Goal: Task Accomplishment & Management: Use online tool/utility

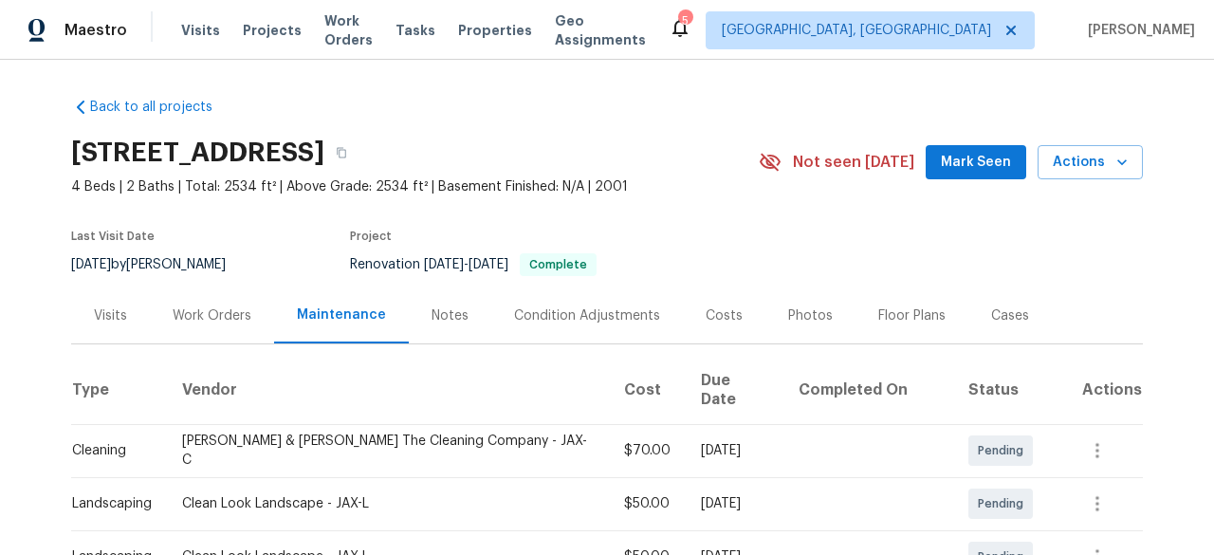
scroll to position [285, 0]
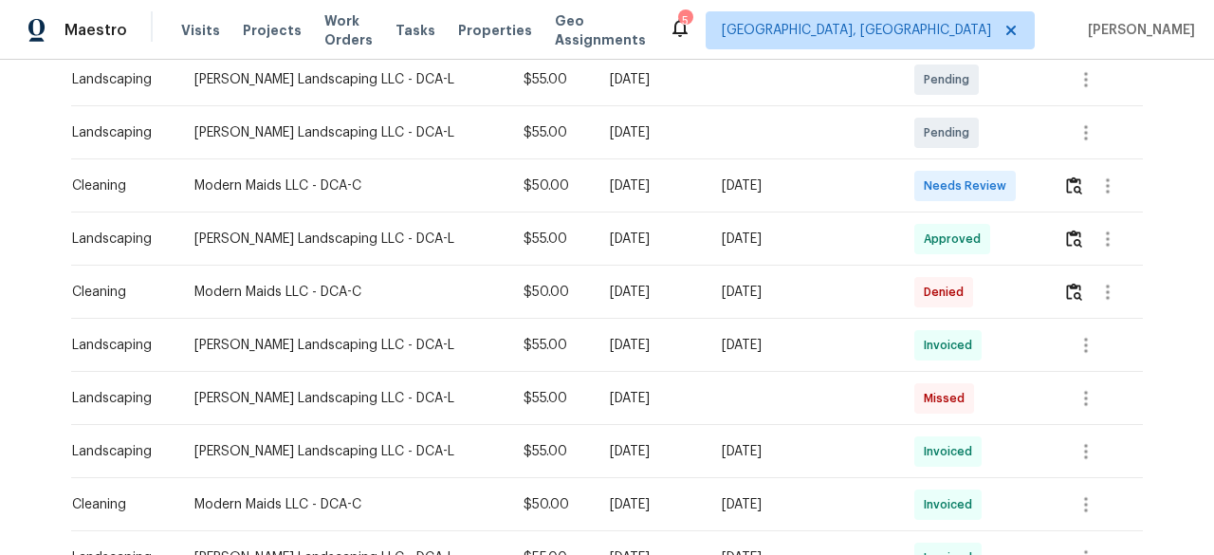
scroll to position [474, 0]
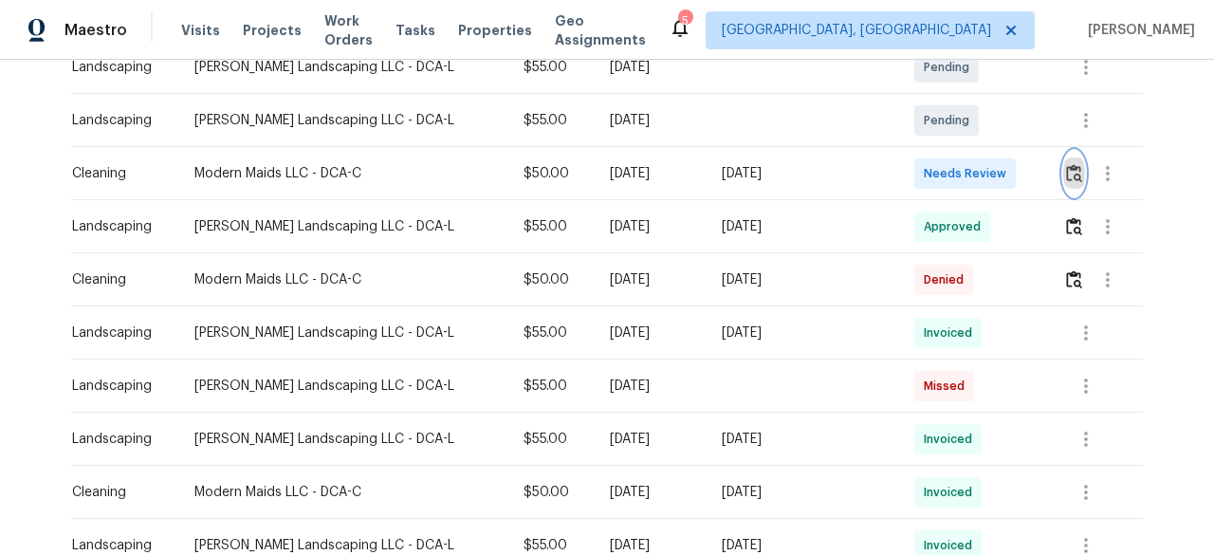
click at [1066, 178] on img "button" at bounding box center [1074, 173] width 16 height 18
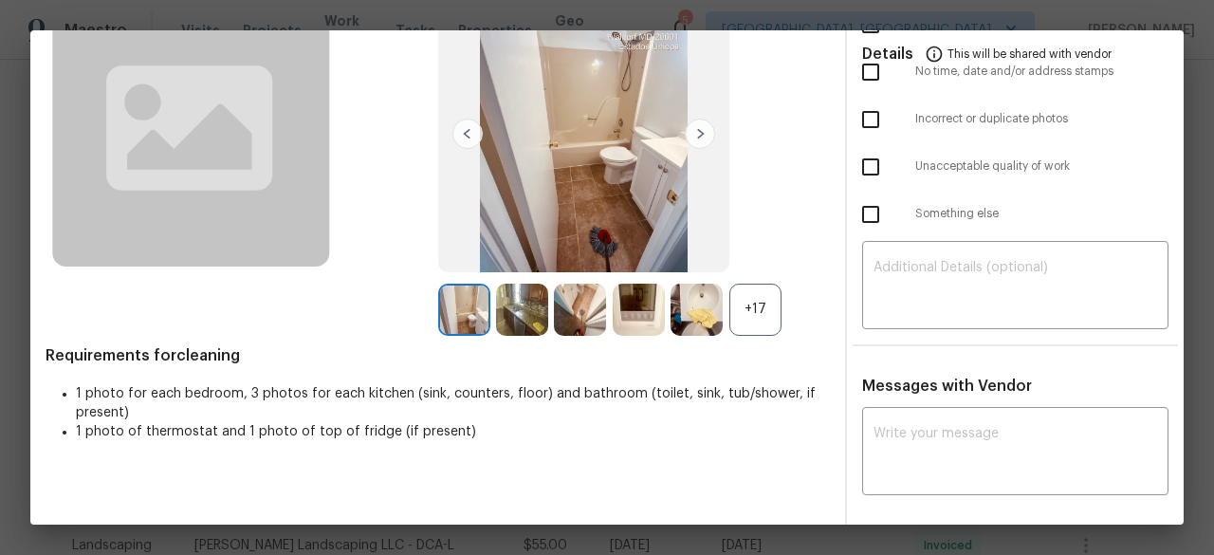
scroll to position [0, 0]
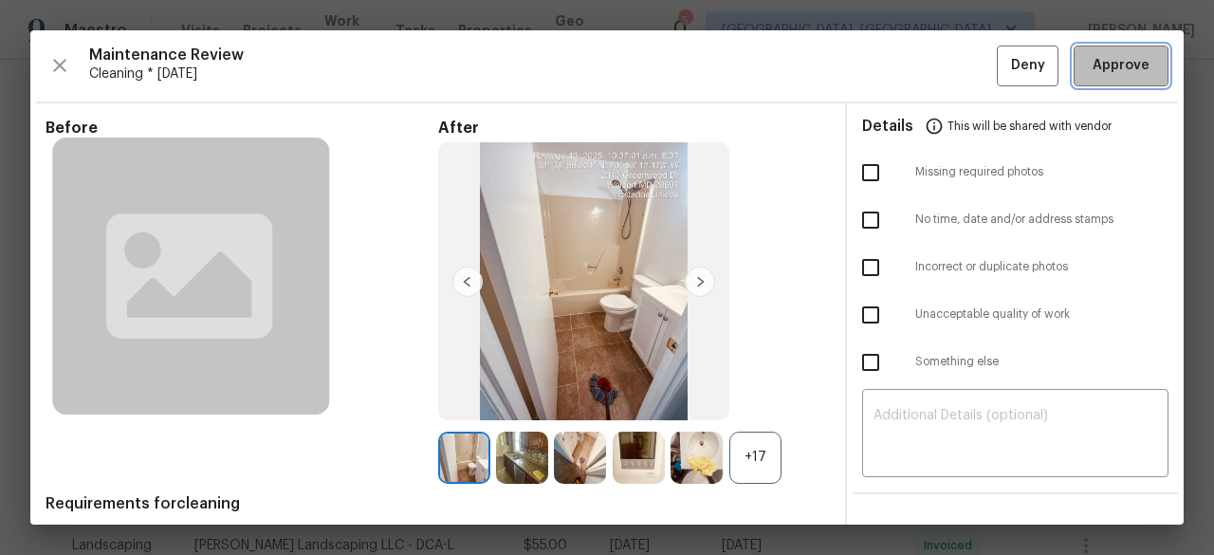
click at [1104, 73] on span "Approve" at bounding box center [1121, 66] width 57 height 24
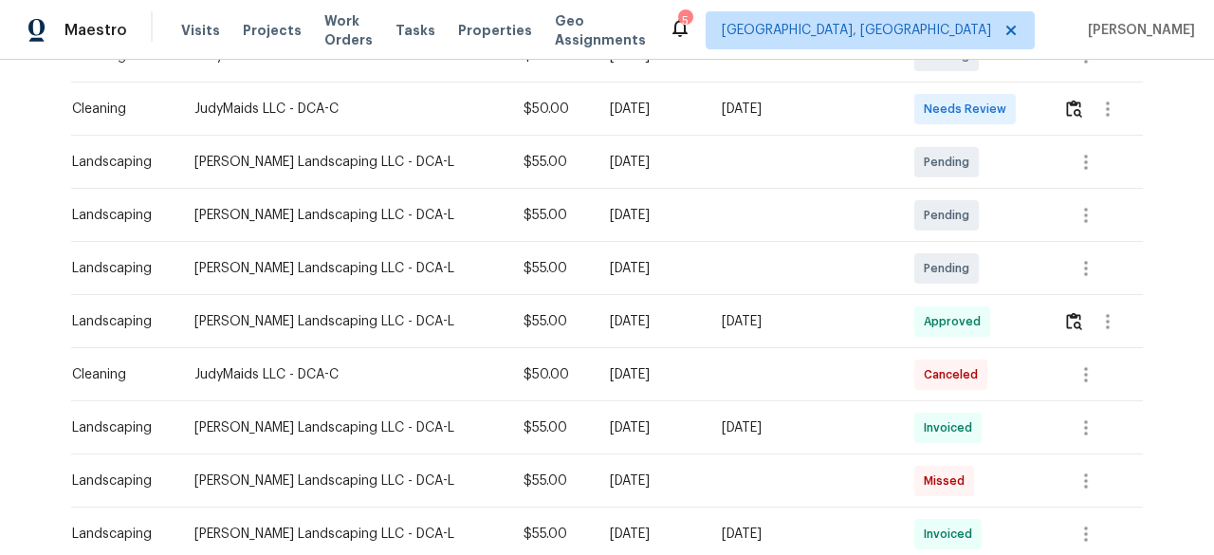
scroll to position [190, 0]
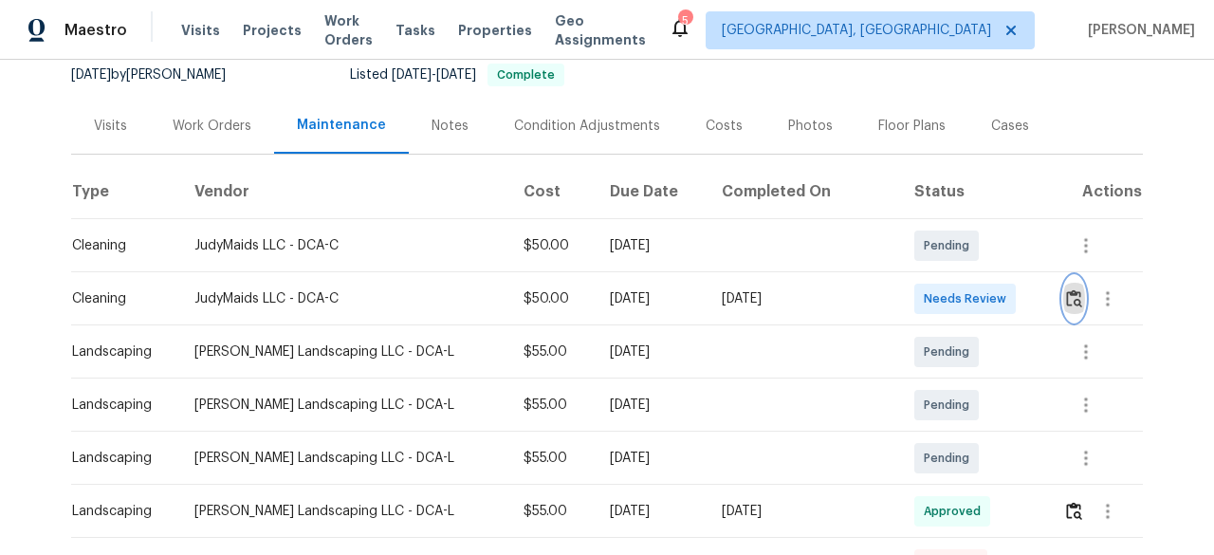
click at [1066, 289] on img "button" at bounding box center [1074, 298] width 16 height 18
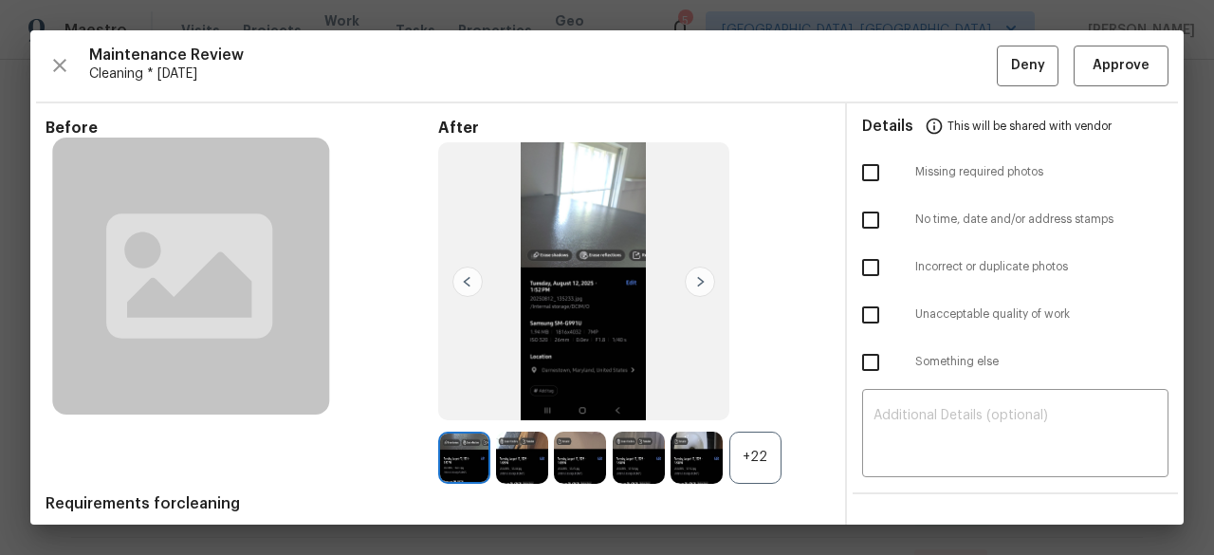
click at [861, 217] on input "checkbox" at bounding box center [871, 220] width 40 height 40
checkbox input "true"
click at [996, 415] on textarea at bounding box center [1016, 435] width 284 height 53
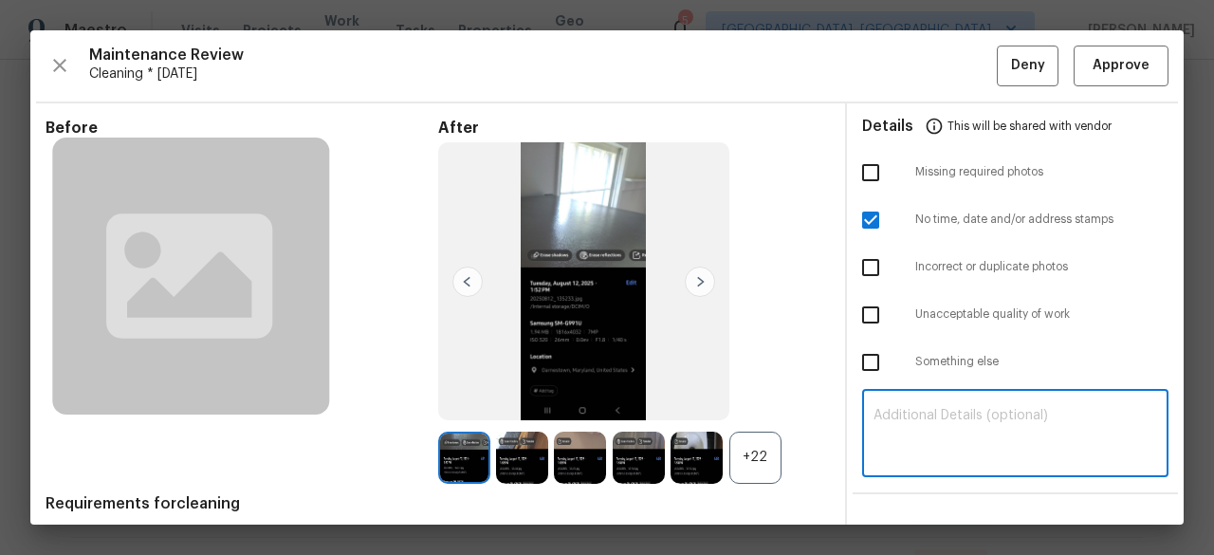
paste textarea "Maintenance Audit Team: Hello! Unfortunately this Cleaning visit completed on 0…"
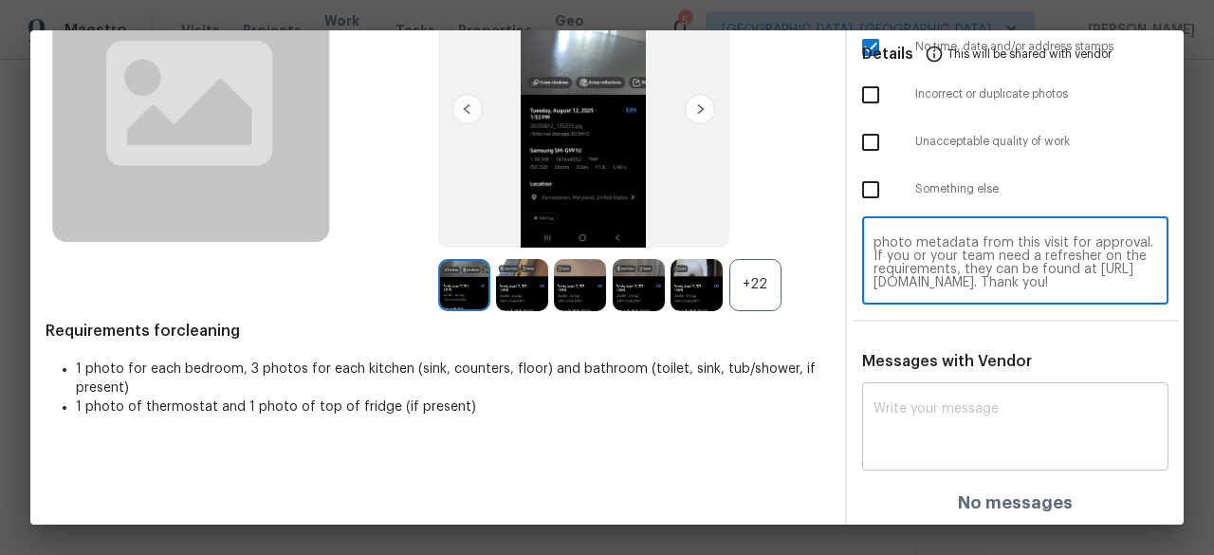
scroll to position [175, 0]
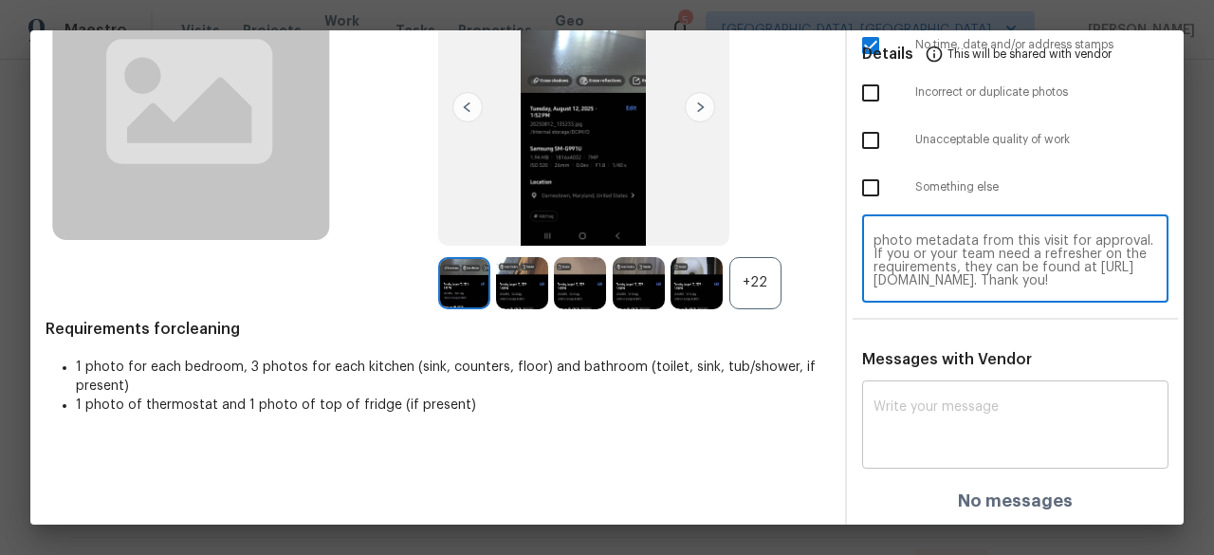
type textarea "Maintenance Audit Team: Hello! Unfortunately this Cleaning visit completed on 0…"
click at [949, 407] on textarea at bounding box center [1016, 426] width 284 height 53
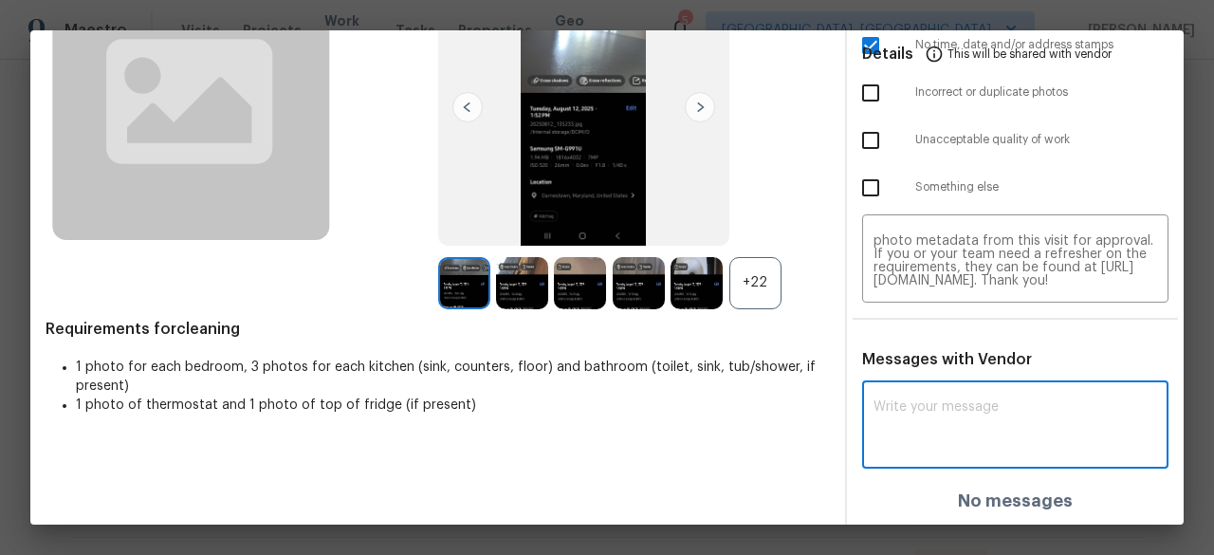
paste textarea "Maintenance Audit Team: Hello! Unfortunately this Cleaning visit completed on 0…"
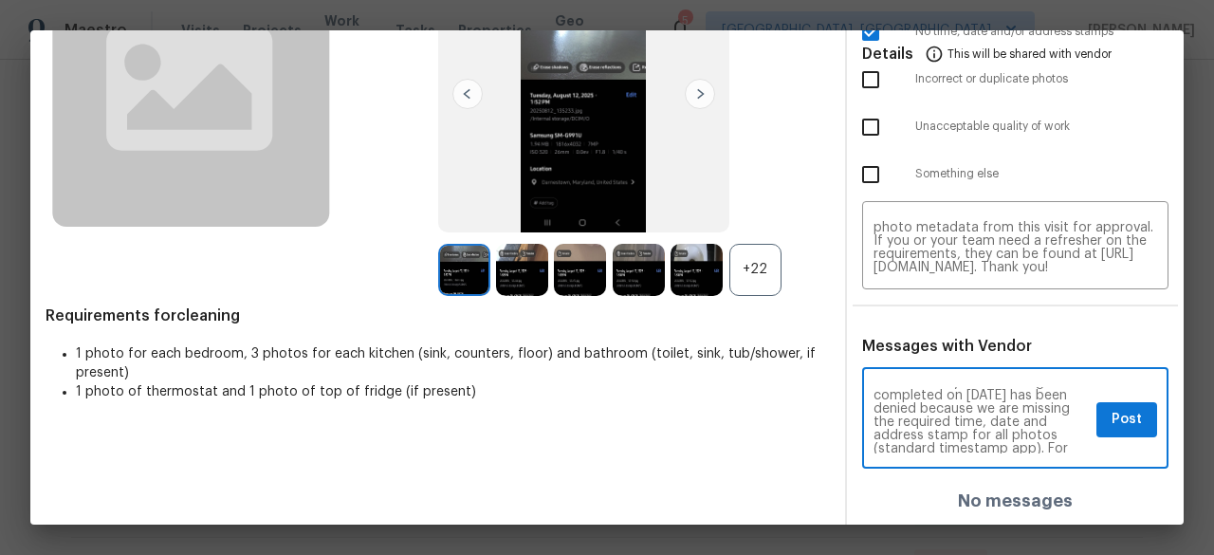
scroll to position [38, 0]
type textarea "Maintenance Audit Team: Hello! Unfortunately this Cleaning visit completed on 0…"
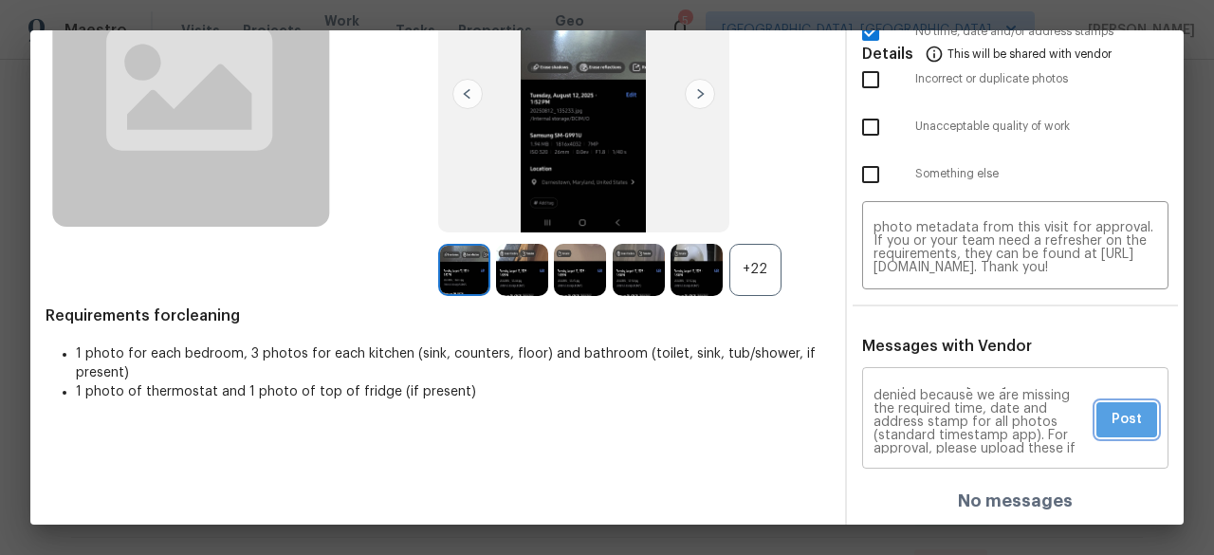
click at [1112, 415] on span "Post" at bounding box center [1127, 420] width 30 height 24
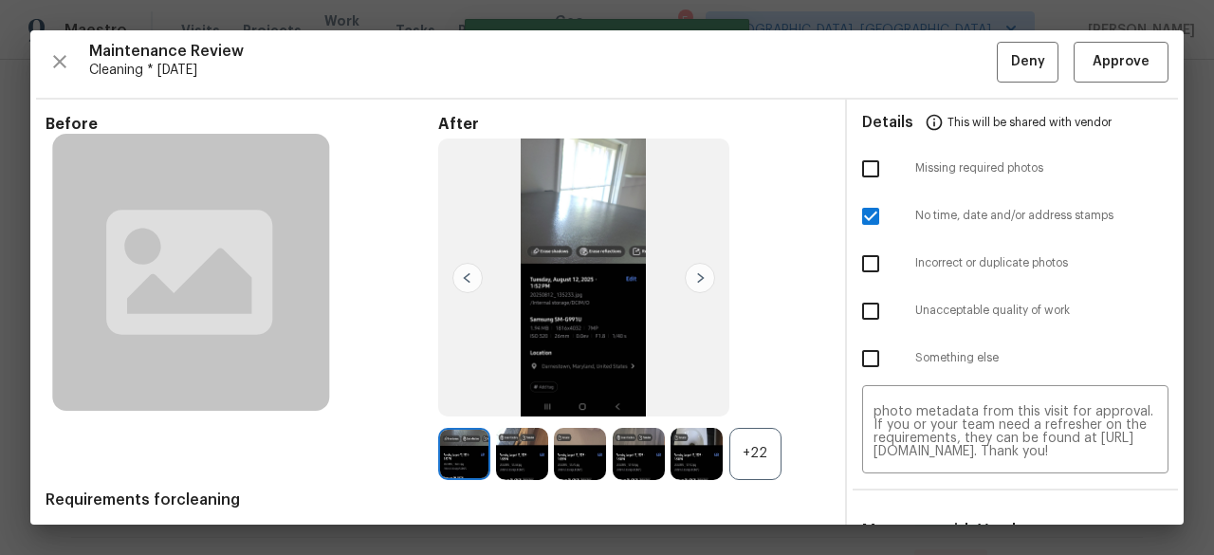
scroll to position [0, 0]
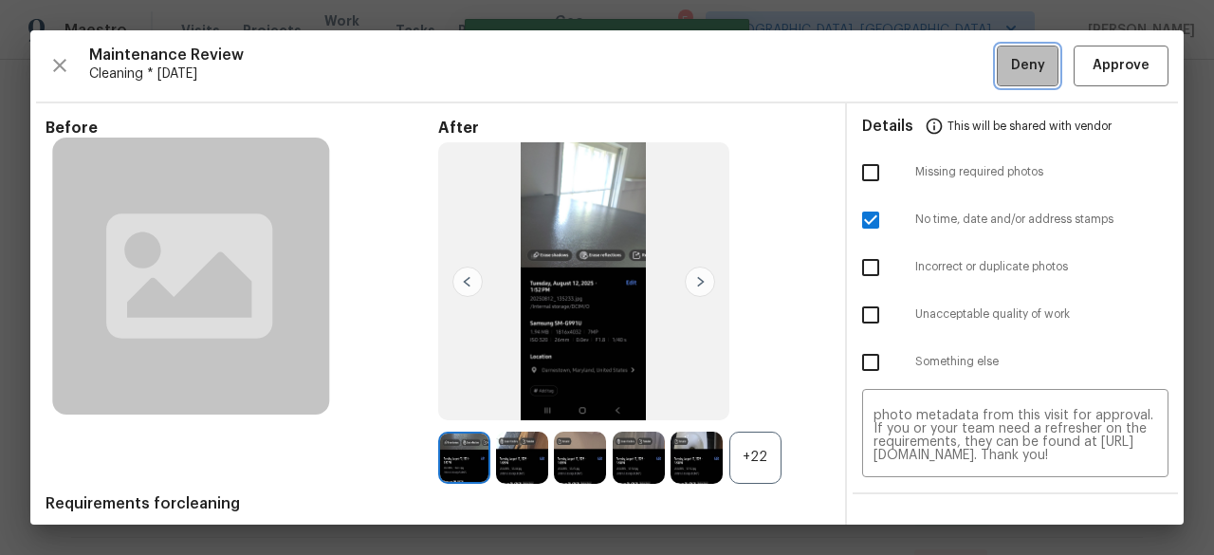
click at [1014, 71] on span "Deny" at bounding box center [1028, 66] width 34 height 24
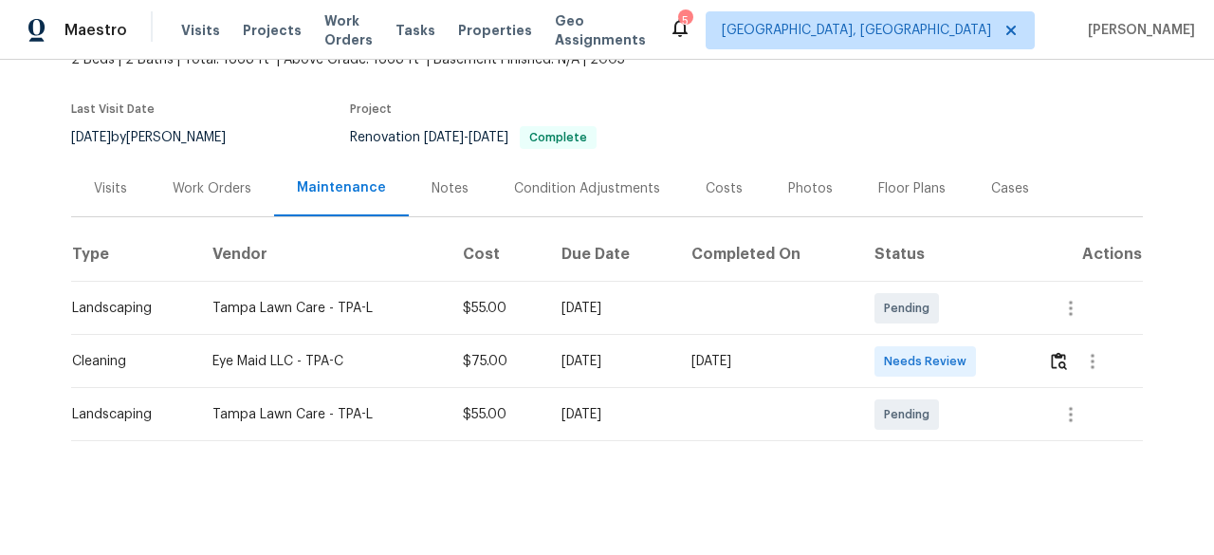
scroll to position [140, 0]
click at [1059, 352] on img "button" at bounding box center [1059, 361] width 16 height 18
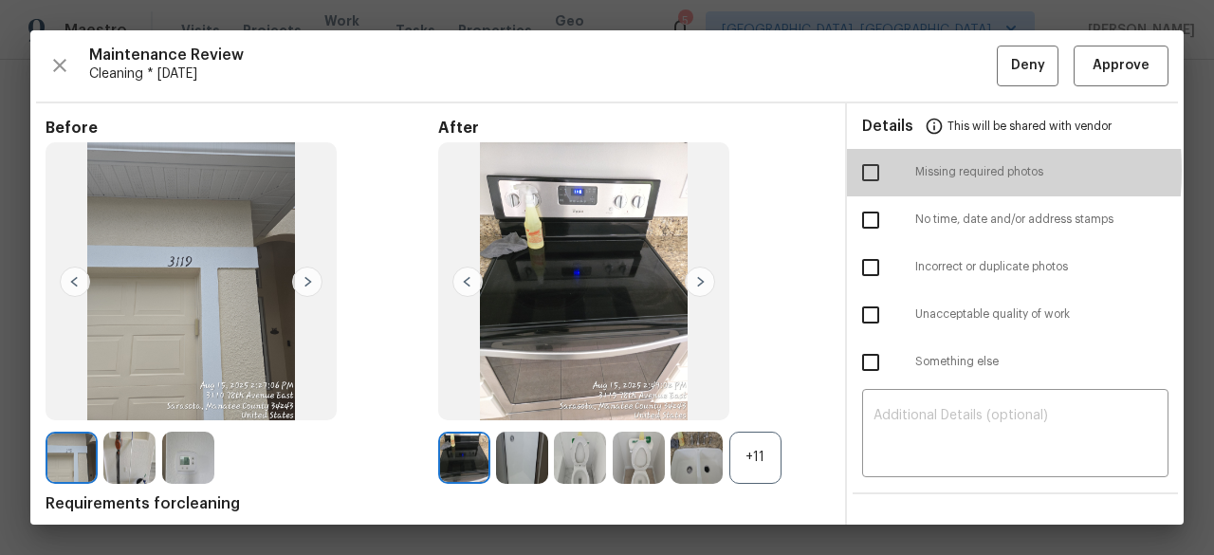
click at [856, 170] on input "checkbox" at bounding box center [871, 173] width 40 height 40
checkbox input "true"
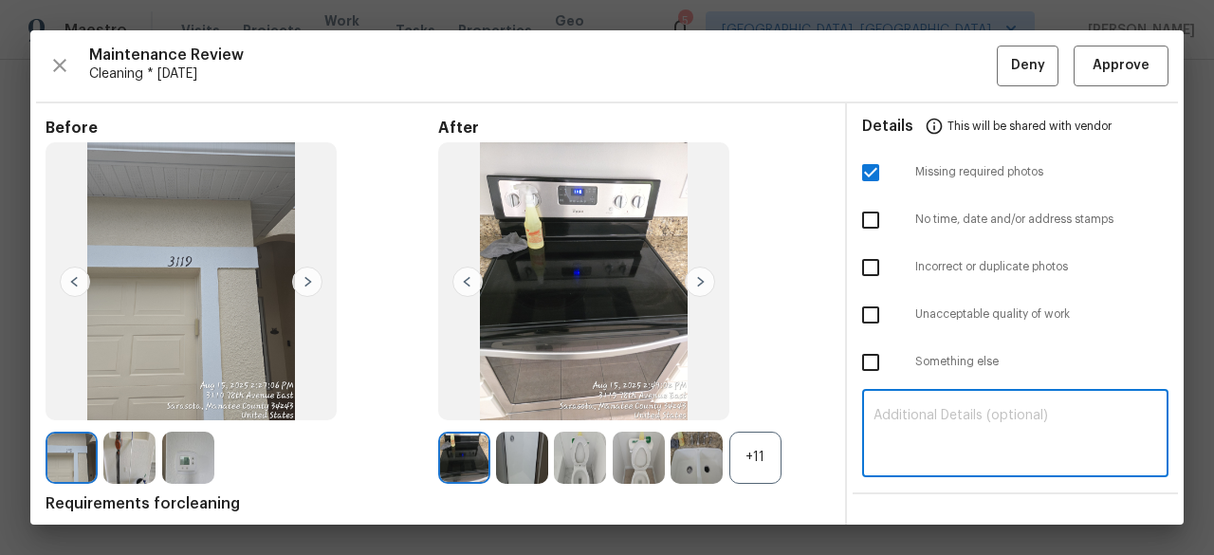
click at [912, 416] on textarea at bounding box center [1016, 435] width 284 height 53
paste textarea "Maintenance Audit Team: Hello! Unfortunately, this Cleaning visit completed on …"
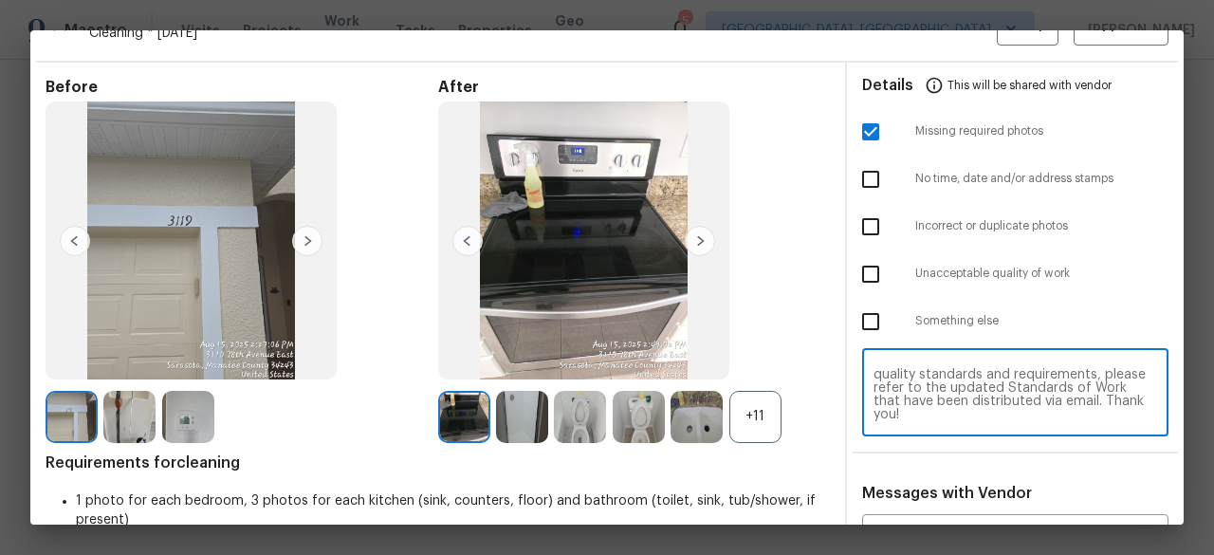
scroll to position [175, 0]
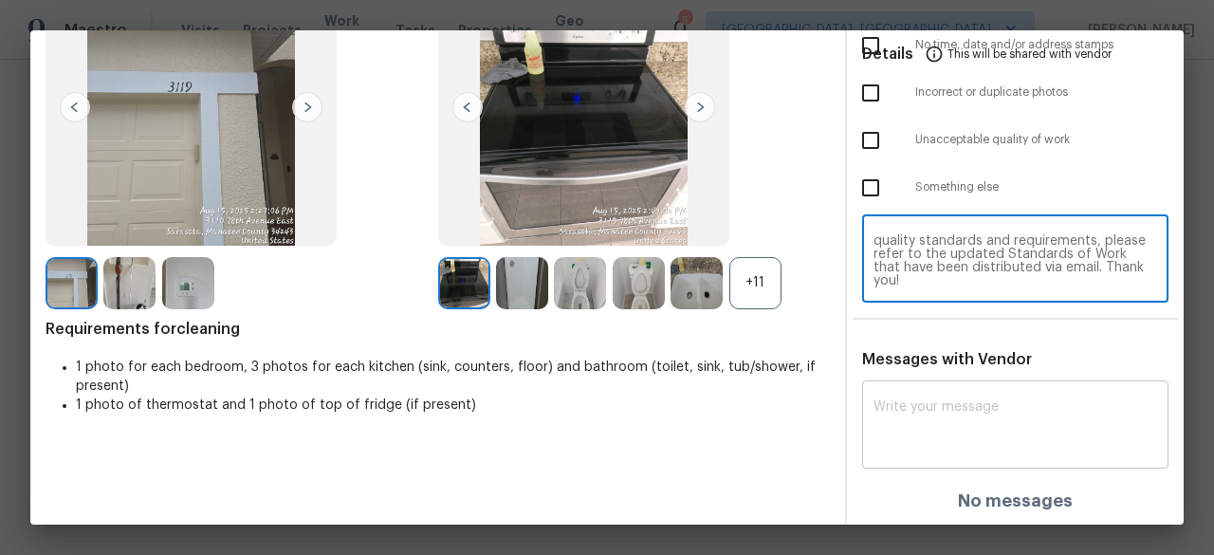
type textarea "Maintenance Audit Team: Hello! Unfortunately, this Cleaning visit completed on …"
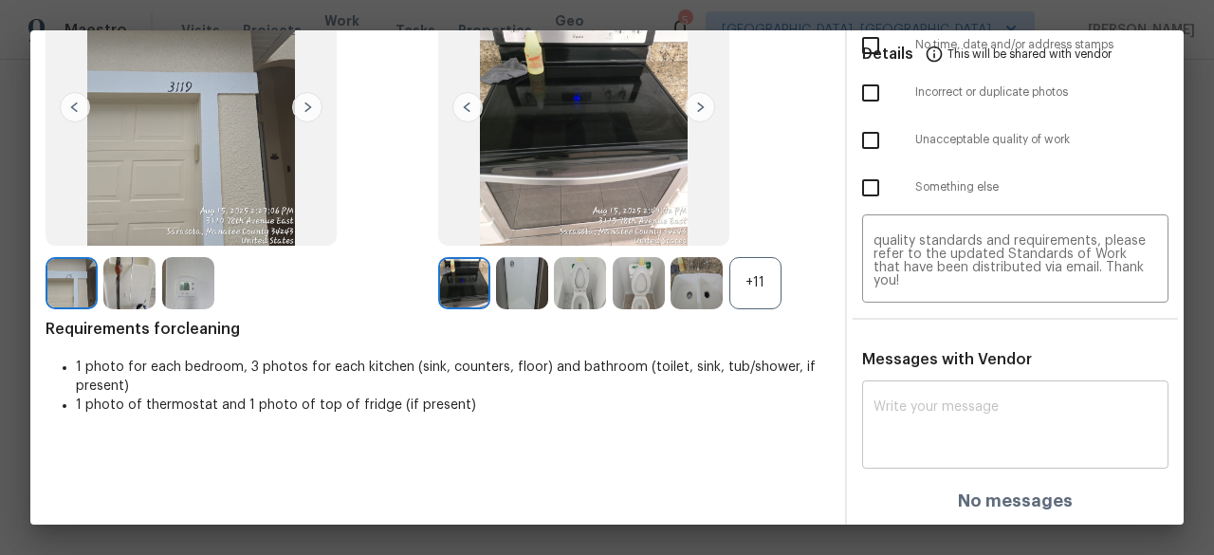
click at [906, 396] on div "x ​" at bounding box center [1015, 426] width 306 height 83
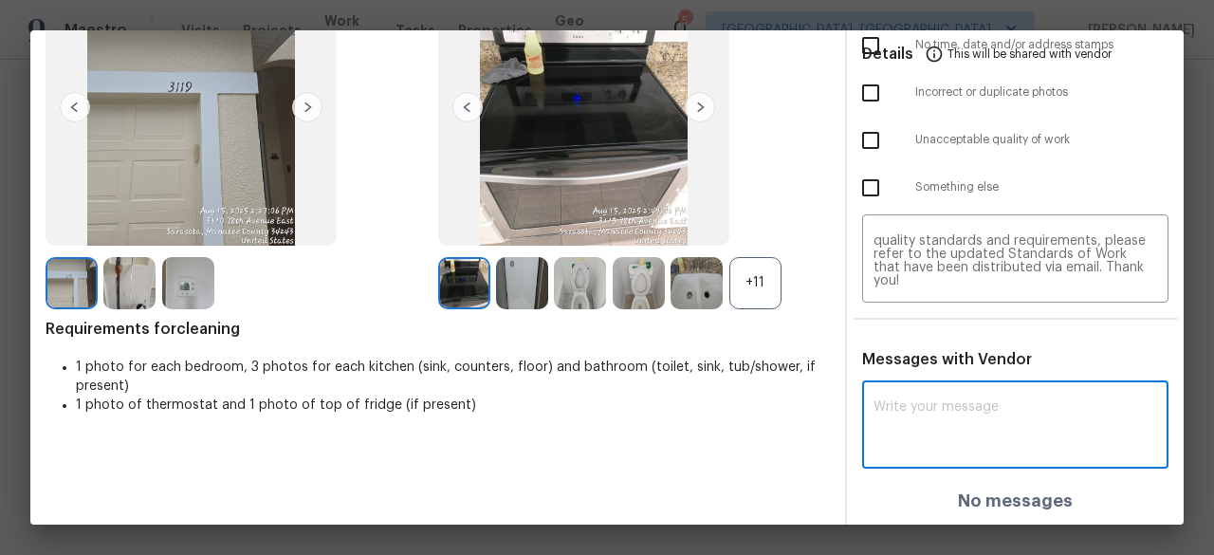
paste textarea "Maintenance Audit Team: Hello! Unfortunately, this Cleaning visit completed on …"
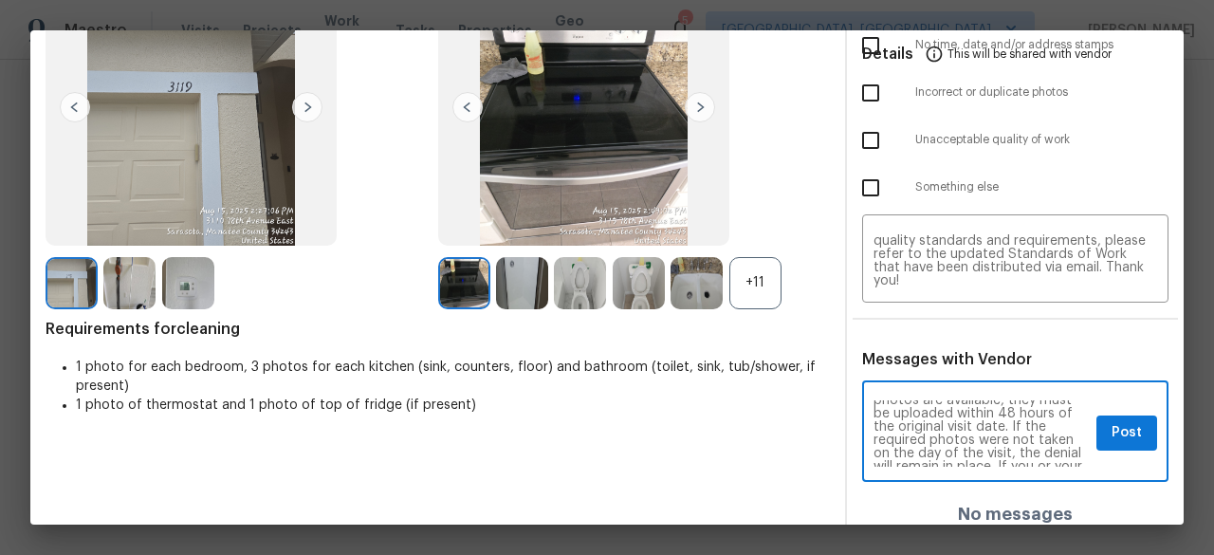
scroll to position [152, 0]
type textarea "Maintenance Audit Team: Hello! Unfortunately, this Cleaning visit completed on …"
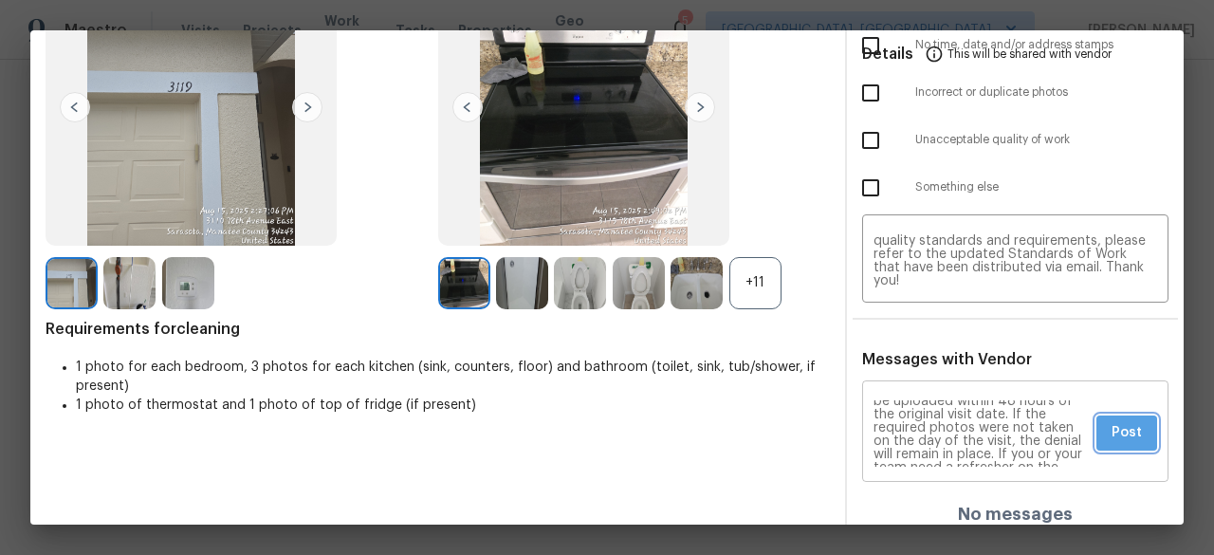
click at [1131, 433] on button "Post" at bounding box center [1127, 432] width 61 height 35
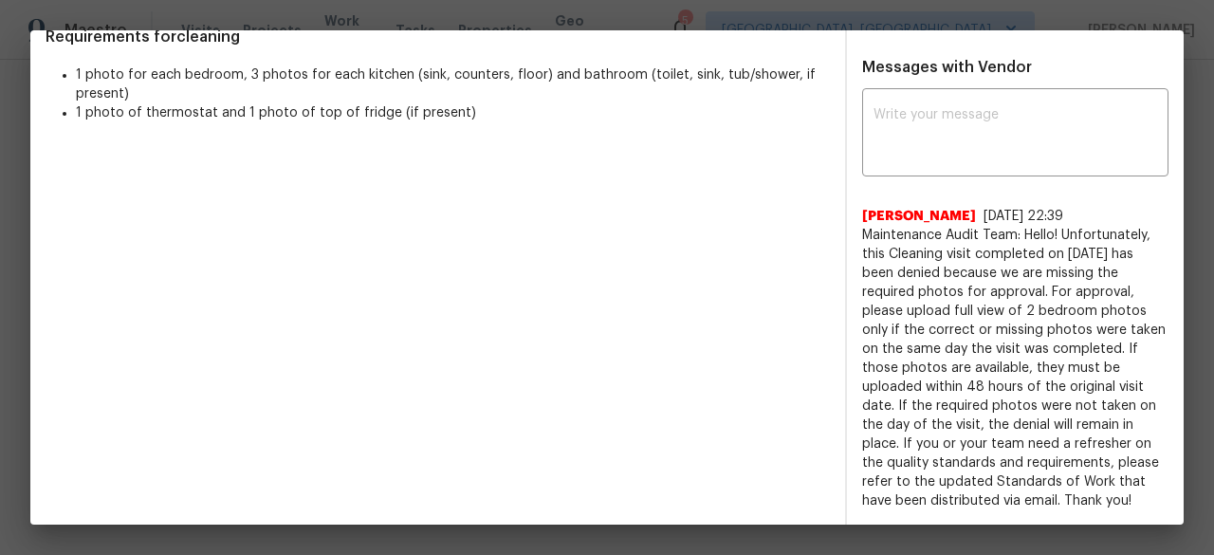
scroll to position [0, 0]
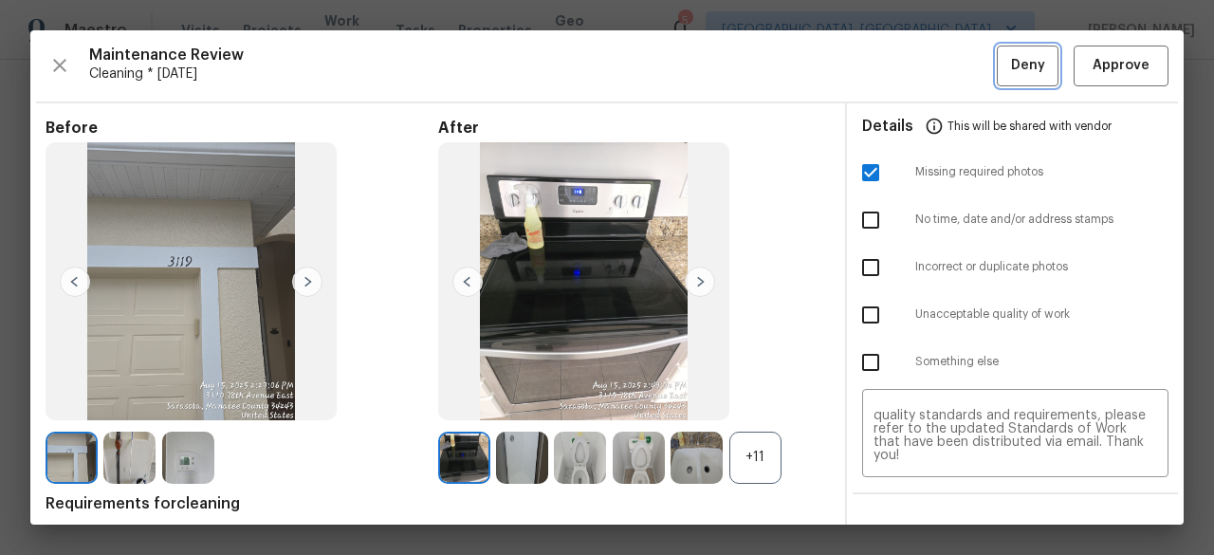
click at [1021, 54] on span "Deny" at bounding box center [1028, 66] width 34 height 24
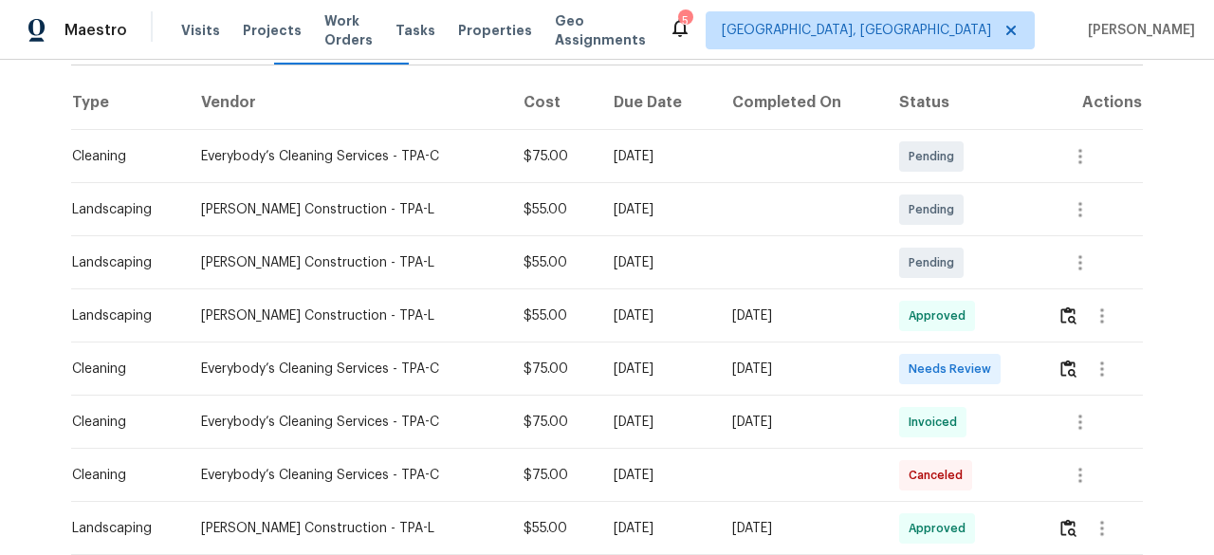
scroll to position [285, 0]
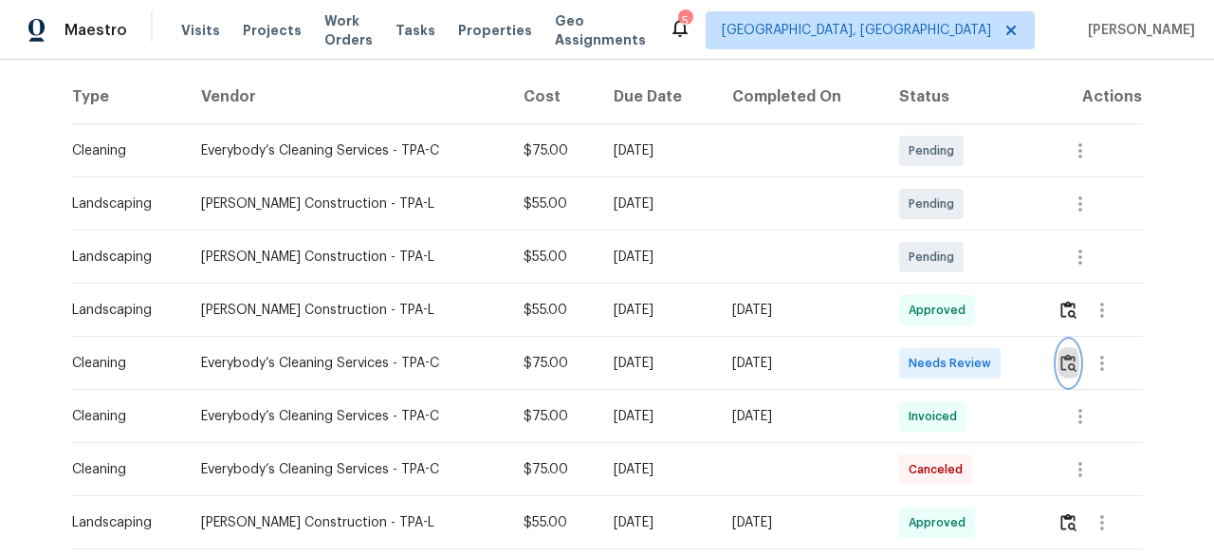
click at [1065, 362] on img "button" at bounding box center [1068, 363] width 16 height 18
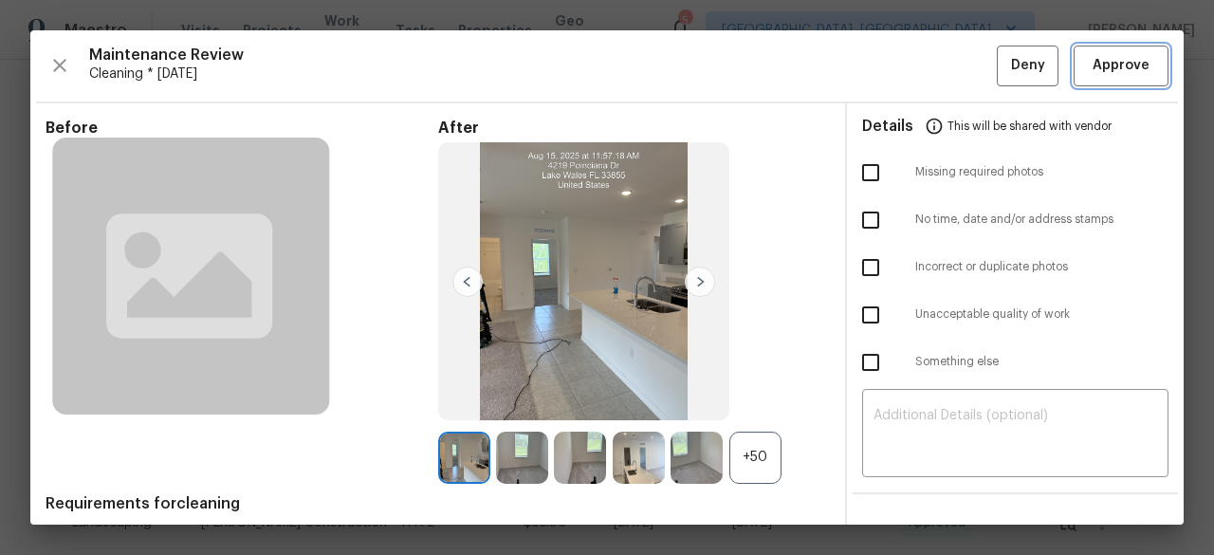
click at [1095, 62] on span "Approve" at bounding box center [1121, 66] width 57 height 24
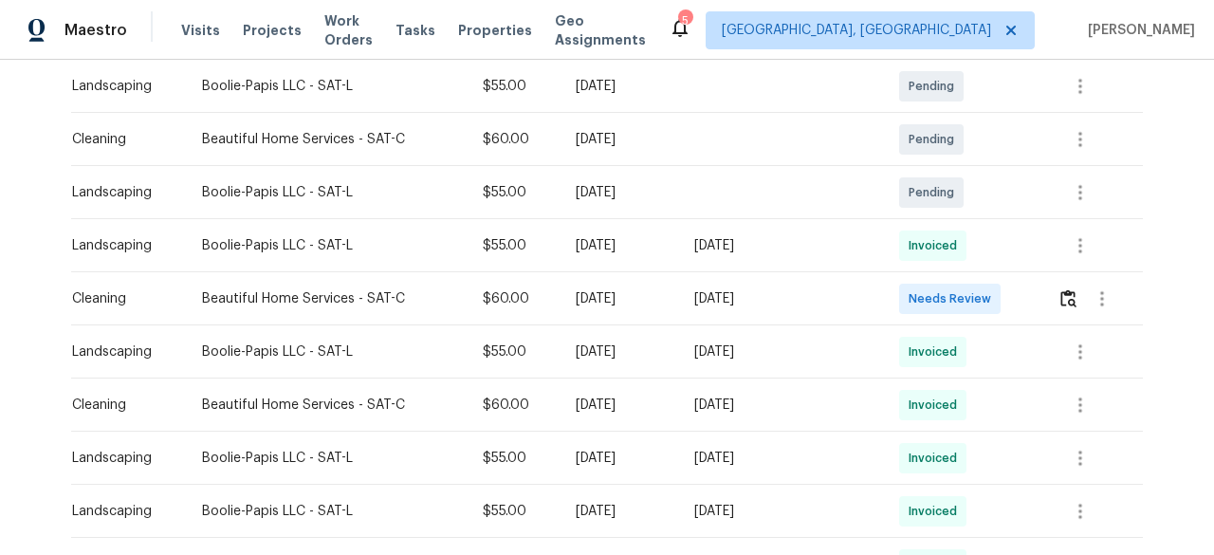
scroll to position [379, 0]
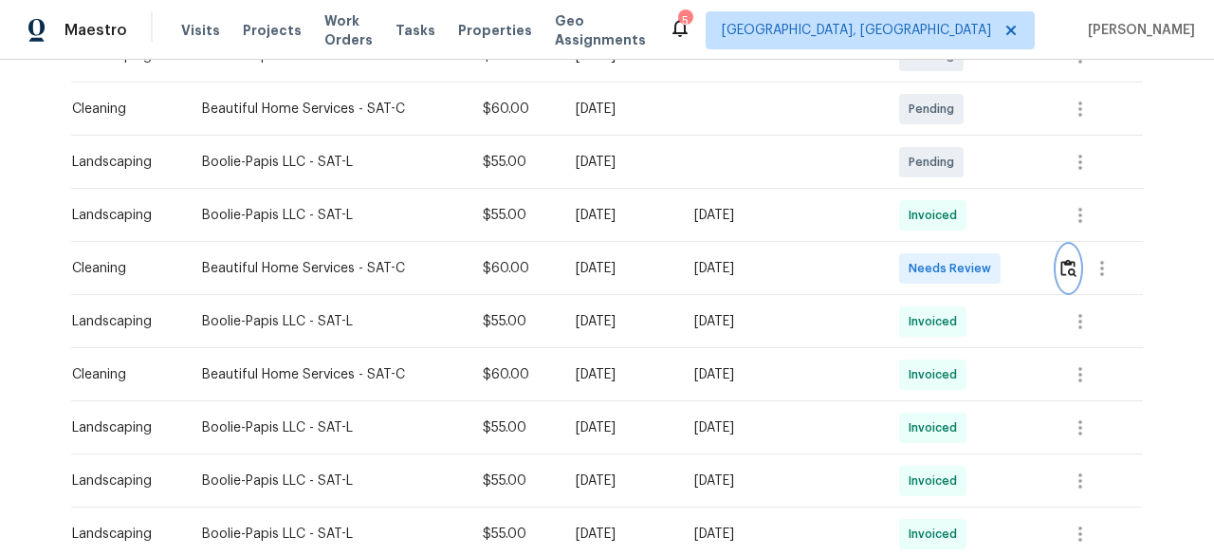
click at [1070, 267] on img "button" at bounding box center [1068, 268] width 16 height 18
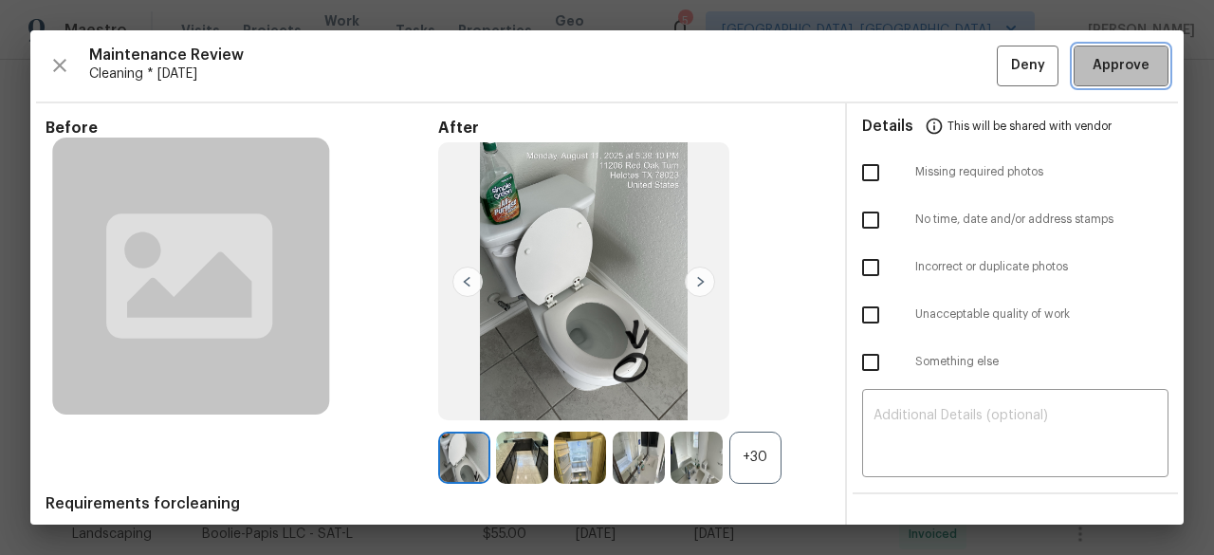
click at [1106, 66] on span "Approve" at bounding box center [1121, 66] width 57 height 24
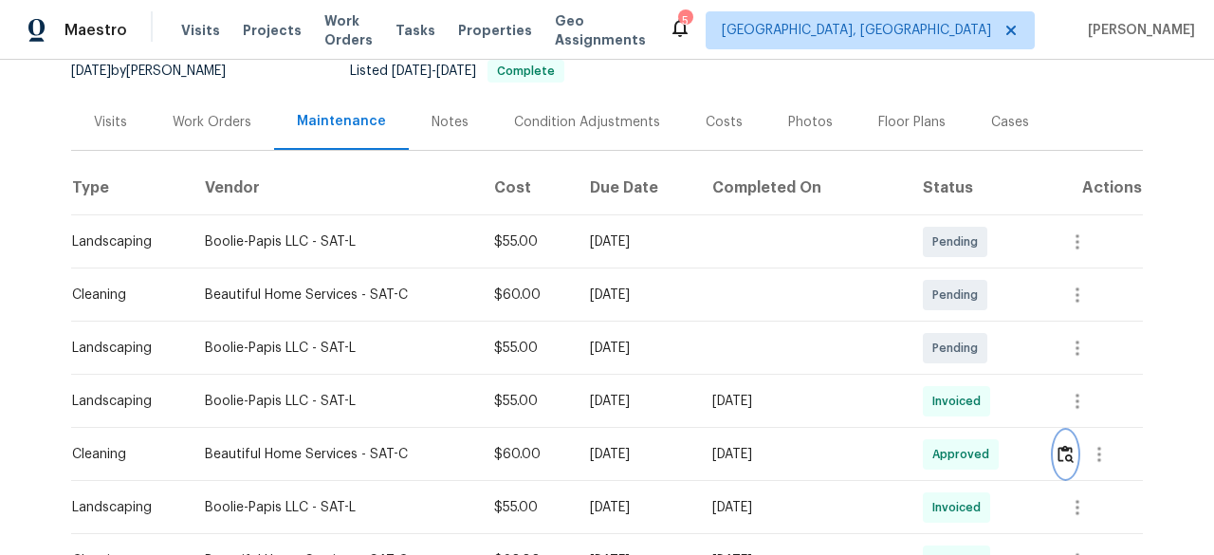
scroll to position [474, 0]
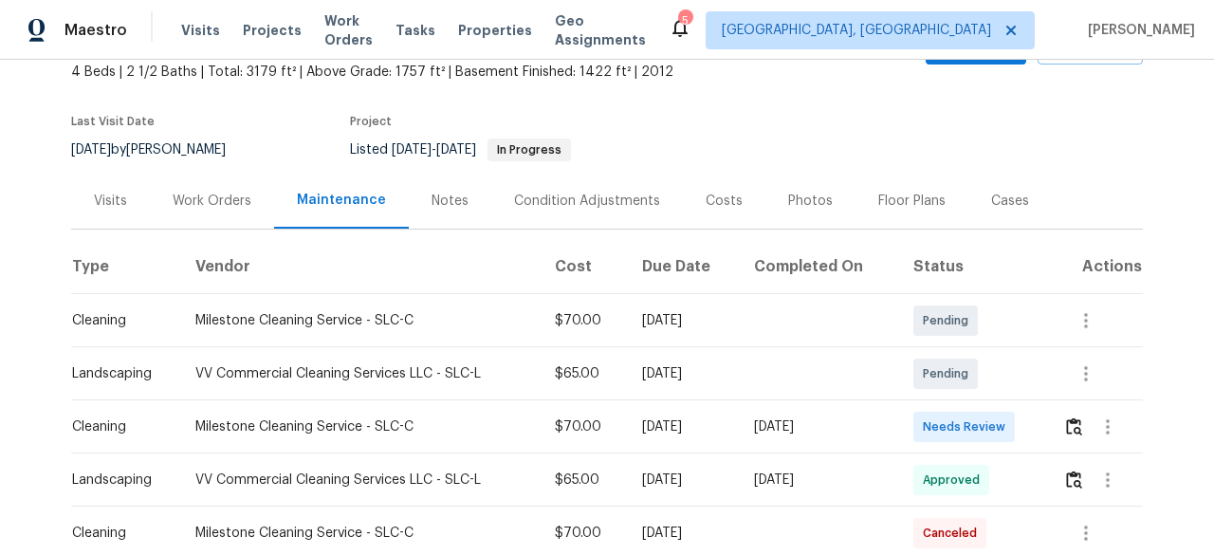
scroll to position [285, 0]
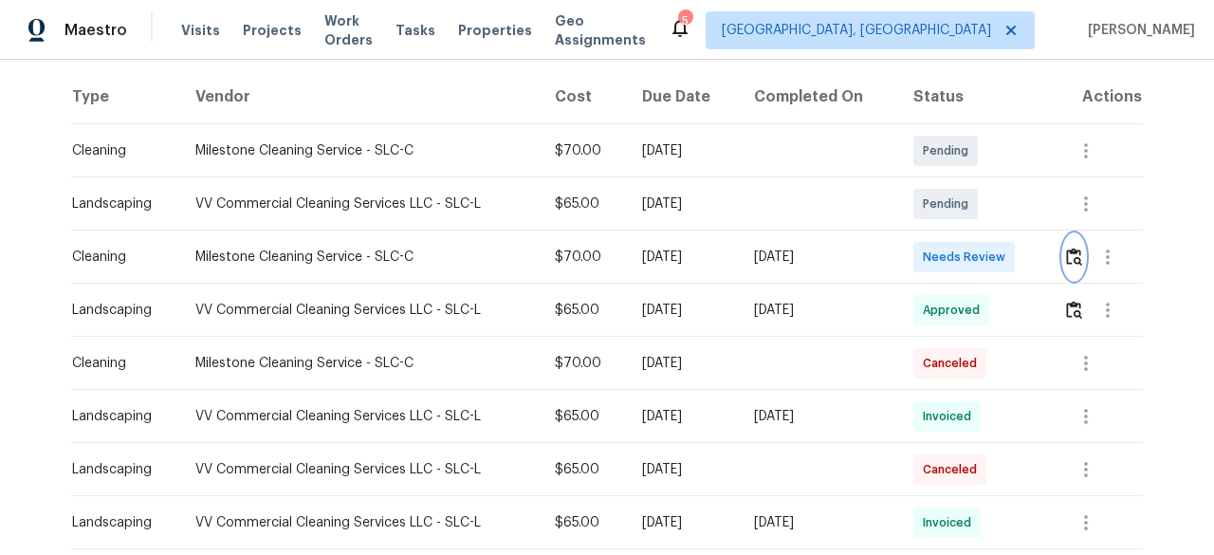
click at [1072, 266] on img "button" at bounding box center [1074, 257] width 16 height 18
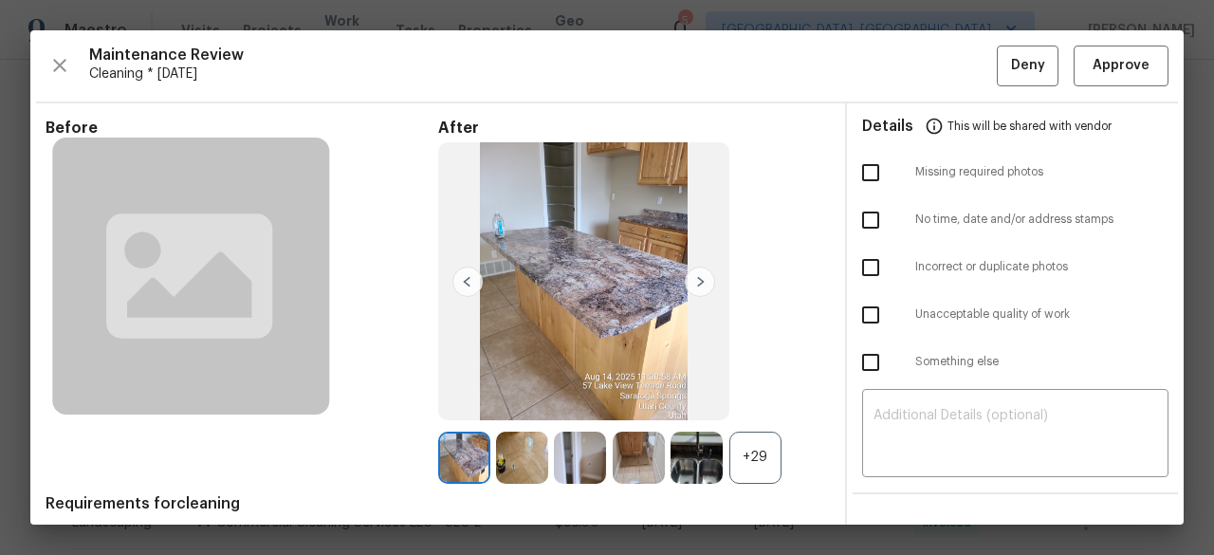
click at [859, 313] on input "checkbox" at bounding box center [871, 315] width 40 height 40
checkbox input "true"
click at [900, 423] on textarea at bounding box center [1016, 435] width 284 height 53
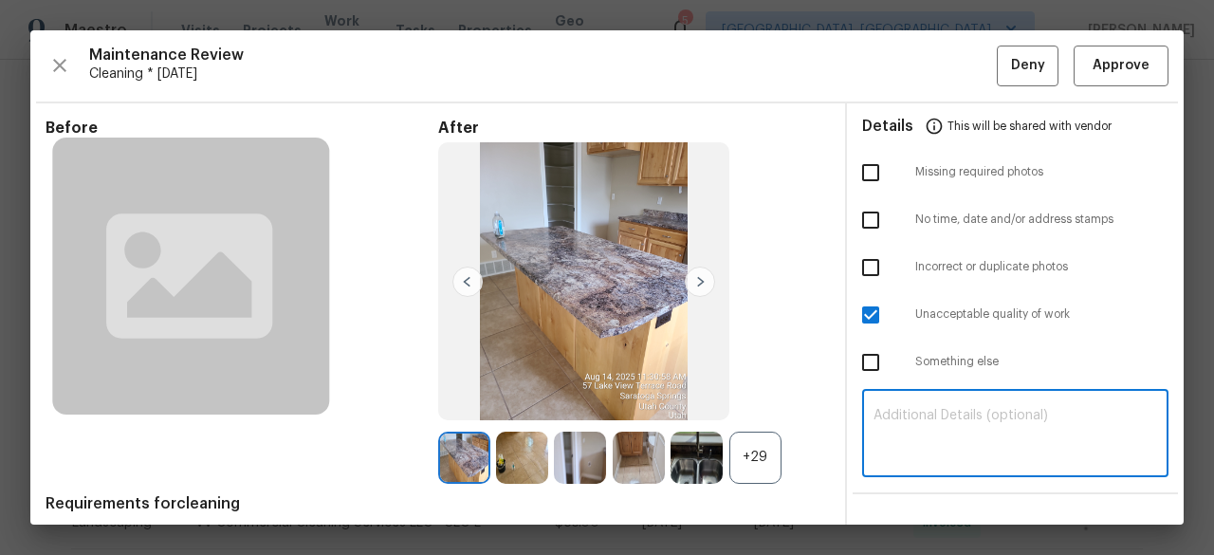
paste textarea "Maintenance Audit Team: Hello! Unfortunately, this Cleaning visit completed on …"
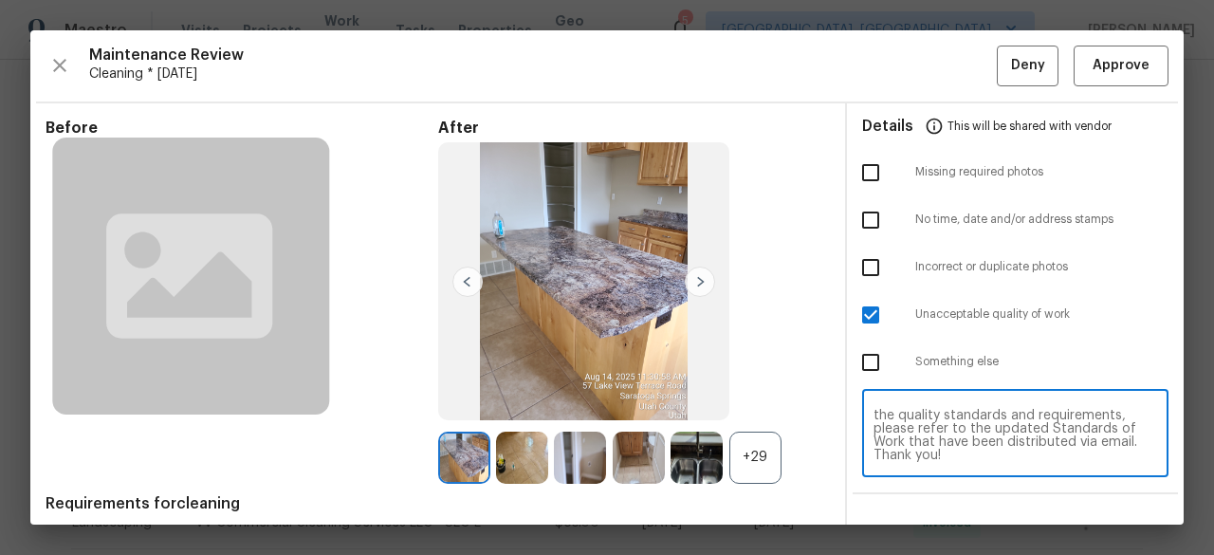
scroll to position [175, 0]
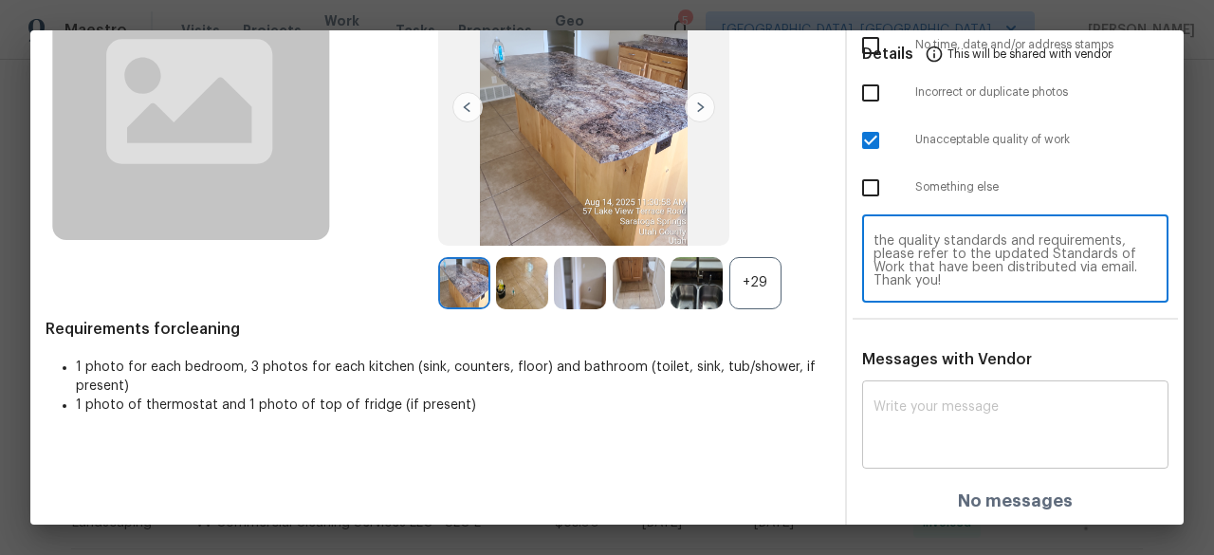
type textarea "Maintenance Audit Team: Hello! Unfortunately, this Cleaning visit completed on …"
click at [936, 411] on textarea at bounding box center [1016, 426] width 284 height 53
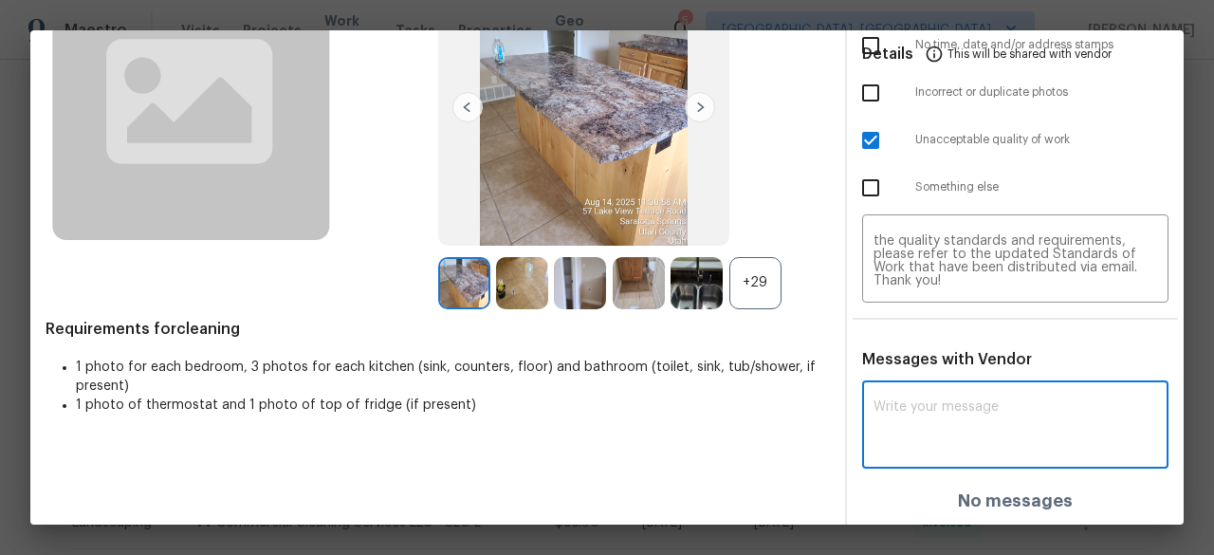
paste textarea "Maintenance Audit Team: Hello! Unfortunately, this Cleaning visit completed on …"
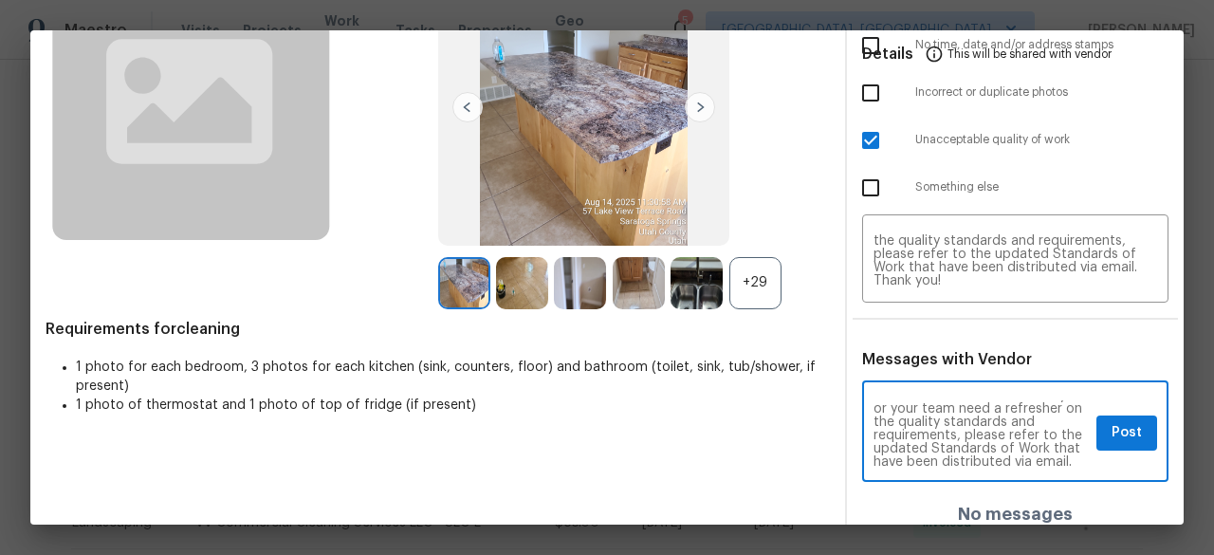
scroll to position [239, 0]
type textarea "Maintenance Audit Team: Hello! Unfortunately, this Cleaning visit completed on …"
click at [1112, 433] on span "Post" at bounding box center [1127, 433] width 30 height 24
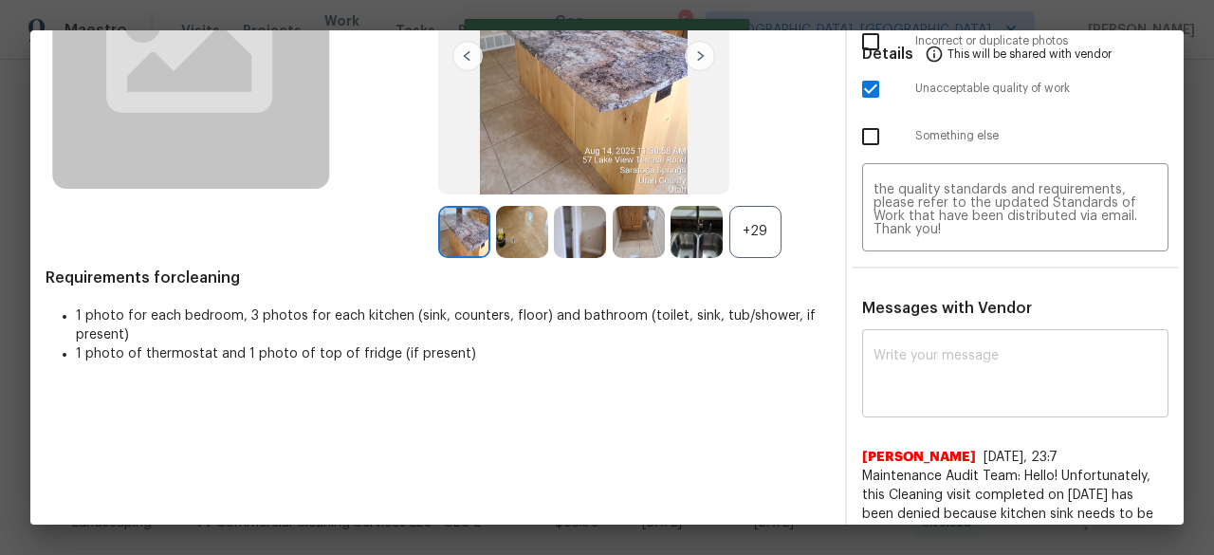
scroll to position [0, 0]
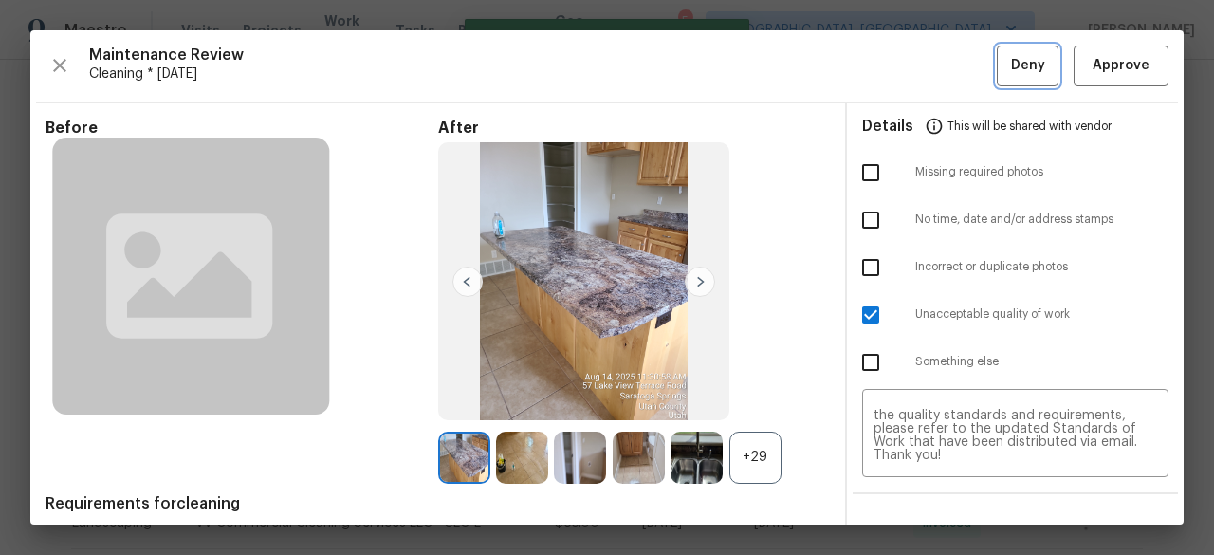
drag, startPoint x: 1011, startPoint y: 65, endPoint x: 1002, endPoint y: 65, distance: 9.5
click at [1011, 65] on span "Deny" at bounding box center [1028, 66] width 34 height 24
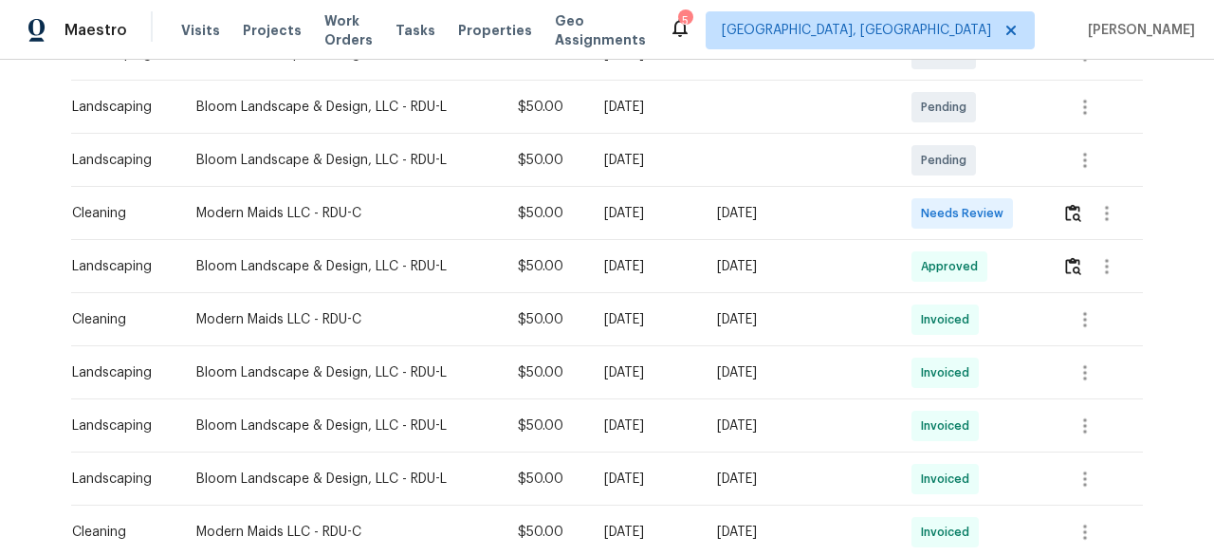
scroll to position [474, 0]
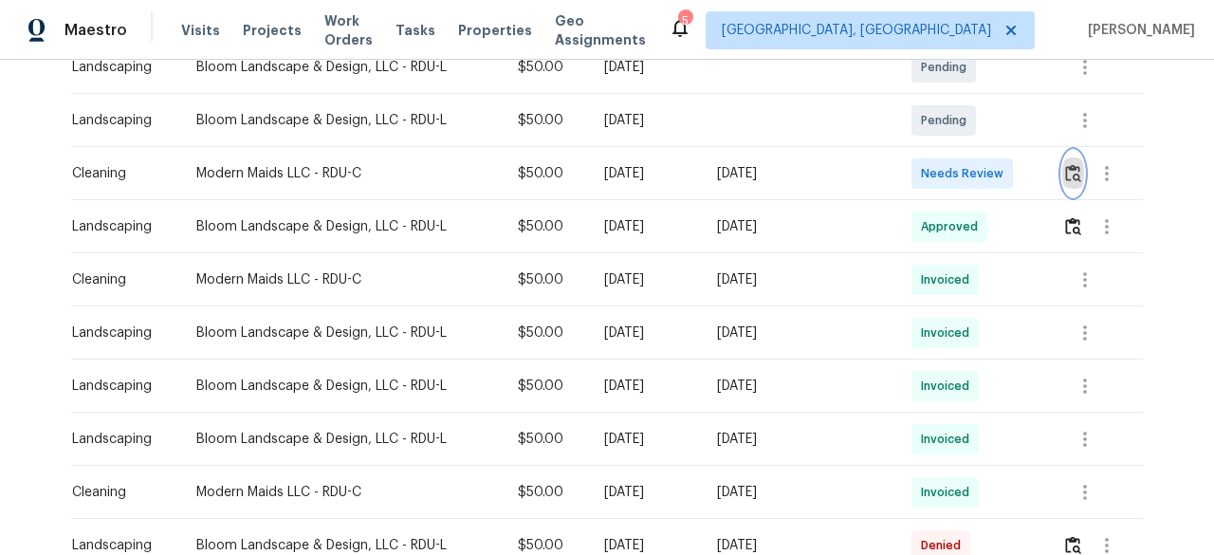
click at [1065, 171] on img "button" at bounding box center [1073, 173] width 16 height 18
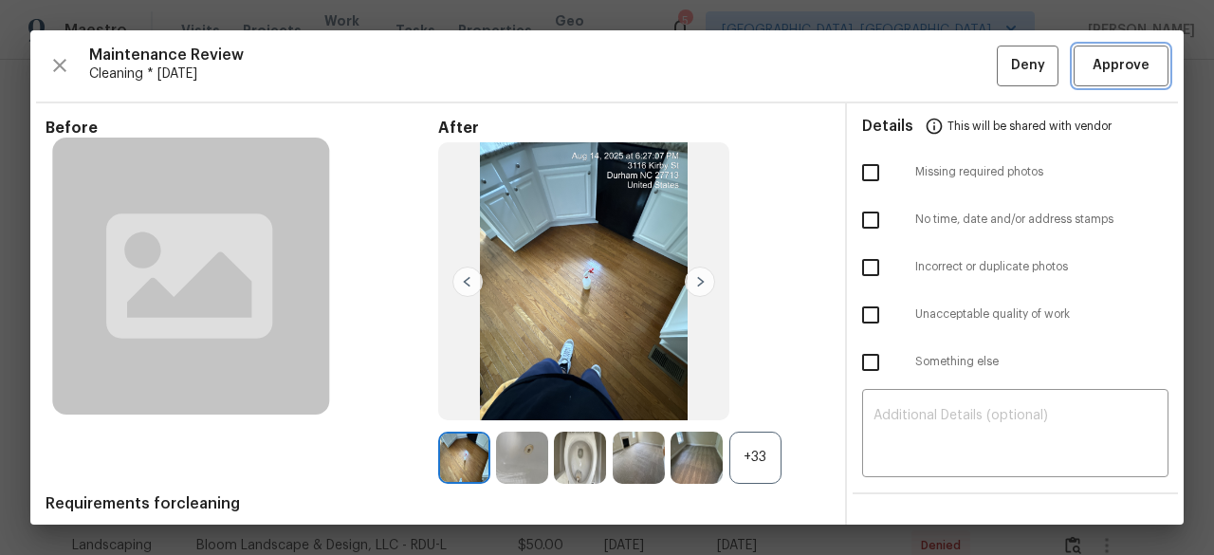
click at [1130, 74] on span "Approve" at bounding box center [1121, 66] width 57 height 24
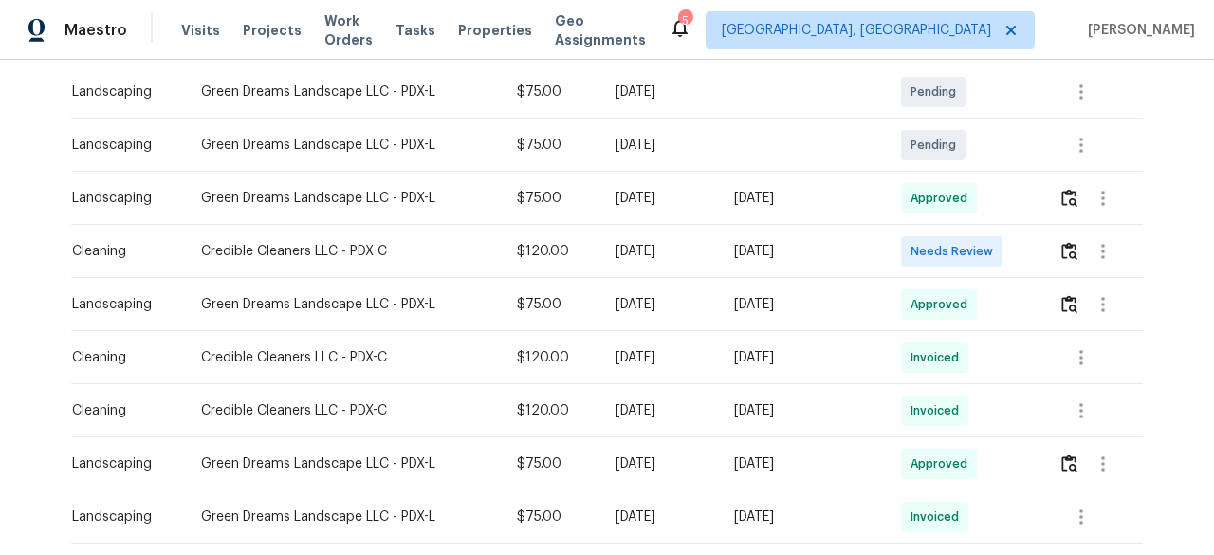
scroll to position [285, 0]
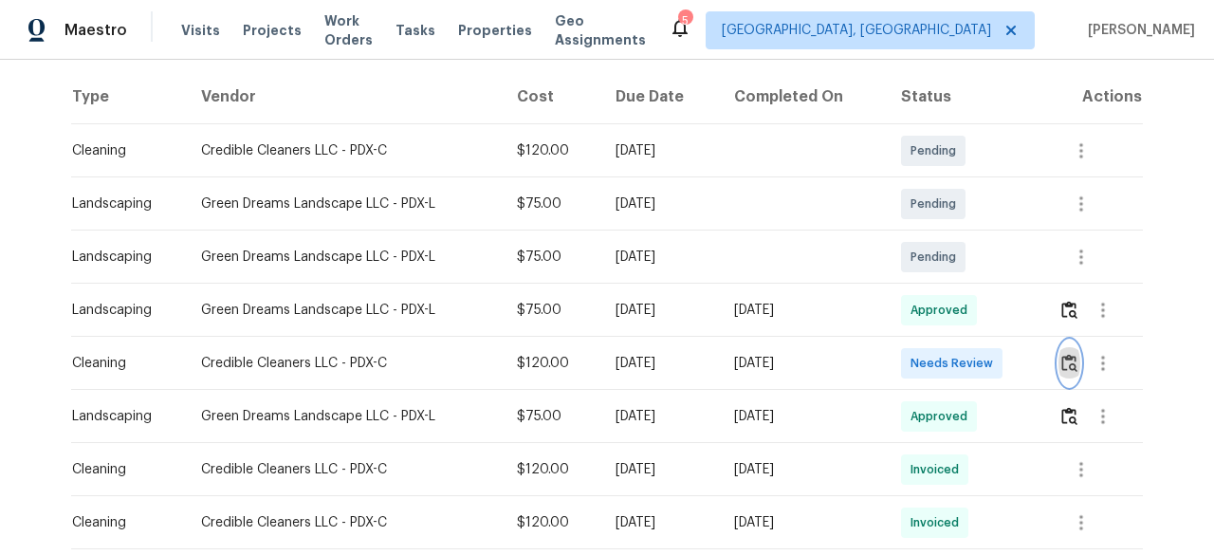
click at [1064, 359] on img "button" at bounding box center [1069, 363] width 16 height 18
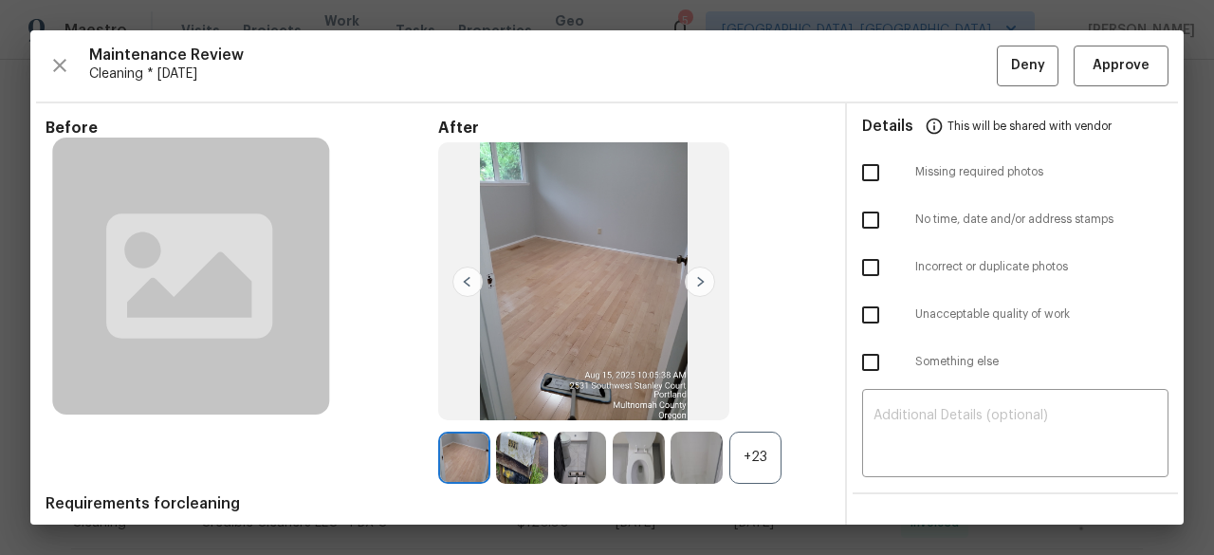
click at [1075, 45] on div "Maintenance Review Cleaning * Fri, Aug 15 Deny Approve Before After +23 Require…" at bounding box center [606, 277] width 1153 height 494
click at [1093, 69] on span "Approve" at bounding box center [1121, 66] width 57 height 24
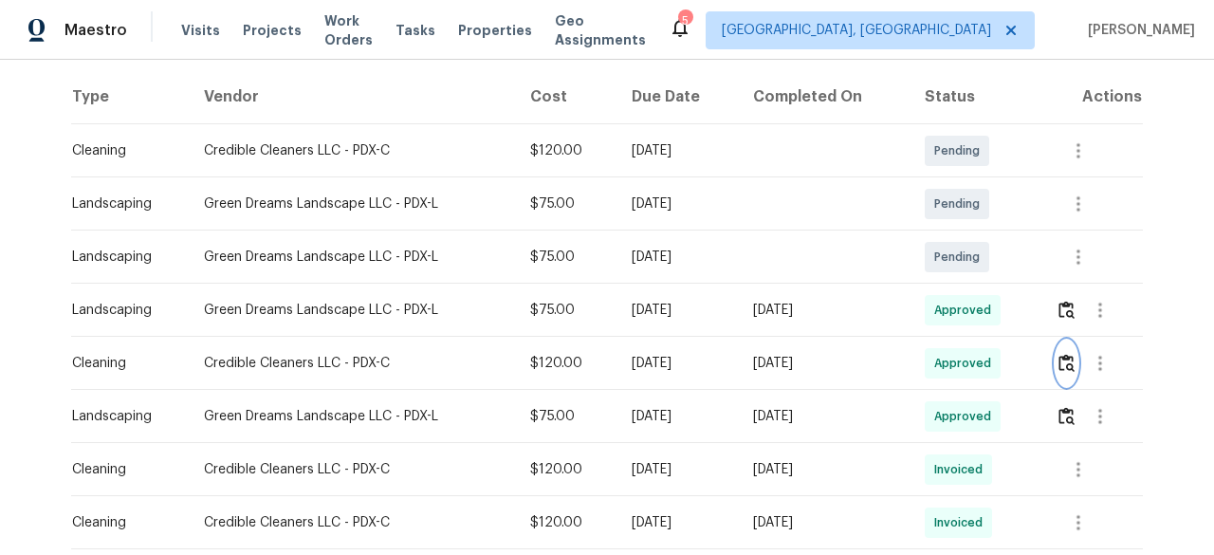
scroll to position [0, 0]
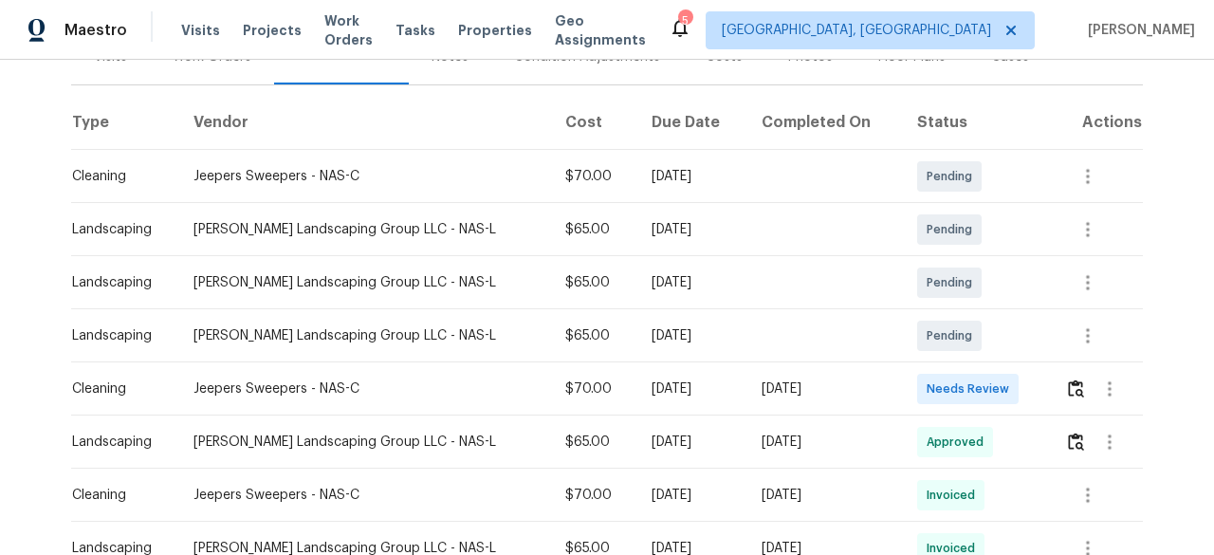
scroll to position [379, 0]
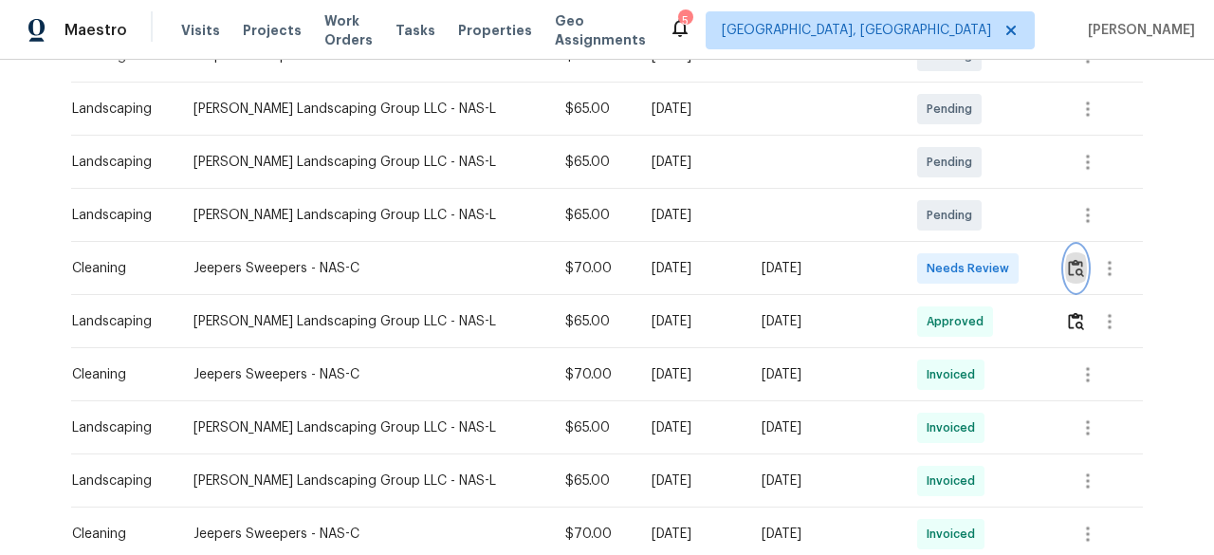
click at [1072, 269] on img "button" at bounding box center [1076, 268] width 16 height 18
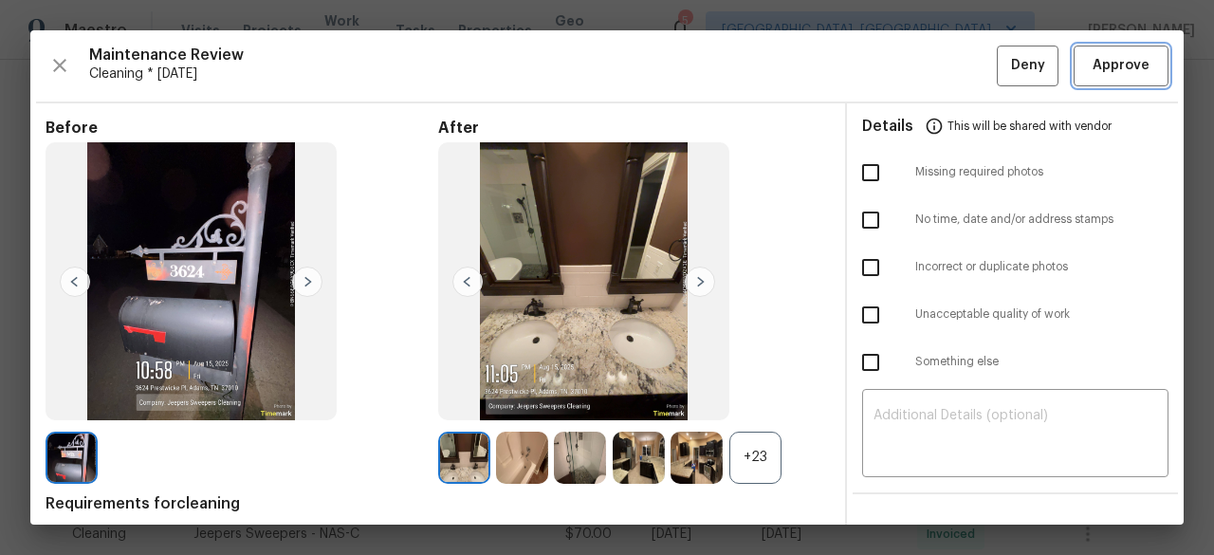
click at [1117, 67] on span "Approve" at bounding box center [1121, 66] width 57 height 24
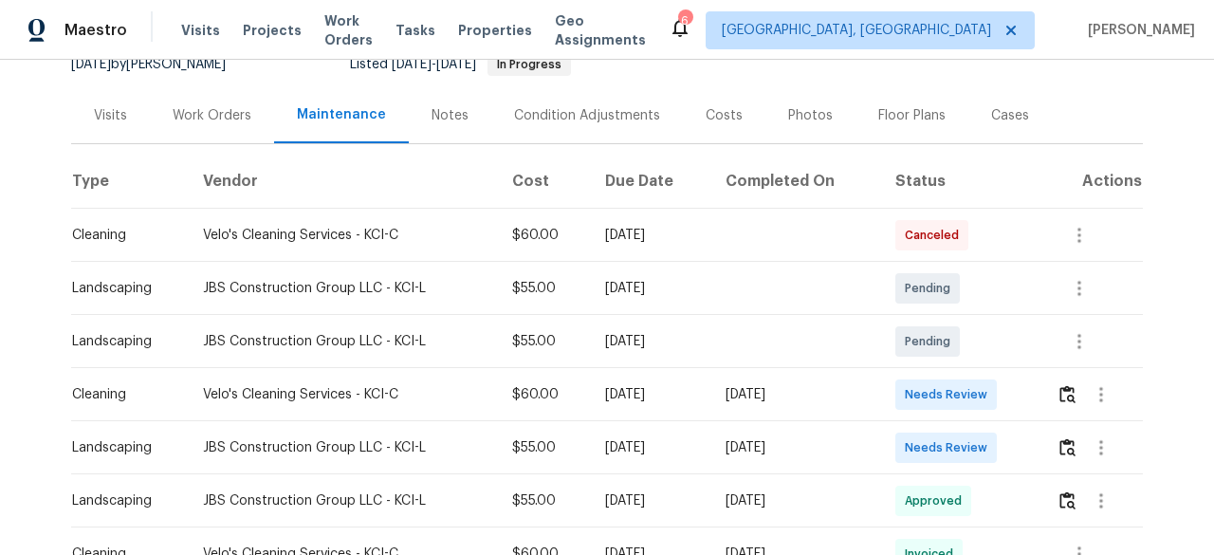
scroll to position [379, 0]
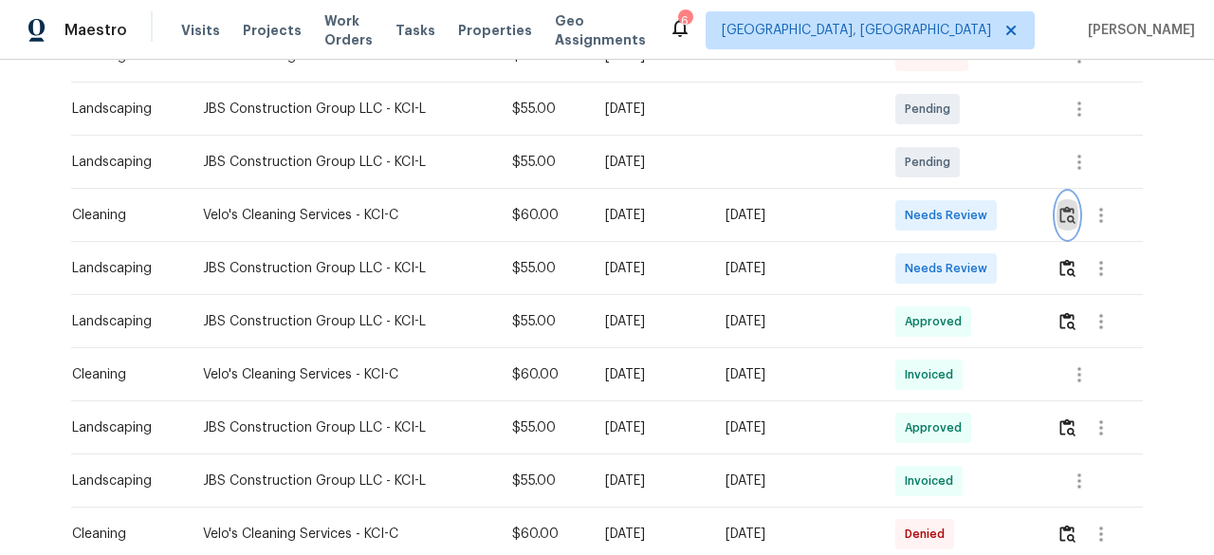
click at [1060, 214] on img "button" at bounding box center [1068, 215] width 16 height 18
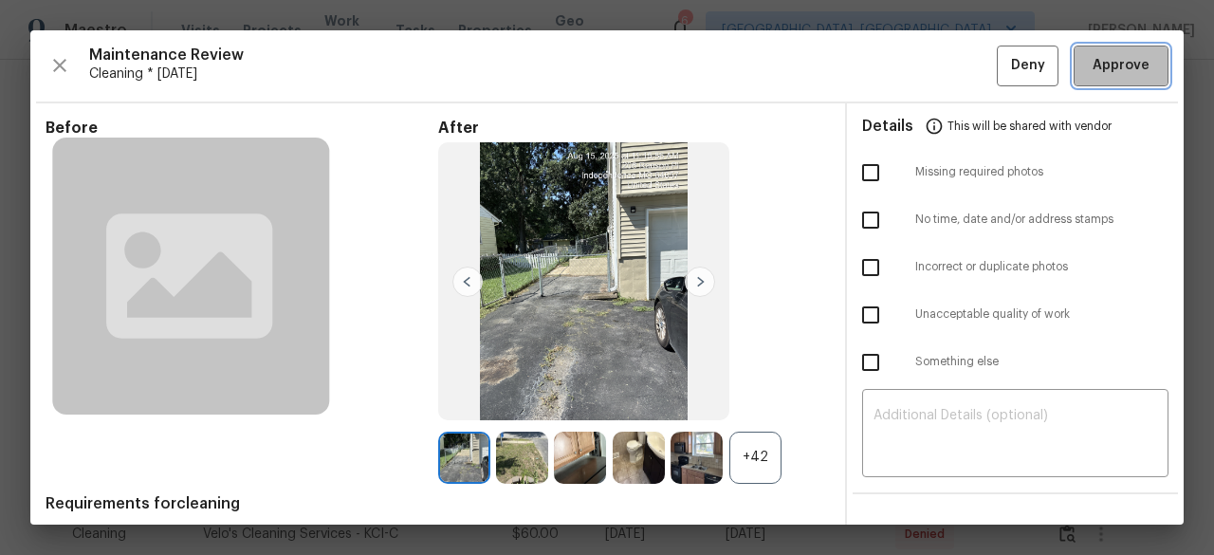
click at [1108, 52] on button "Approve" at bounding box center [1121, 66] width 95 height 41
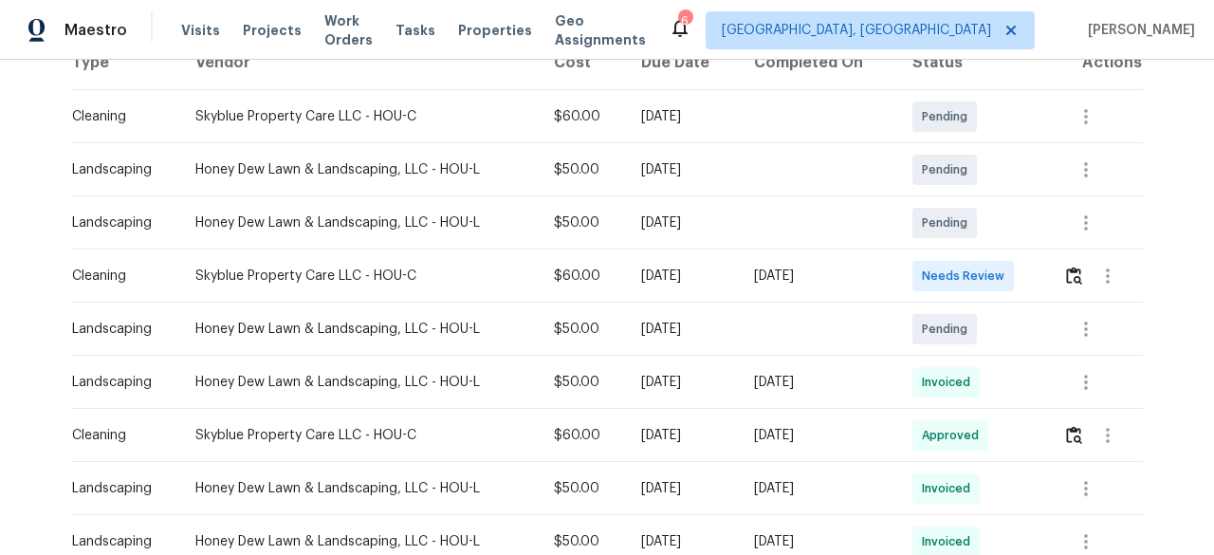
scroll to position [379, 0]
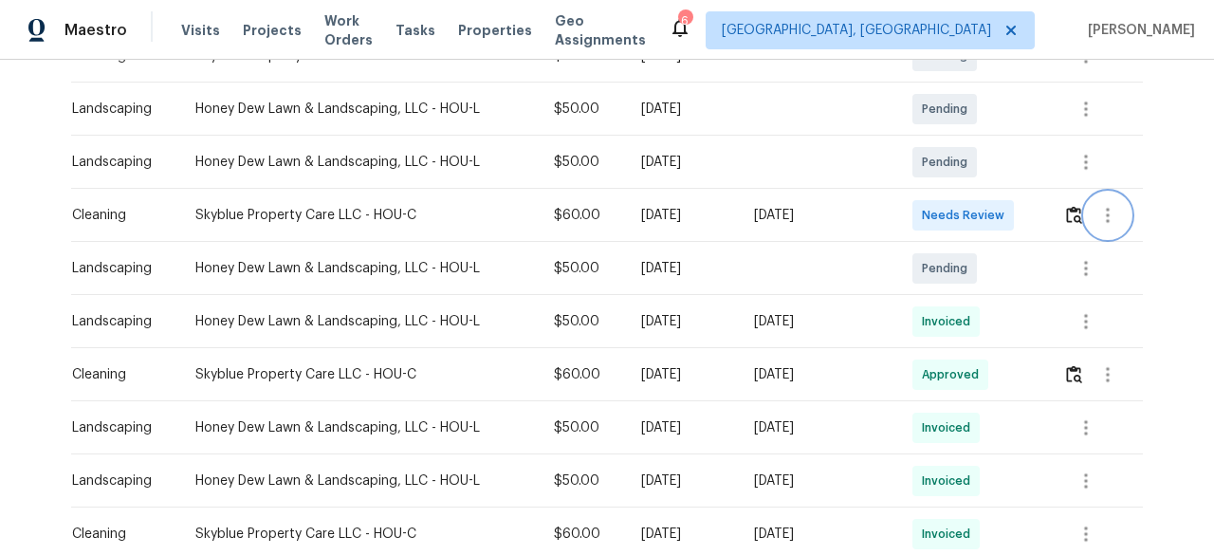
click at [1085, 212] on button "button" at bounding box center [1108, 216] width 46 height 46
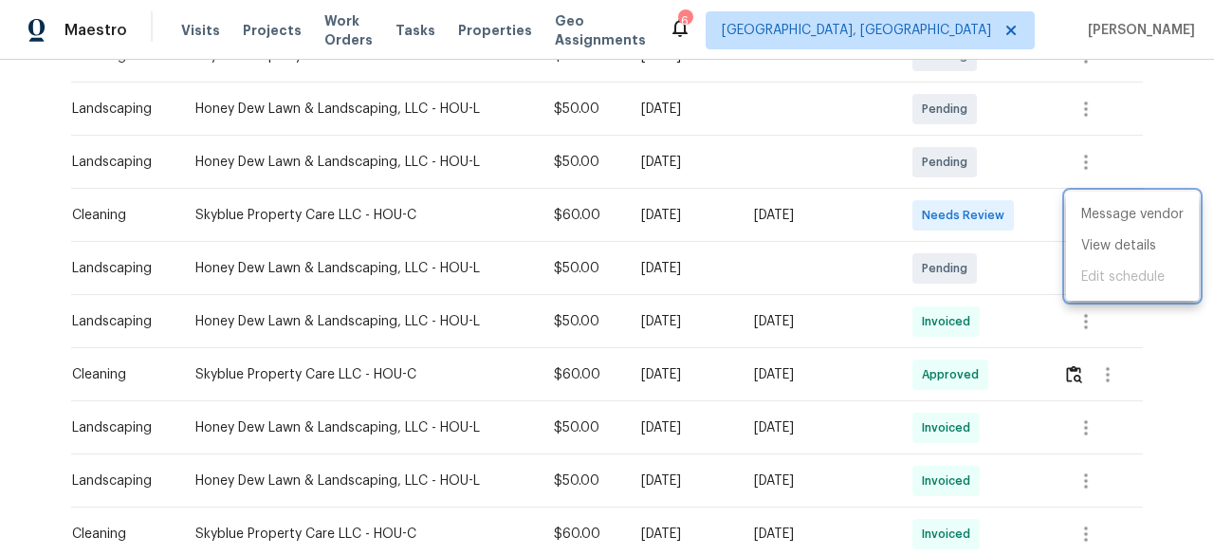
click at [1061, 212] on div at bounding box center [607, 277] width 1214 height 555
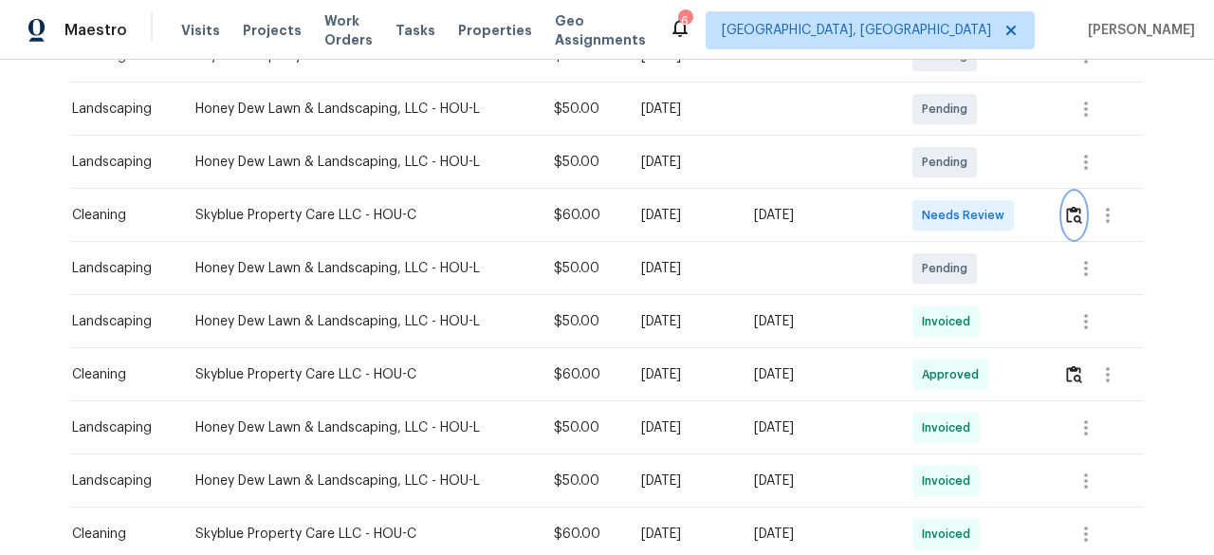
click at [1068, 213] on img "button" at bounding box center [1074, 215] width 16 height 18
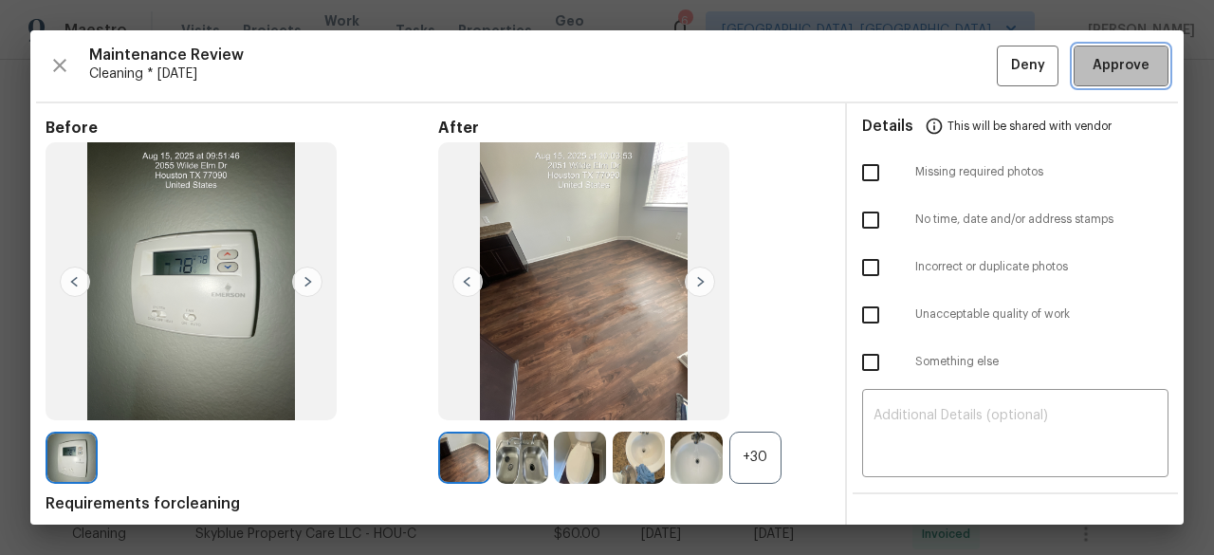
click at [1110, 59] on span "Approve" at bounding box center [1121, 66] width 57 height 24
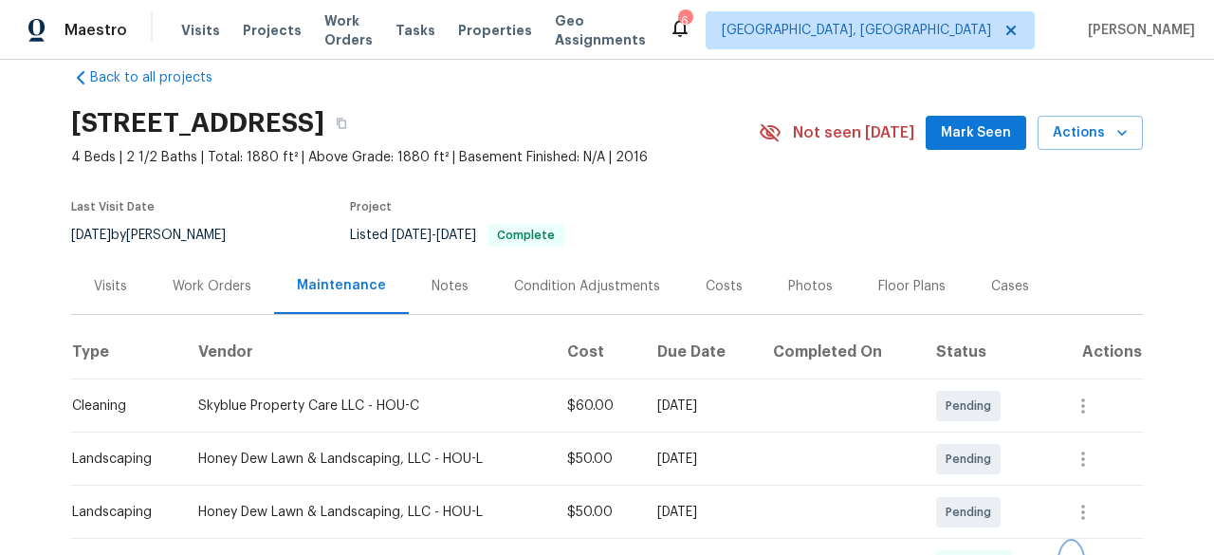
scroll to position [0, 0]
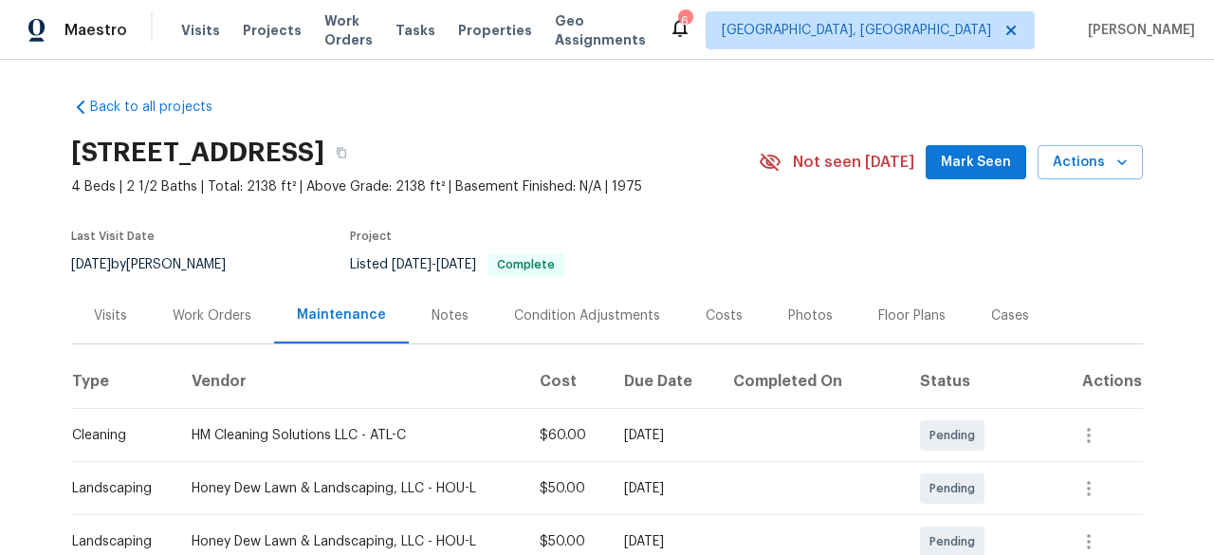
scroll to position [379, 0]
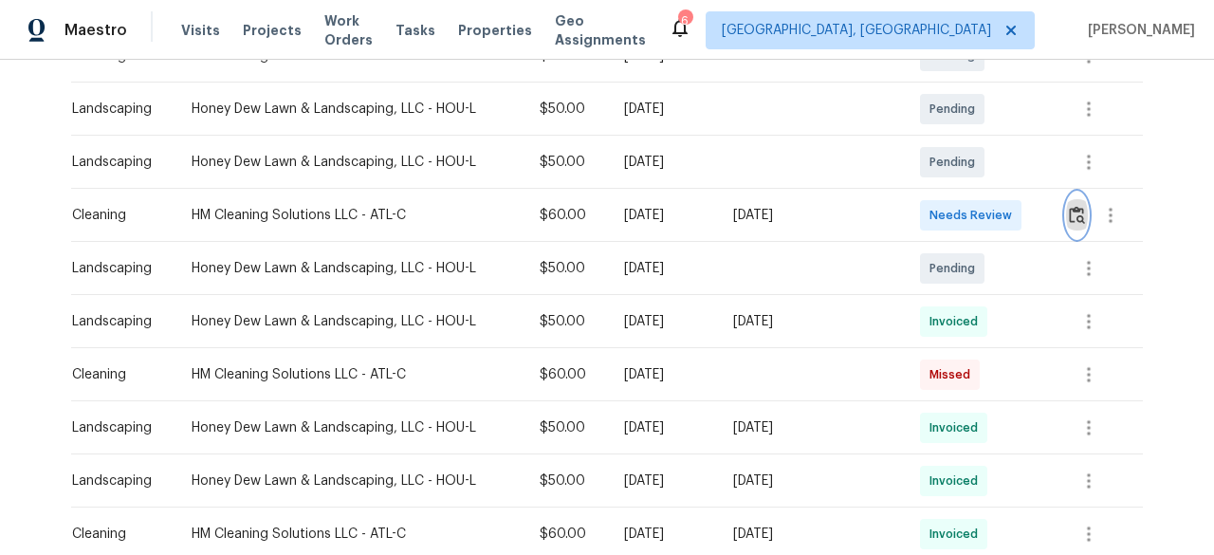
click at [1074, 208] on img "button" at bounding box center [1077, 215] width 16 height 18
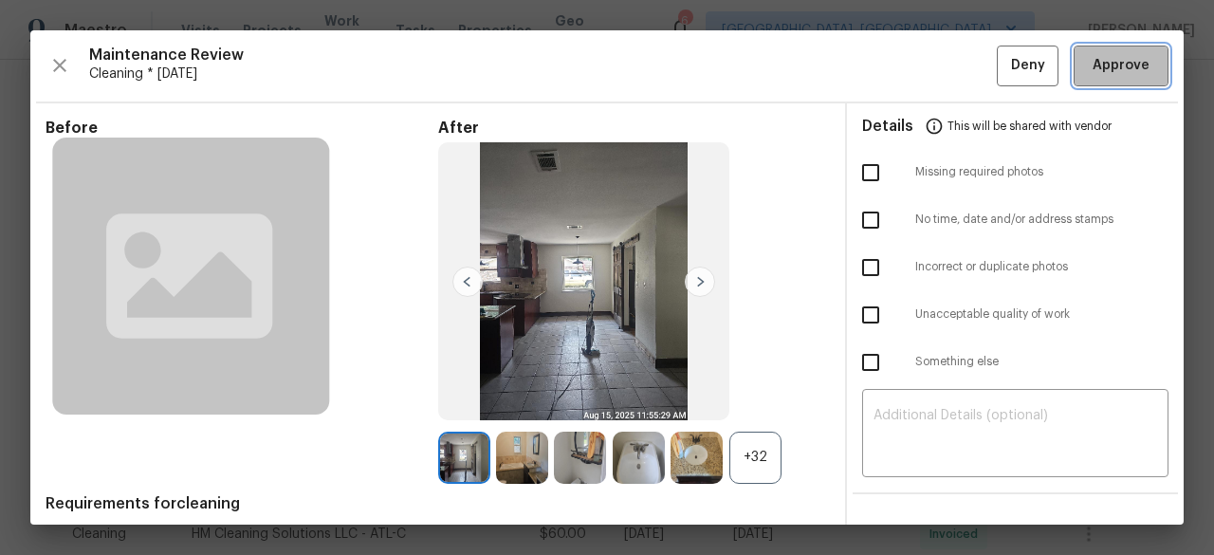
click at [1119, 65] on span "Approve" at bounding box center [1121, 66] width 57 height 24
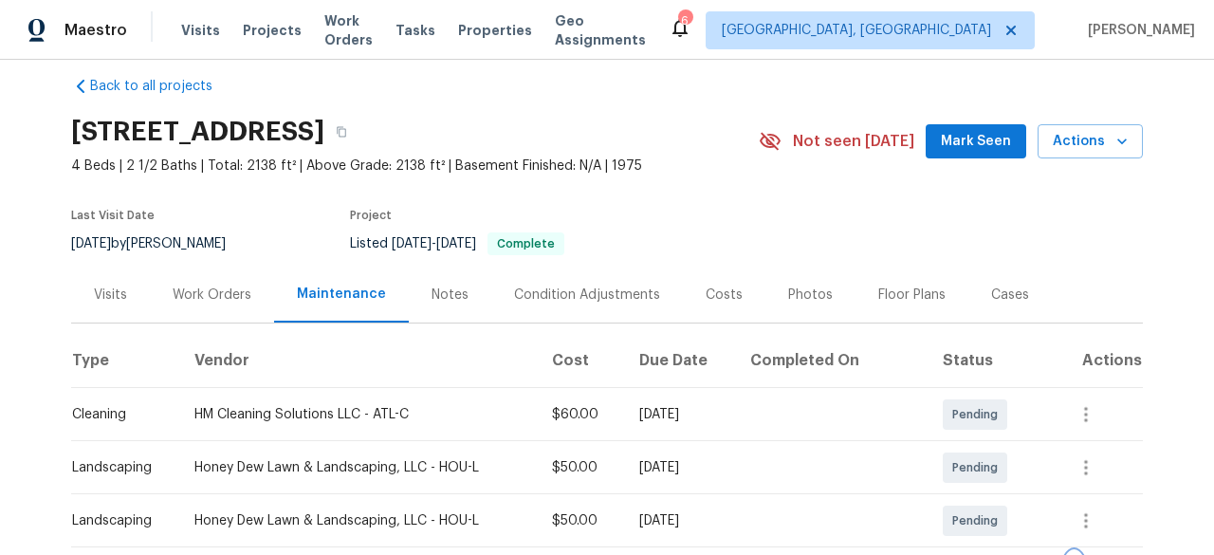
scroll to position [0, 0]
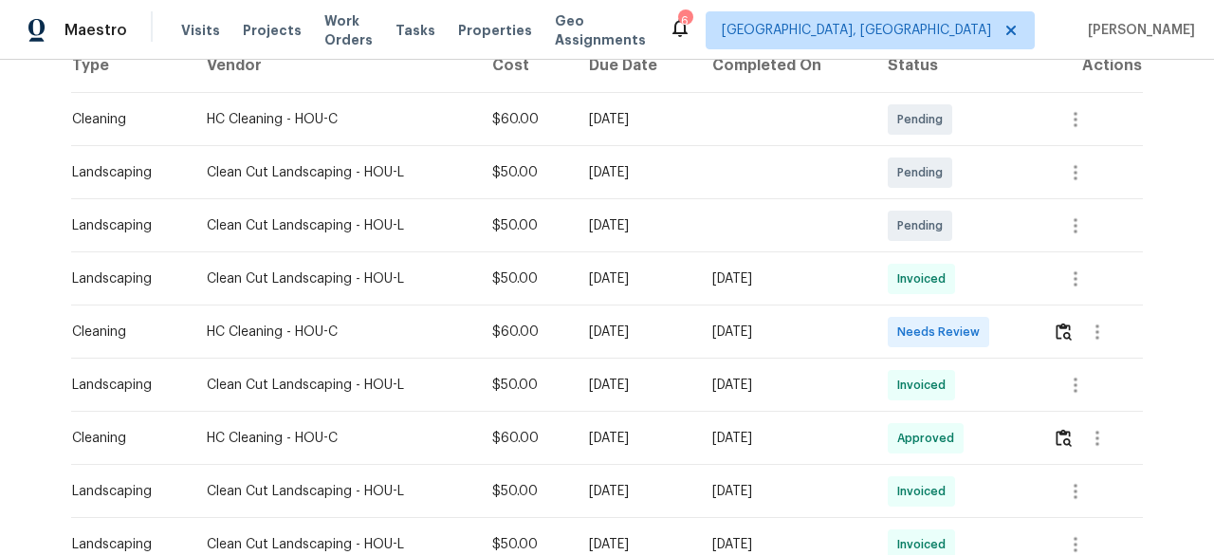
scroll to position [379, 0]
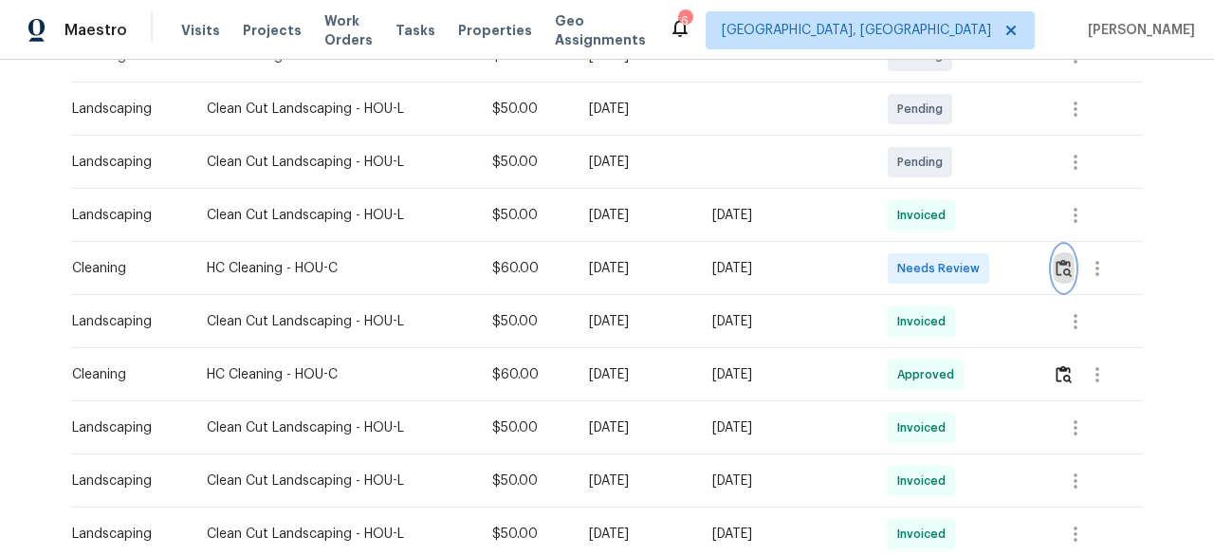
click at [1067, 267] on img "button" at bounding box center [1064, 268] width 16 height 18
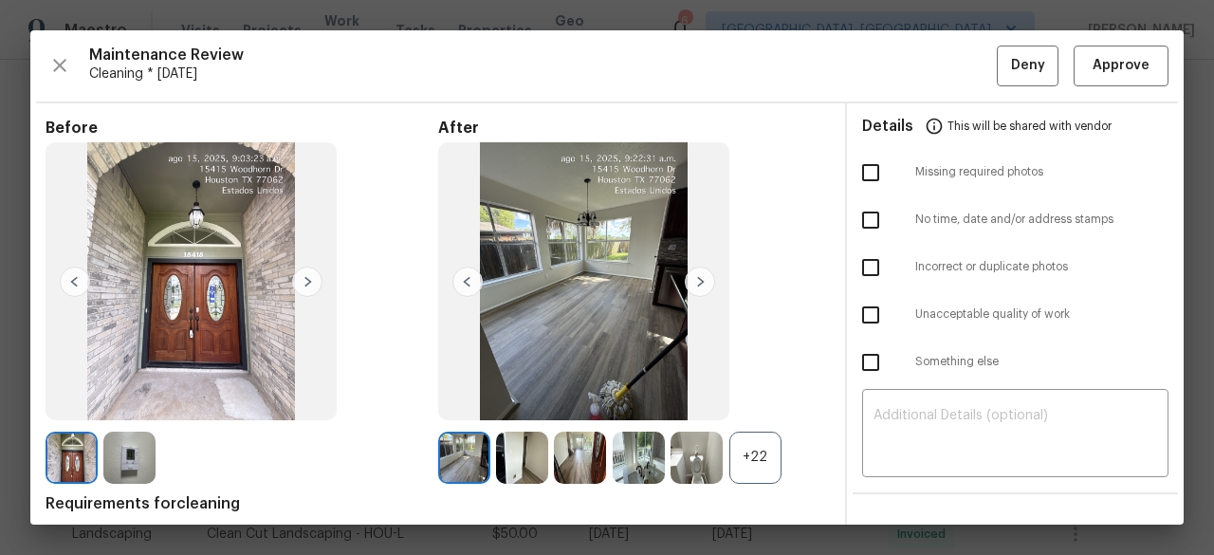
click at [133, 449] on img at bounding box center [129, 458] width 52 height 52
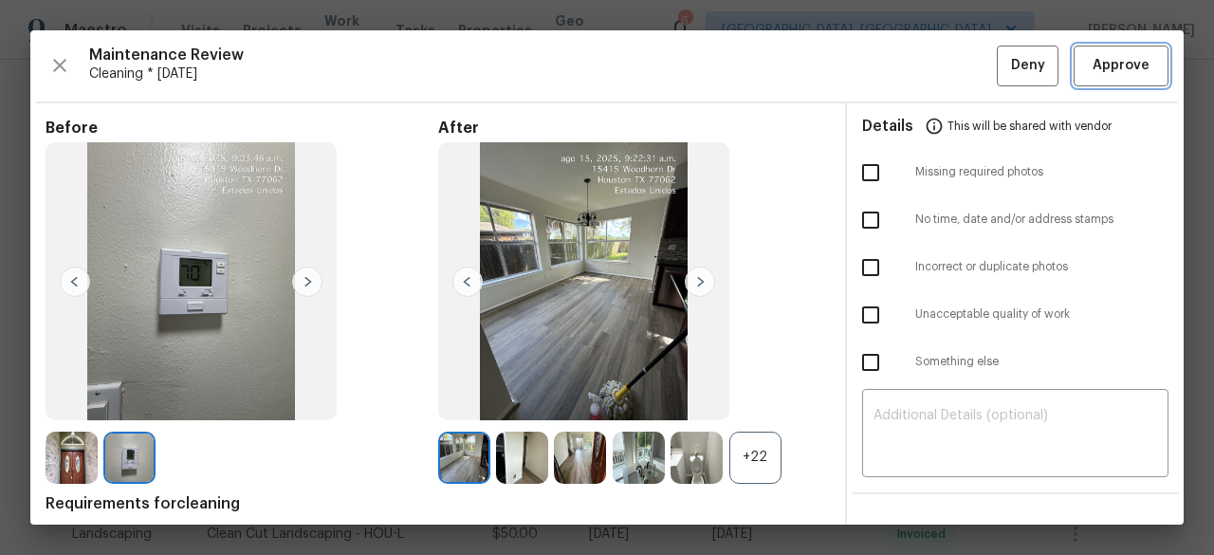
click at [1093, 63] on span "Approve" at bounding box center [1121, 66] width 57 height 24
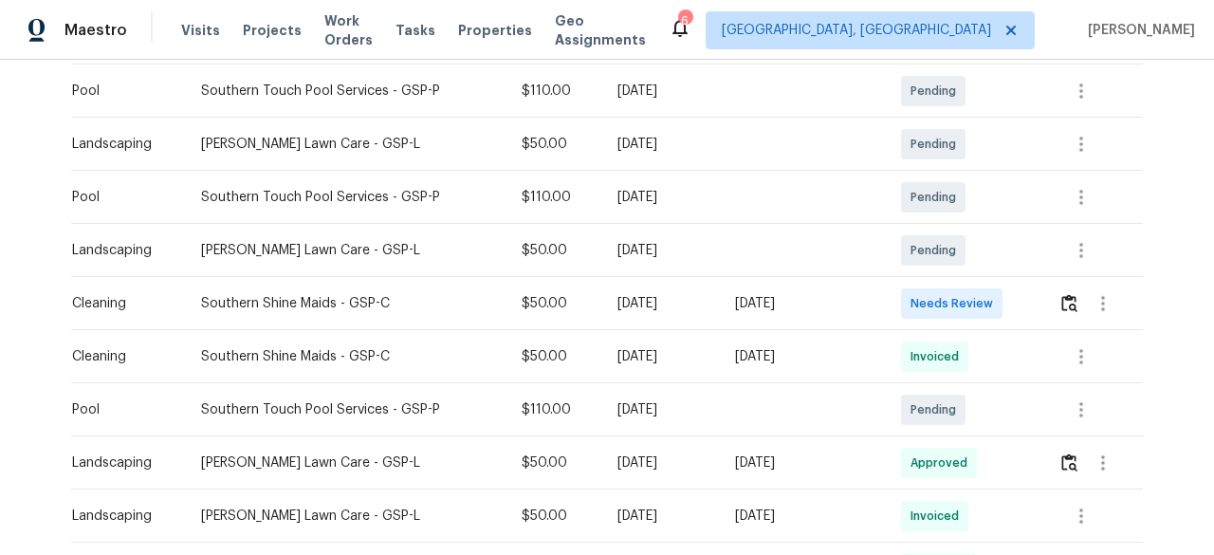
scroll to position [474, 0]
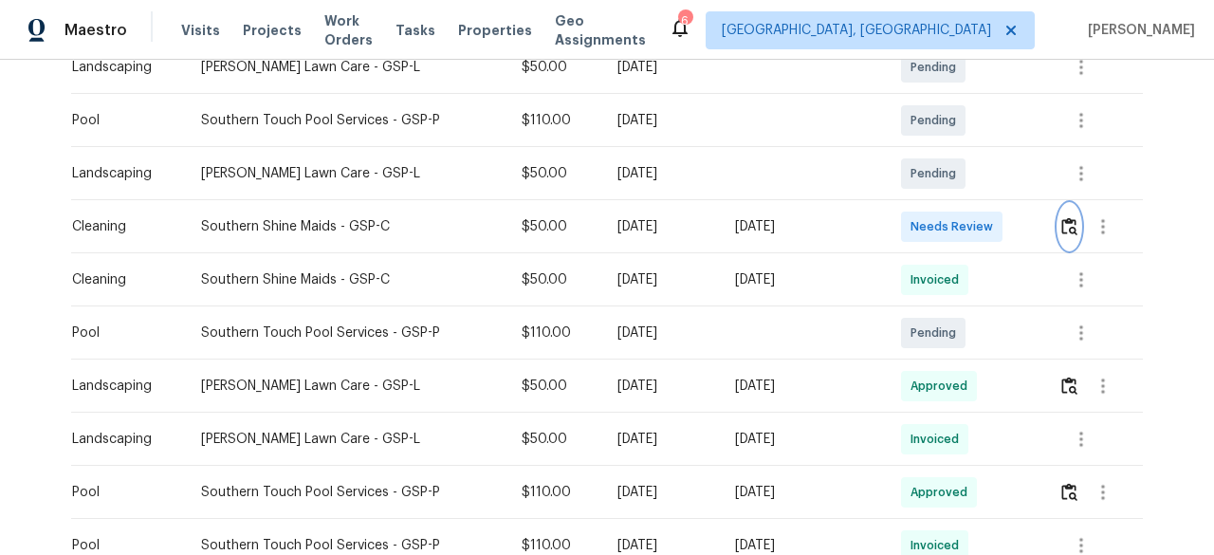
click at [1069, 227] on img "button" at bounding box center [1069, 226] width 16 height 18
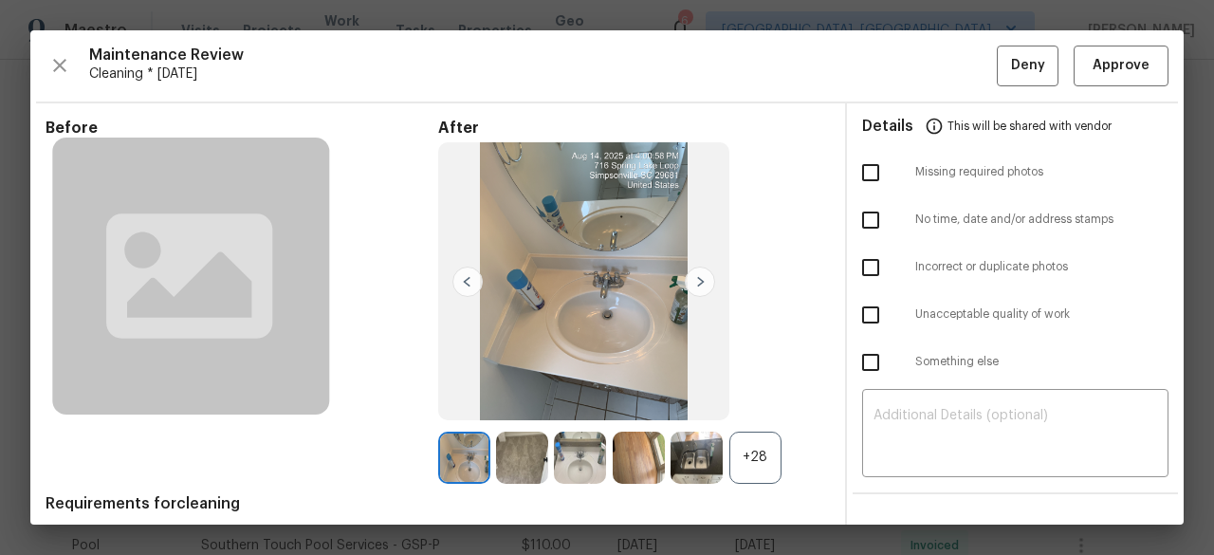
click at [857, 169] on input "checkbox" at bounding box center [871, 173] width 40 height 40
checkbox input "true"
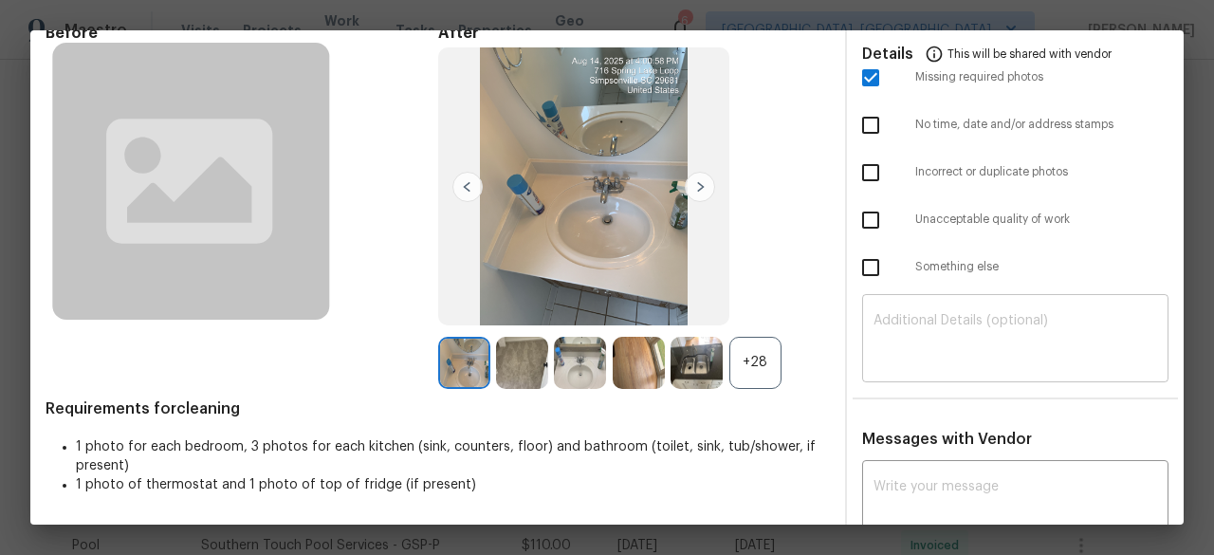
click at [885, 311] on div "​" at bounding box center [1015, 340] width 306 height 83
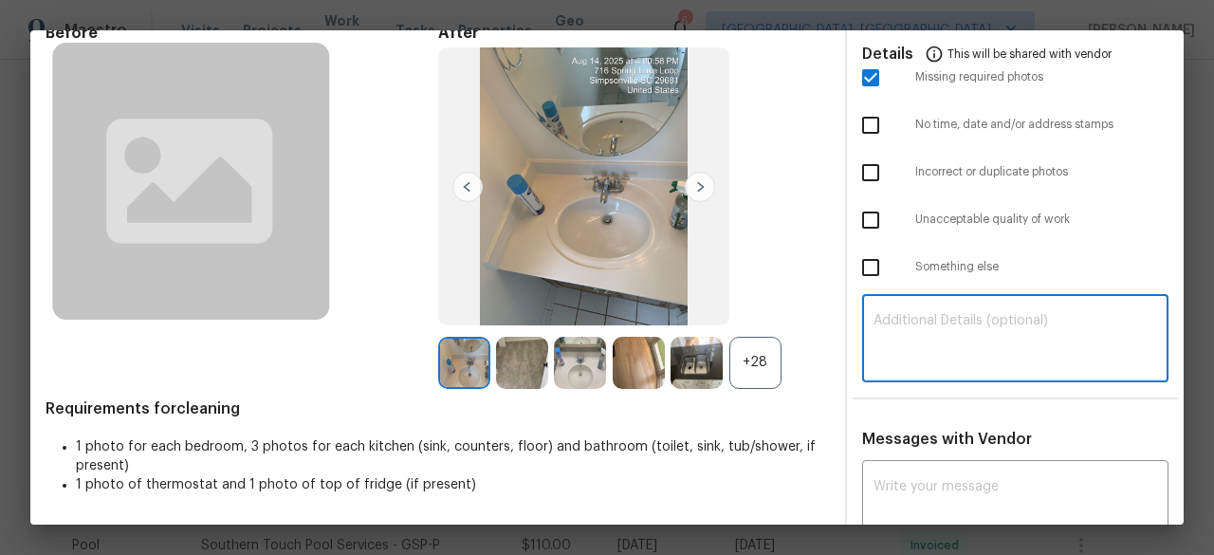
paste textarea "Maintenance Audit Team: Hello! Unfortunately, this Cleaning visit completed on …"
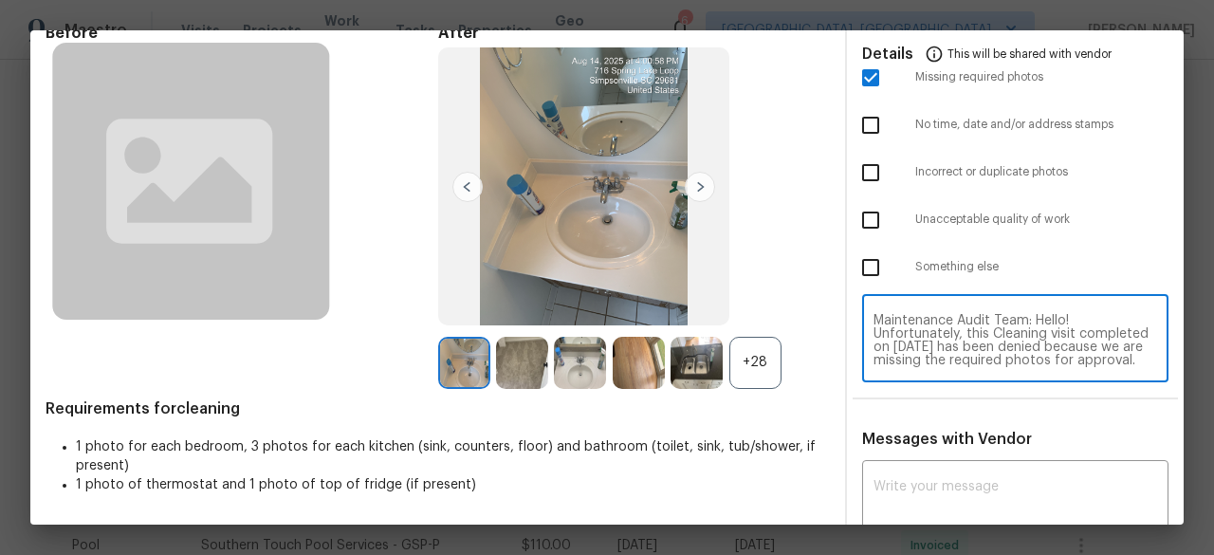
scroll to position [199, 0]
type textarea "Maintenance Audit Team: Hello! Unfortunately, this Cleaning visit completed on …"
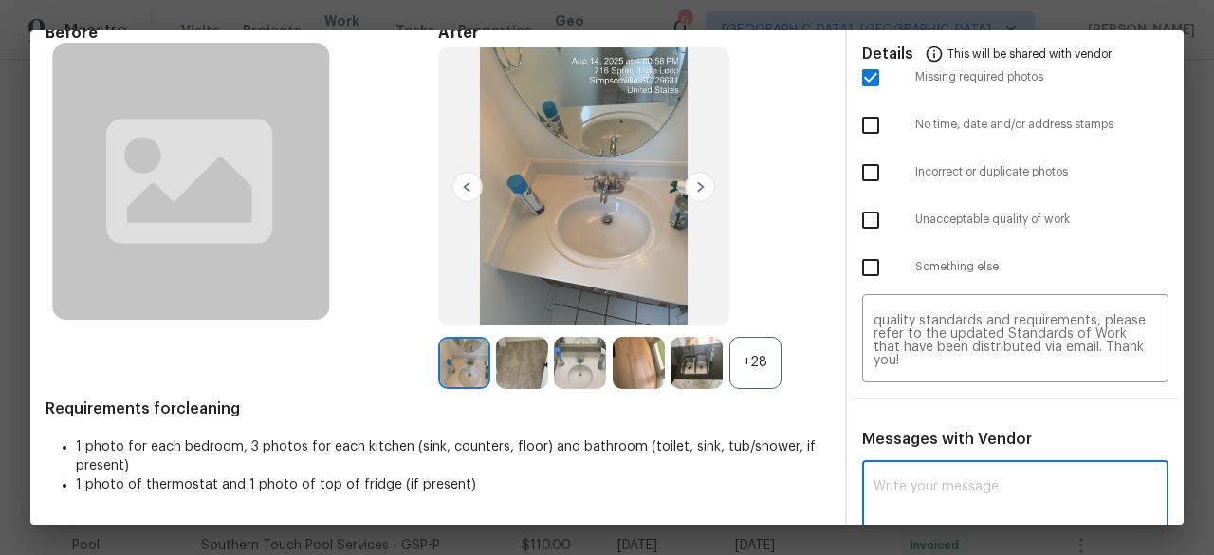
click at [895, 480] on textarea at bounding box center [1016, 506] width 284 height 53
paste textarea "Maintenance Audit Team: Hello! Unfortunately, this Cleaning visit completed on …"
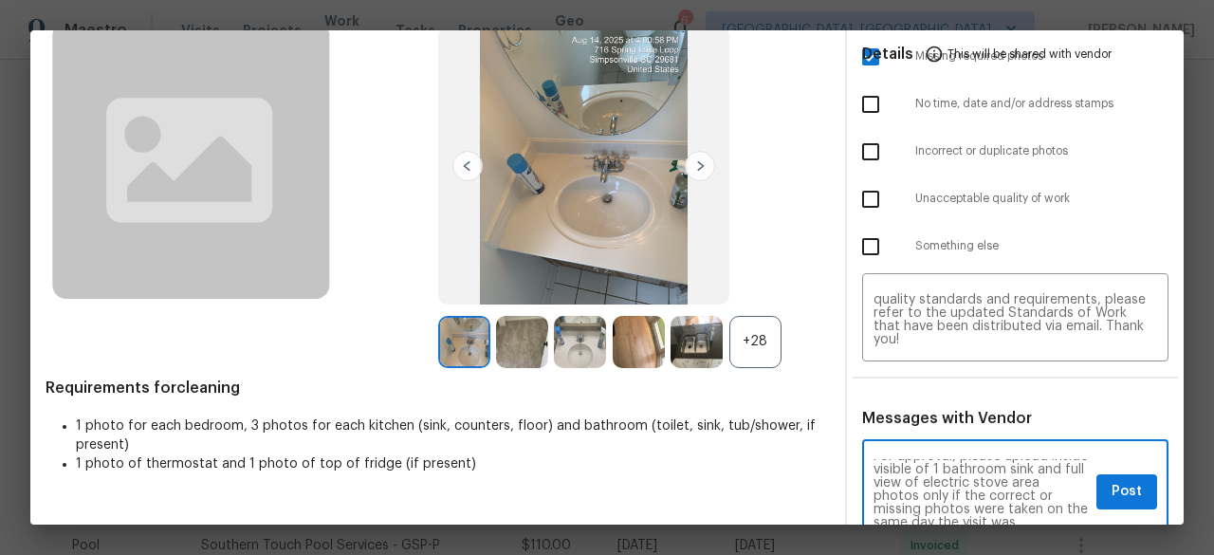
scroll to position [114, 0]
type textarea "Maintenance Audit Team: Hello! Unfortunately, this Cleaning visit completed on …"
click at [1112, 491] on span "Post" at bounding box center [1127, 492] width 30 height 24
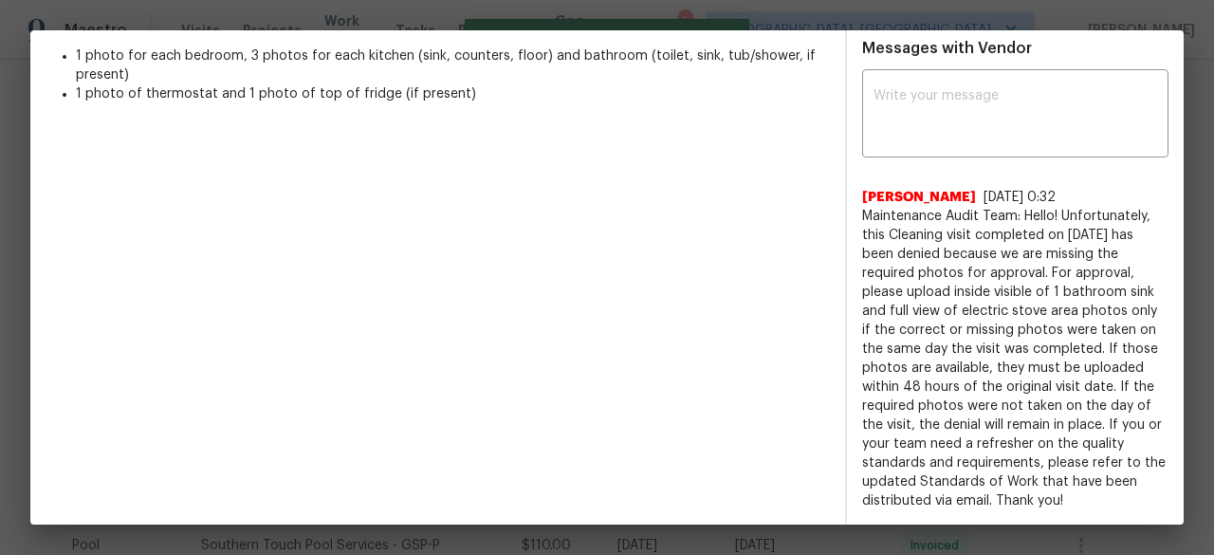
scroll to position [0, 0]
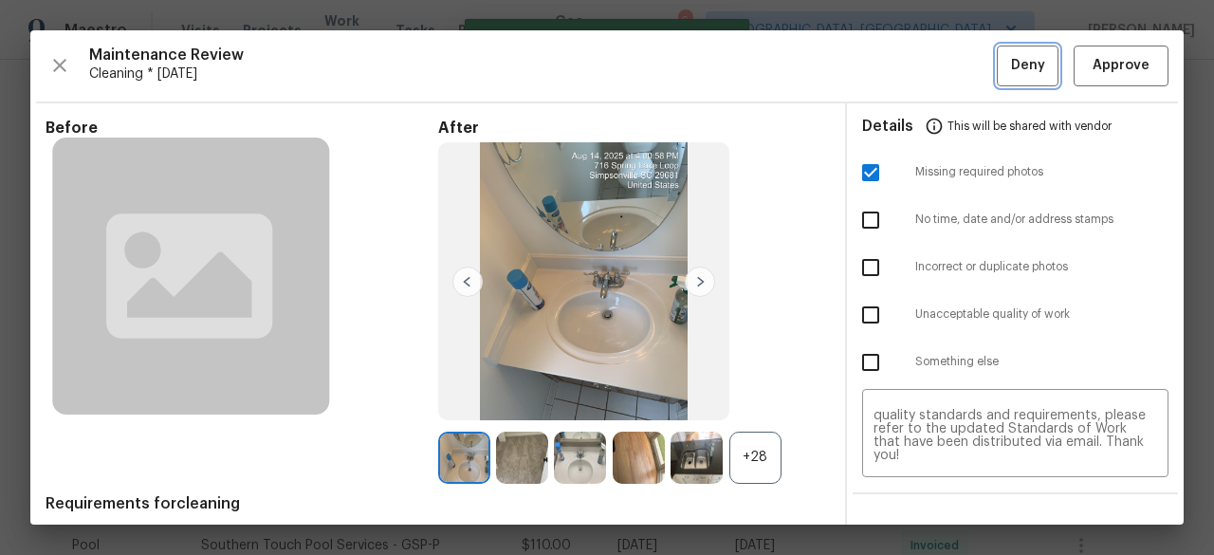
click at [1011, 65] on span "Deny" at bounding box center [1028, 66] width 34 height 24
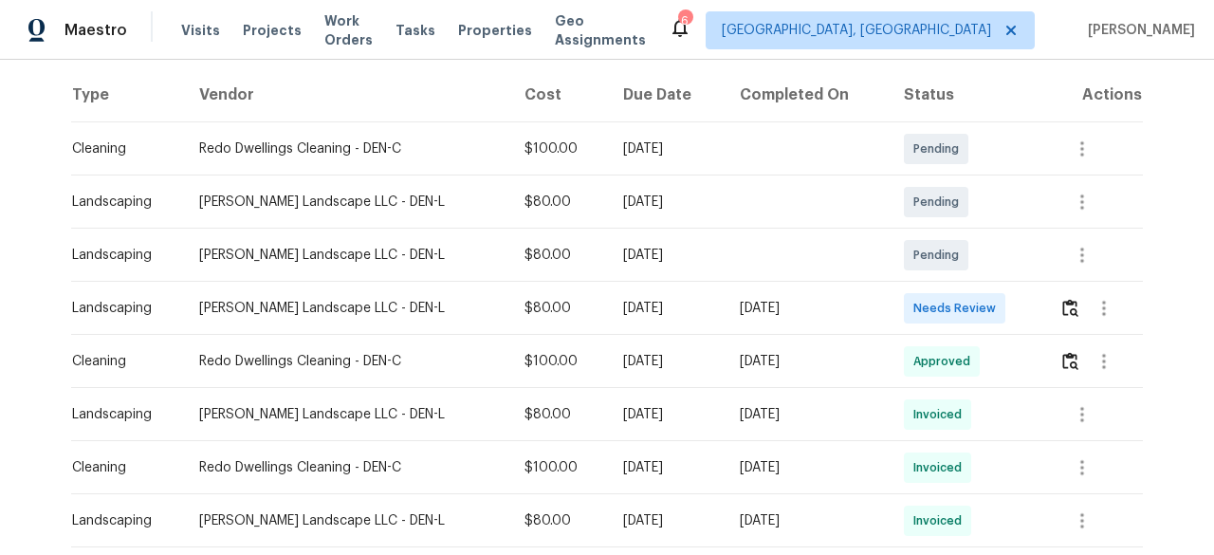
scroll to position [285, 0]
click at [1072, 306] on img "button" at bounding box center [1070, 310] width 16 height 18
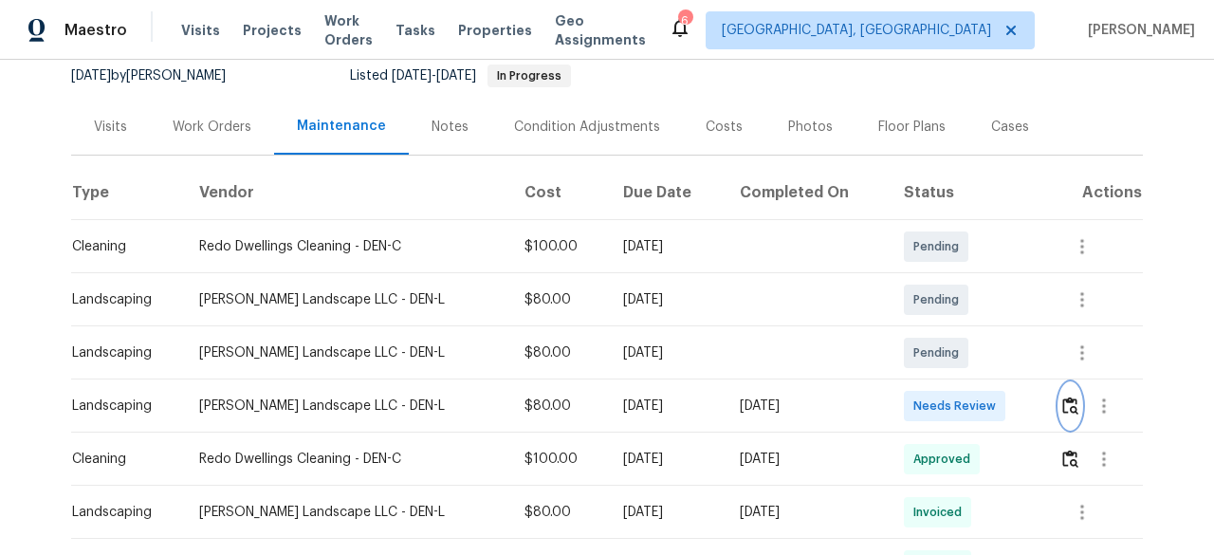
scroll to position [190, 0]
click at [1064, 461] on img "button" at bounding box center [1070, 458] width 16 height 18
click at [1095, 460] on icon "button" at bounding box center [1104, 458] width 23 height 23
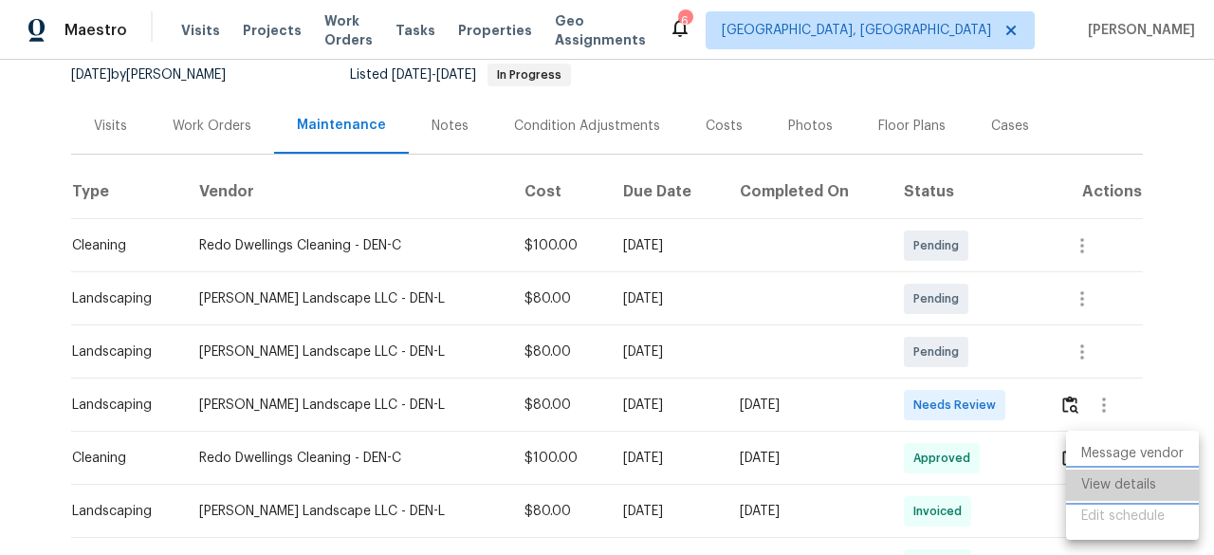
click at [1098, 478] on li "View details" at bounding box center [1132, 485] width 133 height 31
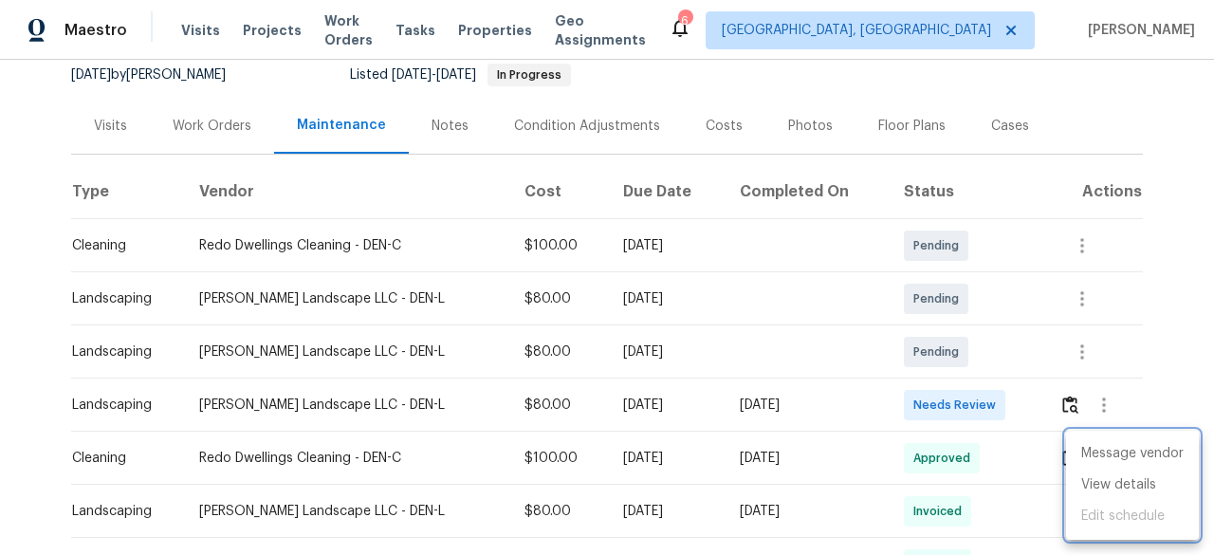
click at [1134, 297] on div at bounding box center [607, 277] width 1214 height 555
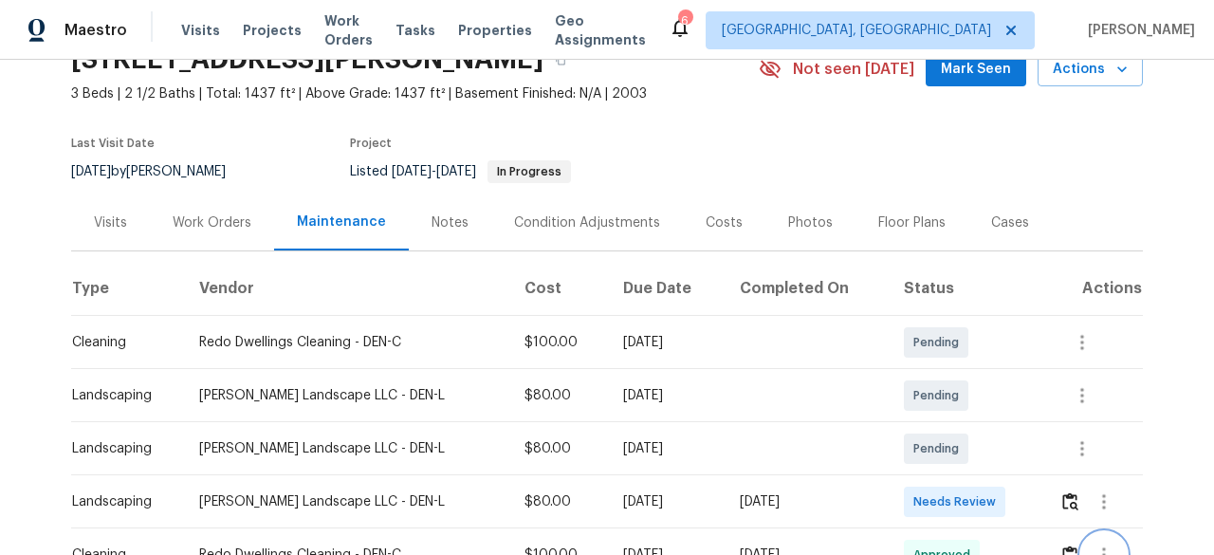
scroll to position [0, 0]
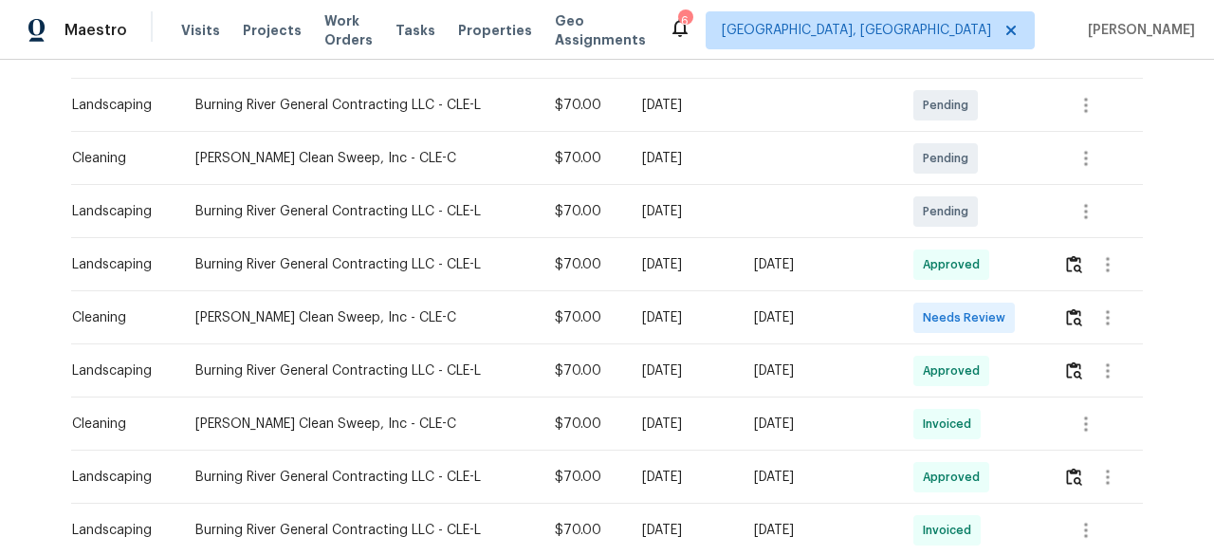
scroll to position [379, 0]
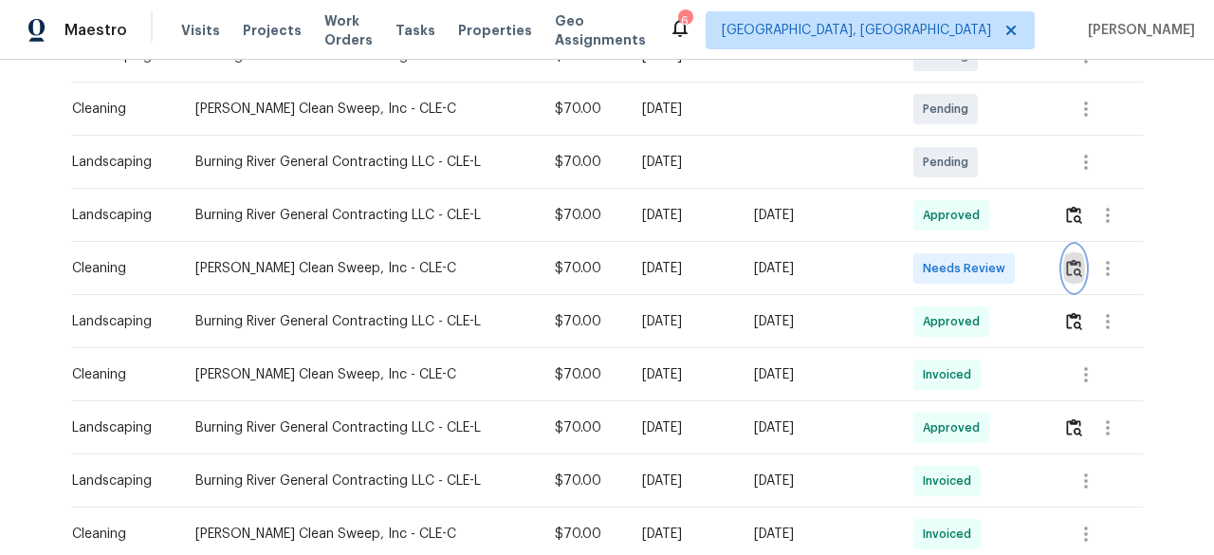
click at [1072, 263] on img "button" at bounding box center [1074, 268] width 16 height 18
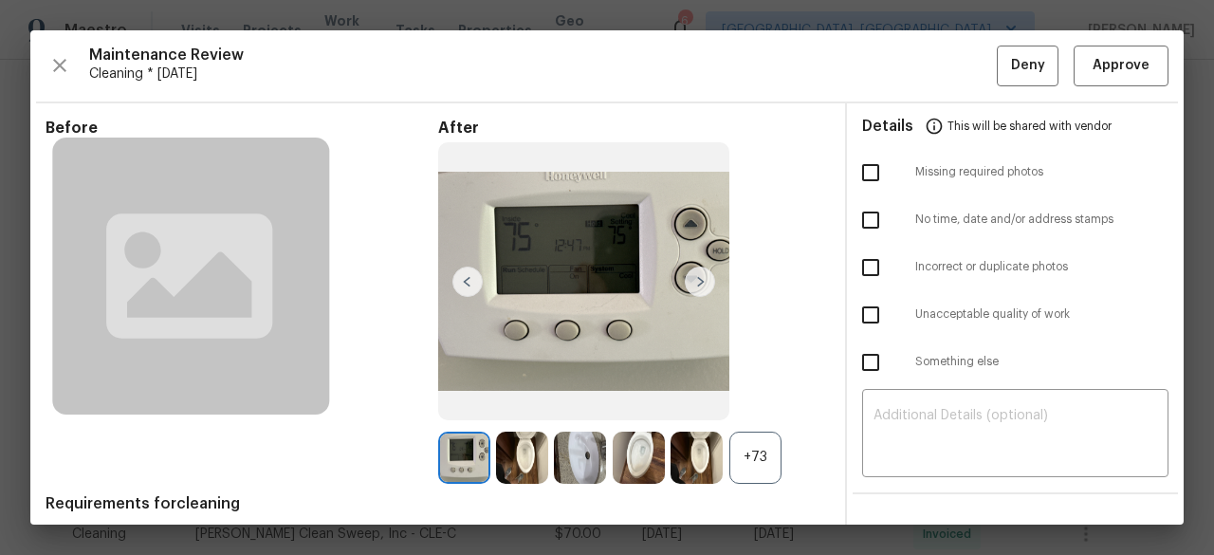
click at [856, 208] on input "checkbox" at bounding box center [871, 220] width 40 height 40
checkbox input "true"
click at [909, 428] on textarea at bounding box center [1016, 435] width 284 height 53
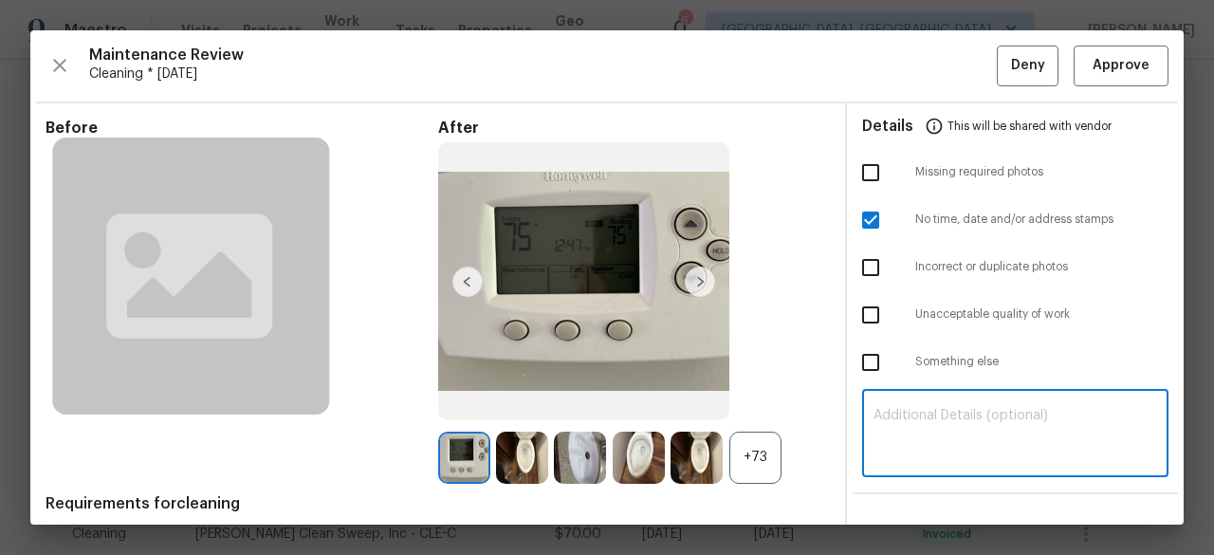
paste textarea "Maintenance Audit Team: Hello! Unfortunately this Cleaning visit completed on 0…"
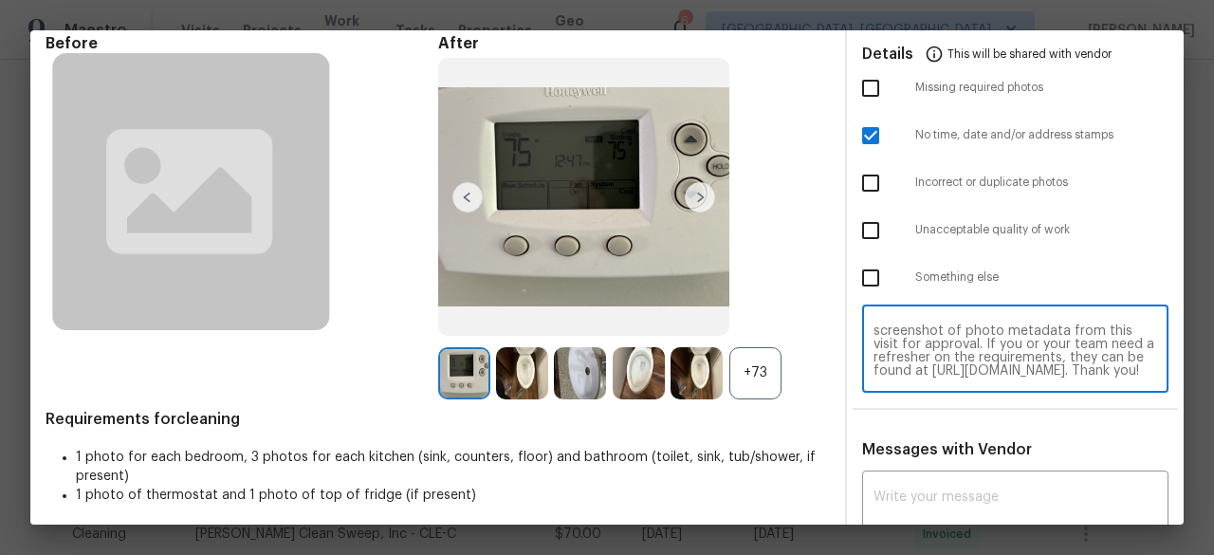
scroll to position [190, 0]
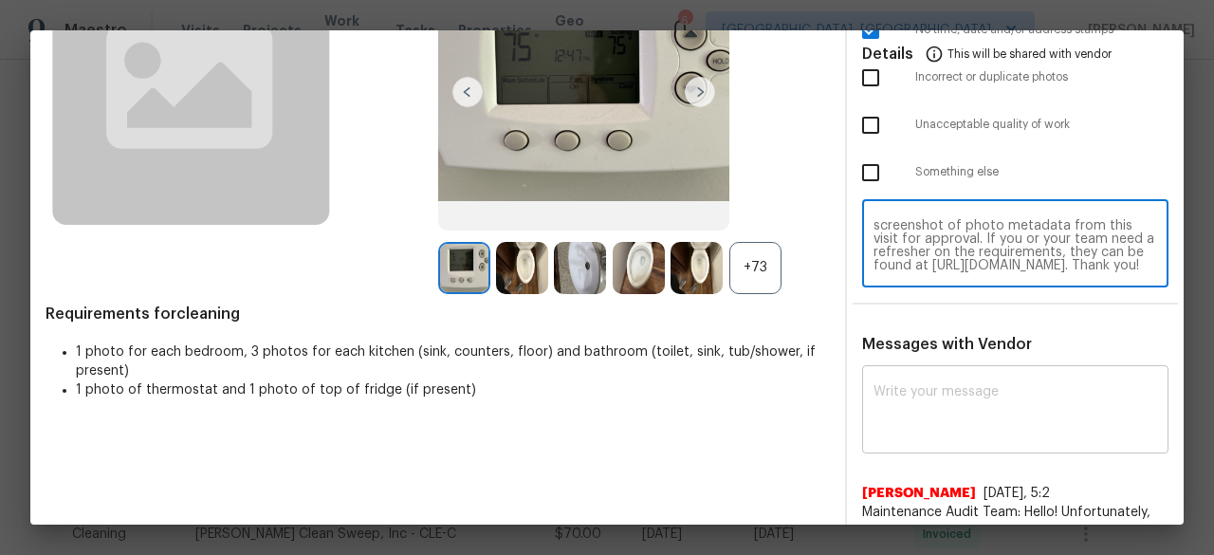
type textarea "Maintenance Audit Team: Hello! Unfortunately this Cleaning visit completed on 0…"
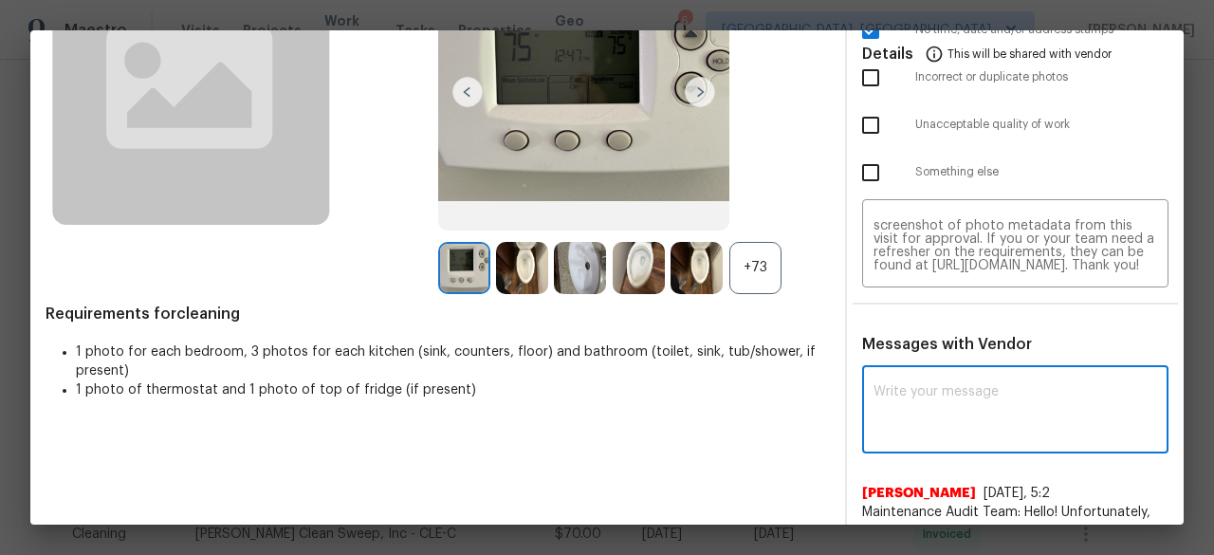
click at [949, 386] on textarea at bounding box center [1016, 411] width 284 height 53
paste textarea "Maintenance Audit Team: Hello! Unfortunately this Cleaning visit completed on 0…"
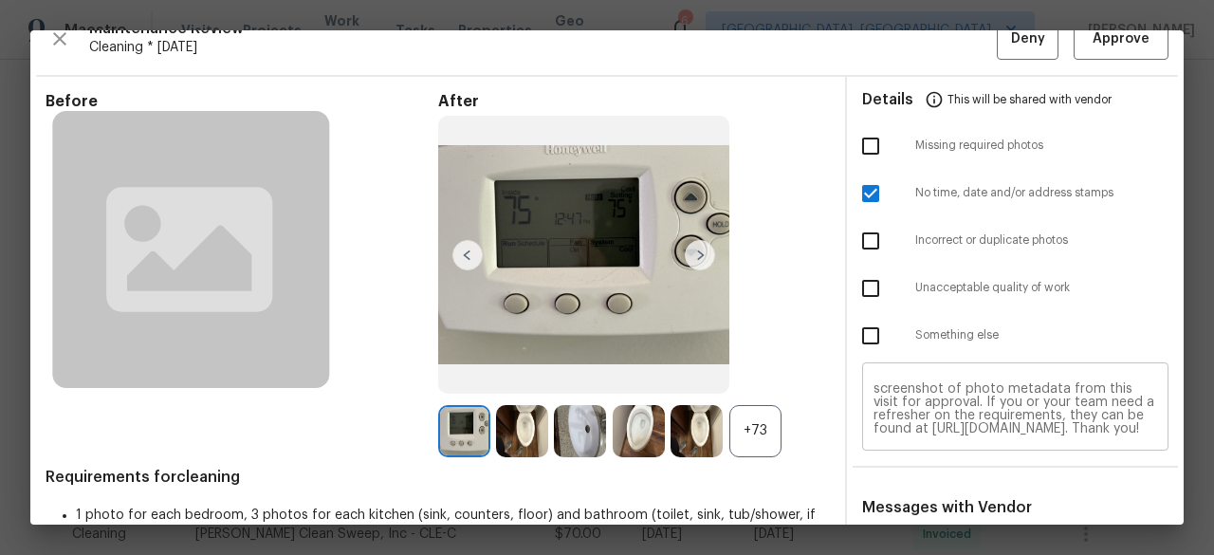
scroll to position [0, 0]
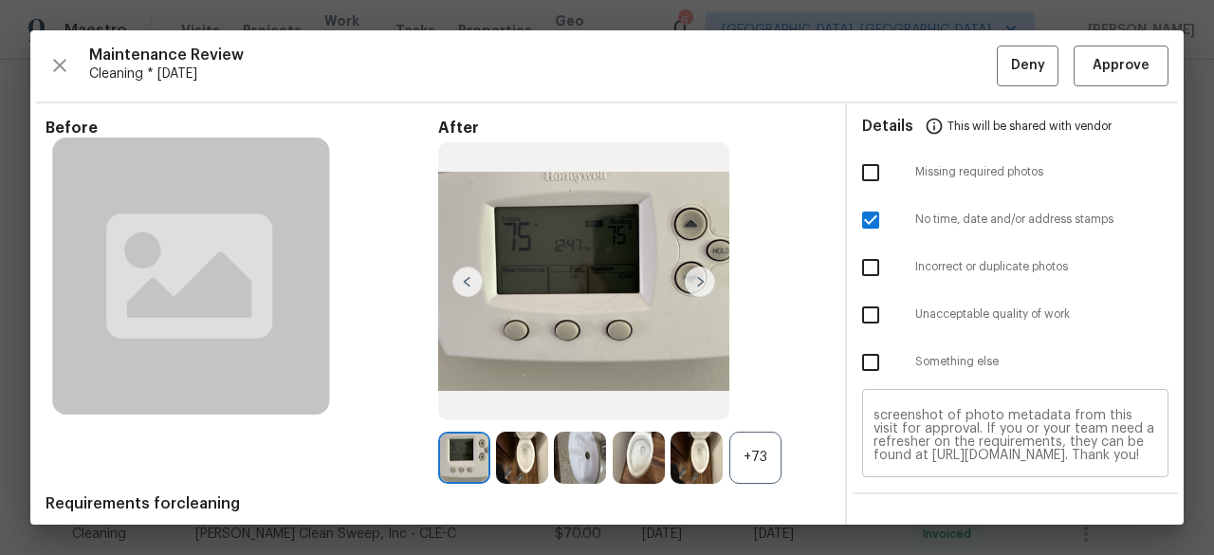
type textarea "Maintenance Audit Team: Hello! Unfortunately this Cleaning visit completed on 0…"
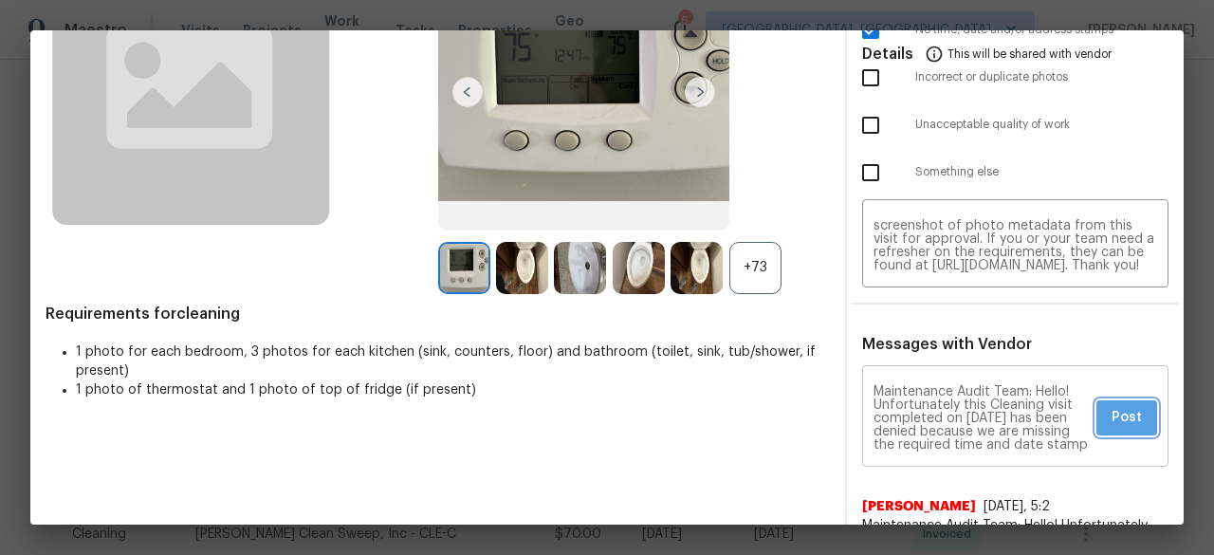
click at [1112, 418] on span "Post" at bounding box center [1127, 418] width 30 height 24
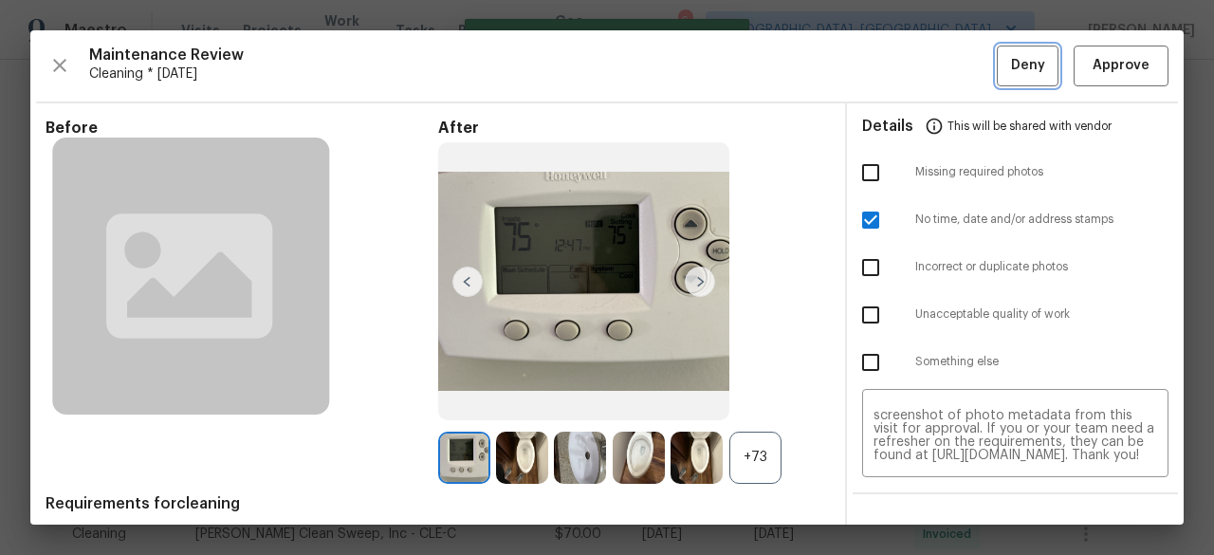
click at [1015, 65] on span "Deny" at bounding box center [1028, 66] width 34 height 24
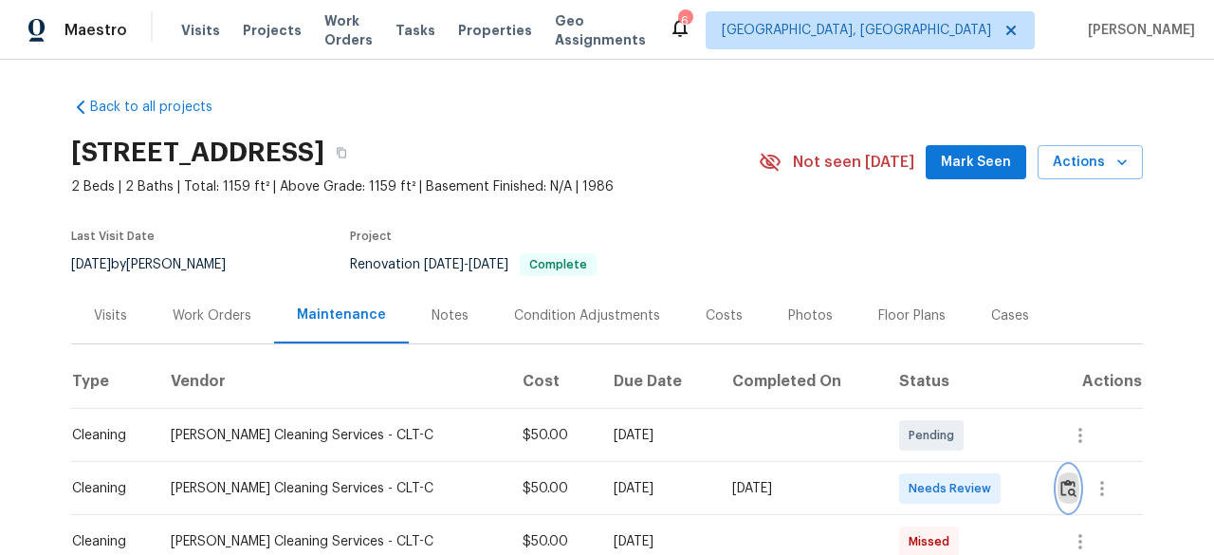
click at [1060, 494] on img "button" at bounding box center [1068, 488] width 16 height 18
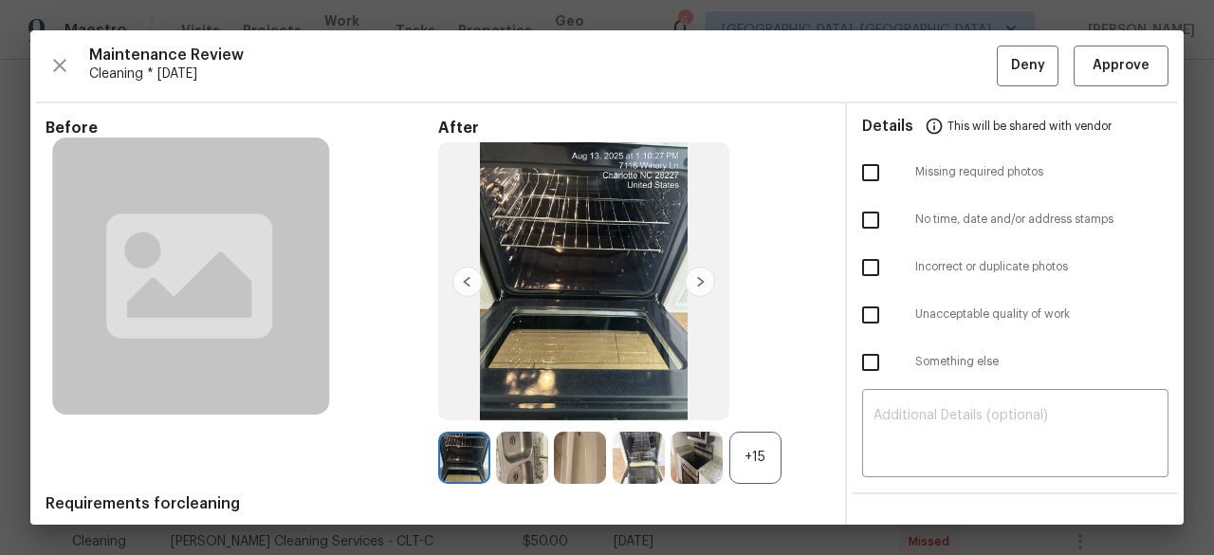
click at [747, 460] on div "+15" at bounding box center [755, 458] width 52 height 52
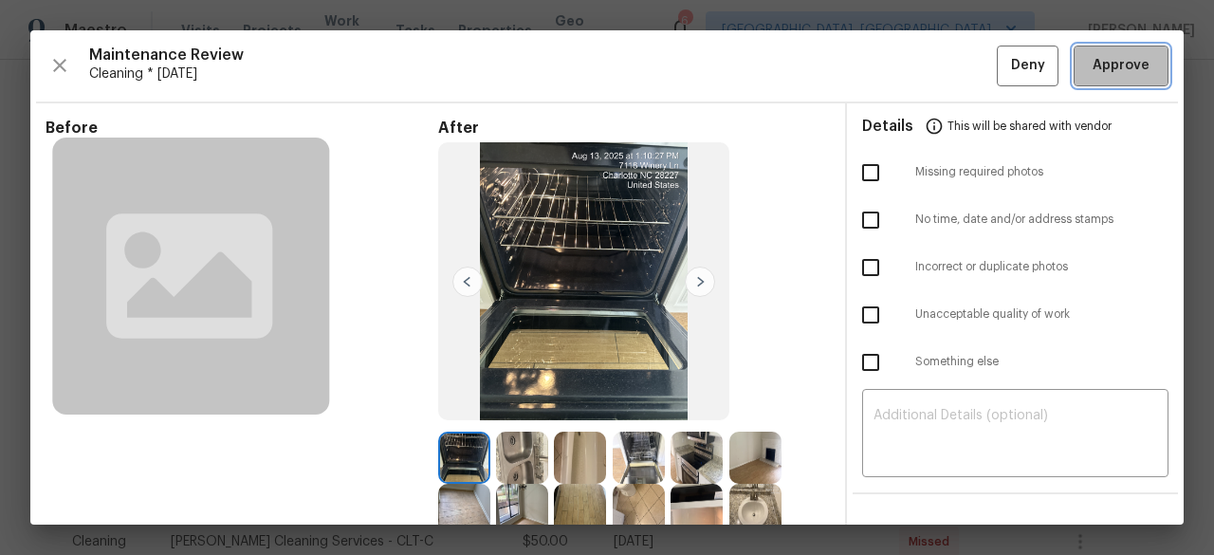
click at [1121, 67] on span "Approve" at bounding box center [1121, 66] width 57 height 24
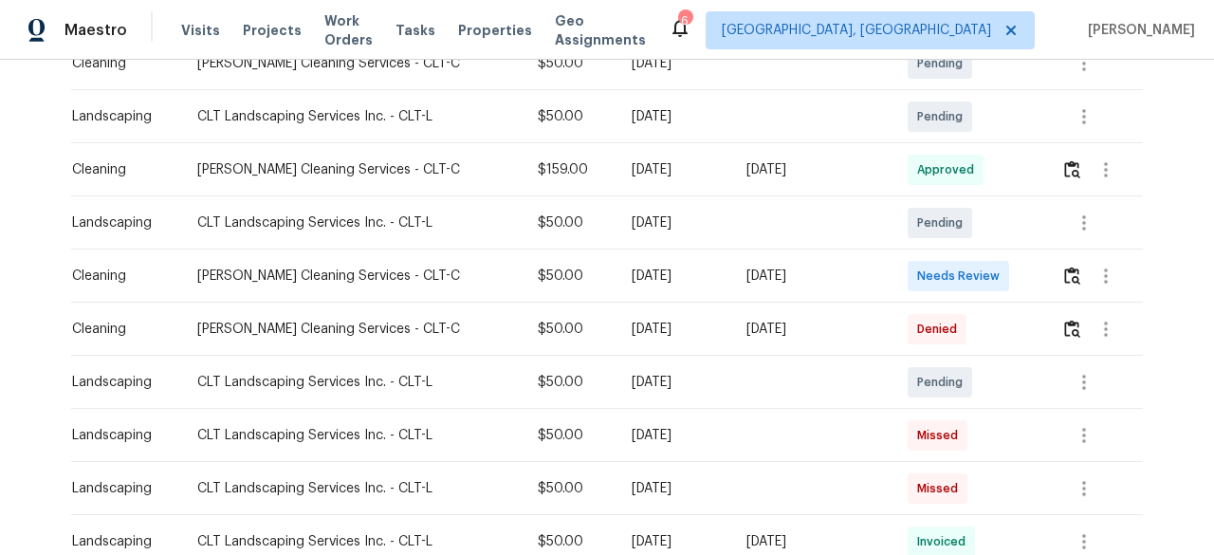
scroll to position [285, 0]
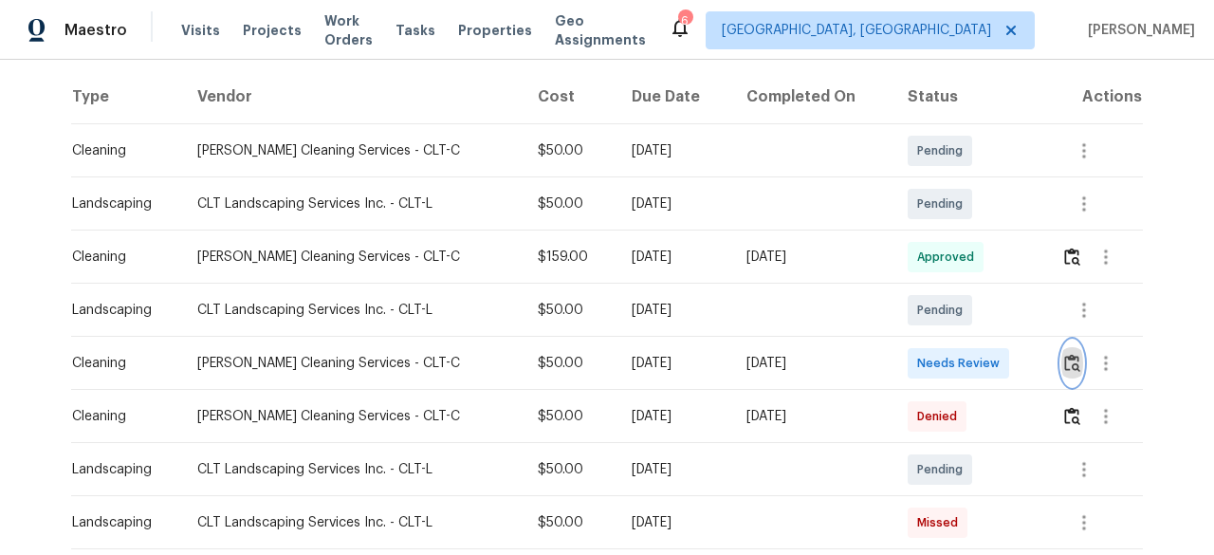
click at [1064, 362] on img "button" at bounding box center [1072, 363] width 16 height 18
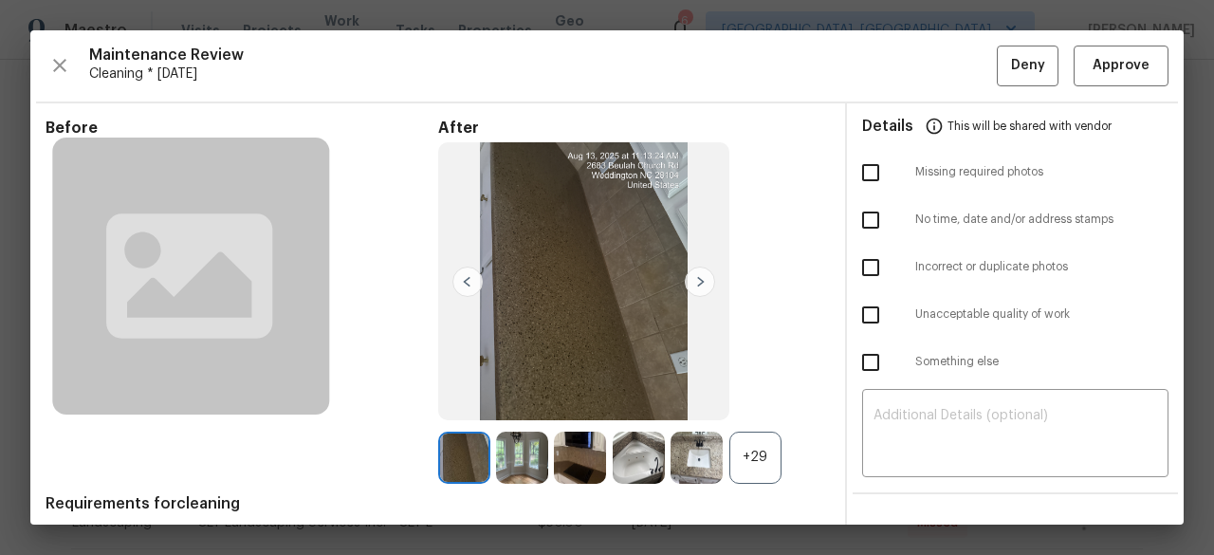
click at [1092, 86] on div "Maintenance Review Cleaning * Mon, Aug 11 Deny Approve Before After +29 Require…" at bounding box center [606, 277] width 1153 height 494
click at [1093, 67] on span "Approve" at bounding box center [1121, 66] width 57 height 24
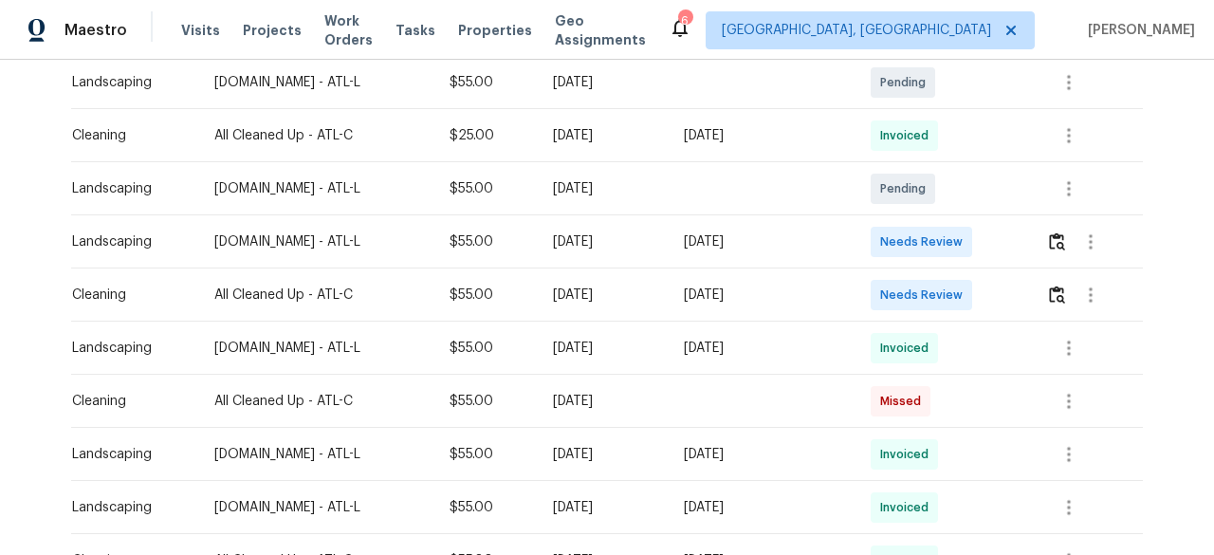
scroll to position [474, 0]
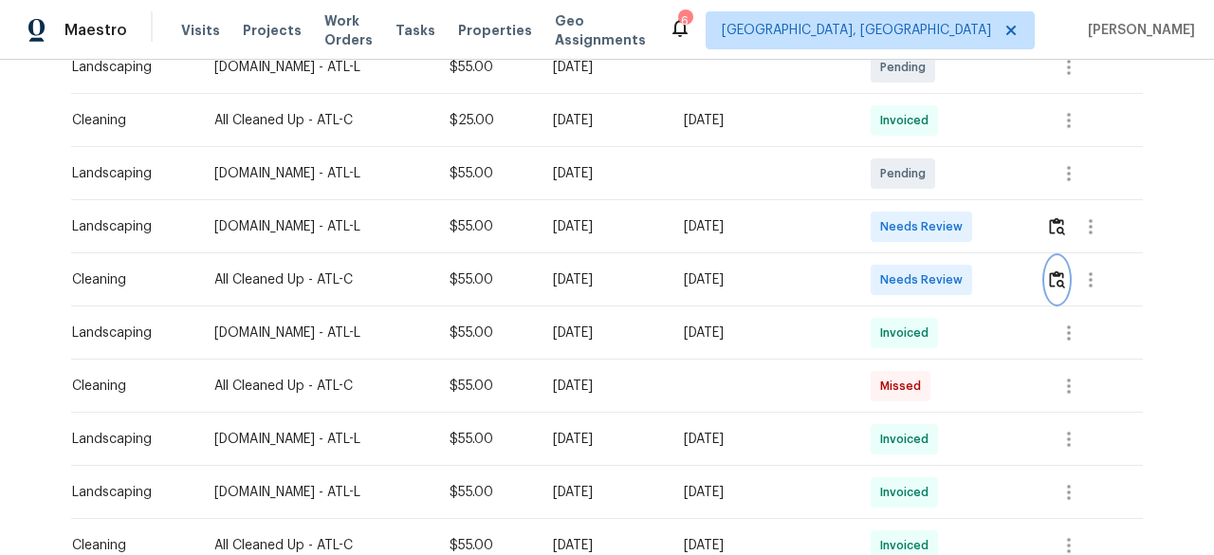
click at [1053, 282] on img "button" at bounding box center [1057, 279] width 16 height 18
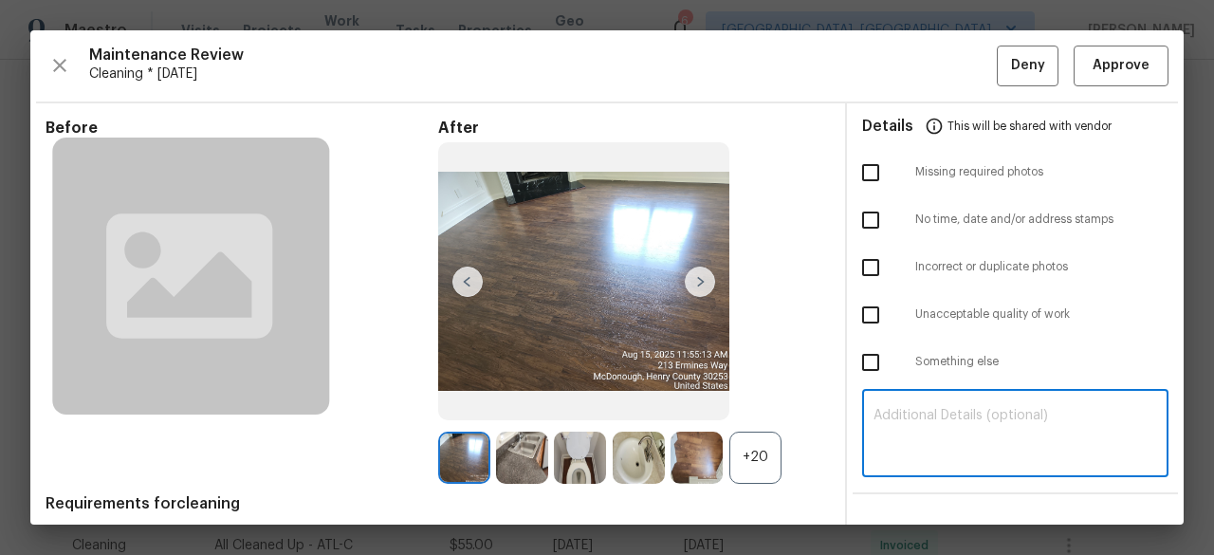
click at [935, 428] on textarea at bounding box center [1016, 435] width 284 height 53
paste textarea "Maintenance Audit Team: Hello! Unfortunately, this Cleaning visit completed on …"
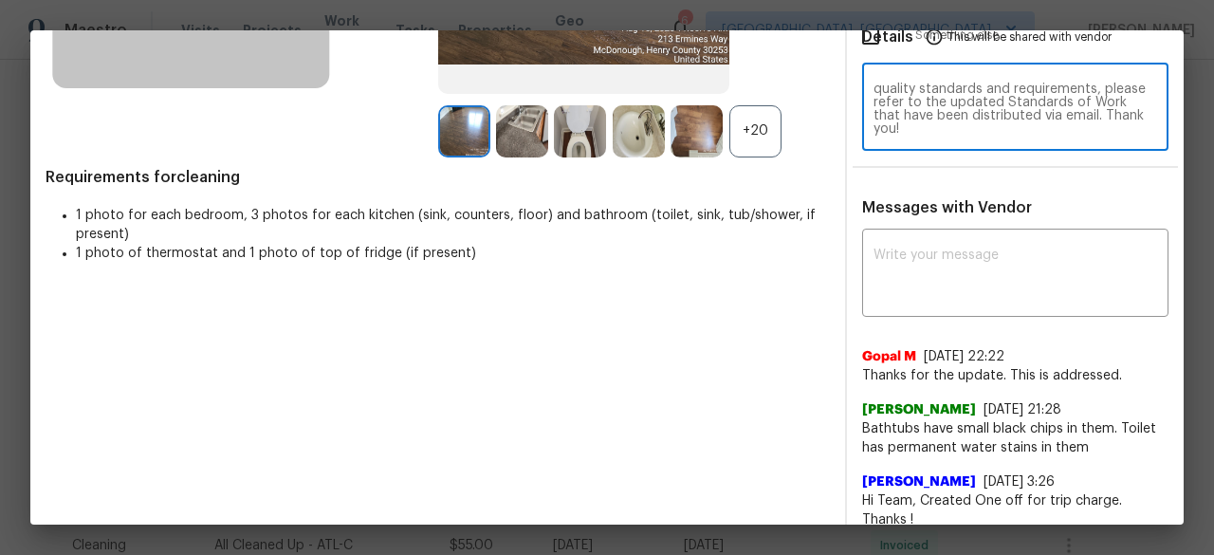
scroll to position [379, 0]
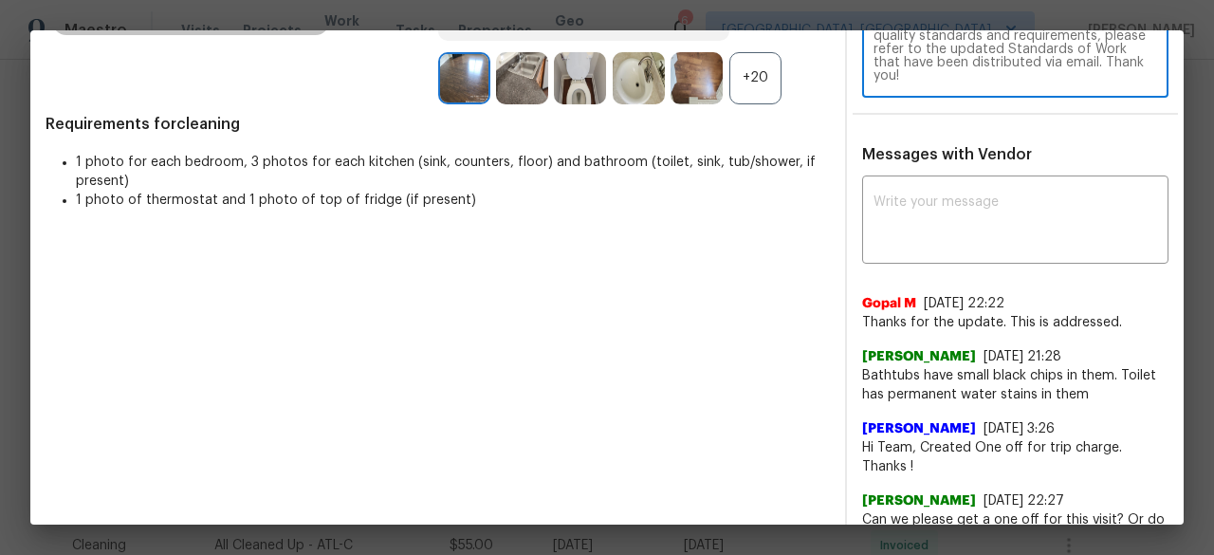
type textarea "Maintenance Audit Team: Hello! Unfortunately, this Cleaning visit completed on …"
click at [884, 192] on div "x ​" at bounding box center [1015, 221] width 306 height 83
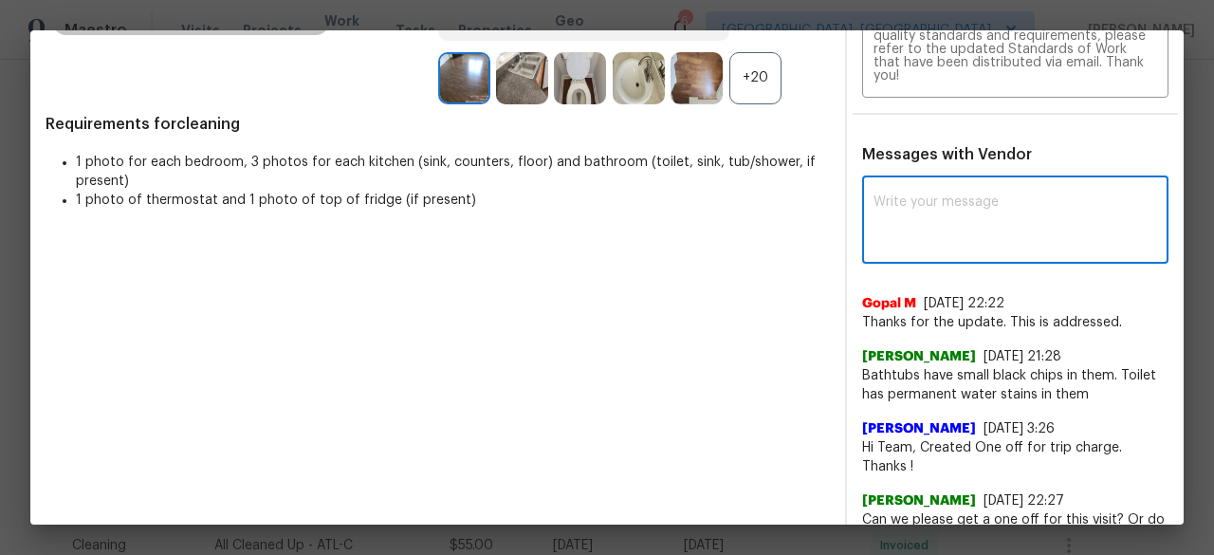
paste textarea "Maintenance Audit Team: Hello! Unfortunately, this Cleaning visit completed on …"
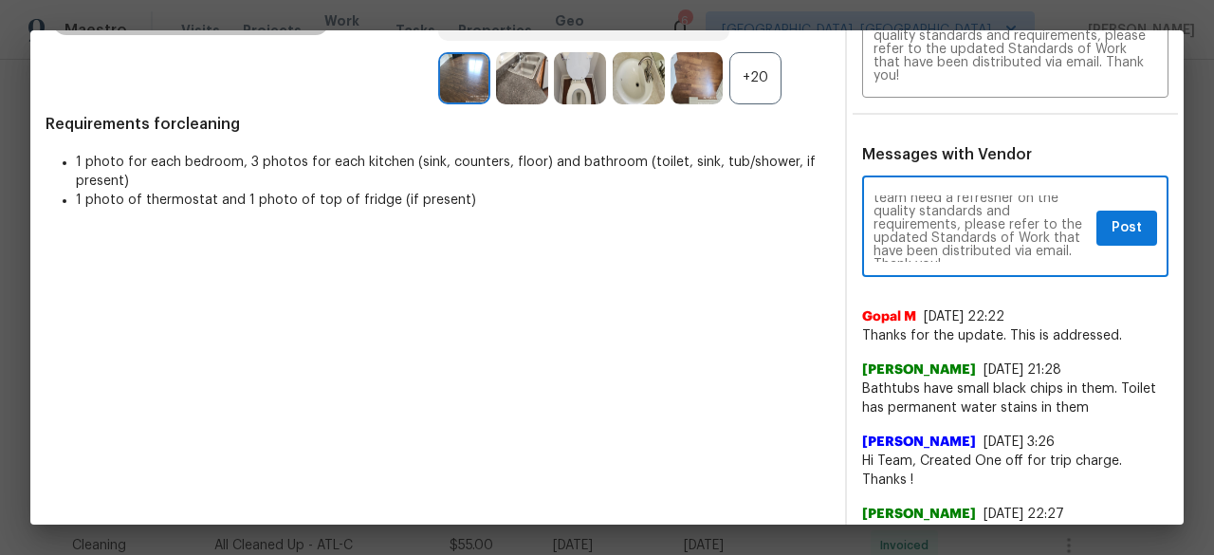
scroll to position [228, 0]
type textarea "Maintenance Audit Team: Hello! Unfortunately, this Cleaning visit completed on …"
click at [1112, 229] on span "Post" at bounding box center [1127, 228] width 30 height 24
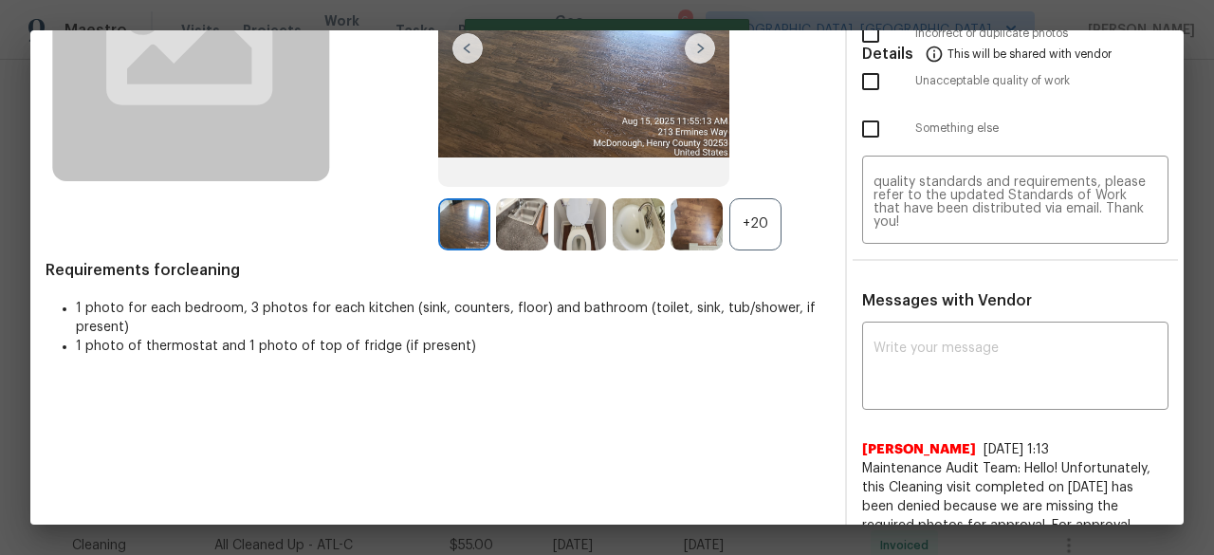
scroll to position [0, 0]
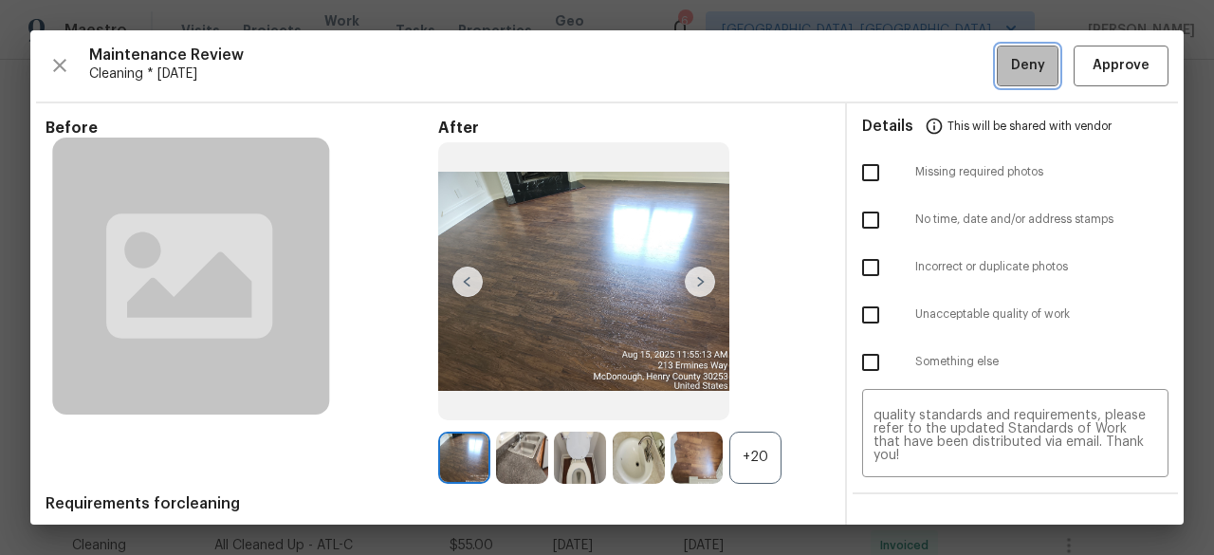
click at [1005, 80] on button "Deny" at bounding box center [1028, 66] width 62 height 41
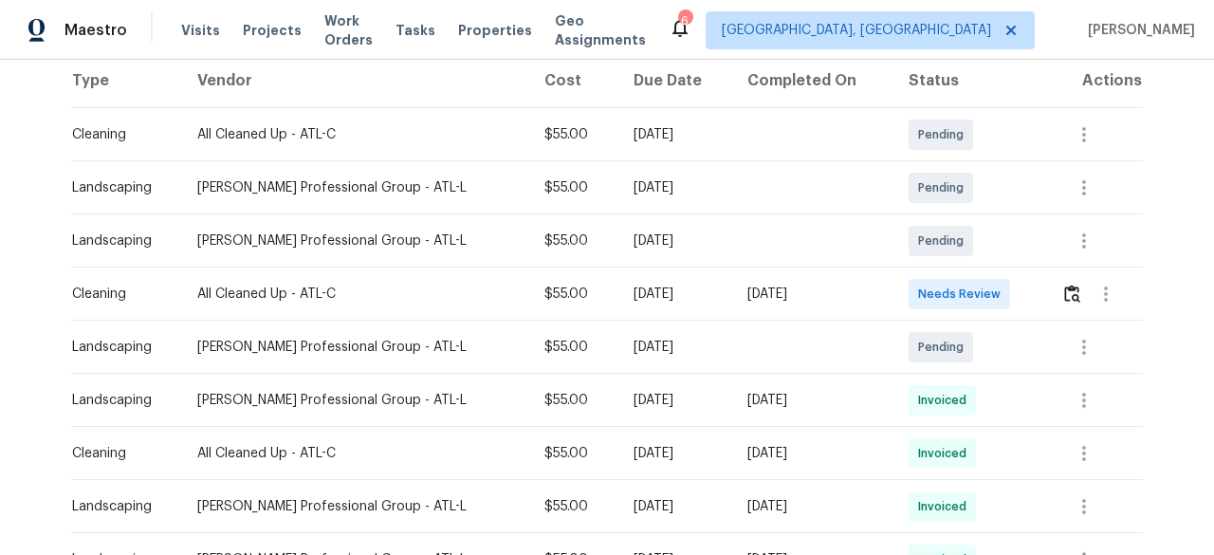
scroll to position [379, 0]
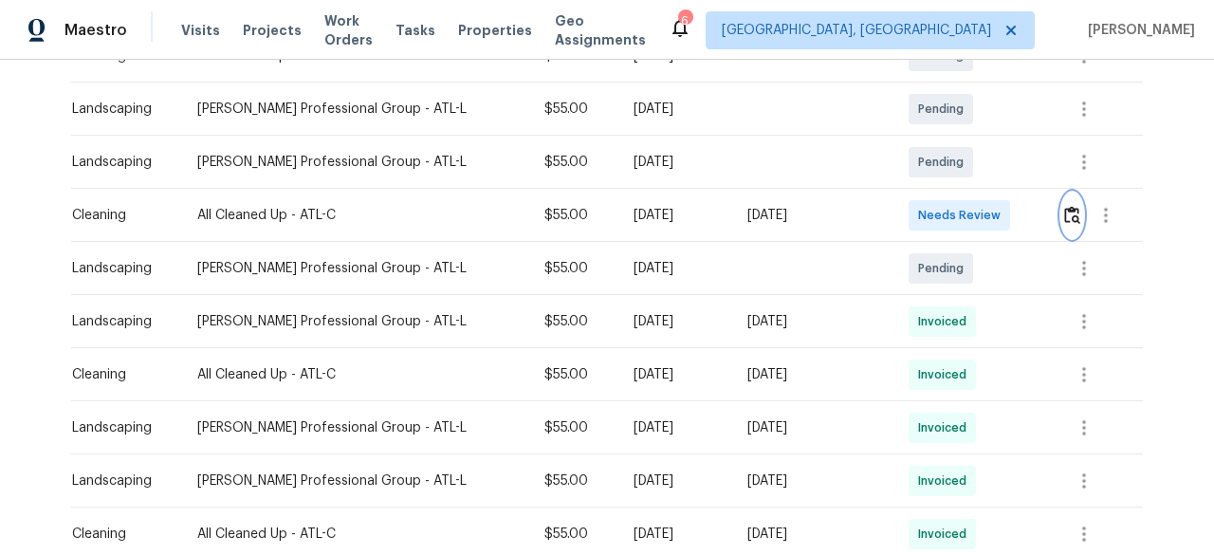
click at [1064, 212] on img "button" at bounding box center [1072, 215] width 16 height 18
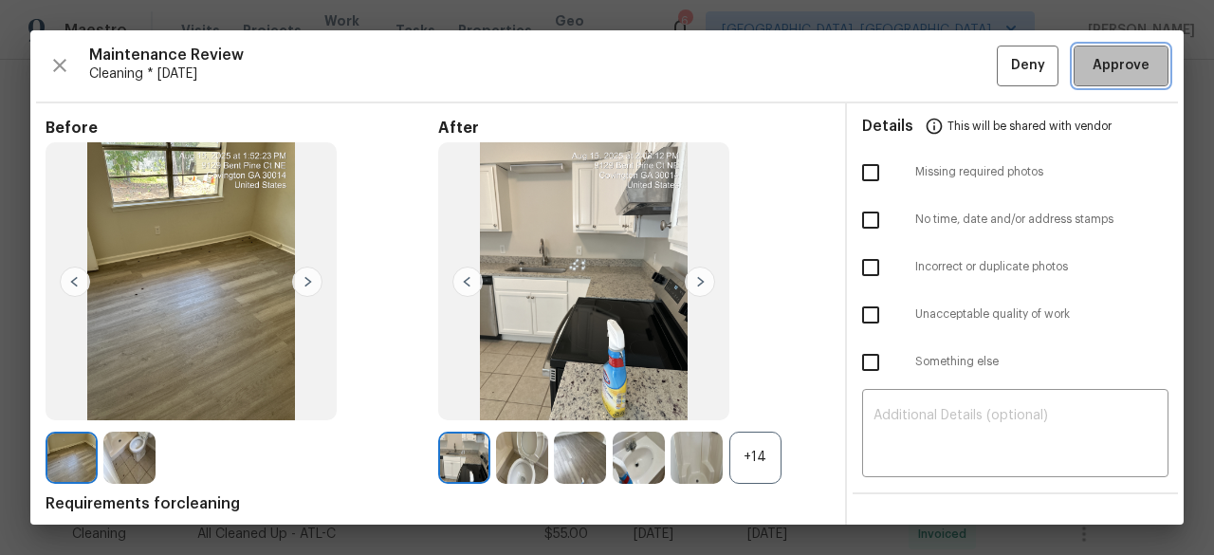
click at [1130, 62] on span "Approve" at bounding box center [1121, 66] width 57 height 24
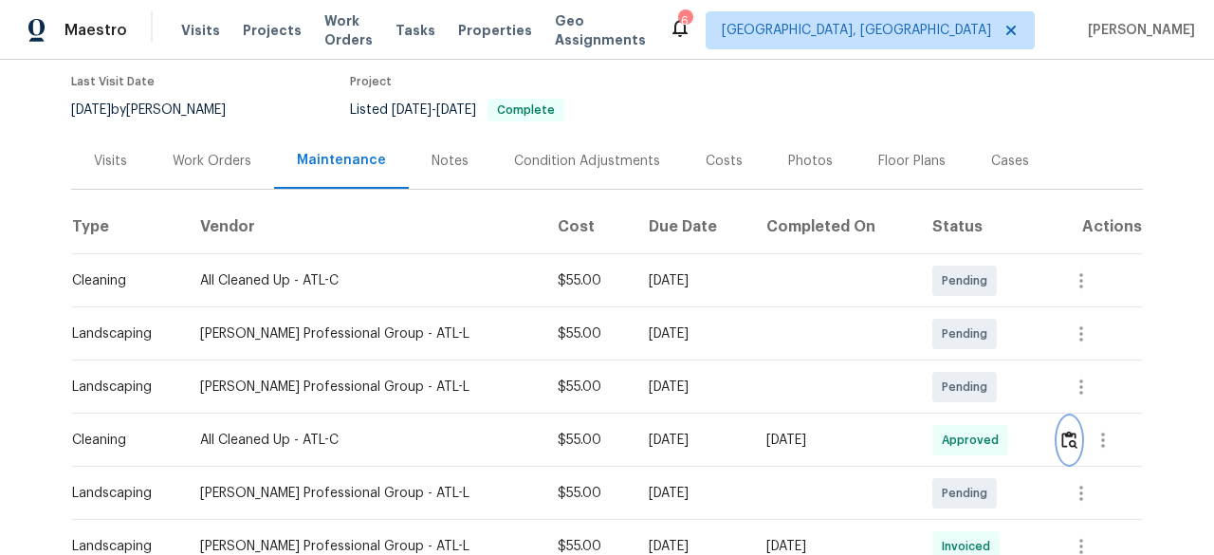
scroll to position [0, 0]
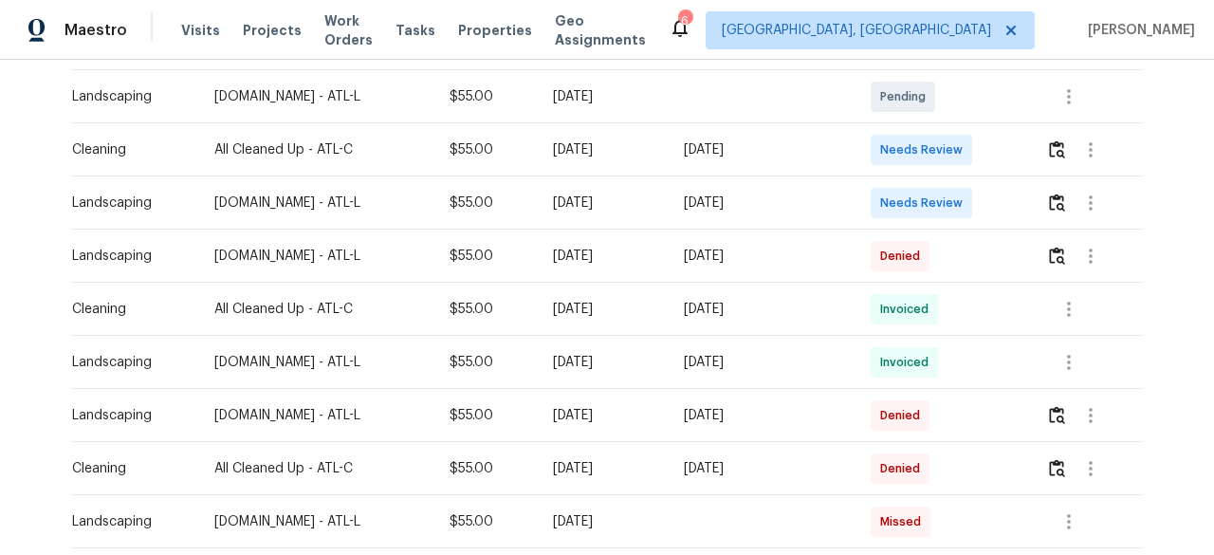
scroll to position [474, 0]
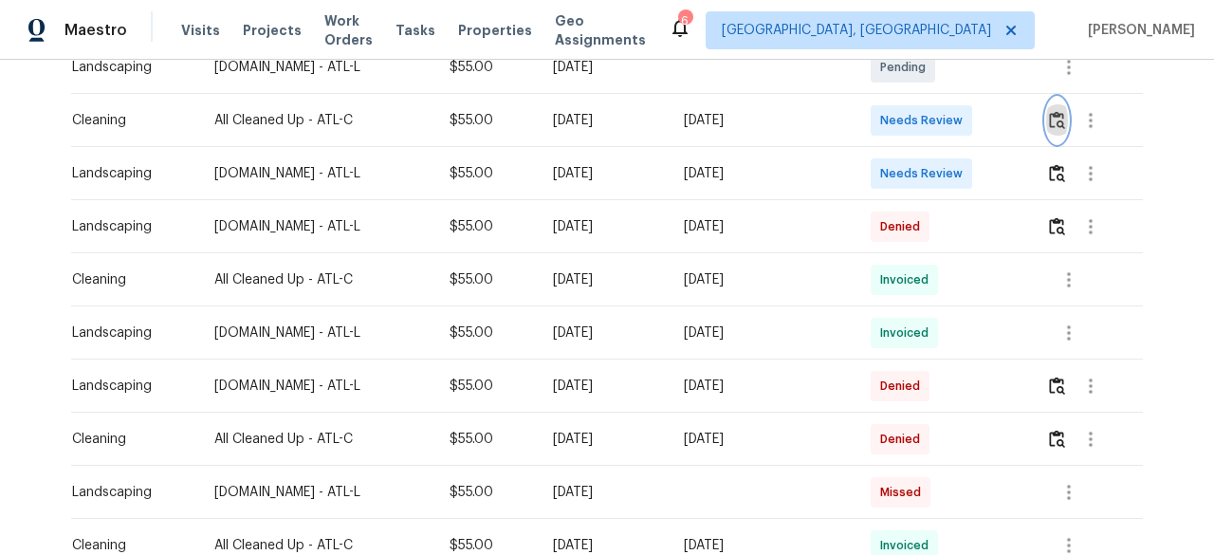
click at [1064, 119] on button "button" at bounding box center [1057, 121] width 22 height 46
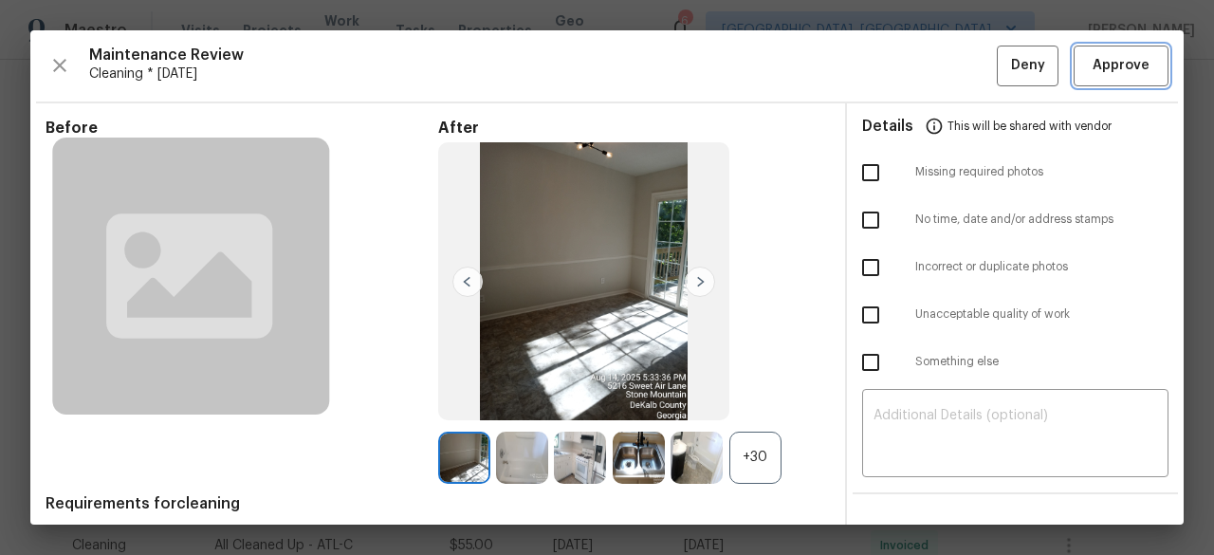
click at [1122, 73] on span "Approve" at bounding box center [1121, 66] width 57 height 24
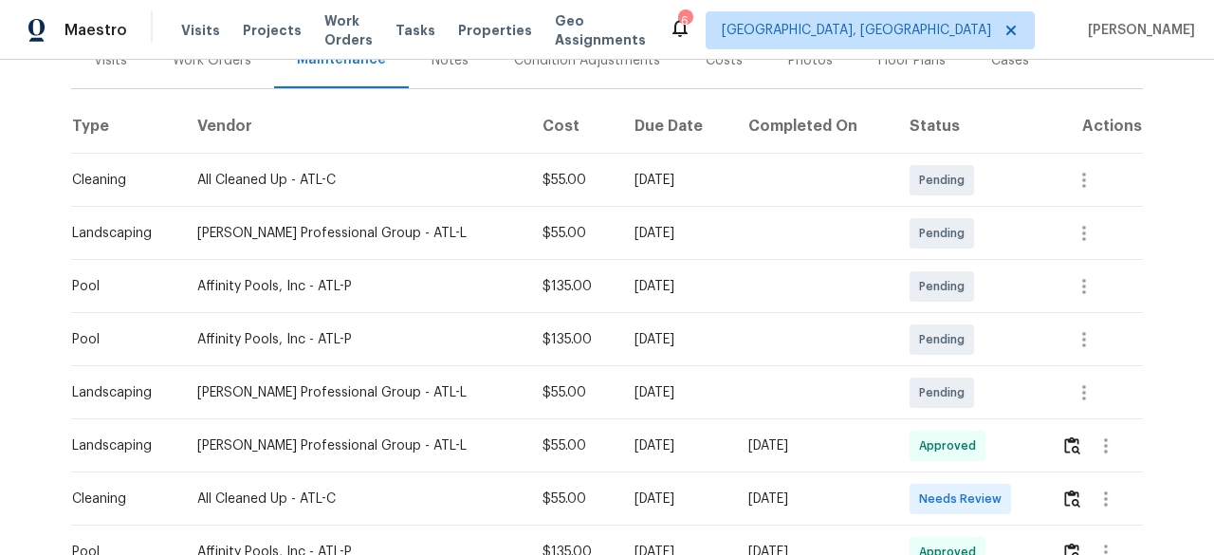
scroll to position [285, 0]
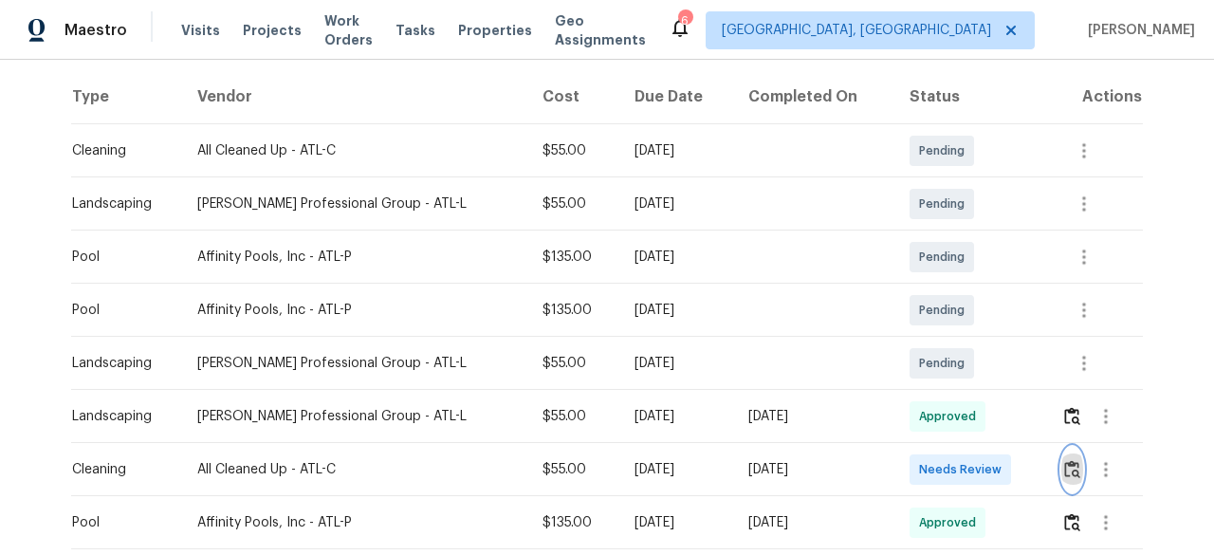
click at [1064, 468] on img "button" at bounding box center [1072, 469] width 16 height 18
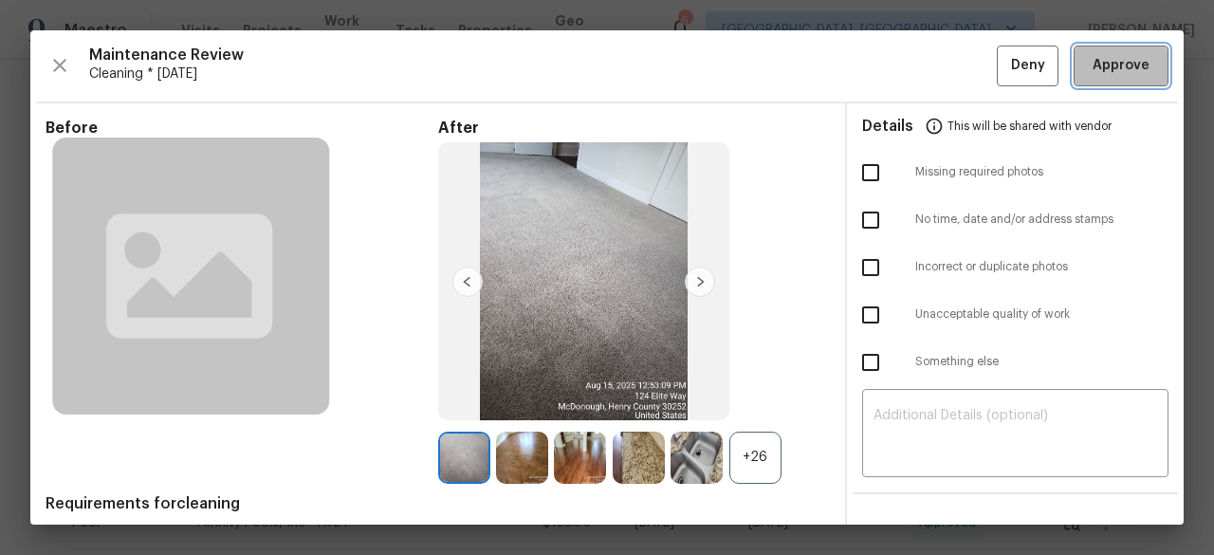
click at [1093, 56] on span "Approve" at bounding box center [1121, 66] width 57 height 24
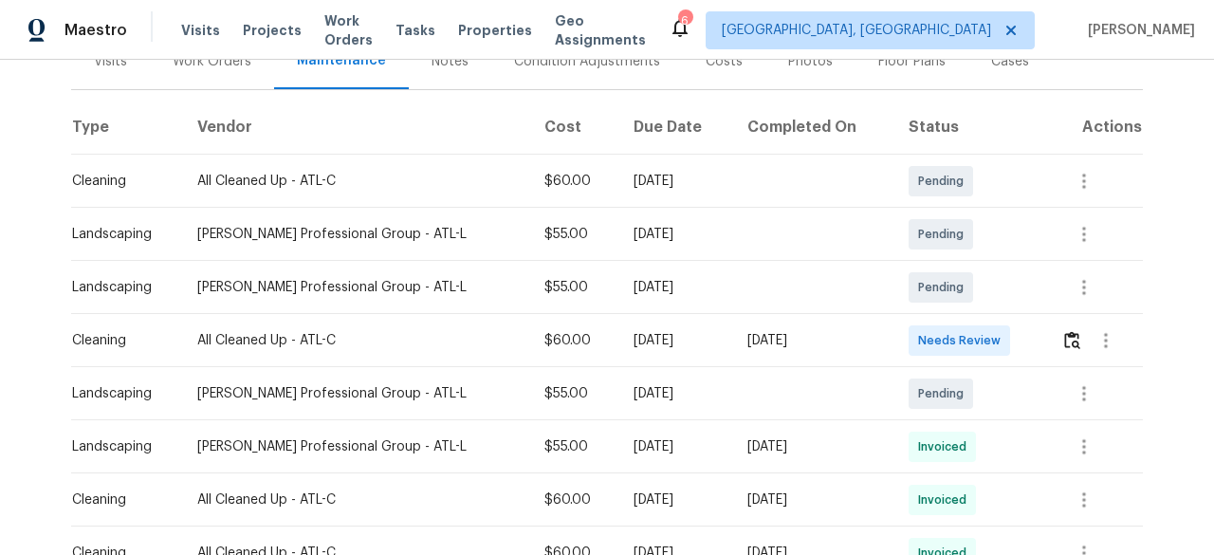
scroll to position [285, 0]
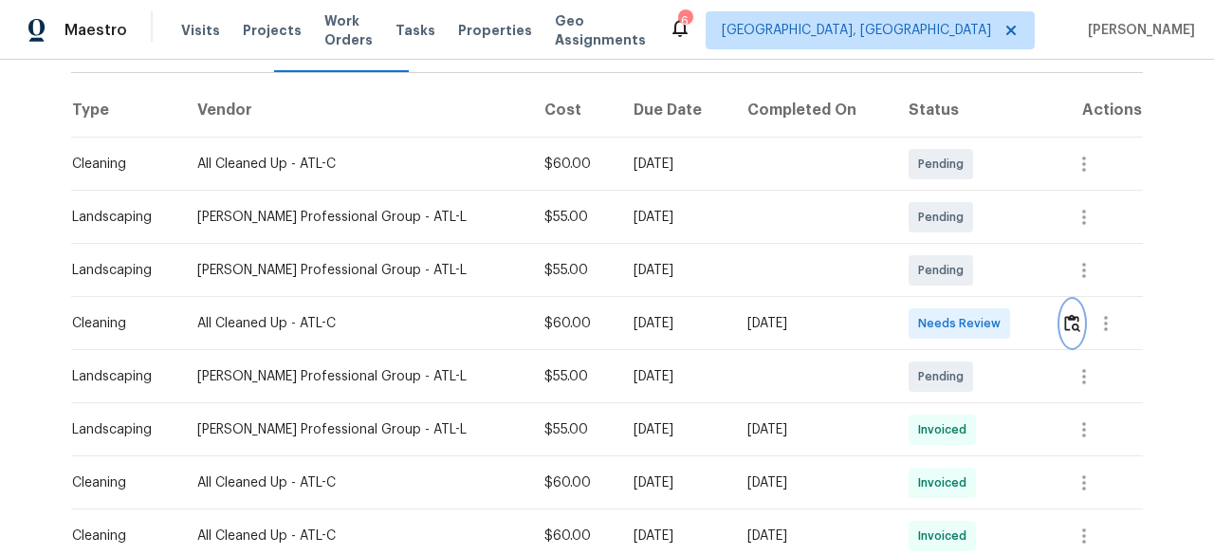
click at [1065, 314] on img "button" at bounding box center [1072, 323] width 16 height 18
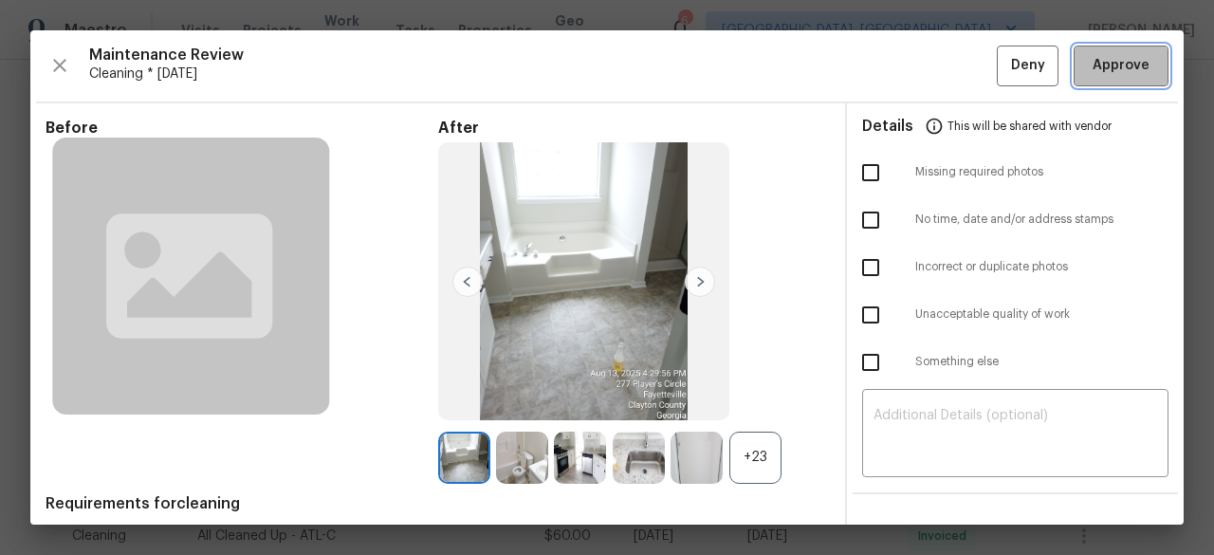
click at [1093, 71] on span "Approve" at bounding box center [1121, 66] width 57 height 24
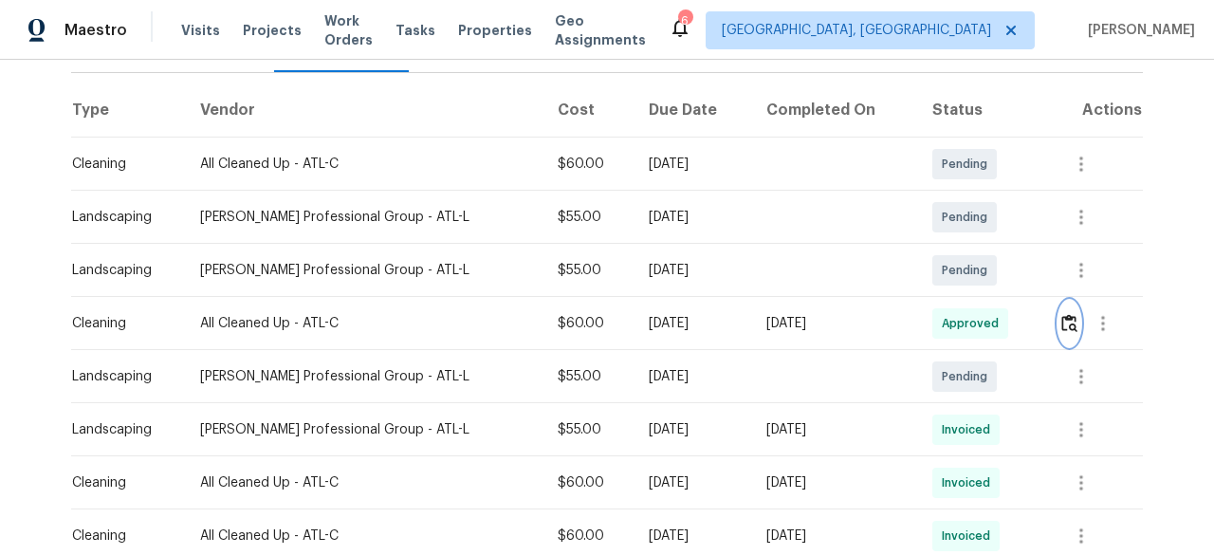
scroll to position [0, 0]
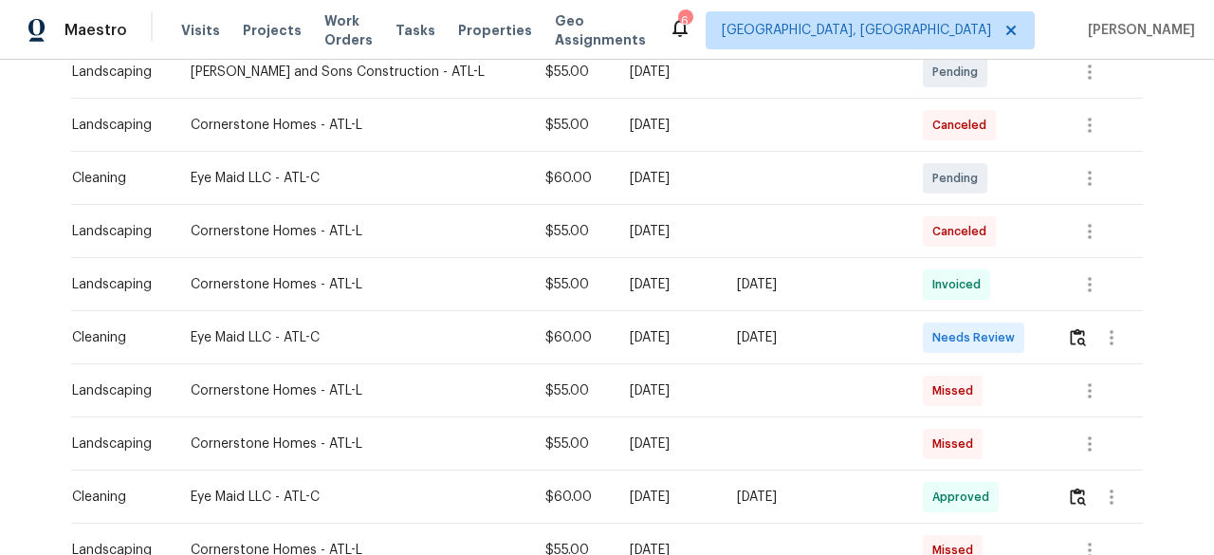
scroll to position [474, 0]
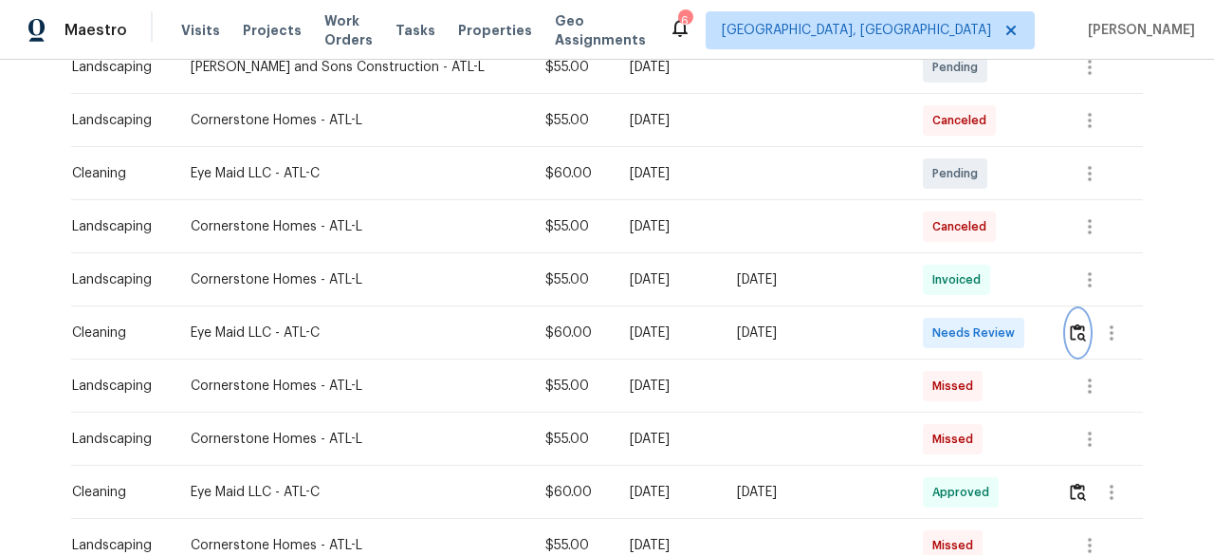
click at [1070, 330] on img "button" at bounding box center [1078, 332] width 16 height 18
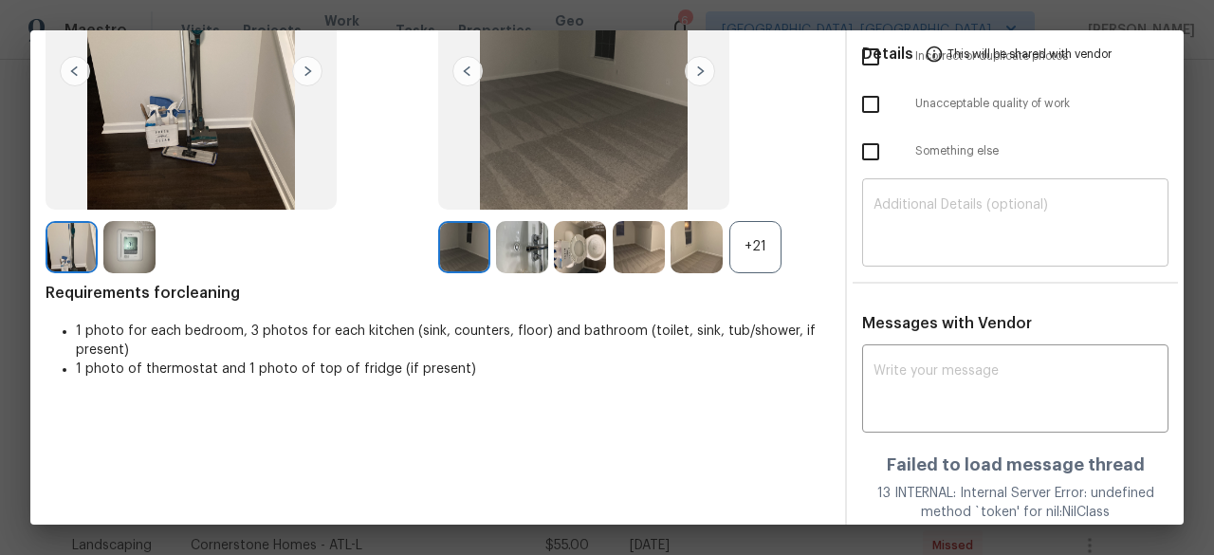
scroll to position [0, 0]
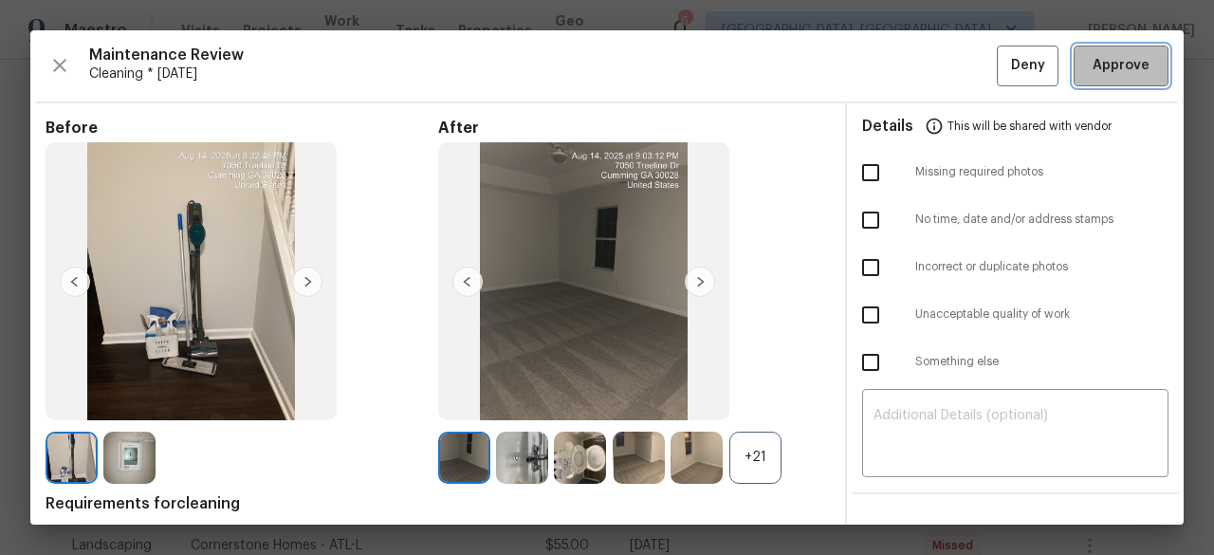
click at [1092, 78] on button "Approve" at bounding box center [1121, 66] width 95 height 41
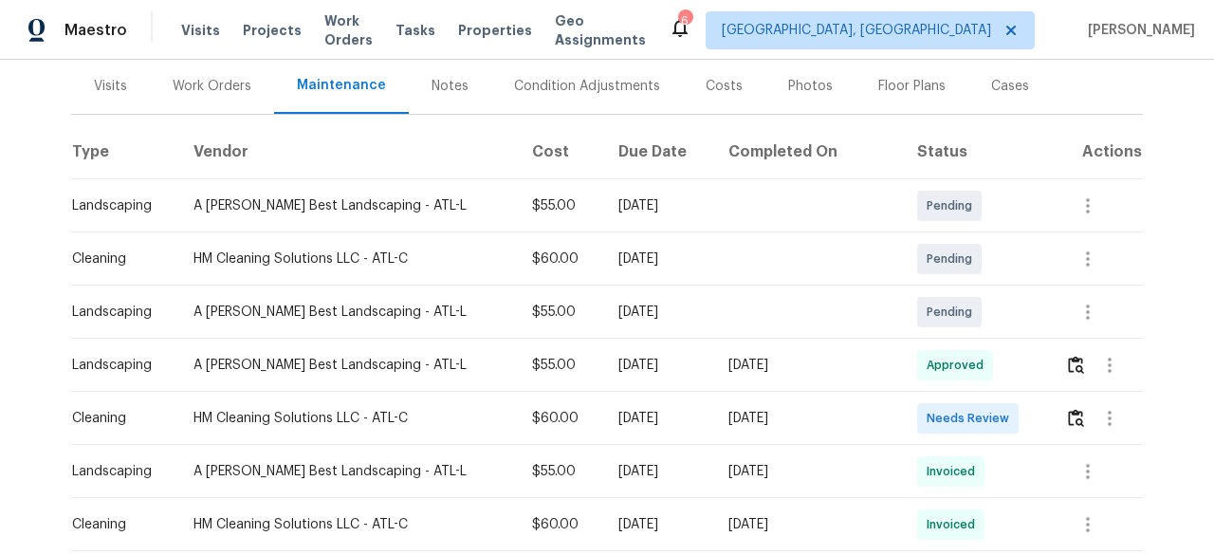
scroll to position [285, 0]
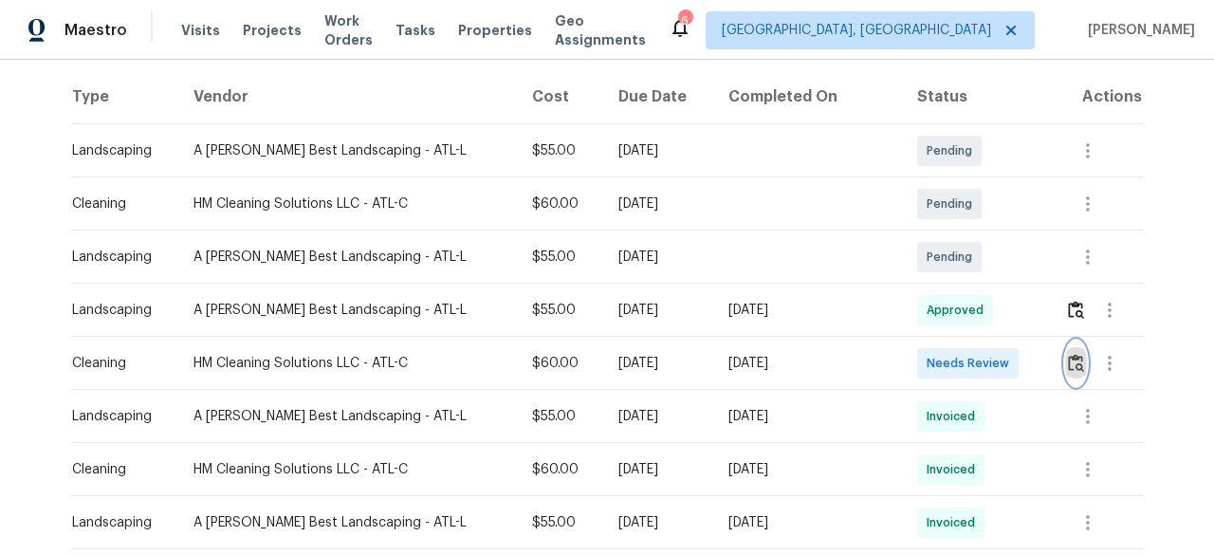
click at [1068, 365] on img "button" at bounding box center [1076, 363] width 16 height 18
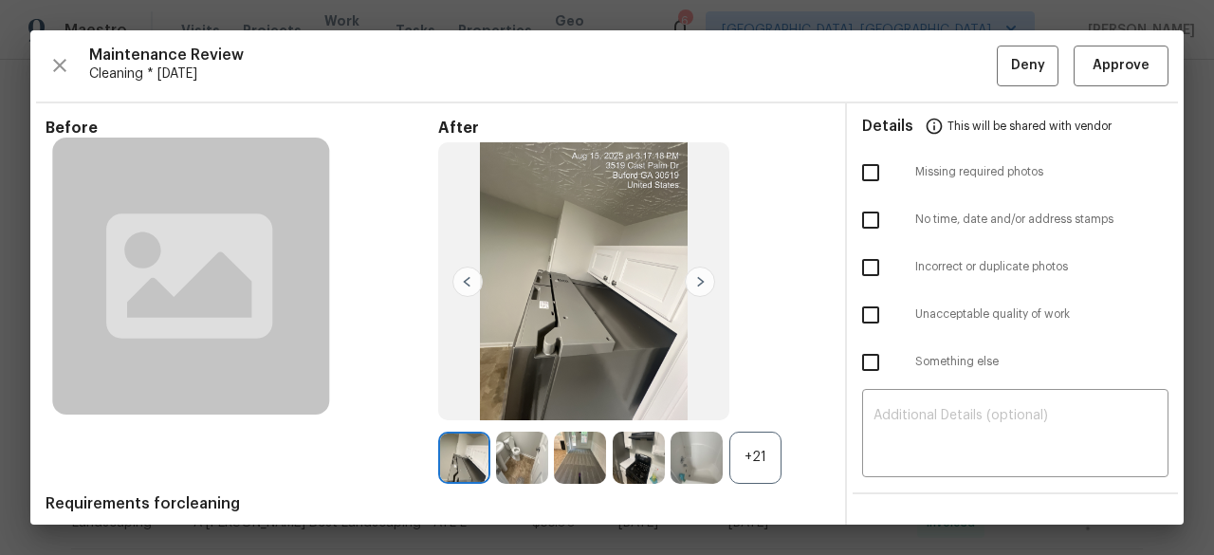
click at [580, 449] on img at bounding box center [580, 458] width 52 height 52
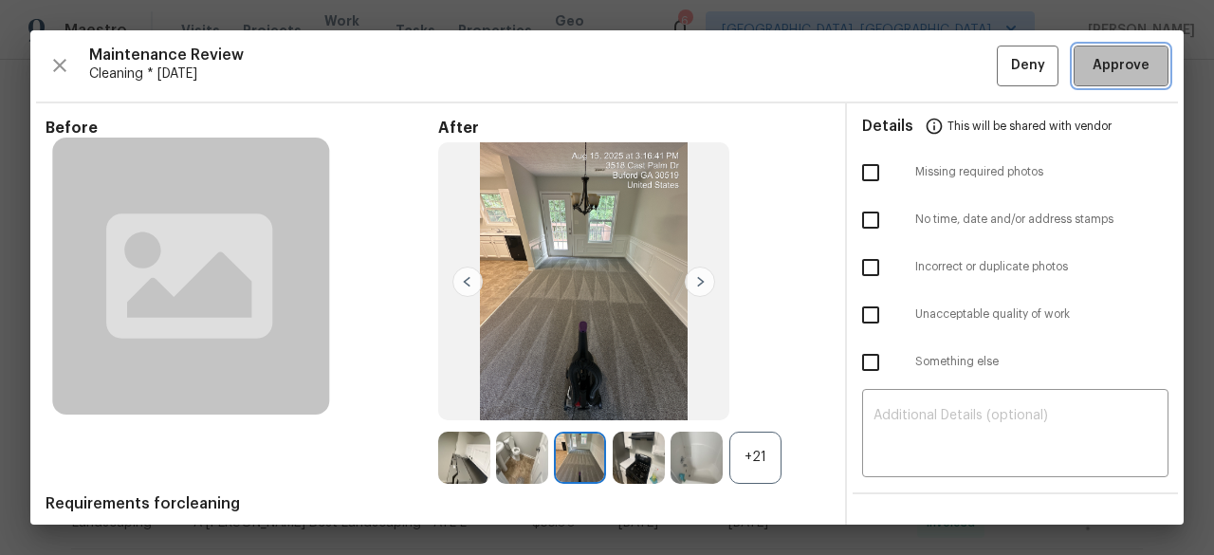
click at [1119, 56] on span "Approve" at bounding box center [1121, 66] width 57 height 24
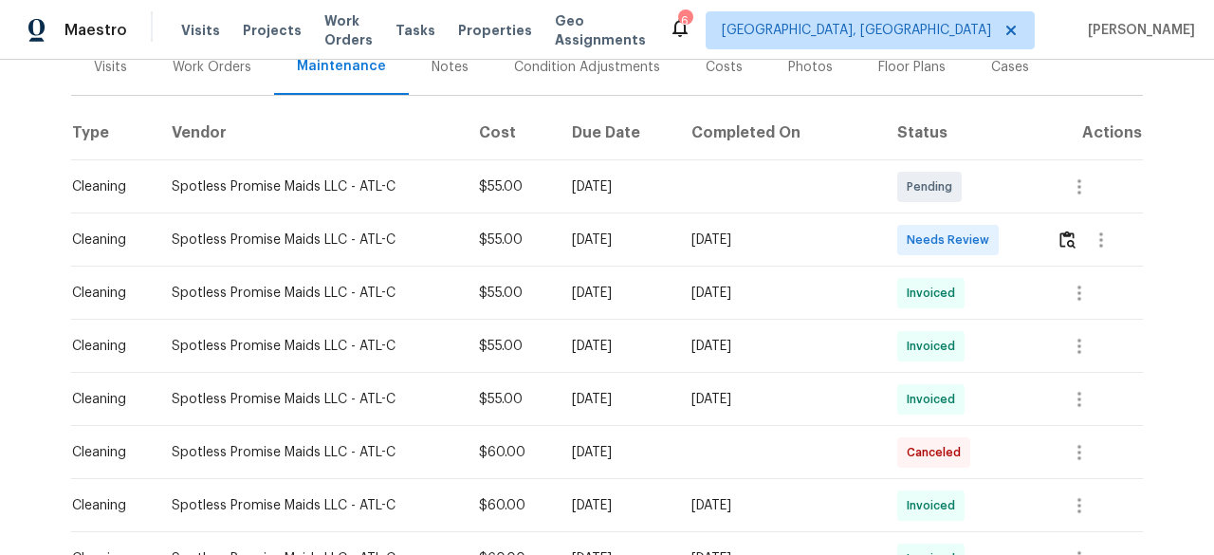
scroll to position [285, 0]
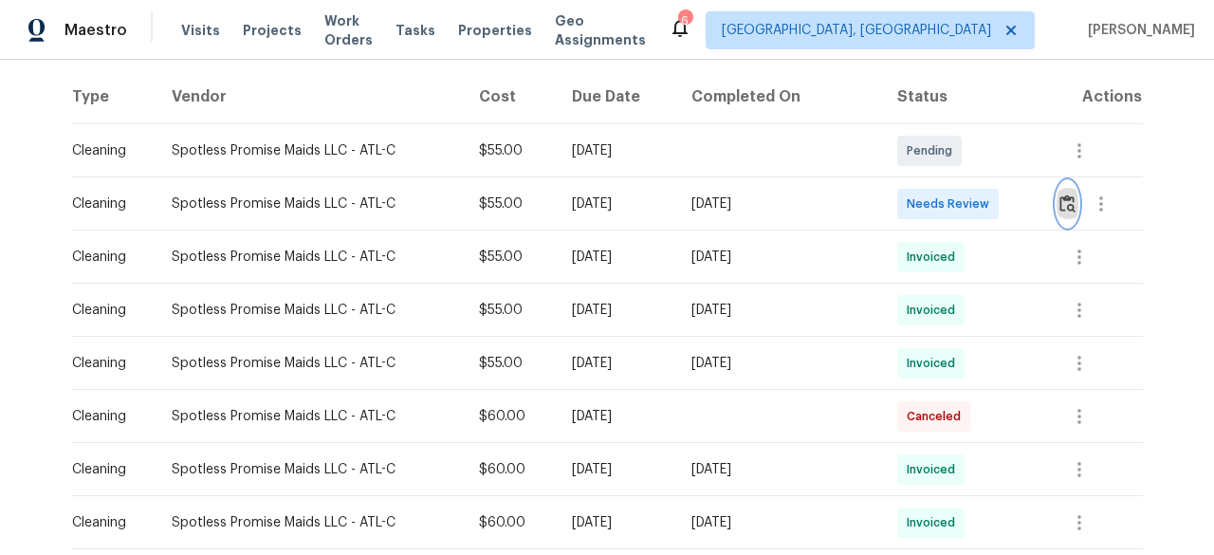
click at [1066, 198] on img "button" at bounding box center [1068, 203] width 16 height 18
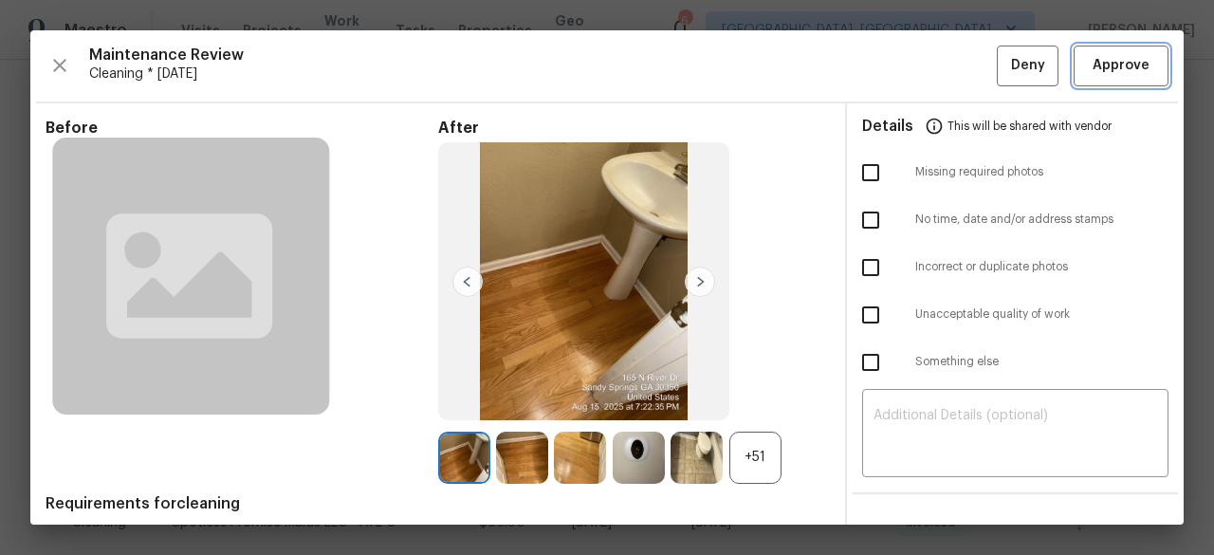
click at [1123, 72] on span "Approve" at bounding box center [1121, 66] width 57 height 24
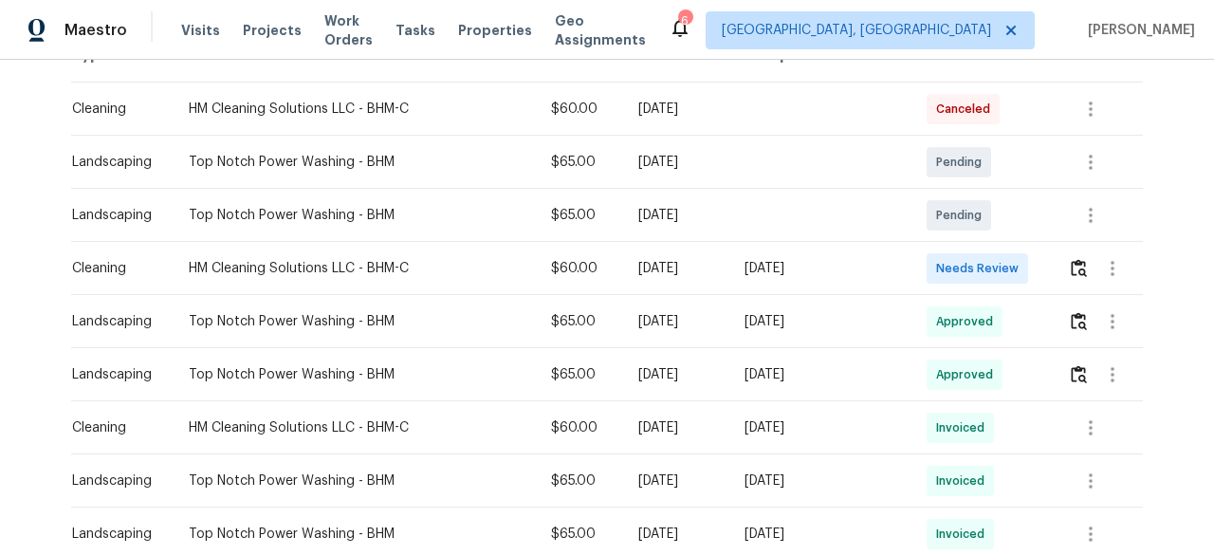
scroll to position [379, 0]
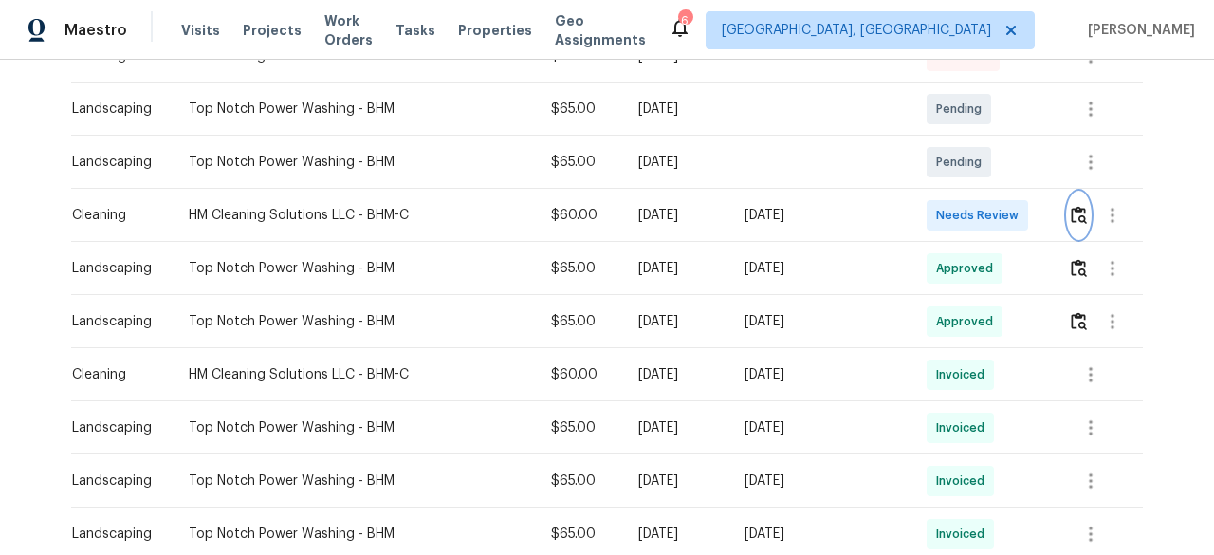
click at [1071, 212] on img "button" at bounding box center [1079, 215] width 16 height 18
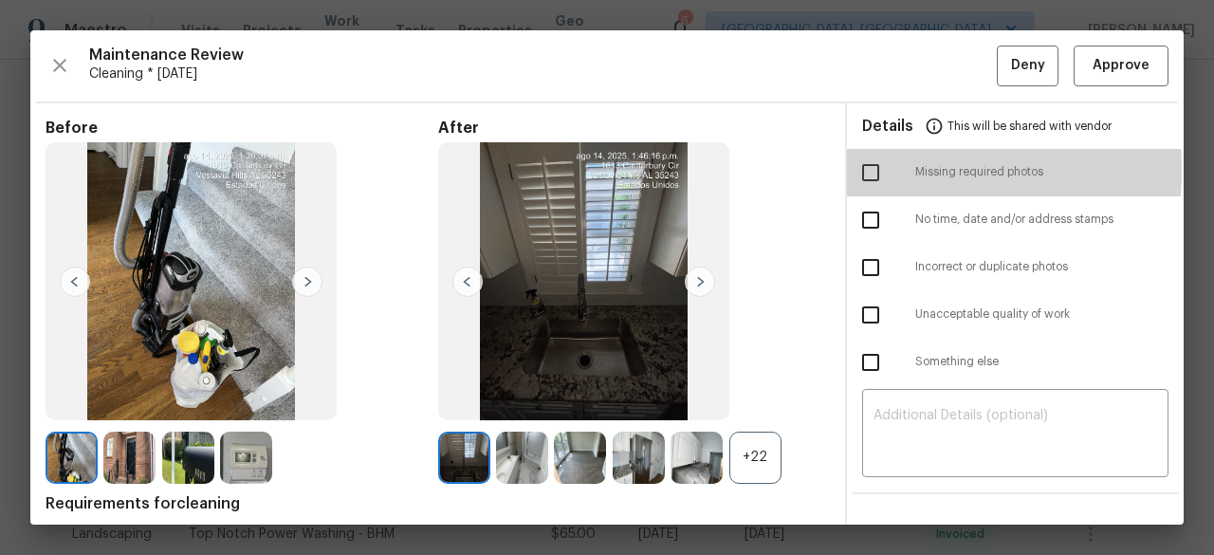
click at [858, 170] on input "checkbox" at bounding box center [871, 173] width 40 height 40
checkbox input "true"
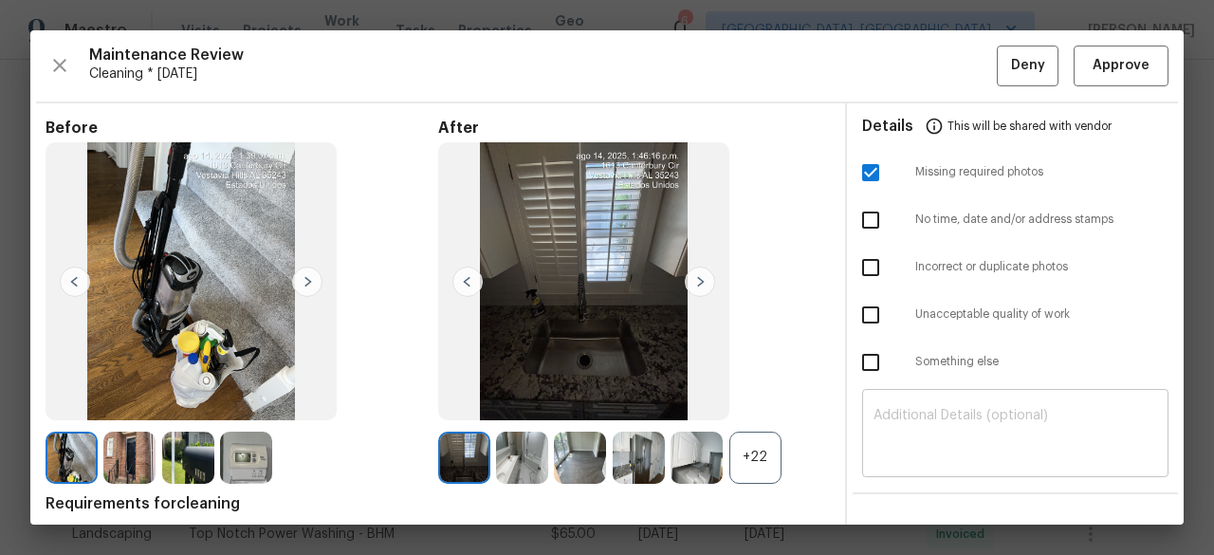
click at [916, 422] on textarea at bounding box center [1016, 435] width 284 height 53
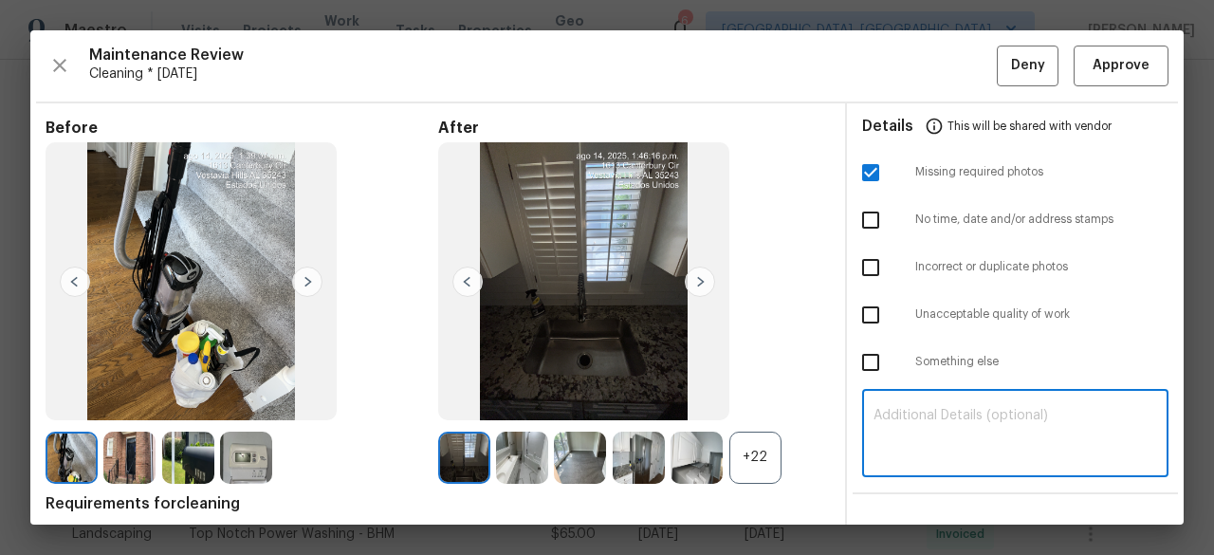
paste textarea "Maintenance Audit Team: Hello! Unfortunately, this Cleaning visit completed on …"
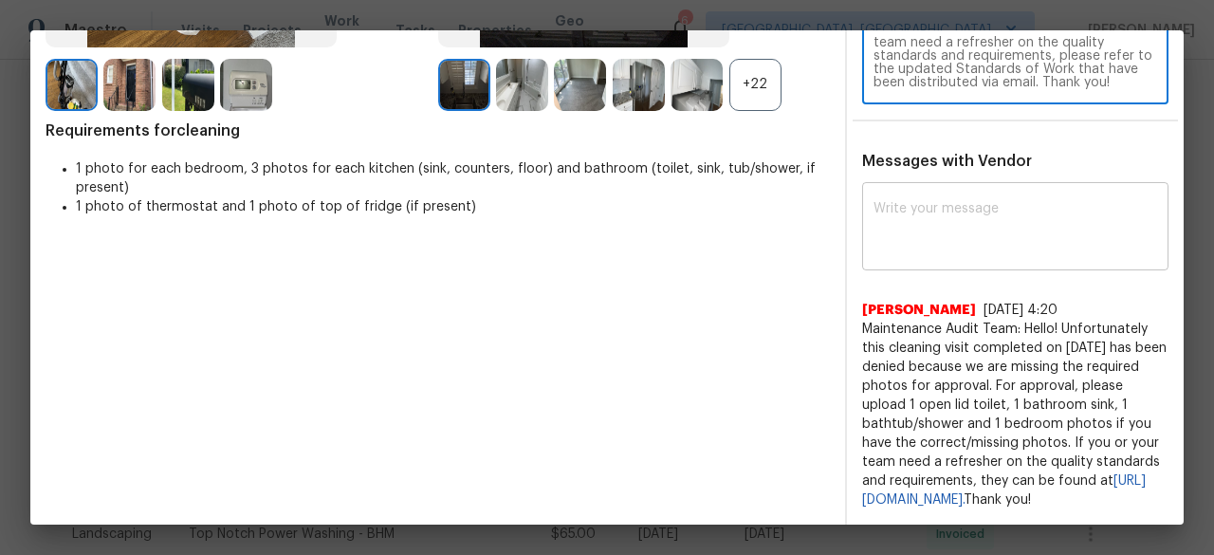
type textarea "Maintenance Audit Team: Hello! Unfortunately, this Cleaning visit completed on …"
click at [914, 202] on textarea at bounding box center [1016, 228] width 284 height 53
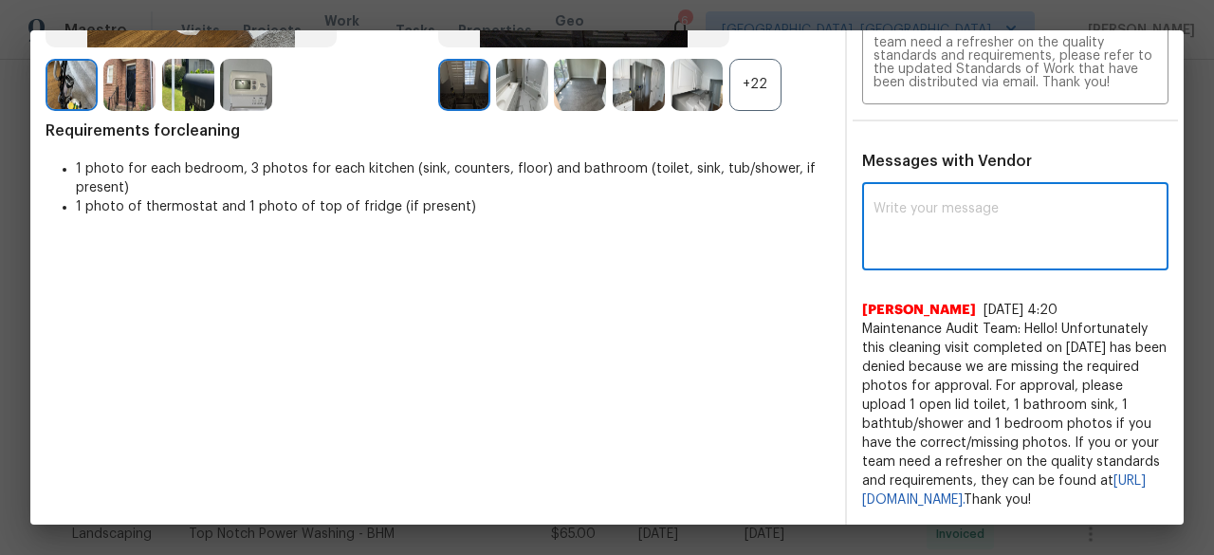
paste textarea "Maintenance Audit Team: Hello! Unfortunately, this Cleaning visit completed on …"
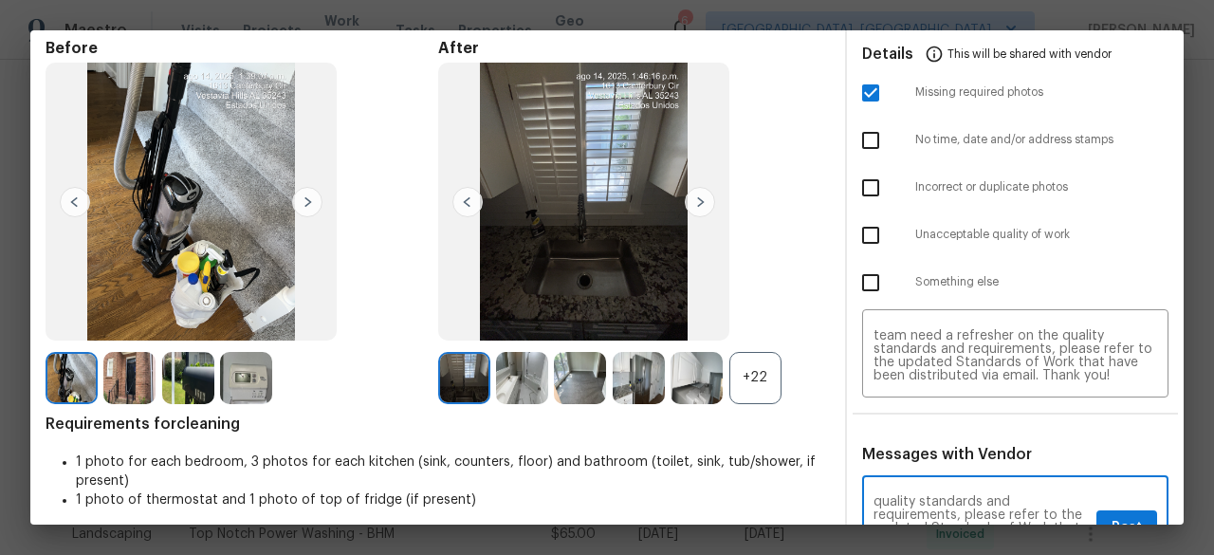
scroll to position [190, 0]
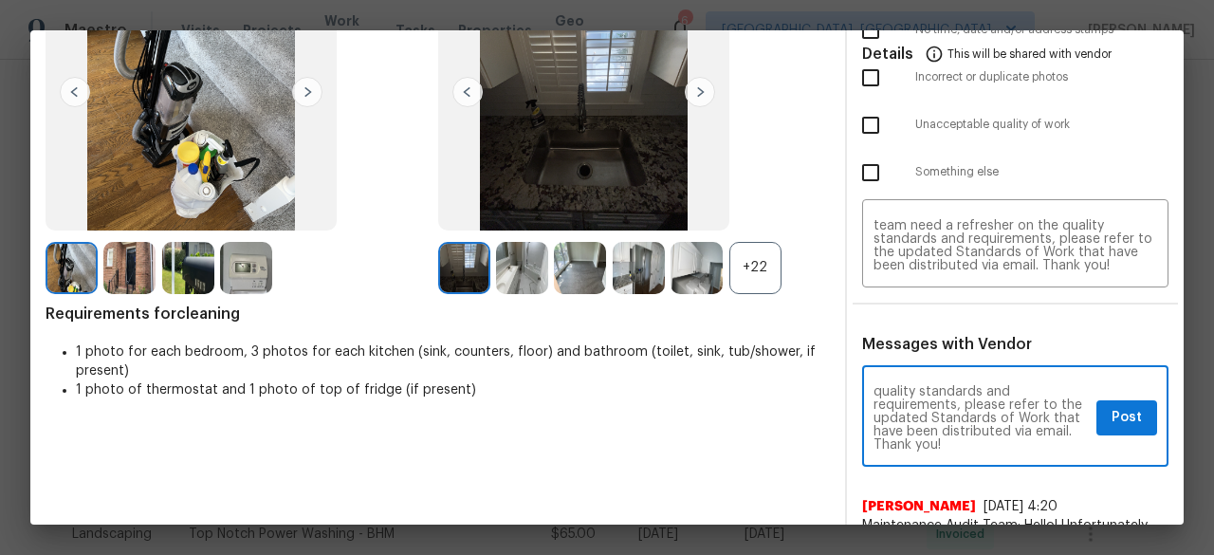
type textarea "Maintenance Audit Team: Hello! Unfortunately, this Cleaning visit completed on …"
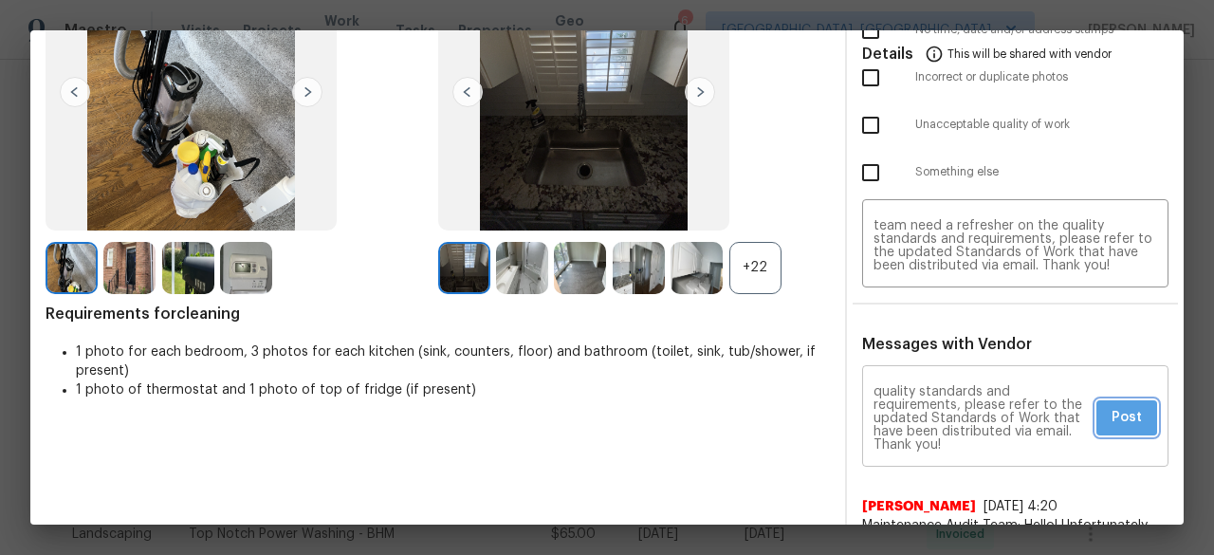
click at [1132, 416] on button "Post" at bounding box center [1127, 417] width 61 height 35
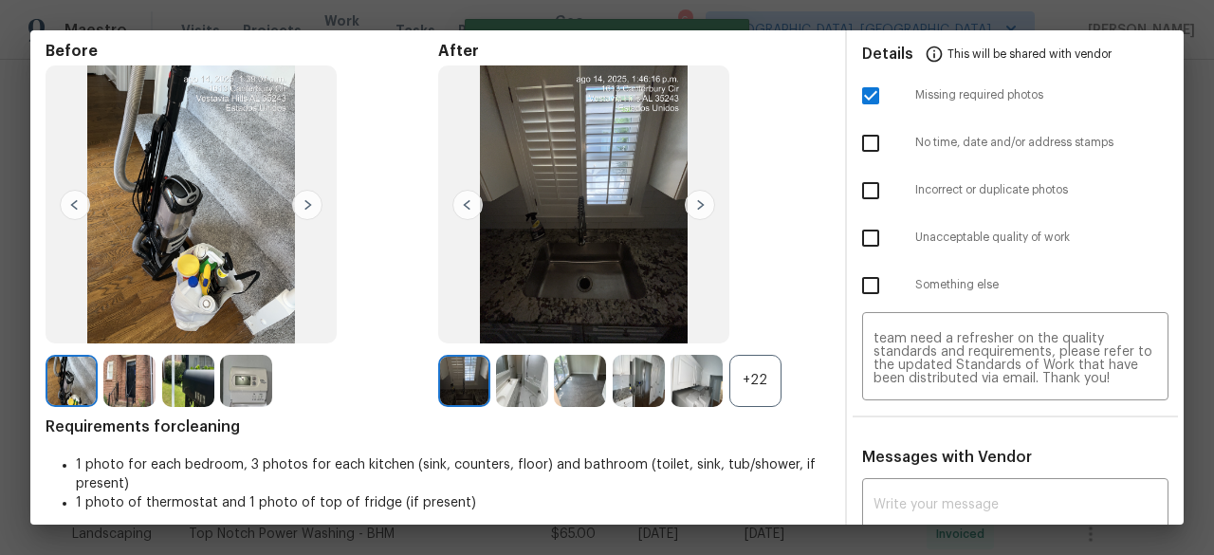
scroll to position [0, 0]
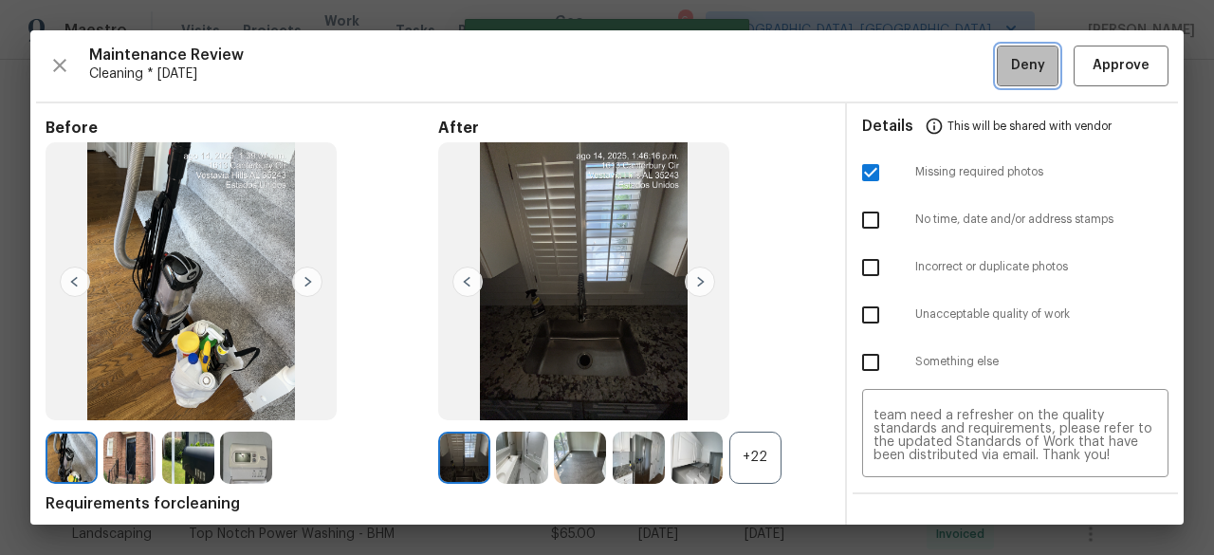
click at [1011, 68] on span "Deny" at bounding box center [1028, 66] width 34 height 24
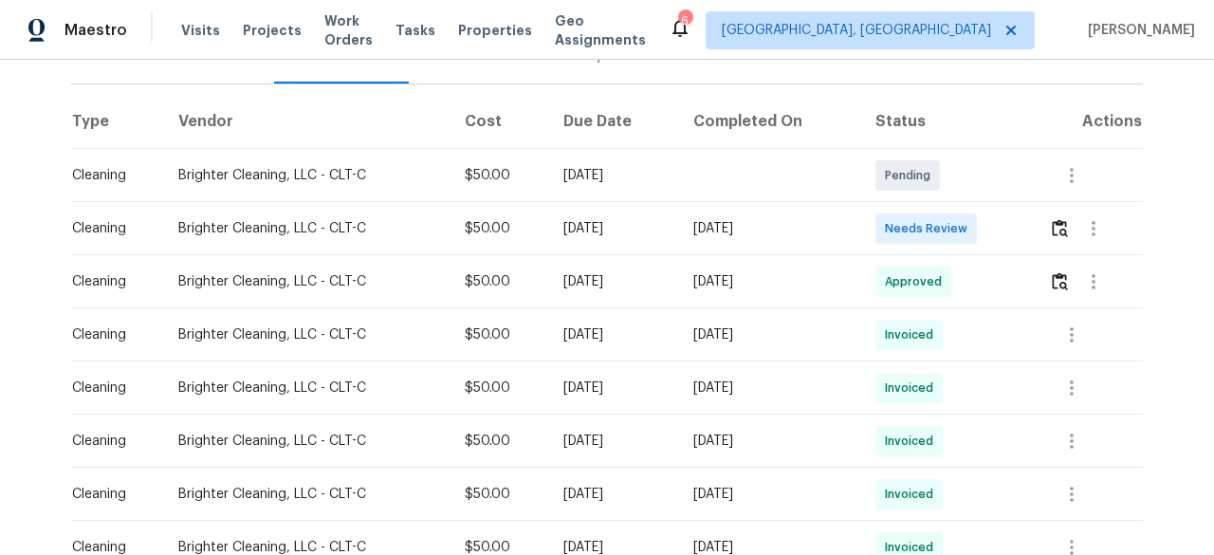
scroll to position [285, 0]
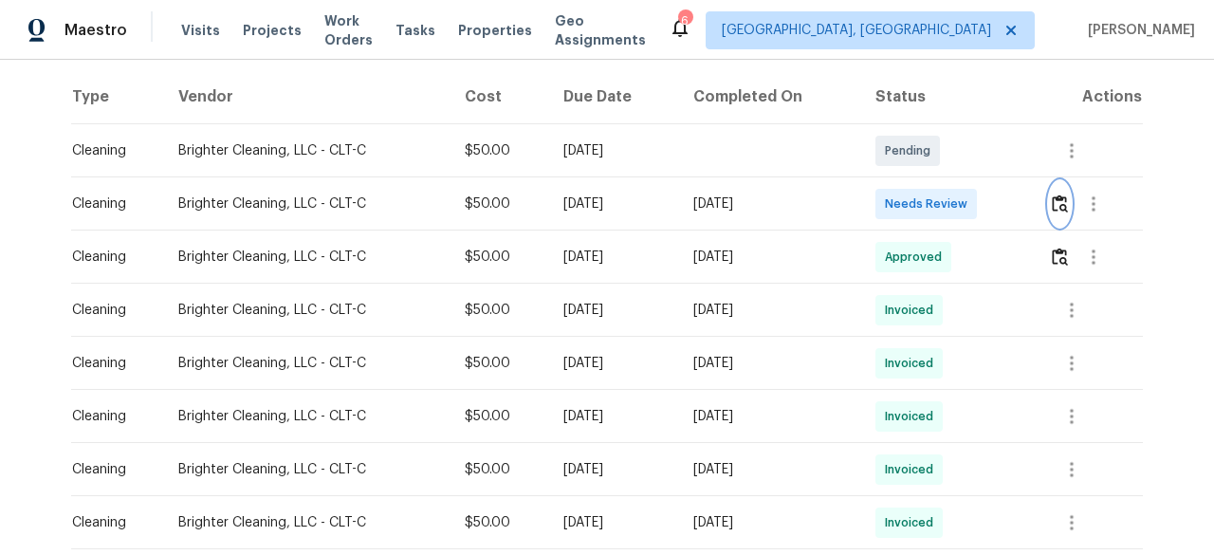
click at [1063, 207] on img "button" at bounding box center [1060, 203] width 16 height 18
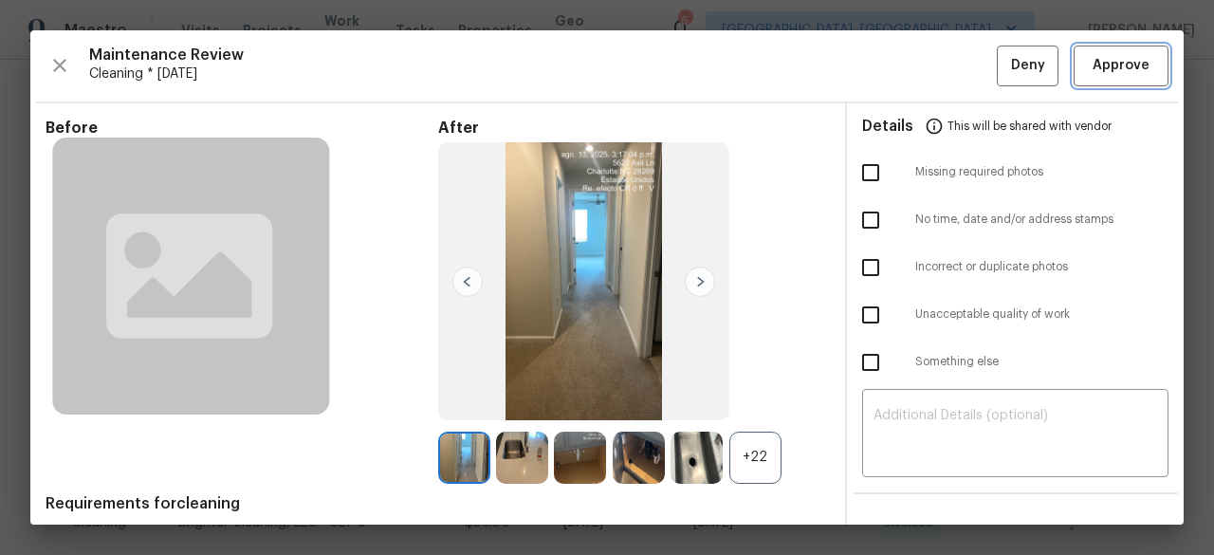
click at [1108, 79] on button "Approve" at bounding box center [1121, 66] width 95 height 41
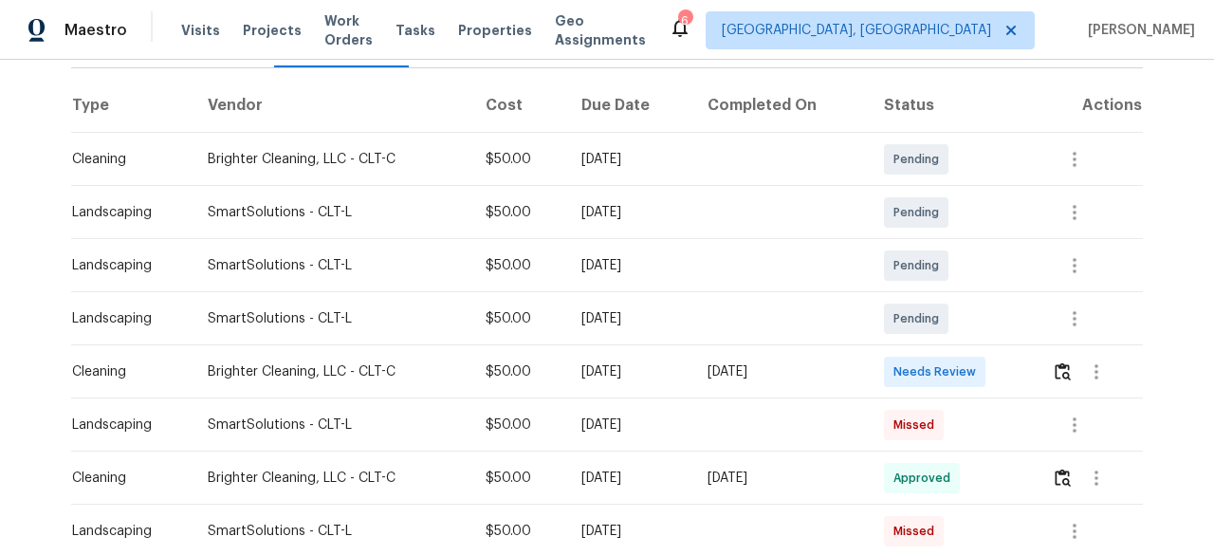
scroll to position [285, 0]
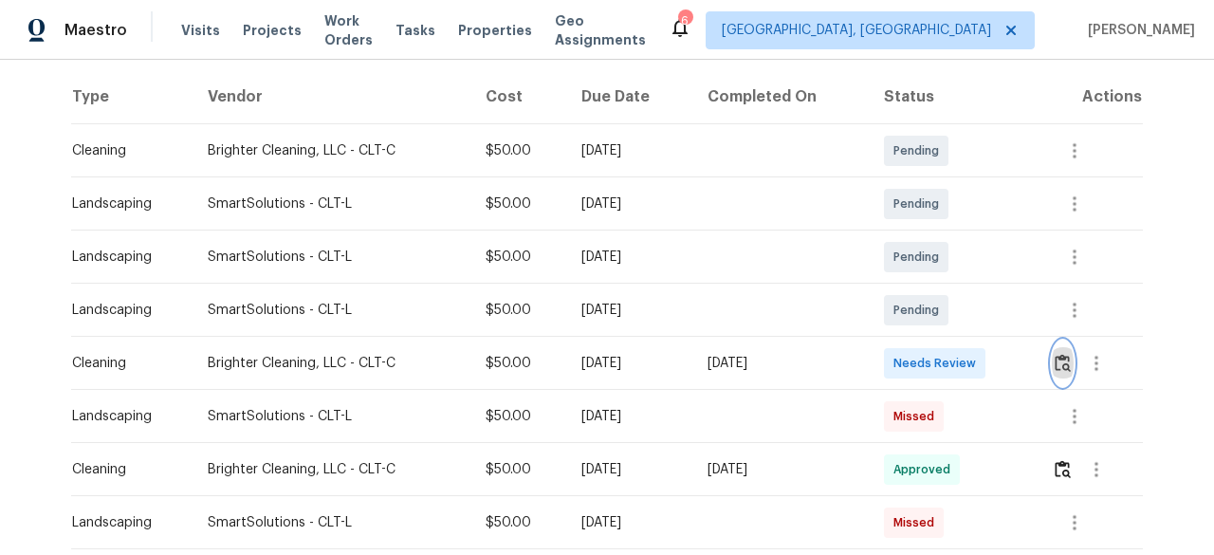
click at [1067, 362] on img "button" at bounding box center [1063, 363] width 16 height 18
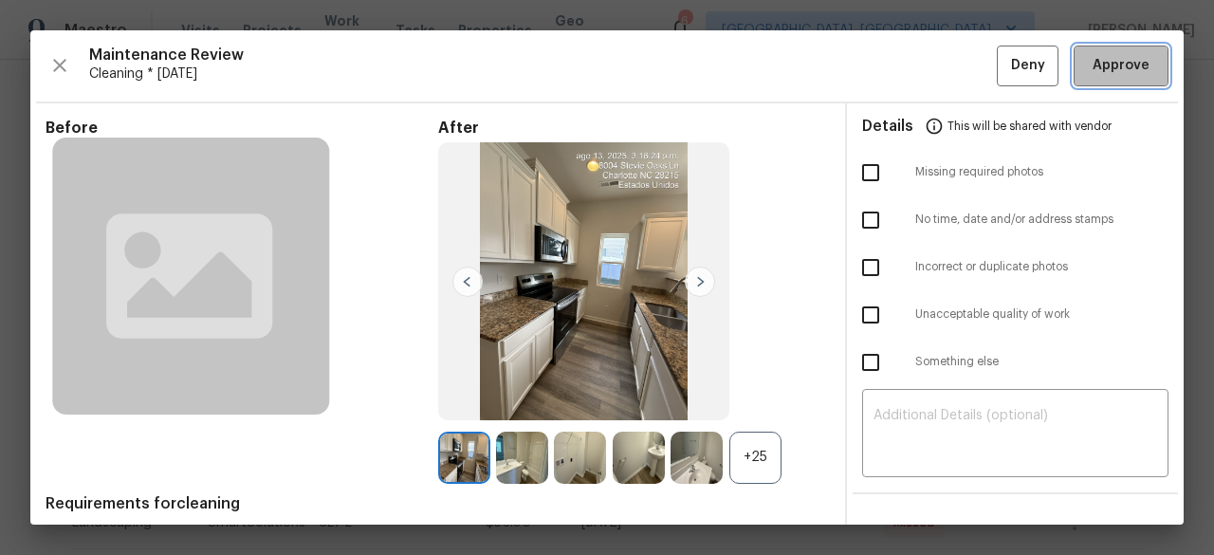
click at [1110, 69] on span "Approve" at bounding box center [1121, 66] width 57 height 24
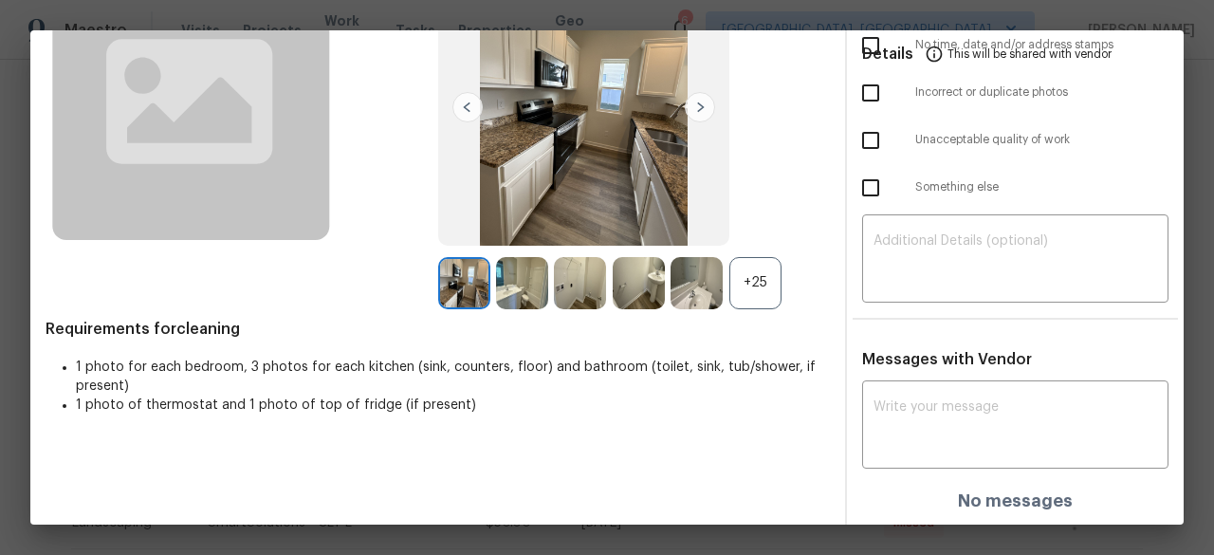
scroll to position [0, 0]
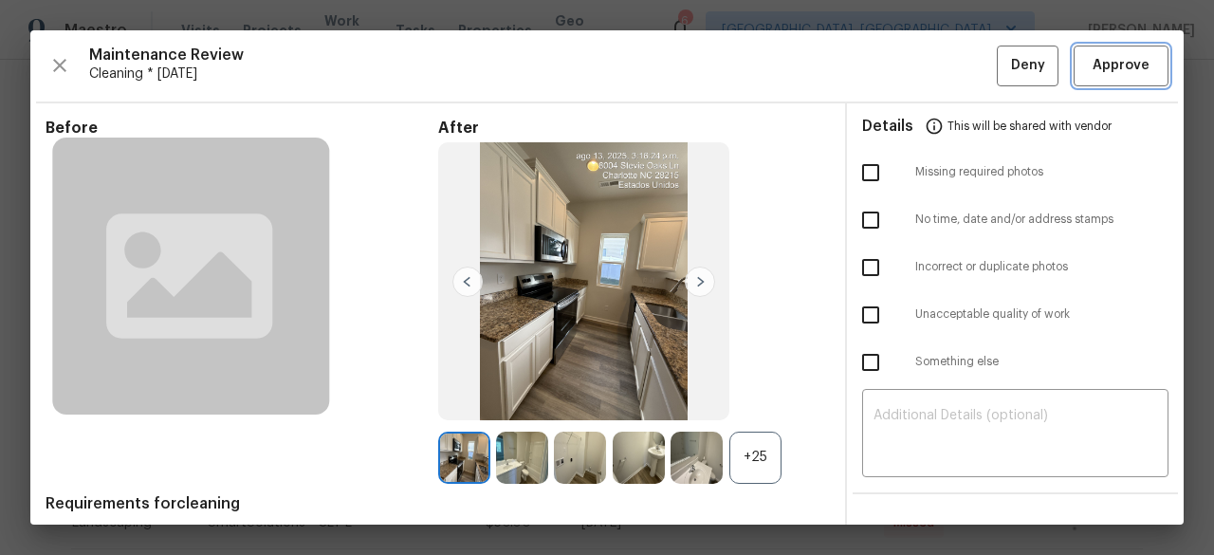
click at [1093, 73] on span "Approve" at bounding box center [1121, 66] width 57 height 24
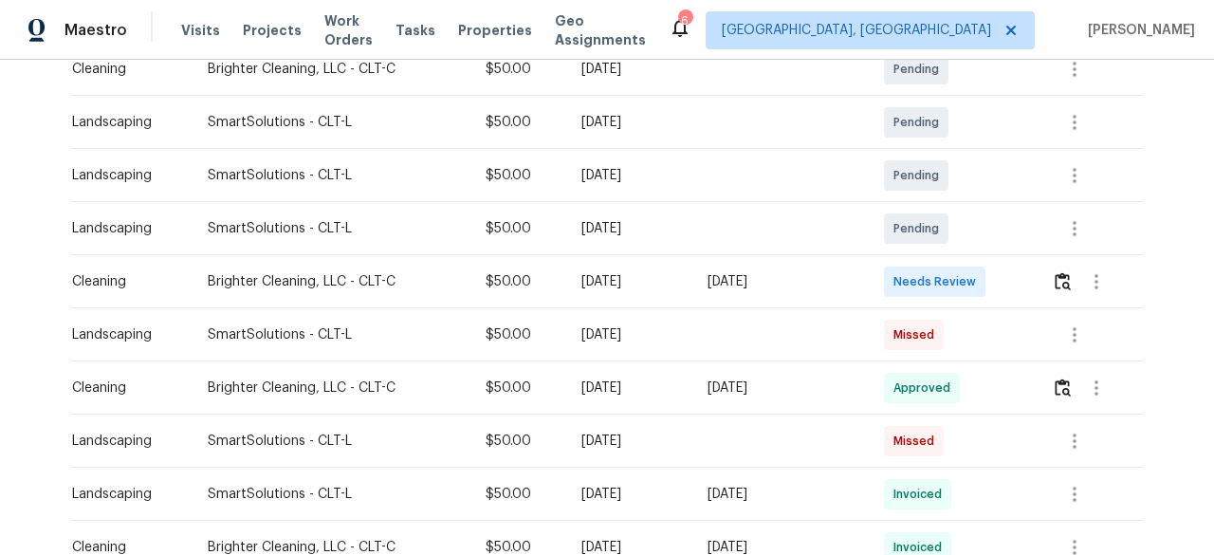
scroll to position [379, 0]
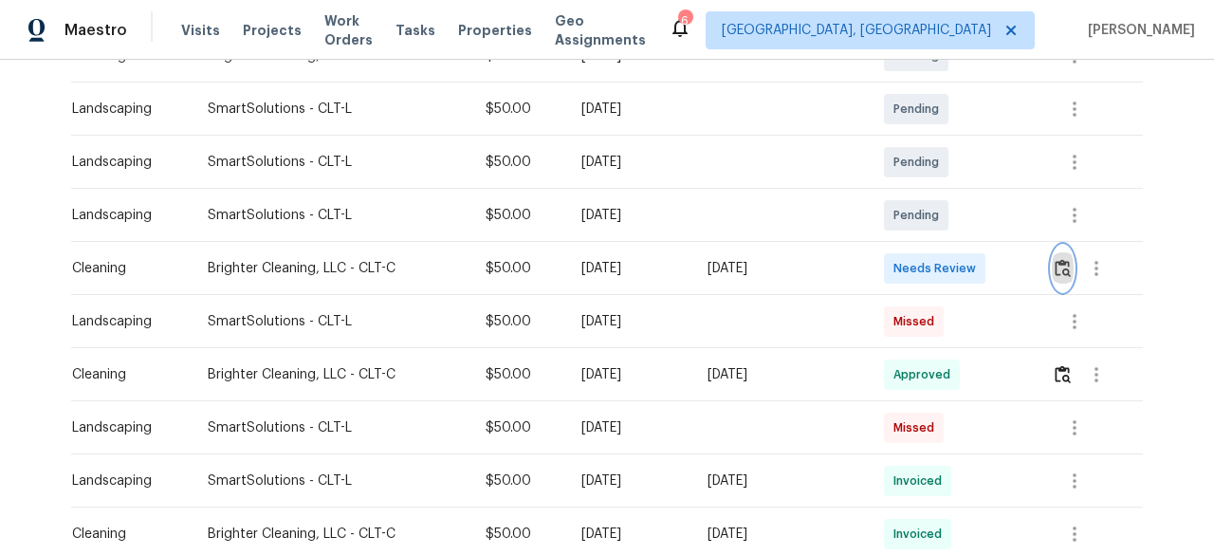
click at [1060, 275] on img "button" at bounding box center [1063, 268] width 16 height 18
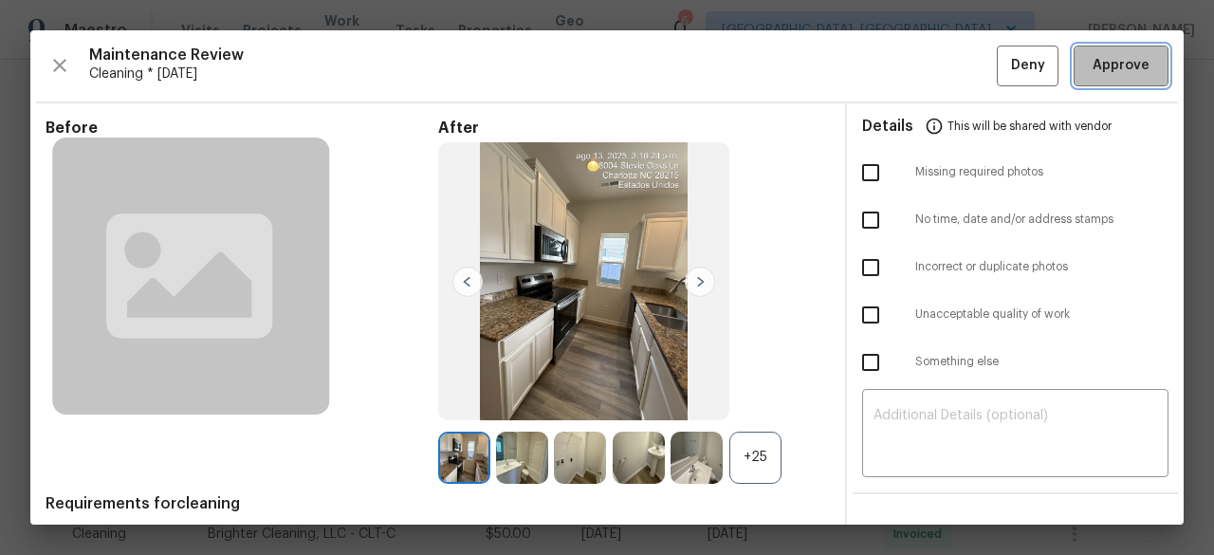
click at [1102, 83] on button "Approve" at bounding box center [1121, 66] width 95 height 41
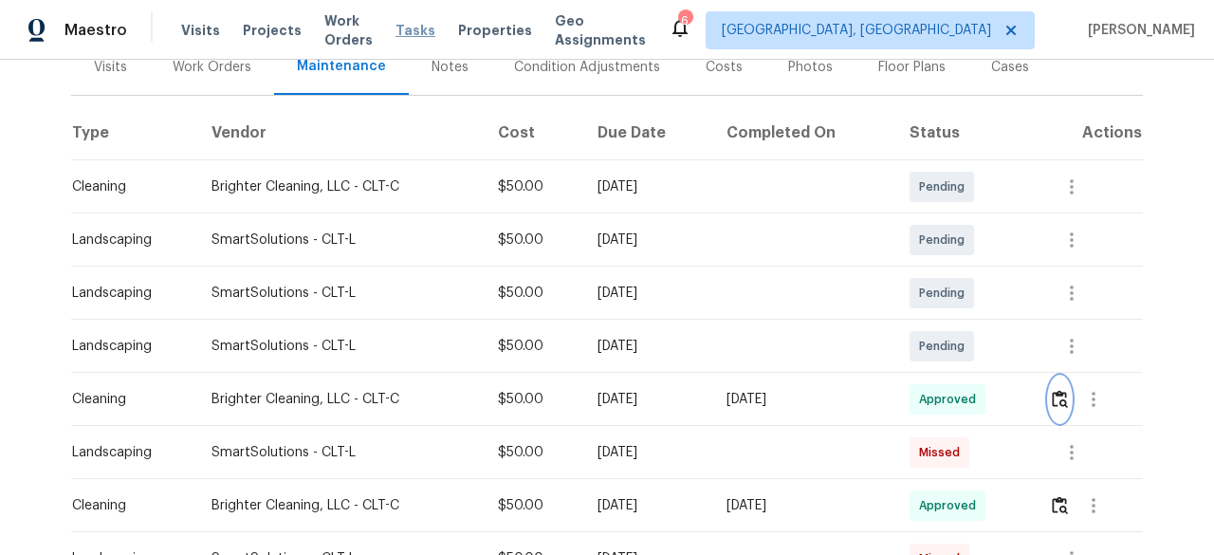
scroll to position [95, 0]
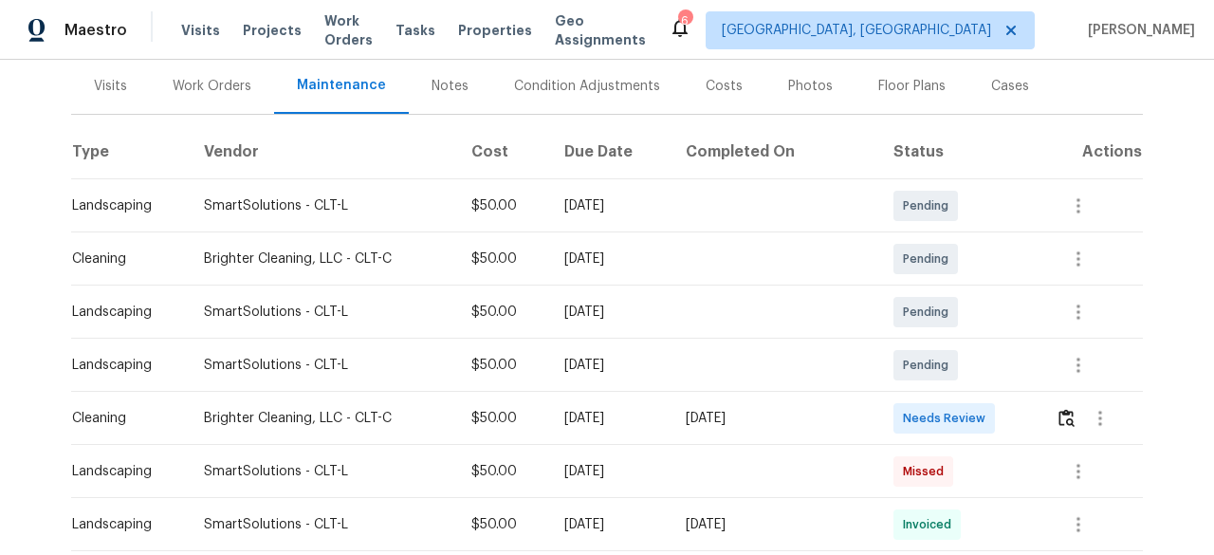
scroll to position [285, 0]
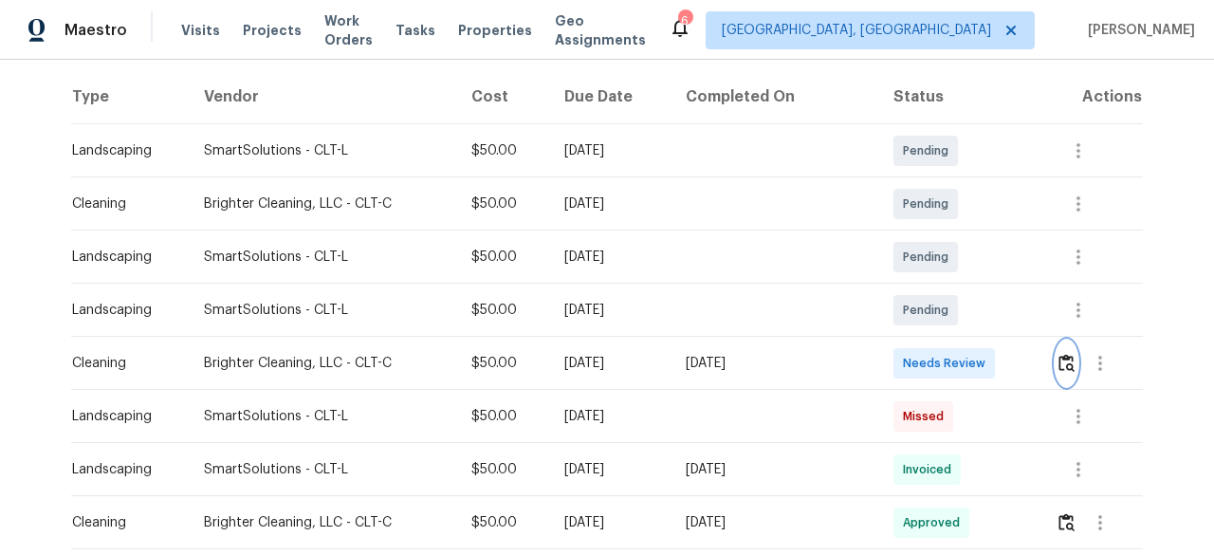
click at [1064, 367] on img "button" at bounding box center [1067, 363] width 16 height 18
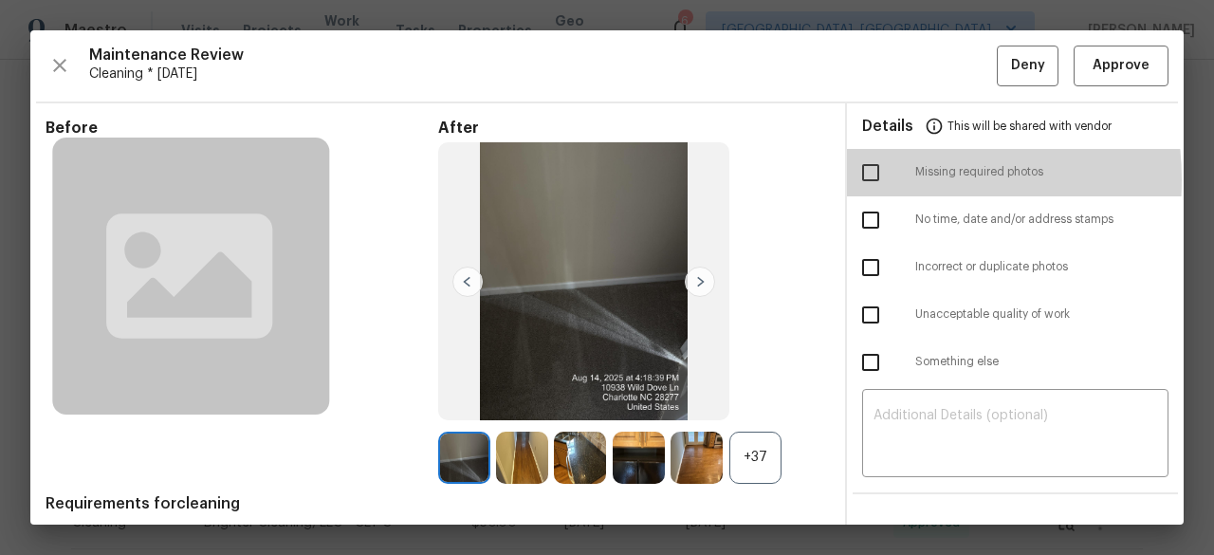
click at [862, 179] on input "checkbox" at bounding box center [871, 173] width 40 height 40
checkbox input "true"
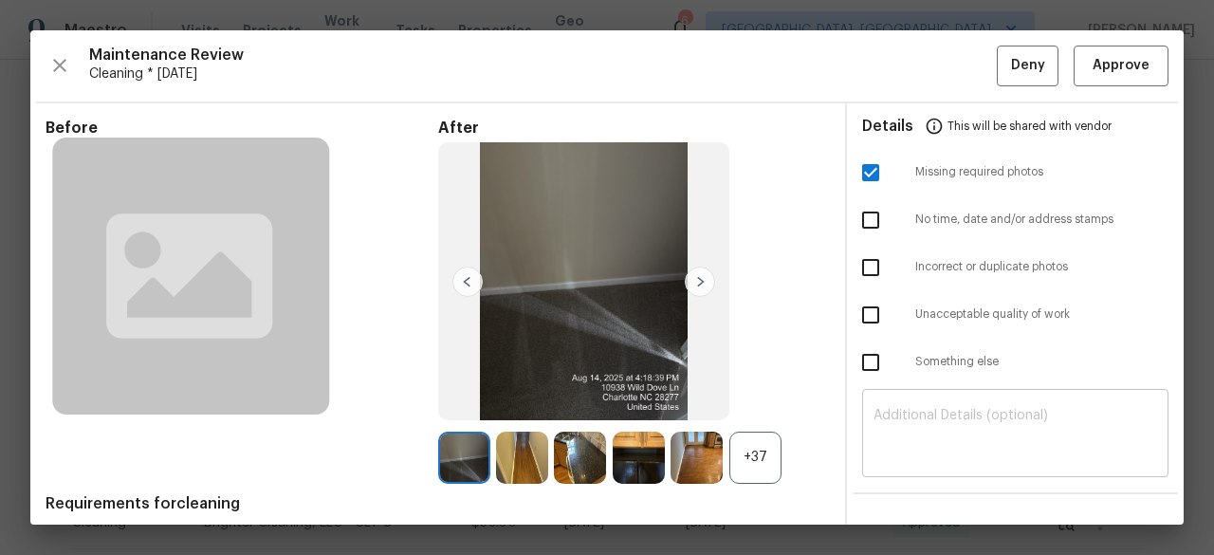
click at [933, 417] on textarea at bounding box center [1016, 435] width 284 height 53
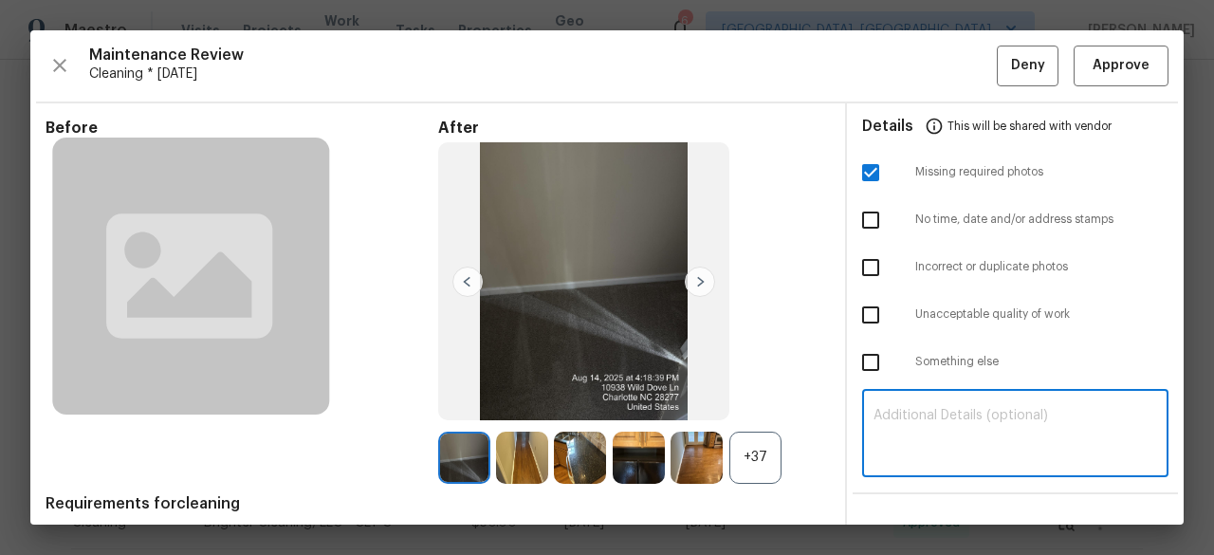
paste textarea "Maintenance Audit Team: Hello! Unfortunately, this Cleaning visit completed on …"
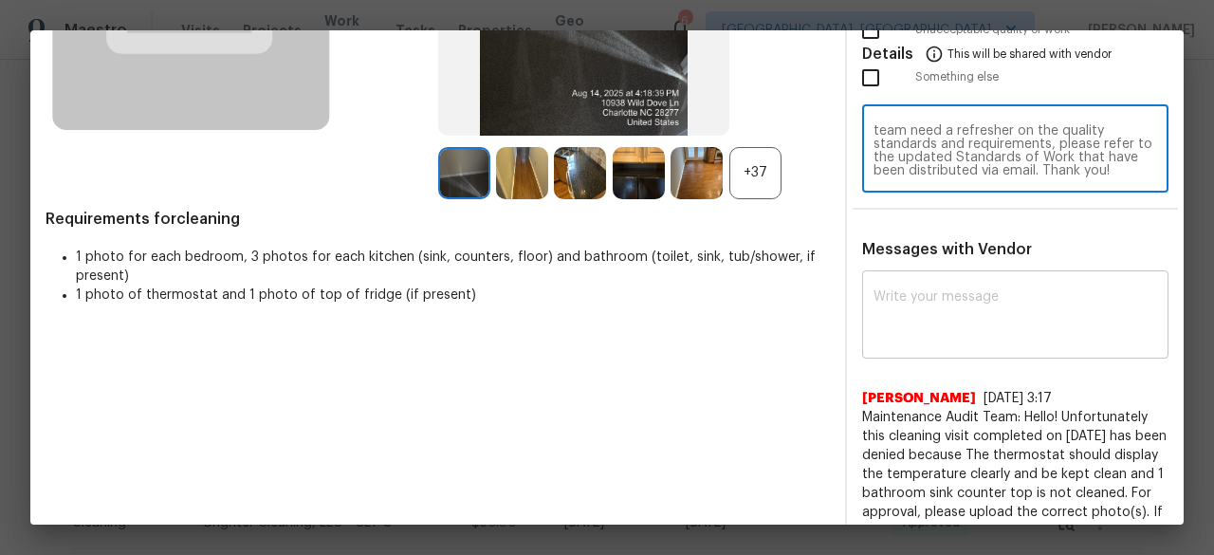
type textarea "Maintenance Audit Team: Hello! Unfortunately, this Cleaning visit completed on …"
click at [926, 295] on textarea at bounding box center [1016, 316] width 284 height 53
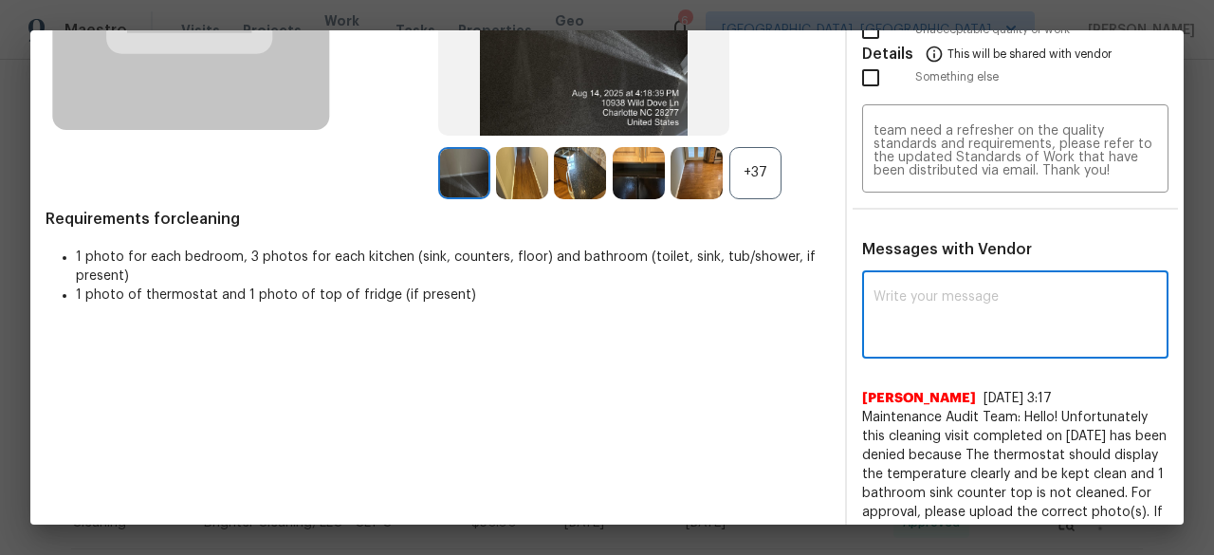
paste textarea "Maintenance Audit Team: Hello! Unfortunately, this Cleaning visit completed on …"
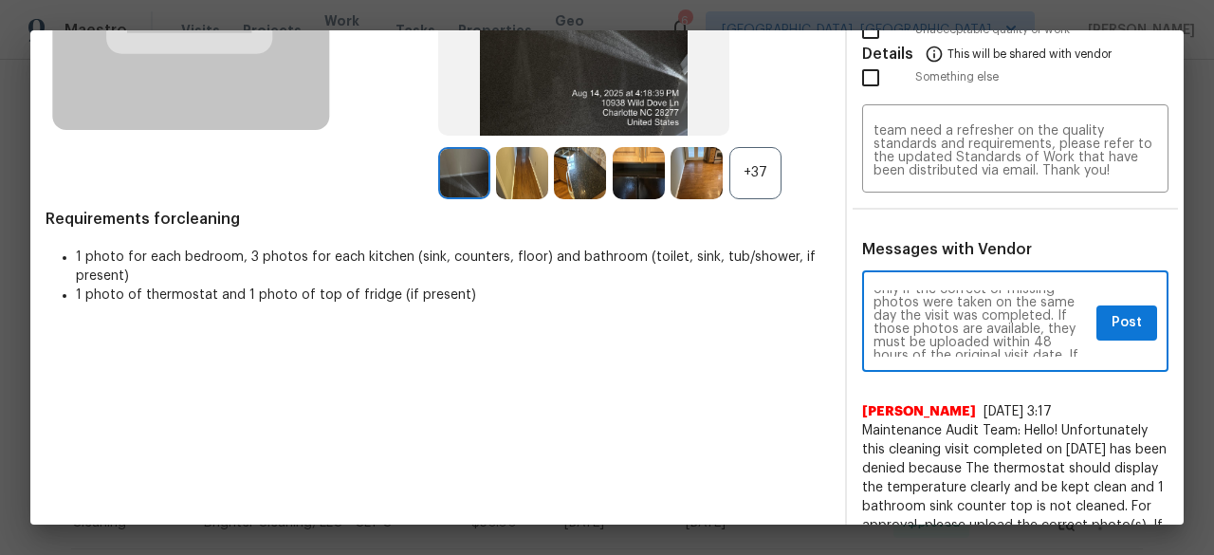
scroll to position [76, 0]
type textarea "Maintenance Audit Team: Hello! Unfortunately, this Cleaning visit completed on …"
click at [1114, 326] on span "Post" at bounding box center [1127, 323] width 30 height 24
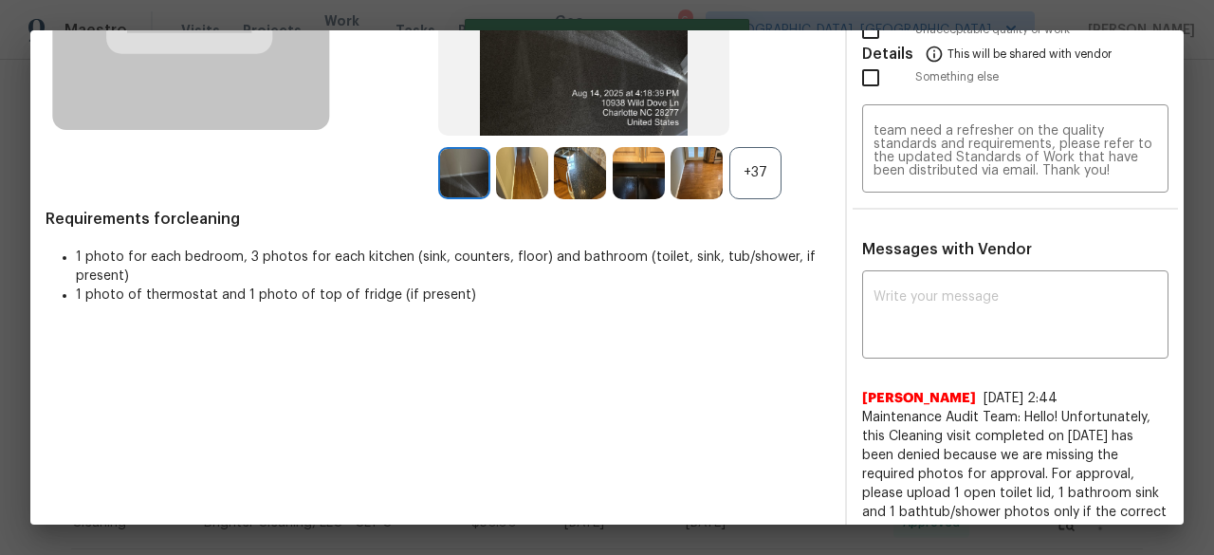
scroll to position [0, 0]
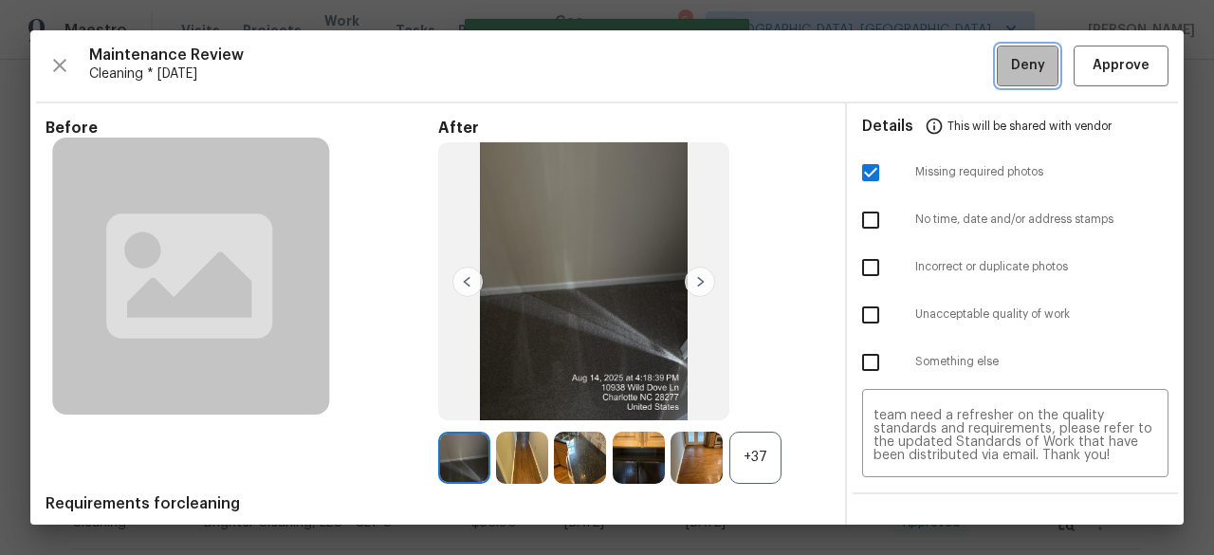
click at [1011, 64] on span "Deny" at bounding box center [1028, 66] width 34 height 24
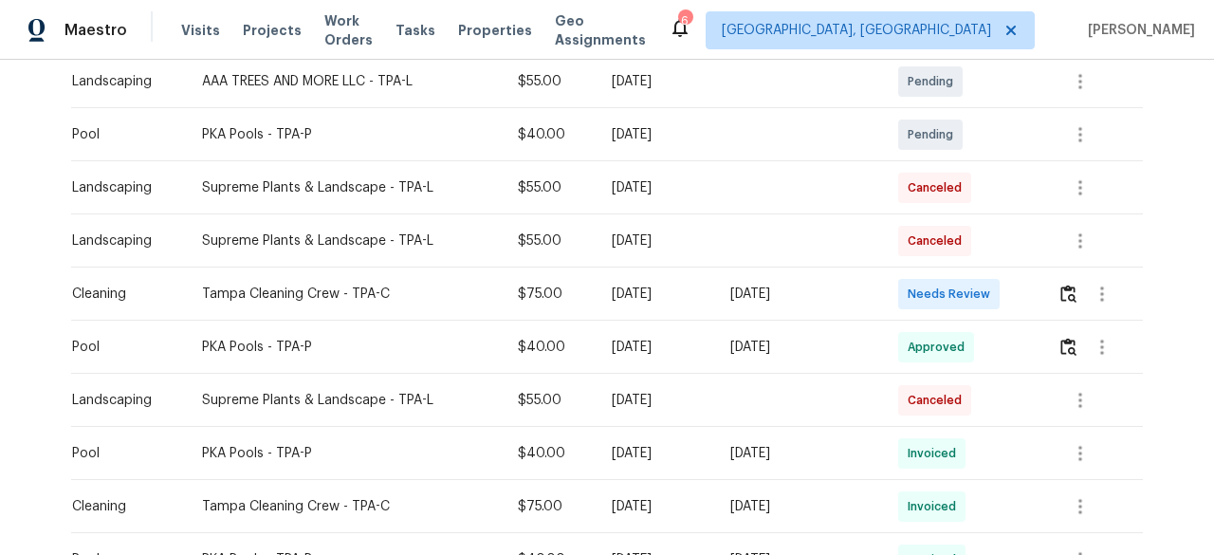
scroll to position [664, 0]
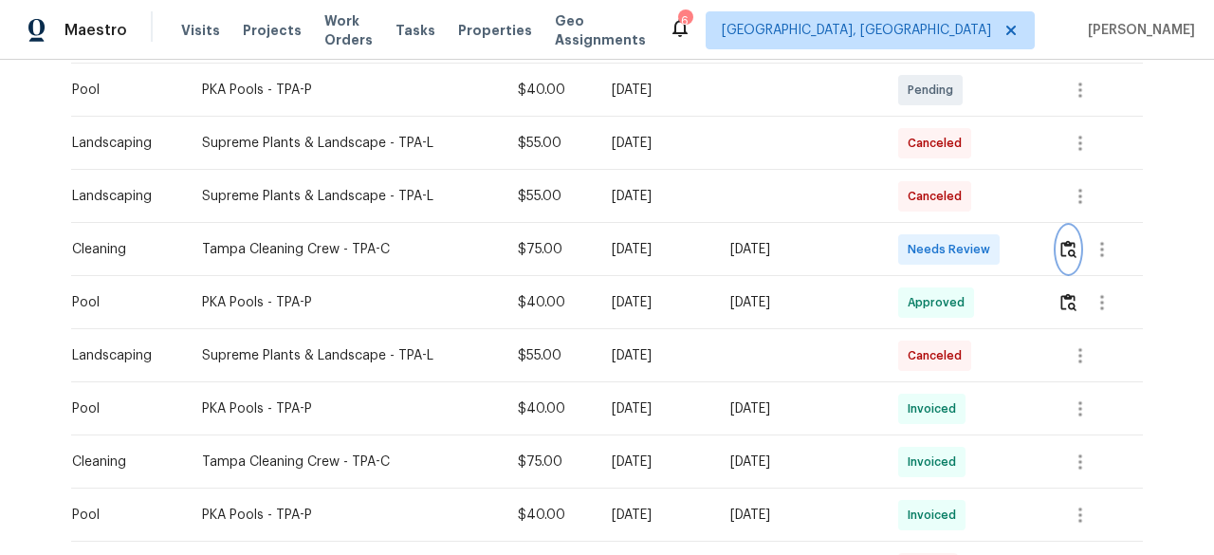
click at [1060, 244] on img "button" at bounding box center [1068, 249] width 16 height 18
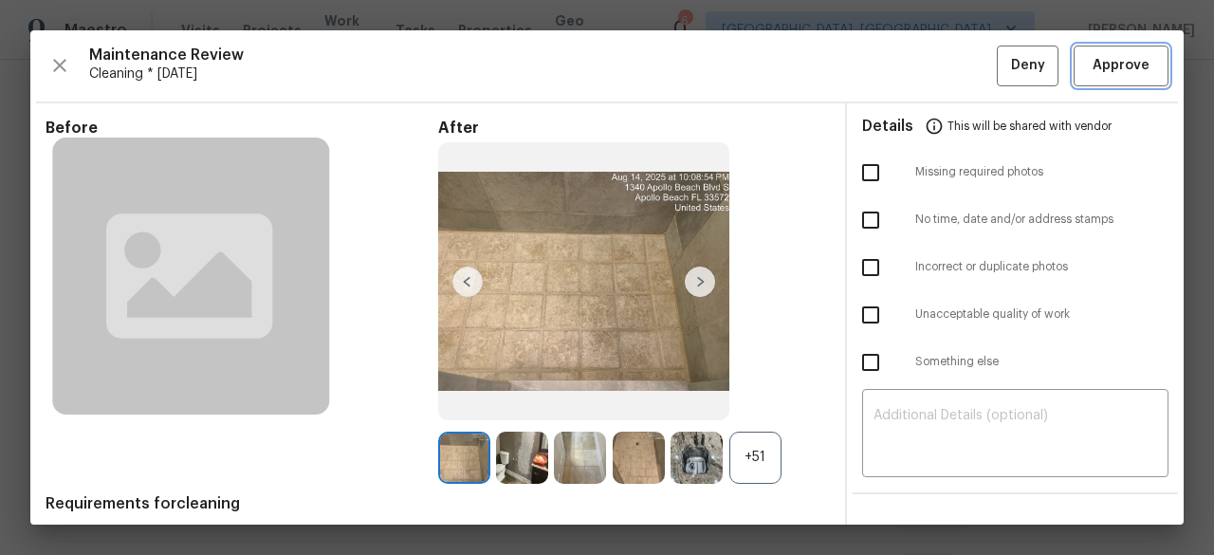
click at [1125, 67] on span "Approve" at bounding box center [1121, 66] width 57 height 24
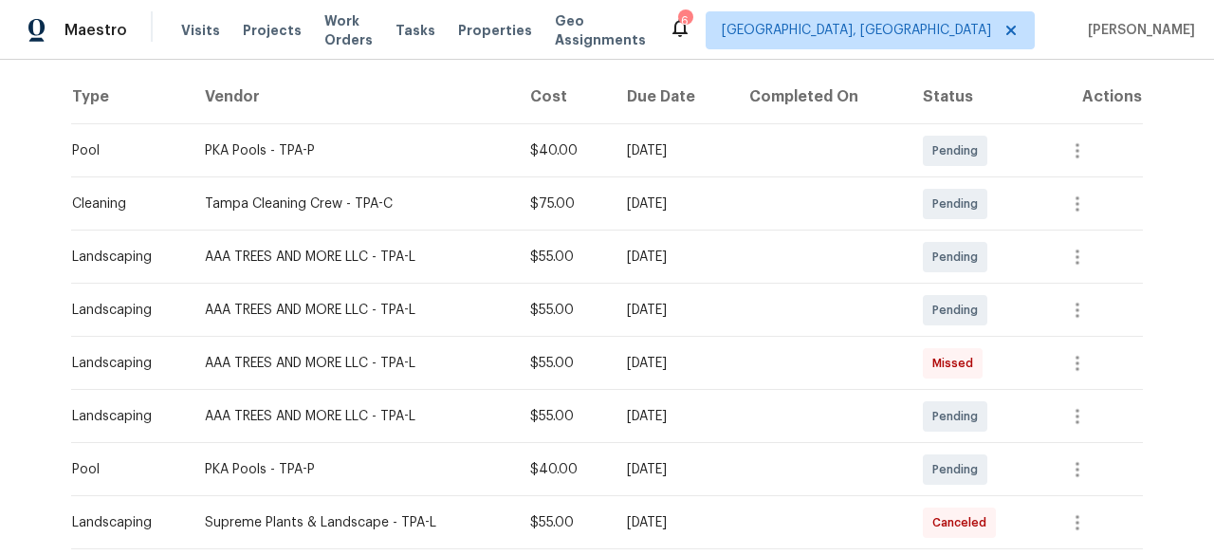
scroll to position [0, 0]
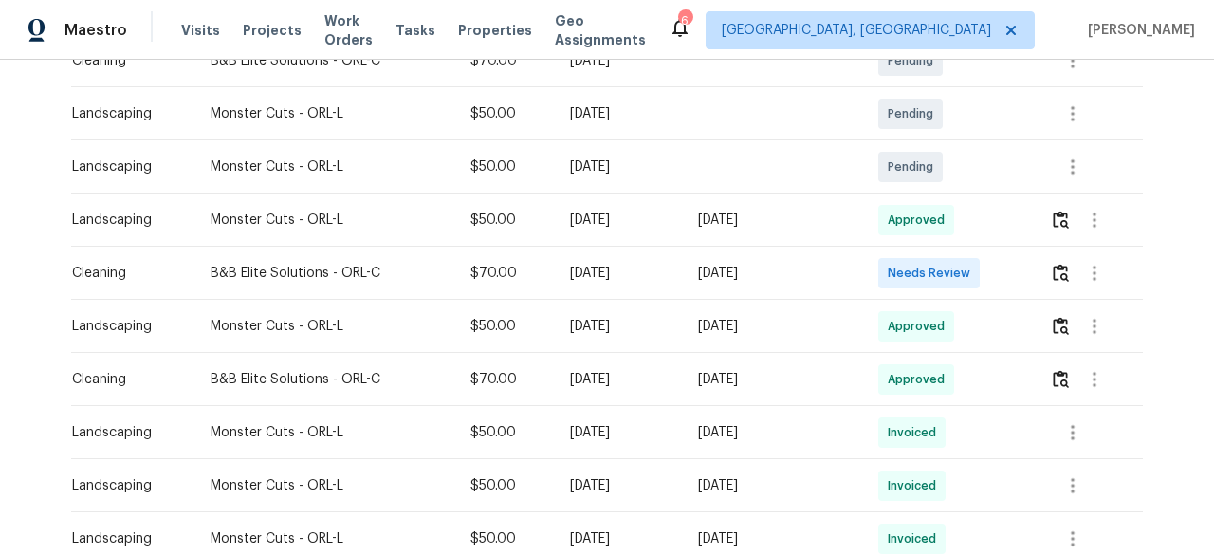
scroll to position [379, 0]
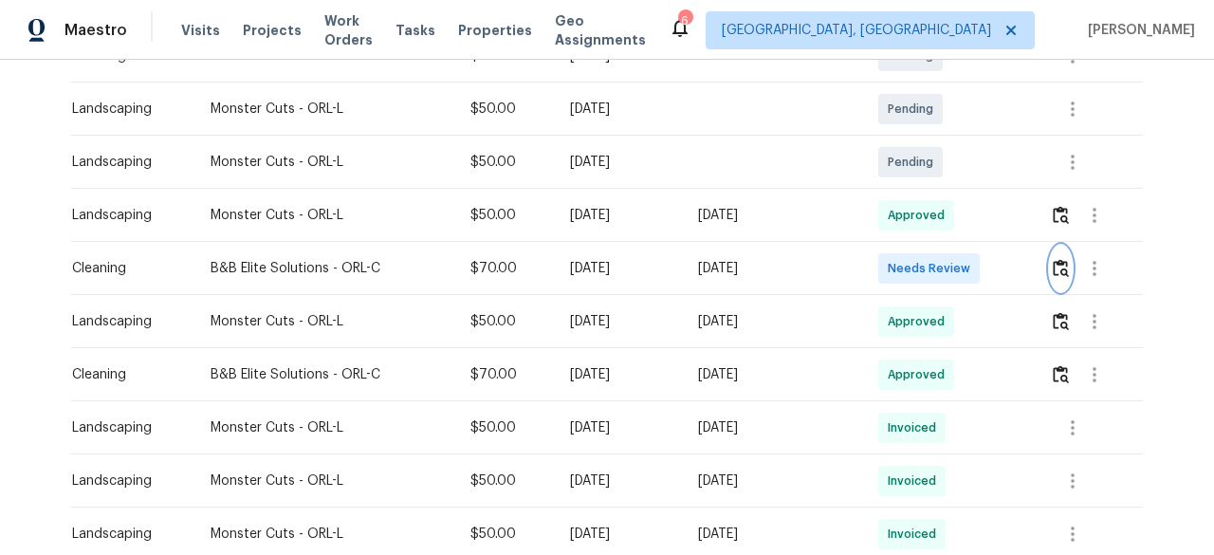
click at [1054, 266] on img "button" at bounding box center [1061, 268] width 16 height 18
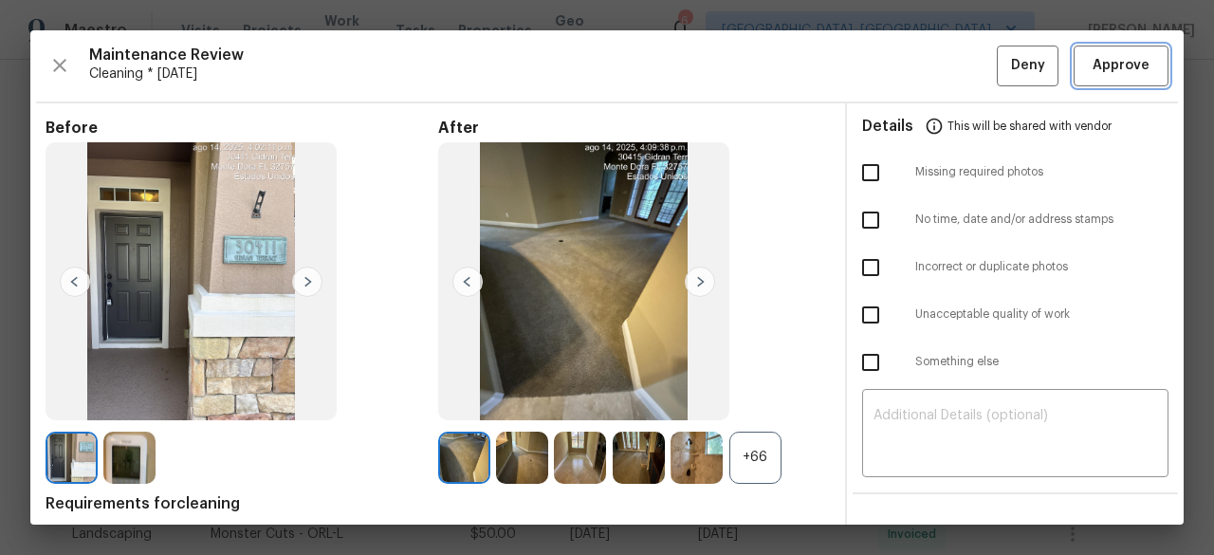
click at [1099, 54] on span "Approve" at bounding box center [1121, 66] width 57 height 24
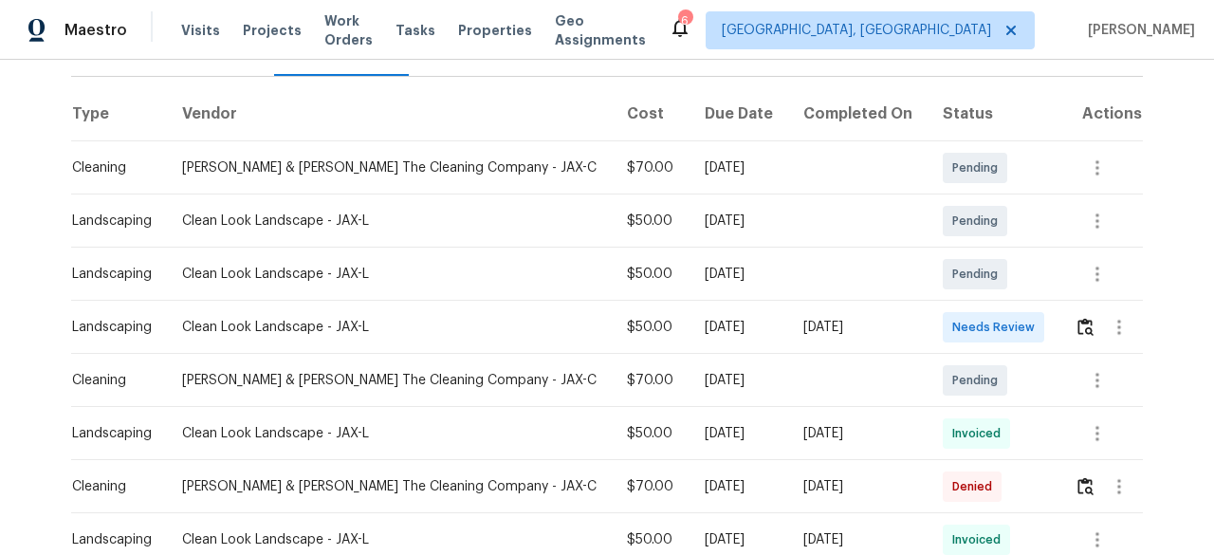
scroll to position [285, 0]
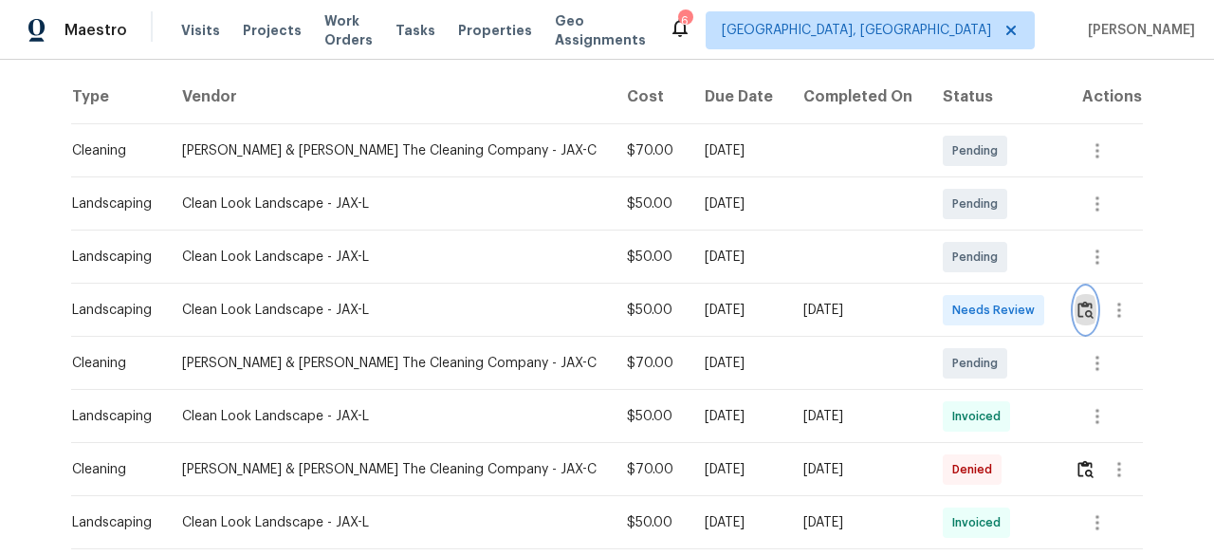
click at [1078, 304] on img "button" at bounding box center [1086, 310] width 16 height 18
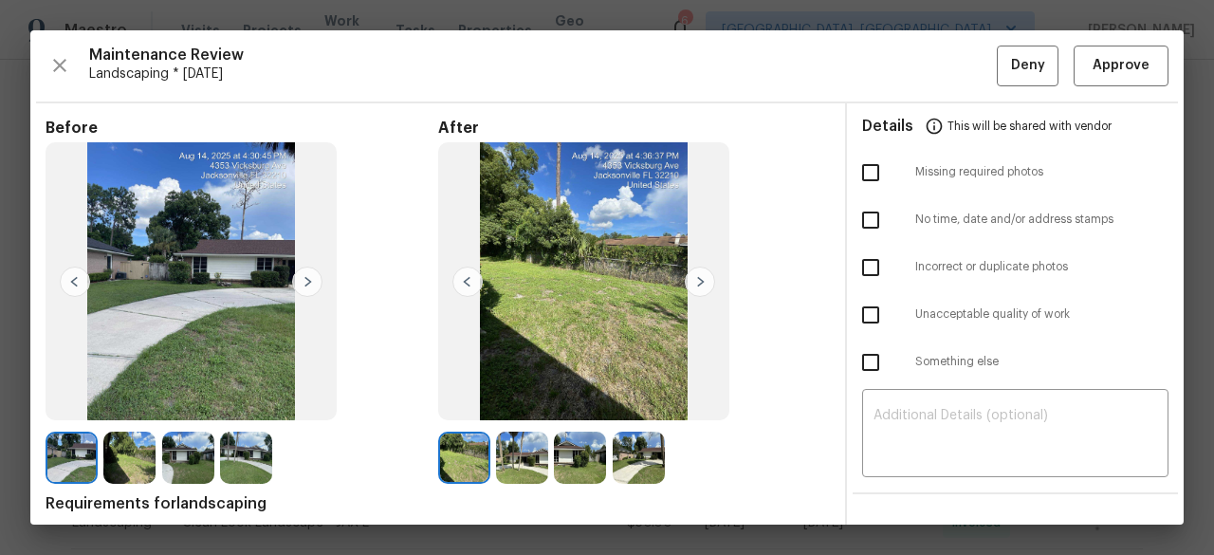
click at [861, 175] on input "checkbox" at bounding box center [871, 173] width 40 height 40
checkbox input "true"
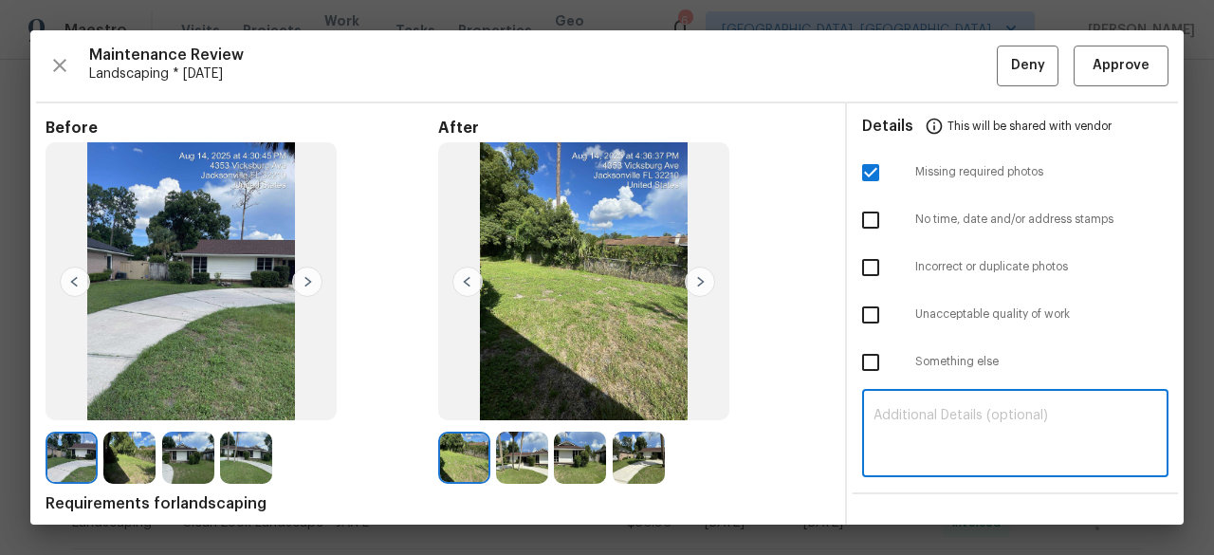
click at [900, 416] on textarea at bounding box center [1016, 435] width 284 height 53
paste textarea "Maintenance Audit Team: Hello! Unfortunately, this Landscaping visit completed …"
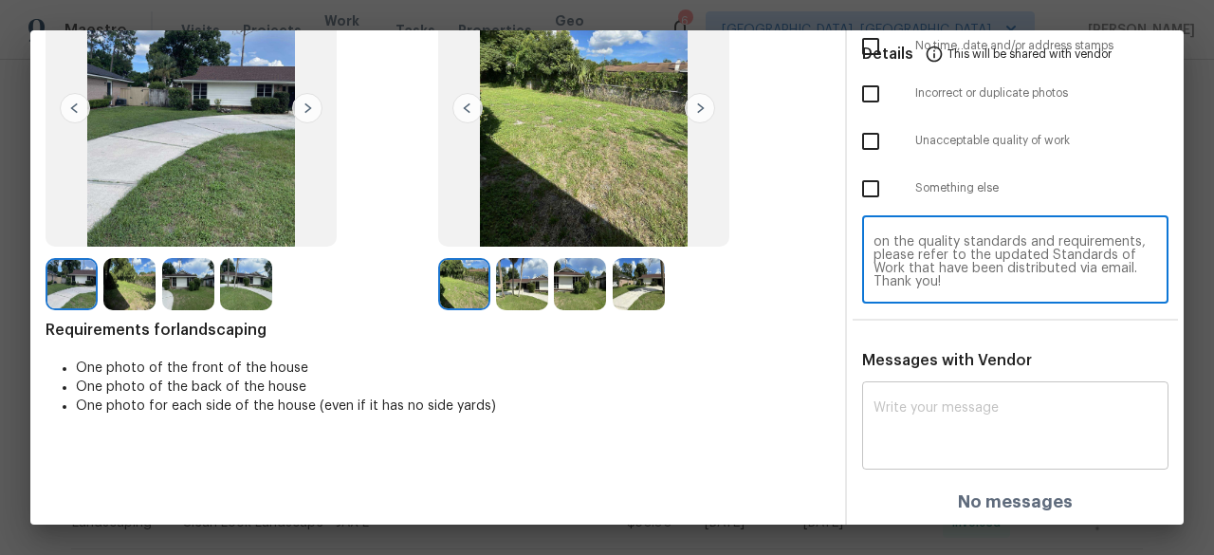
scroll to position [175, 0]
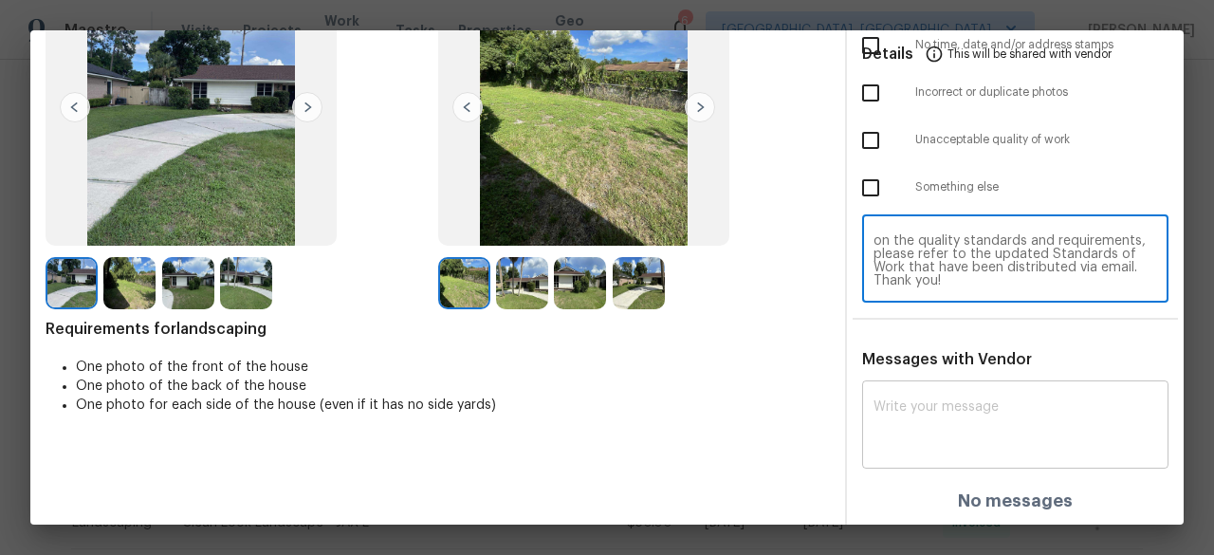
type textarea "Maintenance Audit Team: Hello! Unfortunately, this Landscaping visit completed …"
click at [908, 393] on div "x ​" at bounding box center [1015, 426] width 306 height 83
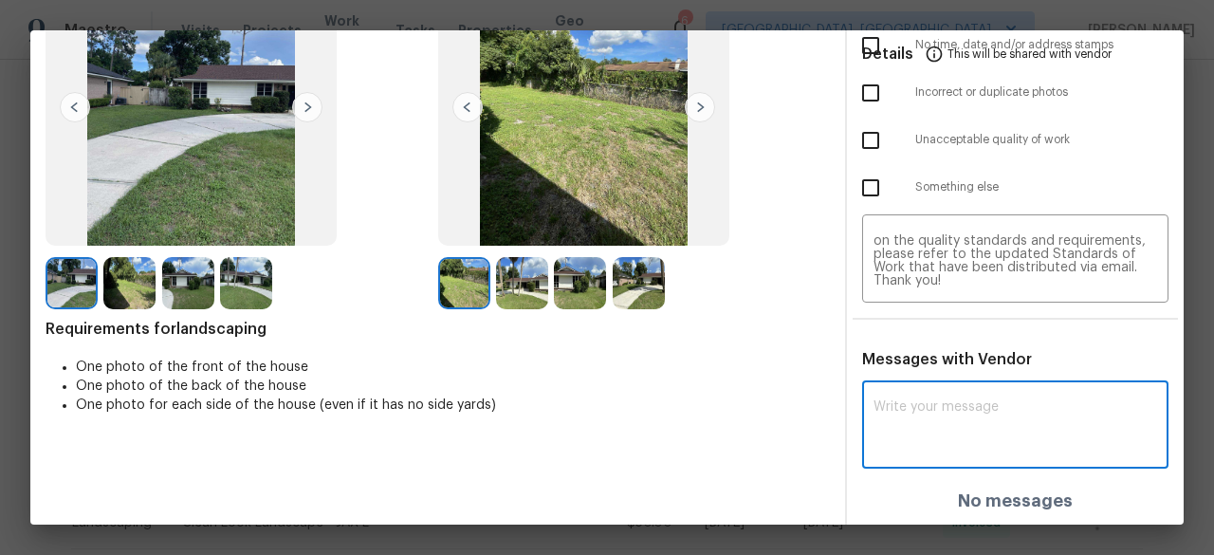
paste textarea "Maintenance Audit Team: Hello! Unfortunately, this Landscaping visit completed …"
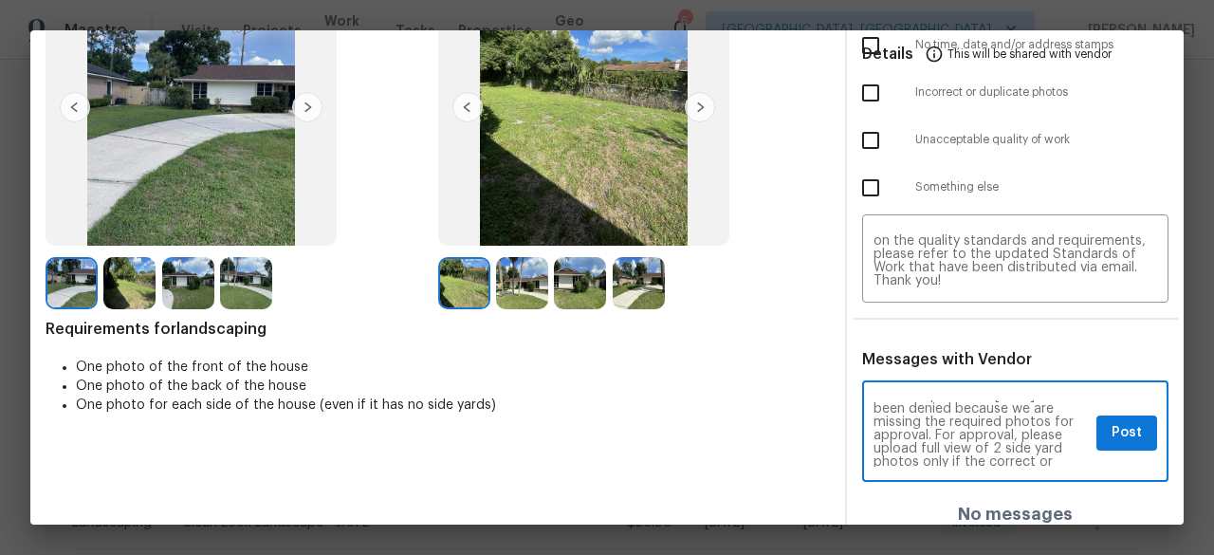
scroll to position [76, 0]
type textarea "Maintenance Audit Team: Hello! Unfortunately, this Landscaping visit completed …"
click at [1112, 441] on span "Post" at bounding box center [1127, 433] width 30 height 24
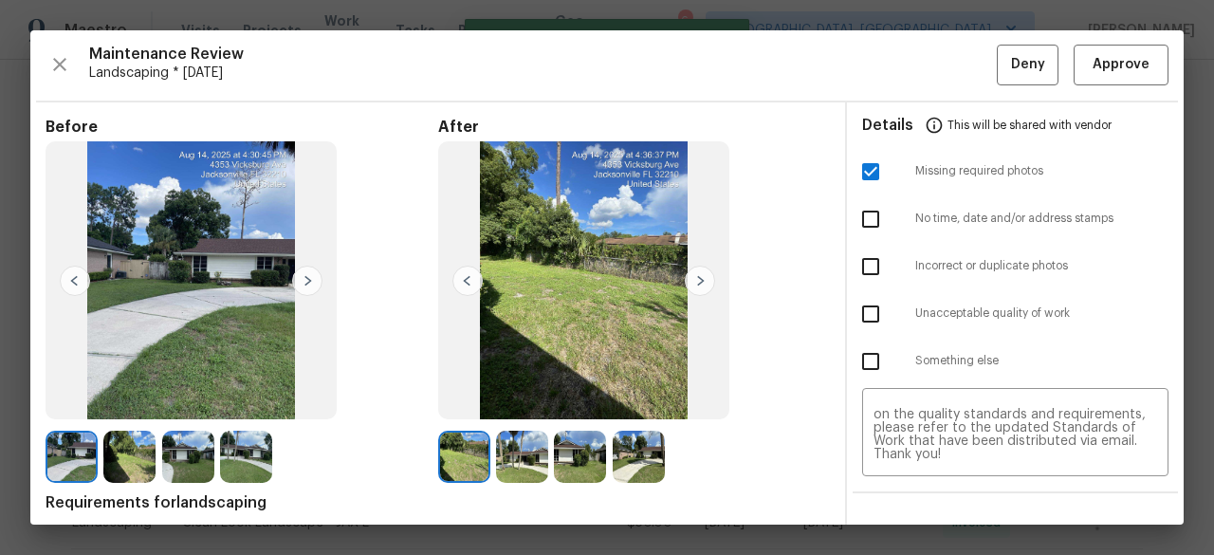
scroll to position [0, 0]
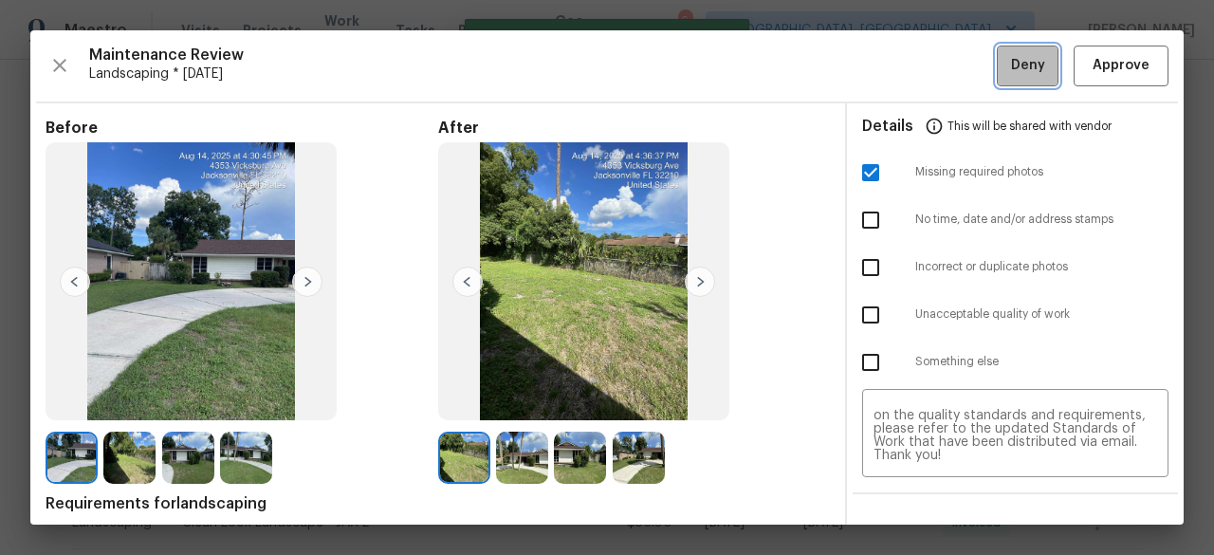
click at [1014, 60] on span "Deny" at bounding box center [1028, 66] width 34 height 24
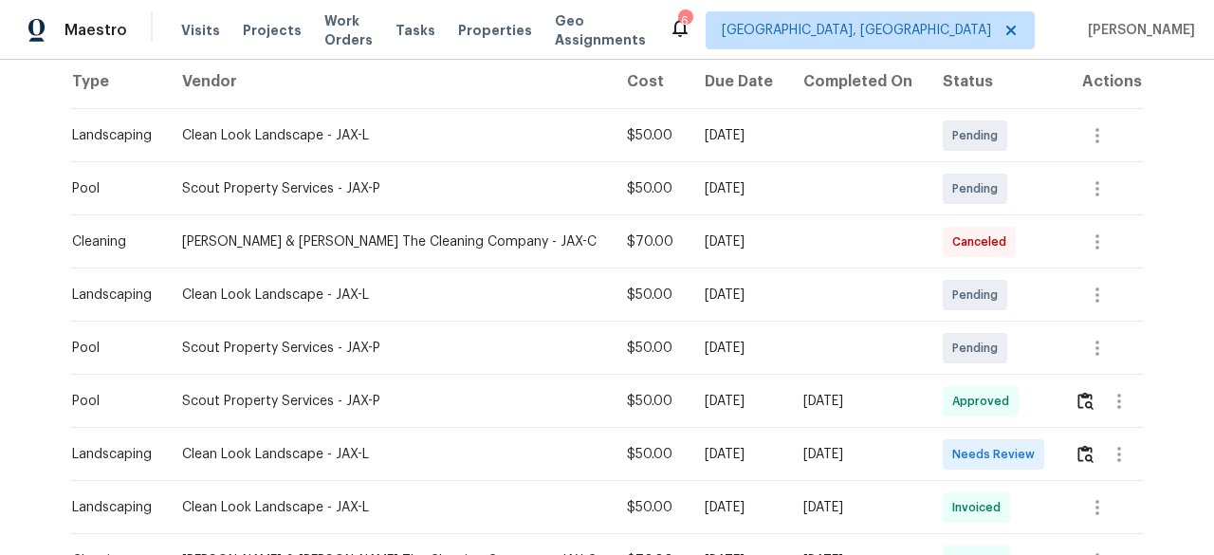
scroll to position [379, 0]
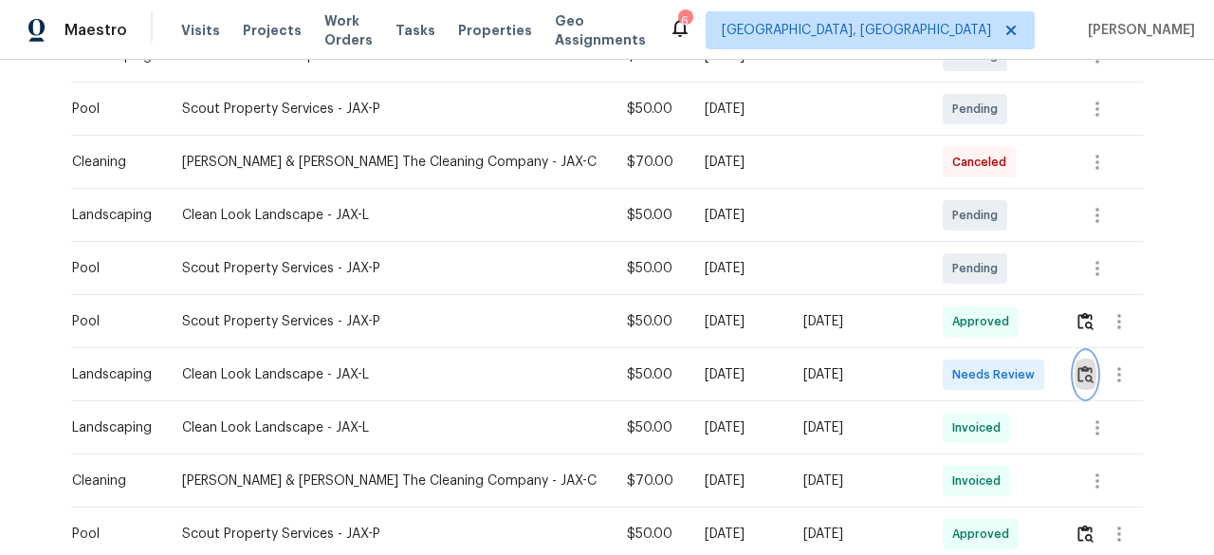
click at [1078, 365] on img "button" at bounding box center [1086, 374] width 16 height 18
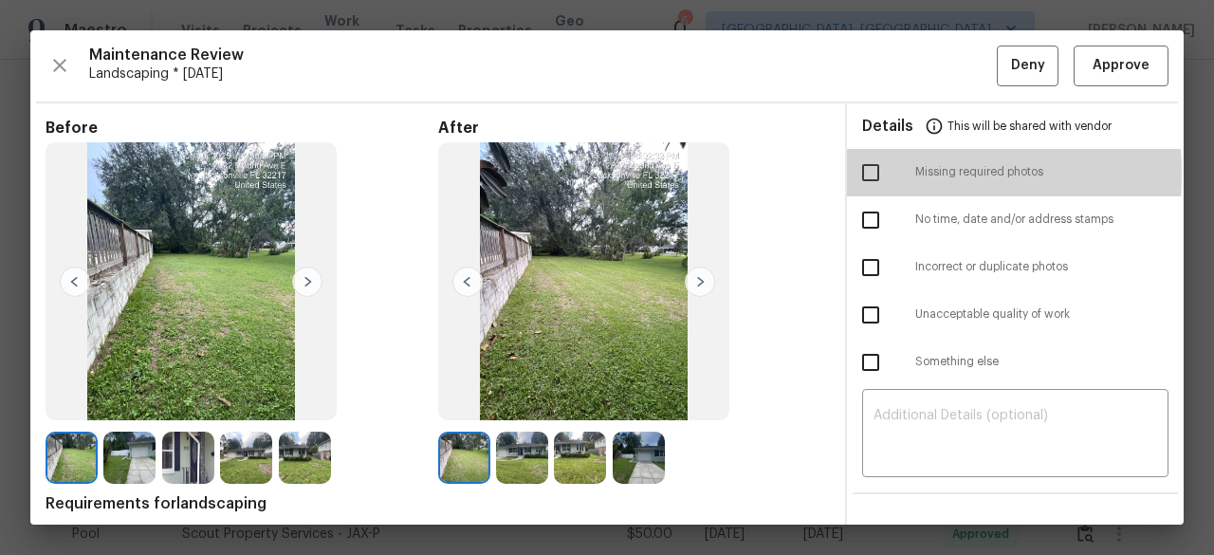
click at [857, 174] on input "checkbox" at bounding box center [871, 173] width 40 height 40
checkbox input "true"
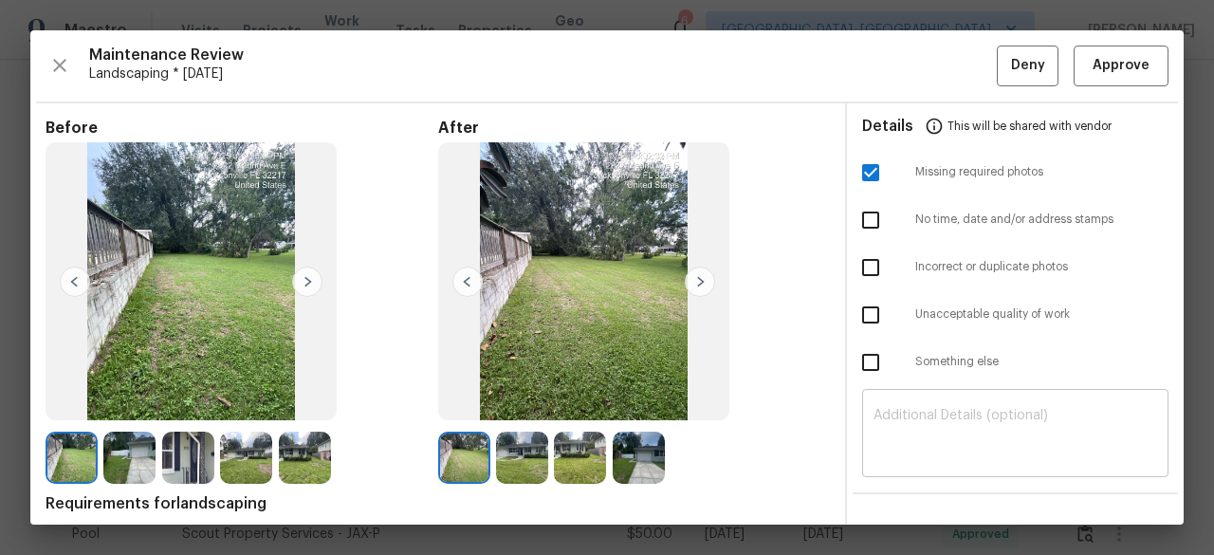
click at [921, 413] on textarea at bounding box center [1016, 435] width 284 height 53
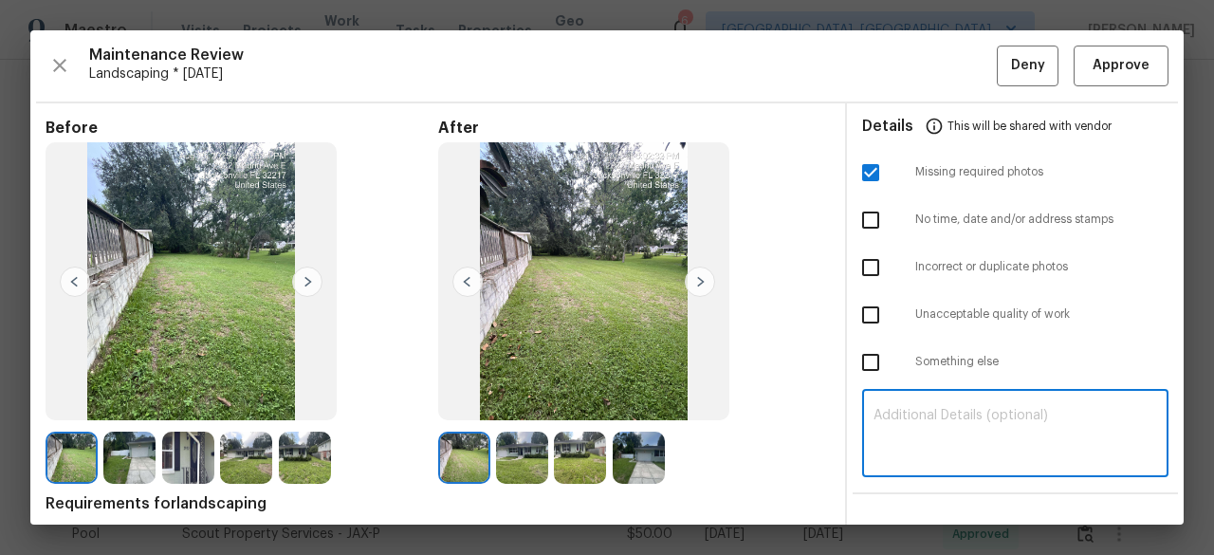
paste textarea "Maintenance Audit Team: Hello! Unfortunately, this Landscaping visit completed …"
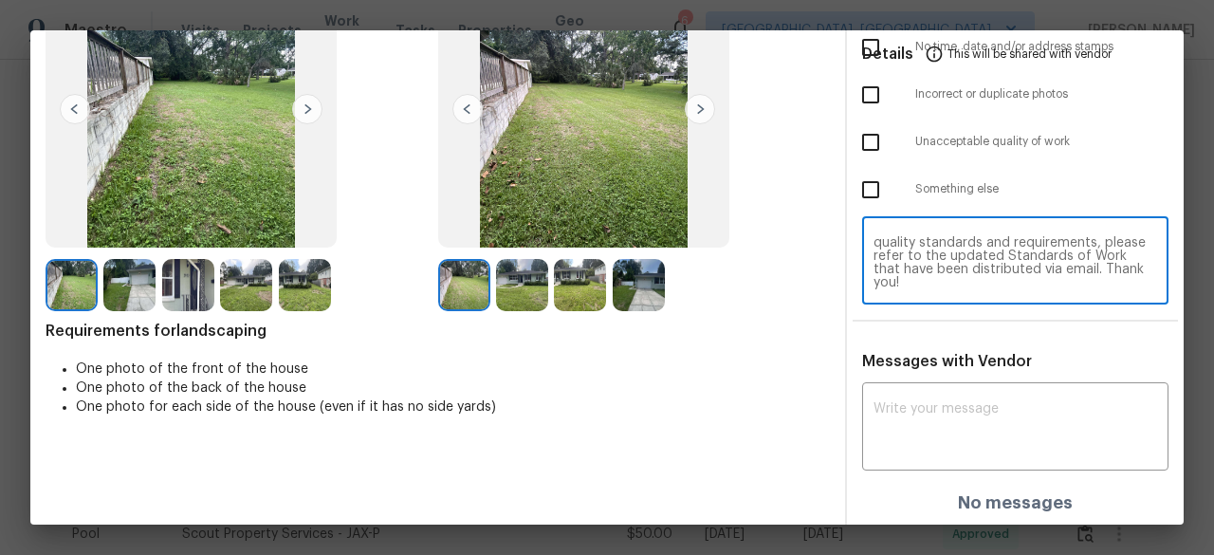
scroll to position [175, 0]
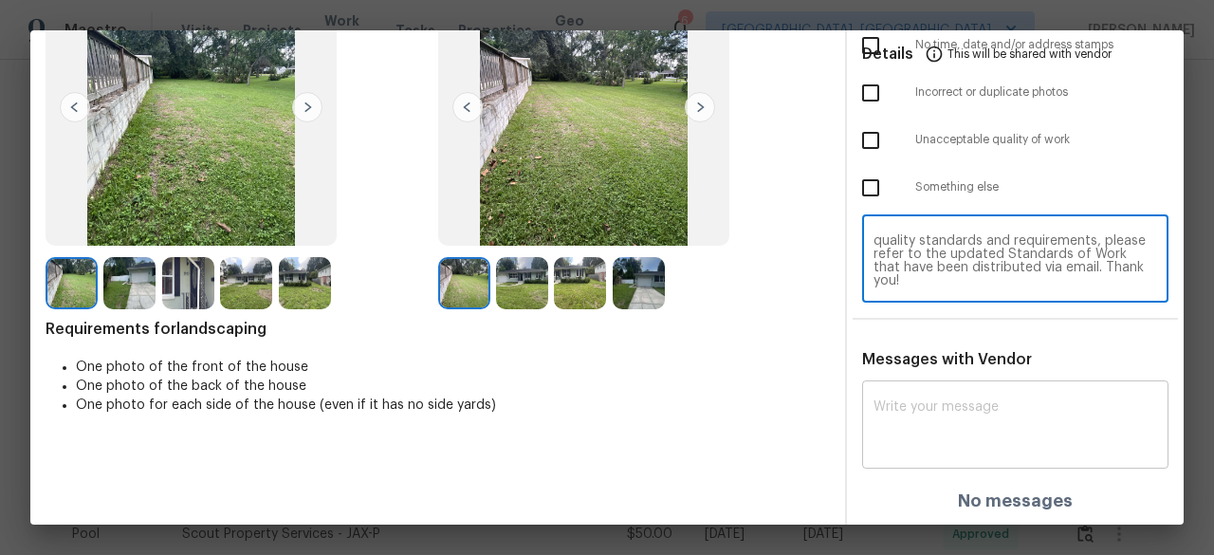
type textarea "Maintenance Audit Team: Hello! Unfortunately, this Landscaping visit completed …"
click at [931, 390] on div "x ​" at bounding box center [1015, 426] width 306 height 83
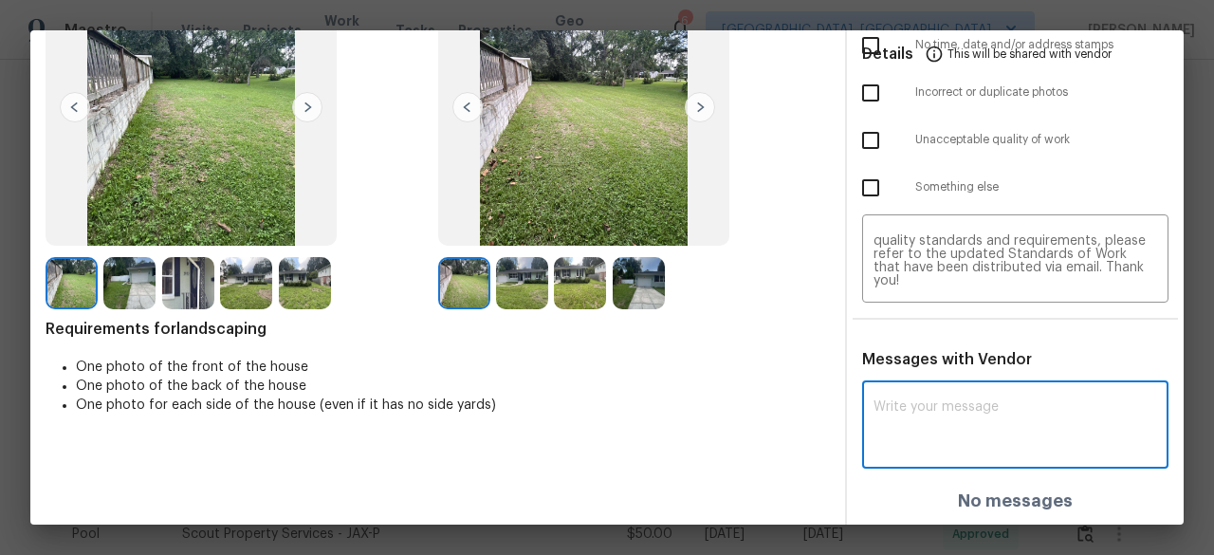
paste textarea "Maintenance Audit Team: Hello! Unfortunately, this Landscaping visit completed …"
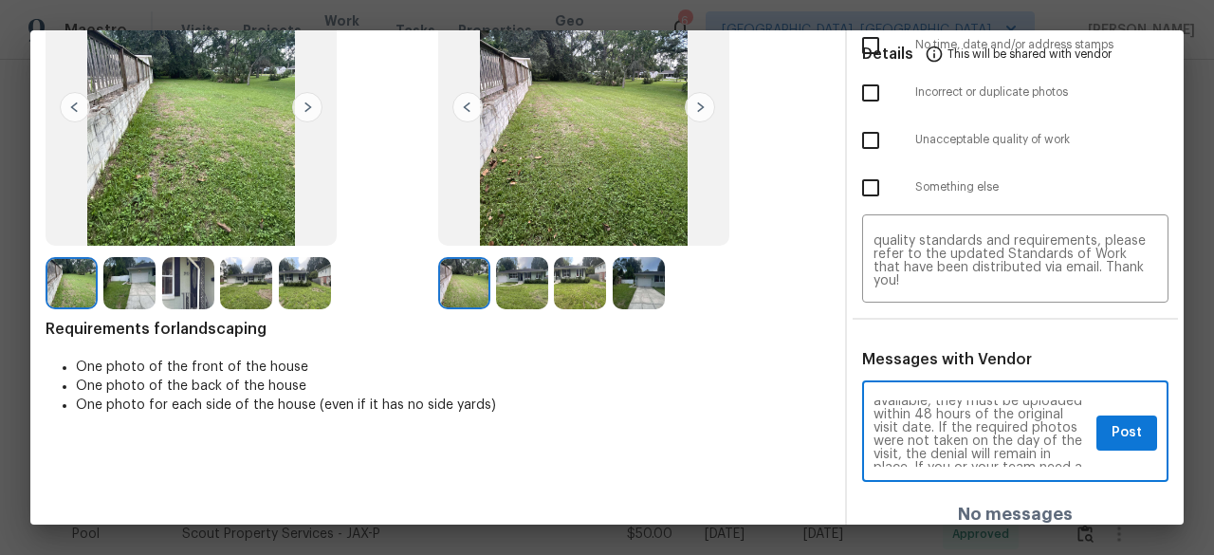
scroll to position [190, 0]
type textarea "Maintenance Audit Team: Hello! Unfortunately, this Landscaping visit completed …"
click at [1112, 433] on span "Post" at bounding box center [1127, 433] width 30 height 24
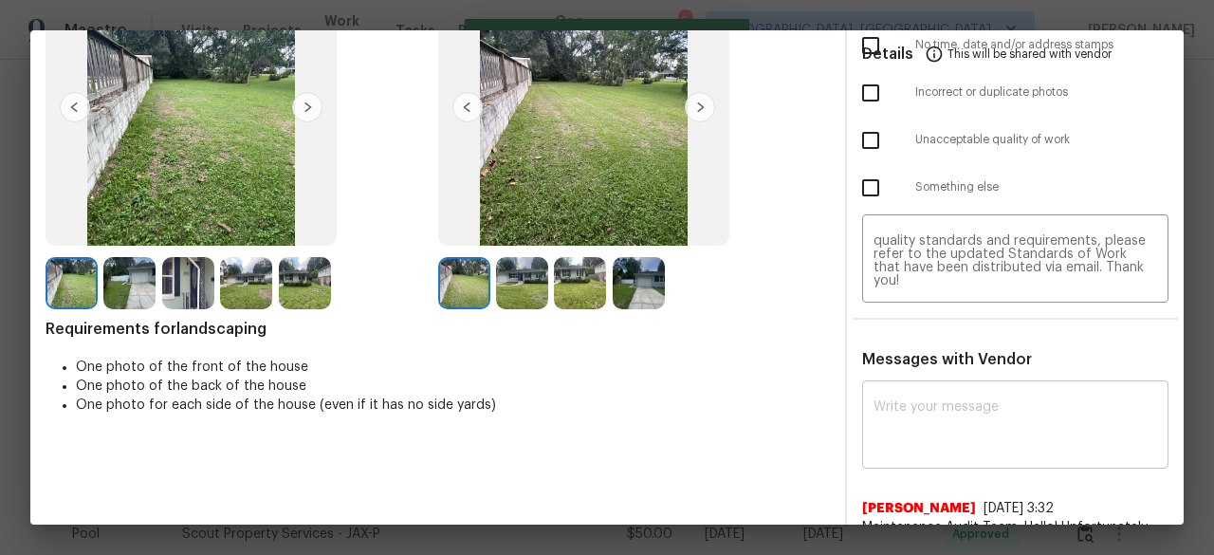
scroll to position [0, 0]
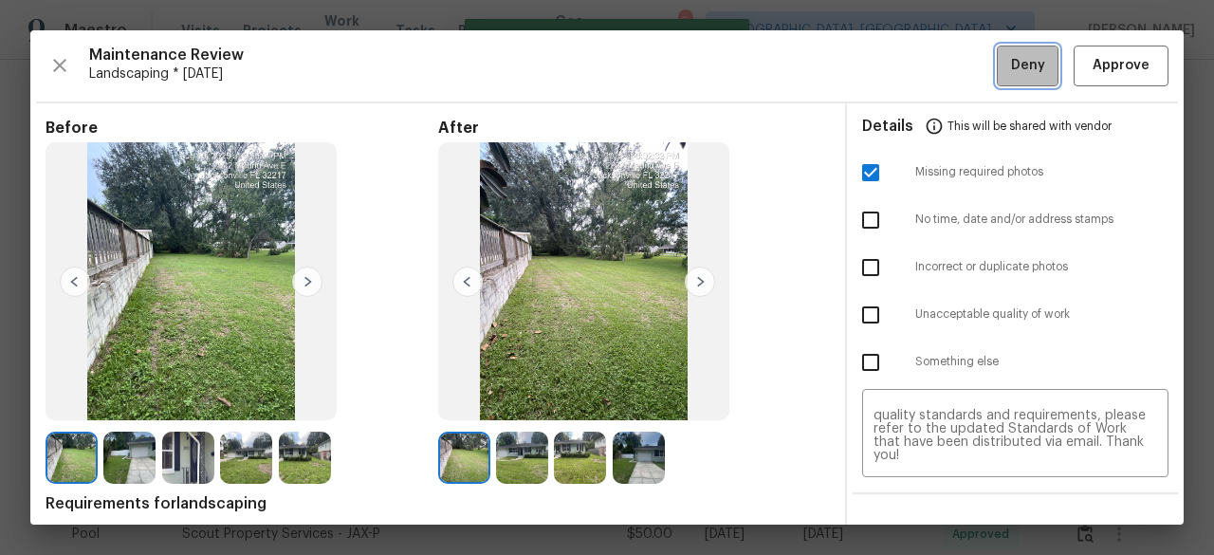
click at [1034, 54] on button "Deny" at bounding box center [1028, 66] width 62 height 41
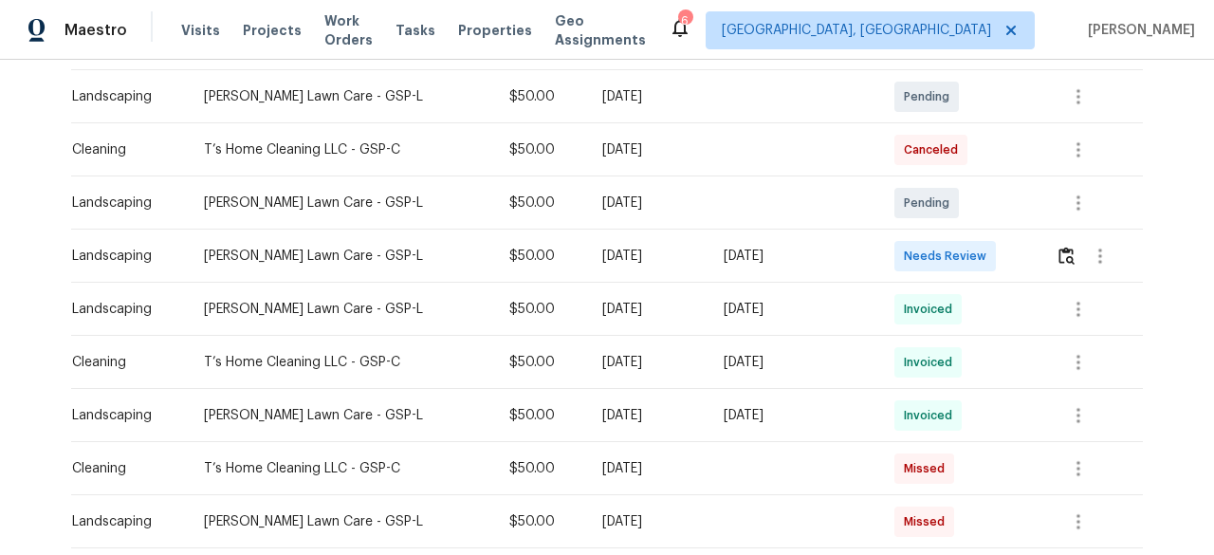
scroll to position [379, 0]
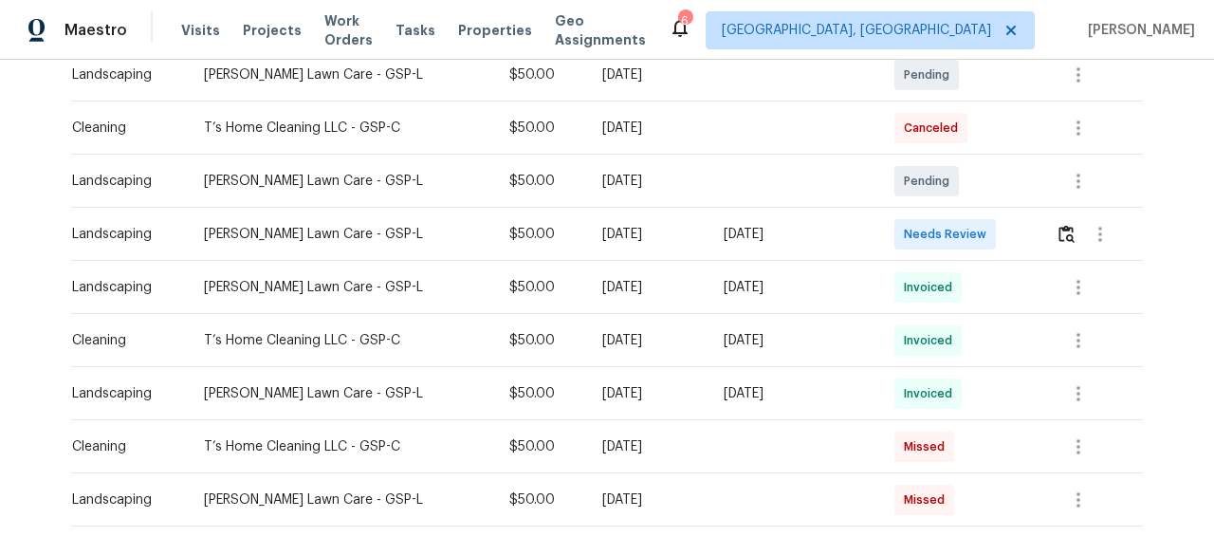
click at [1078, 226] on div at bounding box center [1101, 235] width 46 height 46
click at [1059, 225] on img "button" at bounding box center [1067, 234] width 16 height 18
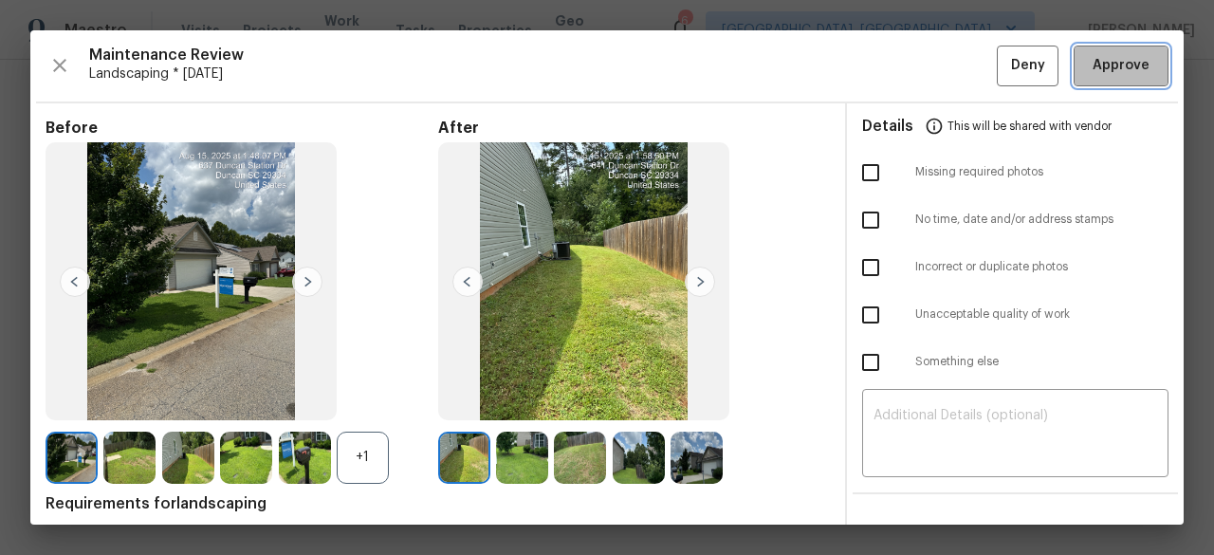
click at [1074, 81] on button "Approve" at bounding box center [1121, 66] width 95 height 41
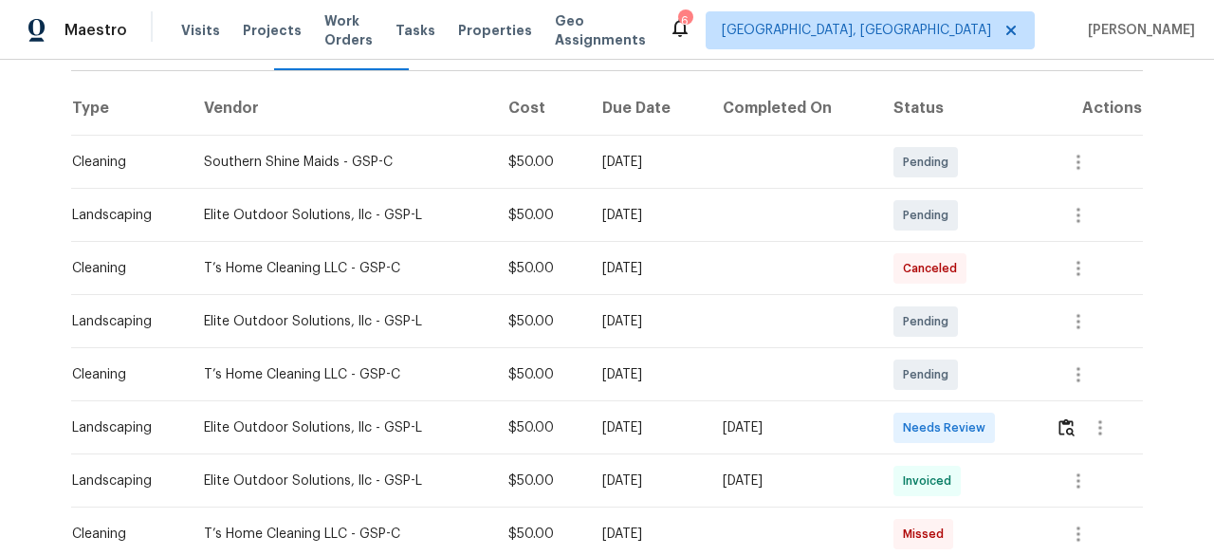
scroll to position [379, 0]
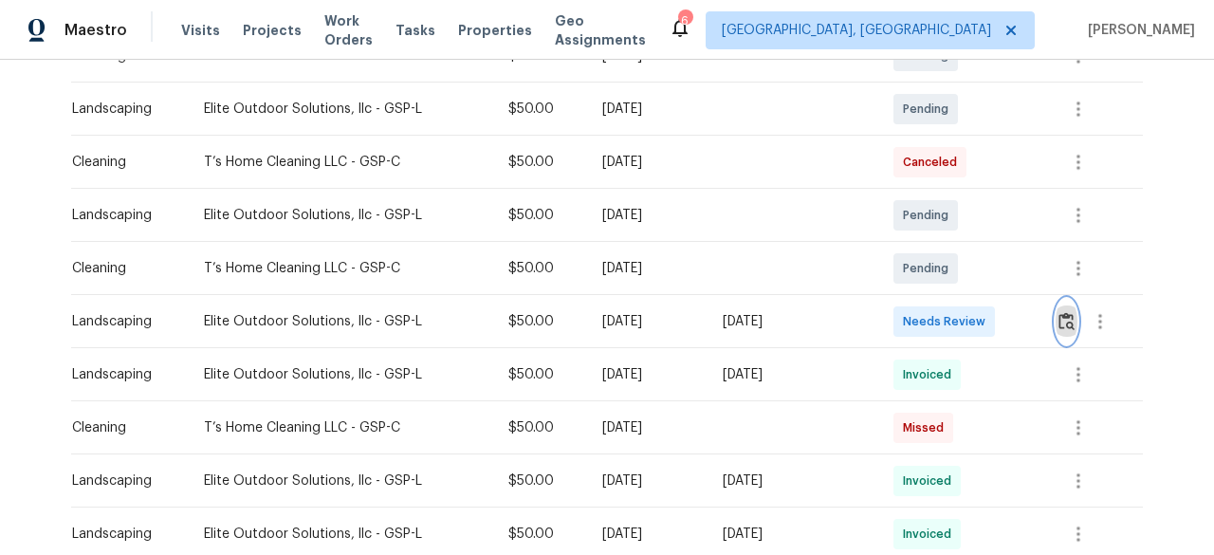
click at [1068, 323] on img "button" at bounding box center [1067, 321] width 16 height 18
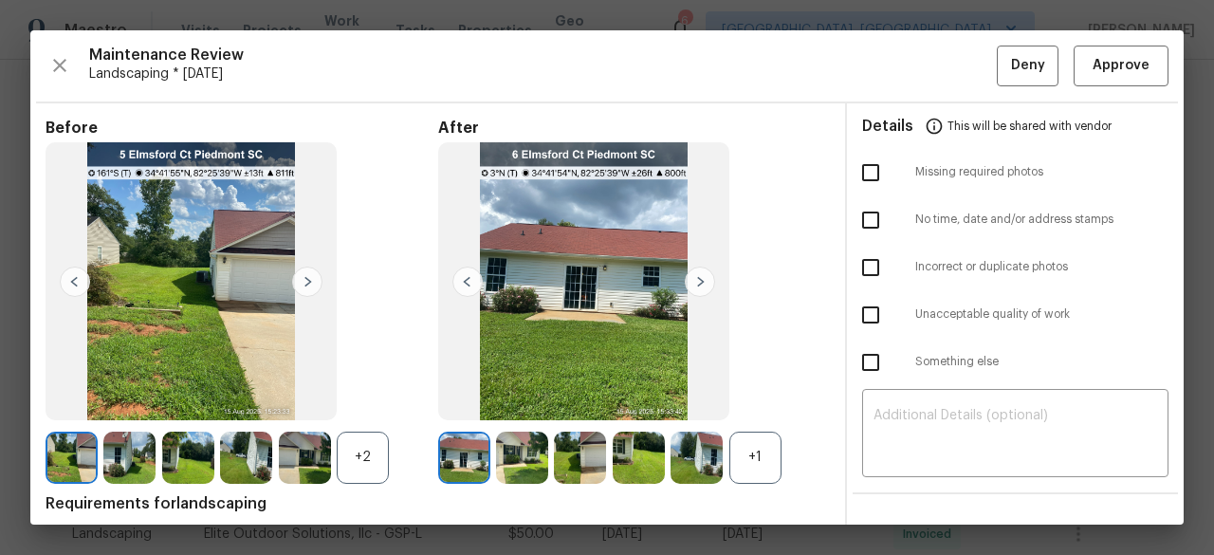
click at [692, 272] on img at bounding box center [700, 282] width 30 height 30
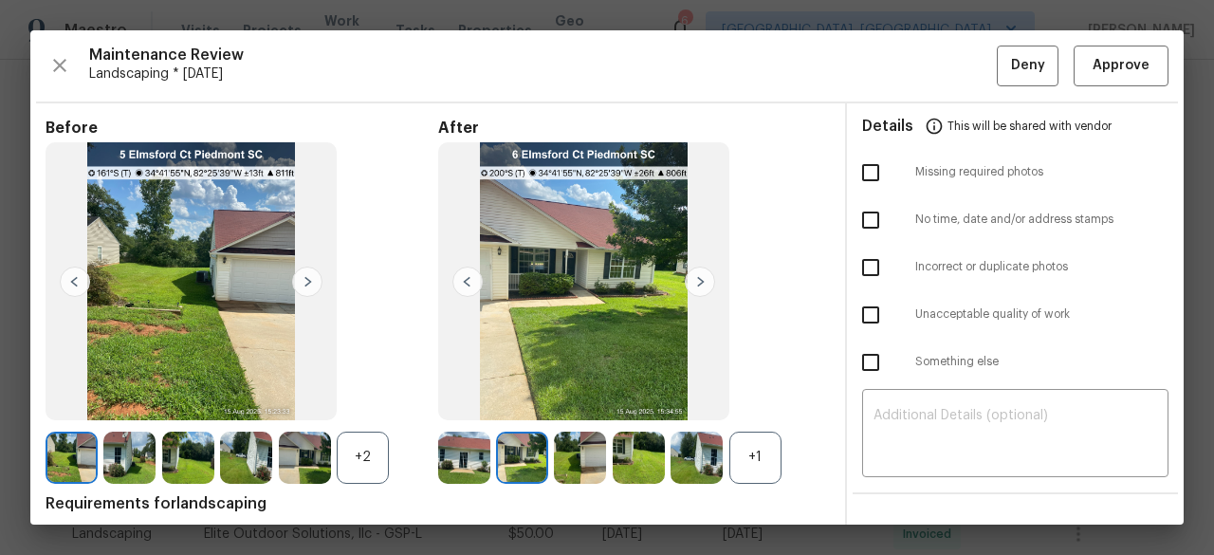
click at [692, 272] on img at bounding box center [700, 282] width 30 height 30
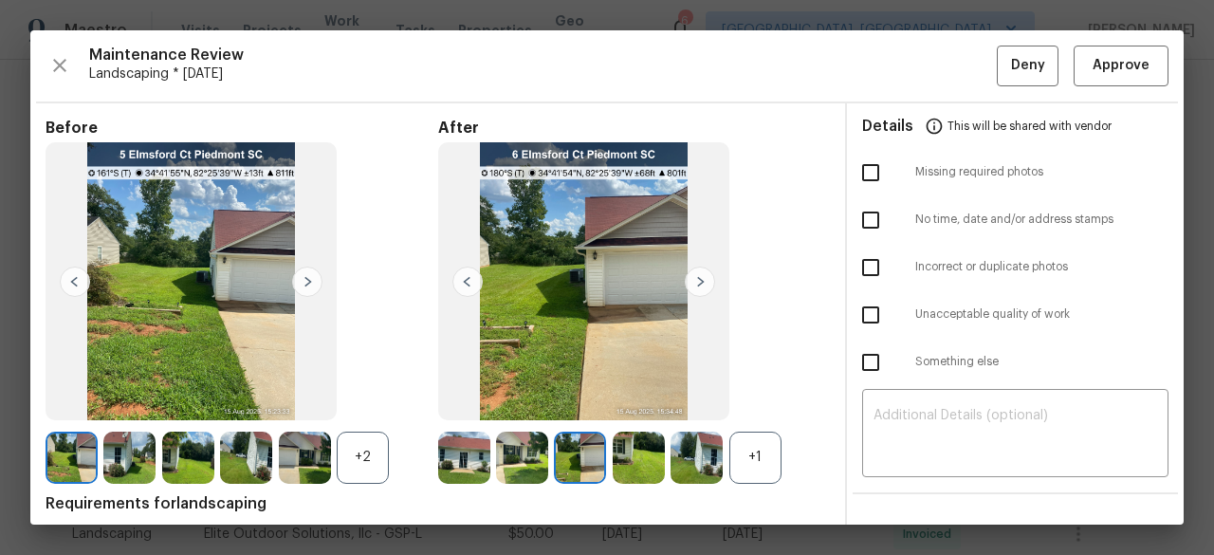
click at [692, 272] on img at bounding box center [700, 282] width 30 height 30
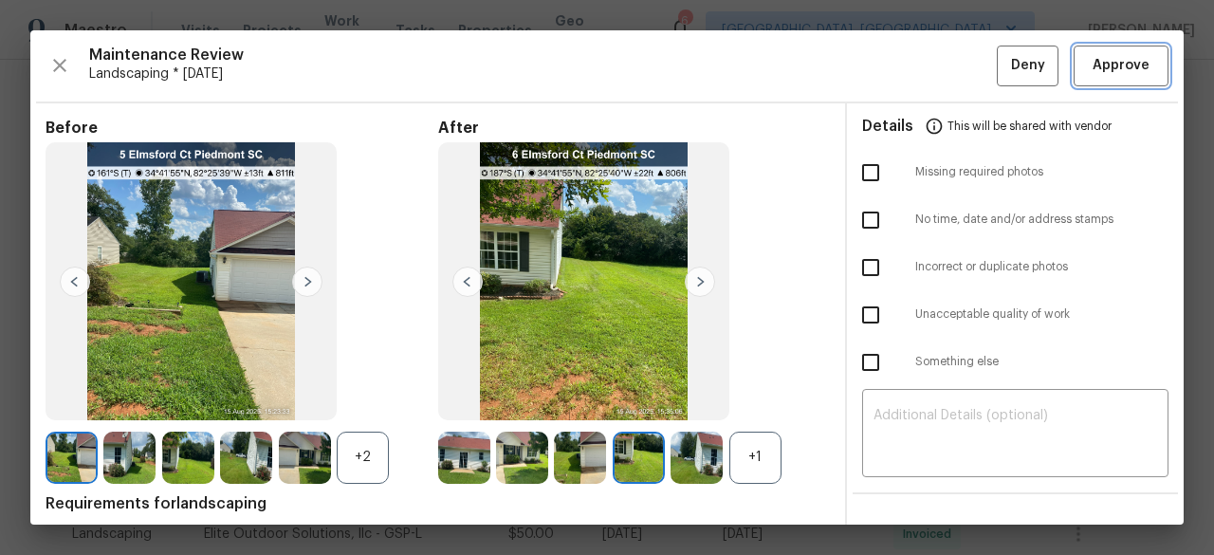
click at [1093, 71] on span "Approve" at bounding box center [1121, 66] width 57 height 24
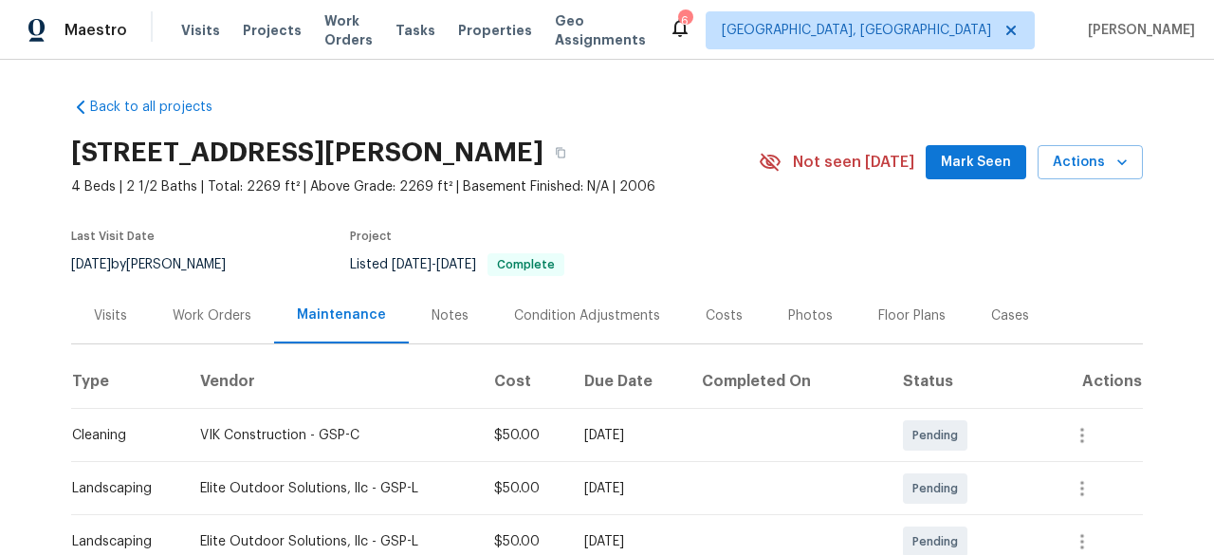
scroll to position [379, 0]
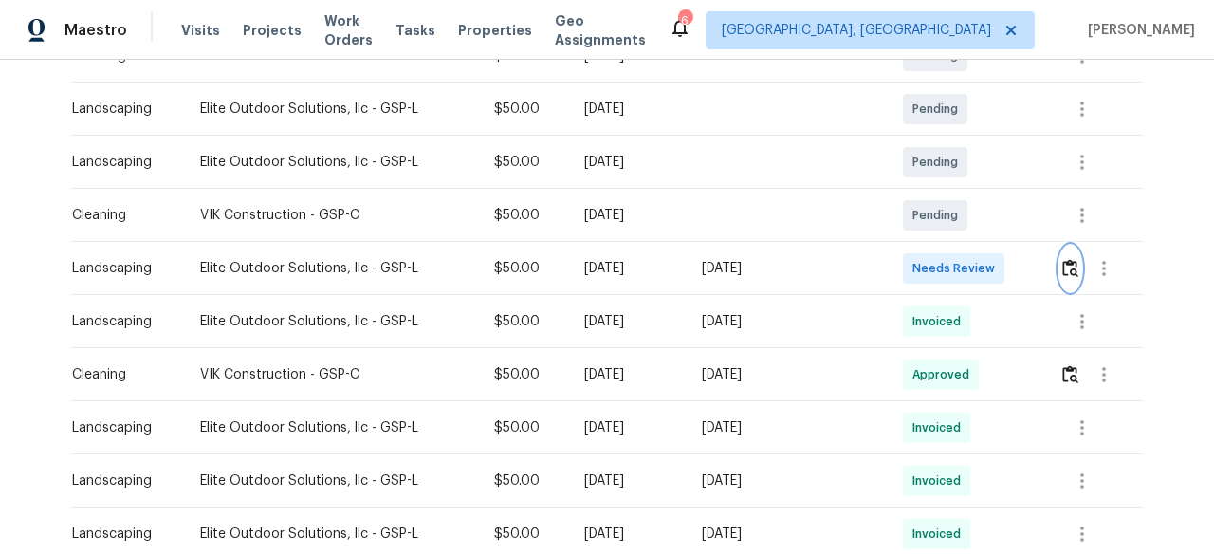
click at [1066, 267] on img "button" at bounding box center [1070, 268] width 16 height 18
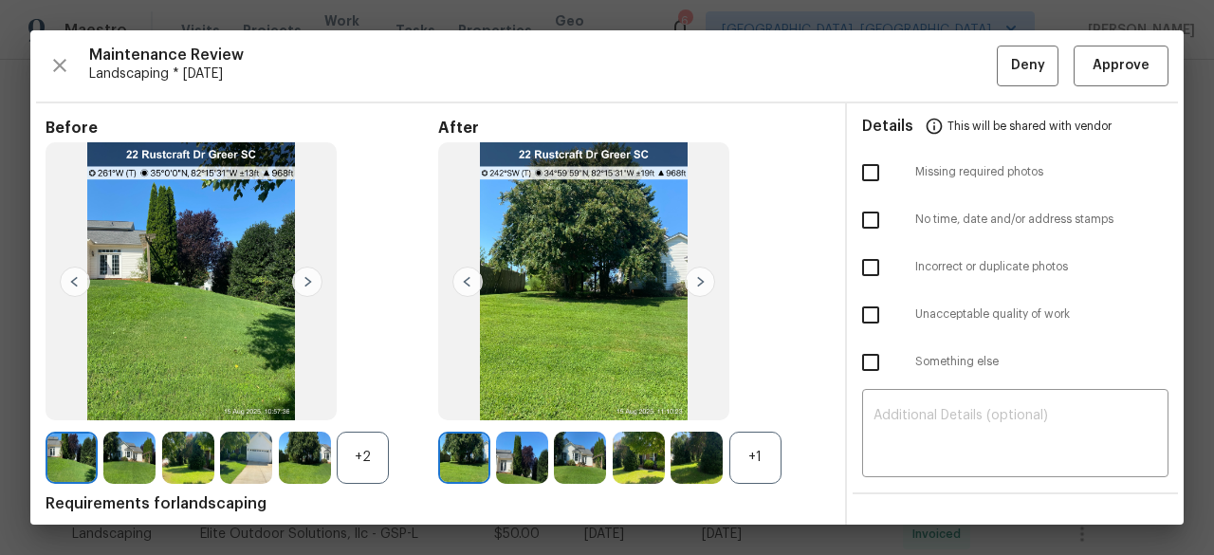
click at [696, 279] on img at bounding box center [700, 282] width 30 height 30
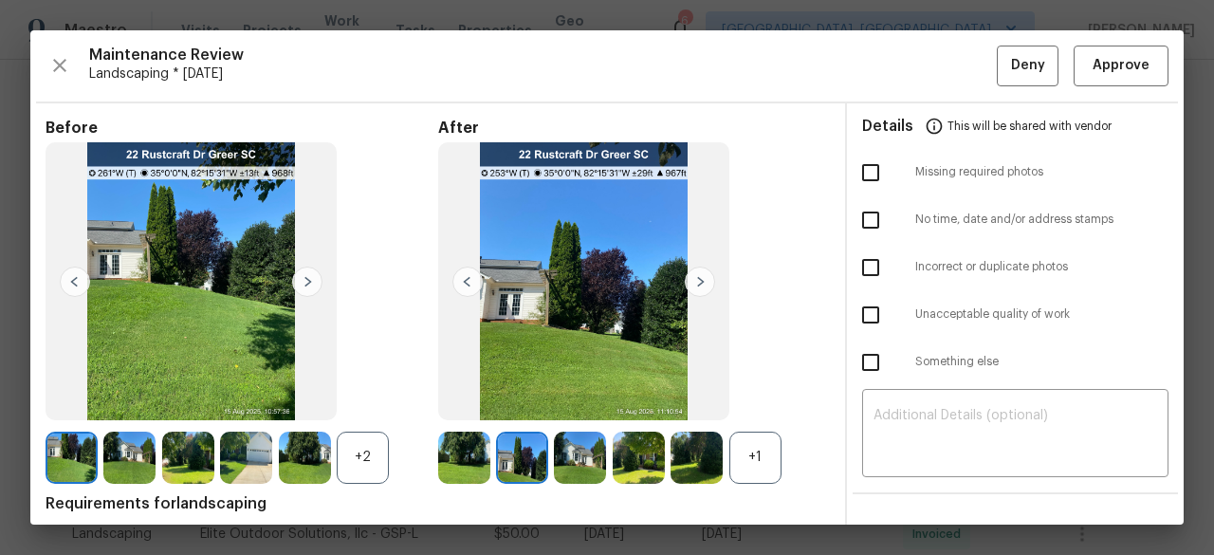
click at [696, 279] on img at bounding box center [700, 282] width 30 height 30
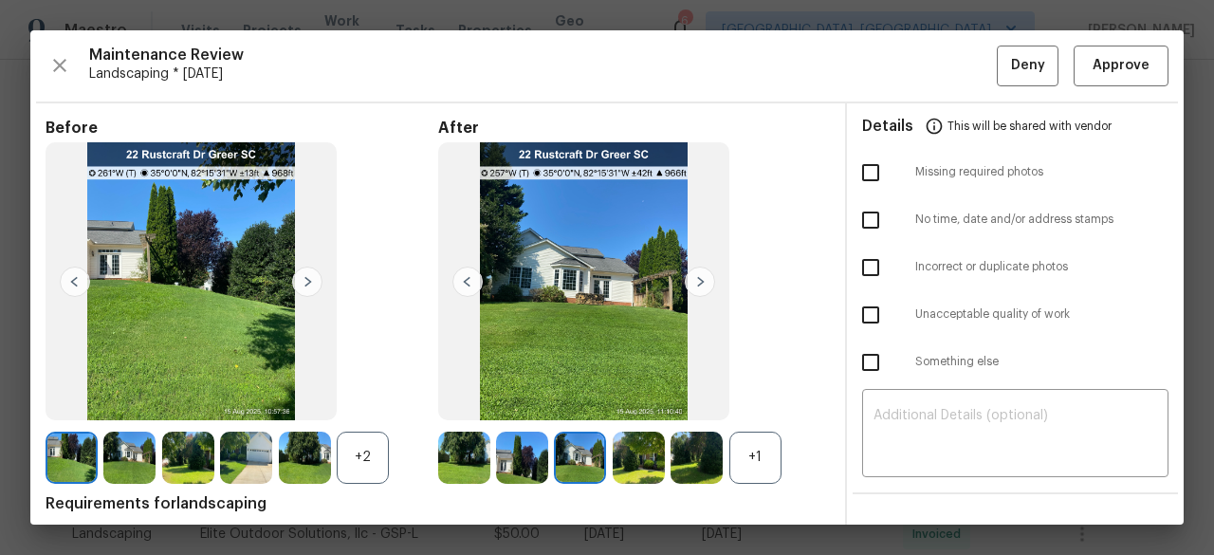
click at [696, 279] on img at bounding box center [700, 282] width 30 height 30
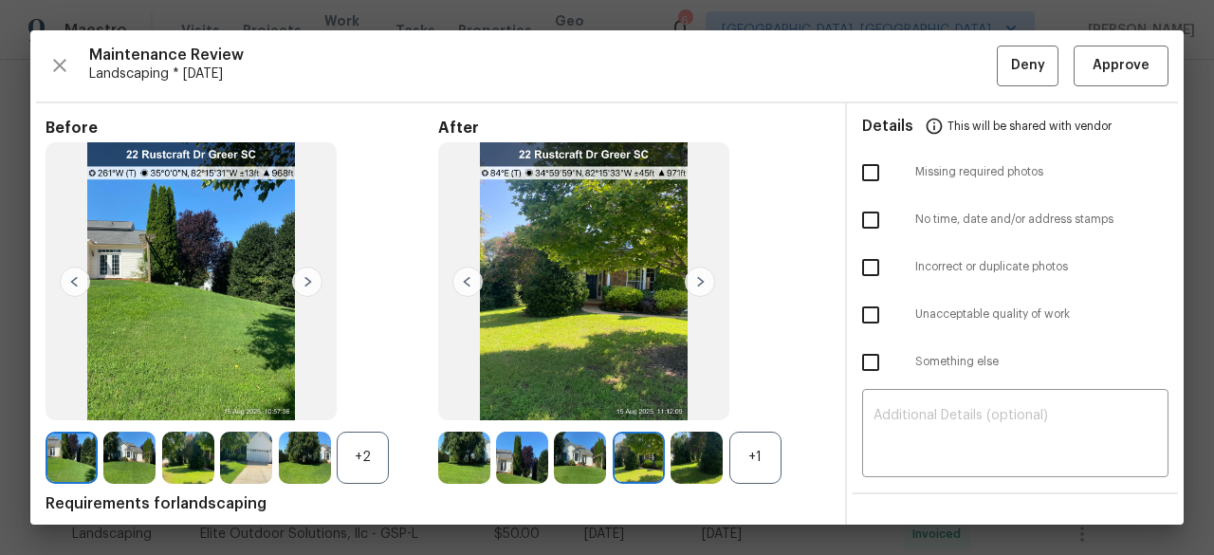
click at [696, 279] on img at bounding box center [700, 282] width 30 height 30
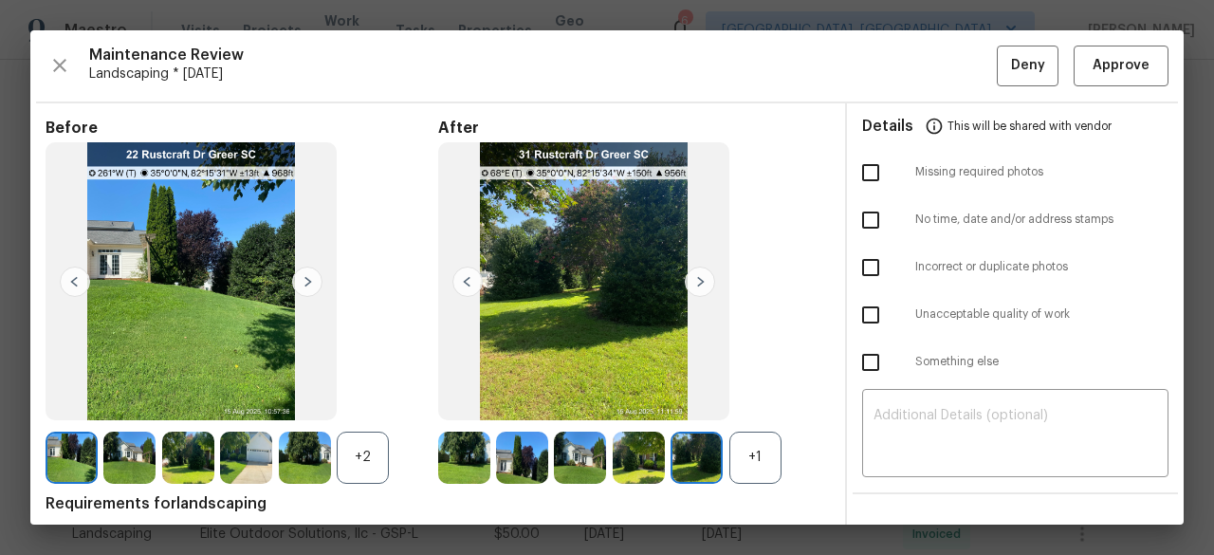
click at [696, 279] on img at bounding box center [700, 282] width 30 height 30
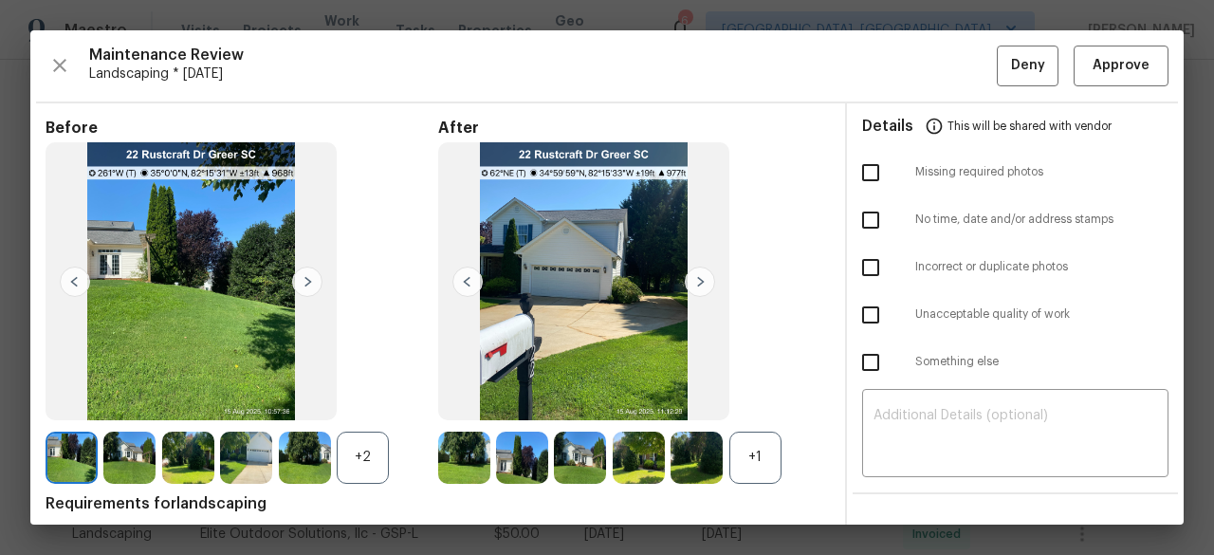
click at [696, 279] on img at bounding box center [700, 282] width 30 height 30
click at [468, 276] on img at bounding box center [467, 282] width 30 height 30
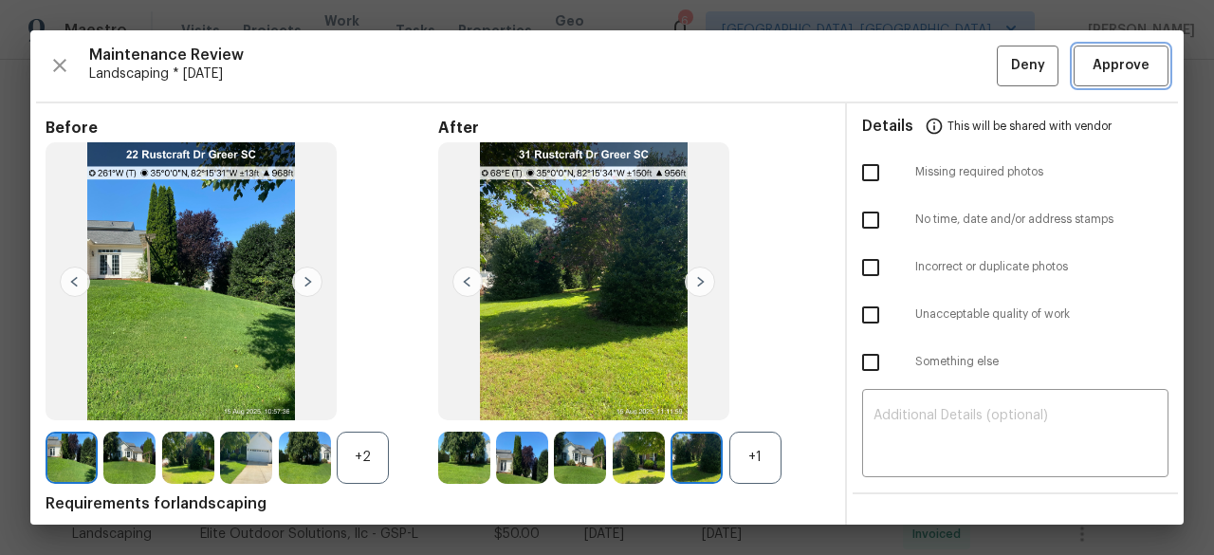
click at [1093, 72] on span "Approve" at bounding box center [1121, 66] width 57 height 24
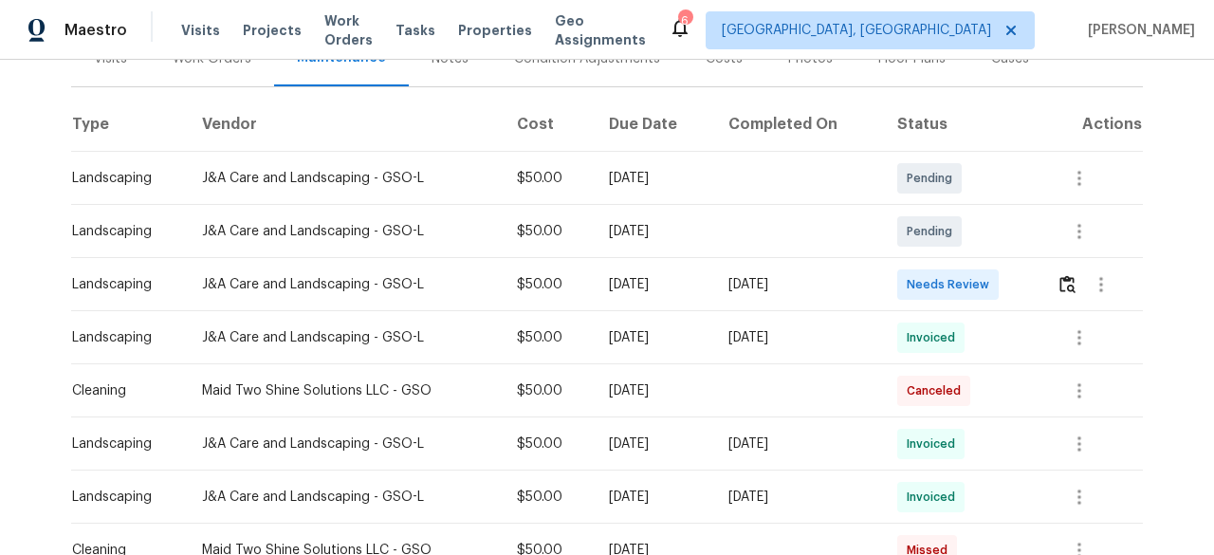
scroll to position [285, 0]
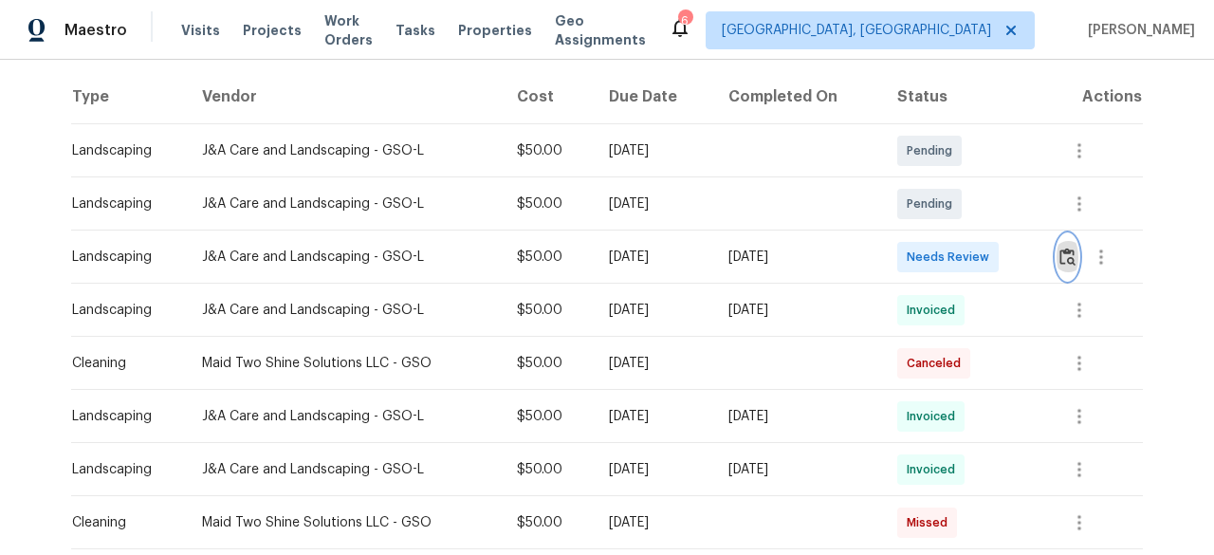
click at [1060, 263] on img "button" at bounding box center [1068, 257] width 16 height 18
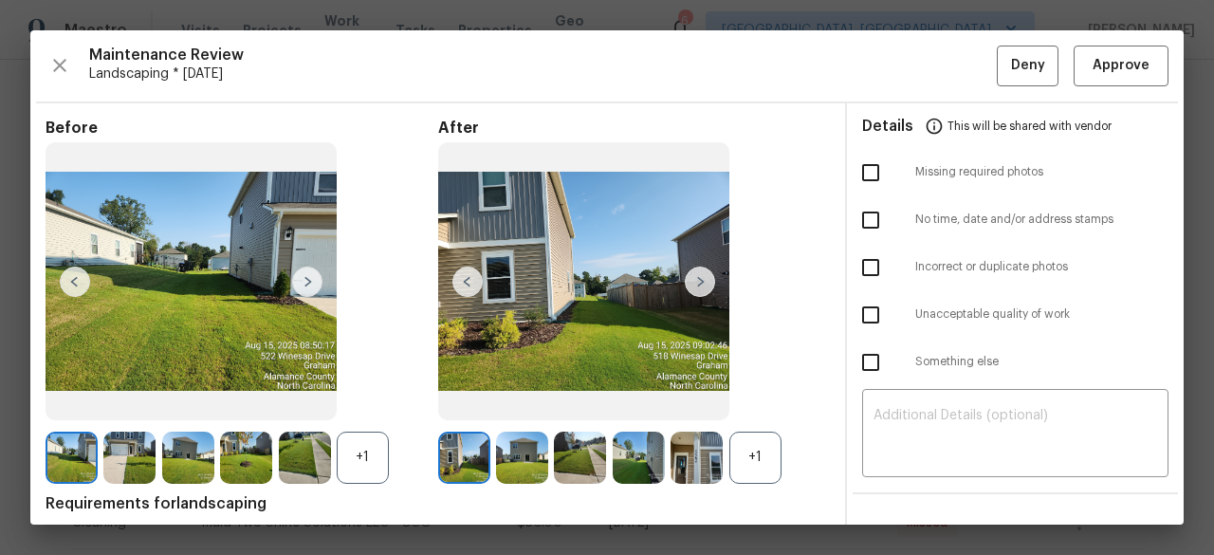
click at [696, 274] on img at bounding box center [700, 282] width 30 height 30
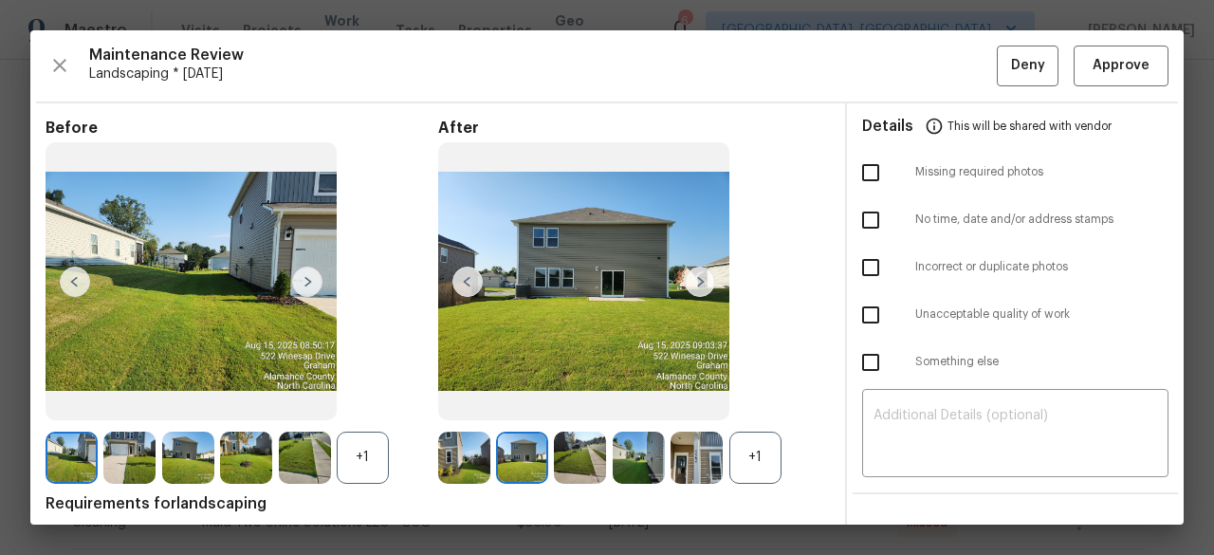
click at [696, 274] on img at bounding box center [700, 282] width 30 height 30
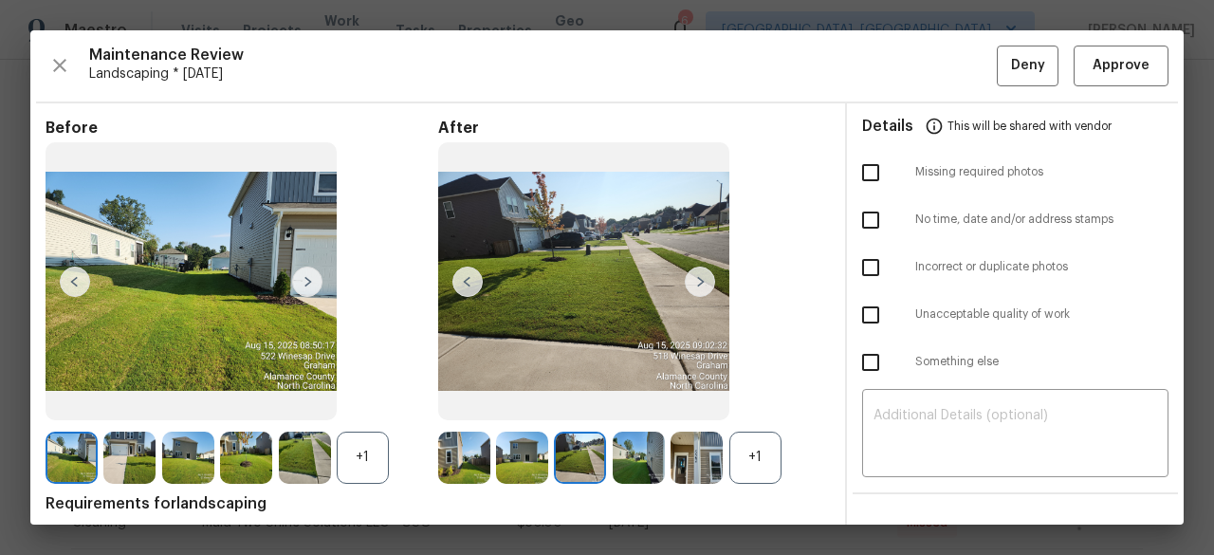
click at [696, 274] on img at bounding box center [700, 282] width 30 height 30
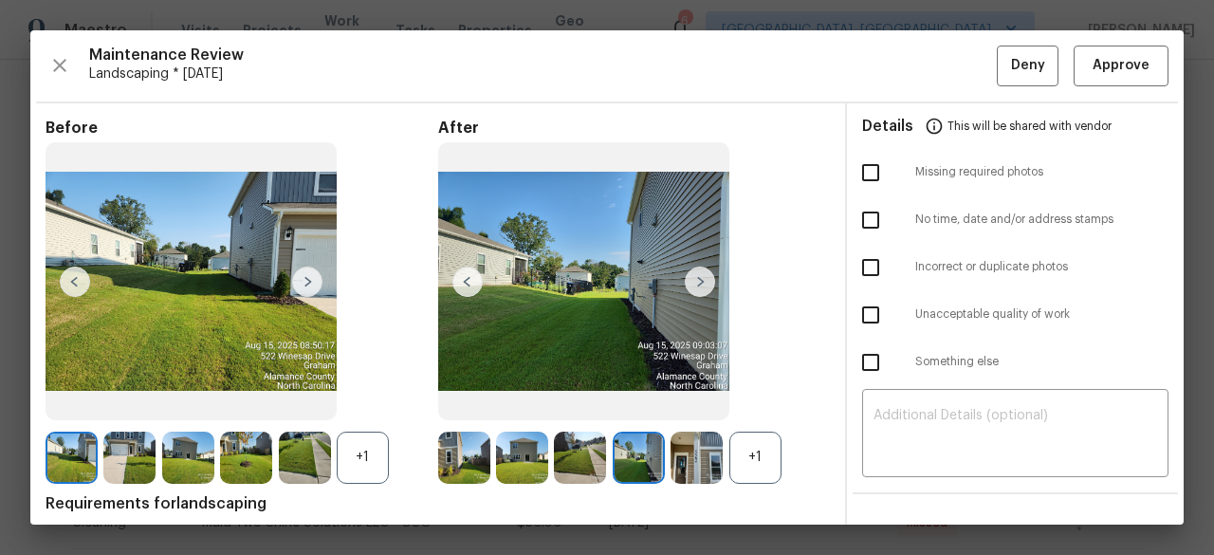
click at [696, 274] on img at bounding box center [700, 282] width 30 height 30
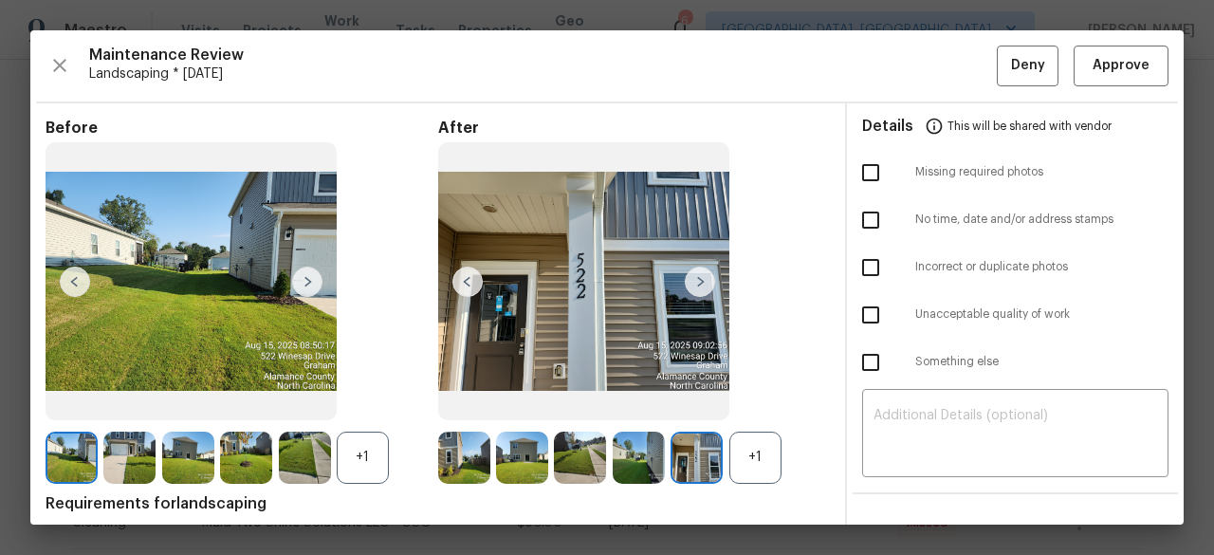
click at [696, 274] on img at bounding box center [700, 282] width 30 height 30
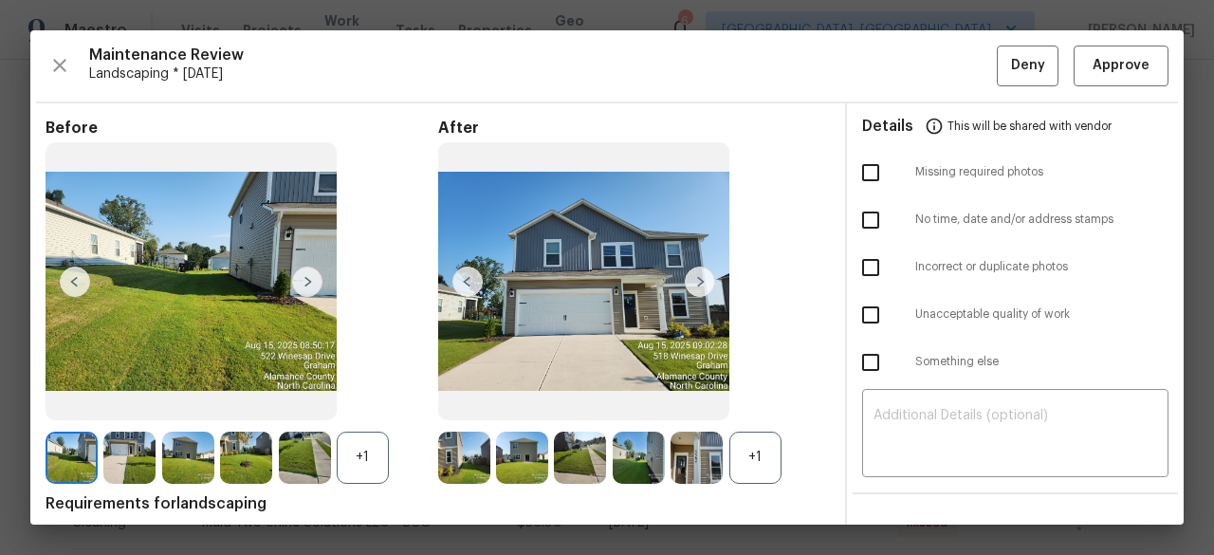
click at [696, 274] on img at bounding box center [700, 282] width 30 height 30
click at [1094, 58] on span "Approve" at bounding box center [1121, 66] width 57 height 24
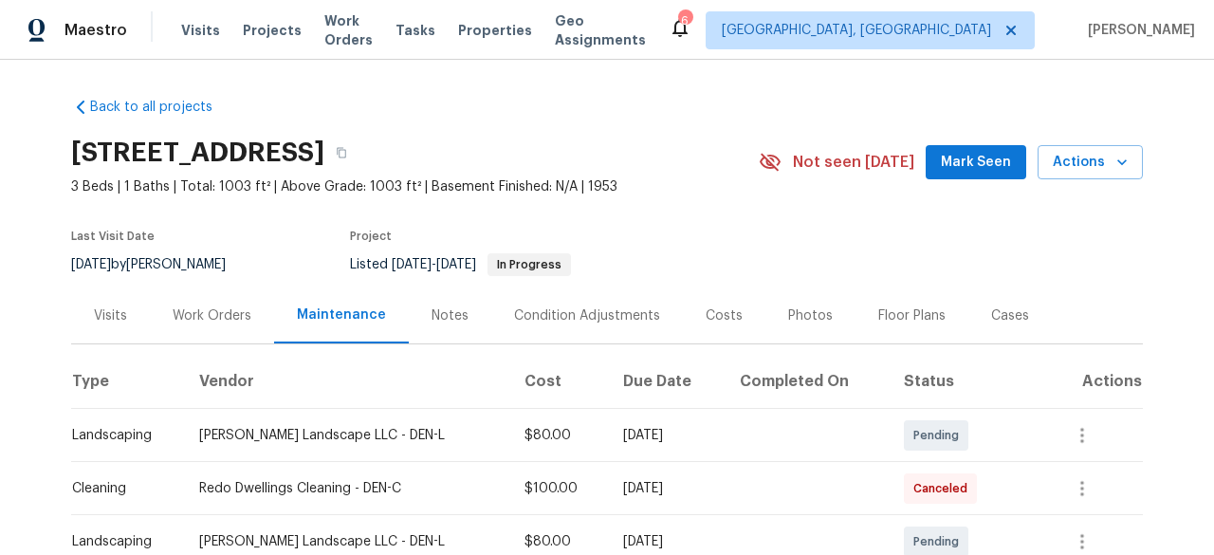
scroll to position [285, 0]
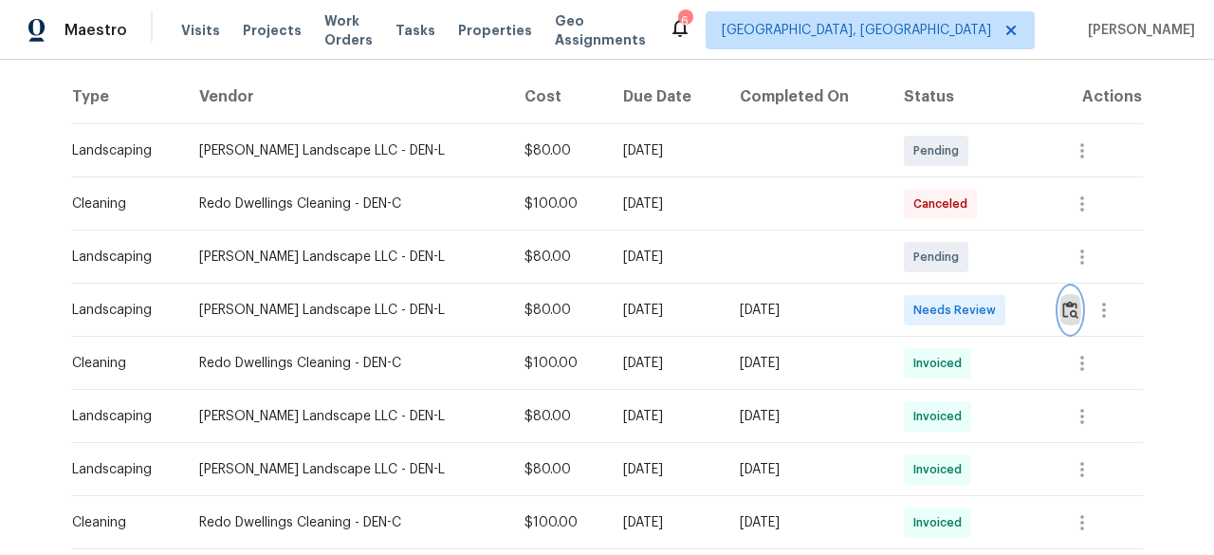
click at [1062, 310] on img "button" at bounding box center [1070, 310] width 16 height 18
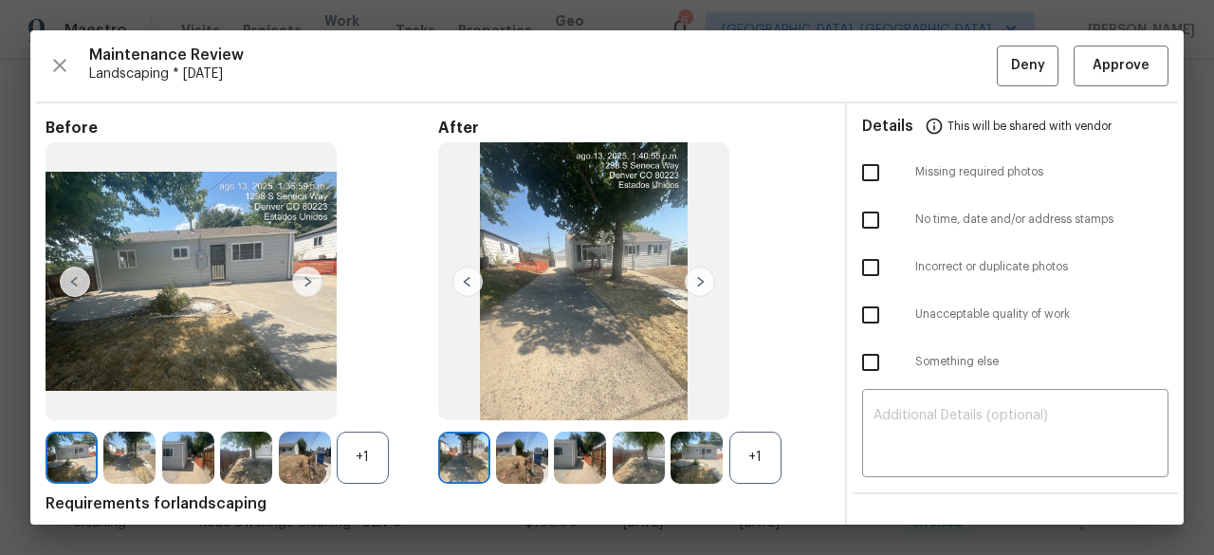
click at [696, 276] on img at bounding box center [700, 282] width 30 height 30
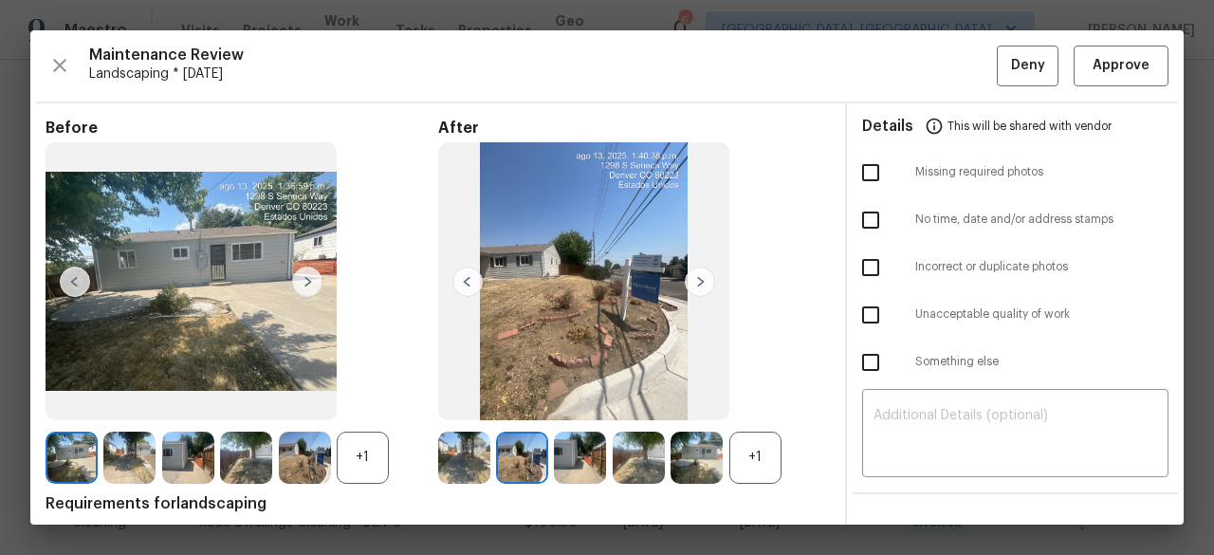
click at [696, 276] on img at bounding box center [700, 282] width 30 height 30
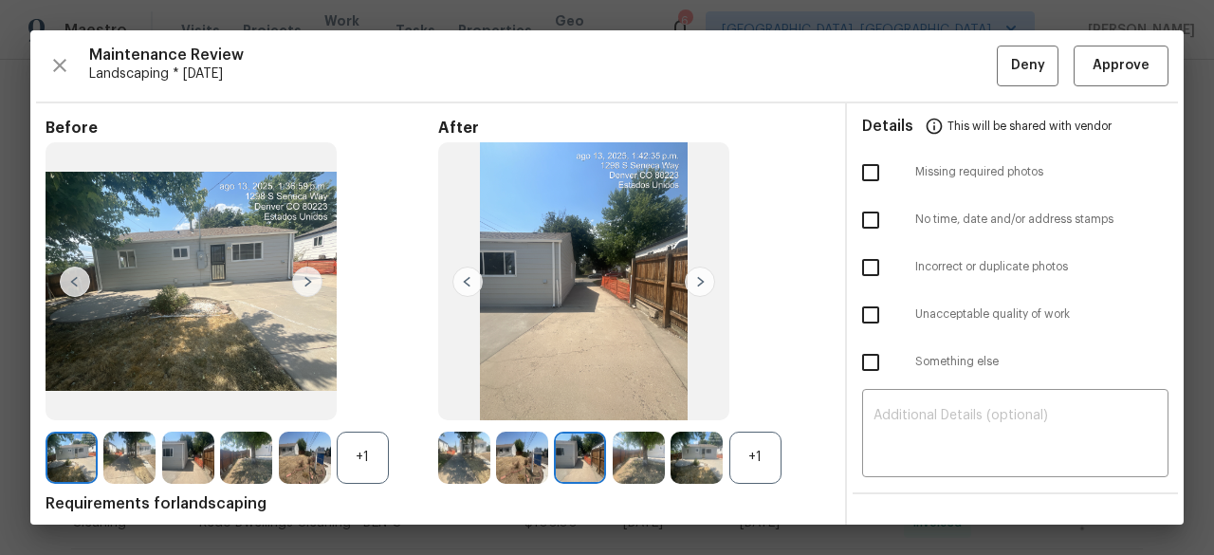
click at [696, 276] on img at bounding box center [700, 282] width 30 height 30
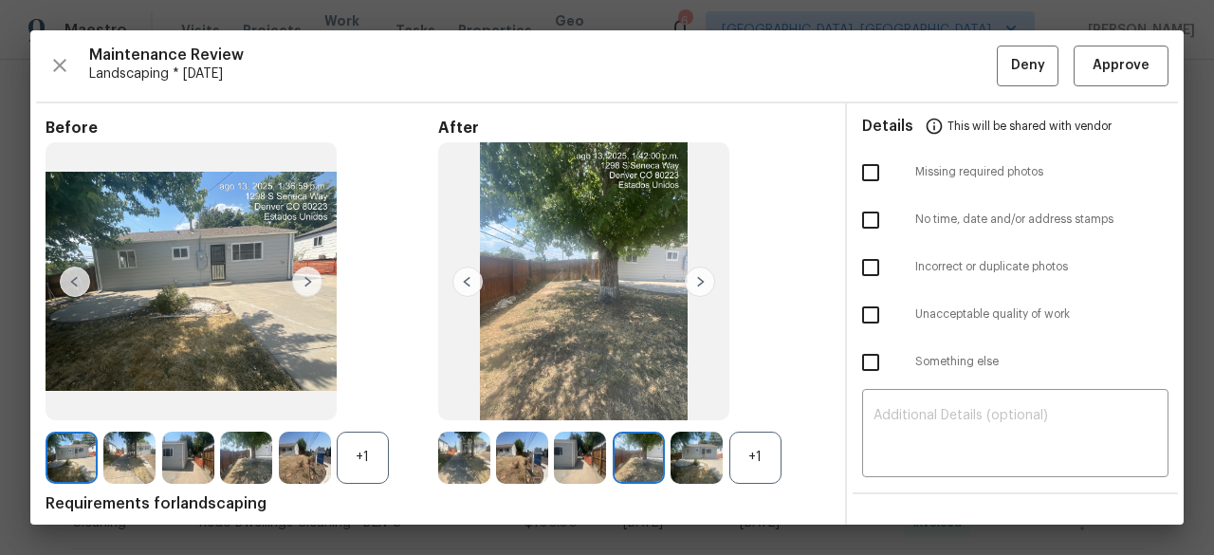
click at [696, 276] on img at bounding box center [700, 282] width 30 height 30
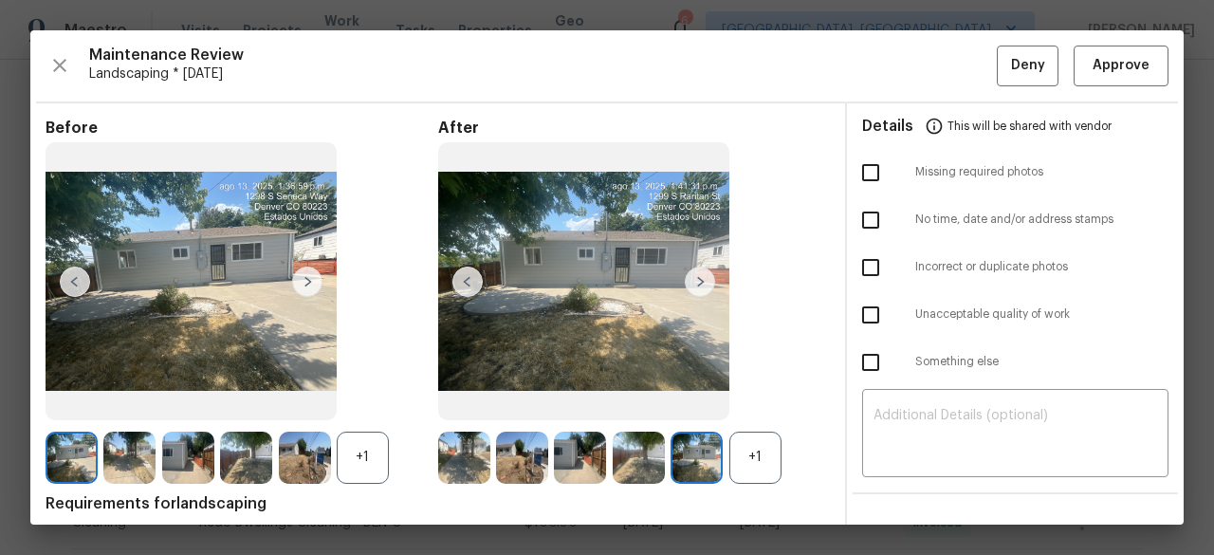
click at [696, 276] on img at bounding box center [700, 282] width 30 height 30
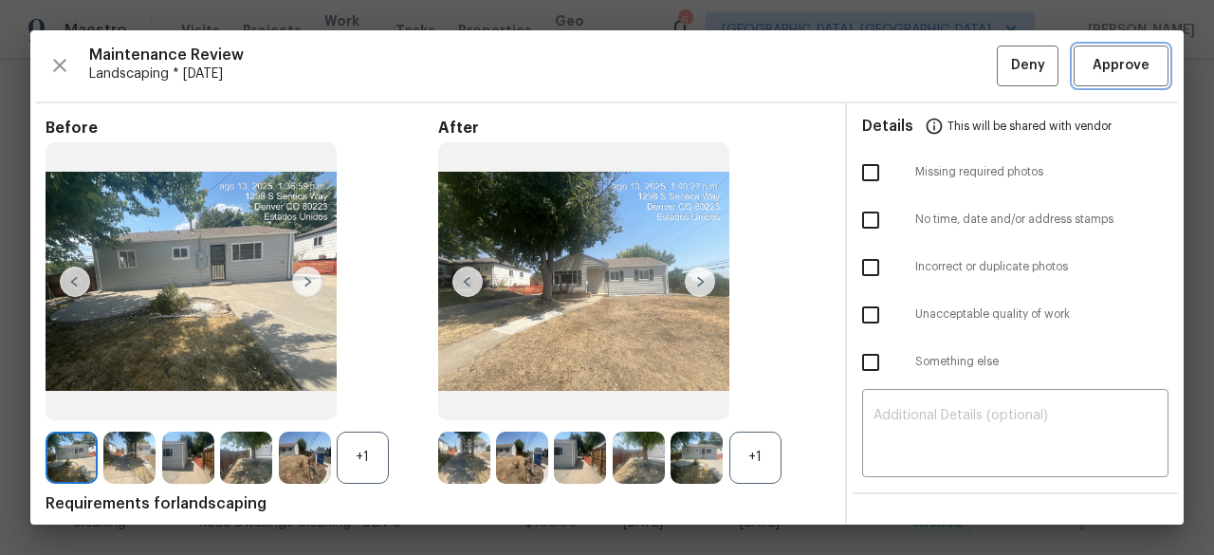
click at [1093, 69] on span "Approve" at bounding box center [1121, 66] width 57 height 24
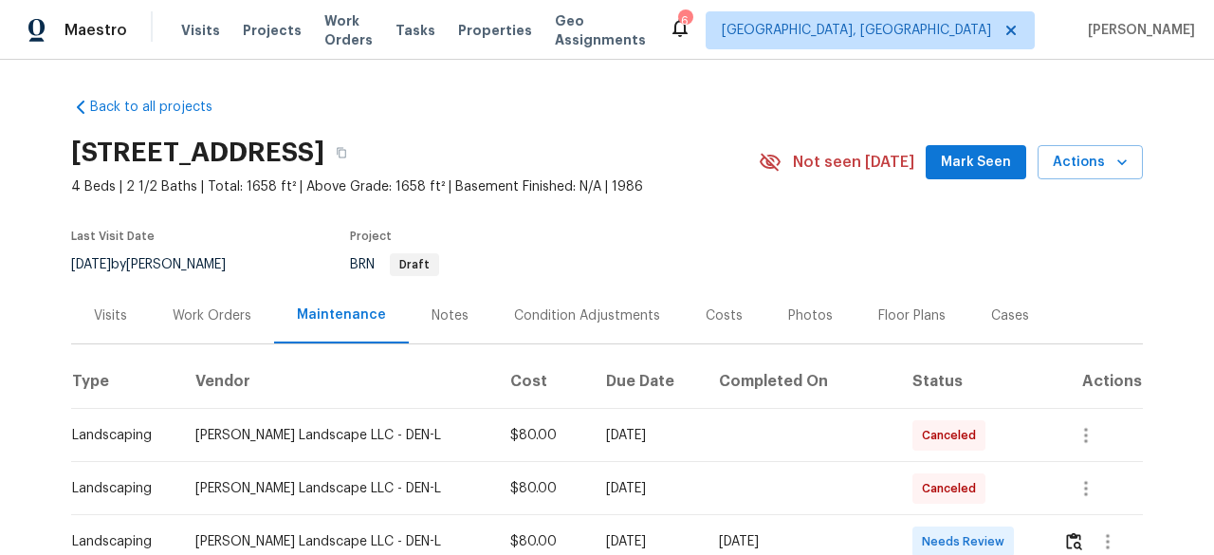
scroll to position [285, 0]
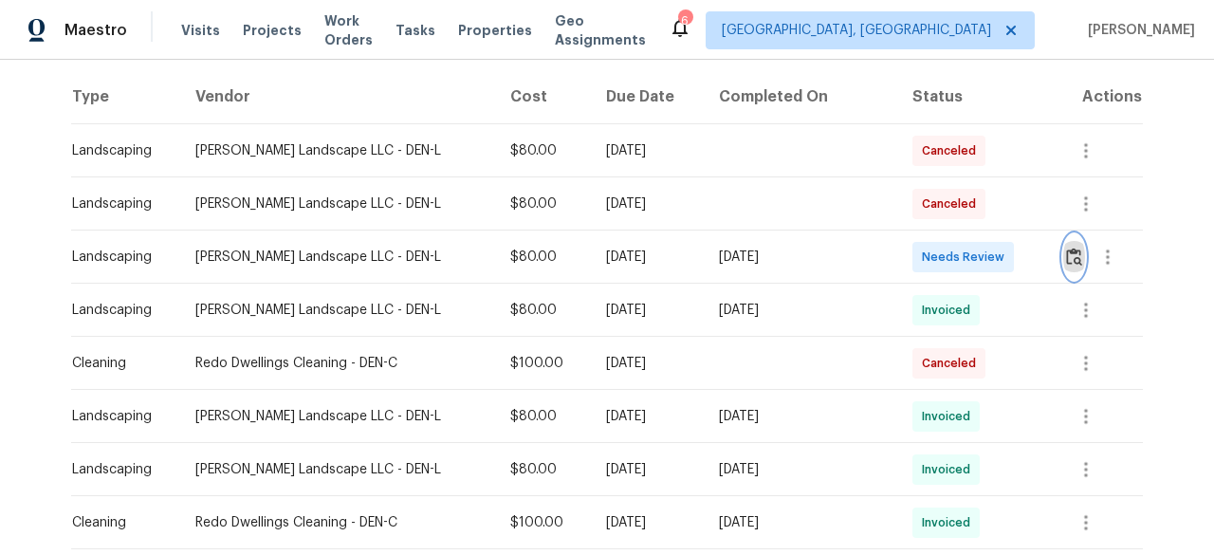
click at [1066, 255] on img "button" at bounding box center [1074, 257] width 16 height 18
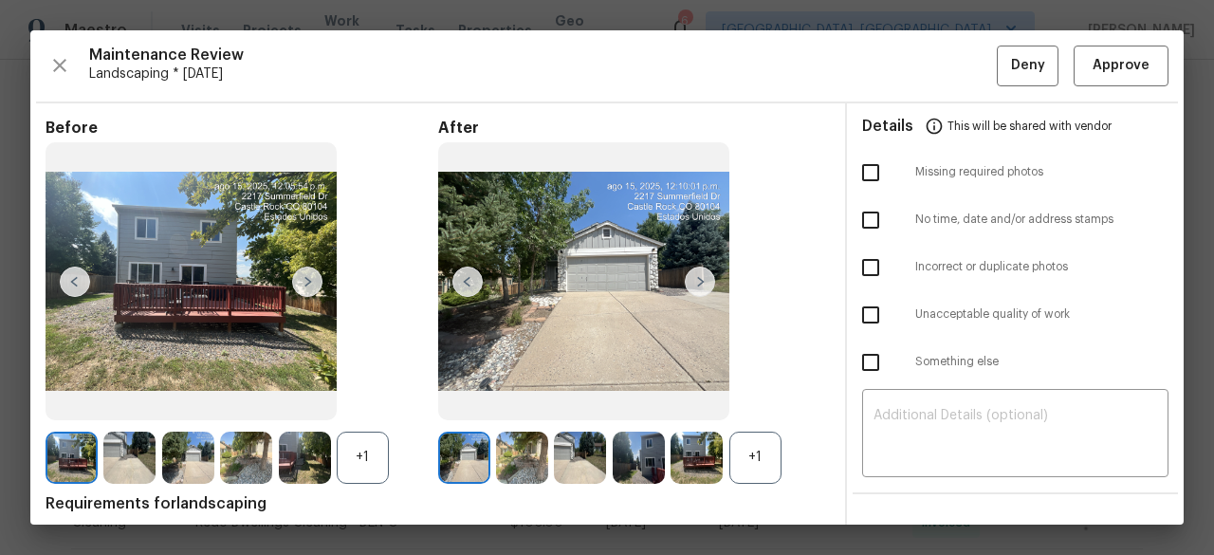
click at [695, 278] on img at bounding box center [700, 282] width 30 height 30
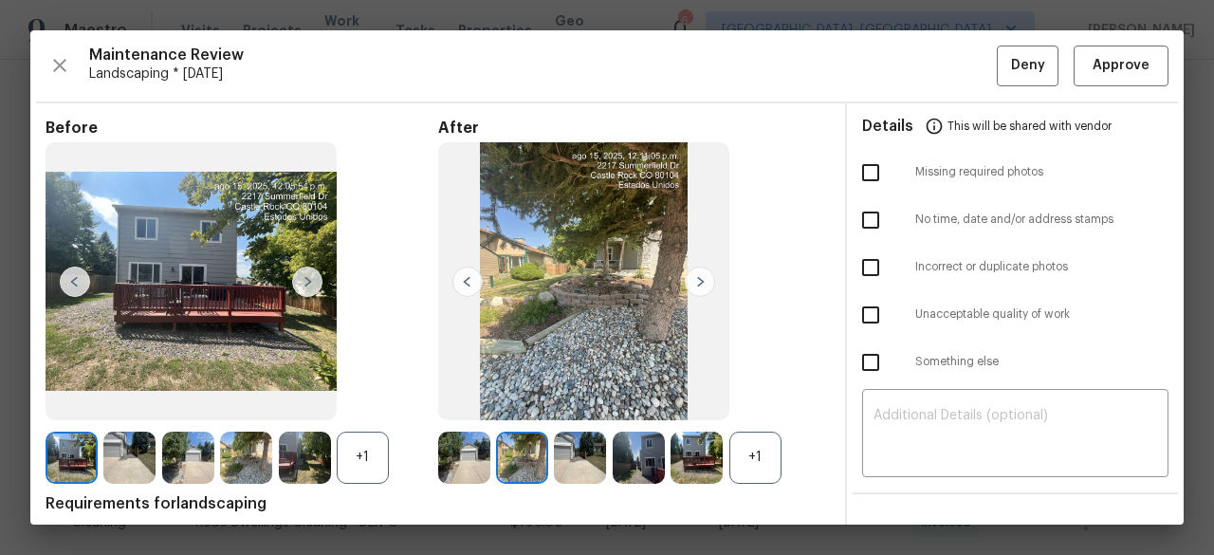
click at [695, 278] on img at bounding box center [700, 282] width 30 height 30
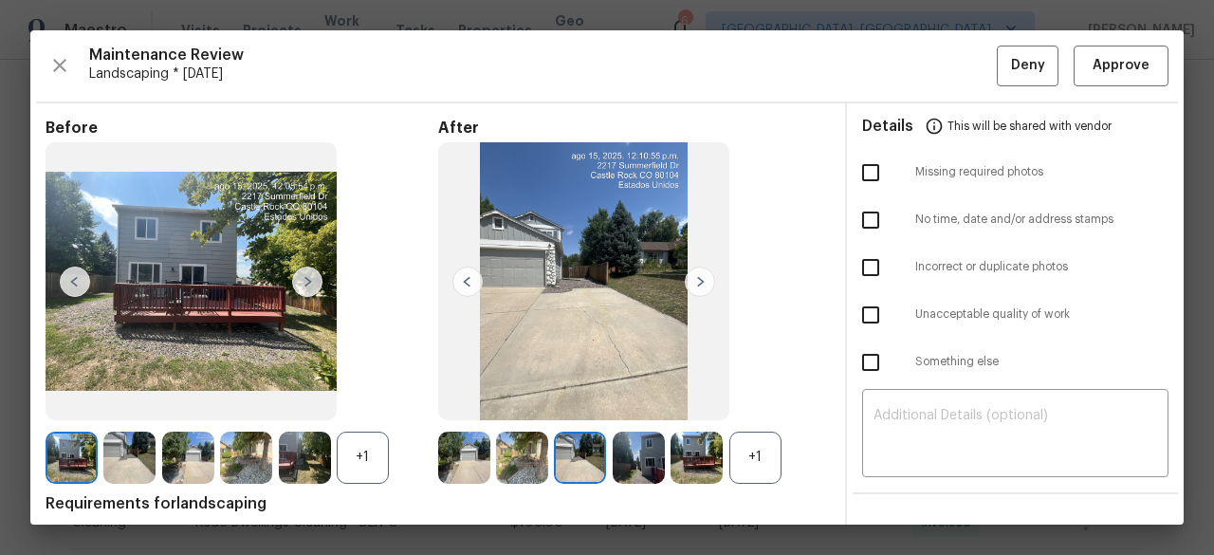
click at [695, 278] on img at bounding box center [700, 282] width 30 height 30
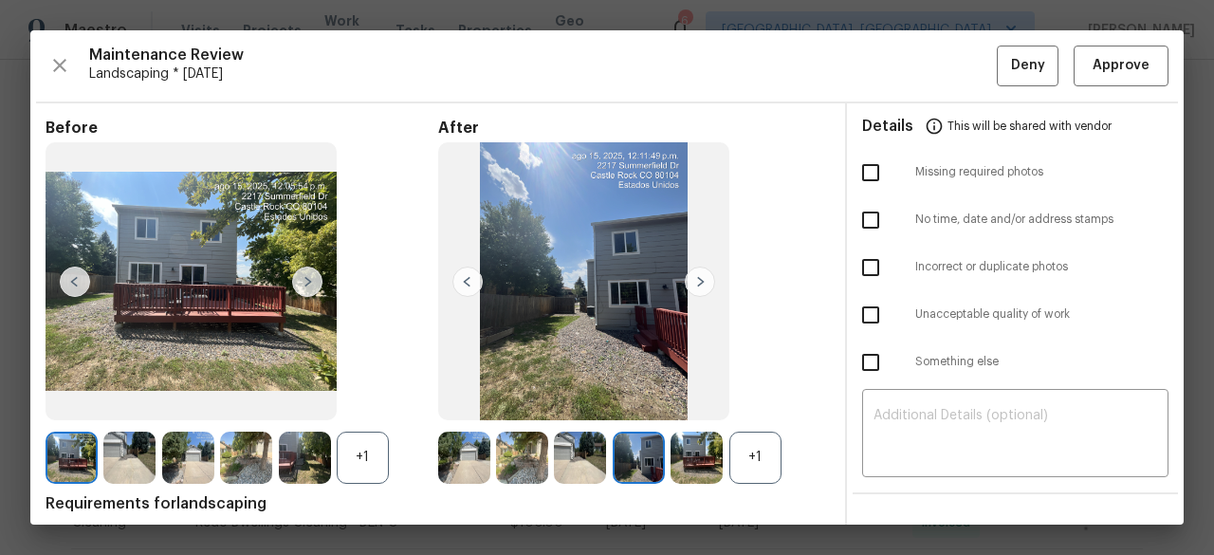
click at [695, 278] on img at bounding box center [700, 282] width 30 height 30
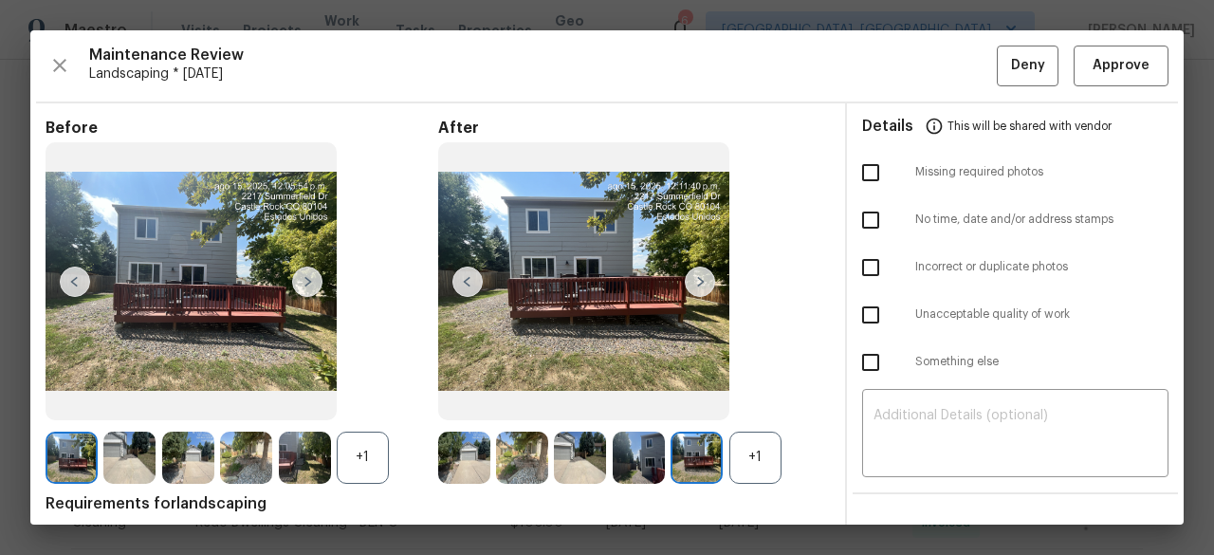
click at [695, 278] on img at bounding box center [700, 282] width 30 height 30
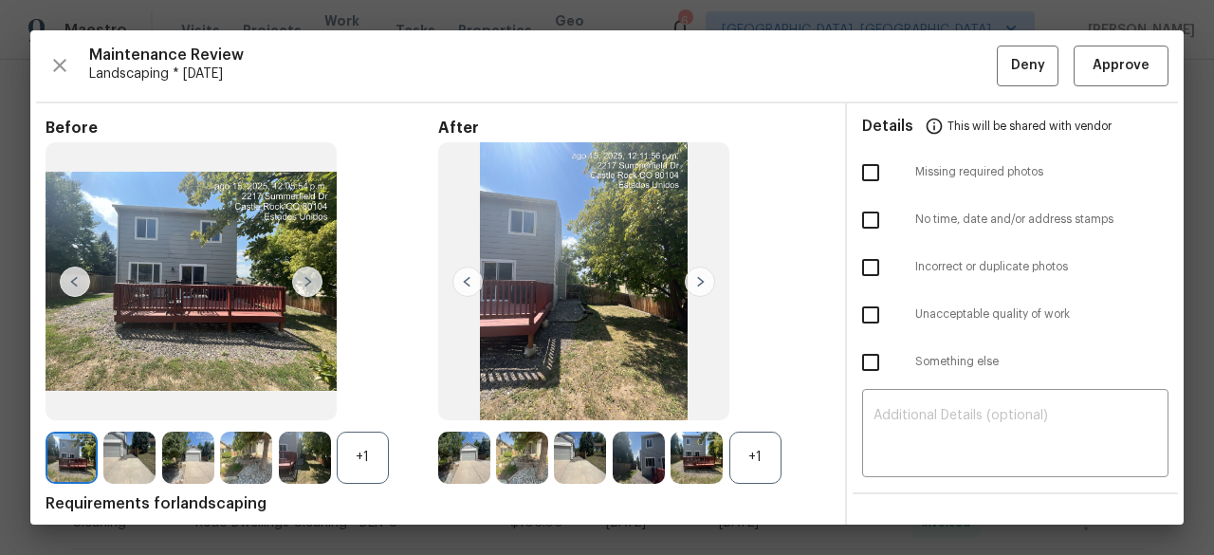
click at [695, 278] on img at bounding box center [700, 282] width 30 height 30
click at [1138, 52] on button "Approve" at bounding box center [1121, 66] width 95 height 41
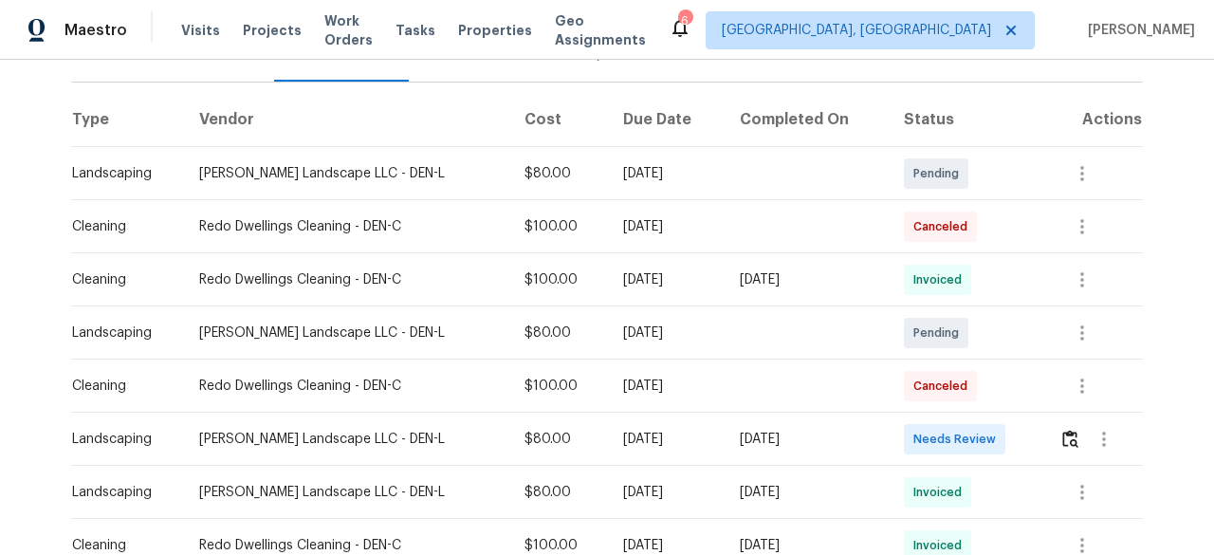
scroll to position [285, 0]
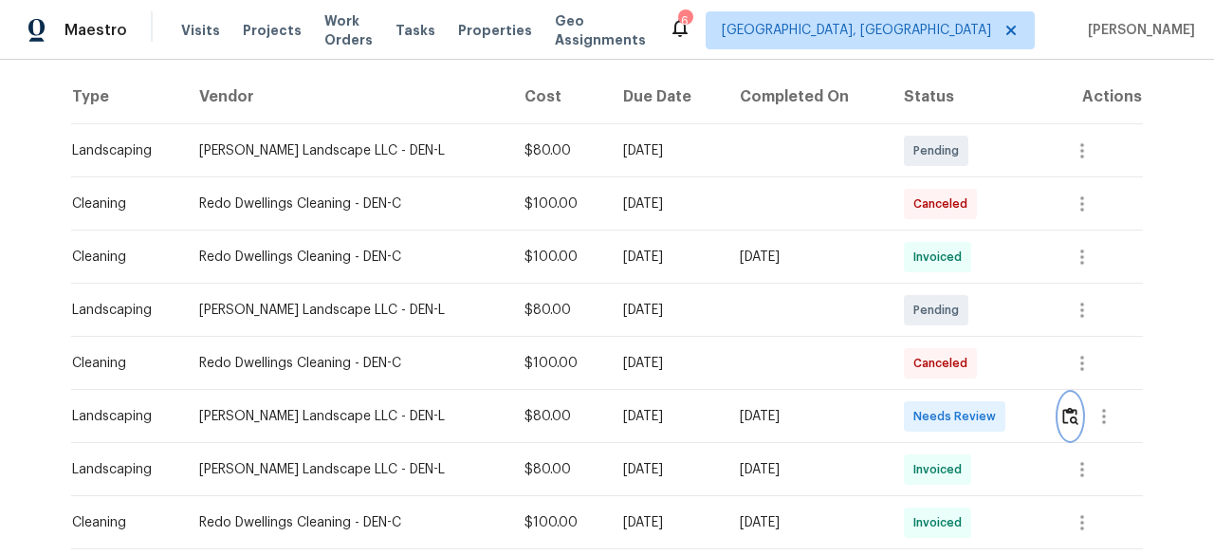
click at [1068, 414] on img "button" at bounding box center [1070, 416] width 16 height 18
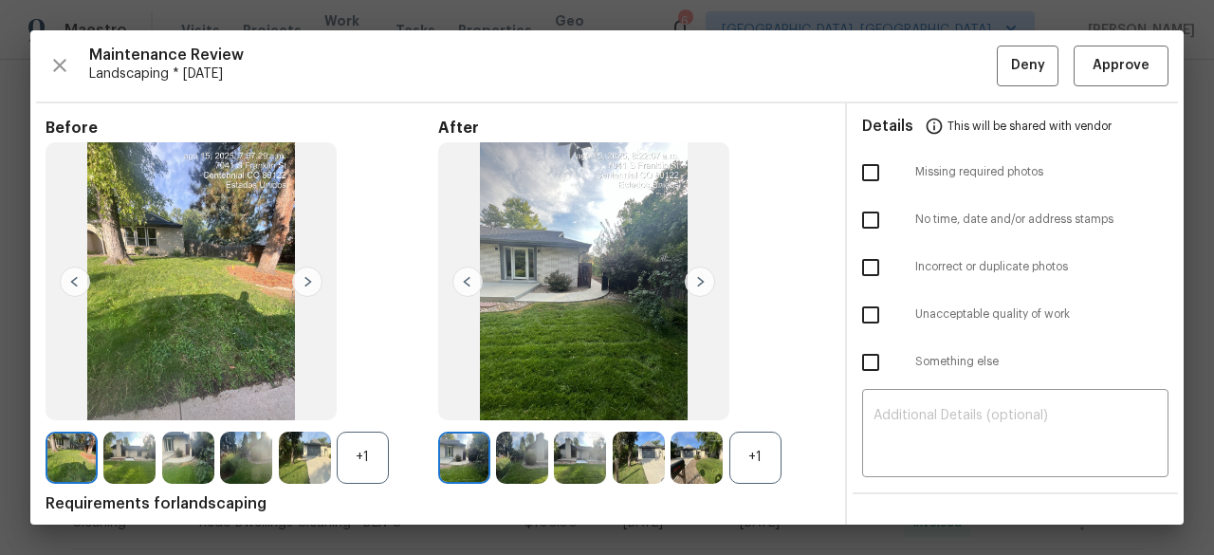
click at [698, 276] on img at bounding box center [700, 282] width 30 height 30
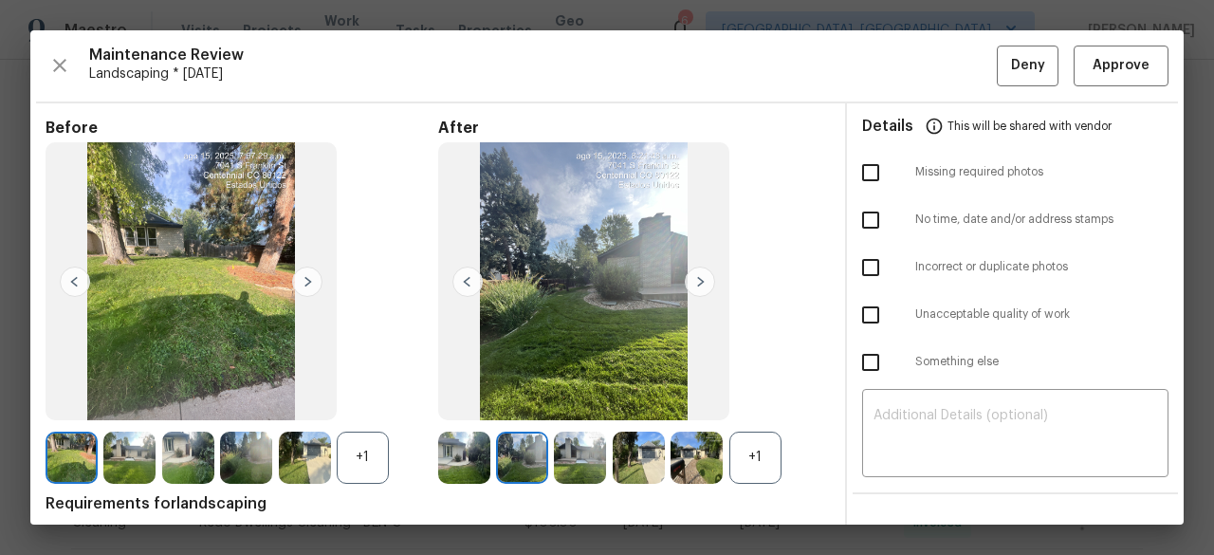
click at [698, 276] on img at bounding box center [700, 282] width 30 height 30
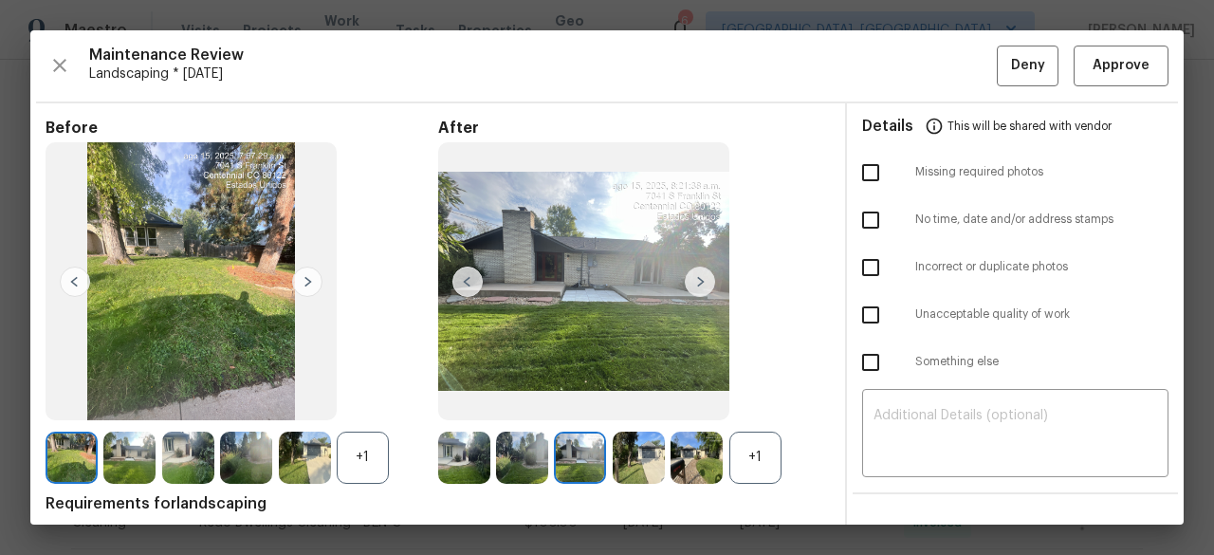
click at [698, 276] on img at bounding box center [700, 282] width 30 height 30
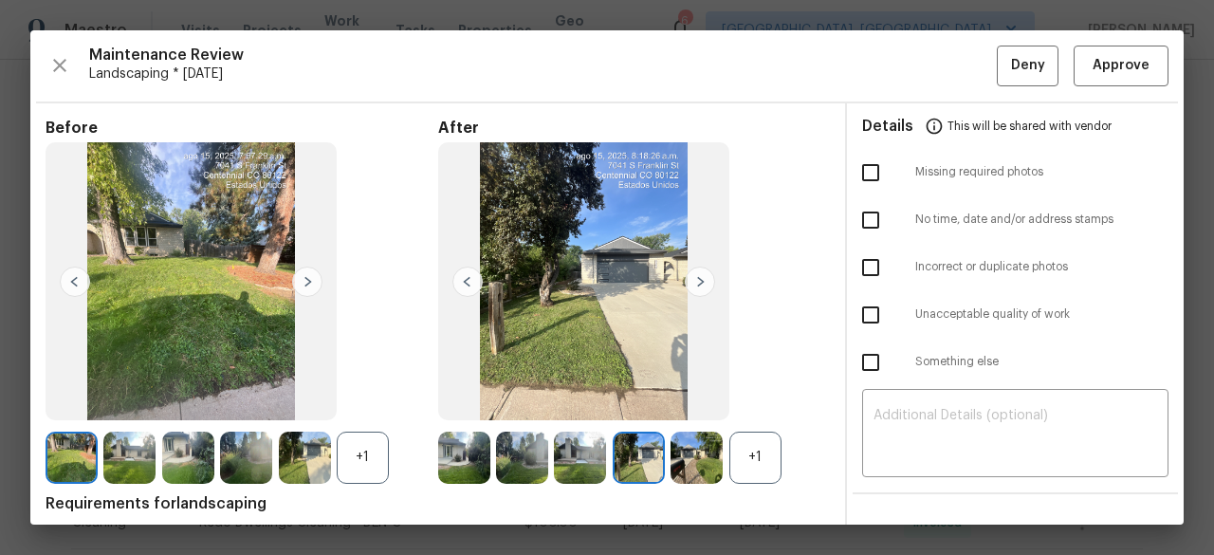
click at [698, 276] on img at bounding box center [700, 282] width 30 height 30
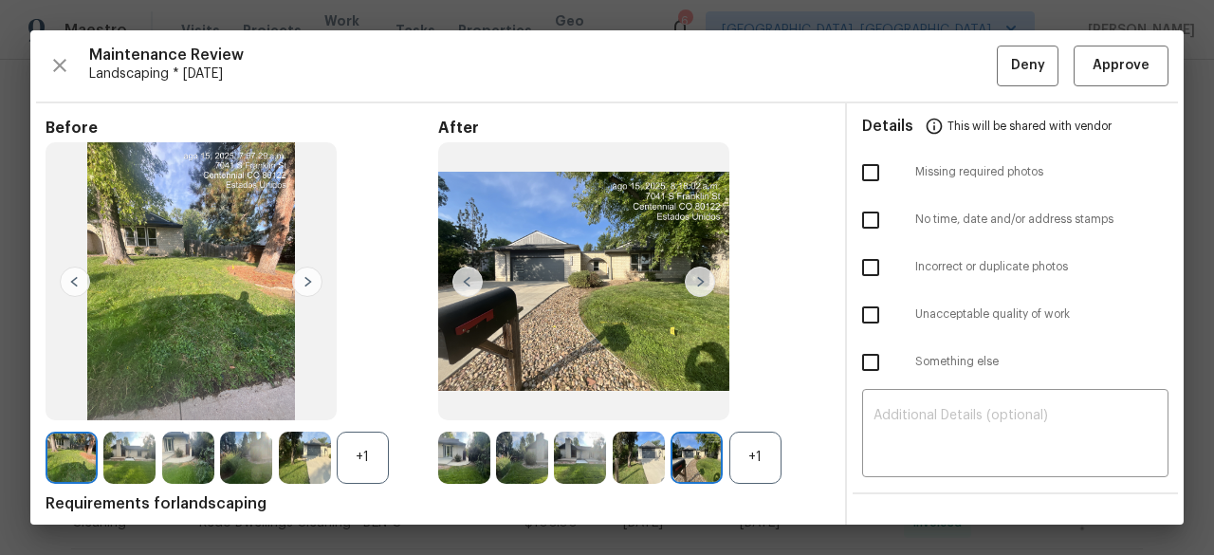
click at [698, 276] on img at bounding box center [700, 282] width 30 height 30
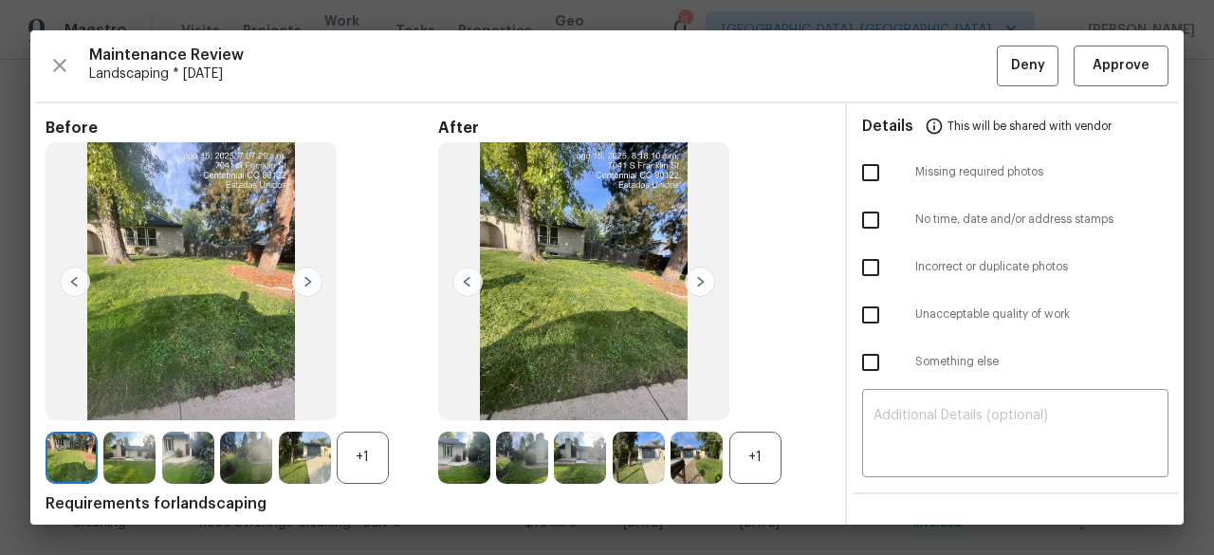
click at [698, 276] on img at bounding box center [700, 282] width 30 height 30
click at [1097, 73] on span "Approve" at bounding box center [1121, 66] width 57 height 24
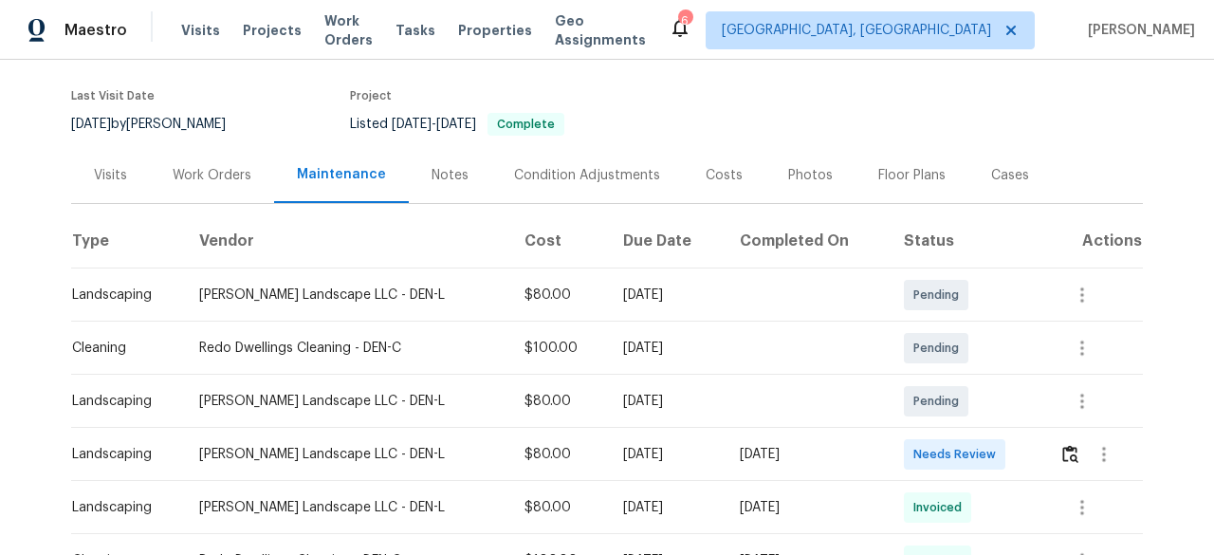
scroll to position [190, 0]
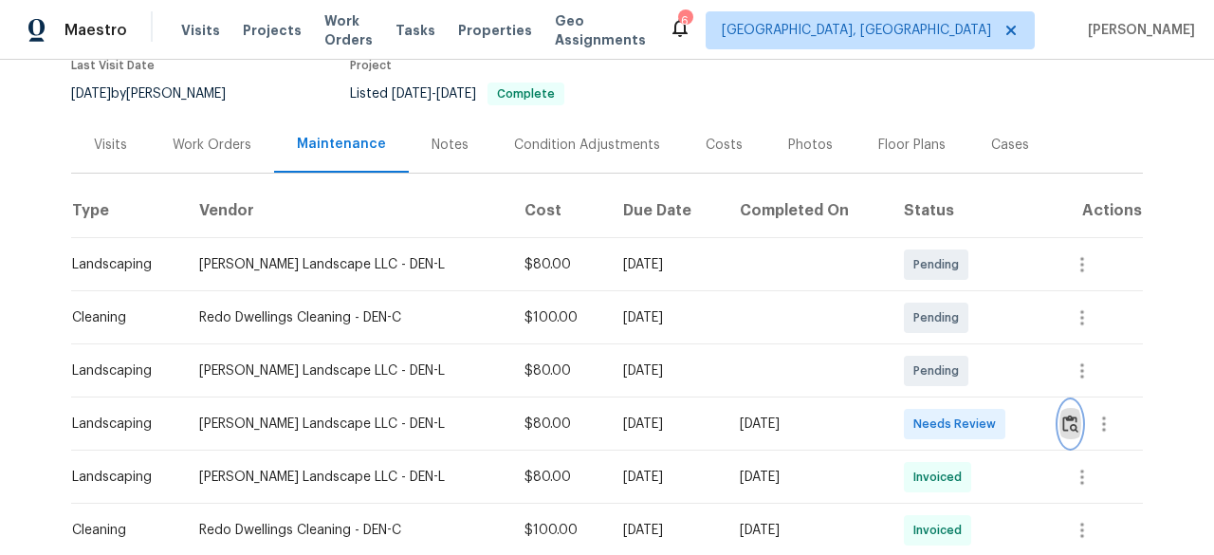
click at [1072, 402] on button "button" at bounding box center [1071, 424] width 22 height 46
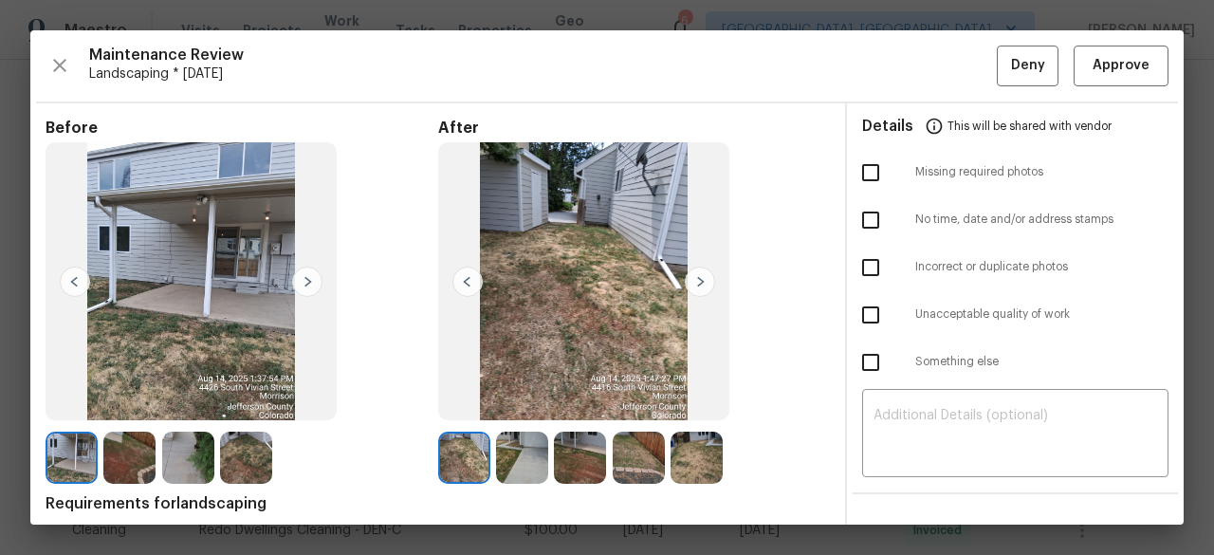
click at [701, 276] on img at bounding box center [700, 282] width 30 height 30
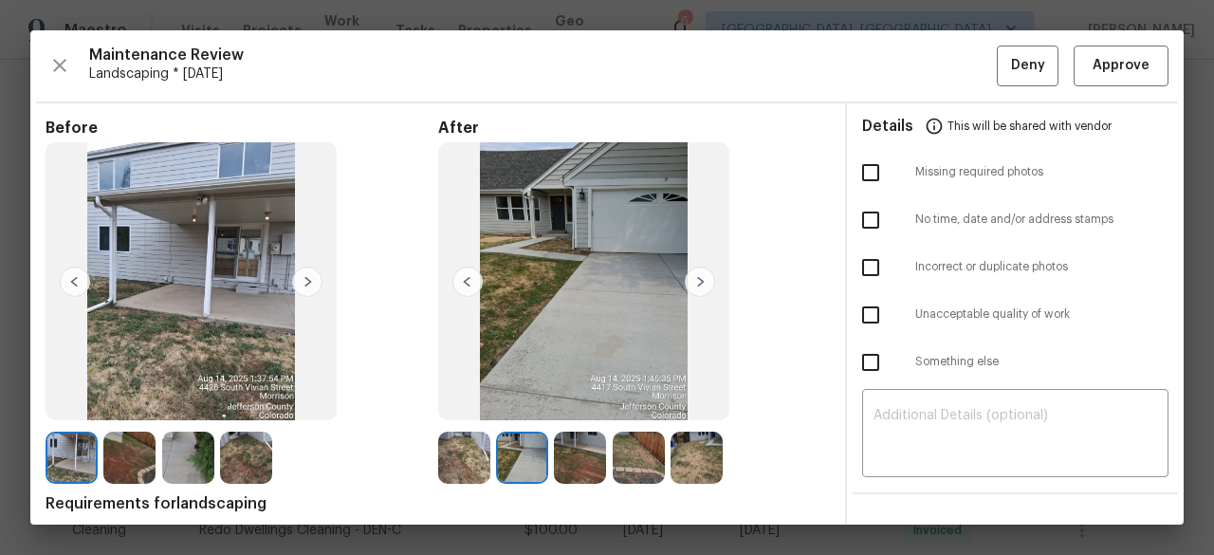
click at [701, 276] on img at bounding box center [700, 282] width 30 height 30
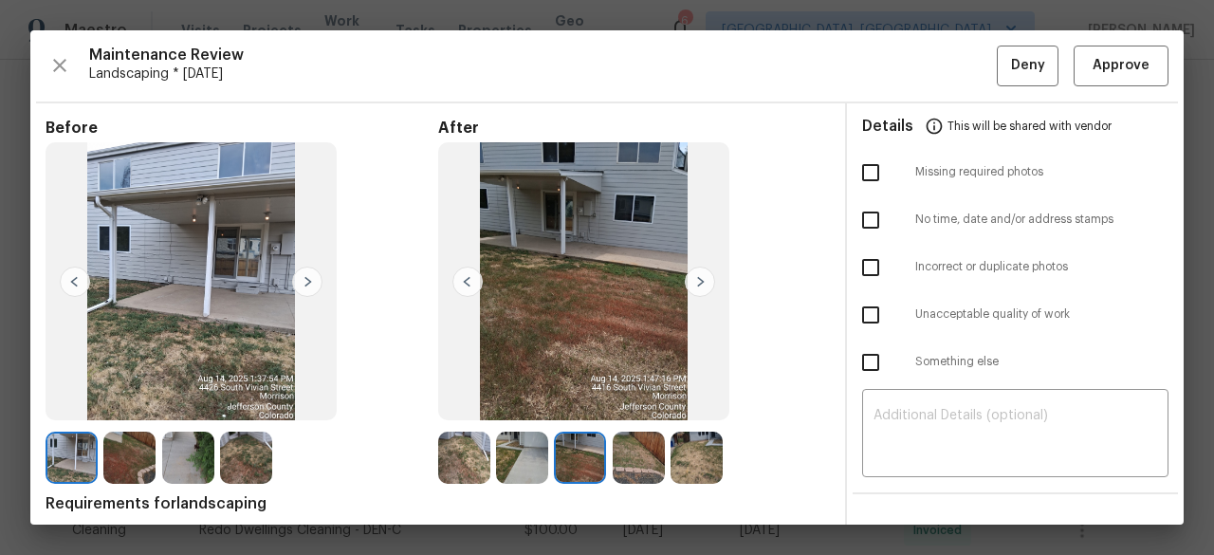
click at [701, 276] on img at bounding box center [700, 282] width 30 height 30
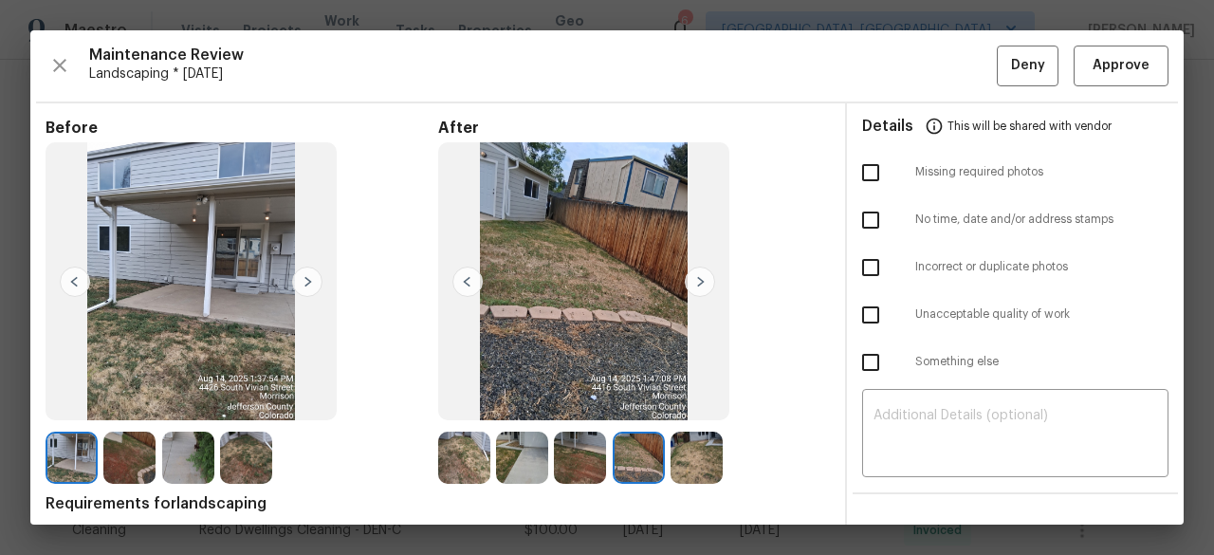
click at [701, 276] on img at bounding box center [700, 282] width 30 height 30
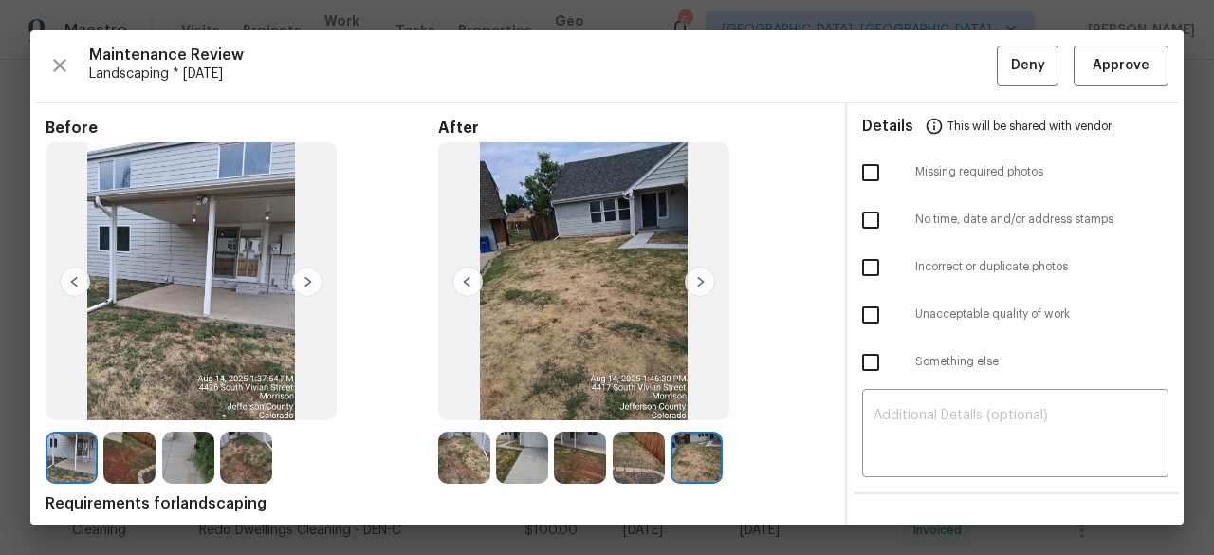
click at [701, 276] on img at bounding box center [700, 282] width 30 height 30
click at [1102, 65] on span "Approve" at bounding box center [1121, 66] width 57 height 24
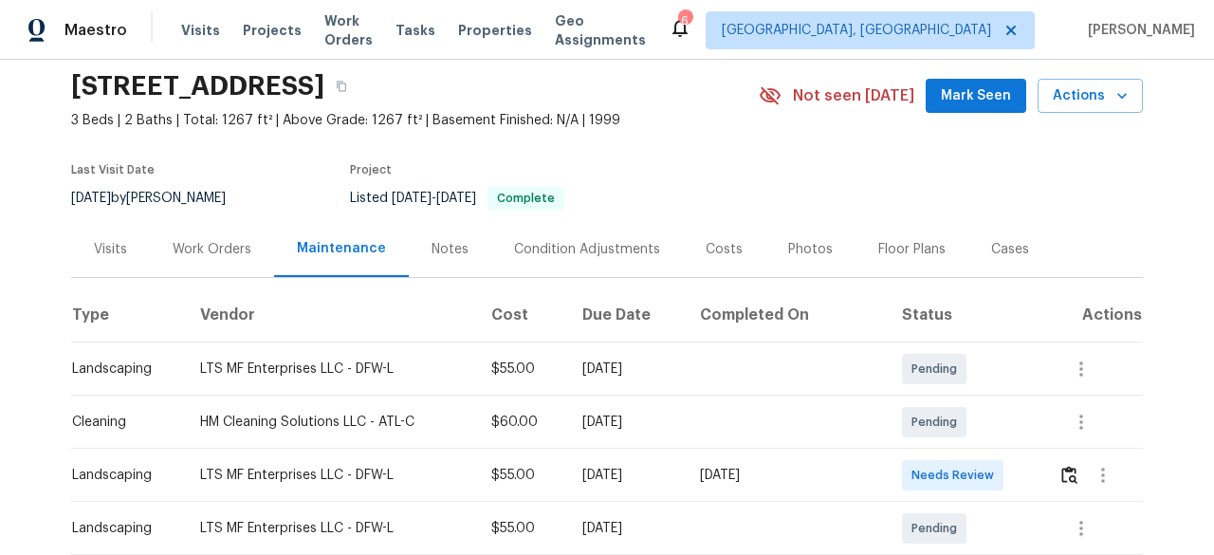
scroll to position [285, 0]
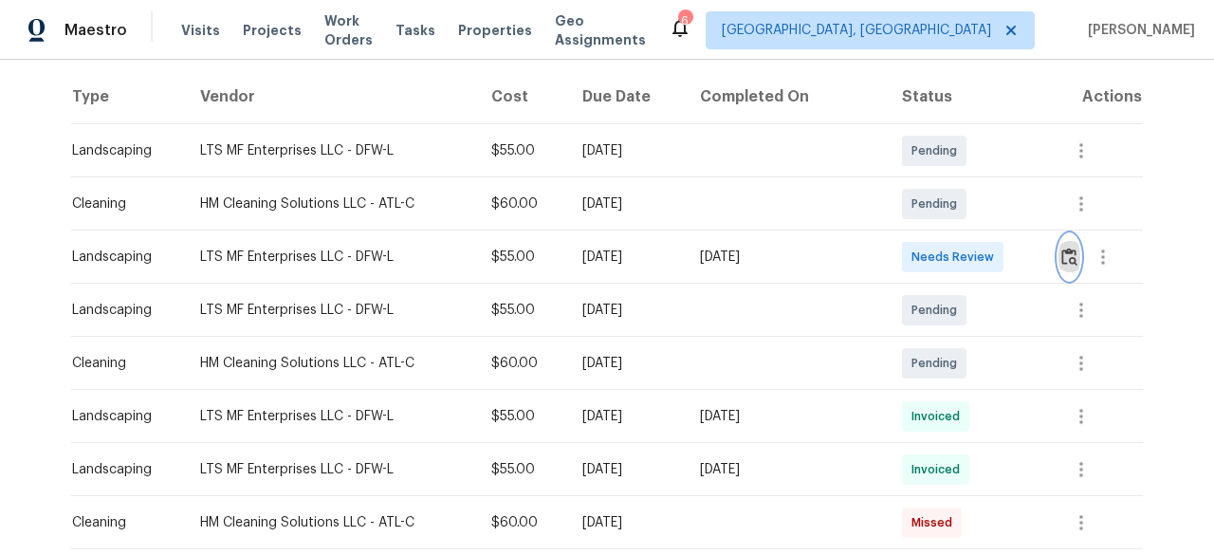
click at [1066, 254] on img "button" at bounding box center [1069, 257] width 16 height 18
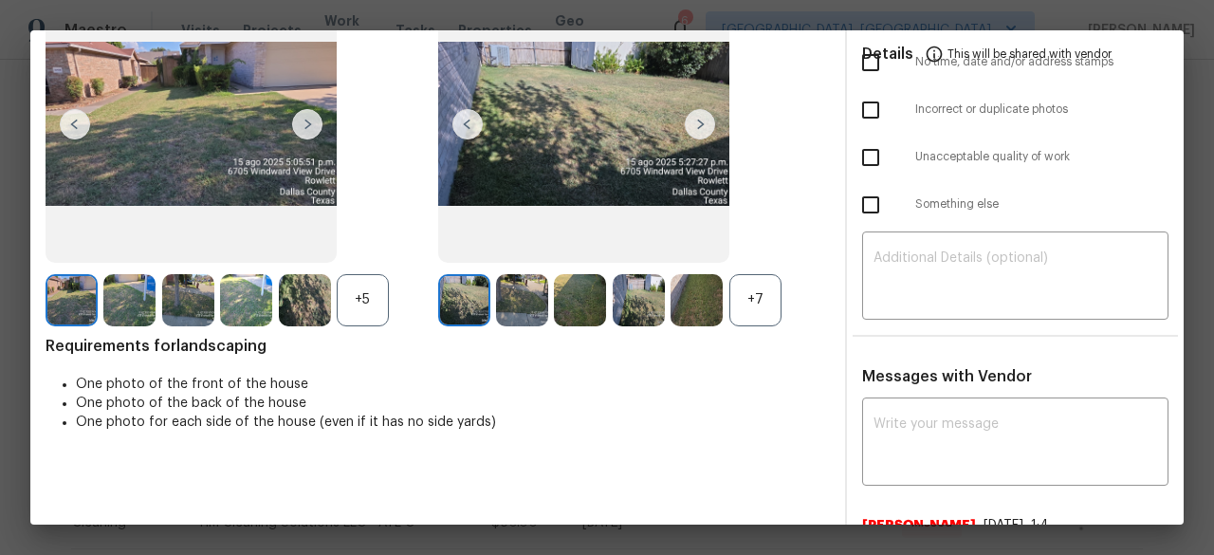
scroll to position [190, 0]
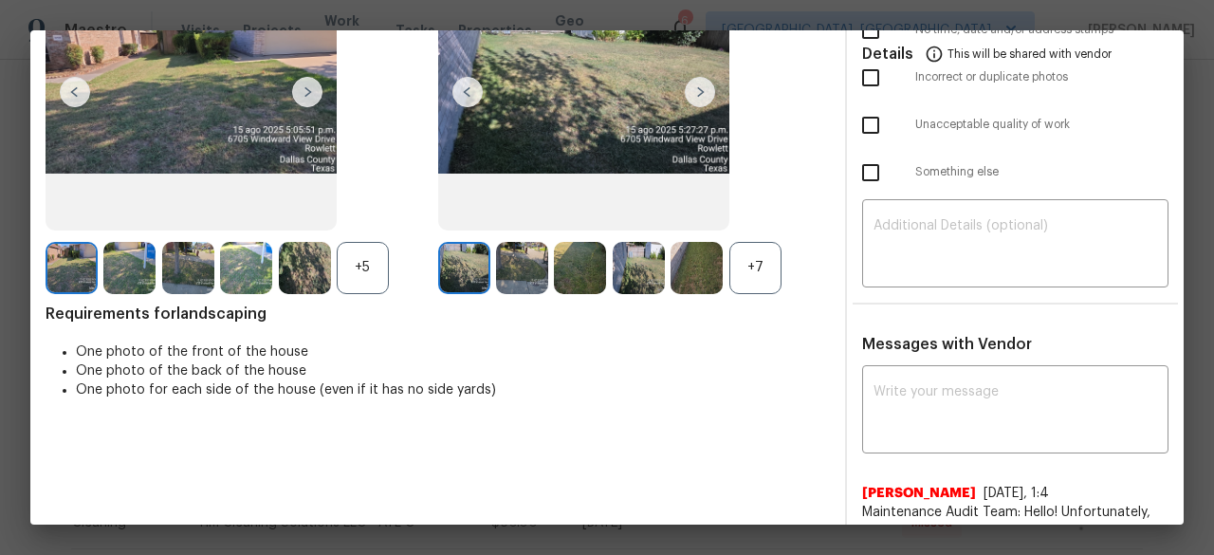
click at [749, 272] on div "+7" at bounding box center [755, 268] width 52 height 52
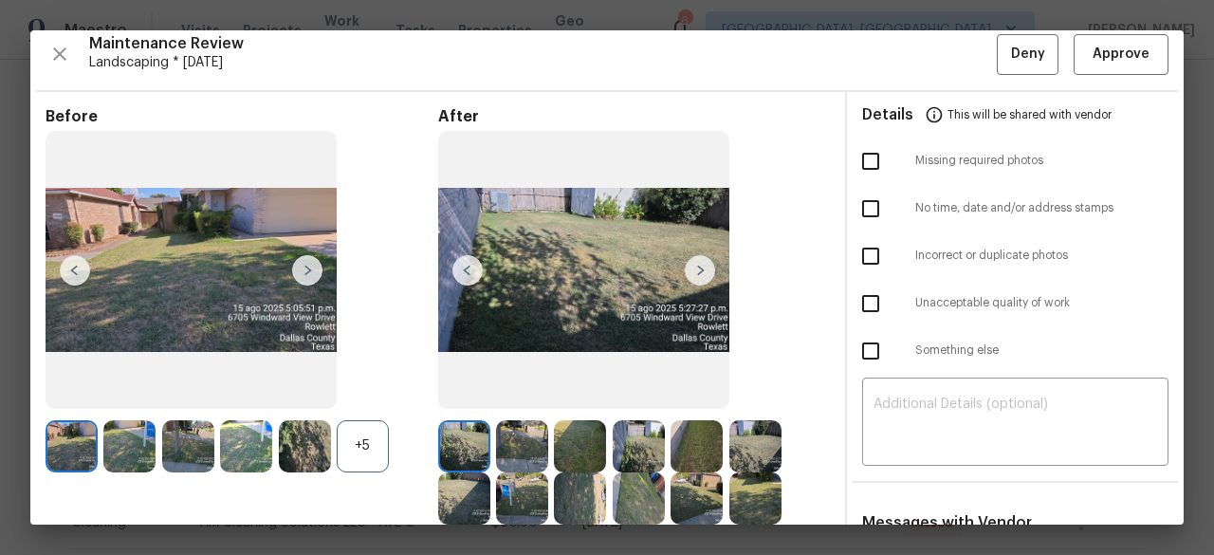
scroll to position [0, 0]
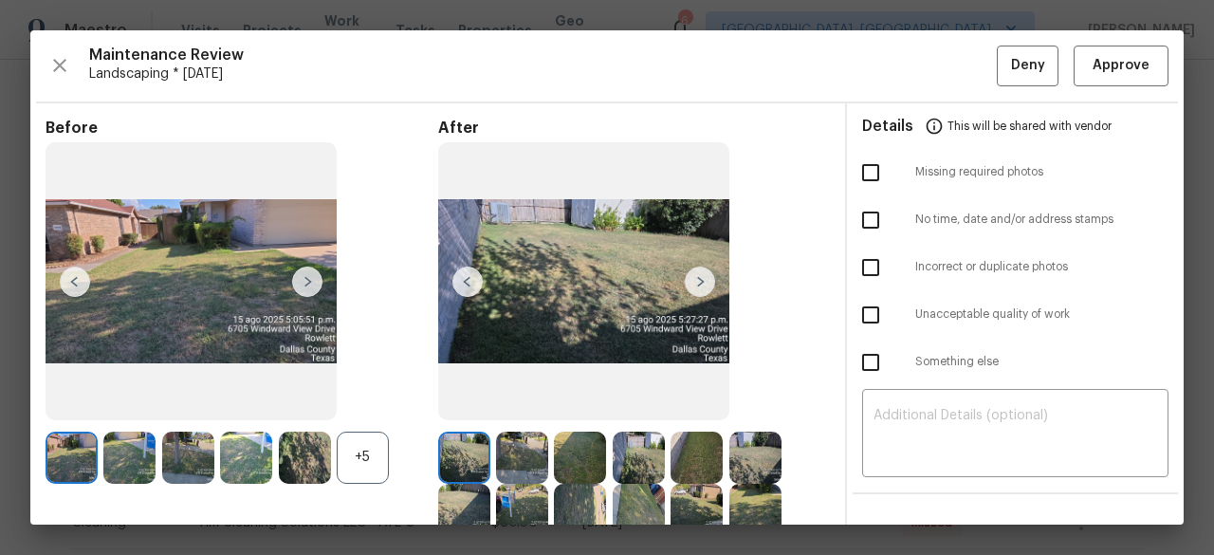
click at [693, 270] on img at bounding box center [700, 282] width 30 height 30
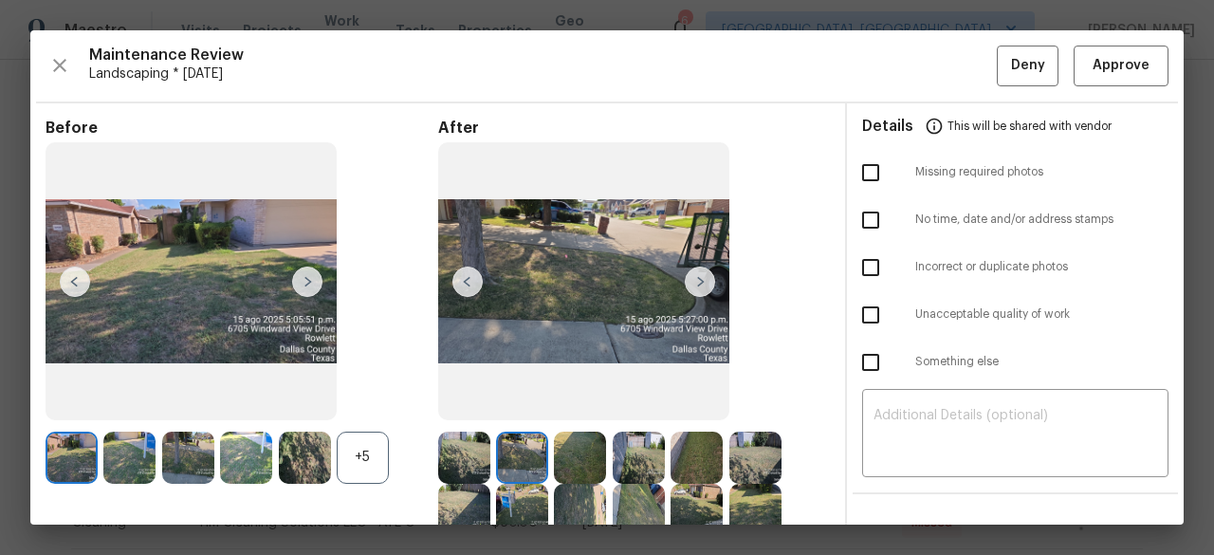
click at [693, 270] on img at bounding box center [700, 282] width 30 height 30
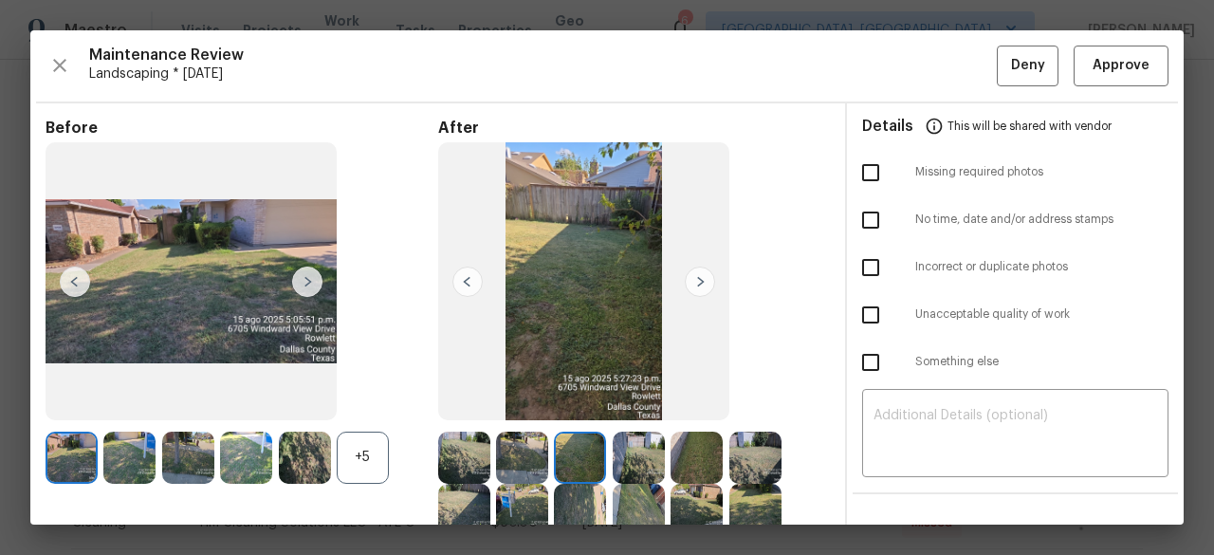
click at [693, 270] on img at bounding box center [700, 282] width 30 height 30
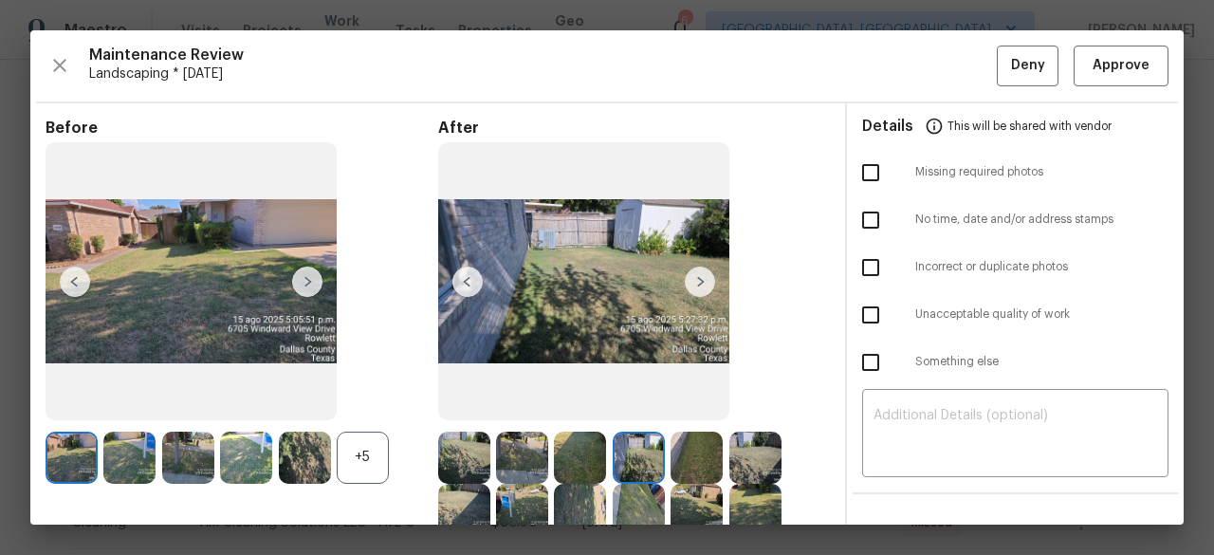
click at [693, 270] on img at bounding box center [700, 282] width 30 height 30
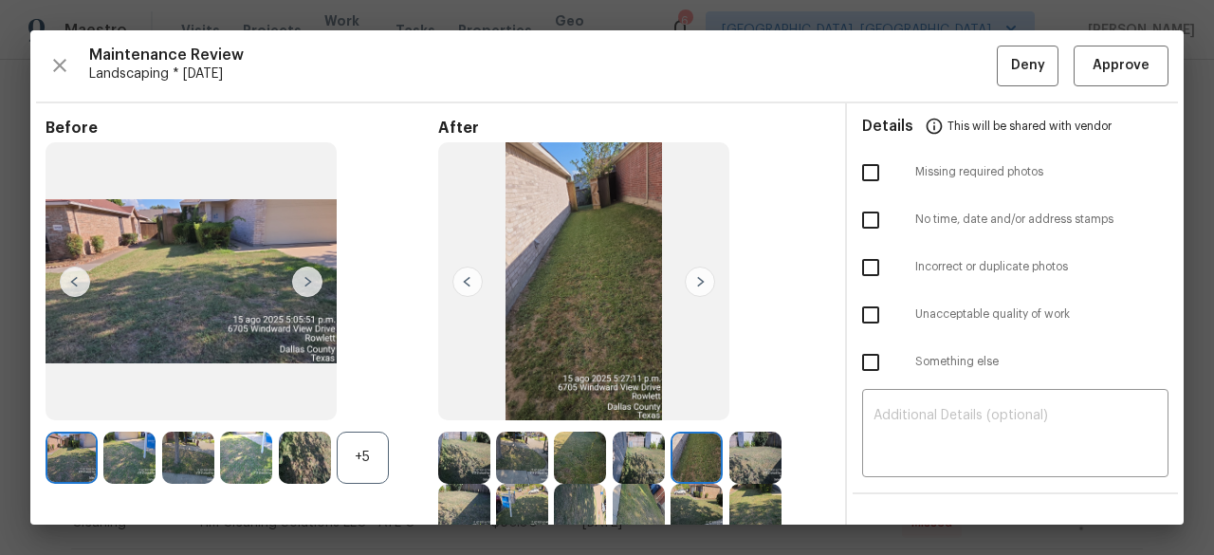
click at [693, 270] on img at bounding box center [700, 282] width 30 height 30
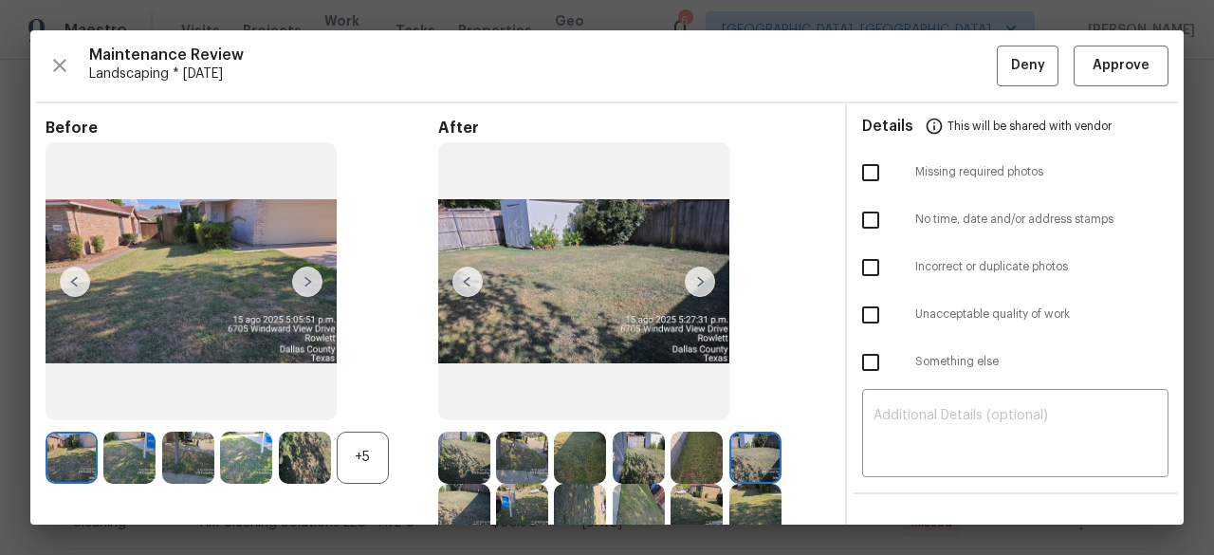
click at [693, 270] on img at bounding box center [700, 282] width 30 height 30
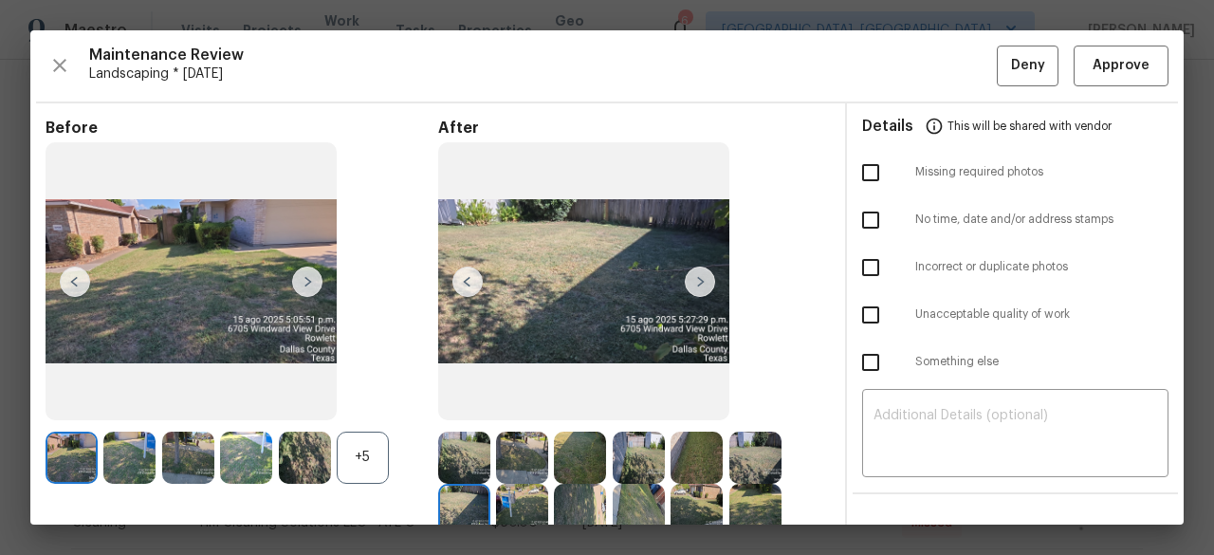
click at [693, 271] on img at bounding box center [700, 282] width 30 height 30
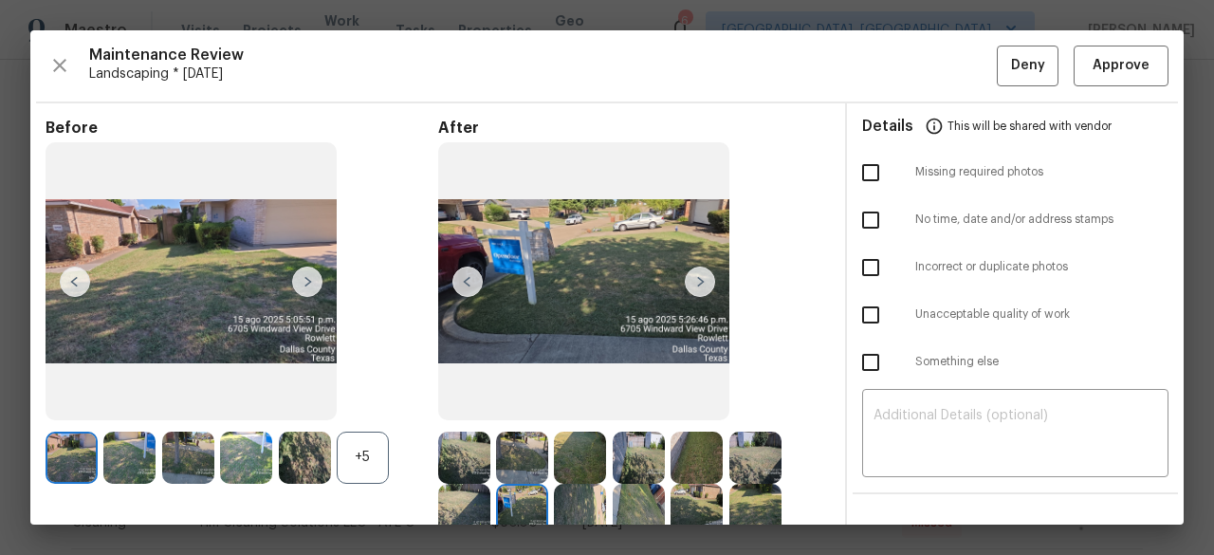
click at [693, 271] on img at bounding box center [700, 282] width 30 height 30
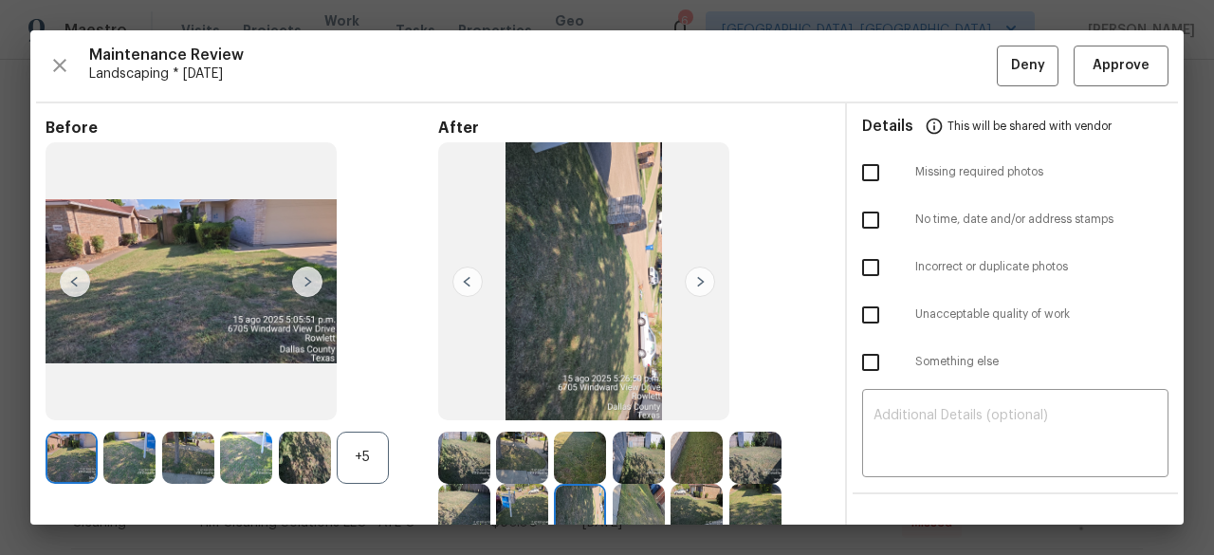
click at [693, 271] on img at bounding box center [700, 282] width 30 height 30
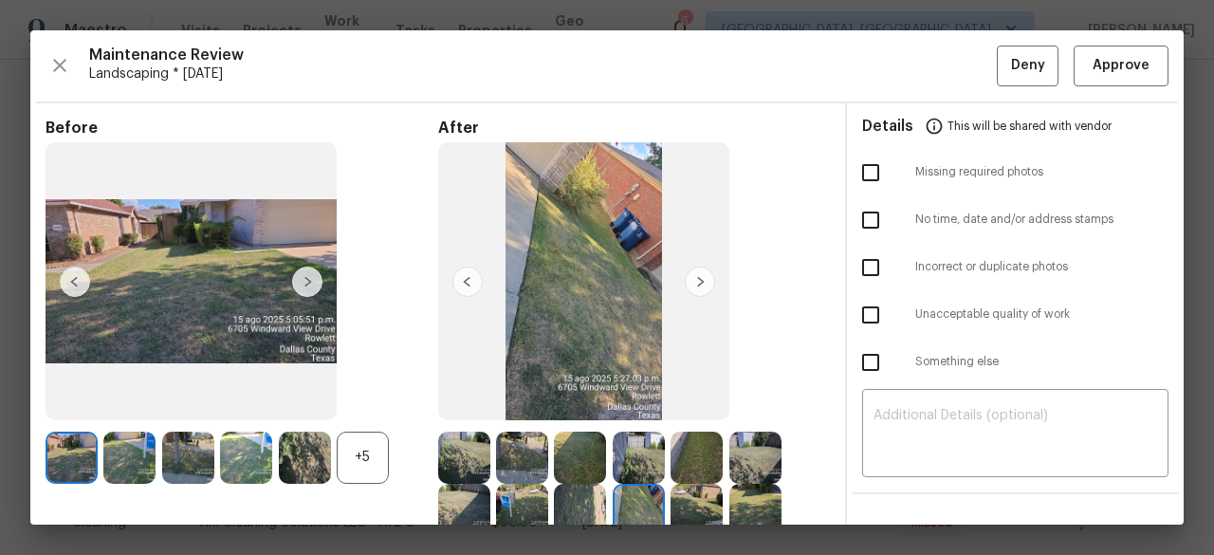
click at [693, 271] on img at bounding box center [700, 282] width 30 height 30
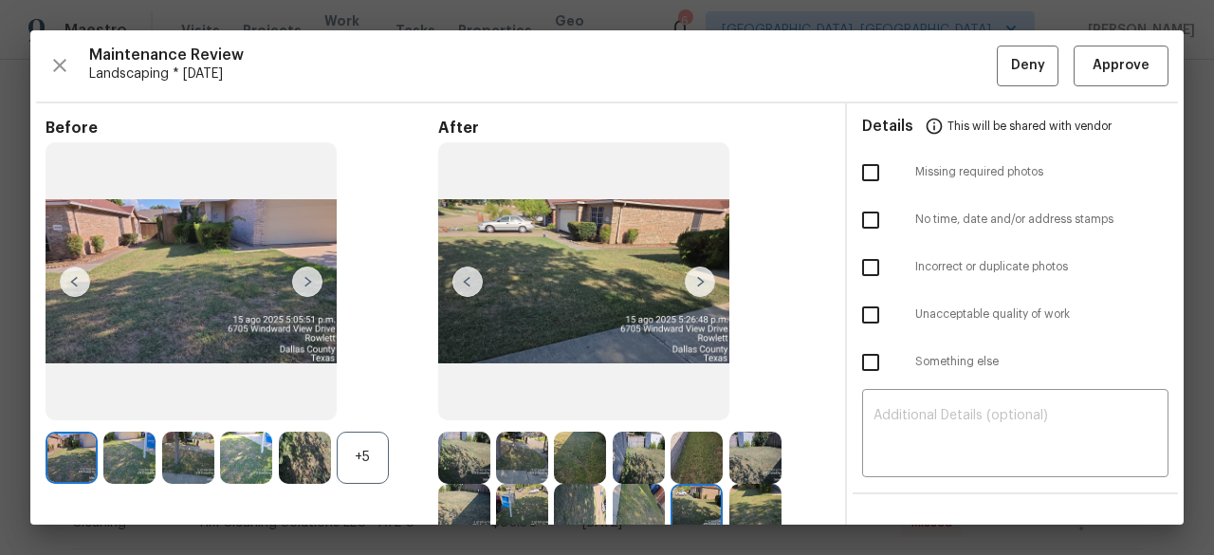
click at [693, 271] on img at bounding box center [700, 282] width 30 height 30
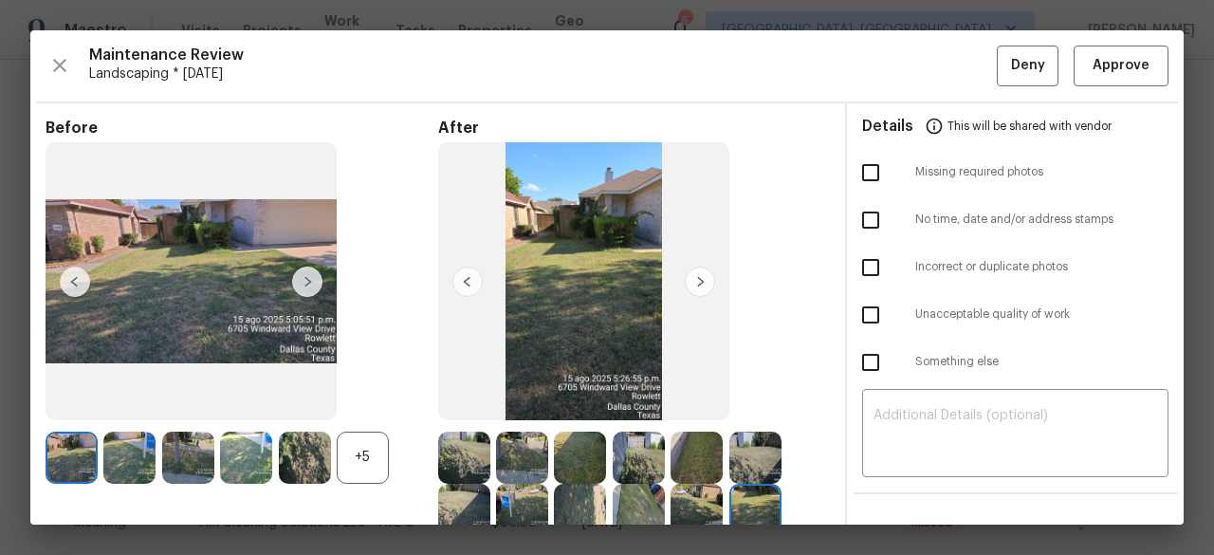
click at [693, 271] on img at bounding box center [700, 282] width 30 height 30
click at [1115, 76] on span "Approve" at bounding box center [1121, 66] width 57 height 24
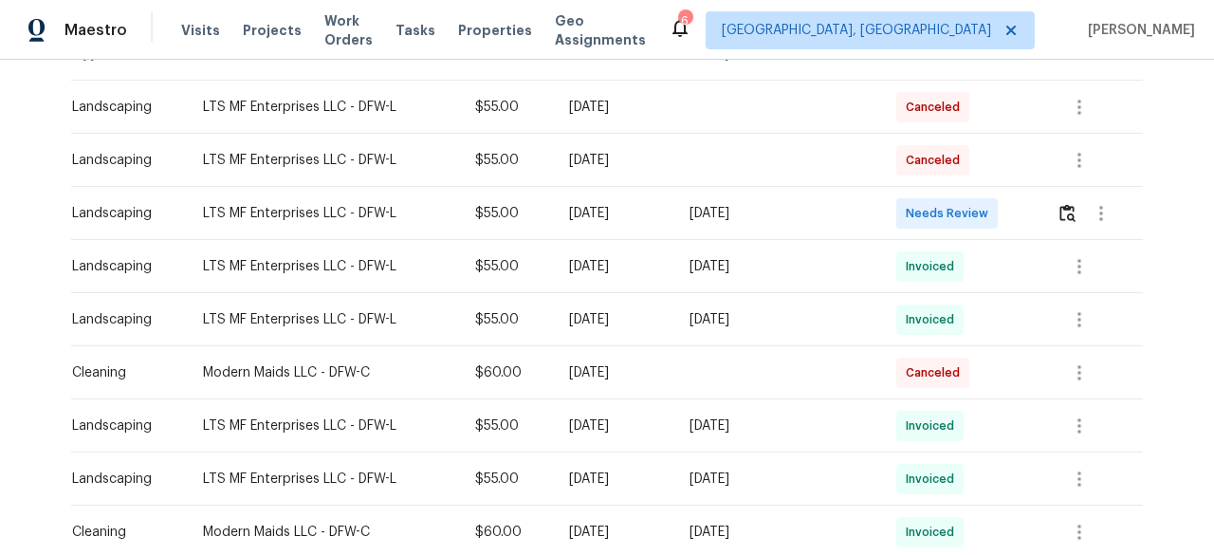
scroll to position [285, 0]
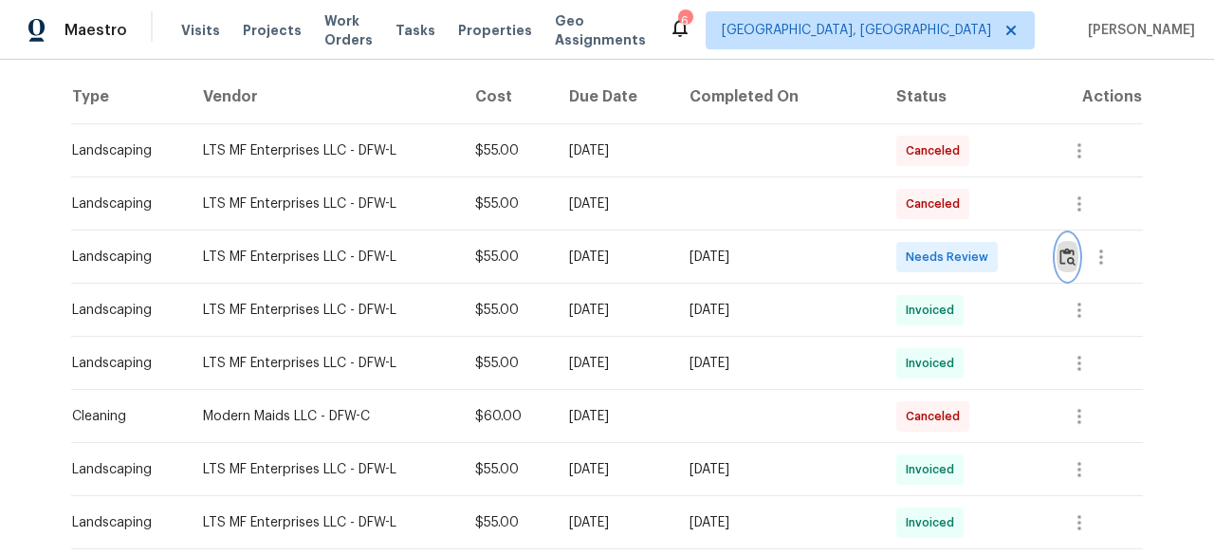
click at [1062, 257] on img "button" at bounding box center [1068, 257] width 16 height 18
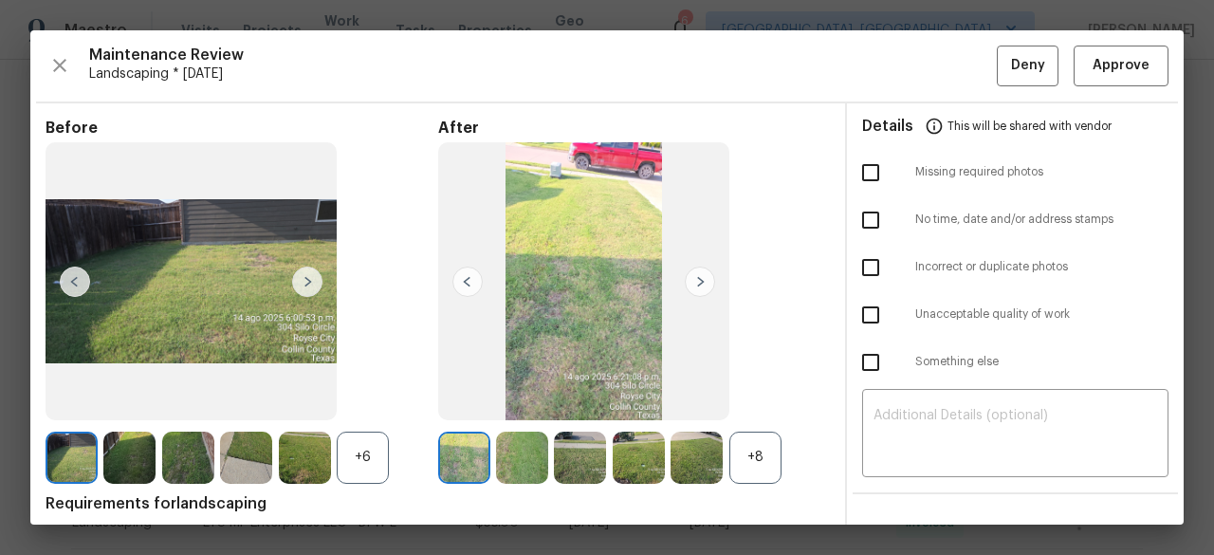
click at [742, 458] on div "+8" at bounding box center [755, 458] width 52 height 52
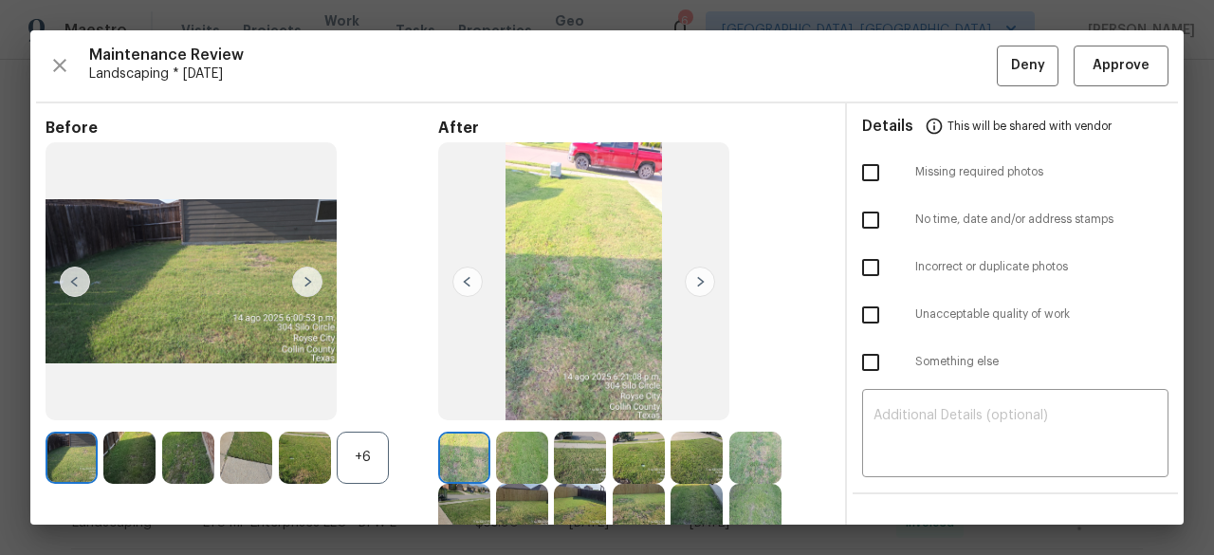
scroll to position [0, 0]
click at [696, 279] on img at bounding box center [700, 282] width 30 height 30
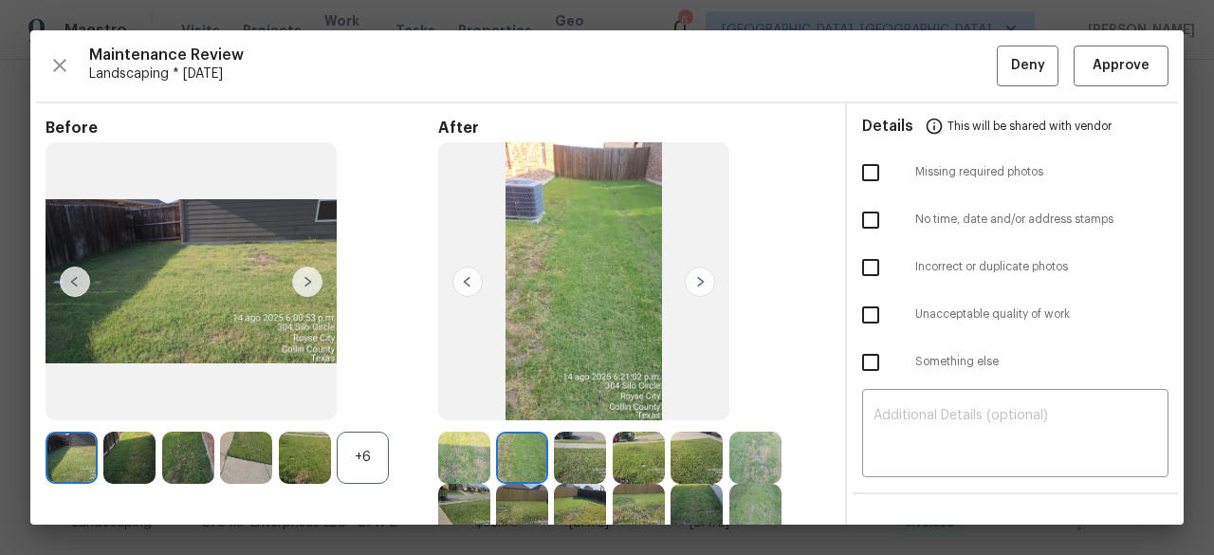
click at [696, 279] on img at bounding box center [700, 282] width 30 height 30
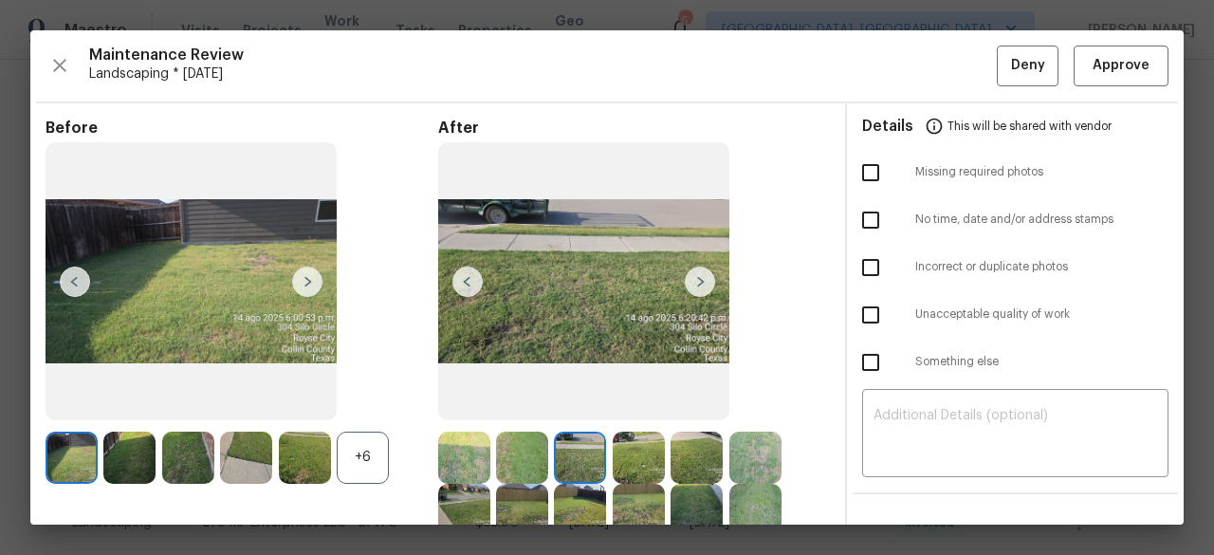
click at [696, 279] on img at bounding box center [700, 282] width 30 height 30
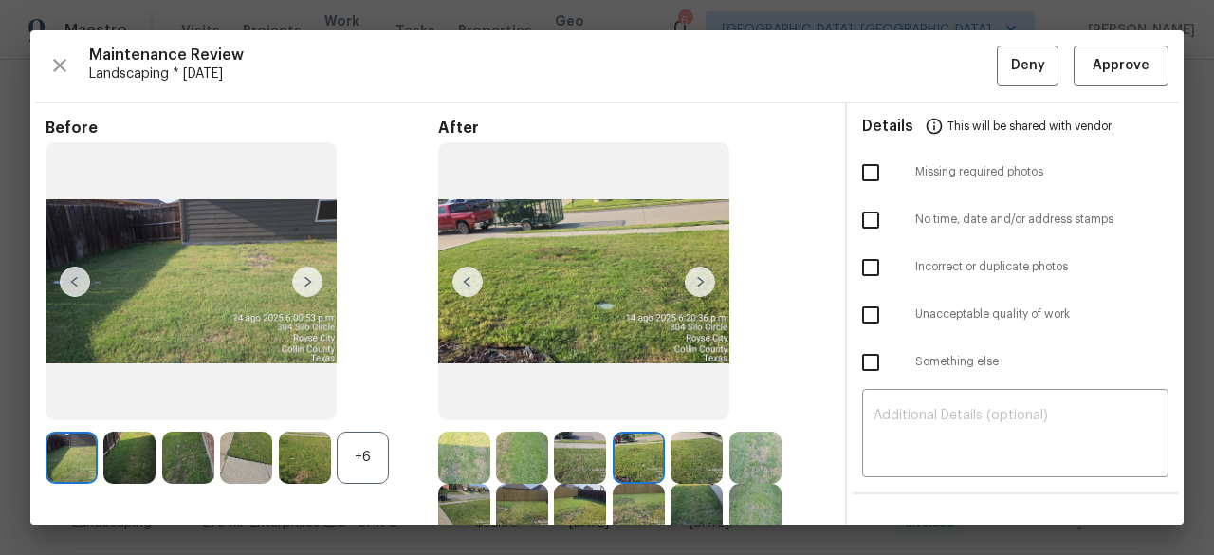
click at [696, 279] on img at bounding box center [700, 282] width 30 height 30
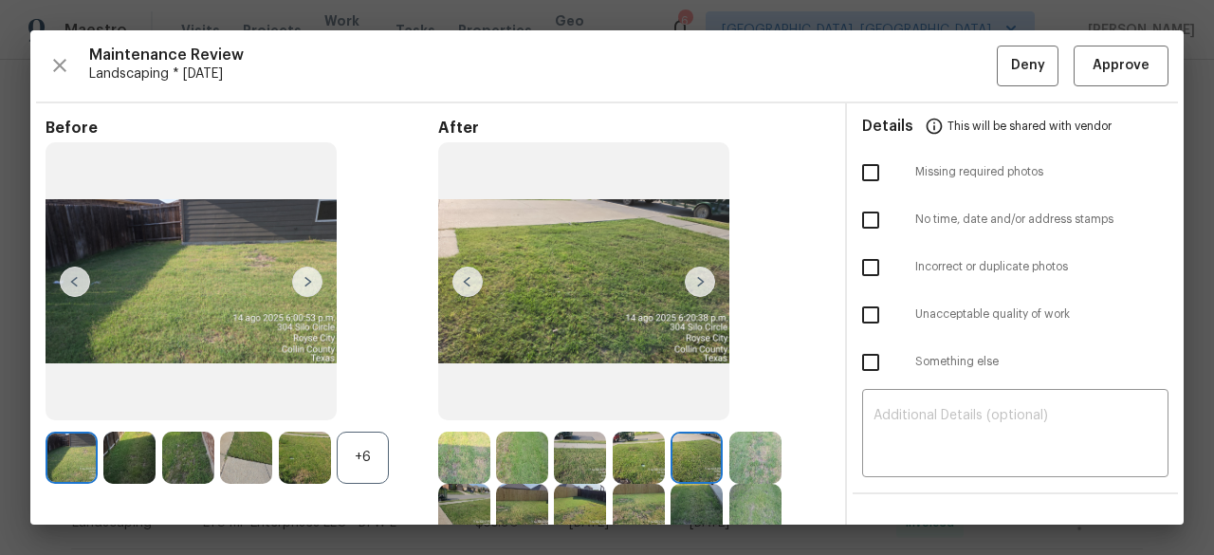
click at [696, 279] on img at bounding box center [700, 282] width 30 height 30
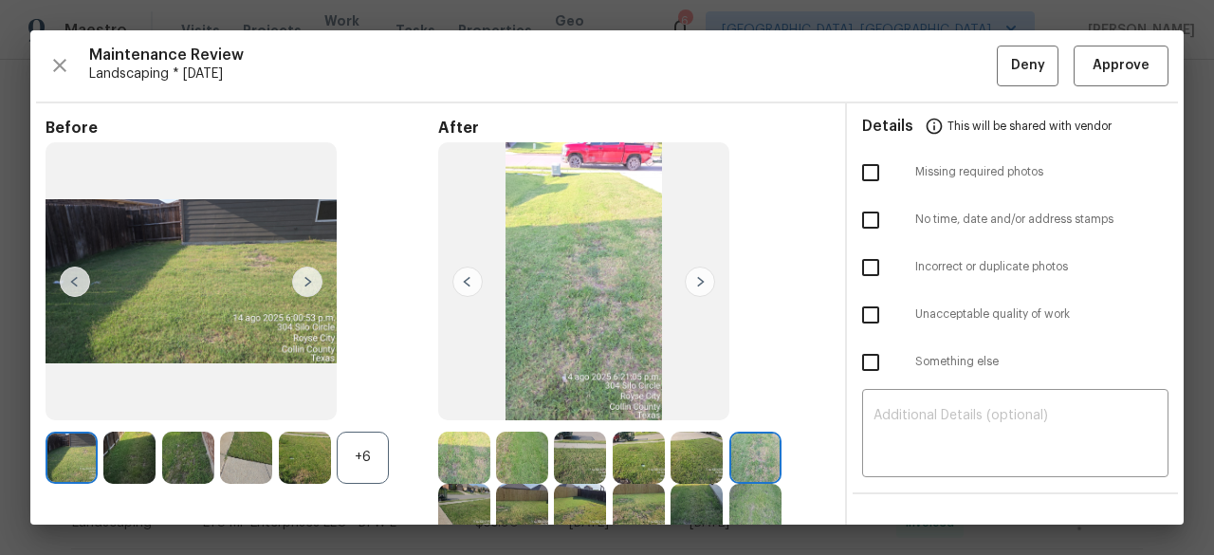
click at [696, 279] on img at bounding box center [700, 282] width 30 height 30
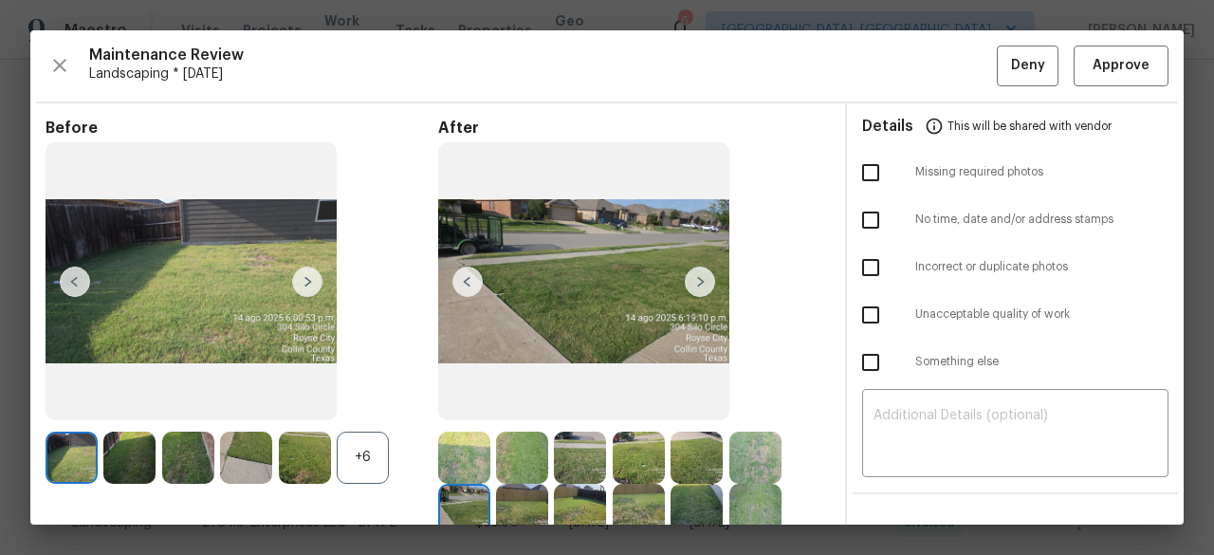
click at [696, 279] on img at bounding box center [700, 282] width 30 height 30
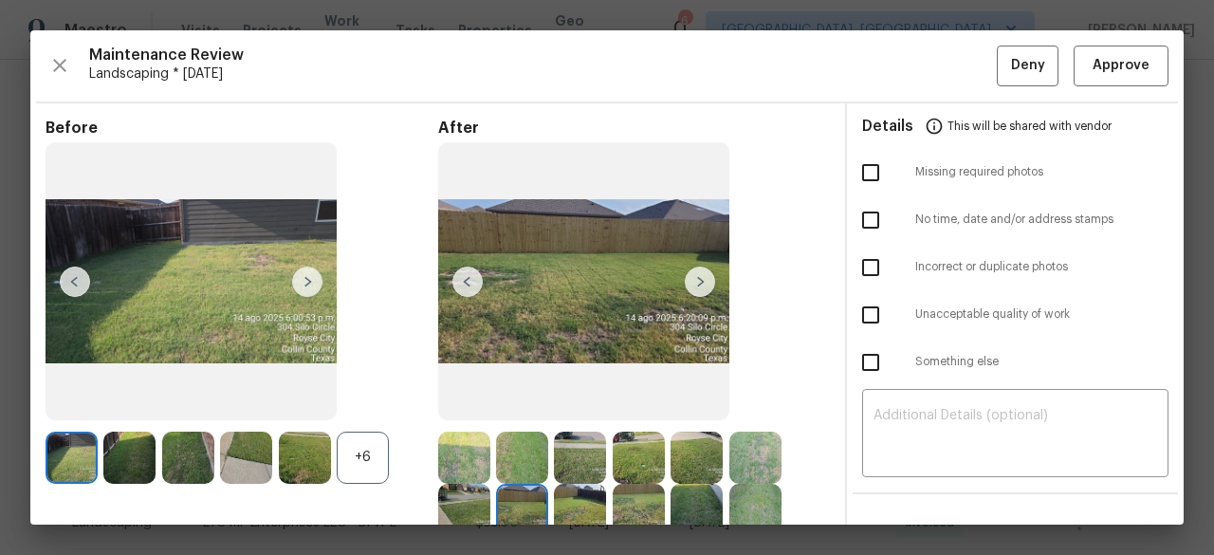
click at [696, 279] on img at bounding box center [700, 282] width 30 height 30
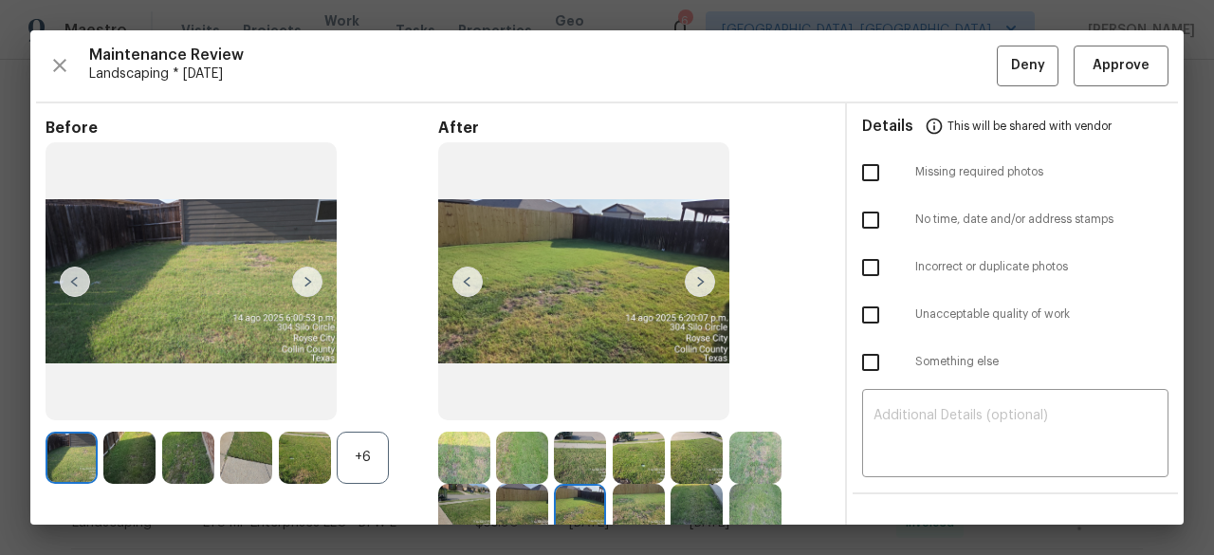
click at [696, 279] on img at bounding box center [700, 282] width 30 height 30
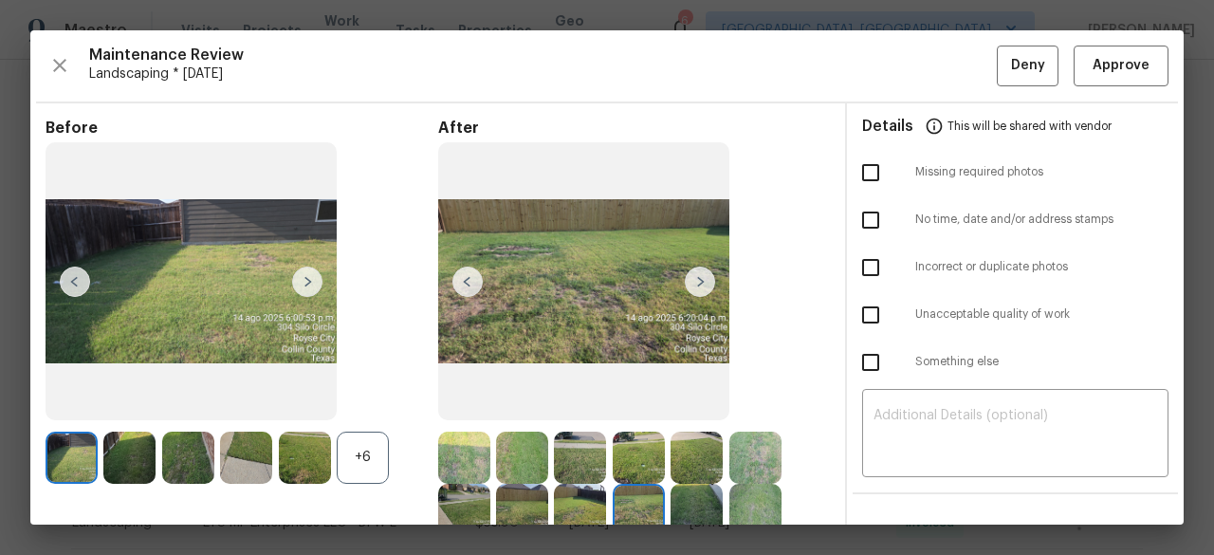
click at [696, 279] on img at bounding box center [700, 282] width 30 height 30
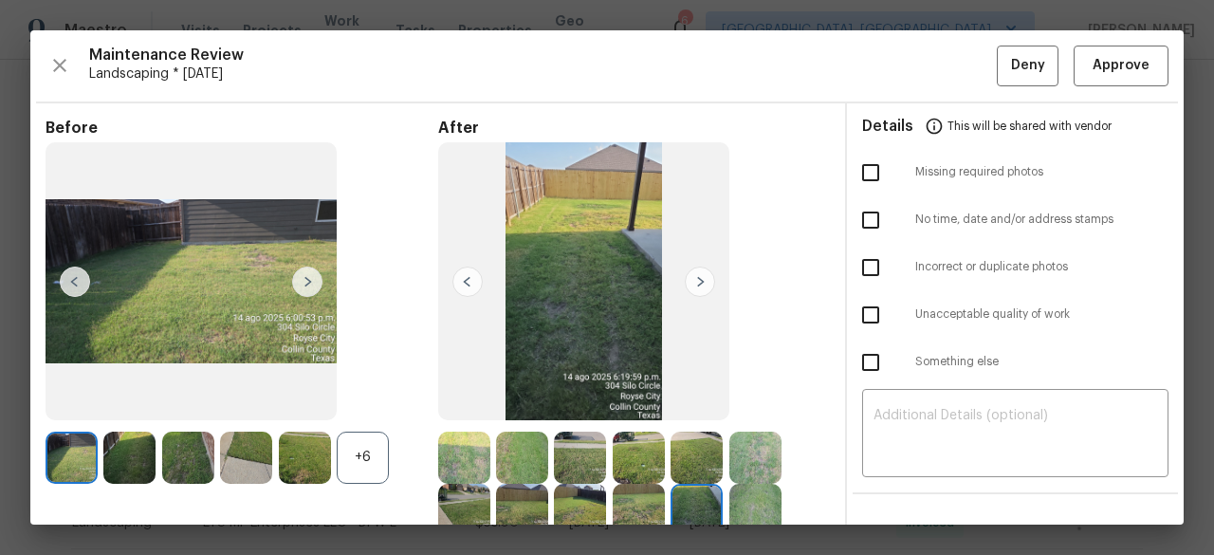
click at [696, 279] on img at bounding box center [700, 282] width 30 height 30
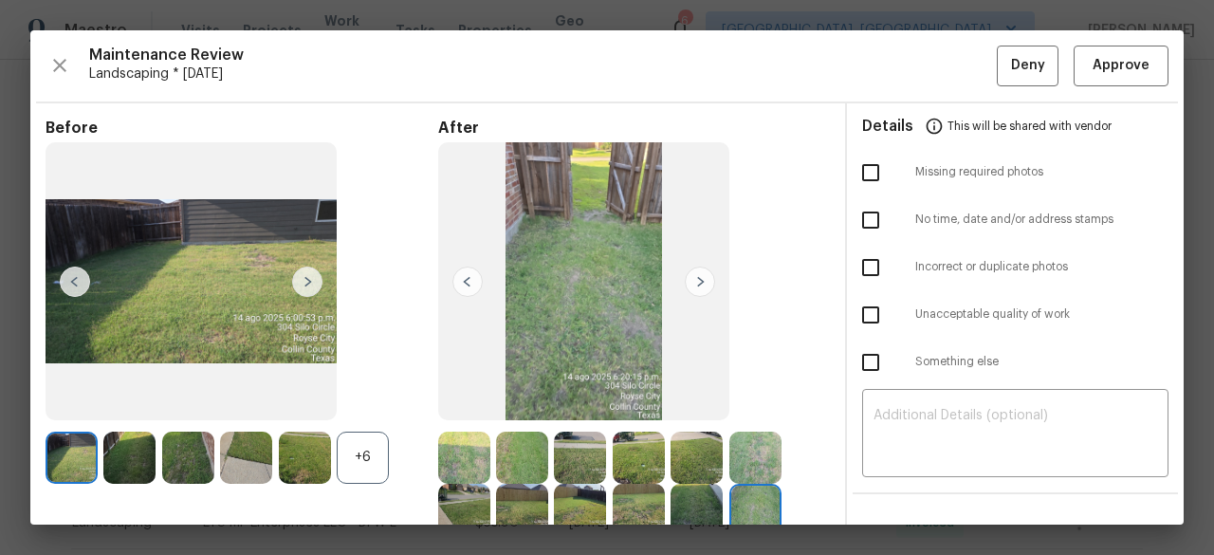
click at [696, 279] on img at bounding box center [700, 282] width 30 height 30
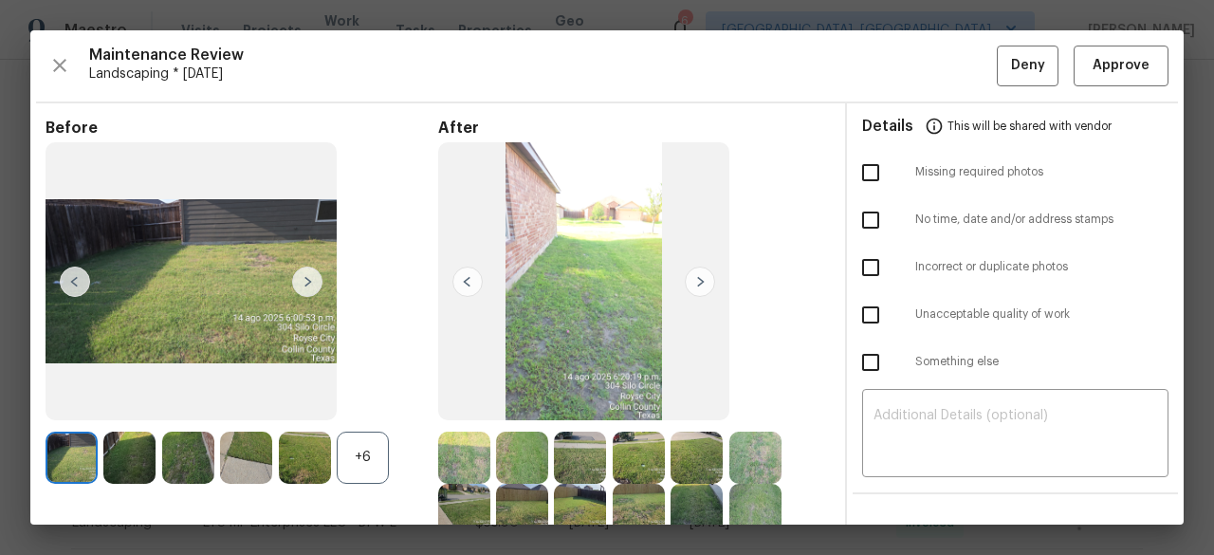
click at [696, 279] on img at bounding box center [700, 282] width 30 height 30
click at [1148, 65] on button "Approve" at bounding box center [1121, 66] width 95 height 41
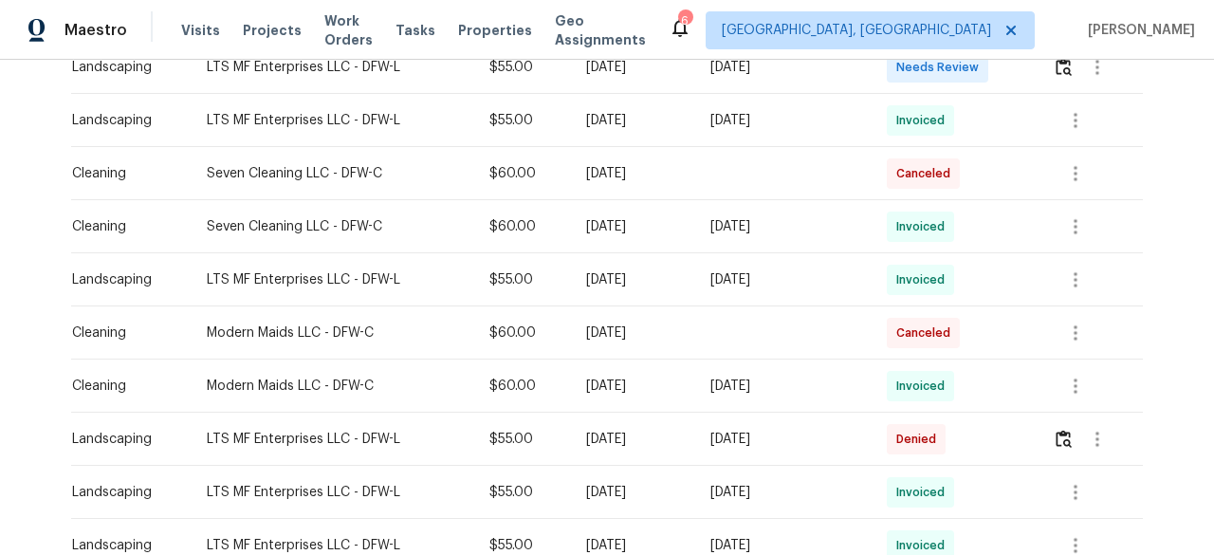
scroll to position [285, 0]
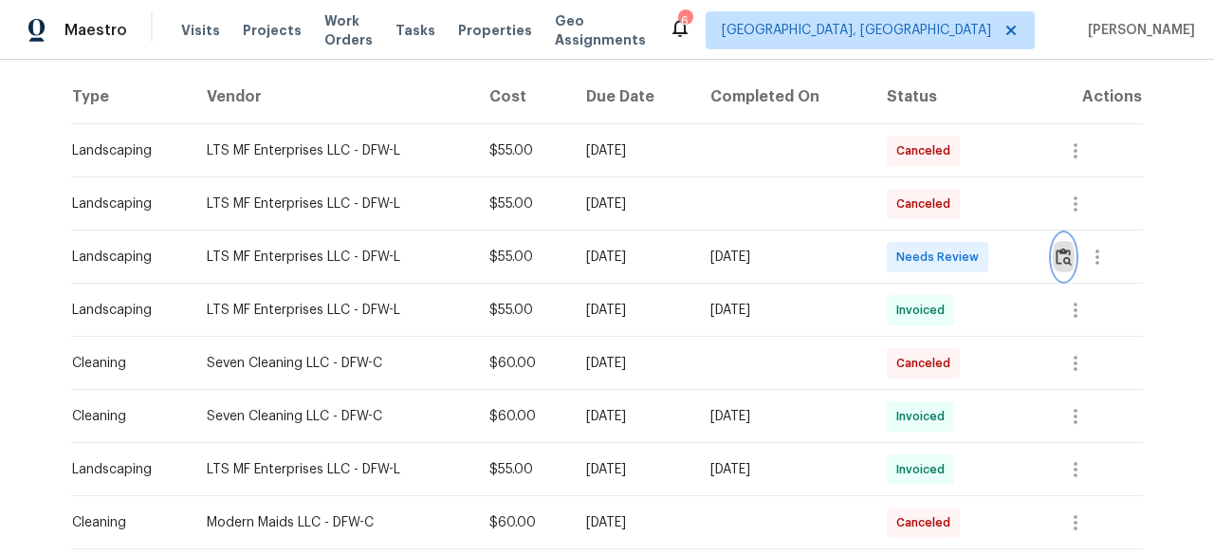
click at [1059, 257] on img "button" at bounding box center [1064, 257] width 16 height 18
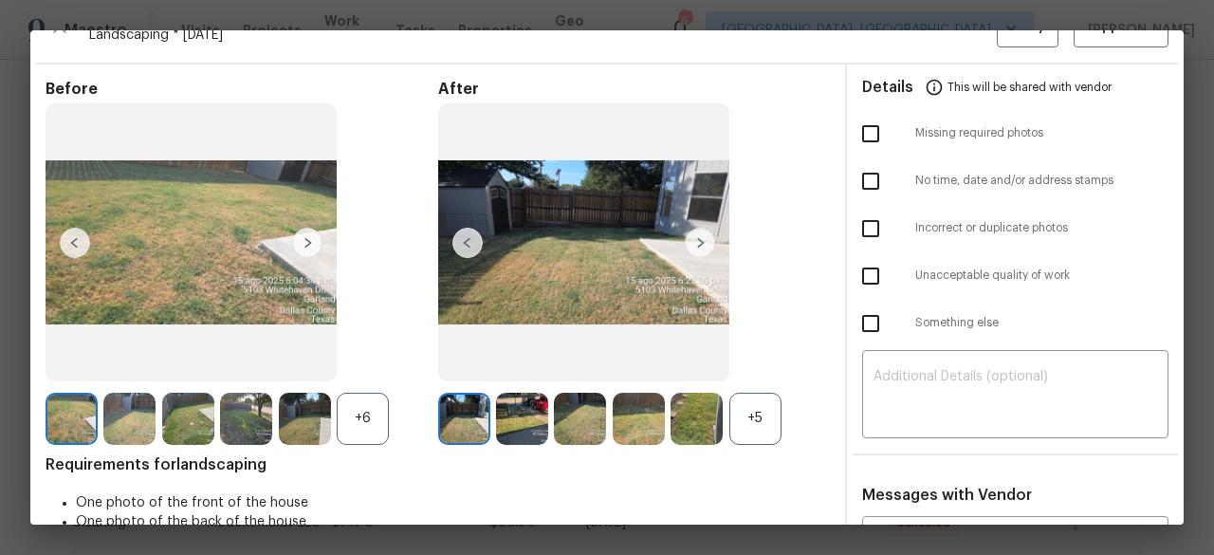
scroll to position [0, 0]
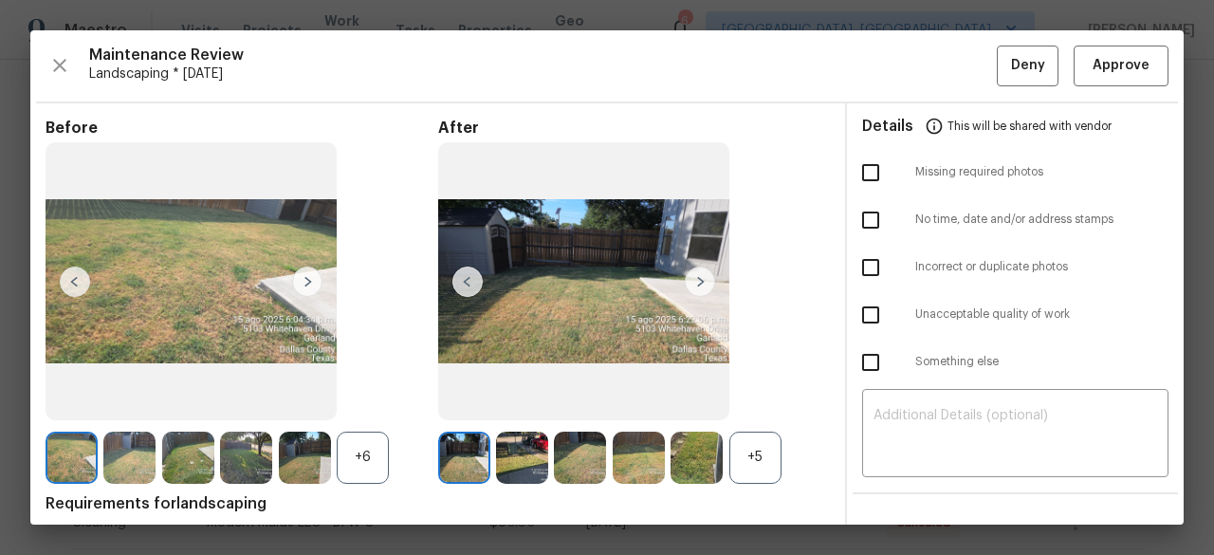
click at [749, 469] on div "+5" at bounding box center [755, 458] width 52 height 52
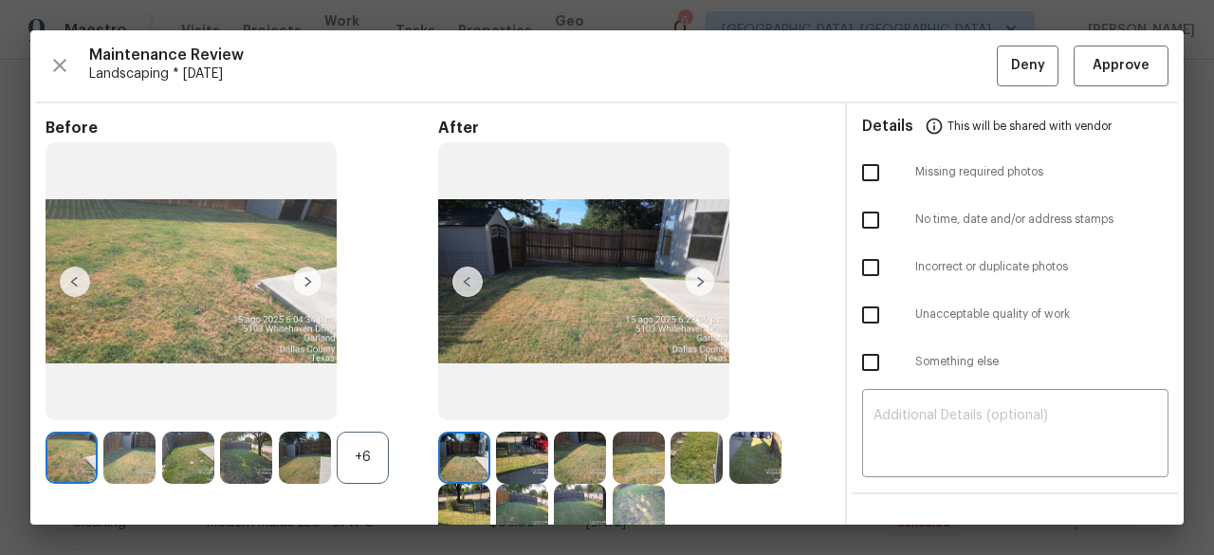
click at [692, 284] on img at bounding box center [700, 282] width 30 height 30
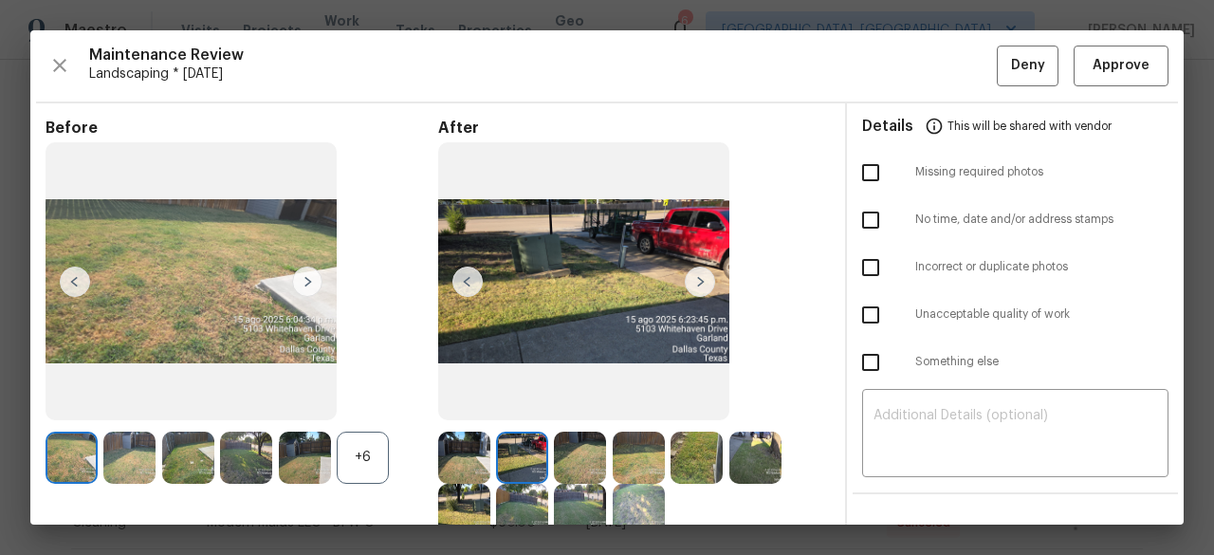
click at [692, 284] on img at bounding box center [700, 282] width 30 height 30
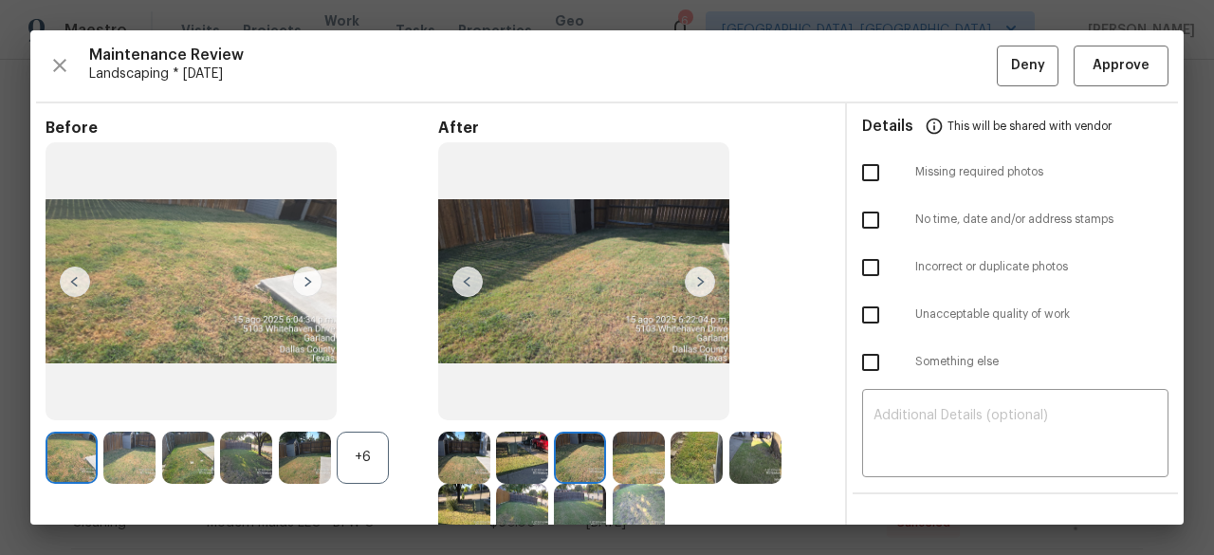
click at [692, 284] on img at bounding box center [700, 282] width 30 height 30
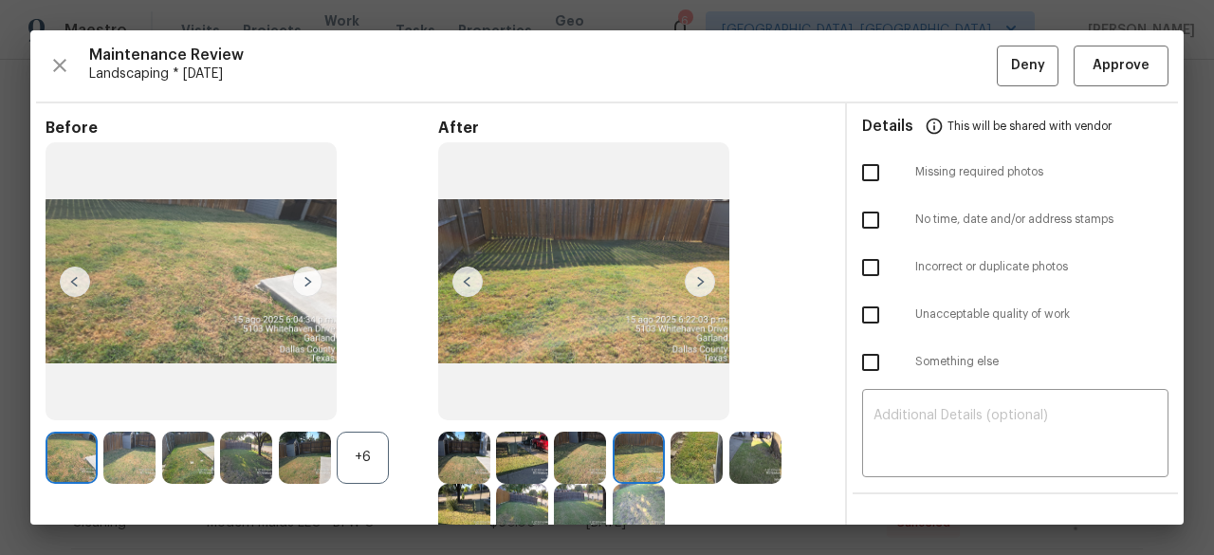
click at [692, 284] on img at bounding box center [700, 282] width 30 height 30
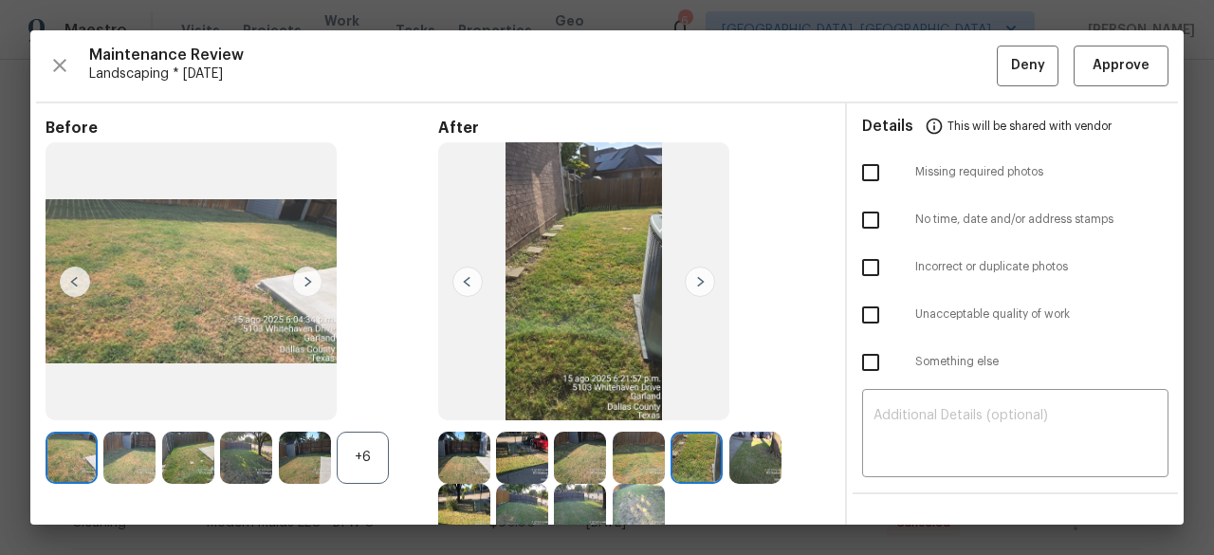
click at [692, 284] on img at bounding box center [700, 282] width 30 height 30
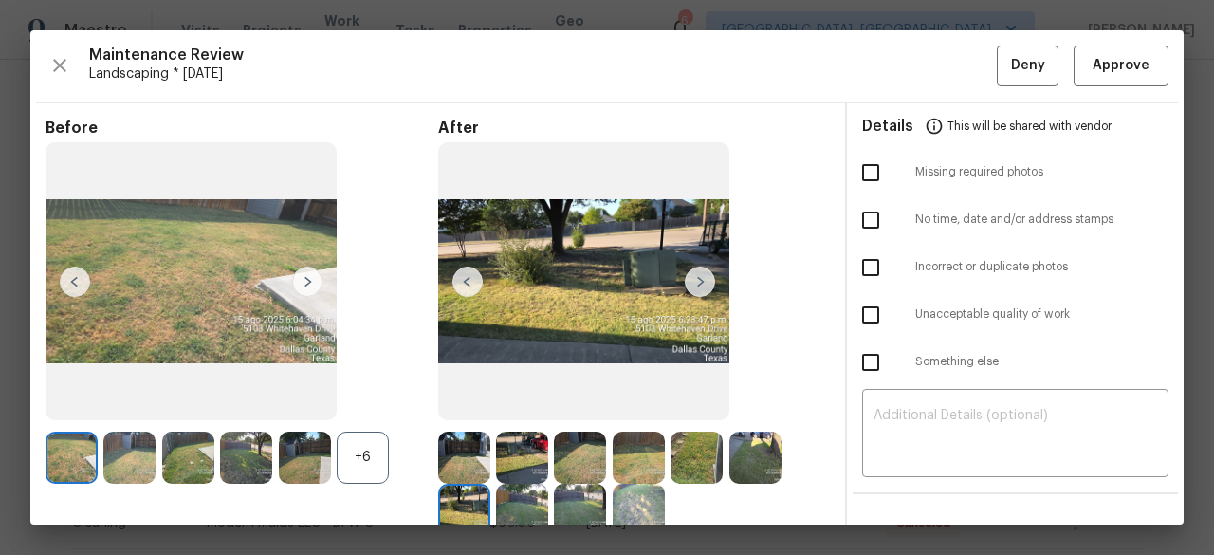
click at [692, 284] on img at bounding box center [700, 282] width 30 height 30
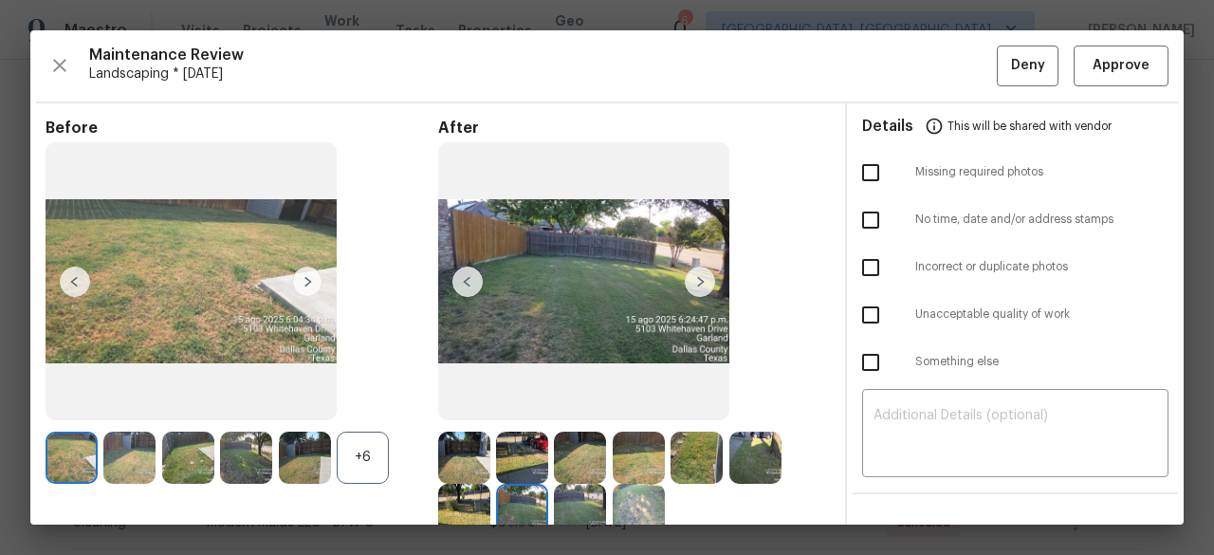
click at [692, 284] on img at bounding box center [700, 282] width 30 height 30
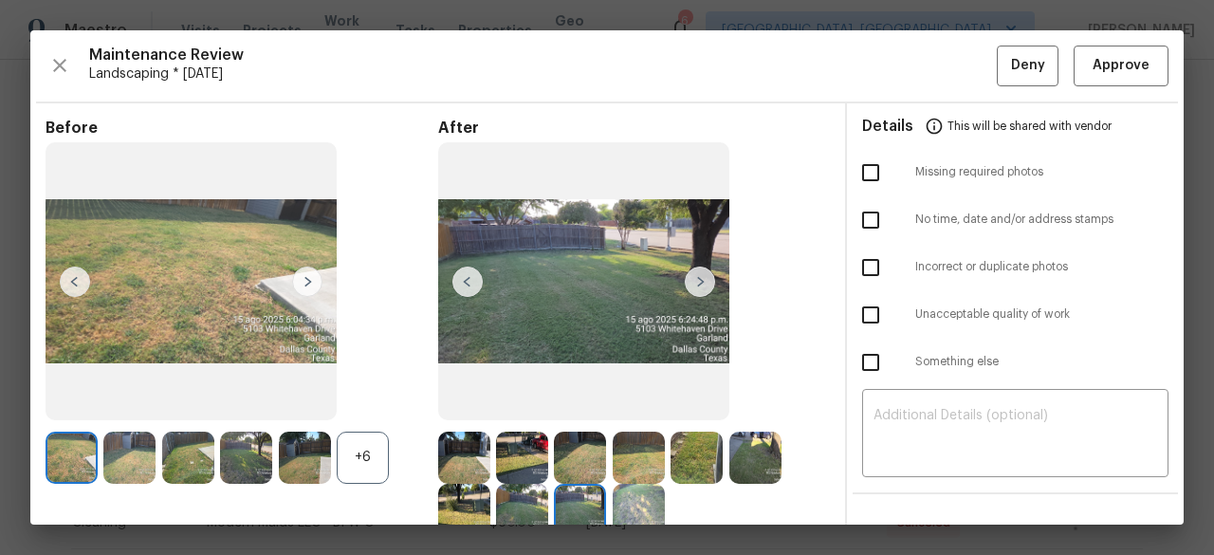
click at [692, 284] on img at bounding box center [700, 282] width 30 height 30
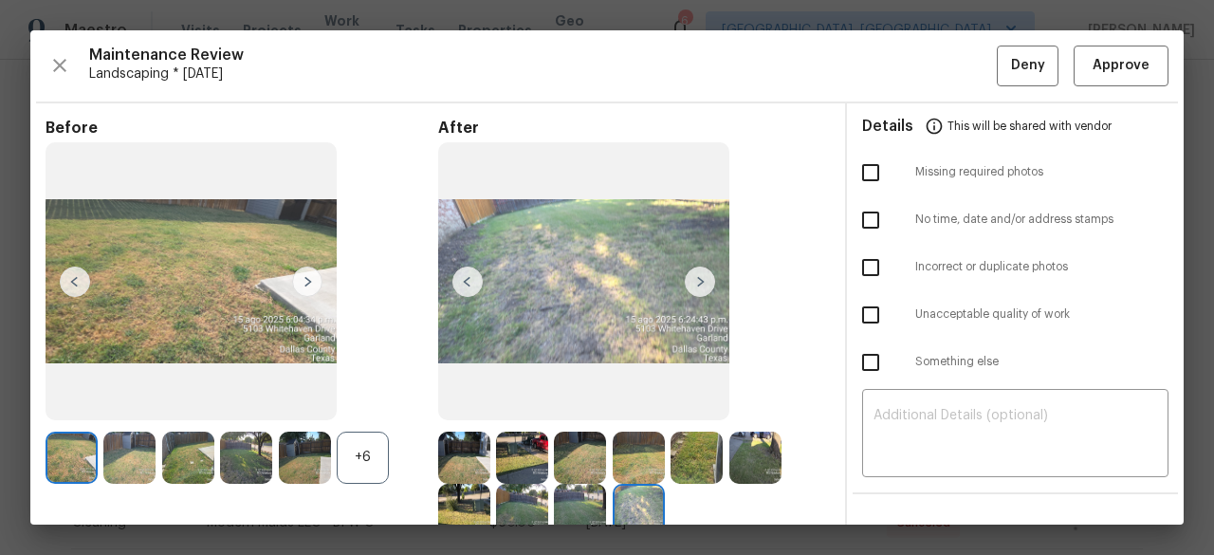
click at [692, 284] on img at bounding box center [700, 282] width 30 height 30
click at [1108, 76] on span "Approve" at bounding box center [1121, 66] width 57 height 24
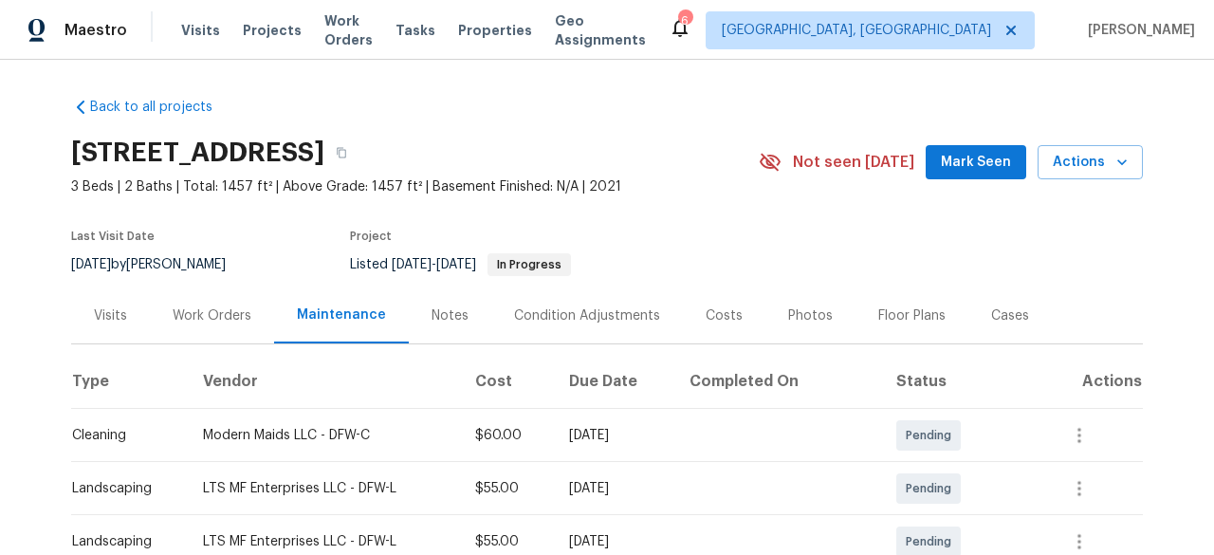
scroll to position [474, 0]
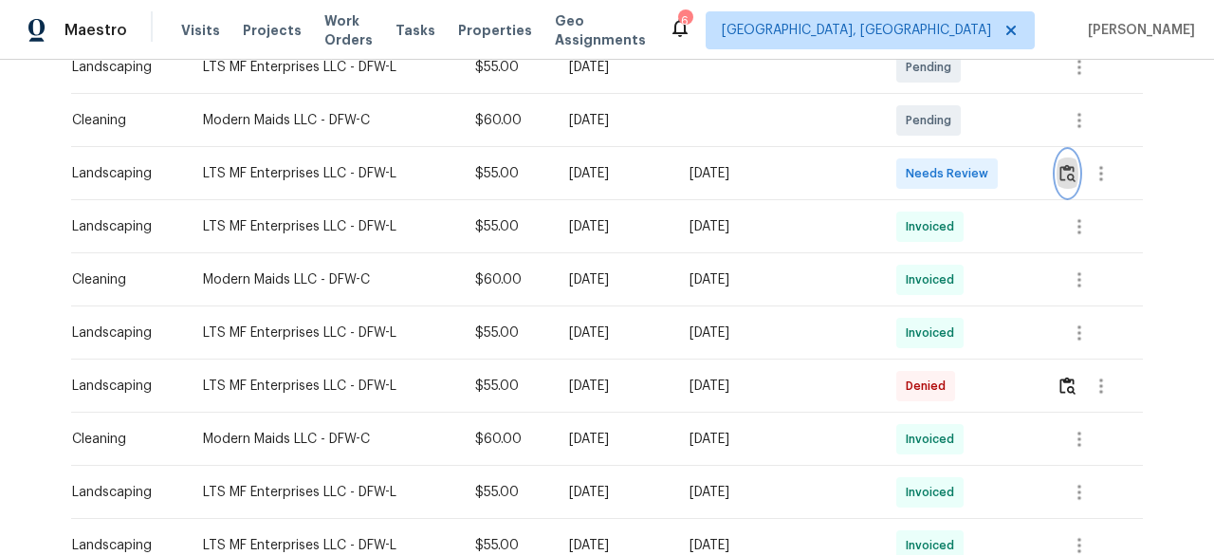
click at [1061, 170] on img "button" at bounding box center [1068, 173] width 16 height 18
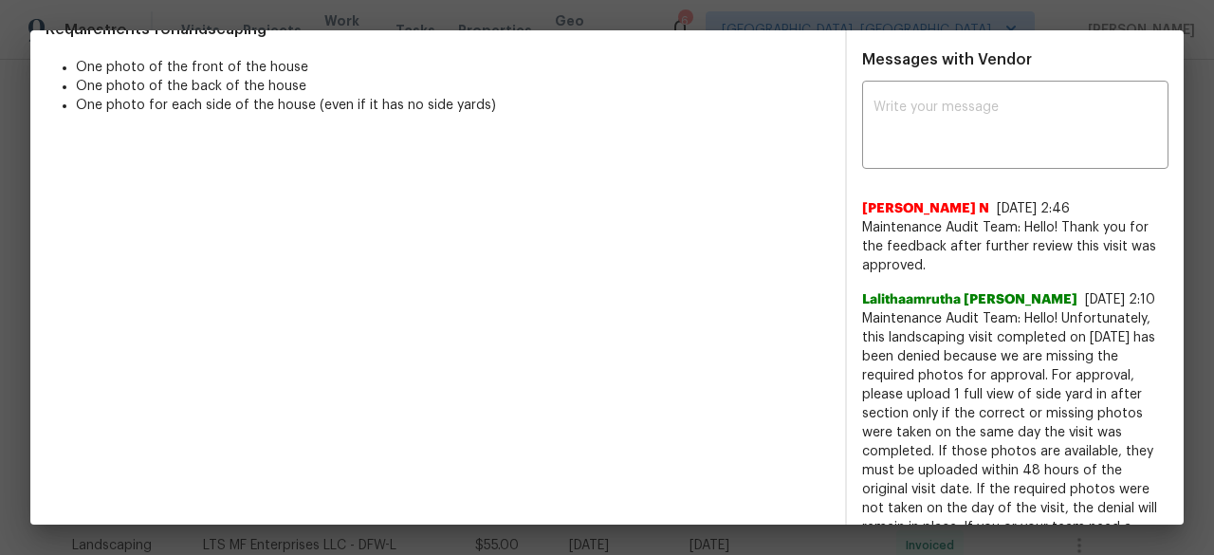
scroll to position [0, 0]
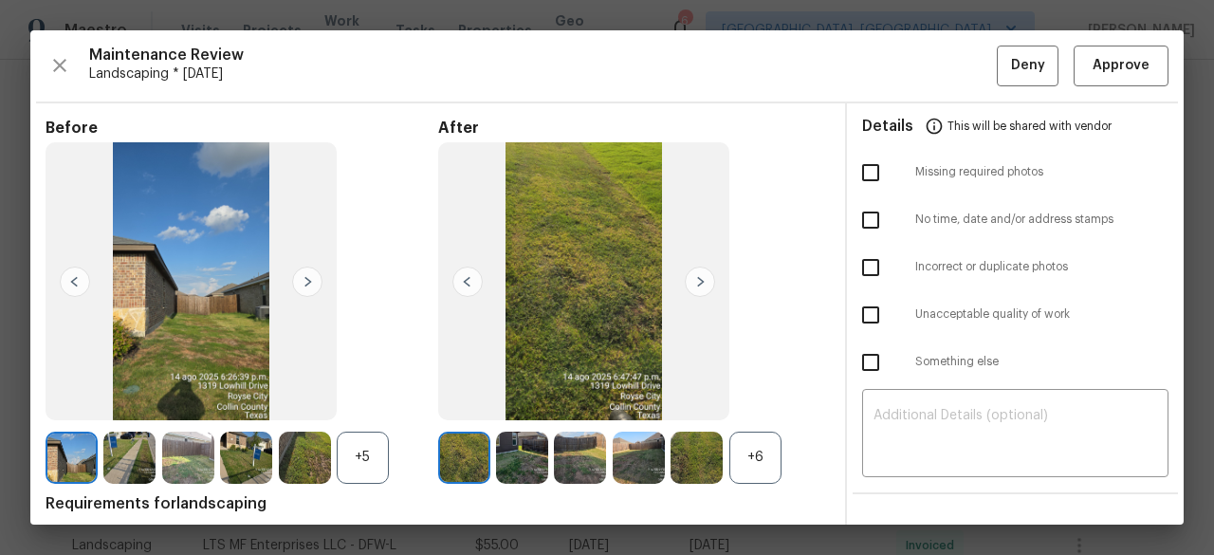
click at [869, 162] on input "checkbox" at bounding box center [871, 173] width 40 height 40
checkbox input "true"
click at [940, 413] on textarea at bounding box center [1016, 435] width 284 height 53
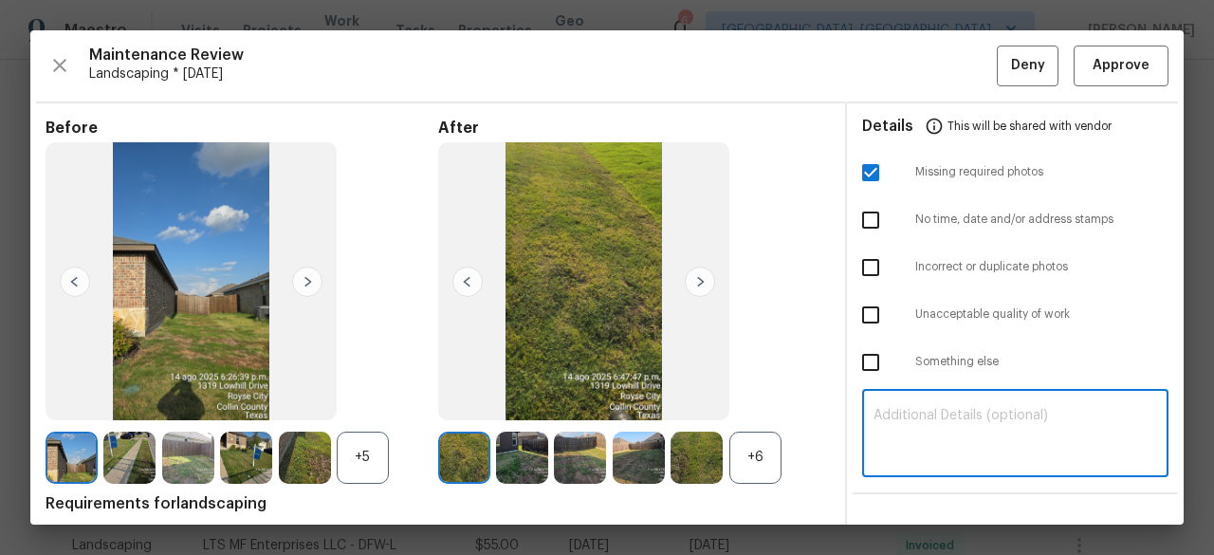
paste textarea "Maintenance Audit Team: Hello! Unfortunately, this Landscaping visit completed …"
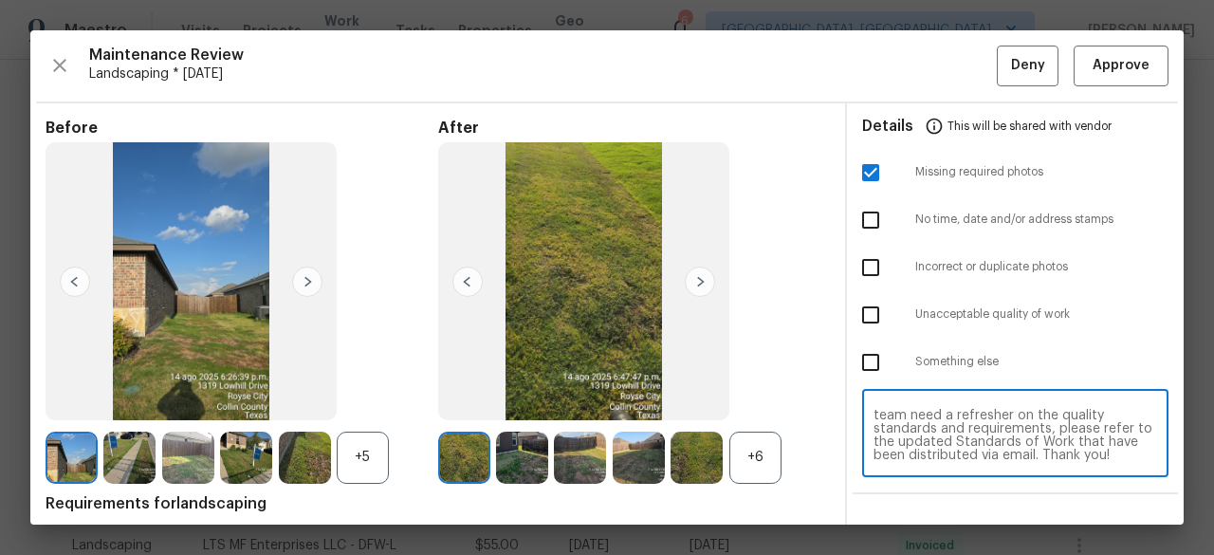
scroll to position [285, 0]
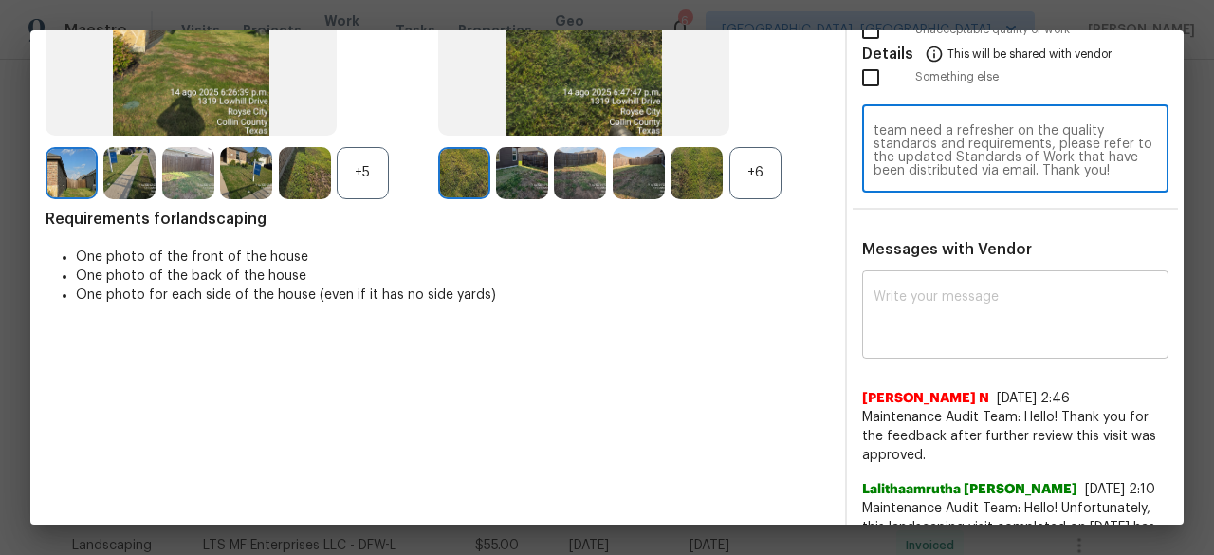
type textarea "Maintenance Audit Team: Hello! Unfortunately, this Landscaping visit completed …"
click at [901, 303] on textarea at bounding box center [1016, 316] width 284 height 53
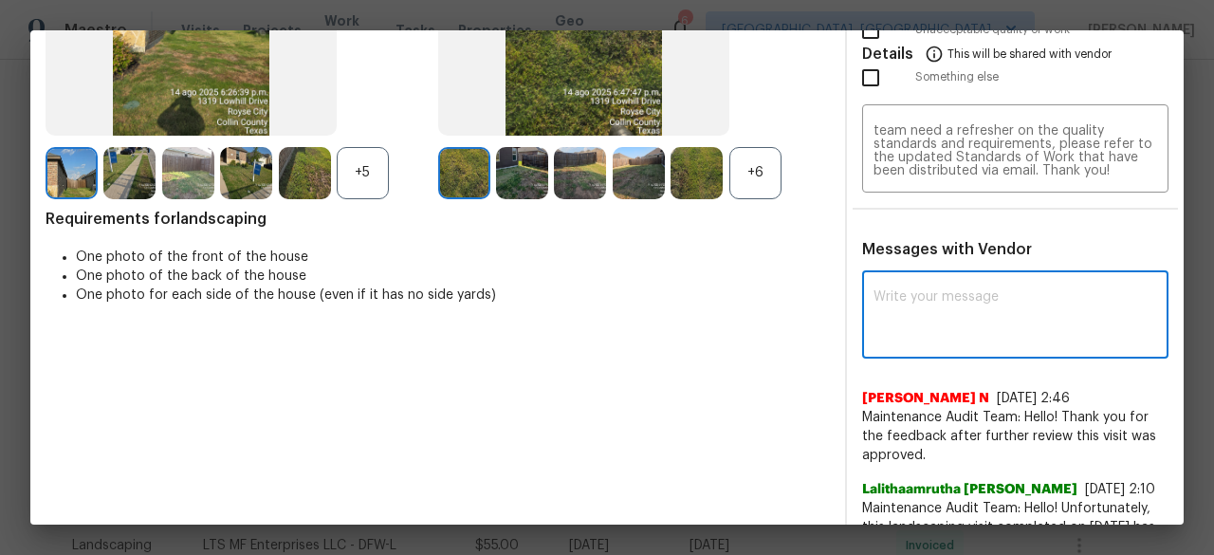
paste textarea "Maintenance Audit Team: Hello! Unfortunately, this Landscaping visit completed …"
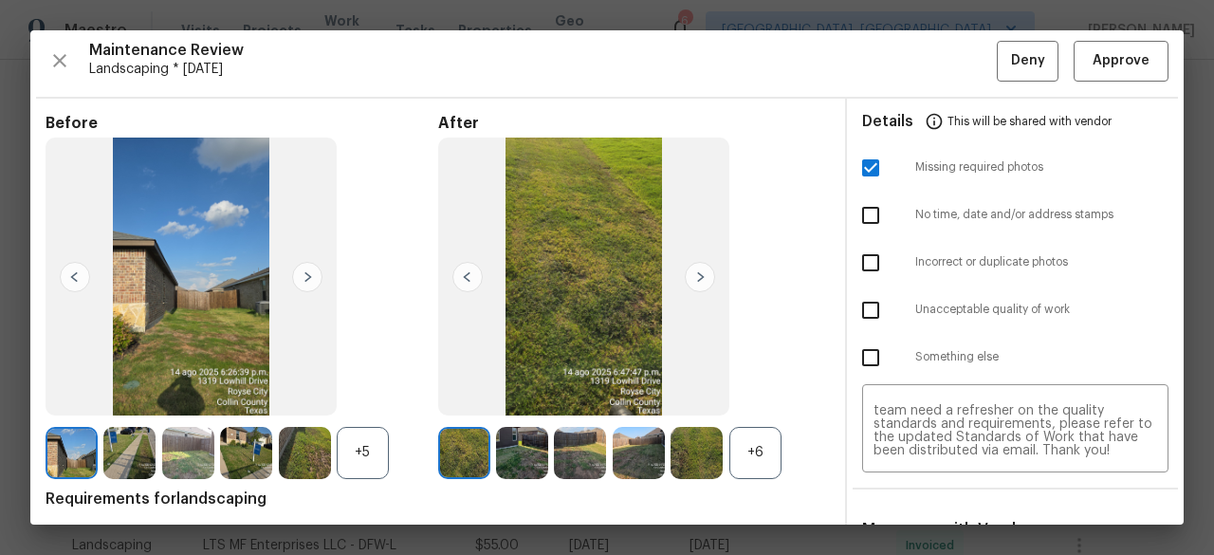
scroll to position [0, 0]
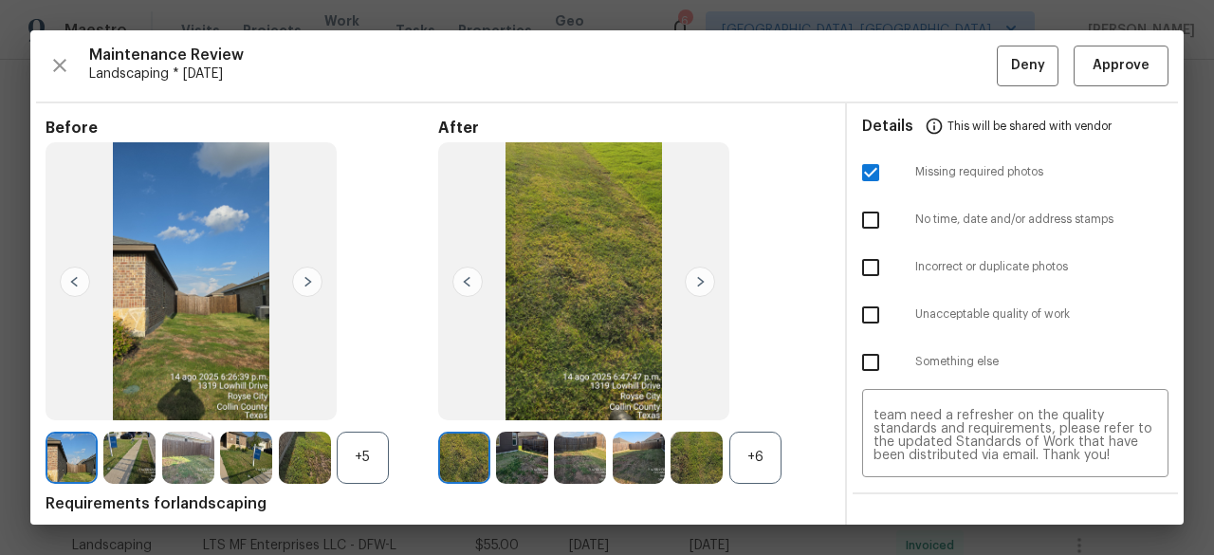
type textarea "Maintenance Audit Team: Hello! Unfortunately, this Landscaping visit completed …"
click at [695, 280] on img at bounding box center [700, 282] width 30 height 30
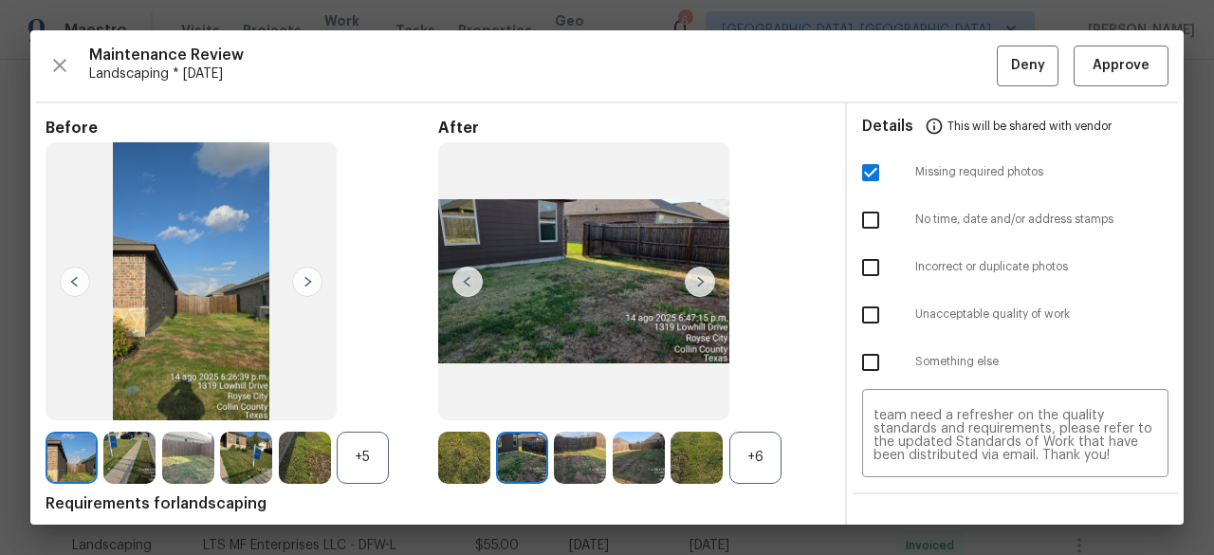
click at [695, 280] on img at bounding box center [700, 282] width 30 height 30
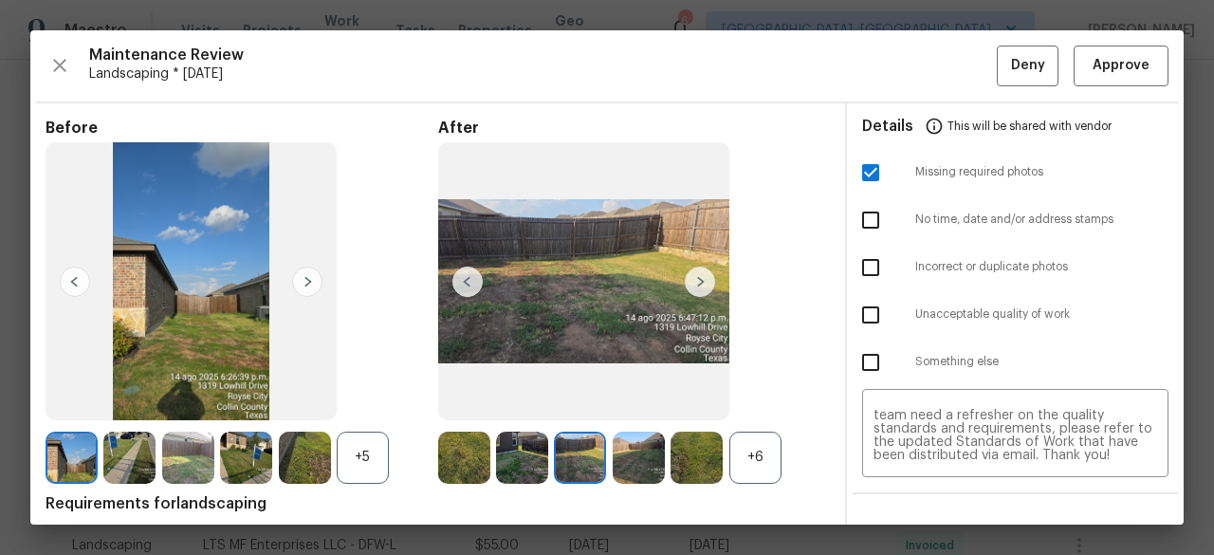
click at [695, 280] on img at bounding box center [700, 282] width 30 height 30
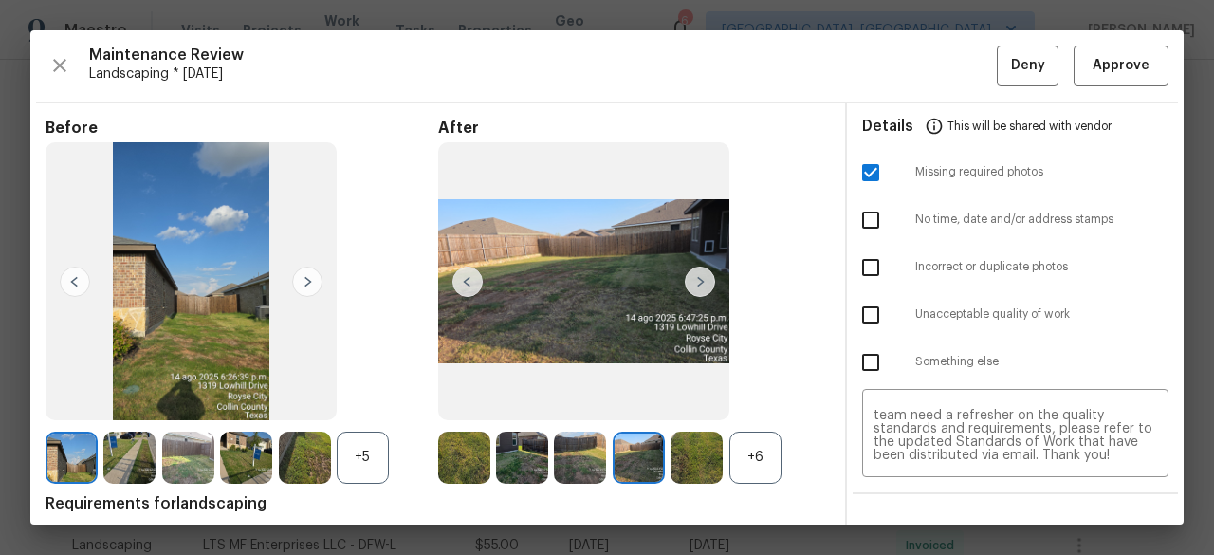
click at [695, 280] on img at bounding box center [700, 282] width 30 height 30
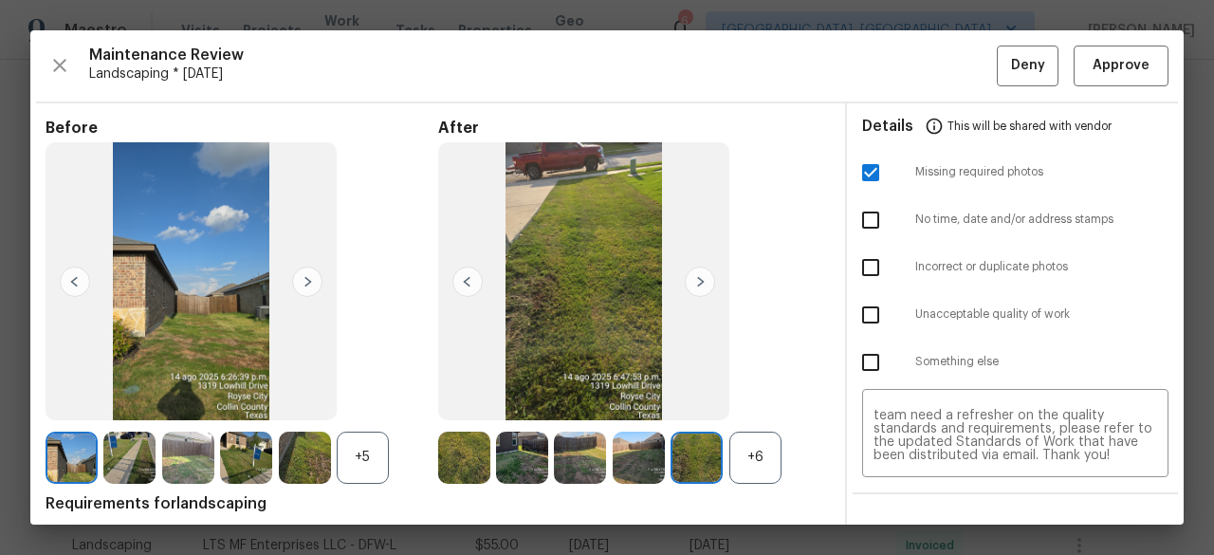
click at [695, 280] on img at bounding box center [700, 282] width 30 height 30
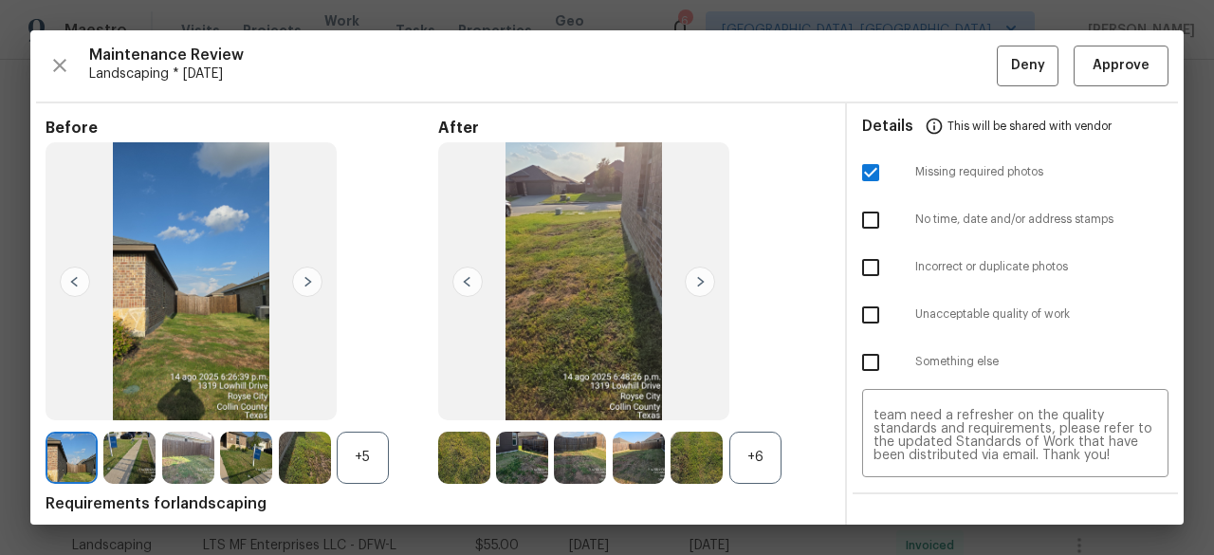
click at [465, 279] on img at bounding box center [467, 282] width 30 height 30
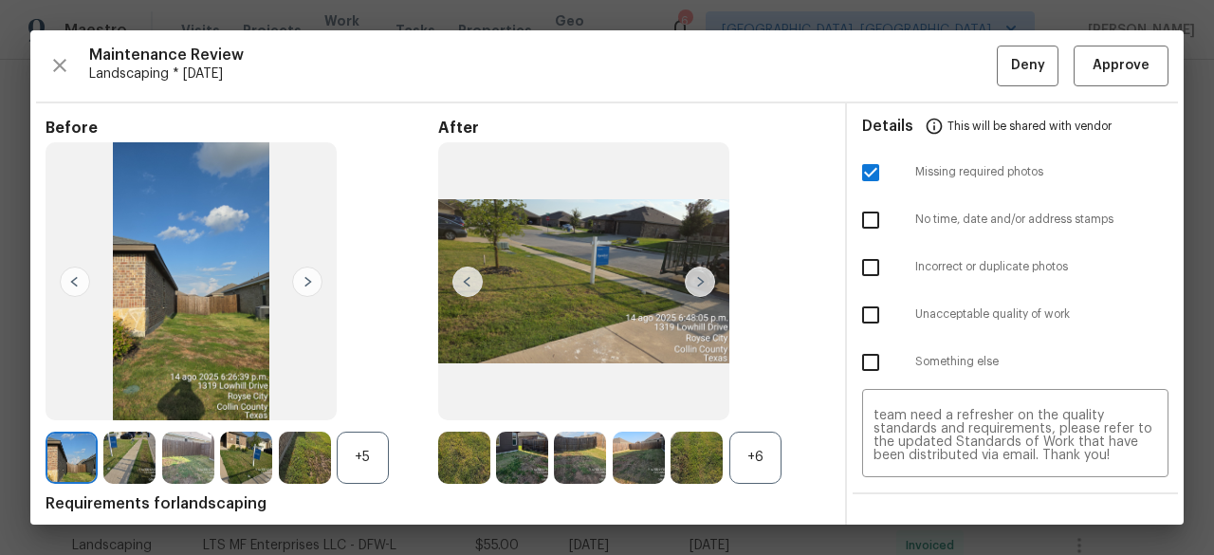
click at [455, 276] on img at bounding box center [467, 282] width 30 height 30
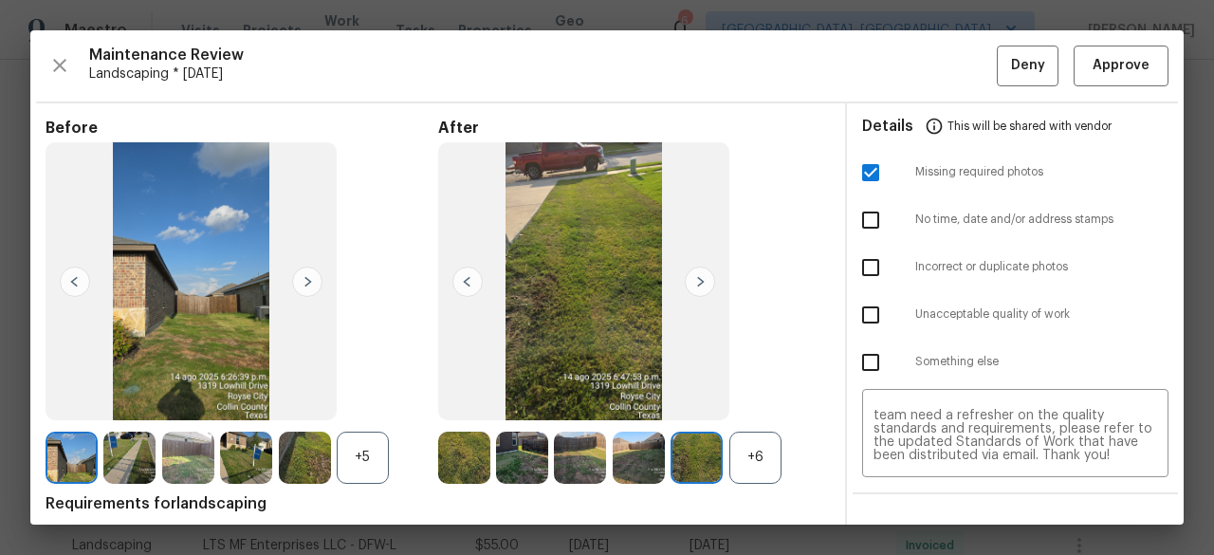
click at [688, 272] on img at bounding box center [700, 282] width 30 height 30
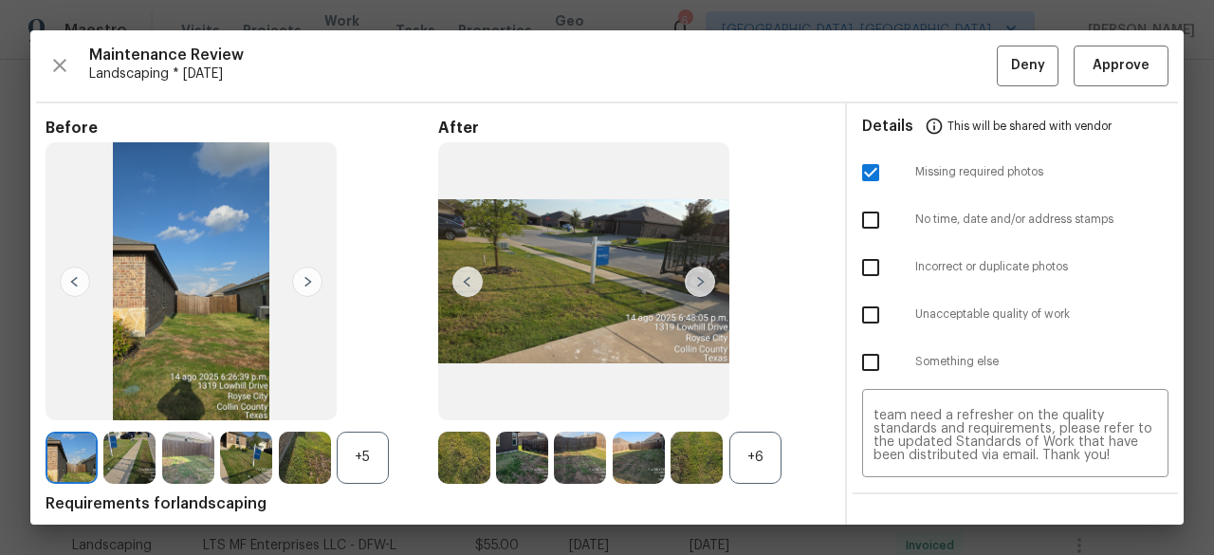
click at [688, 272] on img at bounding box center [700, 282] width 30 height 30
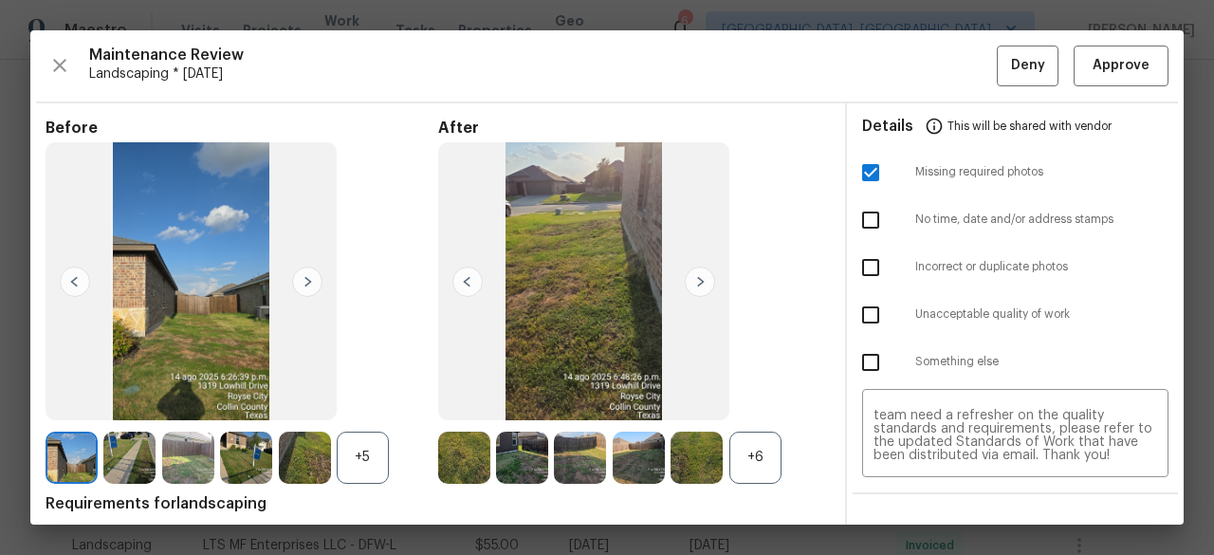
click at [688, 272] on img at bounding box center [700, 282] width 30 height 30
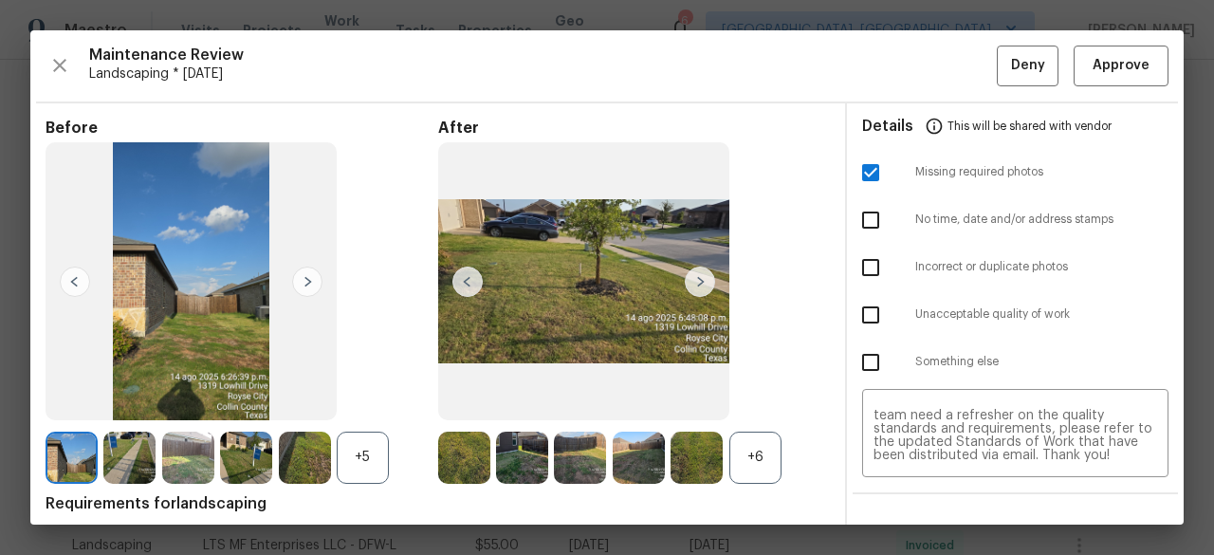
click at [688, 272] on img at bounding box center [700, 282] width 30 height 30
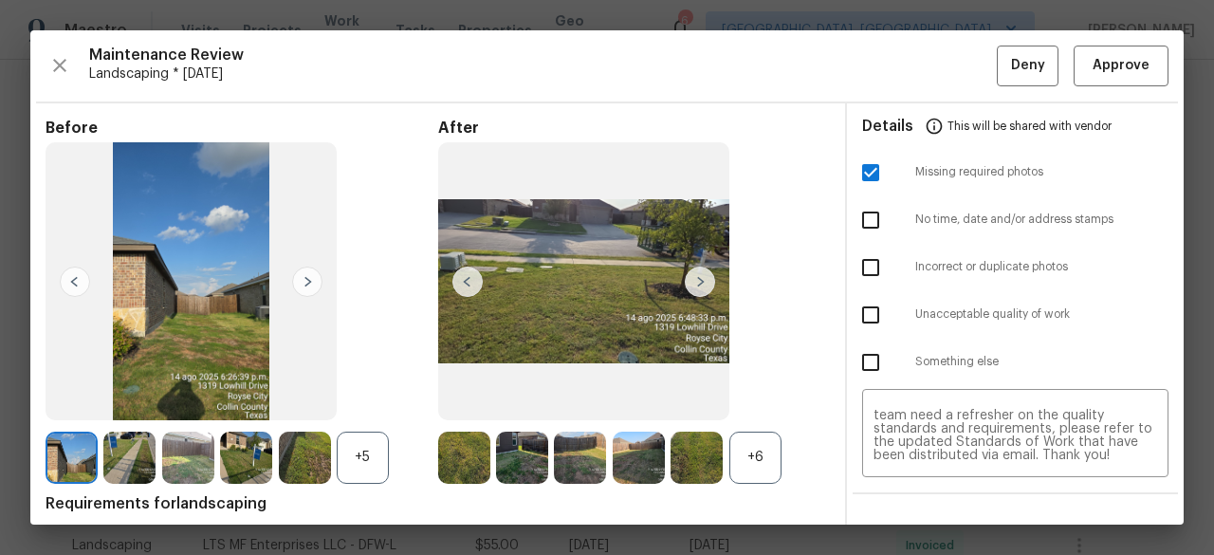
click at [688, 272] on img at bounding box center [700, 282] width 30 height 30
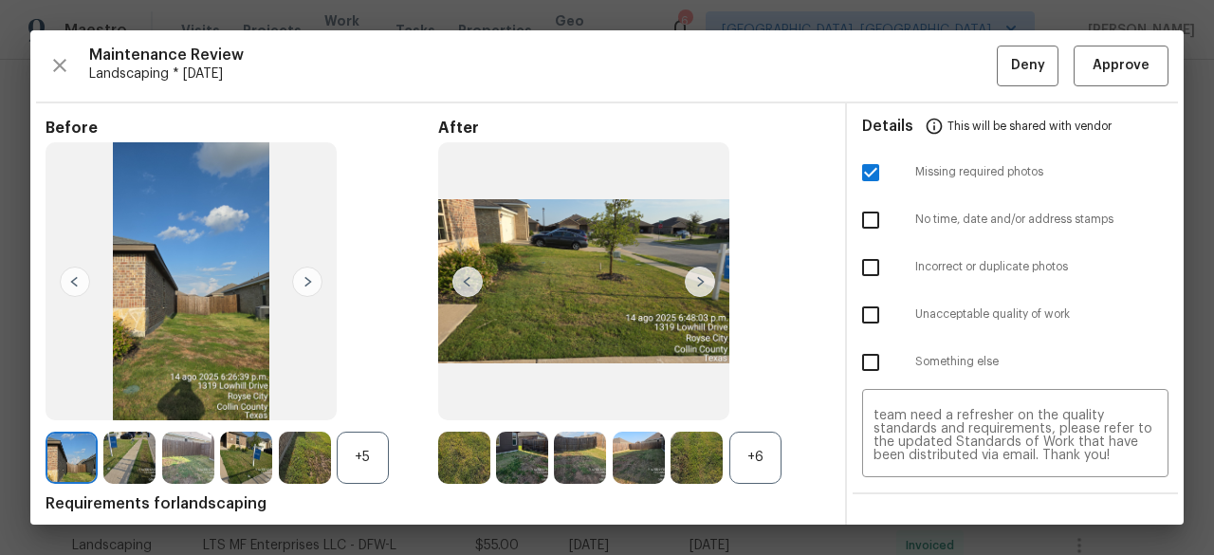
click at [688, 272] on img at bounding box center [700, 282] width 30 height 30
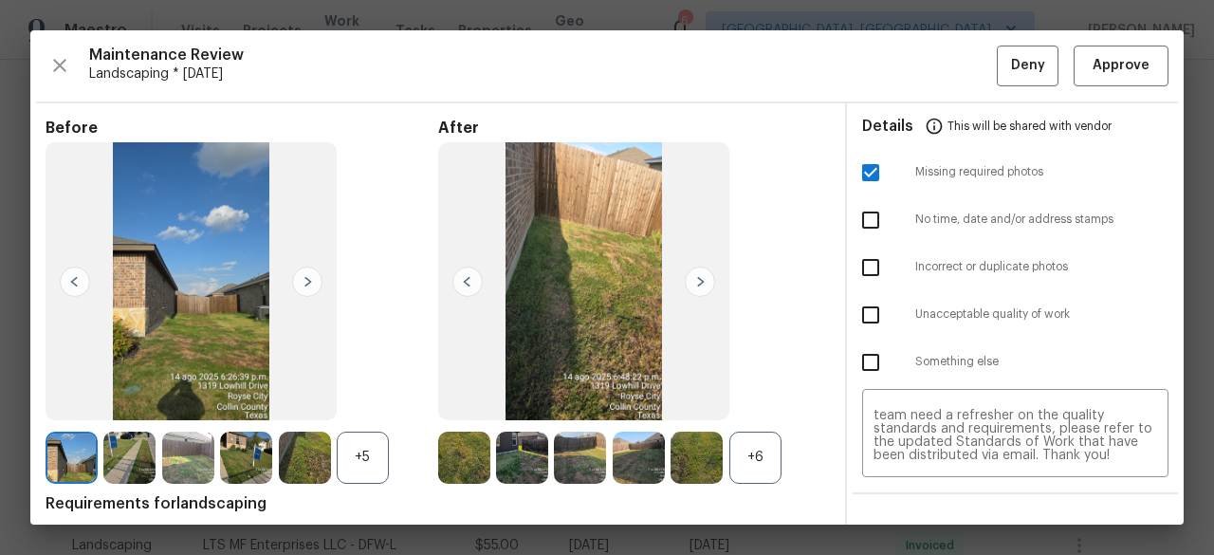
click at [688, 272] on img at bounding box center [700, 282] width 30 height 30
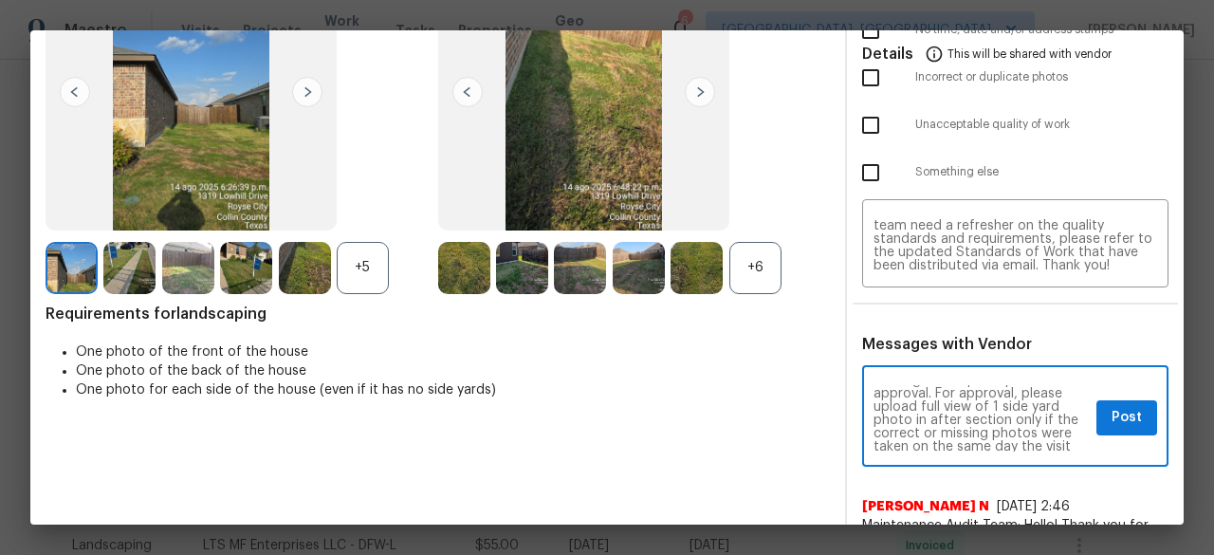
scroll to position [76, 0]
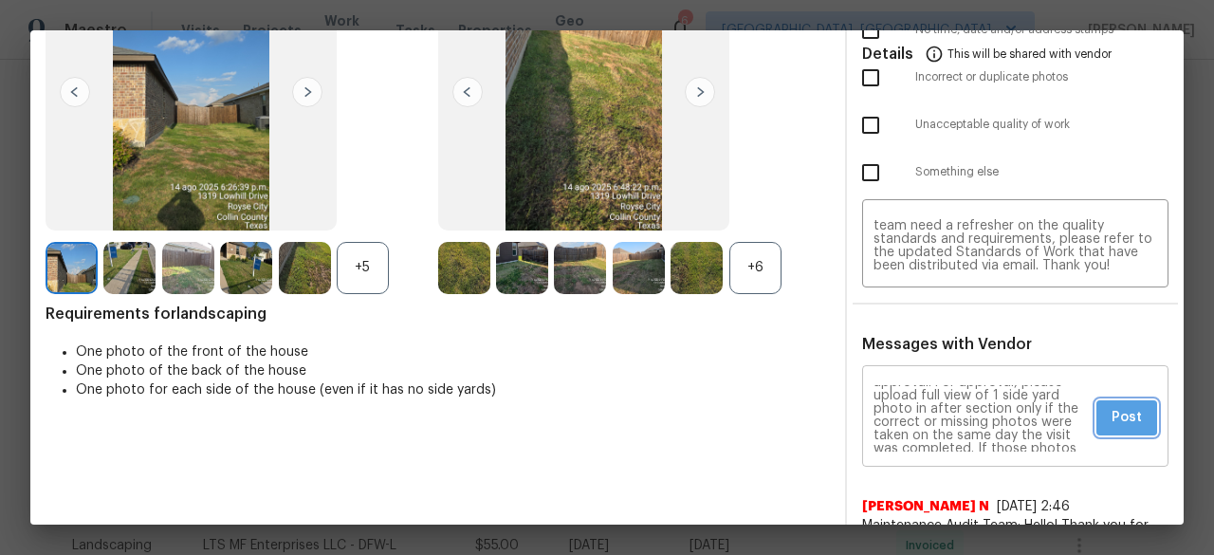
click at [1097, 424] on button "Post" at bounding box center [1127, 417] width 61 height 35
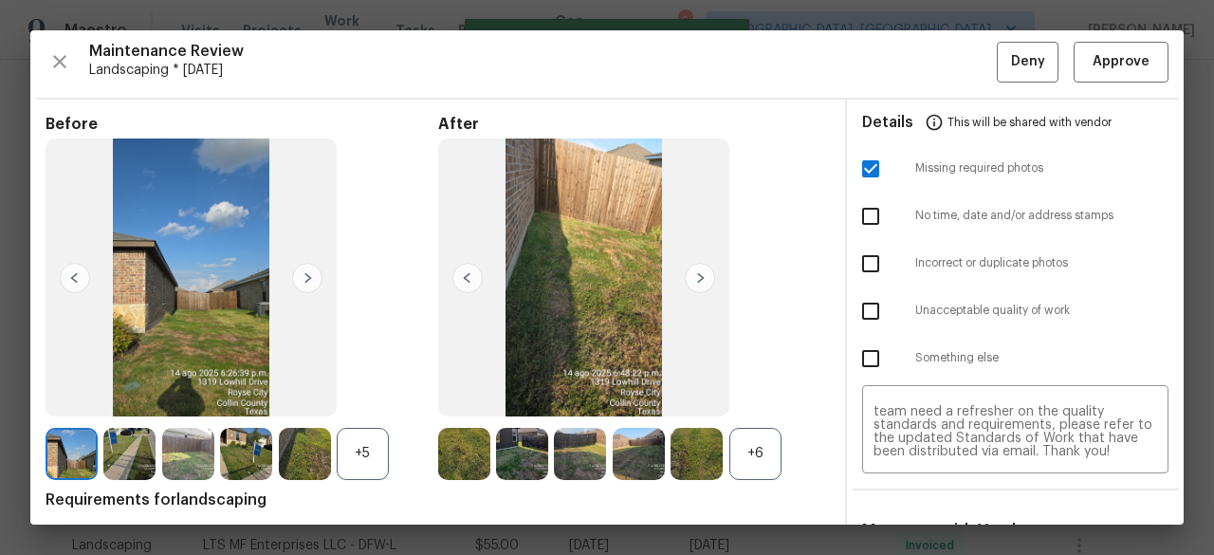
scroll to position [0, 0]
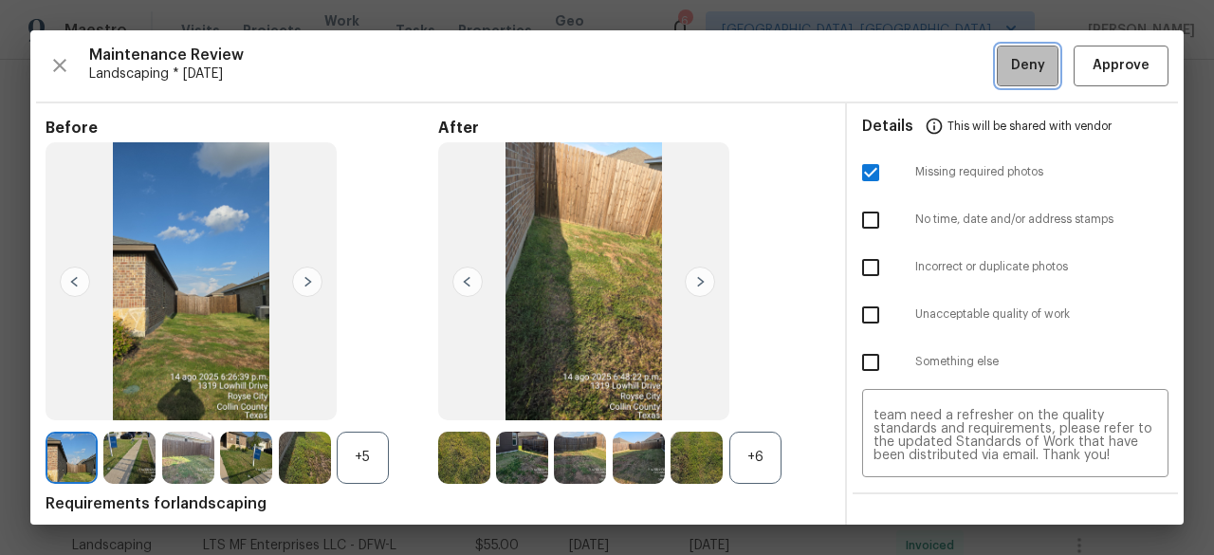
click at [997, 77] on button "Deny" at bounding box center [1028, 66] width 62 height 41
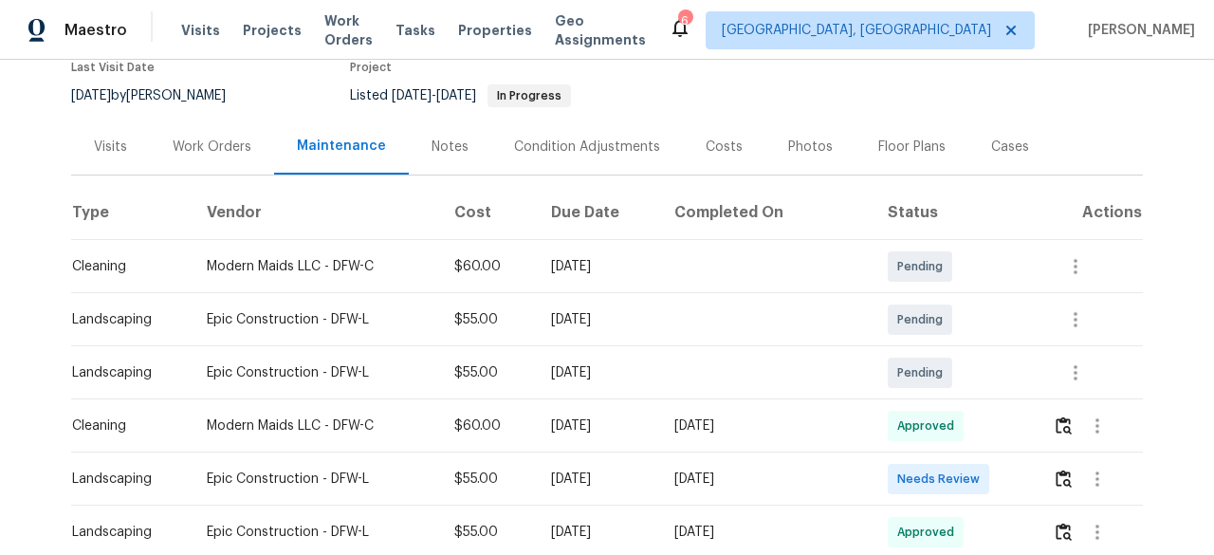
scroll to position [285, 0]
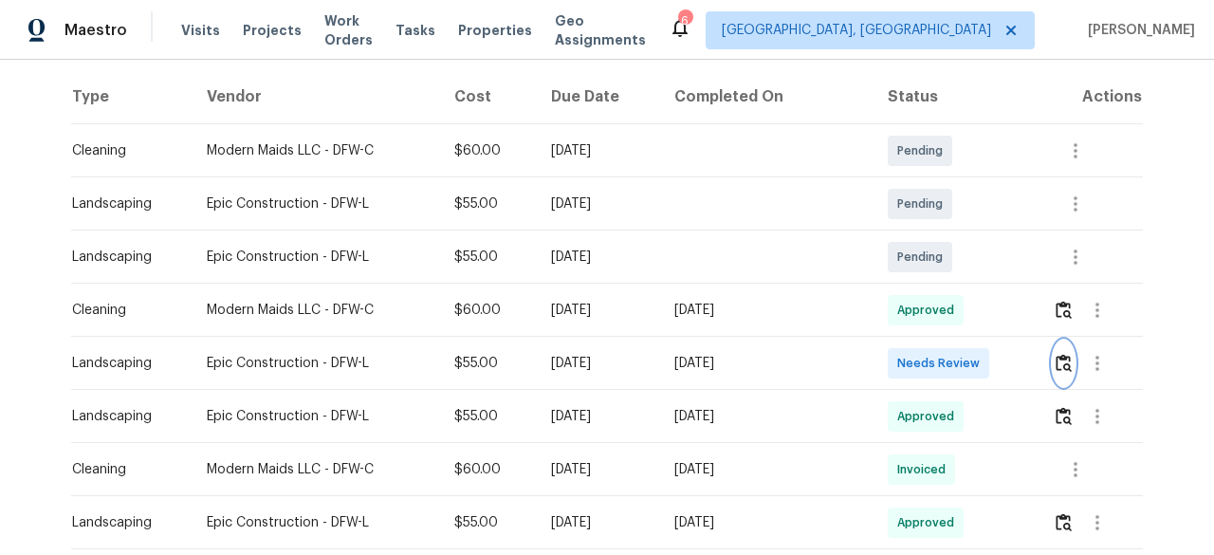
click at [1058, 359] on img "button" at bounding box center [1064, 363] width 16 height 18
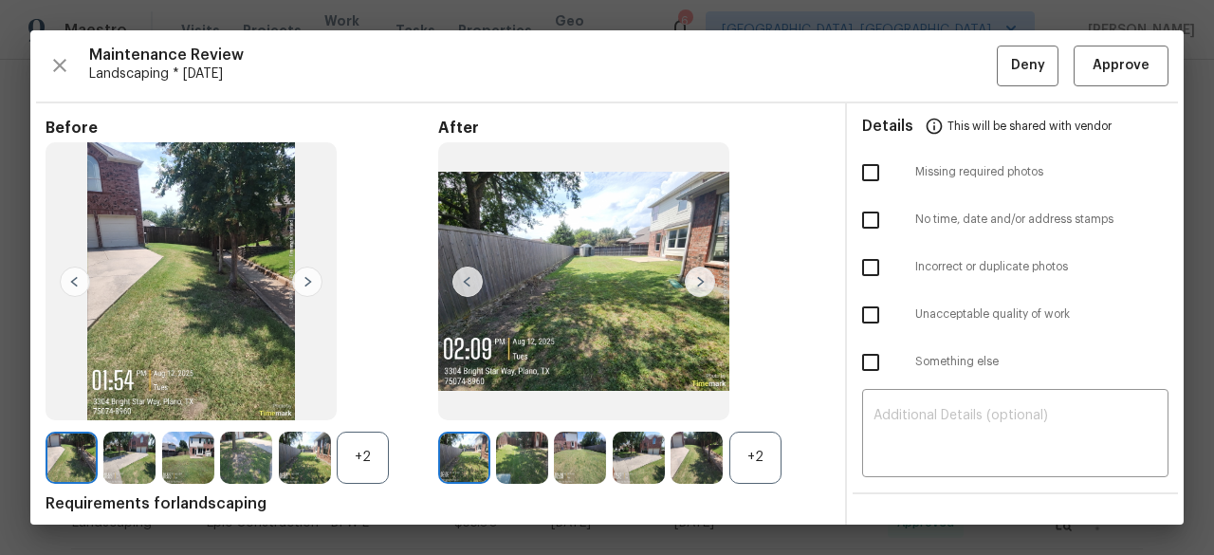
click at [694, 280] on img at bounding box center [700, 282] width 30 height 30
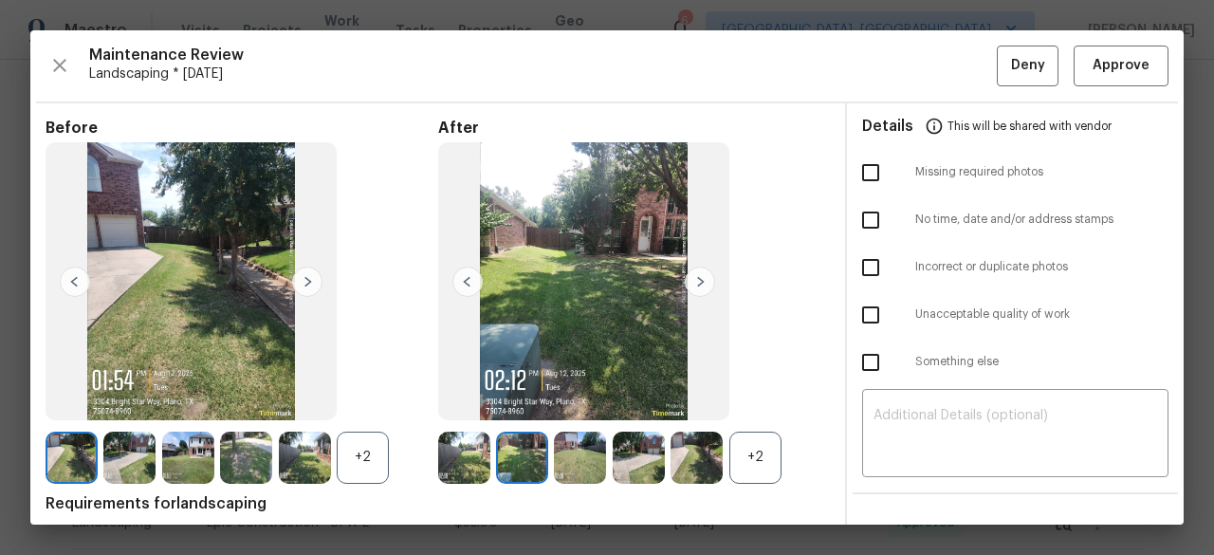
click at [694, 280] on img at bounding box center [700, 282] width 30 height 30
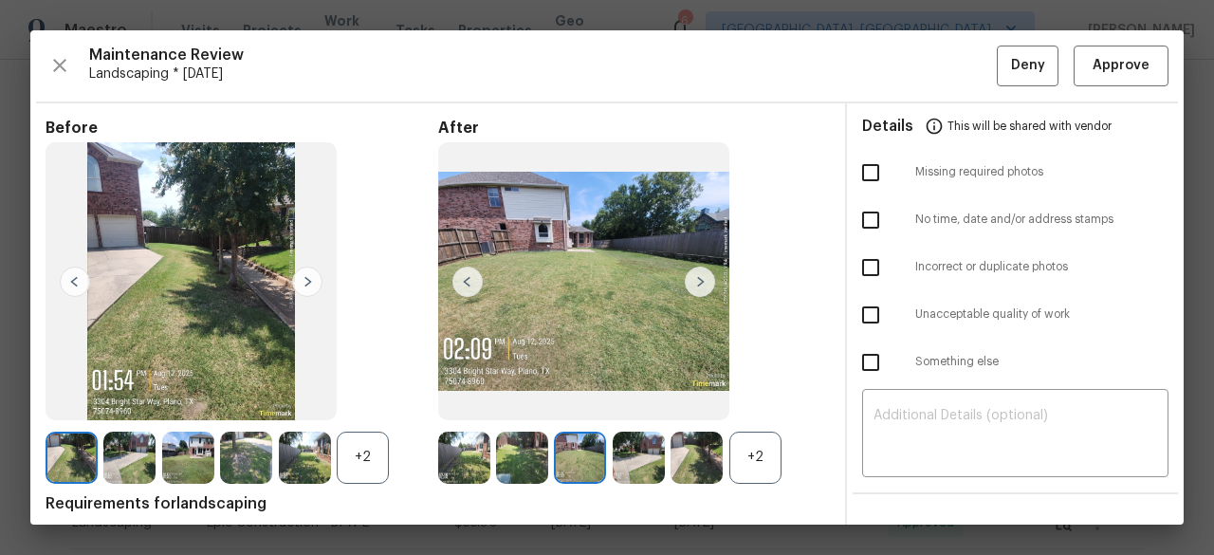
click at [694, 280] on img at bounding box center [700, 282] width 30 height 30
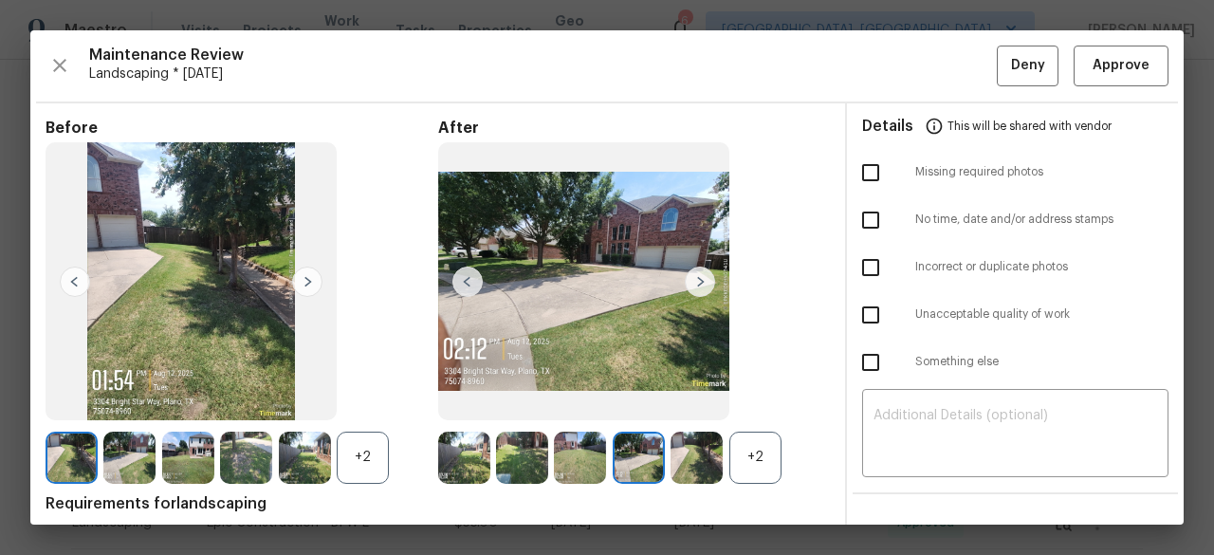
click at [694, 280] on img at bounding box center [700, 282] width 30 height 30
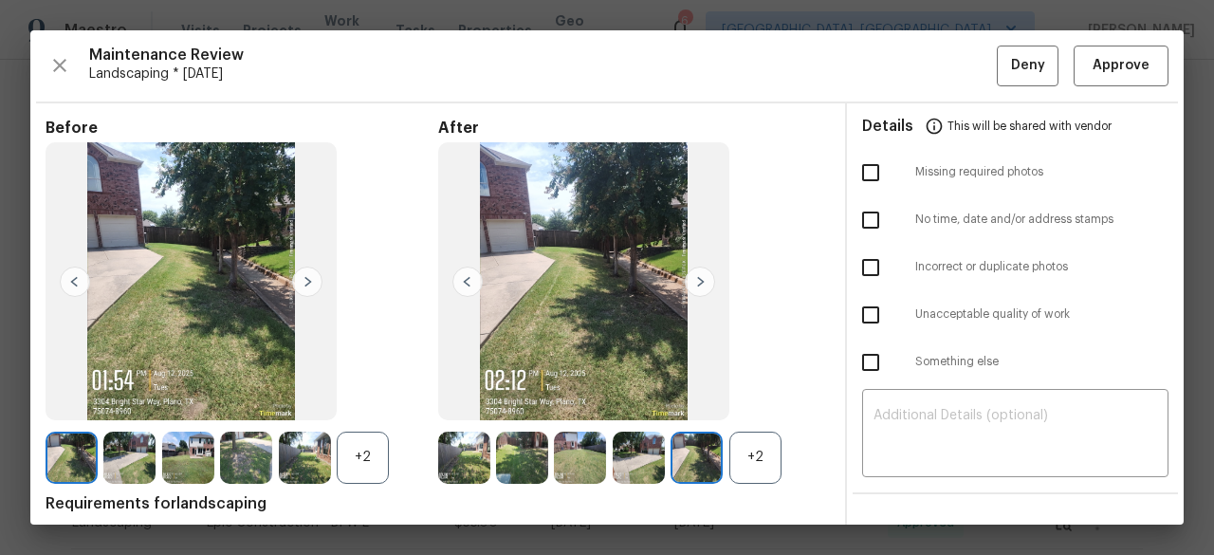
click at [694, 280] on img at bounding box center [700, 282] width 30 height 30
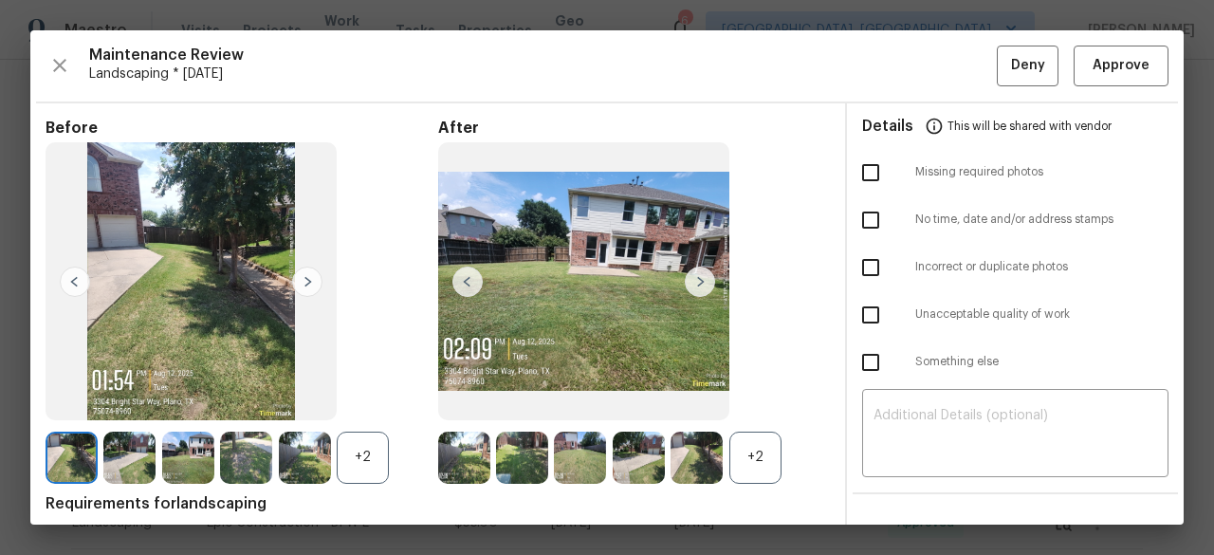
click at [694, 280] on img at bounding box center [700, 282] width 30 height 30
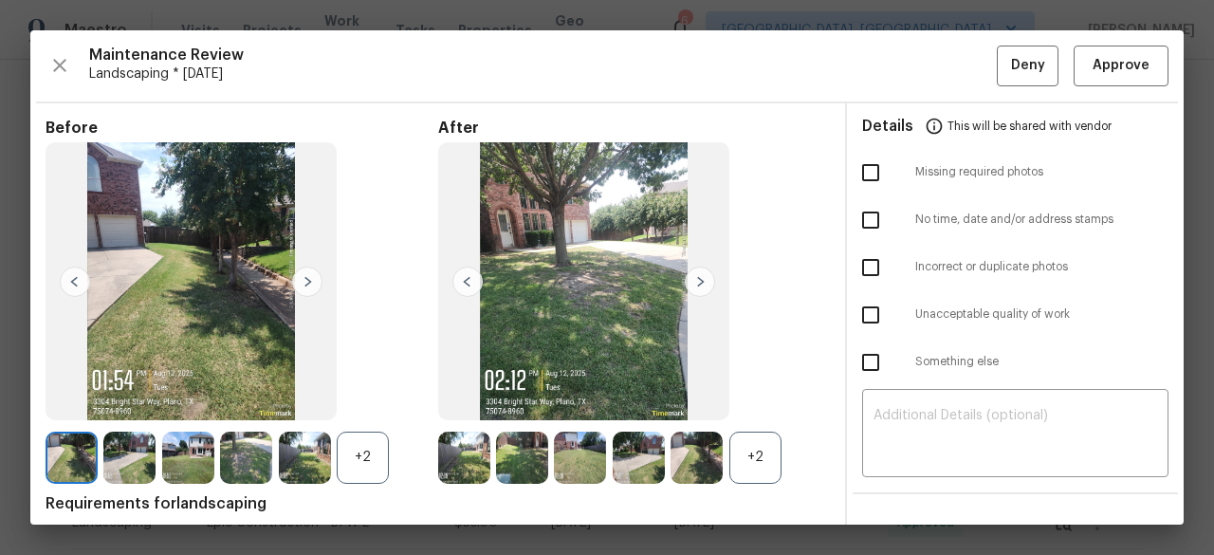
click at [694, 280] on img at bounding box center [700, 282] width 30 height 30
click at [1105, 74] on span "Approve" at bounding box center [1121, 66] width 57 height 24
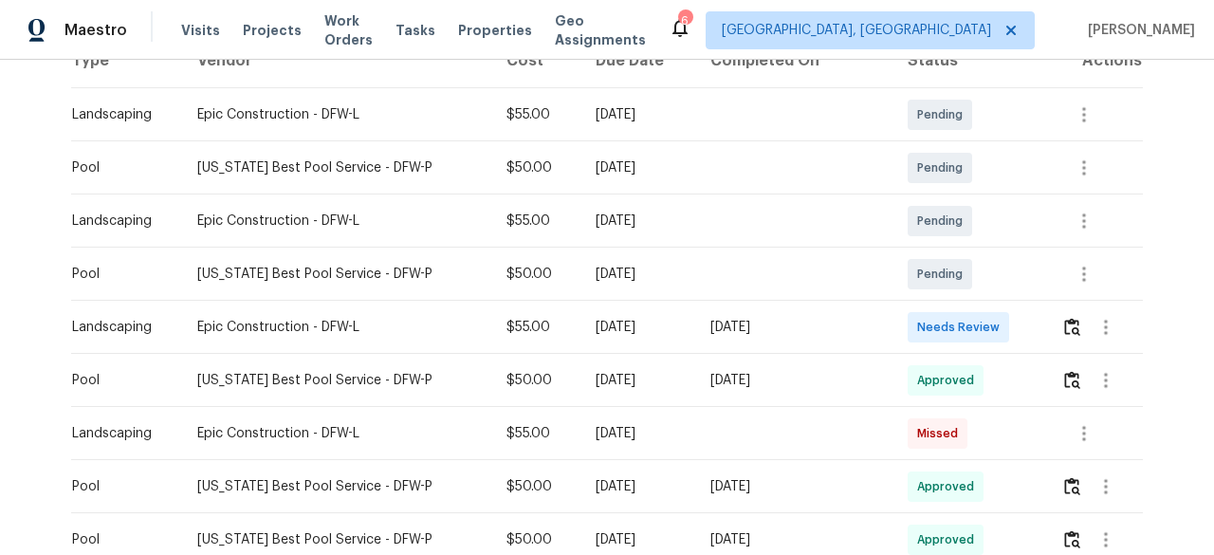
scroll to position [379, 0]
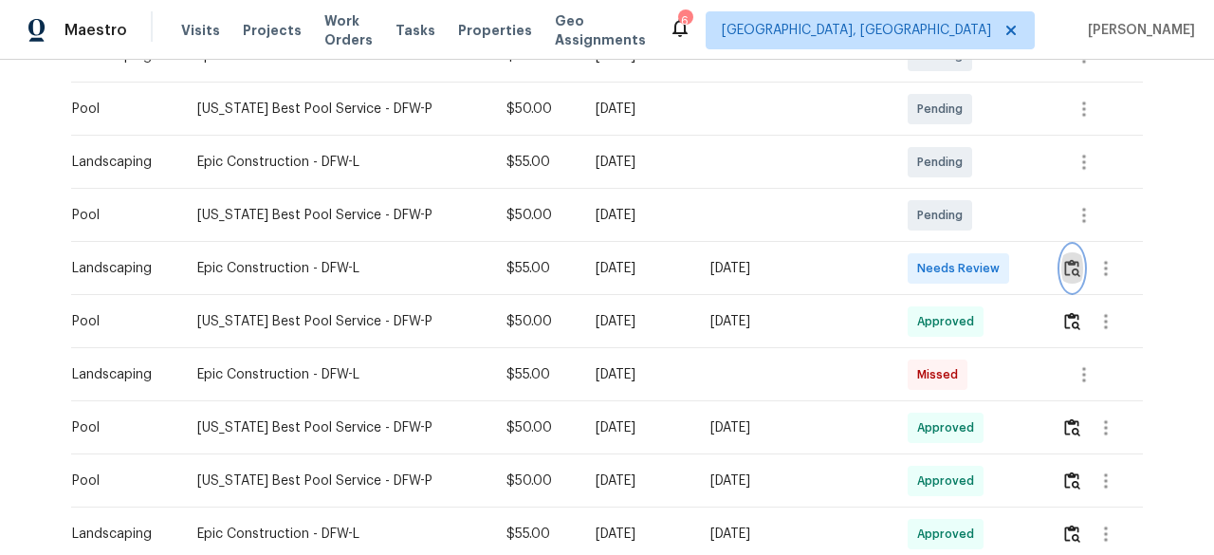
click at [1064, 267] on img "button" at bounding box center [1072, 268] width 16 height 18
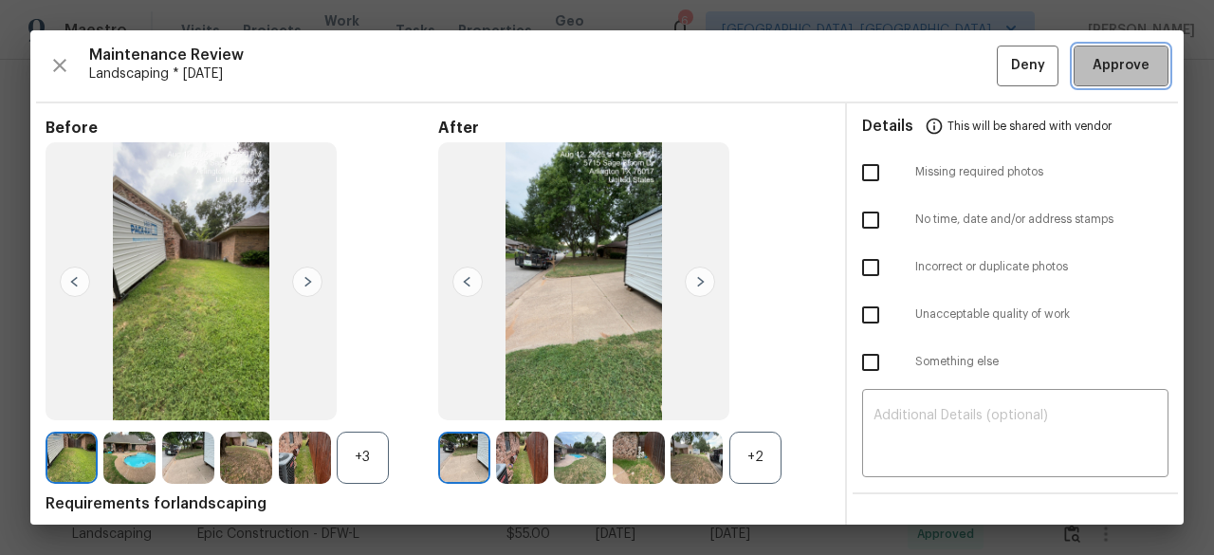
click at [1093, 54] on span "Approve" at bounding box center [1121, 66] width 57 height 24
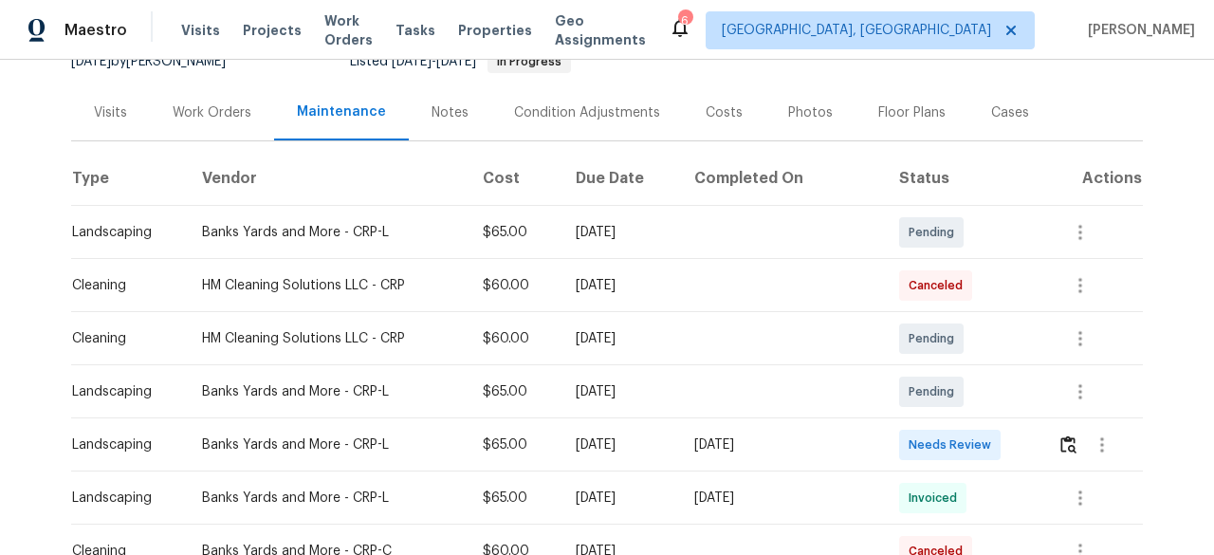
scroll to position [379, 0]
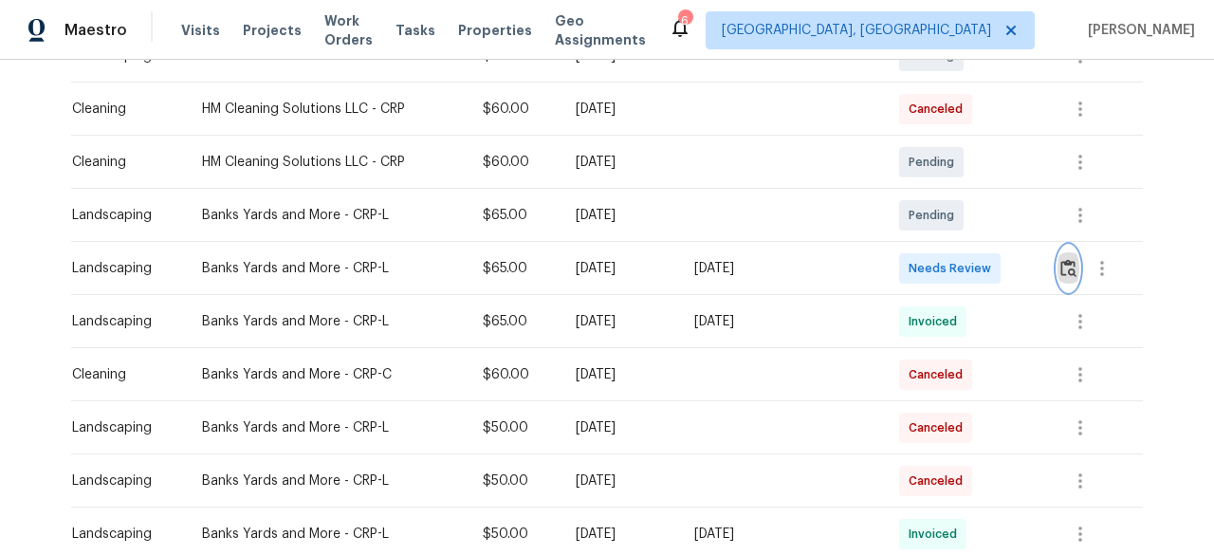
click at [1060, 274] on img "button" at bounding box center [1068, 268] width 16 height 18
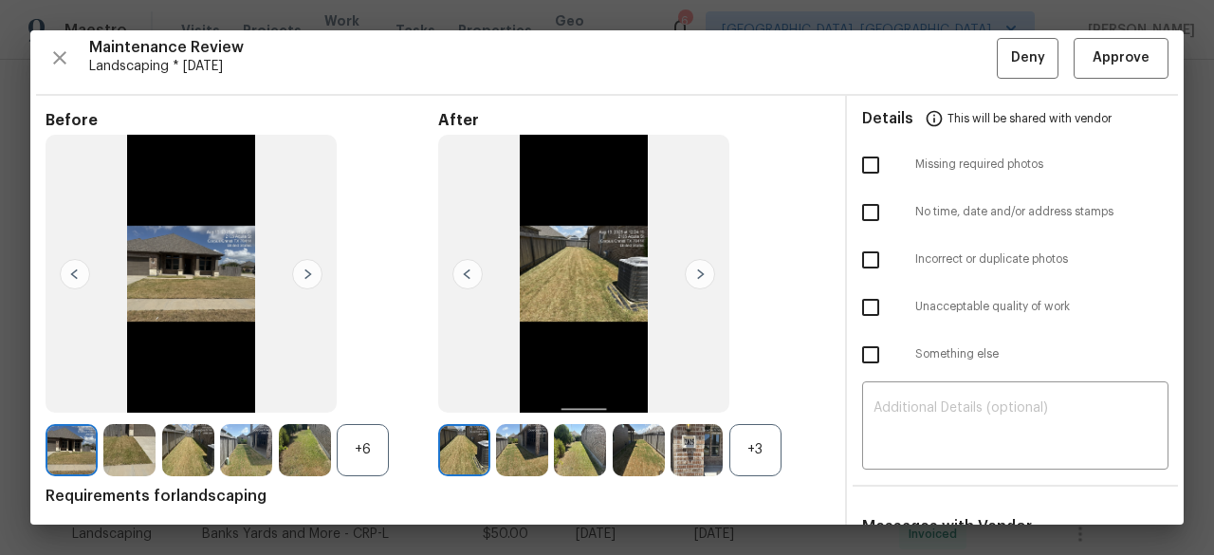
scroll to position [0, 0]
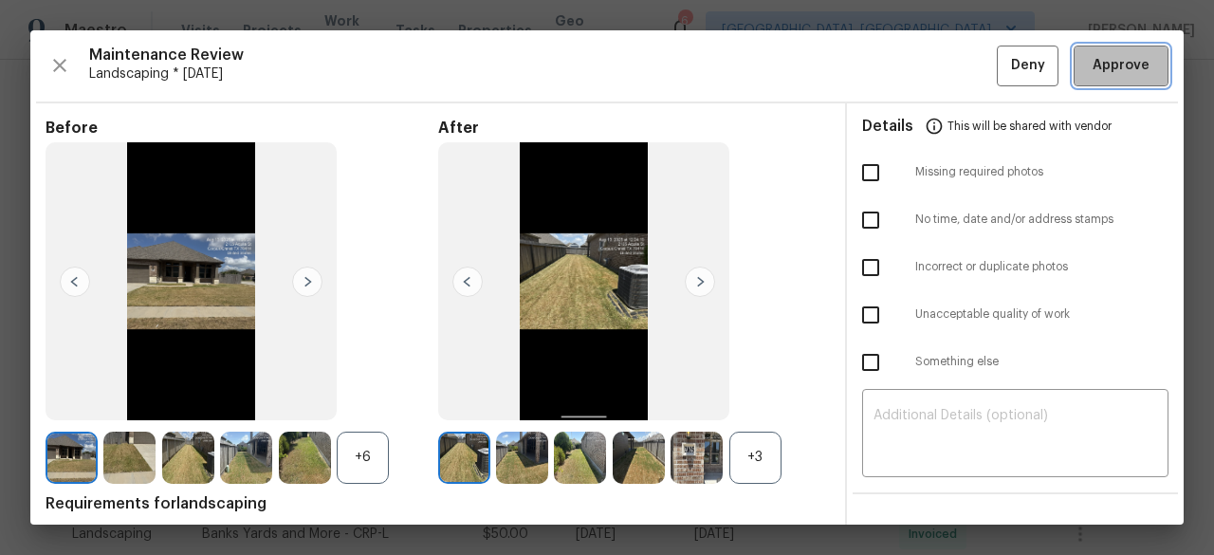
click at [1130, 56] on span "Approve" at bounding box center [1121, 66] width 57 height 24
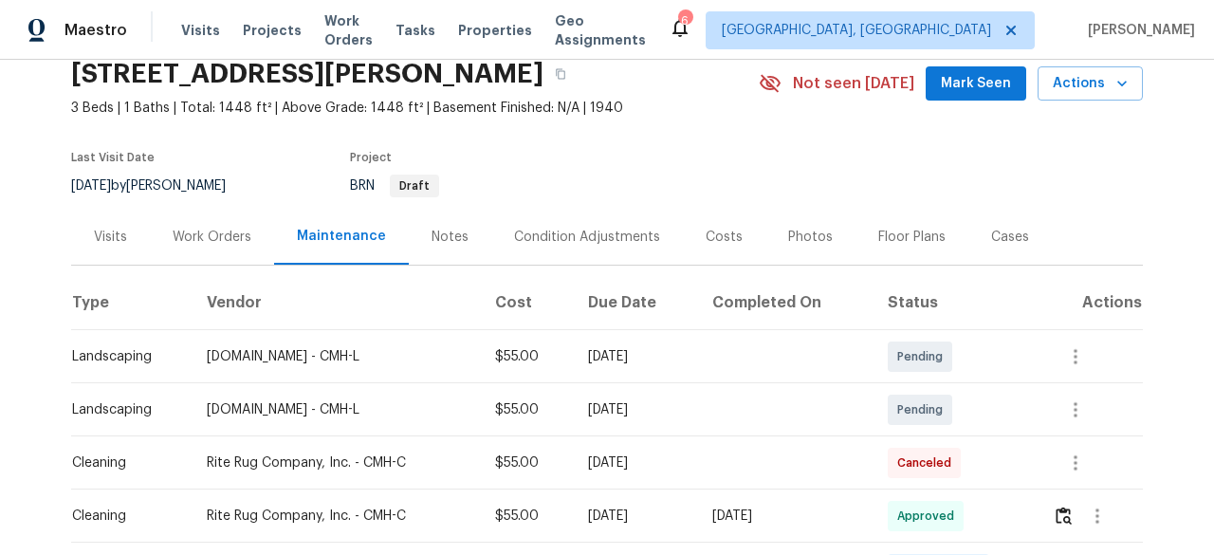
scroll to position [190, 0]
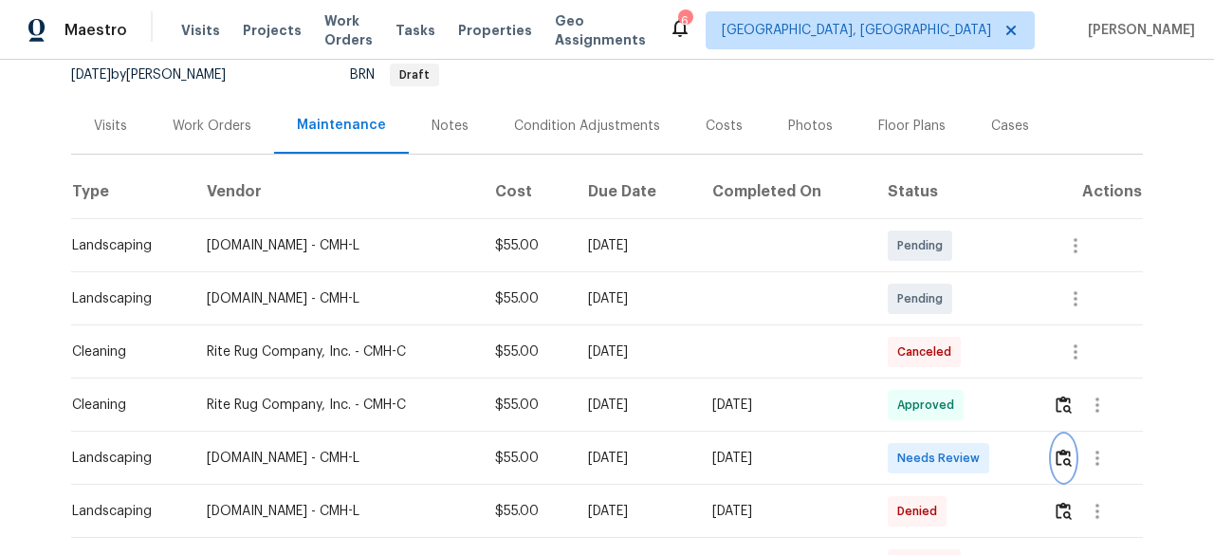
click at [1059, 443] on button "button" at bounding box center [1064, 458] width 22 height 46
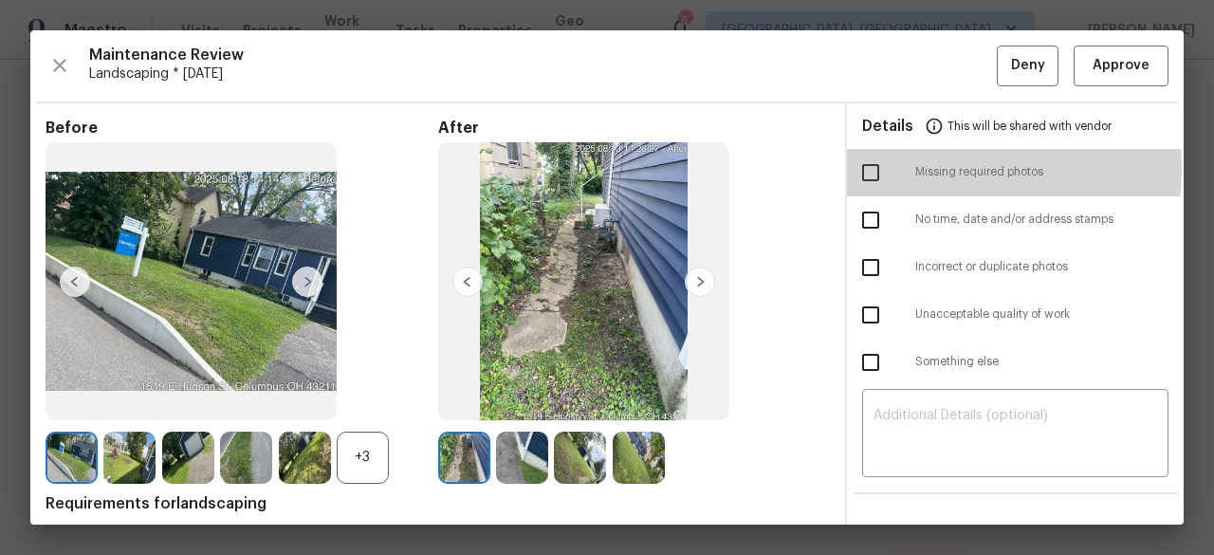
click at [863, 168] on input "checkbox" at bounding box center [871, 173] width 40 height 40
checkbox input "true"
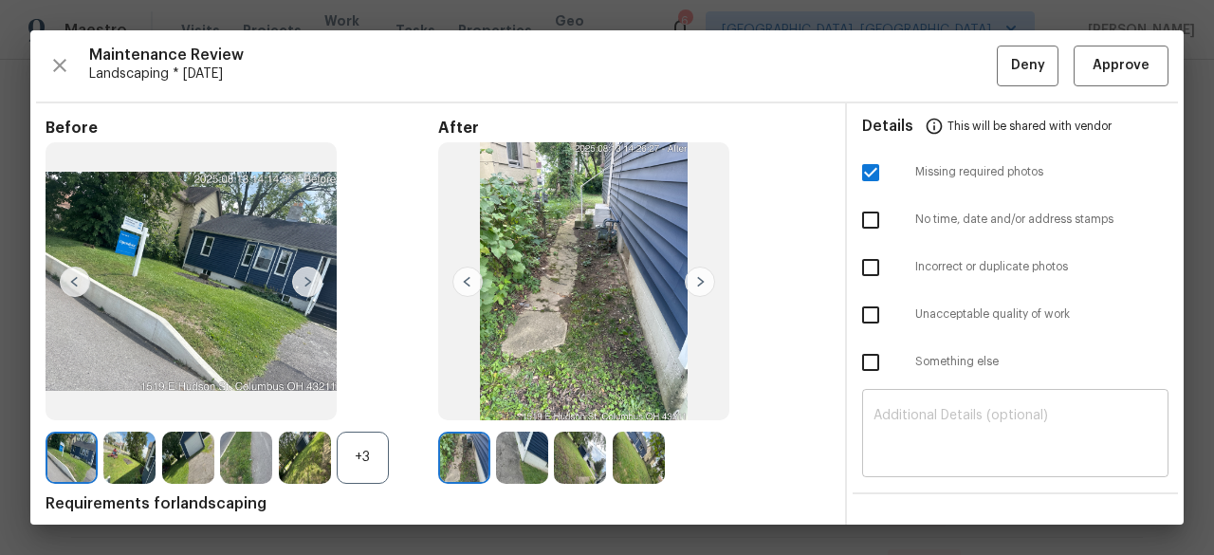
click at [889, 422] on textarea at bounding box center [1016, 435] width 284 height 53
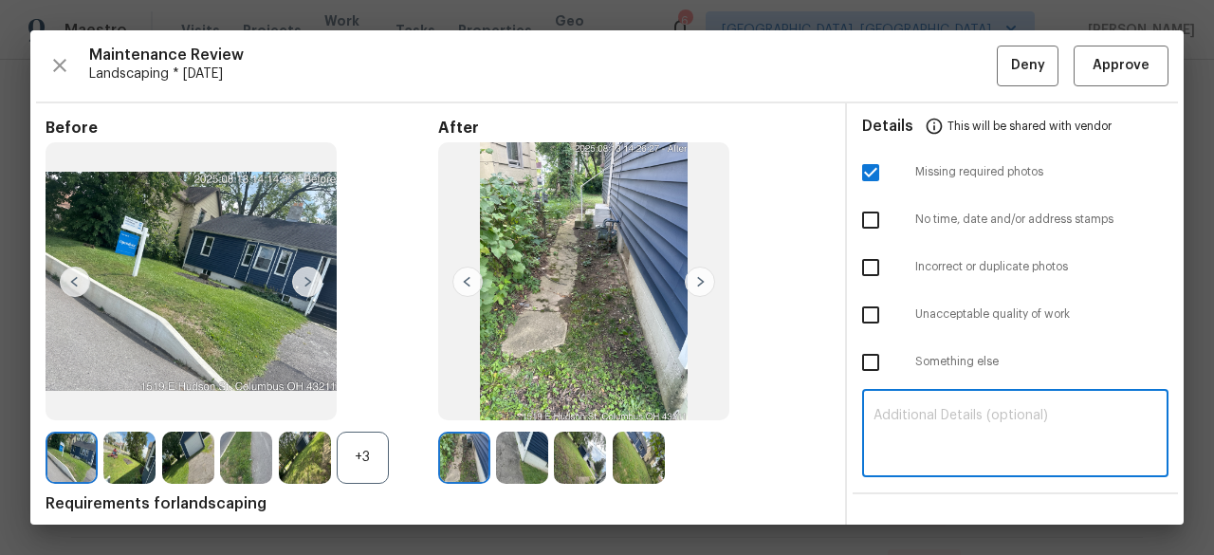
paste textarea "Maintenance Audit Team: Hello! Unfortunately, this Landscaping visit completed …"
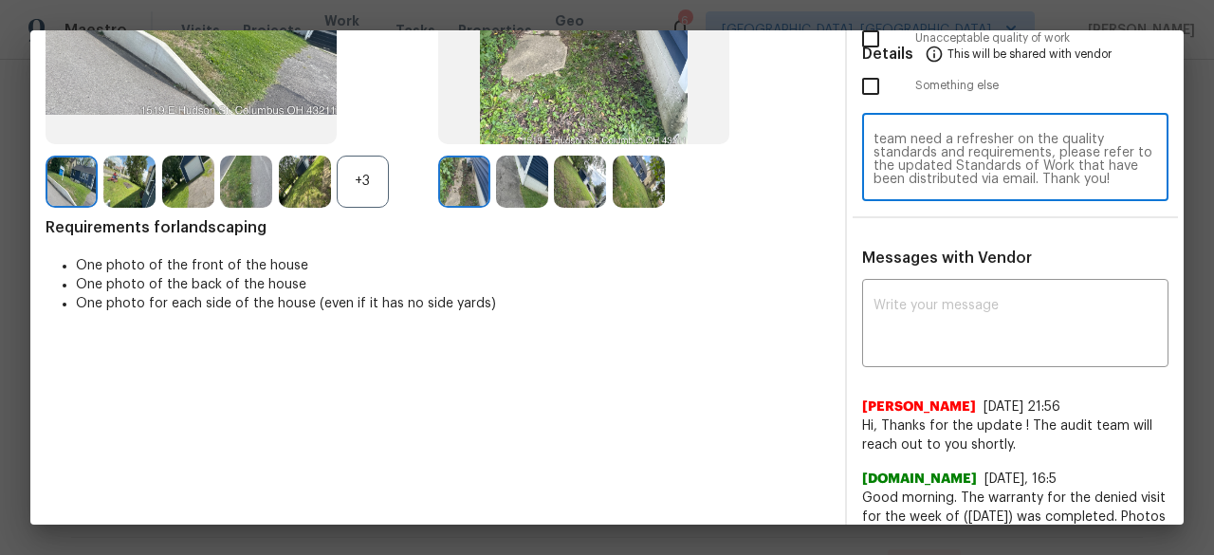
scroll to position [285, 0]
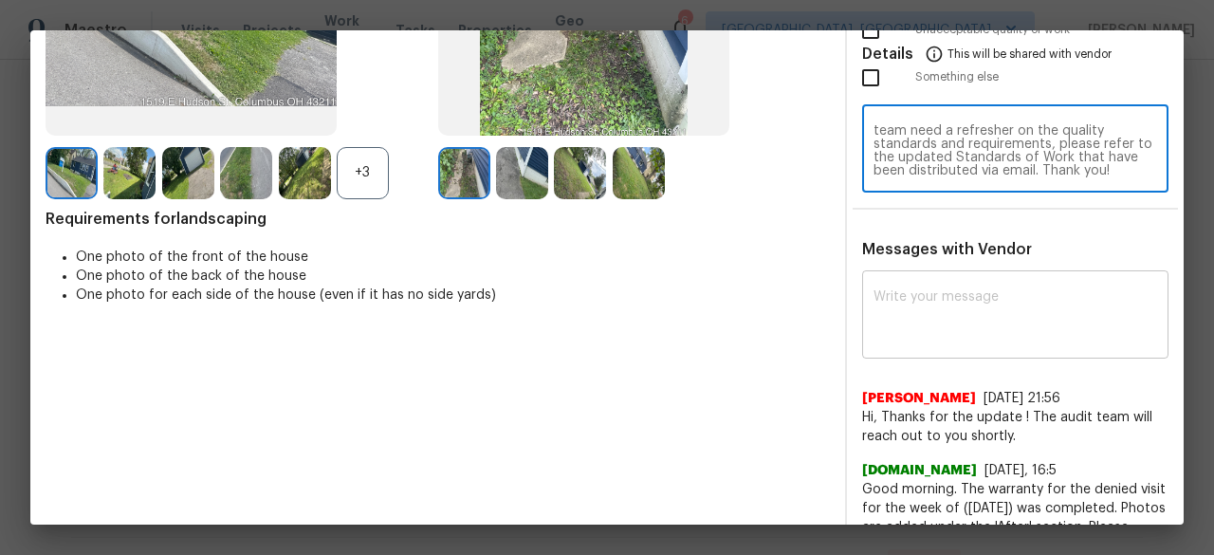
type textarea "Maintenance Audit Team: Hello! Unfortunately, this Landscaping visit completed …"
click at [897, 285] on div "x ​" at bounding box center [1015, 316] width 306 height 83
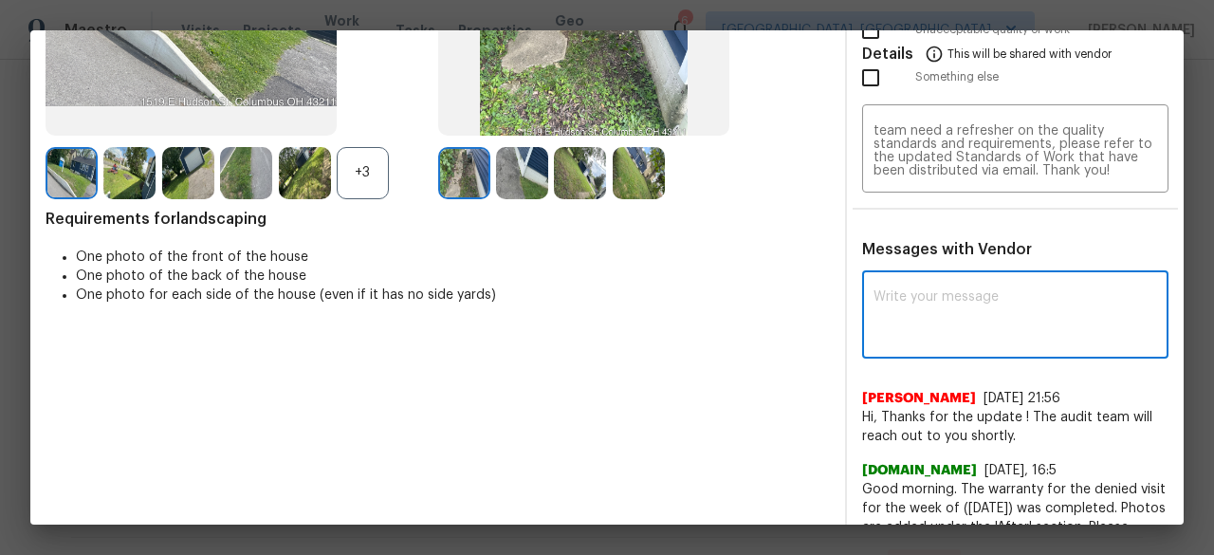
paste textarea "Maintenance Audit Team: Hello! Unfortunately, this Landscaping visit completed …"
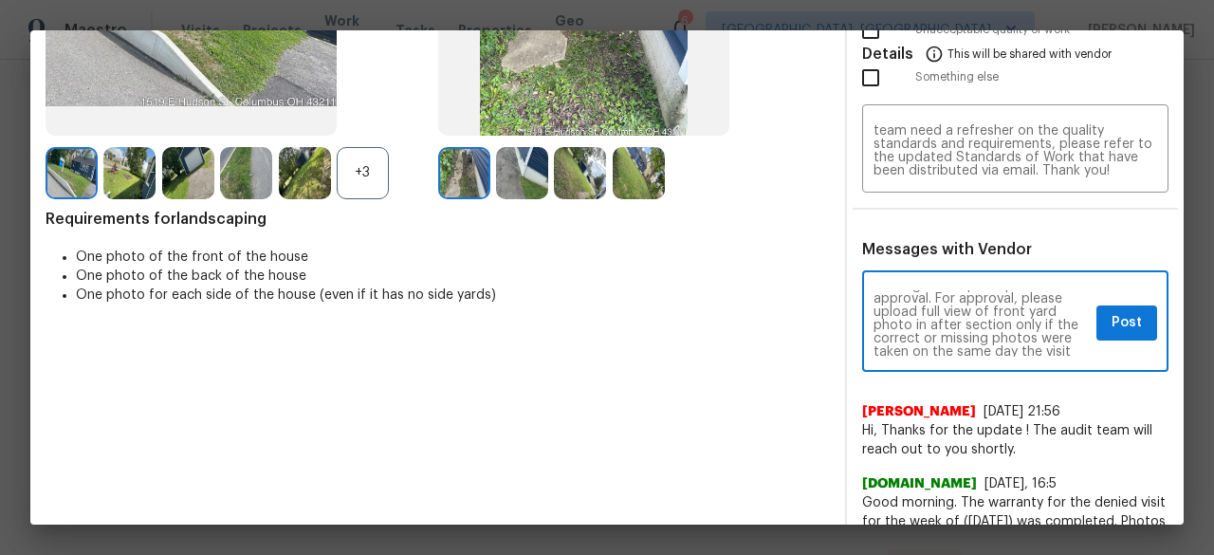
scroll to position [76, 0]
type textarea "Maintenance Audit Team: Hello! Unfortunately, this Landscaping visit completed …"
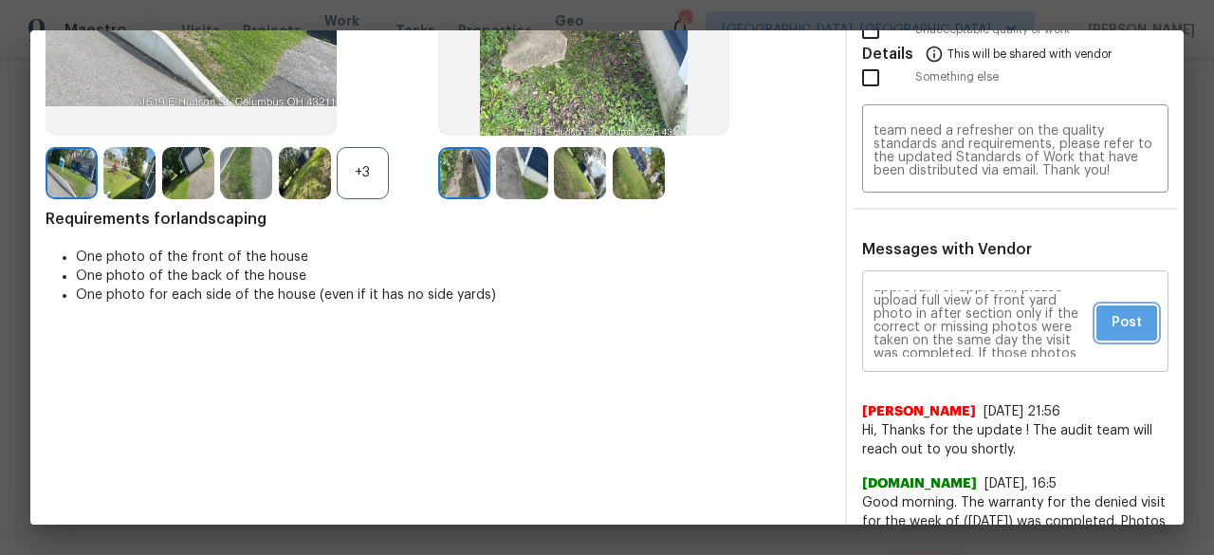
click at [1112, 318] on span "Post" at bounding box center [1127, 323] width 30 height 24
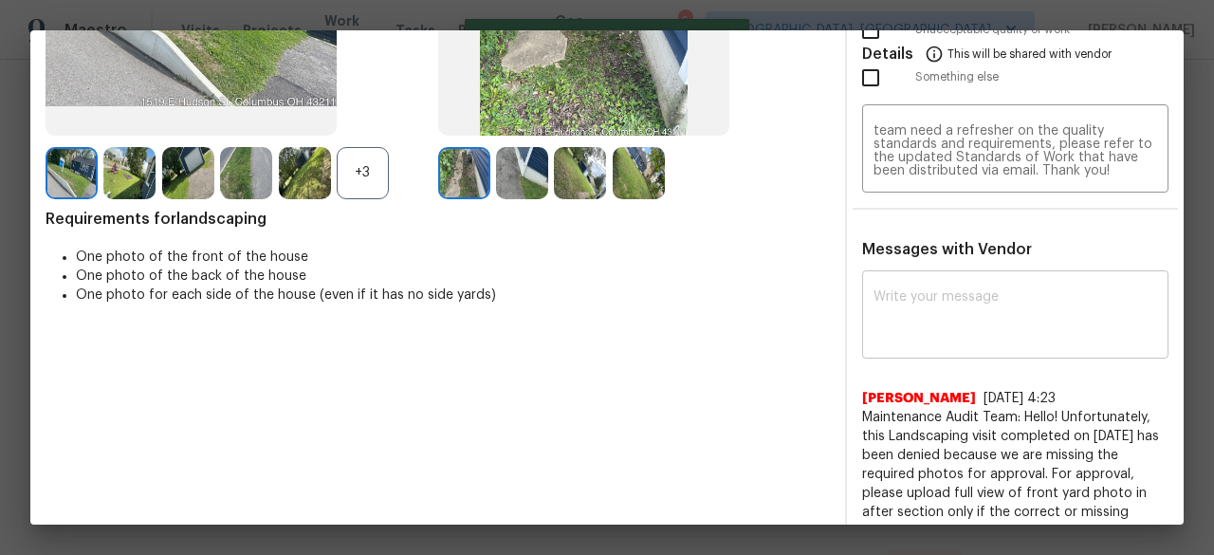
scroll to position [0, 0]
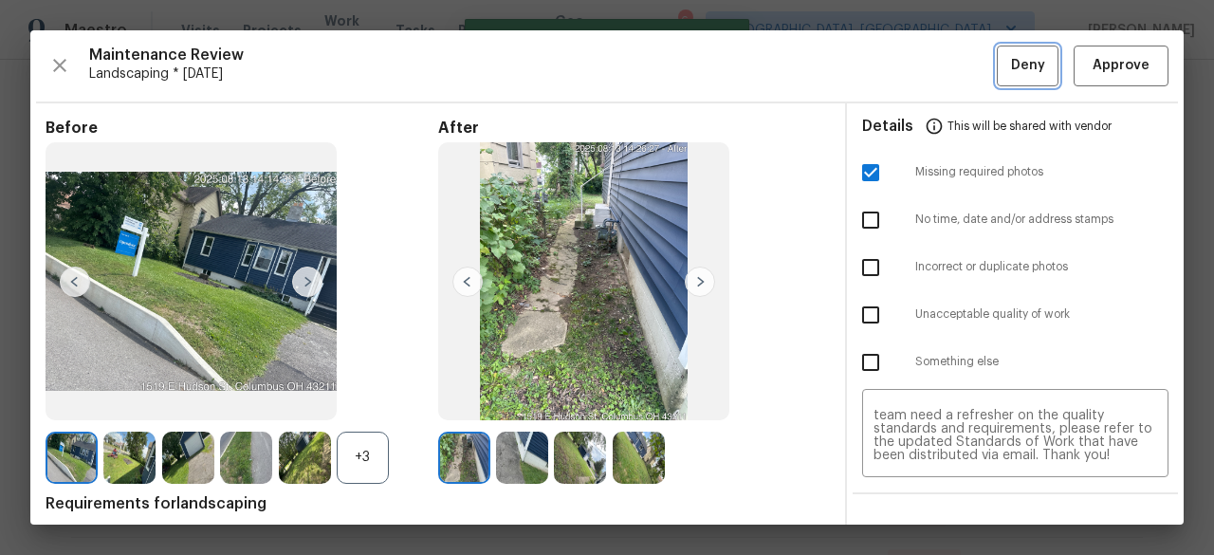
click at [1011, 62] on span "Deny" at bounding box center [1028, 66] width 34 height 24
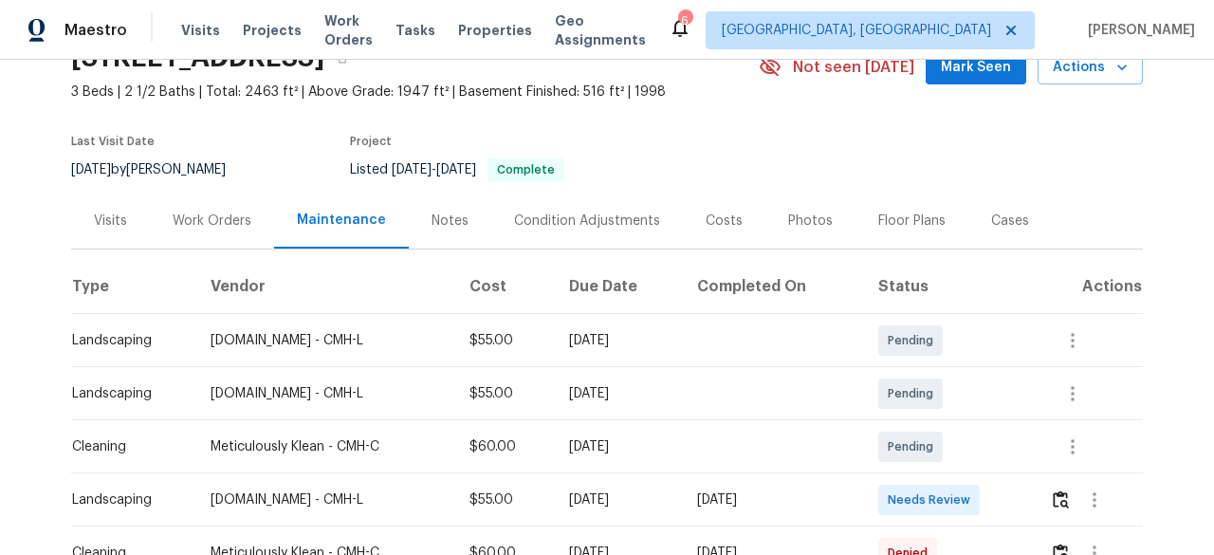
scroll to position [285, 0]
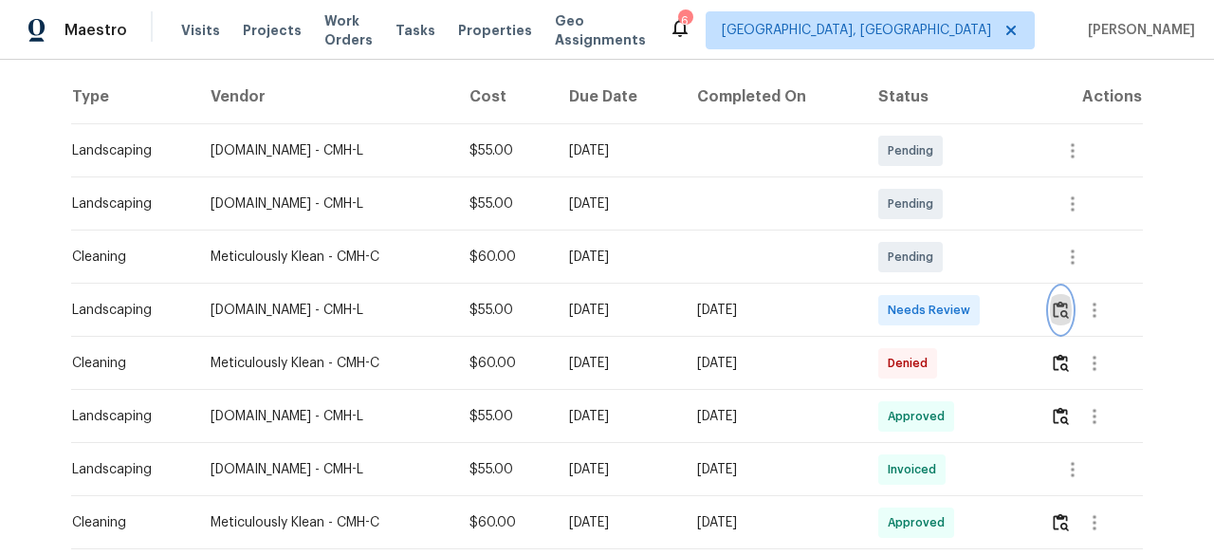
click at [1059, 312] on img "button" at bounding box center [1061, 310] width 16 height 18
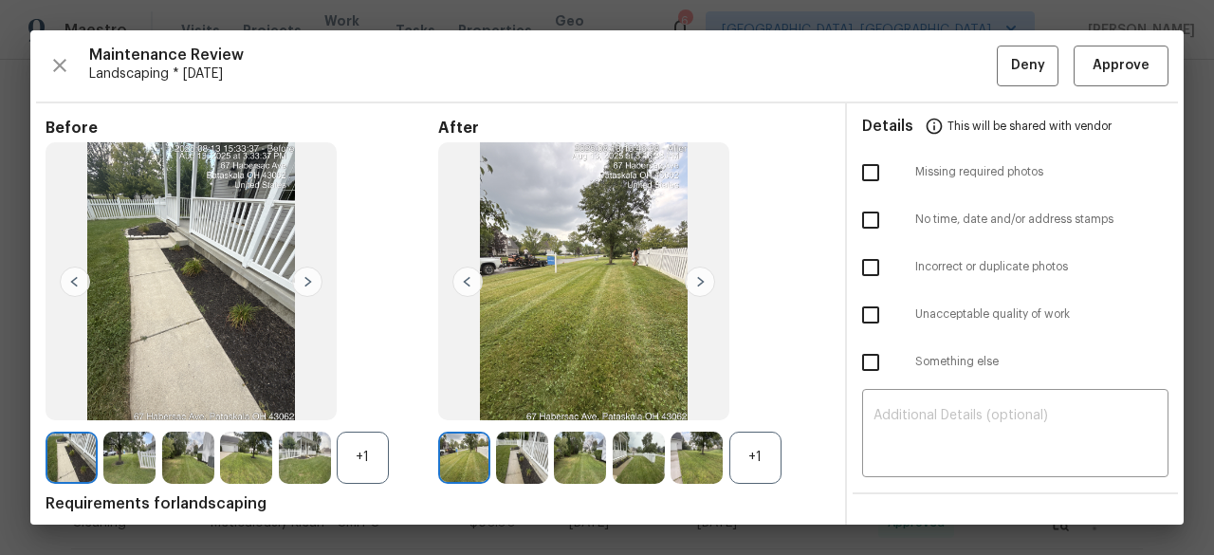
click at [758, 462] on div "+1" at bounding box center [755, 458] width 52 height 52
click at [871, 177] on input "checkbox" at bounding box center [871, 173] width 40 height 40
checkbox input "true"
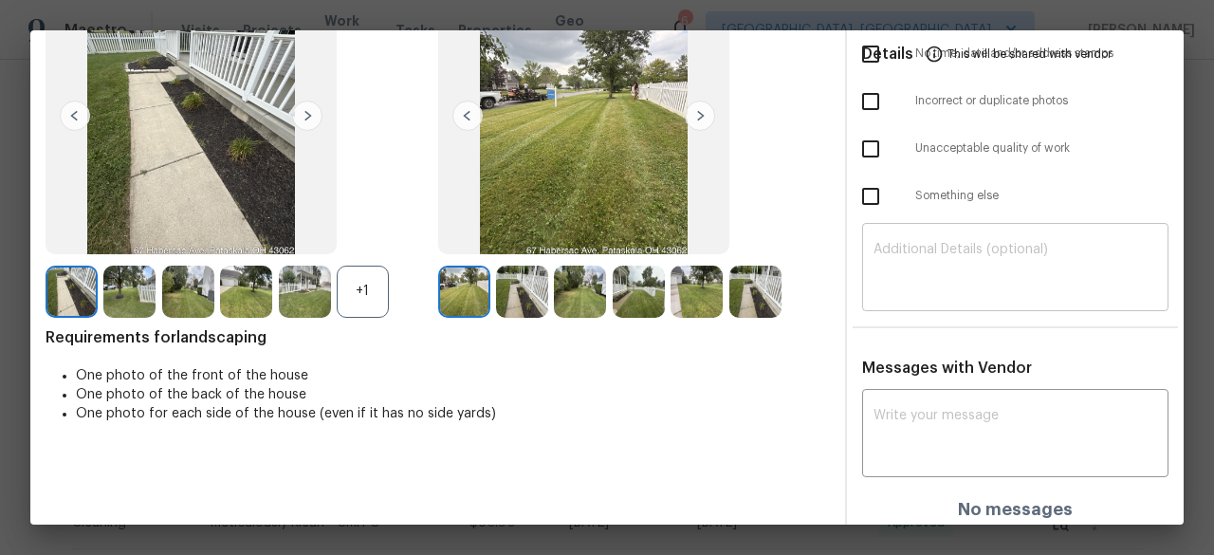
scroll to position [175, 0]
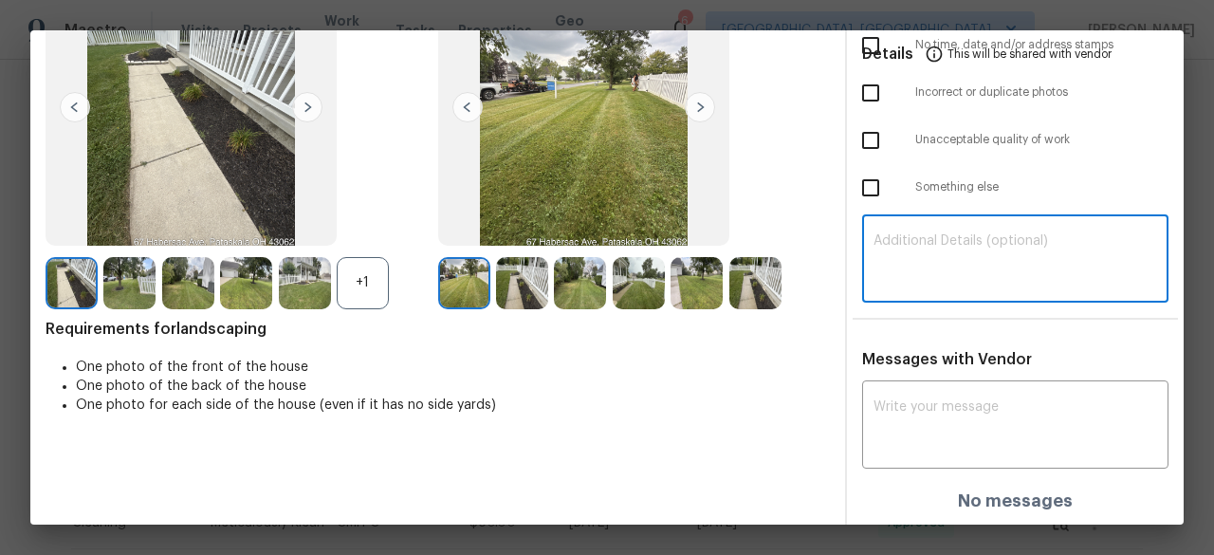
click at [882, 245] on textarea at bounding box center [1016, 260] width 284 height 53
paste textarea "Maintenance Audit Team: Hello! Unfortunately, this Landscaping visit completed …"
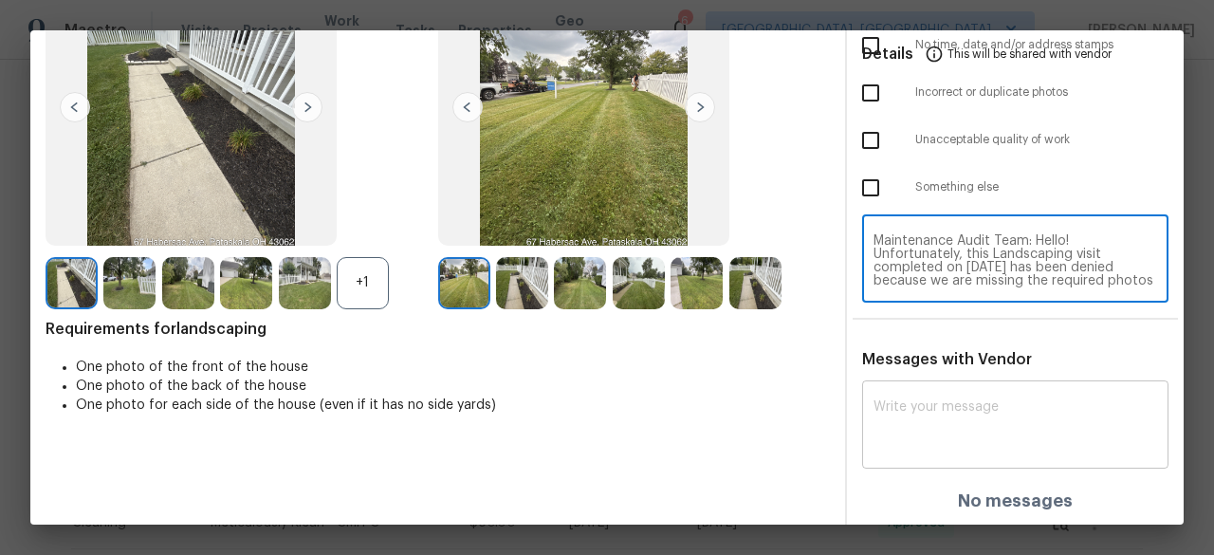
scroll to position [186, 0]
type textarea "Maintenance Audit Team: Hello! Unfortunately, this Landscaping visit completed …"
click at [897, 409] on textarea at bounding box center [1016, 426] width 284 height 53
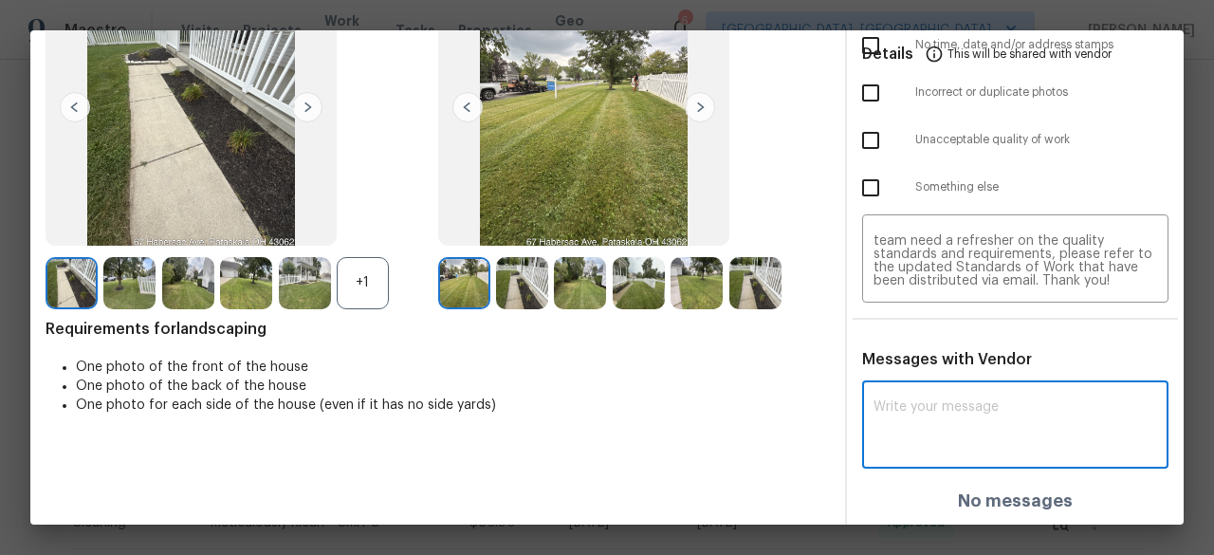
paste textarea "Maintenance Audit Team: Hello! Unfortunately, this Landscaping visit completed …"
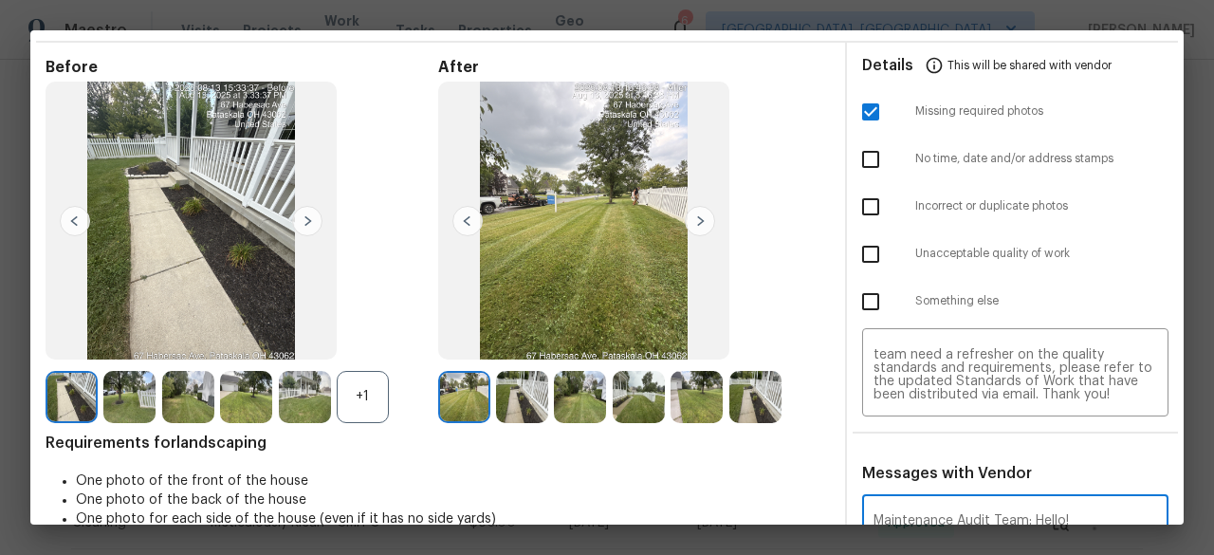
scroll to position [188, 0]
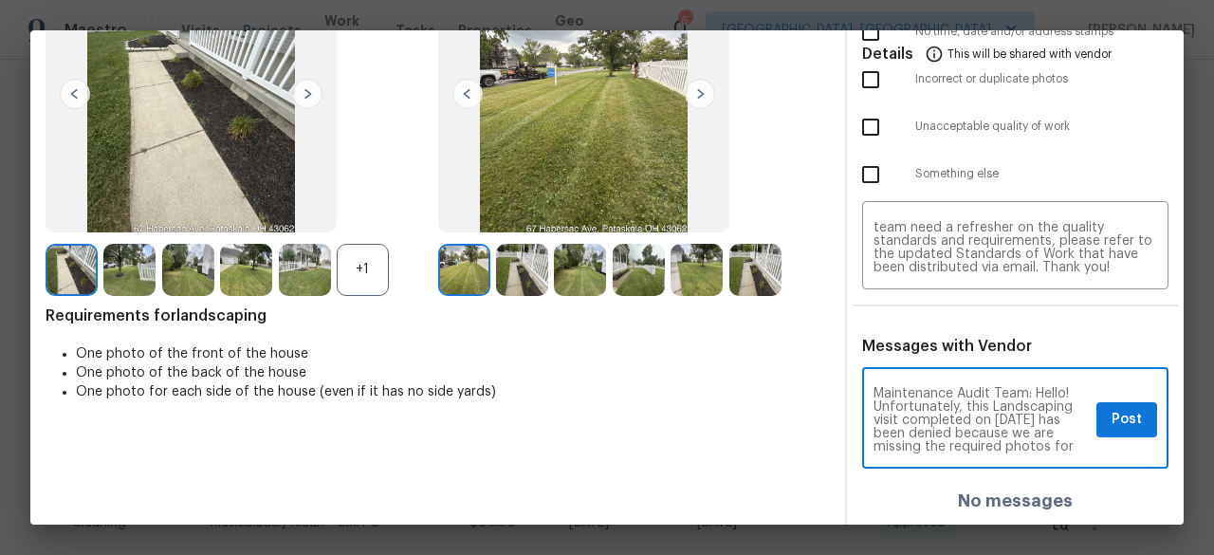
type textarea "Maintenance Audit Team: Hello! Unfortunately, this Landscaping visit completed …"
drag, startPoint x: 968, startPoint y: 447, endPoint x: 820, endPoint y: 378, distance: 163.0
click at [820, 378] on div "Before +1 After Requirements for landscaping One photo of the front of the hous…" at bounding box center [606, 221] width 1153 height 610
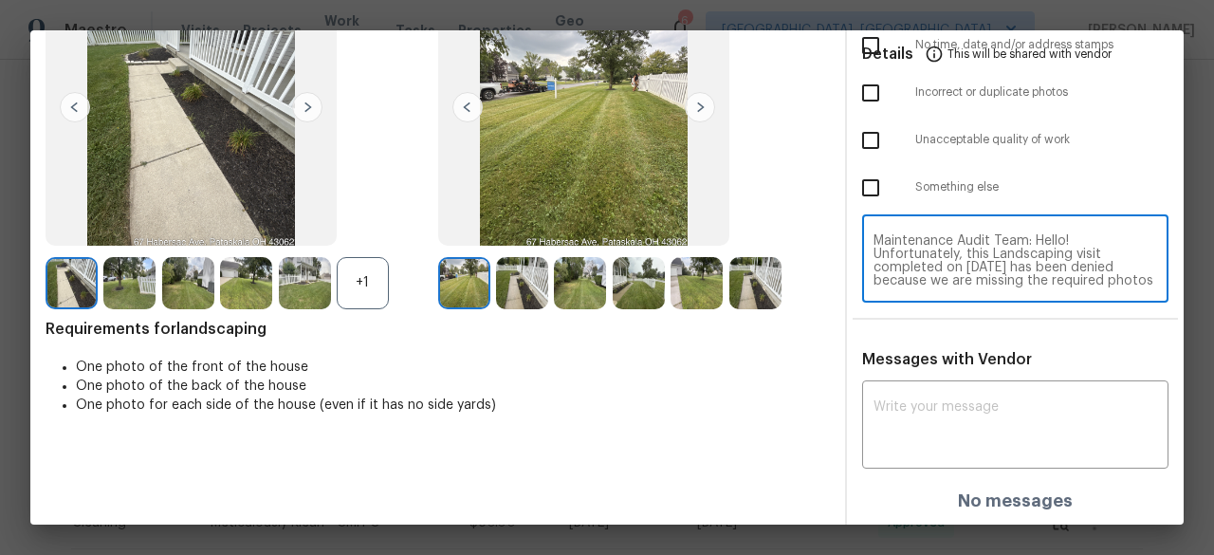
drag, startPoint x: 1109, startPoint y: 281, endPoint x: 804, endPoint y: 225, distance: 309.6
click at [804, 225] on div "Before +1 After Requirements for landscaping One photo of the front of the hous…" at bounding box center [606, 227] width 1153 height 597
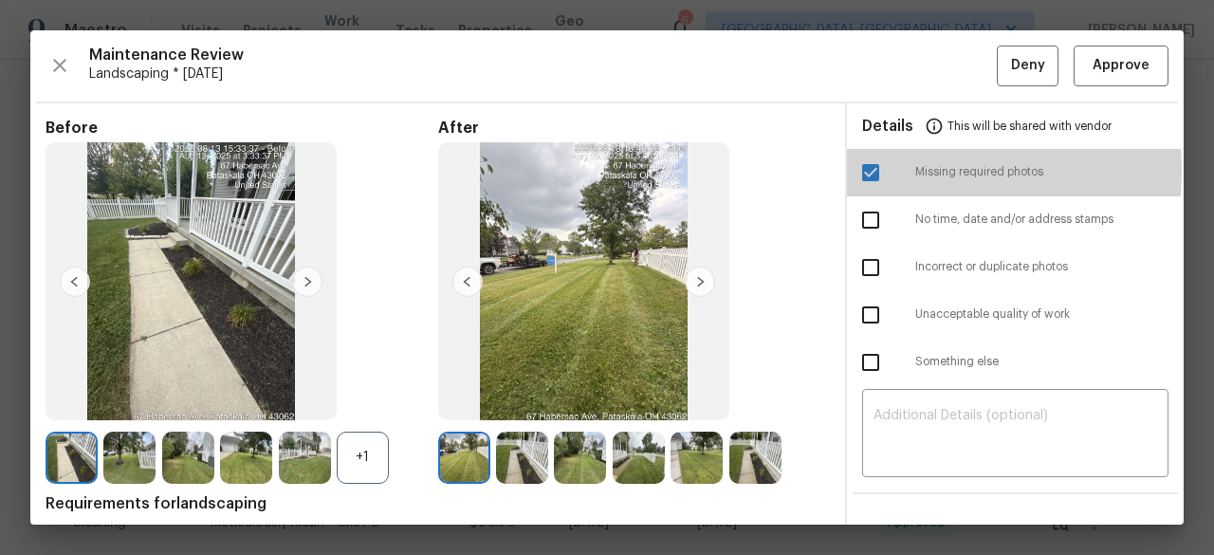
click at [864, 170] on input "checkbox" at bounding box center [871, 173] width 40 height 40
checkbox input "false"
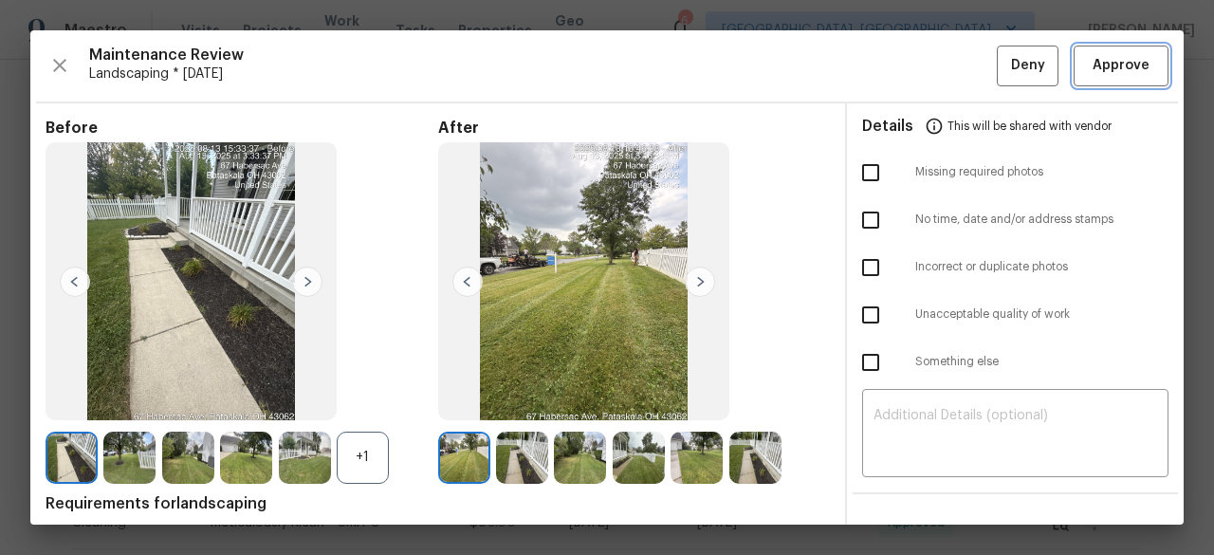
click at [1113, 73] on span "Approve" at bounding box center [1121, 66] width 57 height 24
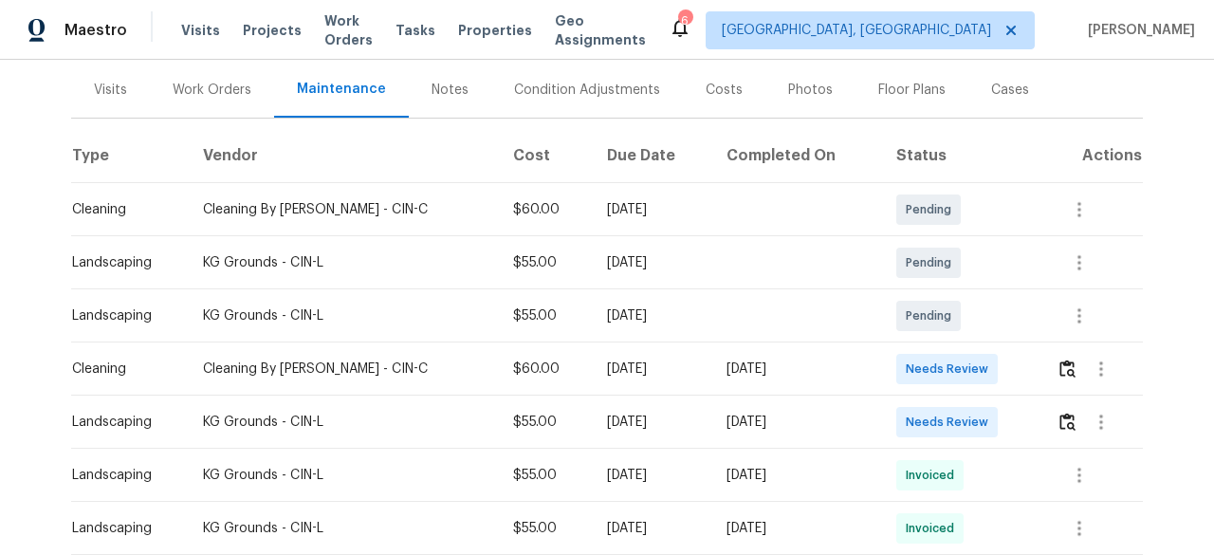
scroll to position [285, 0]
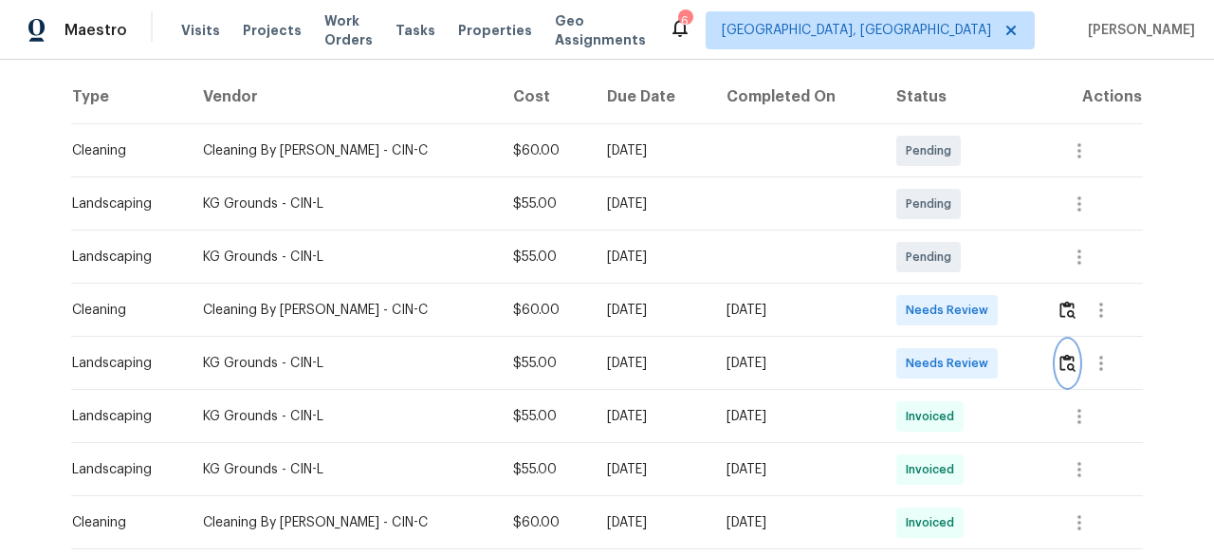
click at [1066, 359] on img "button" at bounding box center [1068, 363] width 16 height 18
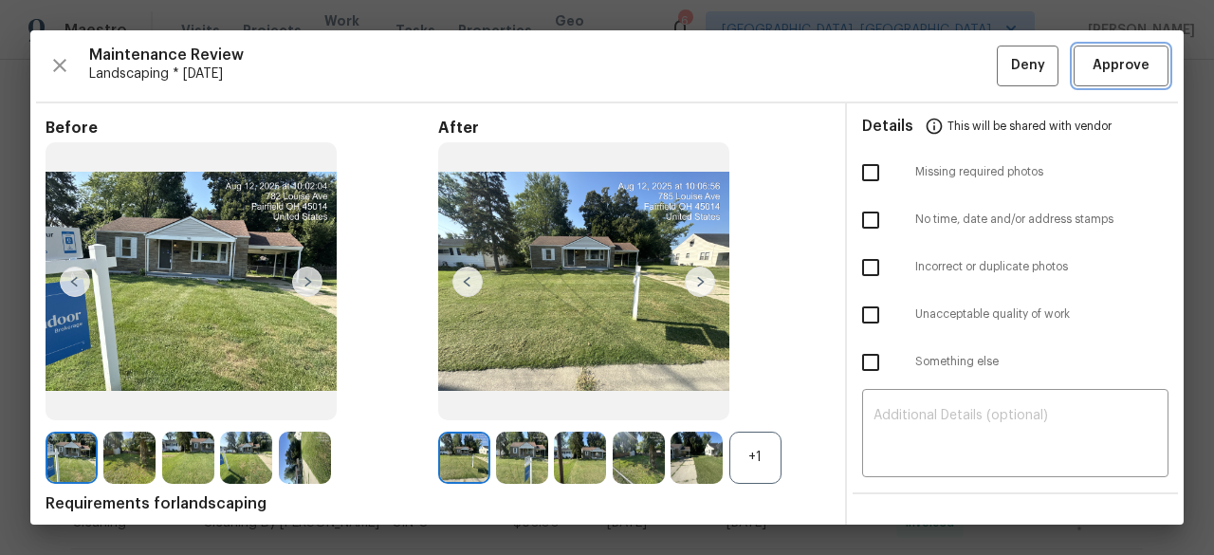
click at [1093, 73] on span "Approve" at bounding box center [1121, 66] width 57 height 24
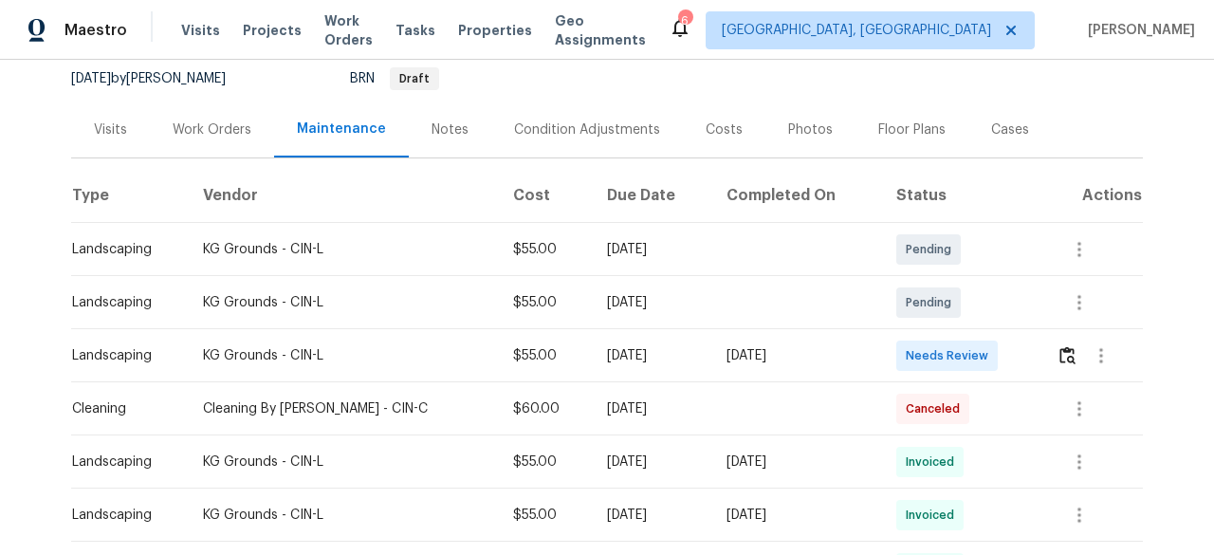
scroll to position [190, 0]
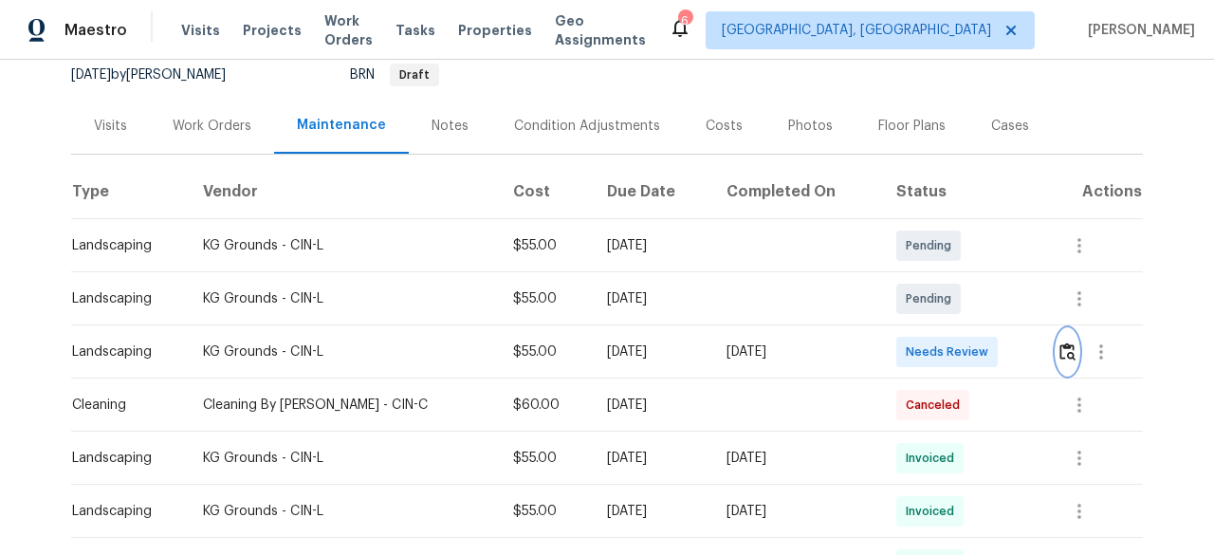
click at [1060, 343] on img "button" at bounding box center [1068, 351] width 16 height 18
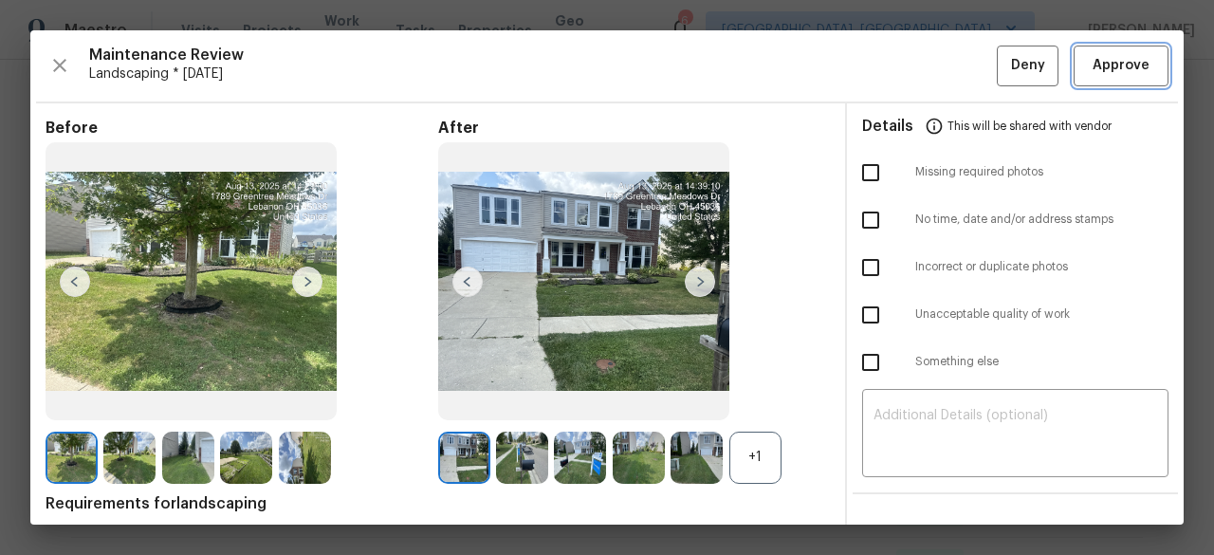
click at [1100, 71] on span "Approve" at bounding box center [1121, 66] width 57 height 24
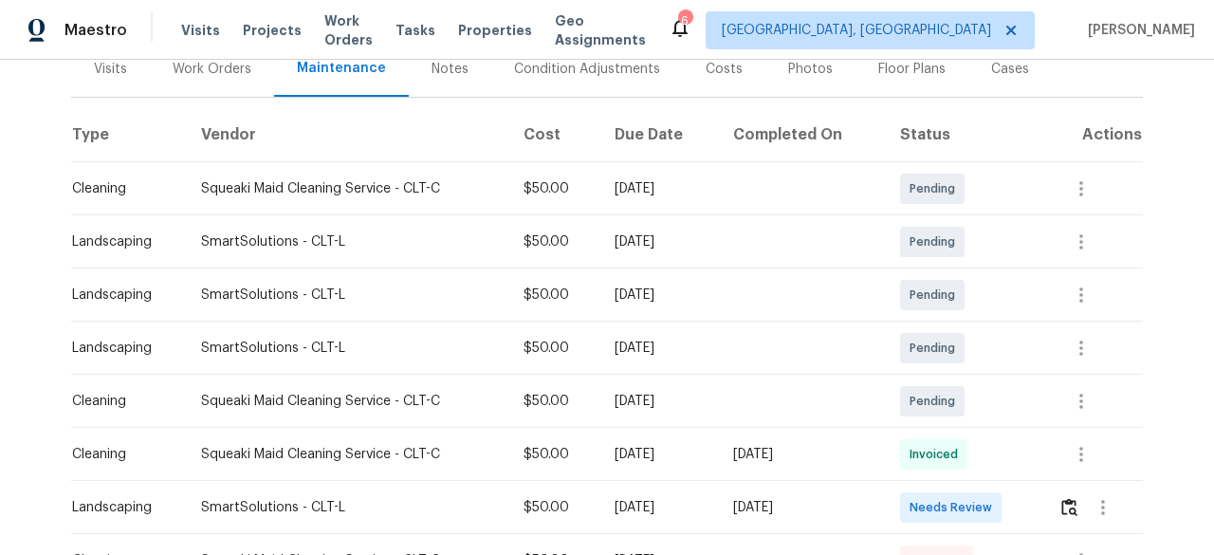
scroll to position [285, 0]
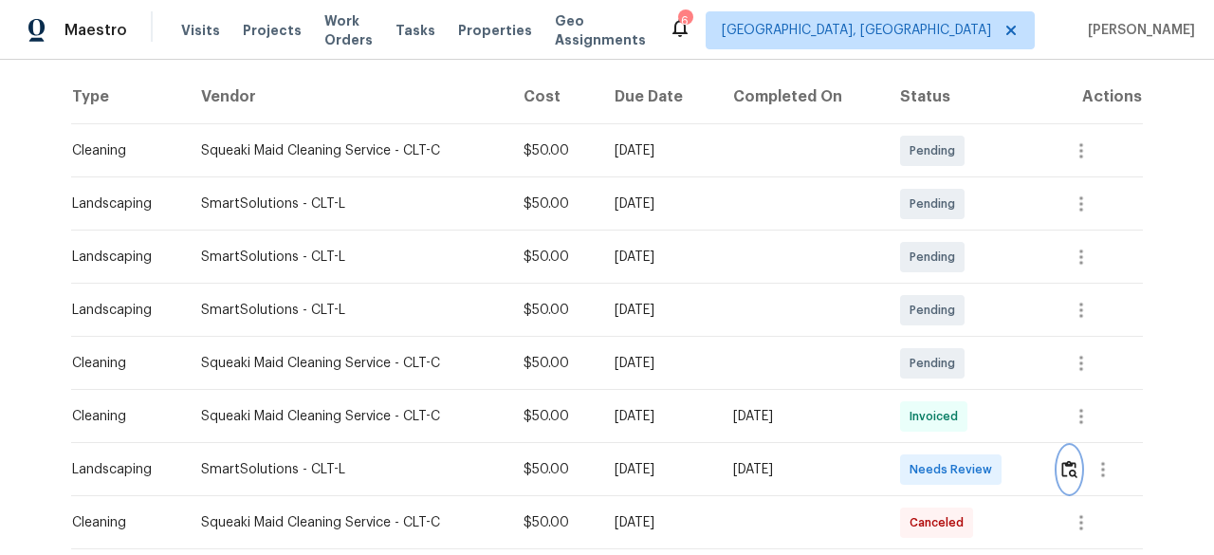
click at [1064, 467] on img "button" at bounding box center [1069, 469] width 16 height 18
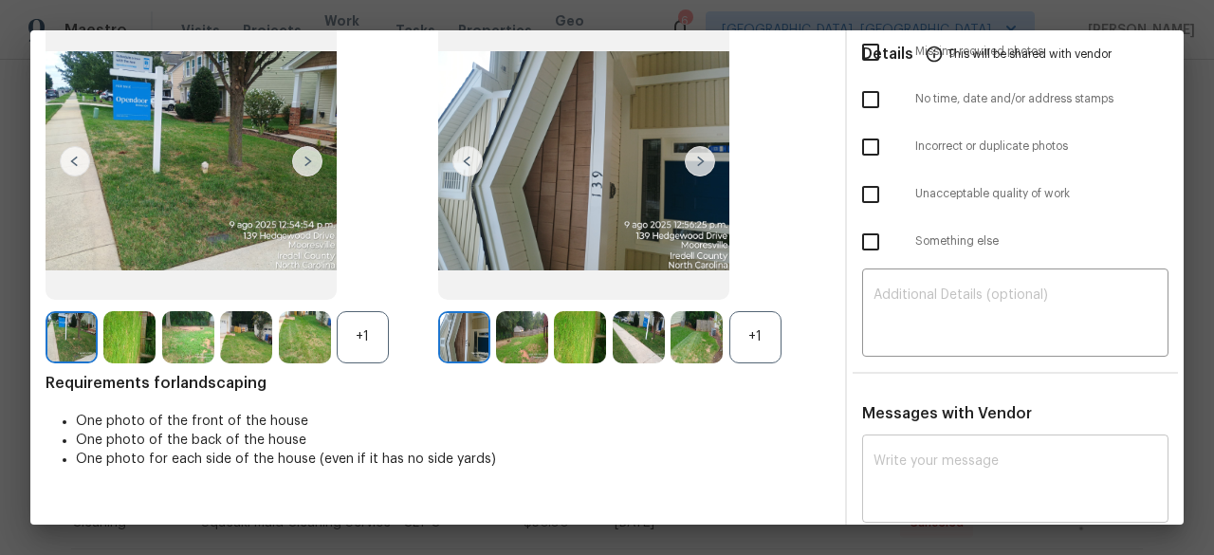
scroll to position [190, 0]
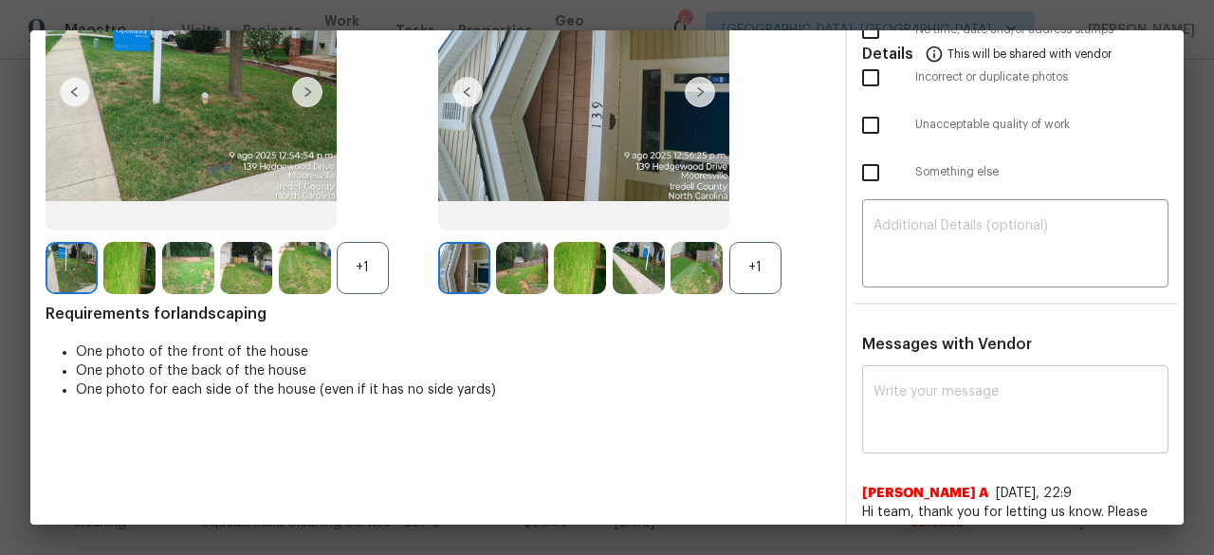
click at [905, 394] on textarea at bounding box center [1016, 411] width 284 height 53
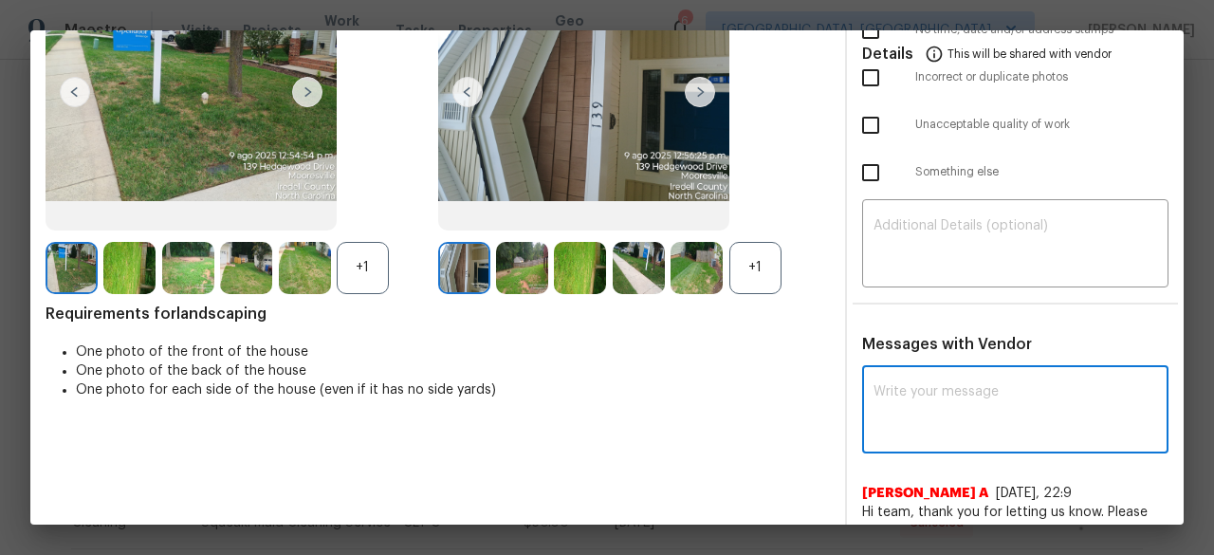
paste textarea "Maintenance Audit Team: Hello! After further review the visit has been approved…"
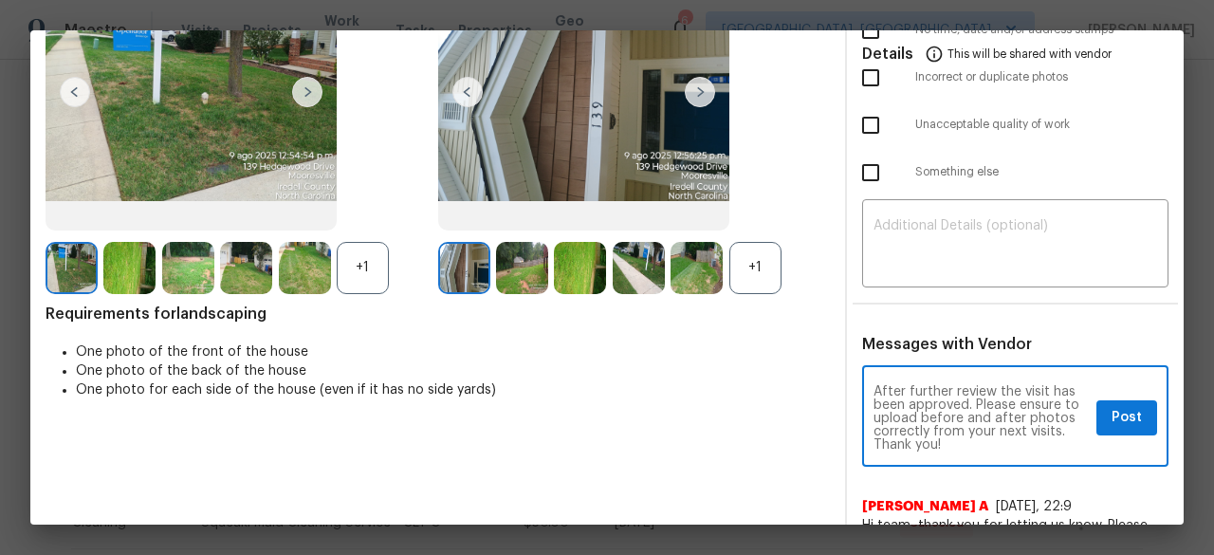
scroll to position [0, 0]
type textarea "Maintenance Audit Team: Hello! After further review the visit has been approved…"
click at [1114, 427] on span "Post" at bounding box center [1127, 418] width 30 height 24
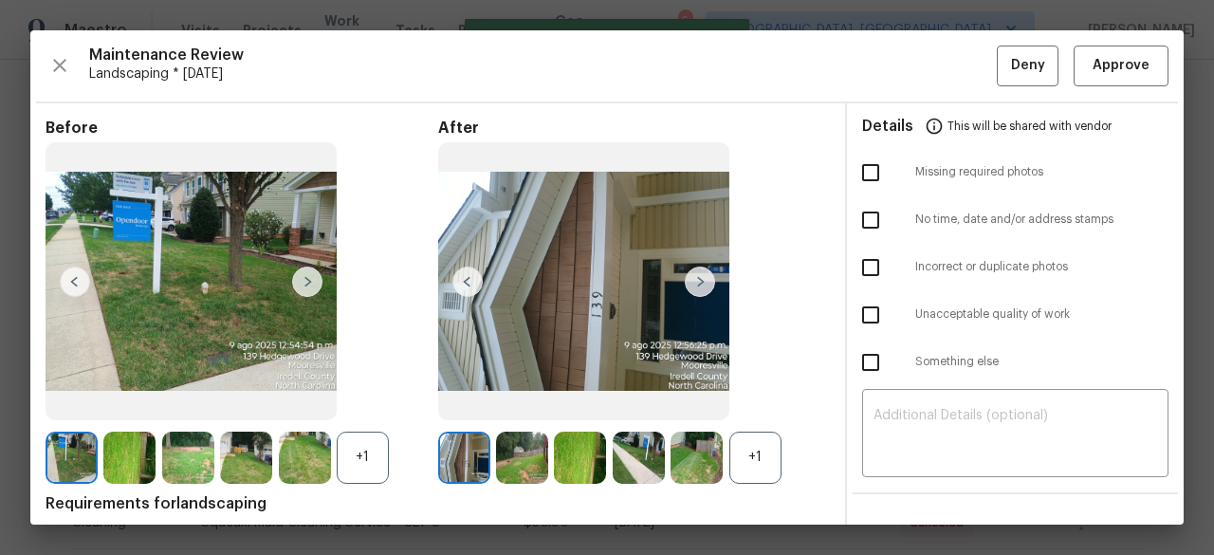
click at [1107, 86] on div "Maintenance Review Landscaping * Mon, Aug 04 Deny Approve Before +1 After +1 Re…" at bounding box center [606, 277] width 1153 height 494
click at [1104, 73] on span "Approve" at bounding box center [1121, 66] width 57 height 24
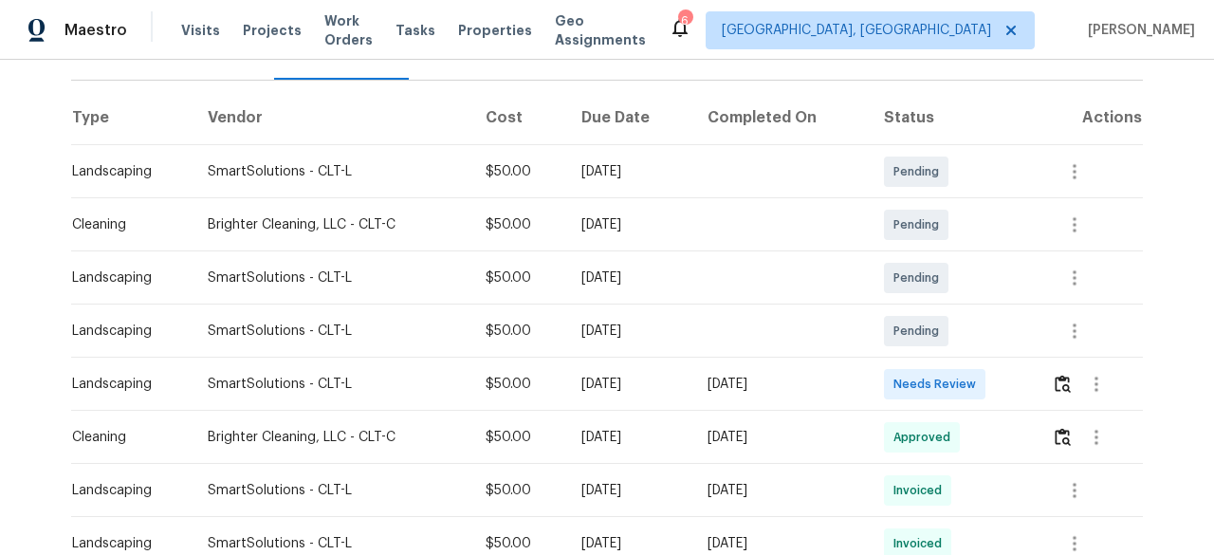
scroll to position [285, 0]
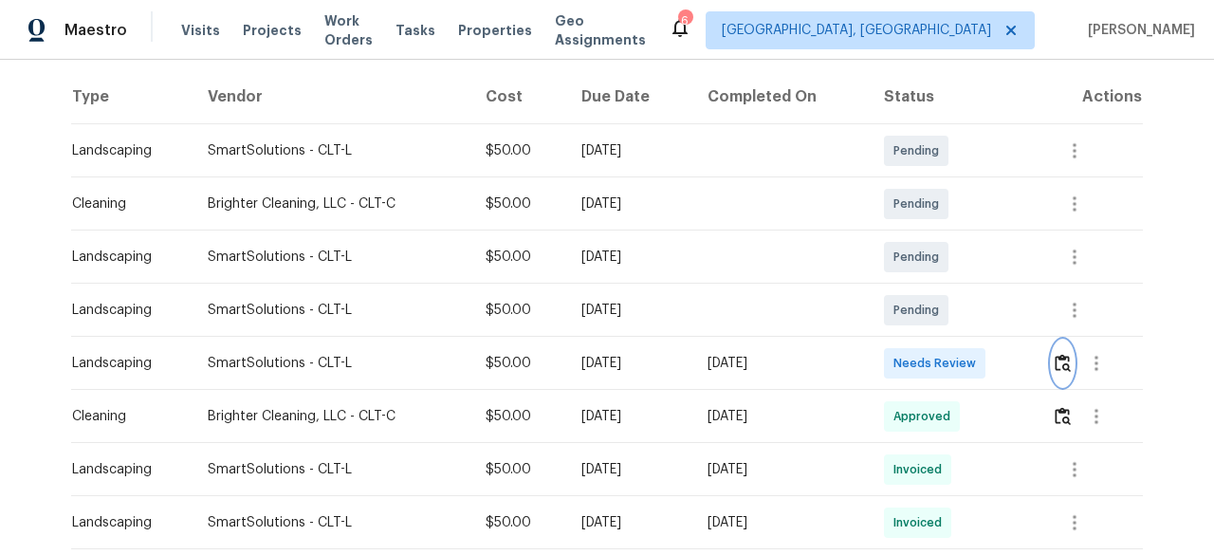
click at [1064, 358] on img "button" at bounding box center [1063, 363] width 16 height 18
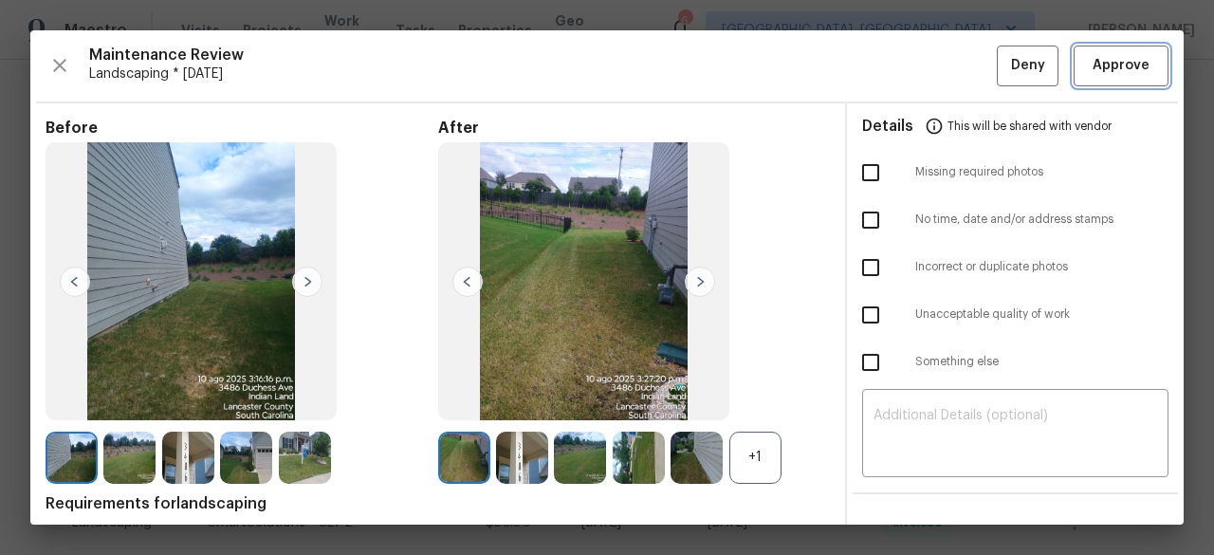
click at [1097, 65] on span "Approve" at bounding box center [1121, 66] width 57 height 24
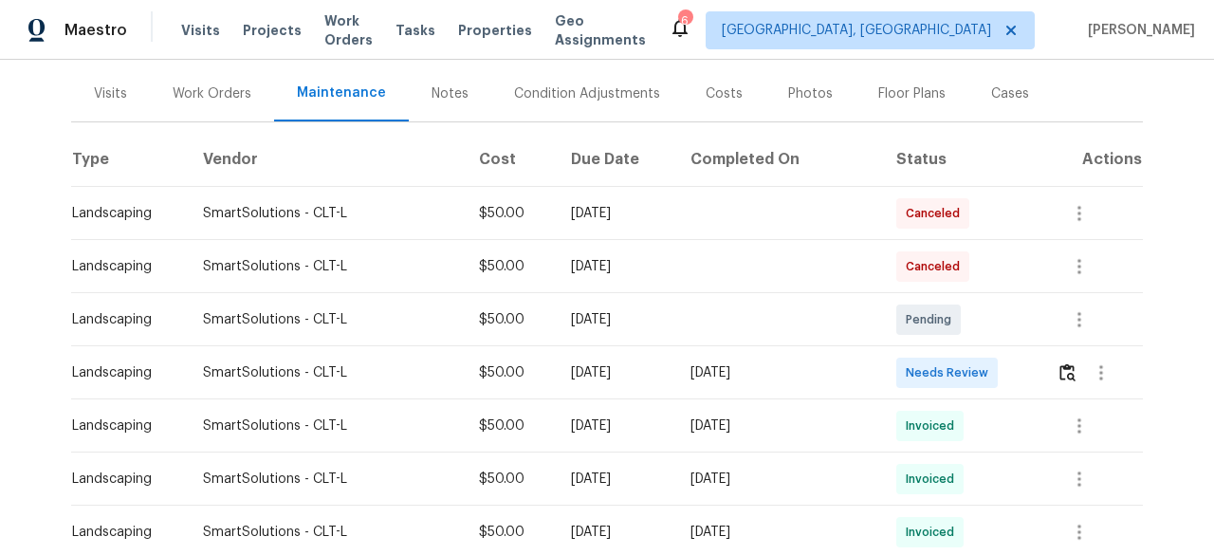
scroll to position [285, 0]
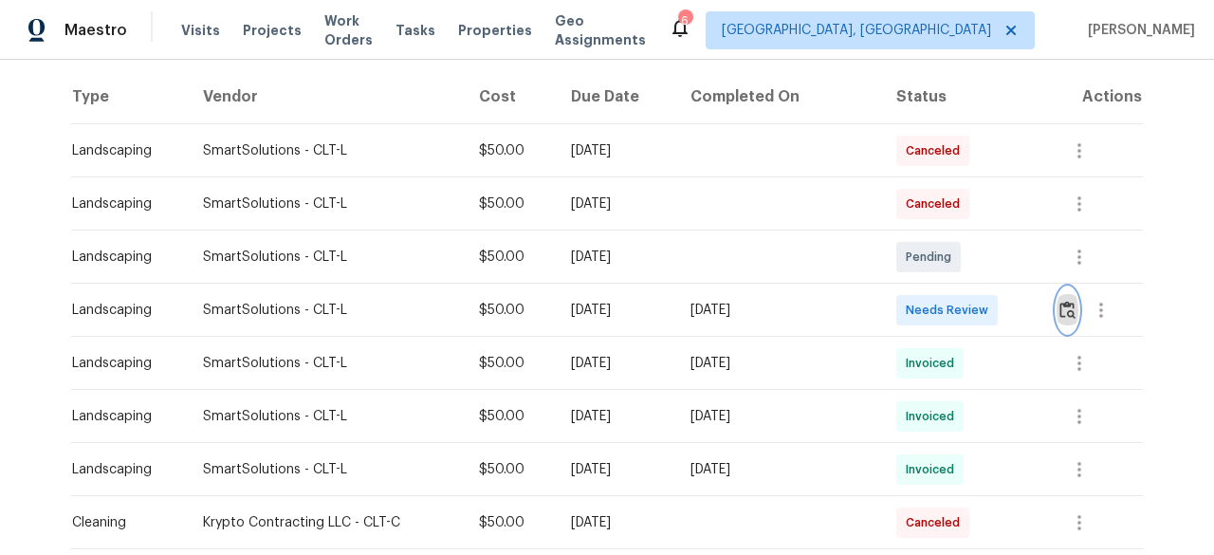
click at [1060, 312] on img "button" at bounding box center [1068, 310] width 16 height 18
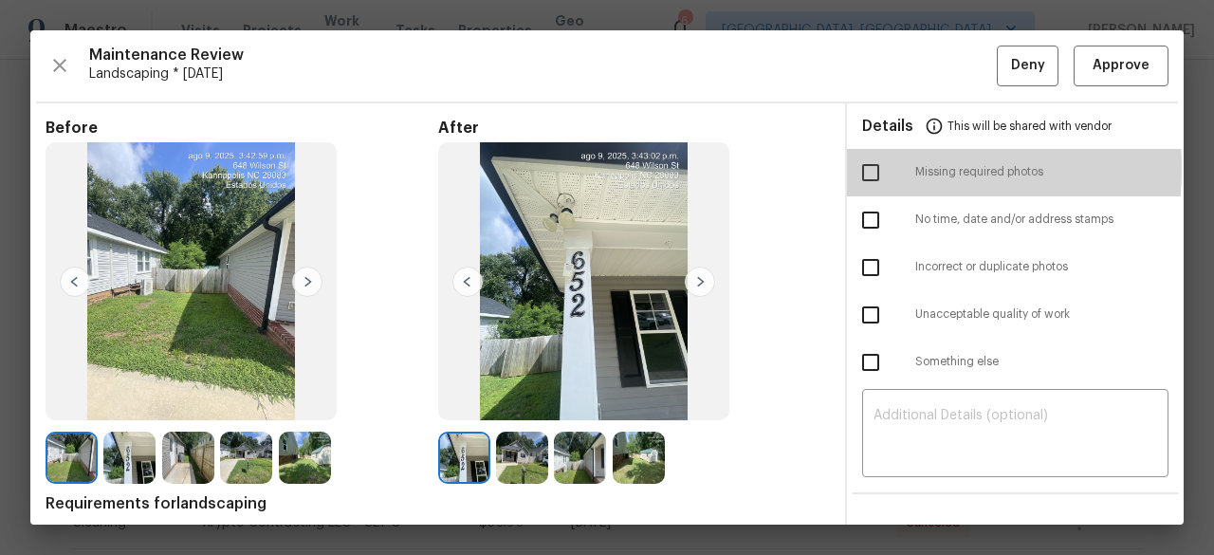
click at [866, 168] on input "checkbox" at bounding box center [871, 173] width 40 height 40
checkbox input "true"
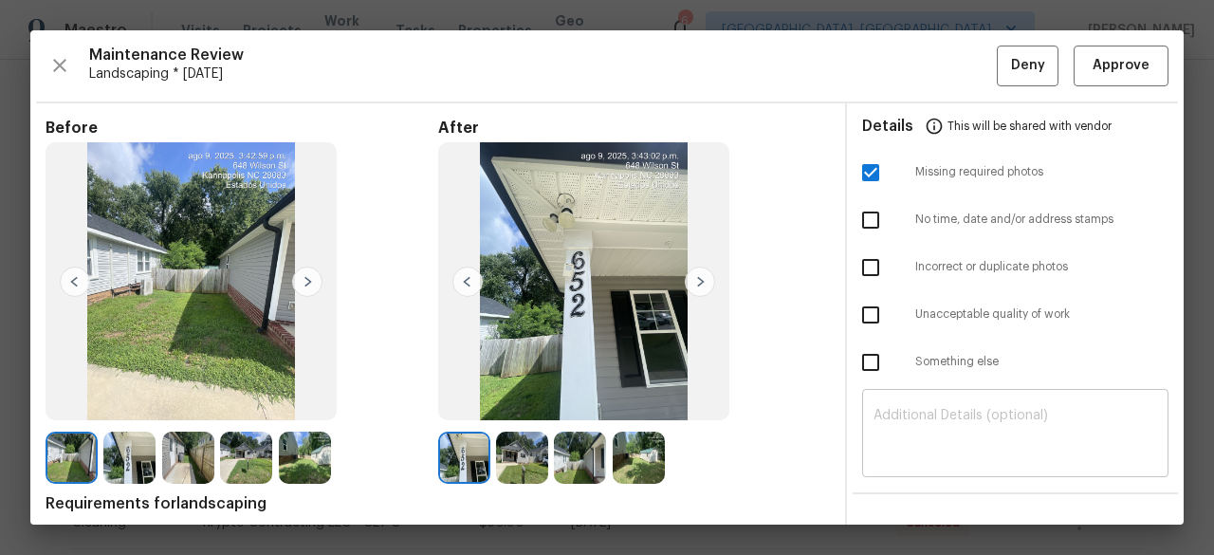
click at [874, 418] on textarea at bounding box center [1016, 435] width 284 height 53
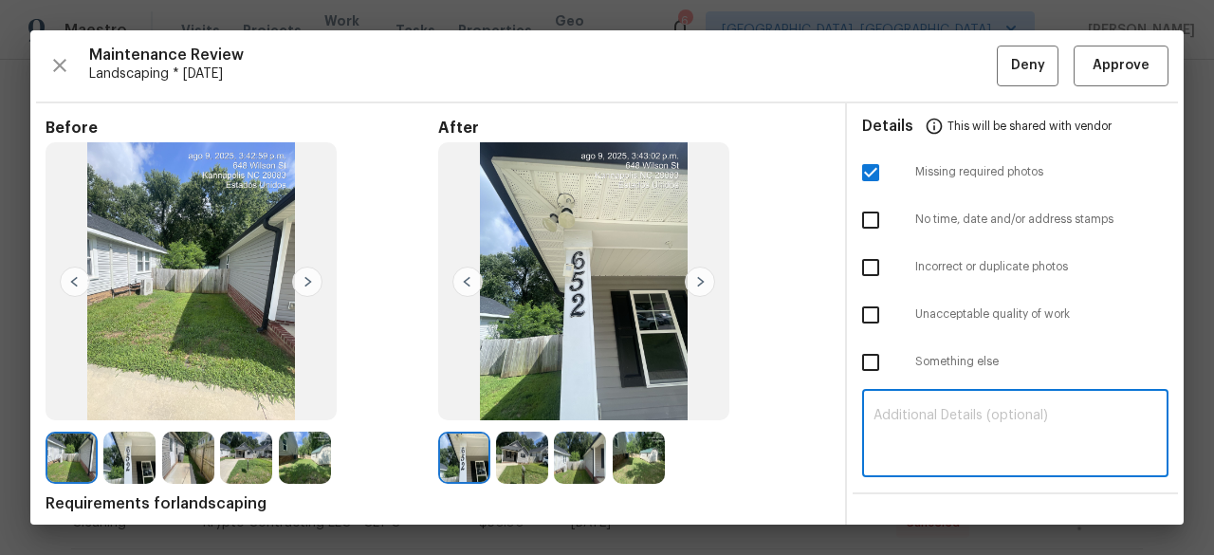
paste textarea "Maintenance Audit Team: Hello! Unfortunately, this Landscaping visit completed …"
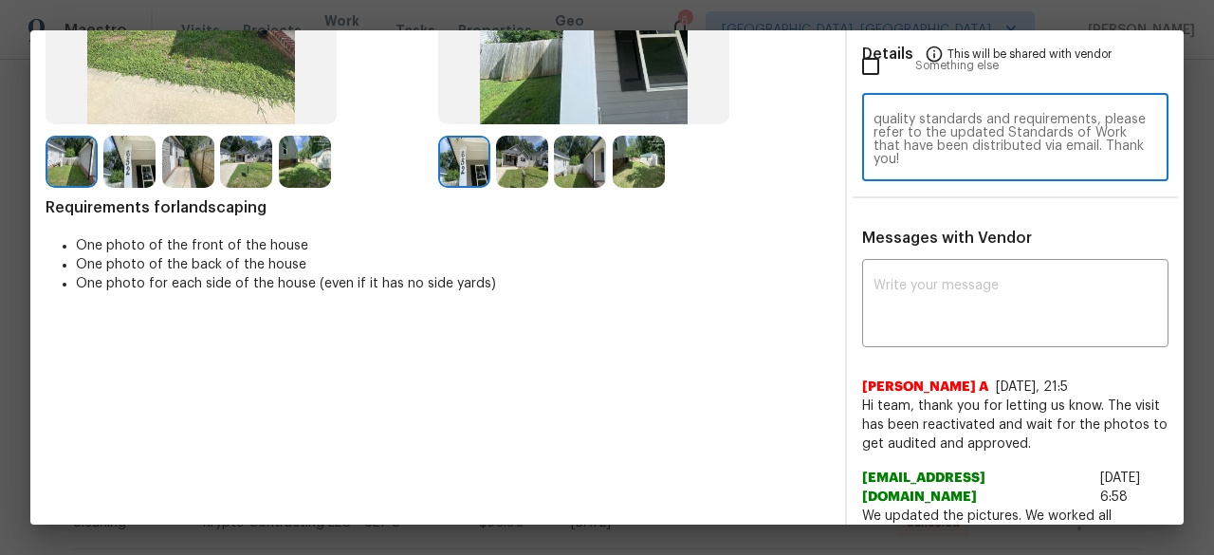
scroll to position [379, 0]
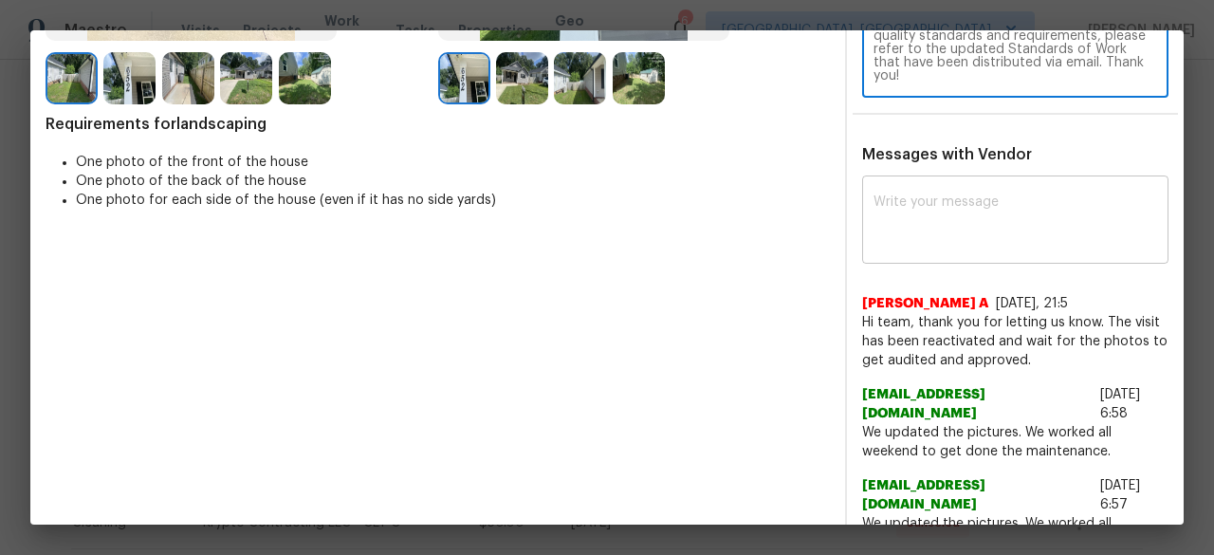
type textarea "Maintenance Audit Team: Hello! Unfortunately, this Landscaping visit completed …"
click at [873, 185] on div "x ​" at bounding box center [1015, 221] width 306 height 83
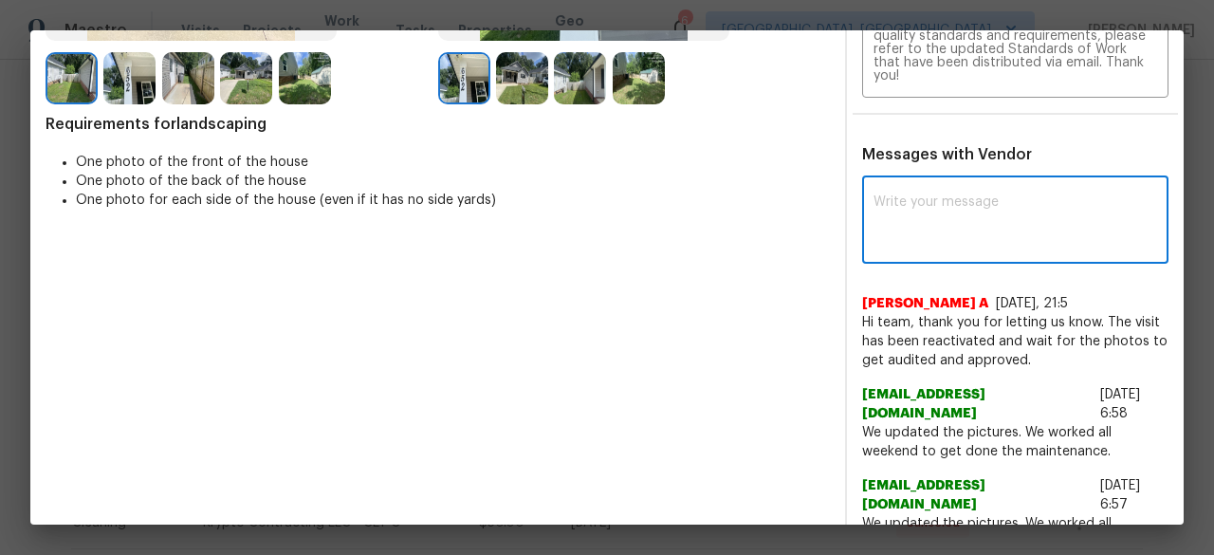
paste textarea "Maintenance Audit Team: Hello! Unfortunately, this Landscaping visit completed …"
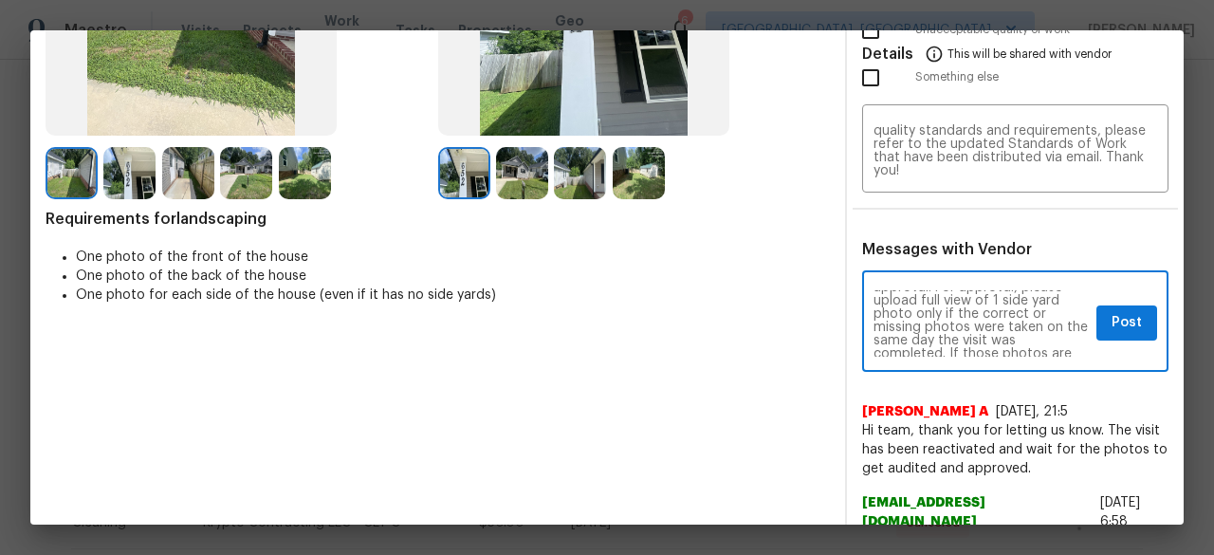
scroll to position [114, 0]
type textarea "Maintenance Audit Team: Hello! Unfortunately, this Landscaping visit completed …"
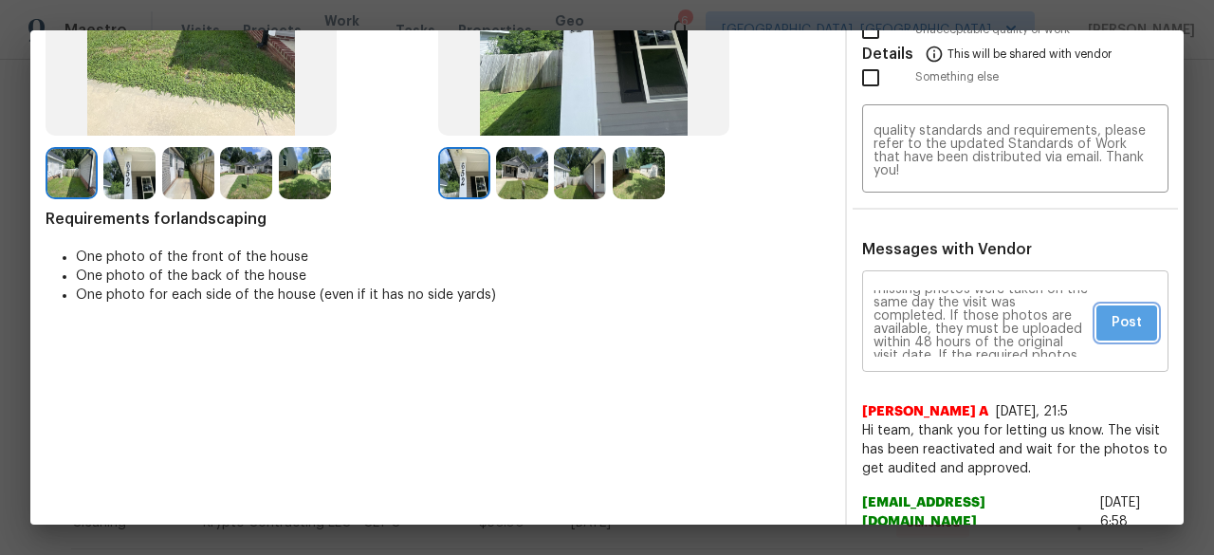
click at [1132, 325] on button "Post" at bounding box center [1127, 322] width 61 height 35
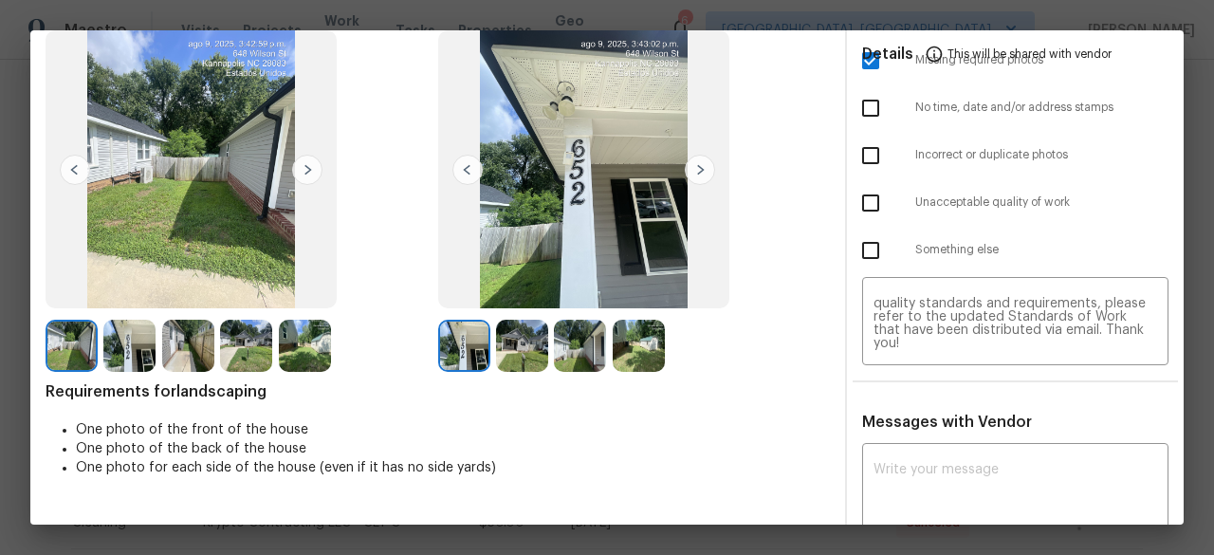
scroll to position [0, 0]
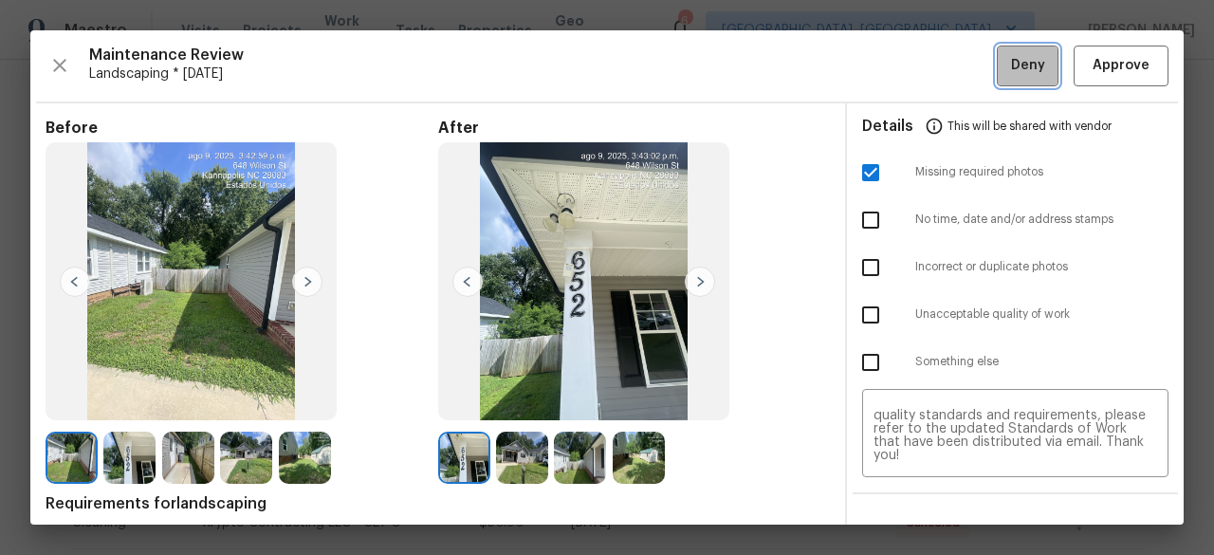
click at [997, 66] on button "Deny" at bounding box center [1028, 66] width 62 height 41
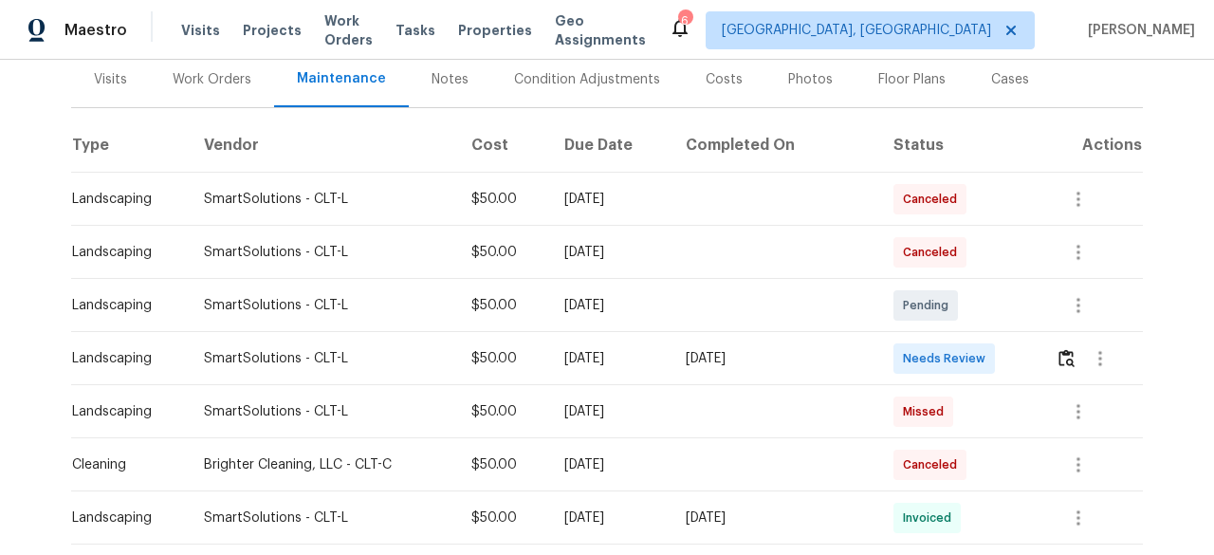
scroll to position [285, 0]
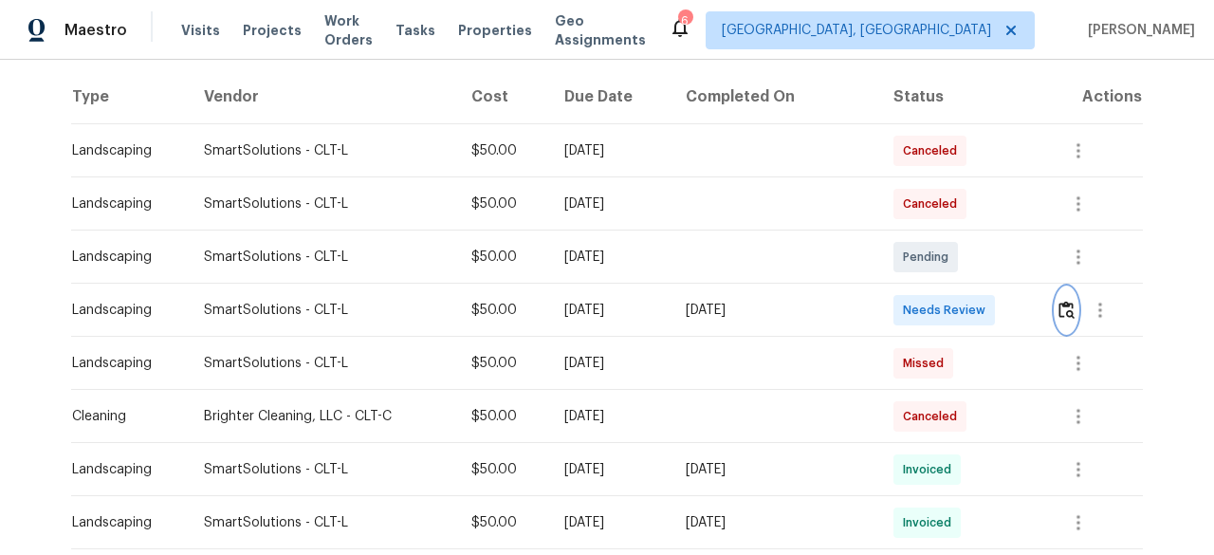
click at [1063, 302] on img "button" at bounding box center [1067, 310] width 16 height 18
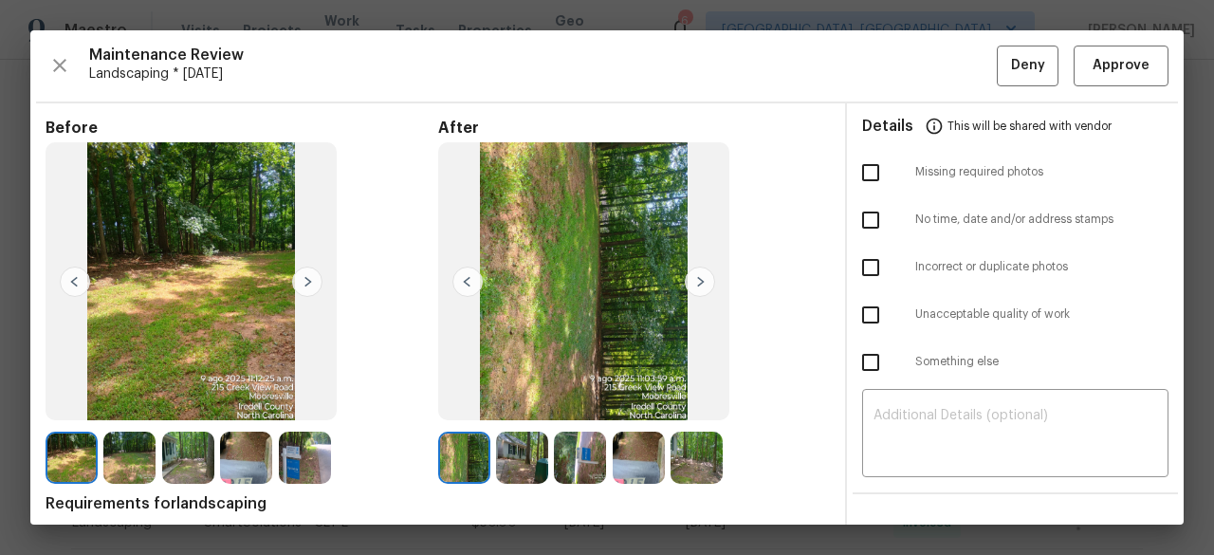
click at [867, 172] on input "checkbox" at bounding box center [871, 173] width 40 height 40
checkbox input "true"
click at [908, 416] on textarea at bounding box center [1016, 435] width 284 height 53
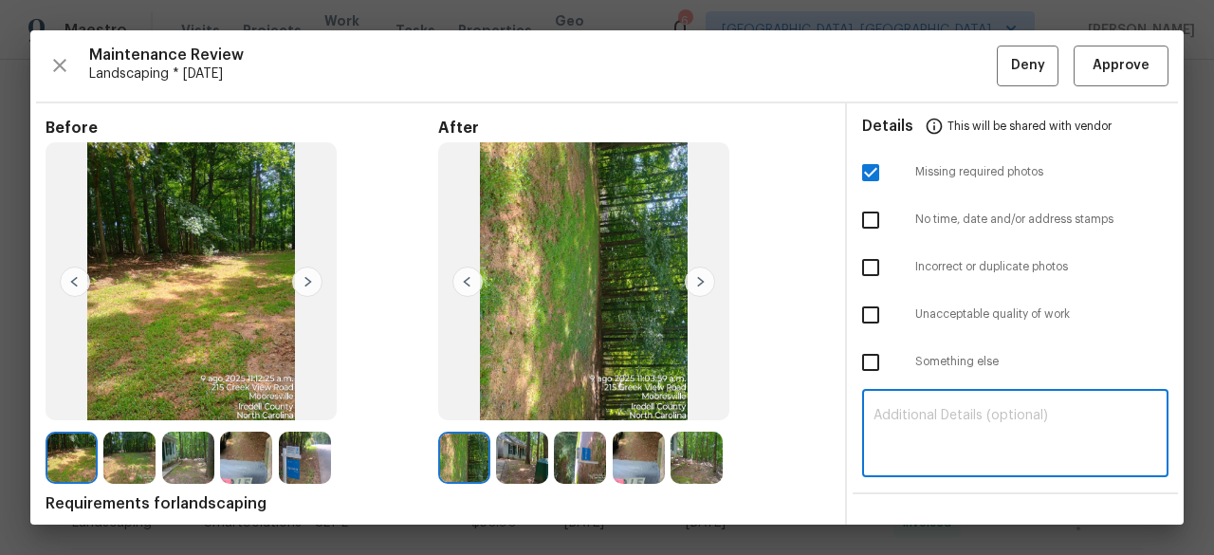
paste textarea "Maintenance Audit Team: Hello! Unfortunately, this Landscaping visit completed …"
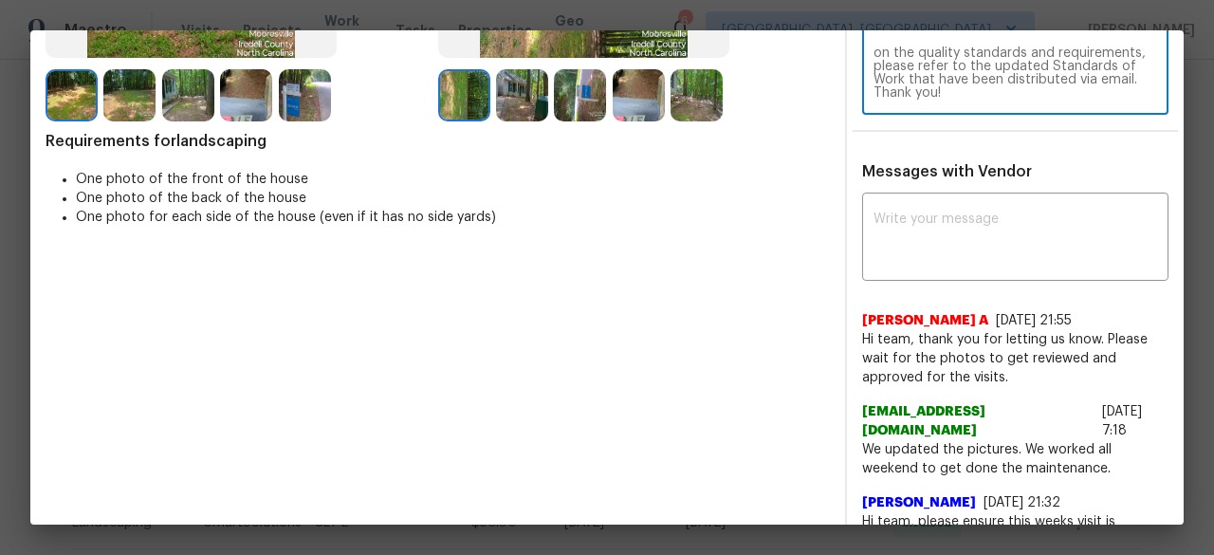
scroll to position [379, 0]
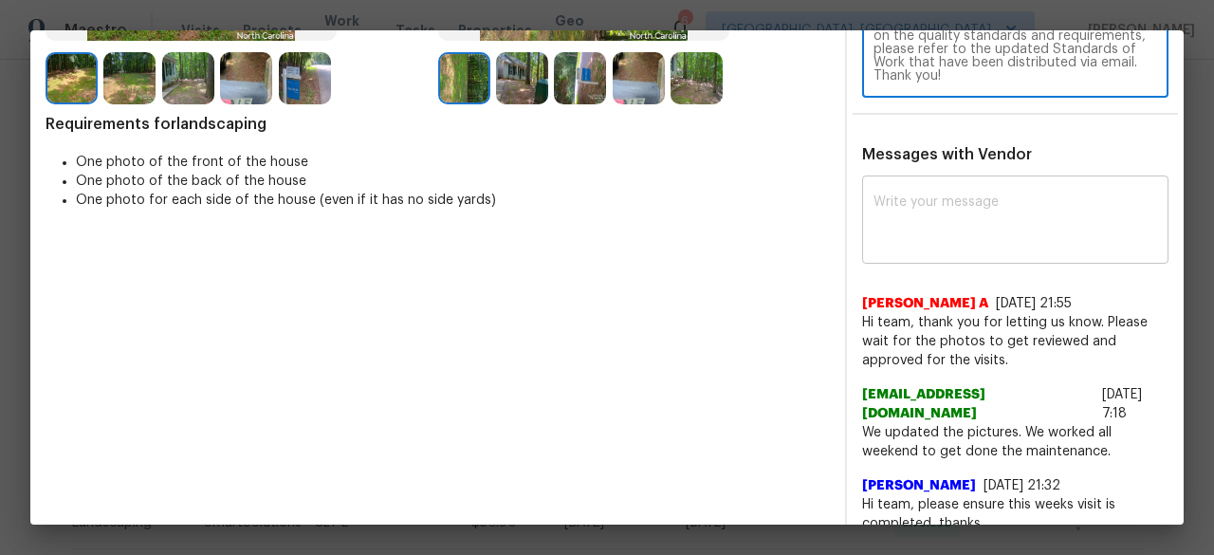
type textarea "Maintenance Audit Team: Hello! Unfortunately, this Landscaping visit completed …"
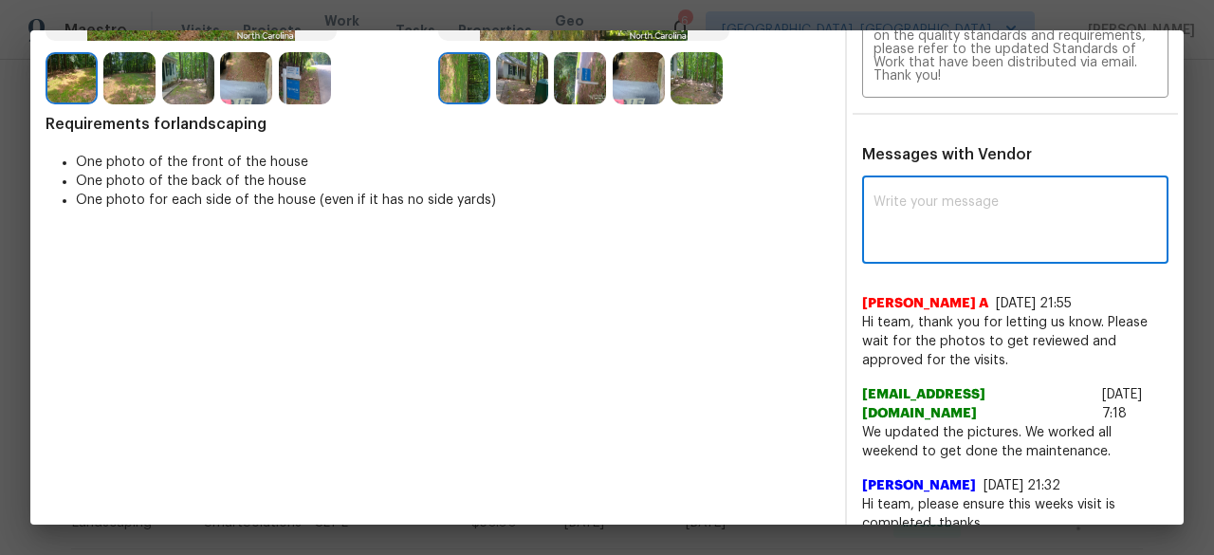
click at [887, 210] on textarea at bounding box center [1016, 221] width 284 height 53
paste textarea "Maintenance Audit Team: Hello! Unfortunately, this Landscaping visit completed …"
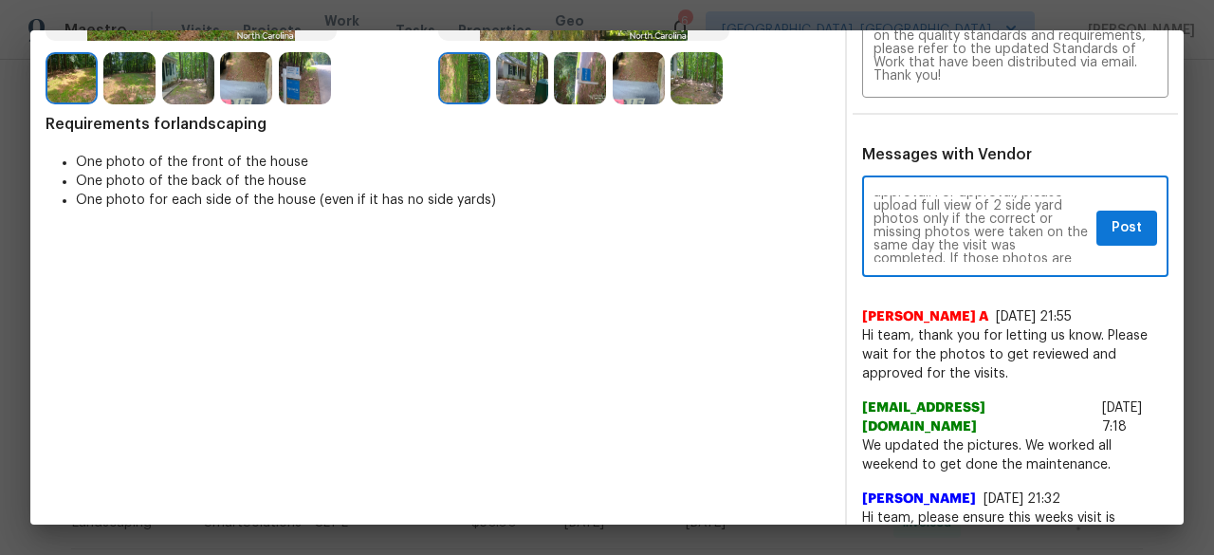
scroll to position [114, 0]
type textarea "Maintenance Audit Team: Hello! Unfortunately, this Landscaping visit completed …"
click at [1097, 227] on button "Post" at bounding box center [1127, 228] width 61 height 35
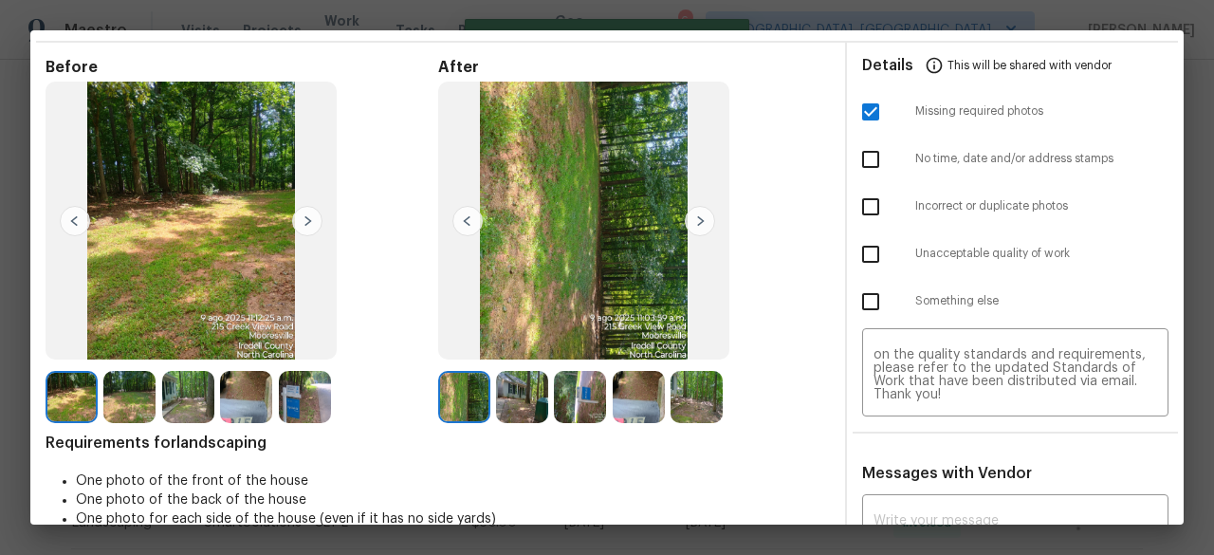
scroll to position [0, 0]
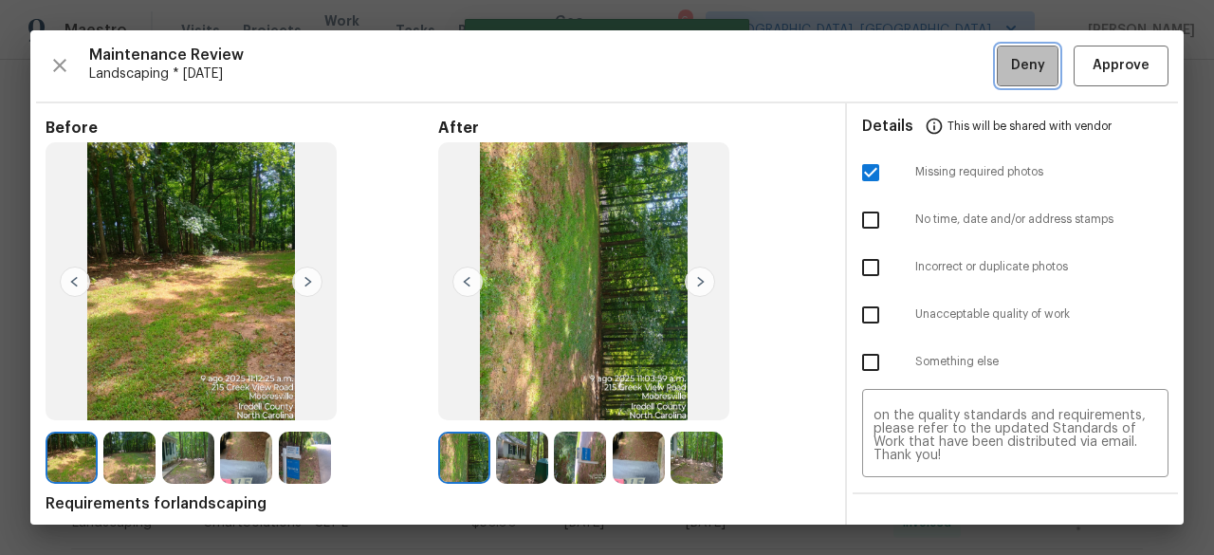
click at [1016, 83] on button "Deny" at bounding box center [1028, 66] width 62 height 41
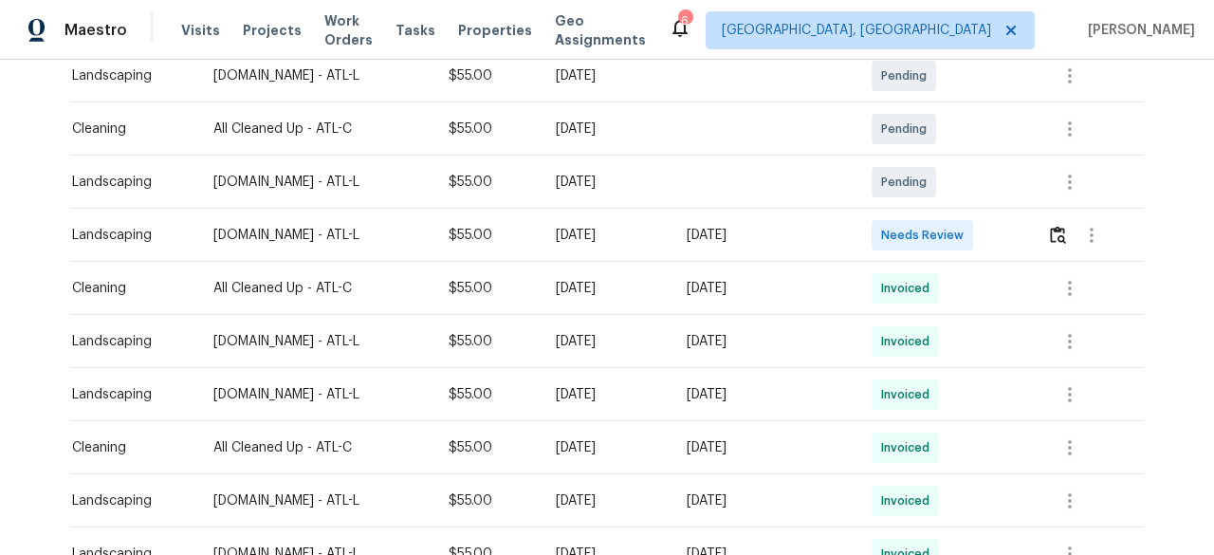
scroll to position [379, 0]
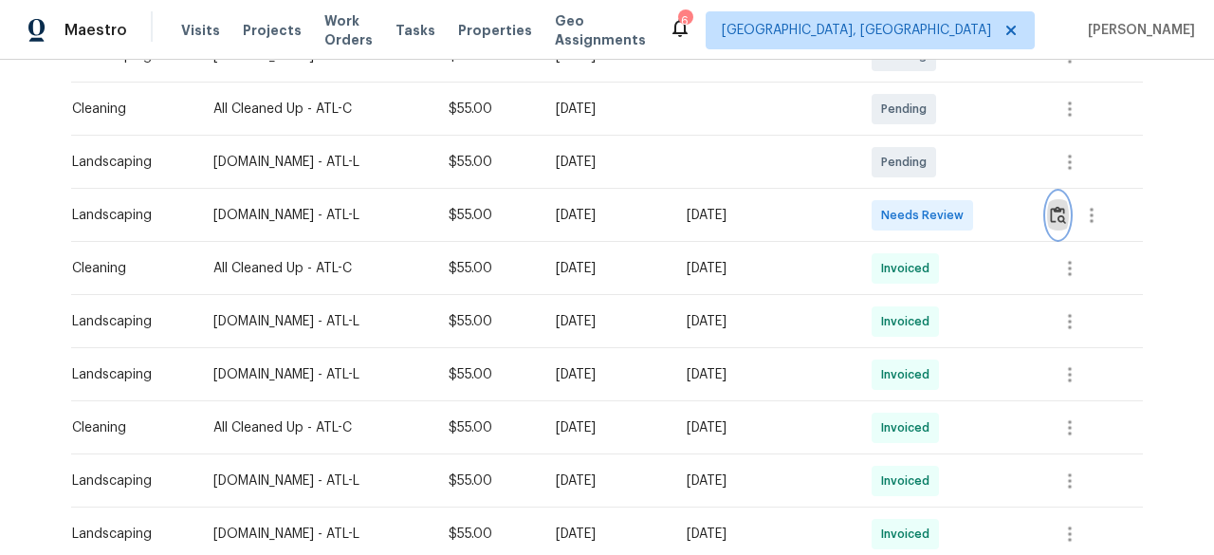
click at [1057, 219] on img "button" at bounding box center [1058, 215] width 16 height 18
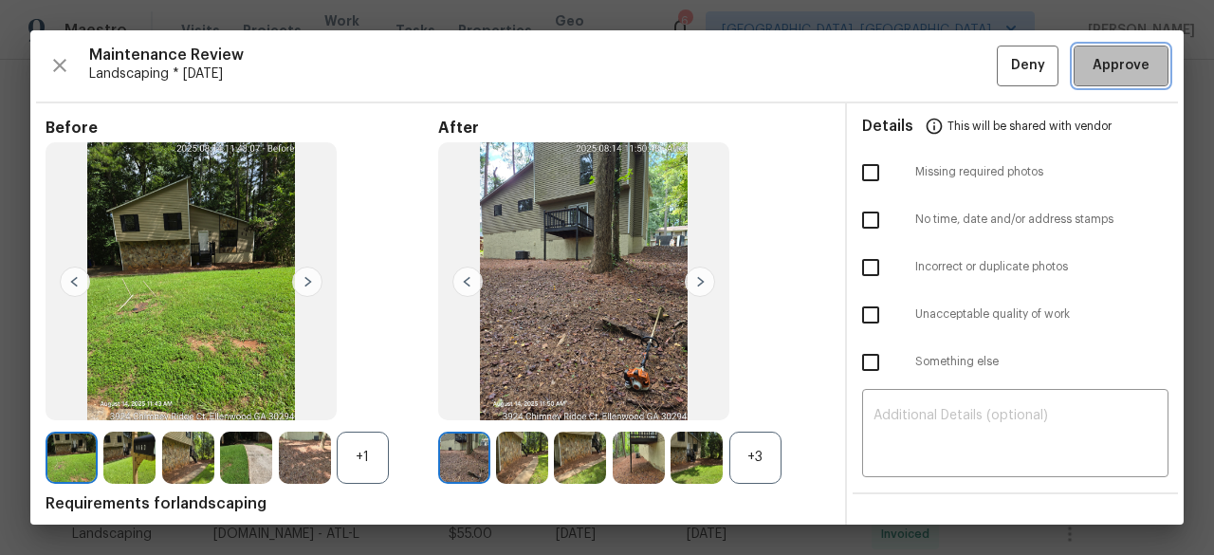
click at [1121, 73] on span "Approve" at bounding box center [1121, 66] width 57 height 24
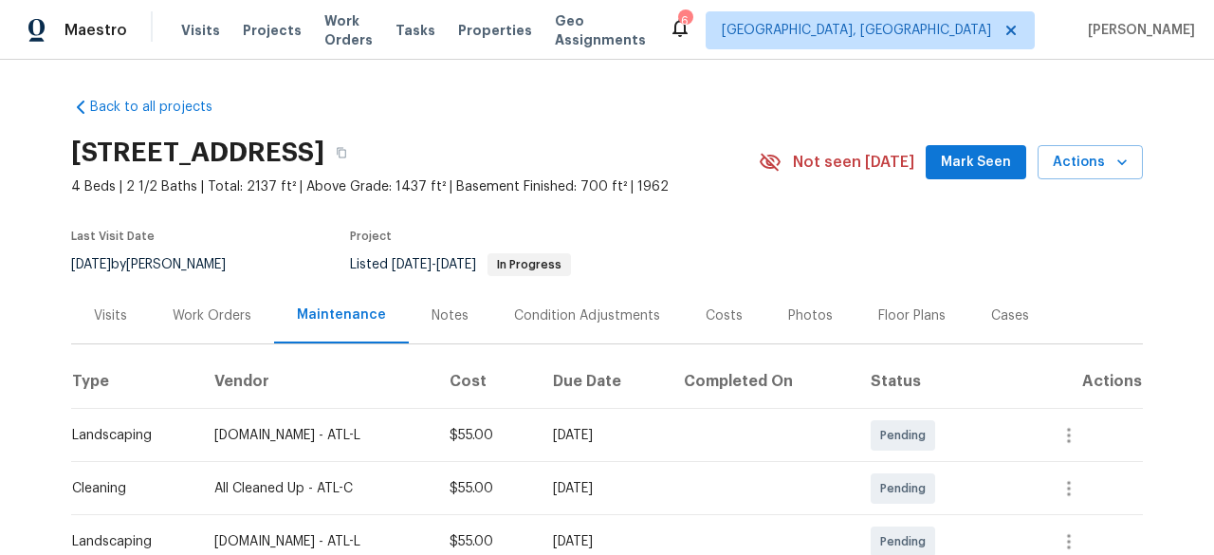
scroll to position [285, 0]
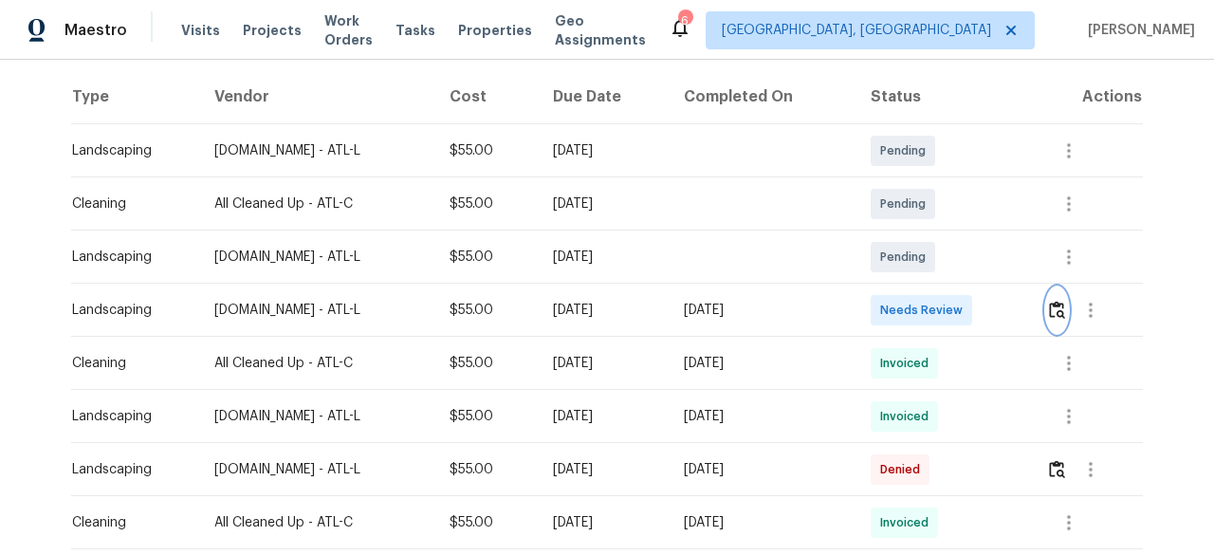
click at [1060, 306] on img "button" at bounding box center [1057, 310] width 16 height 18
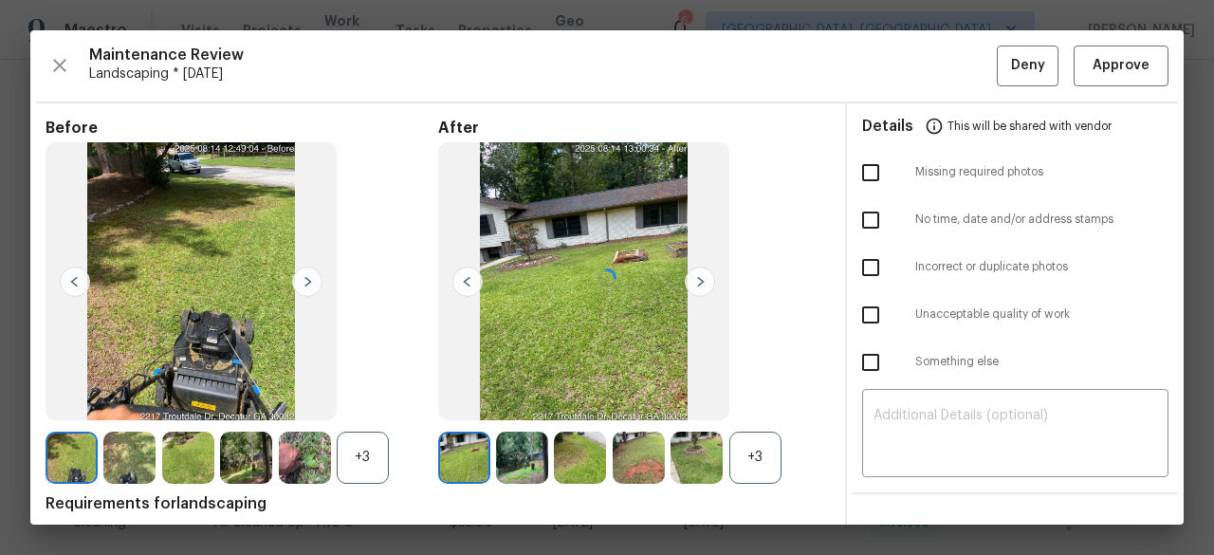
click at [1092, 75] on div at bounding box center [606, 277] width 1153 height 494
click at [1093, 65] on span "Approve" at bounding box center [1121, 66] width 57 height 24
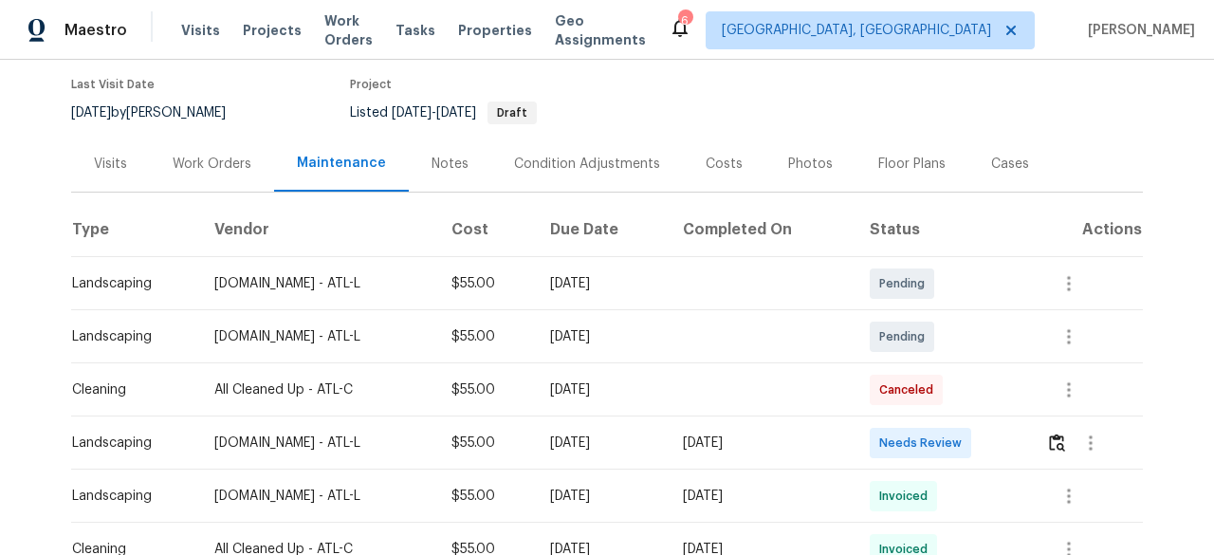
scroll to position [190, 0]
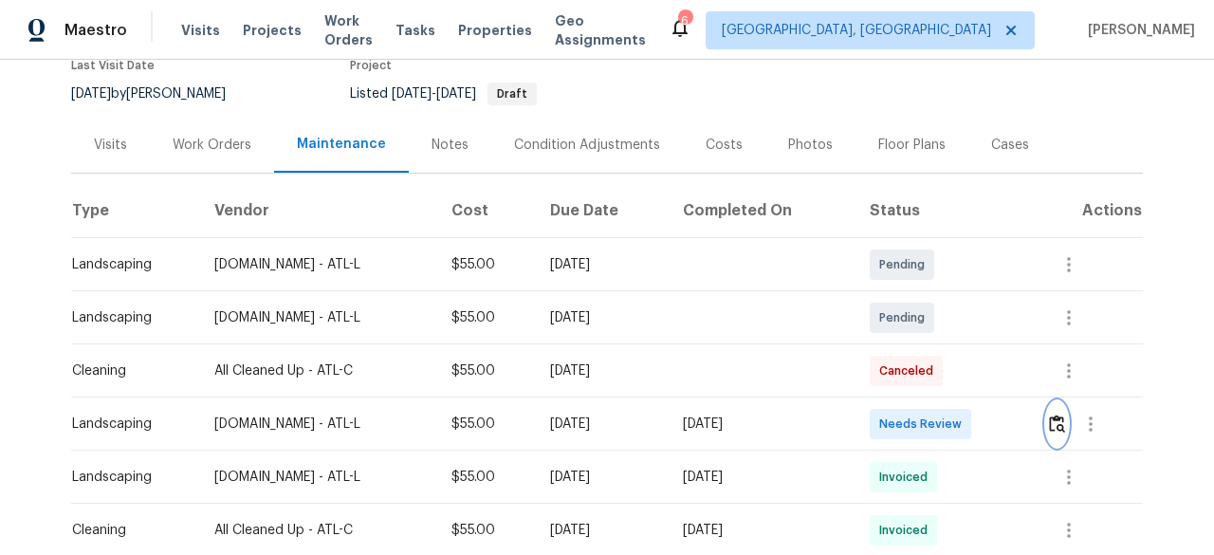
click at [1053, 415] on img "button" at bounding box center [1057, 424] width 16 height 18
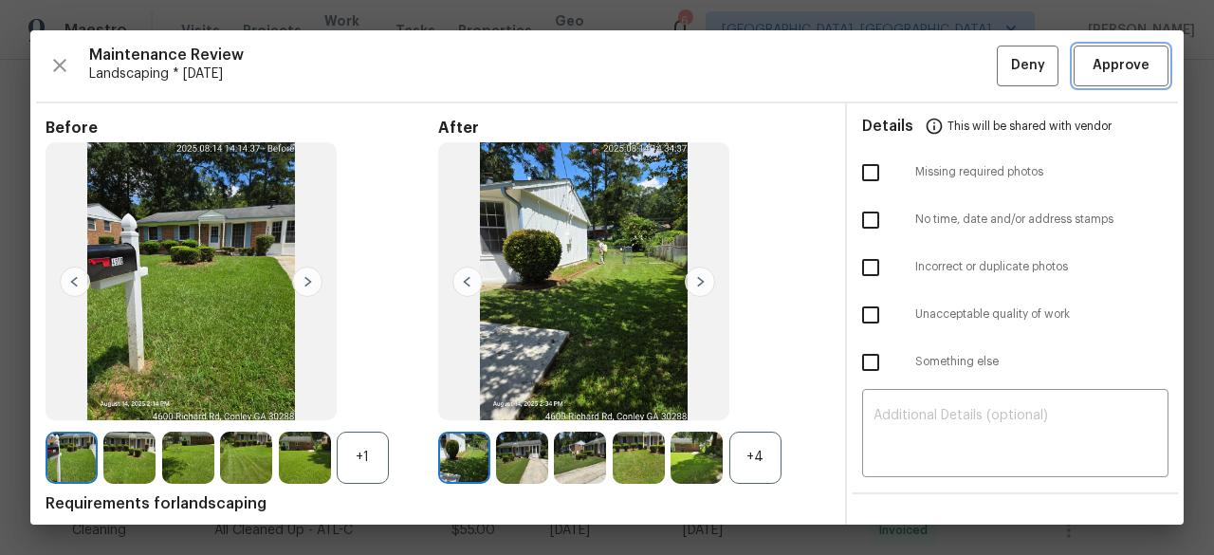
click at [1100, 71] on span "Approve" at bounding box center [1121, 66] width 57 height 24
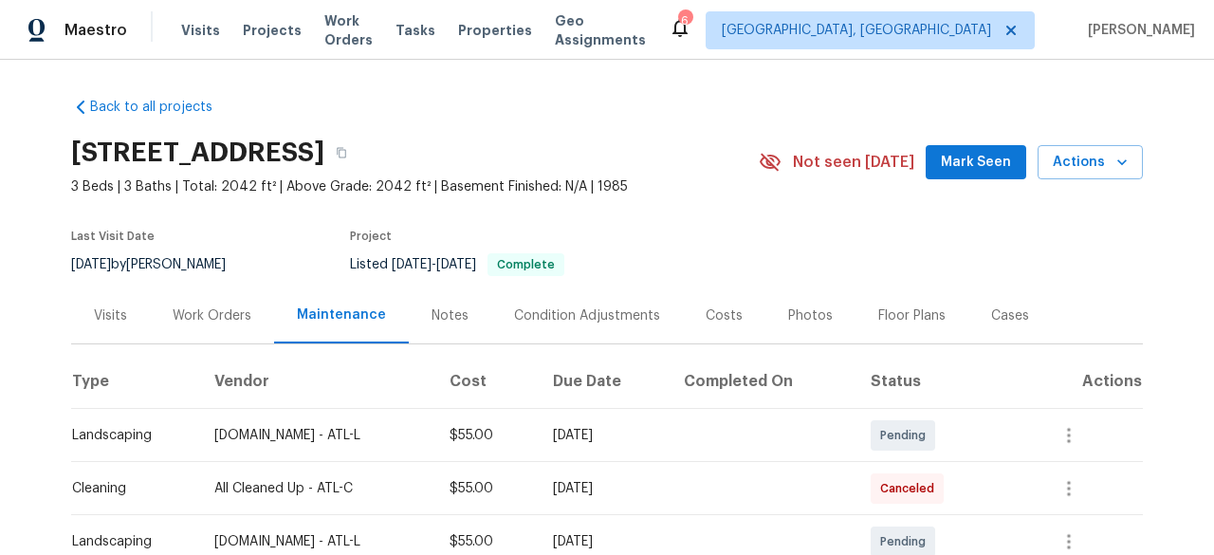
scroll to position [190, 0]
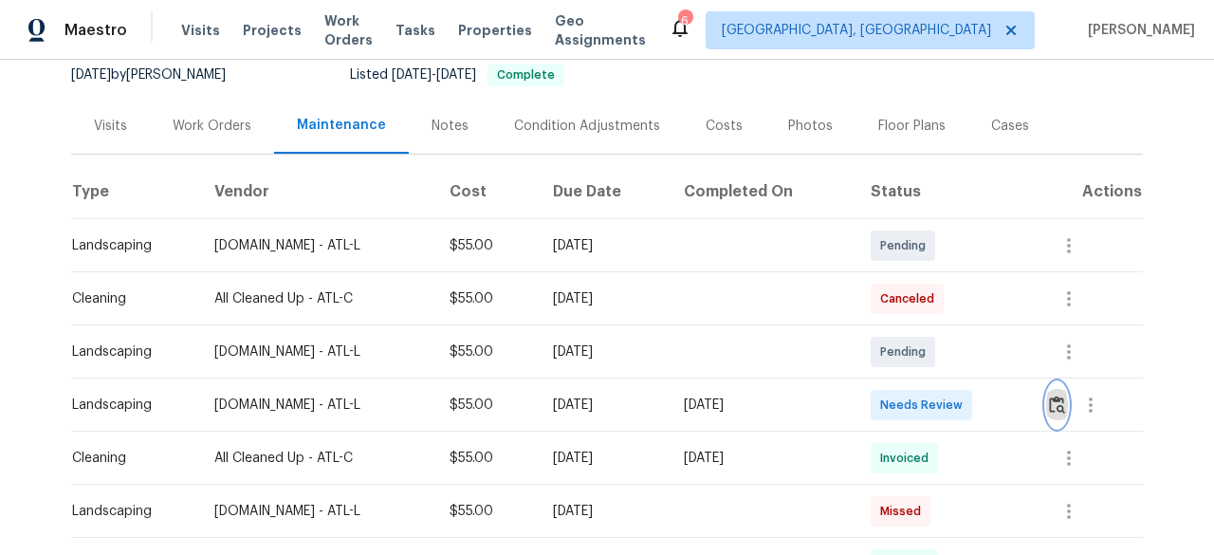
click at [1055, 396] on img "button" at bounding box center [1057, 405] width 16 height 18
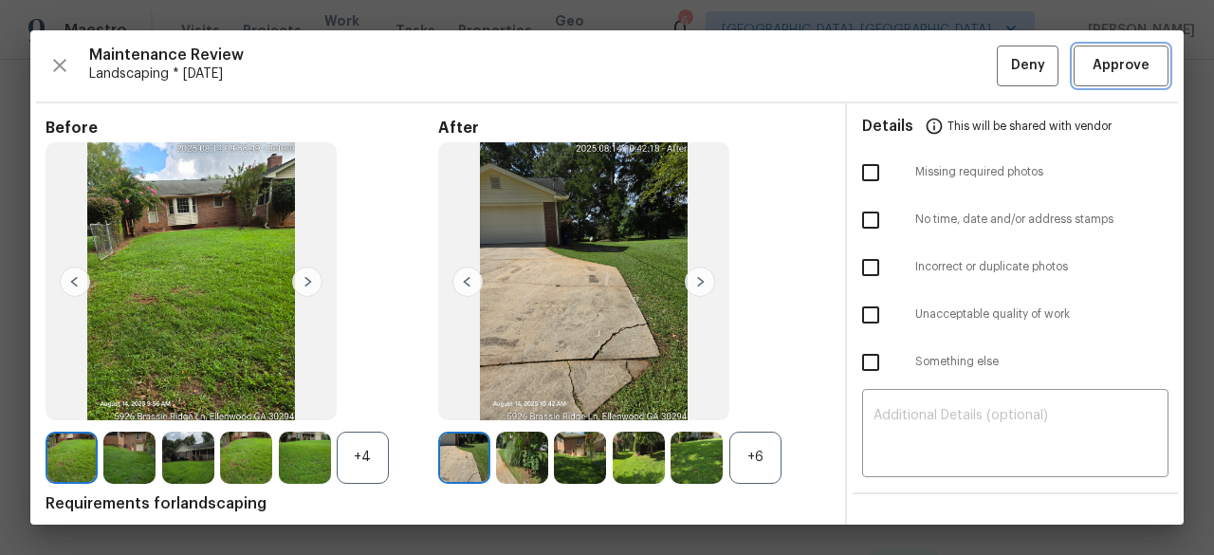
click at [1093, 64] on span "Approve" at bounding box center [1121, 66] width 57 height 24
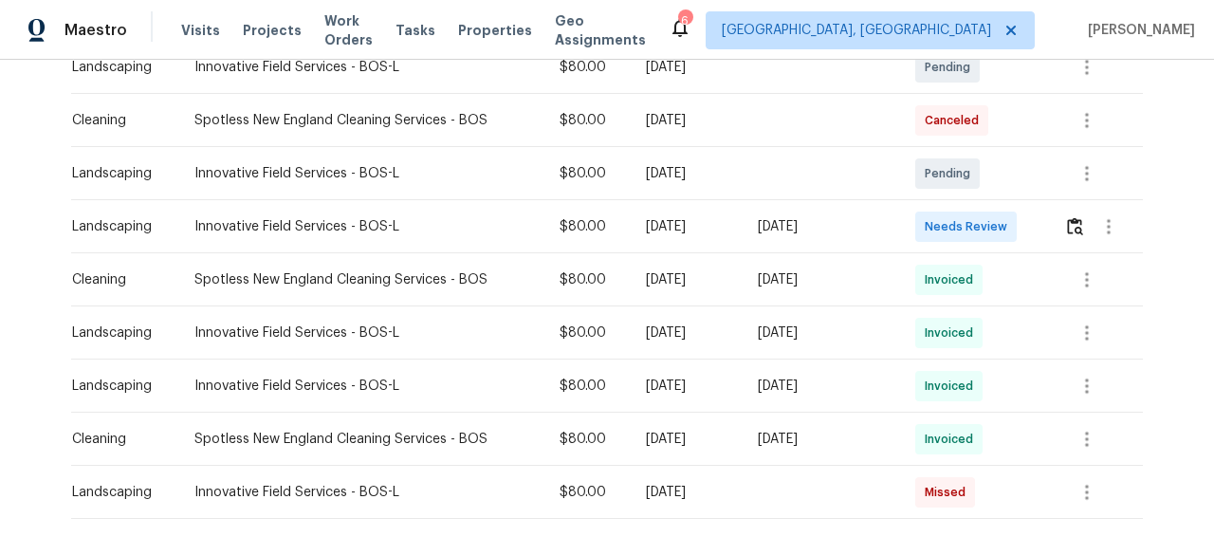
scroll to position [379, 0]
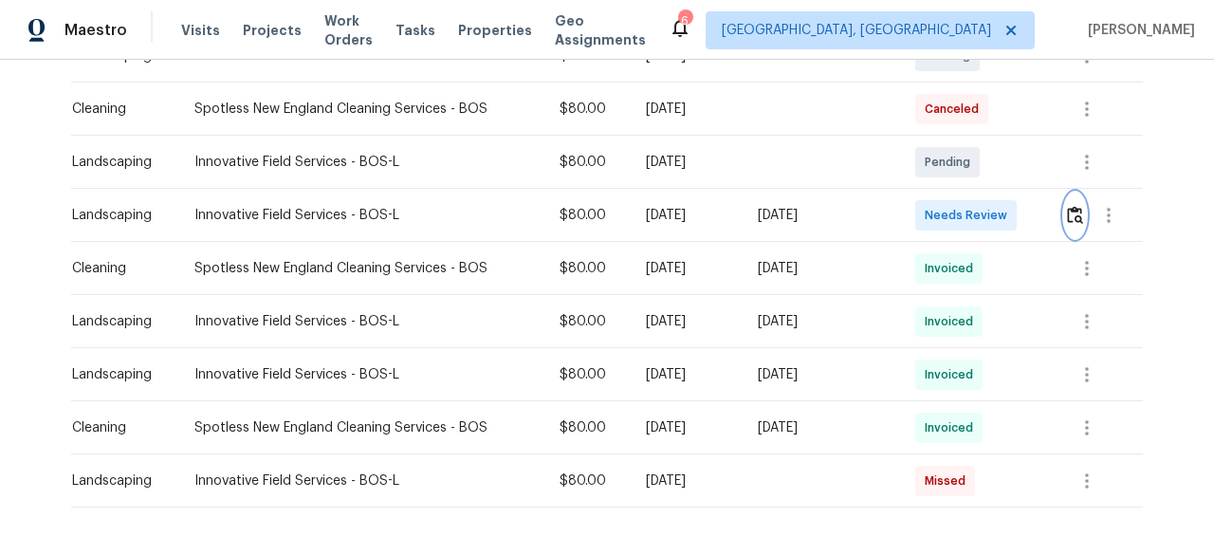
click at [1067, 213] on img "button" at bounding box center [1075, 215] width 16 height 18
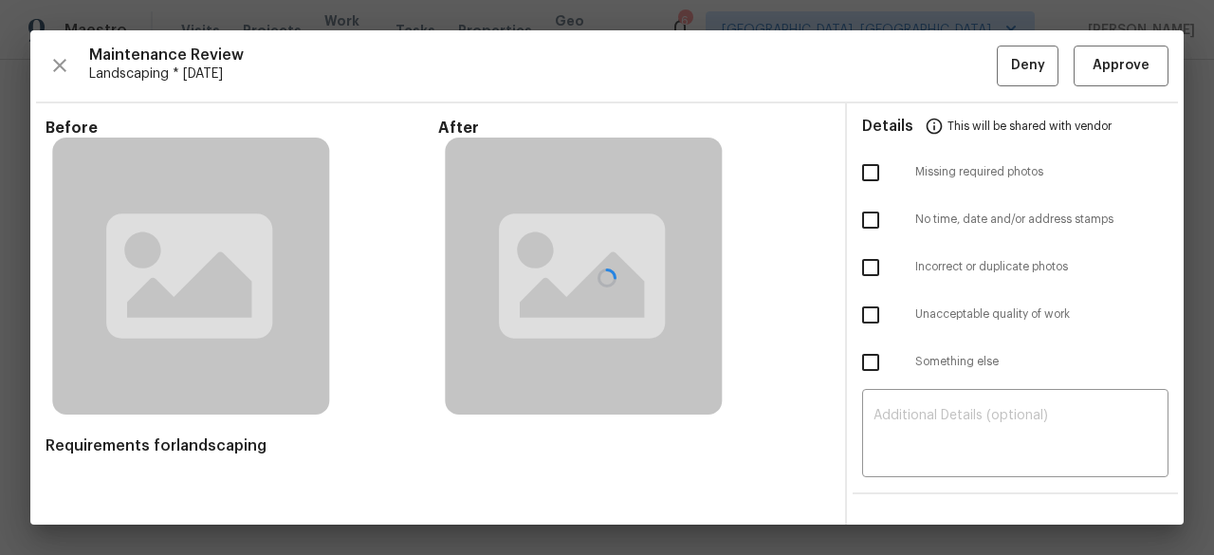
click at [1081, 60] on div at bounding box center [606, 277] width 1153 height 494
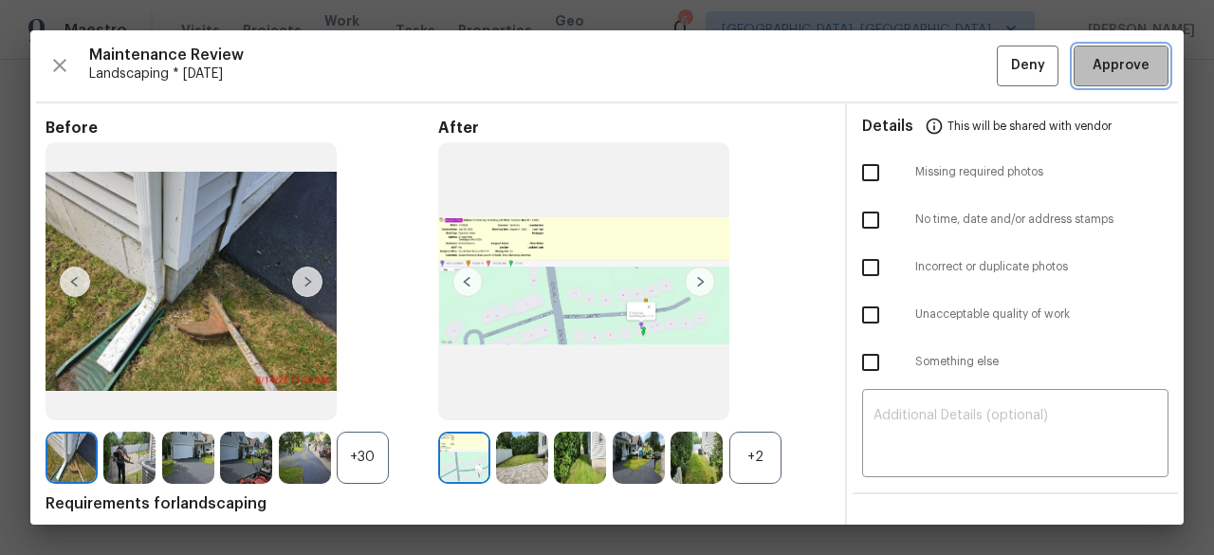
click at [1133, 64] on span "Approve" at bounding box center [1121, 66] width 57 height 24
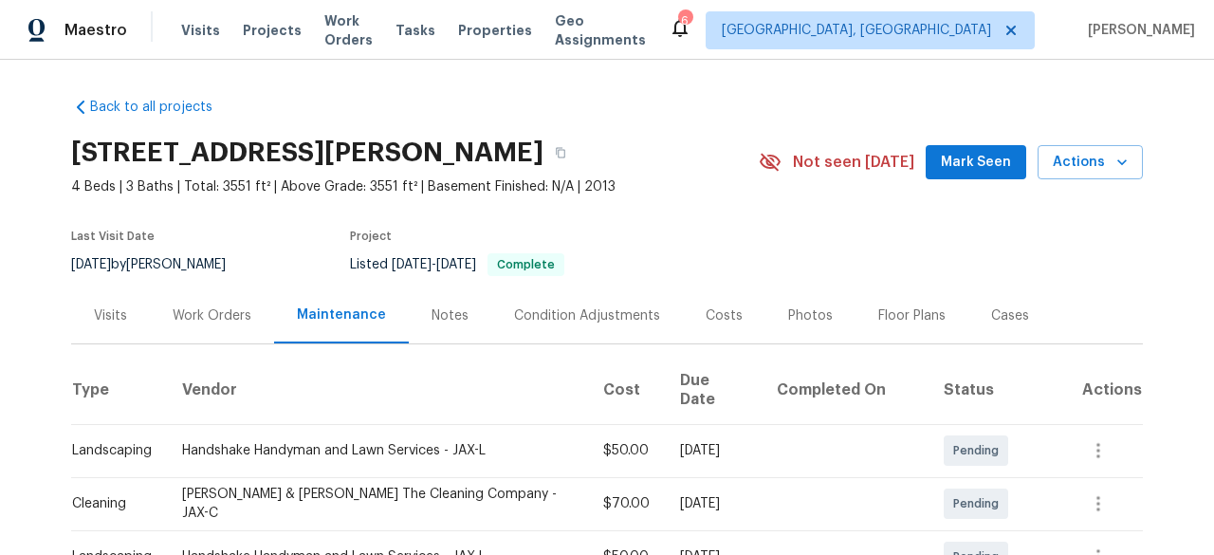
scroll to position [285, 0]
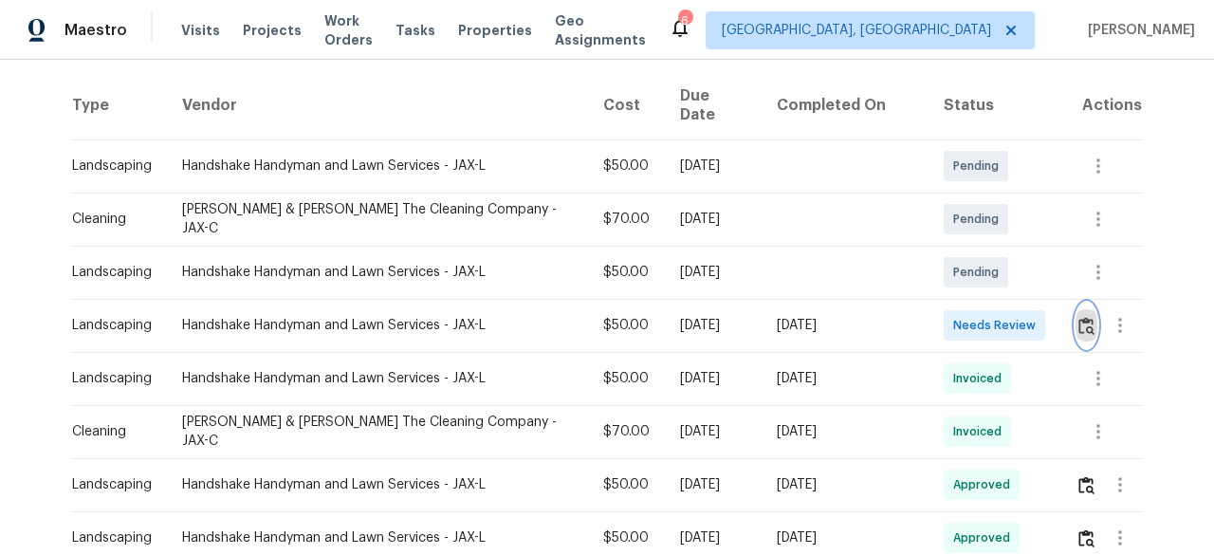
click at [1078, 317] on img "button" at bounding box center [1086, 326] width 16 height 18
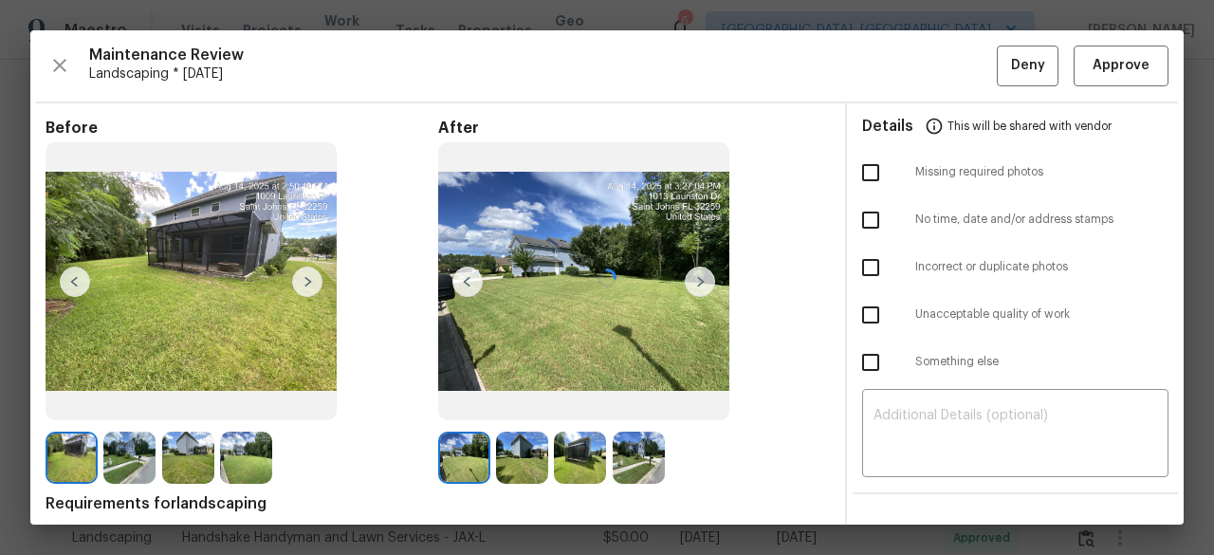
click at [1113, 70] on div at bounding box center [606, 277] width 1153 height 494
click at [1107, 69] on span "Approve" at bounding box center [1121, 66] width 57 height 24
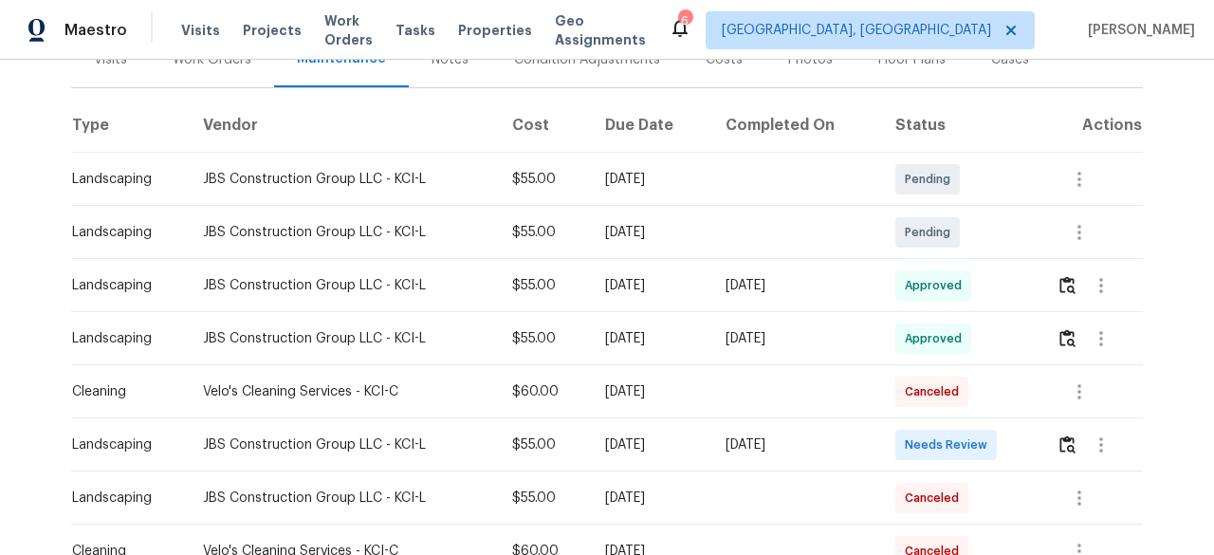
scroll to position [285, 0]
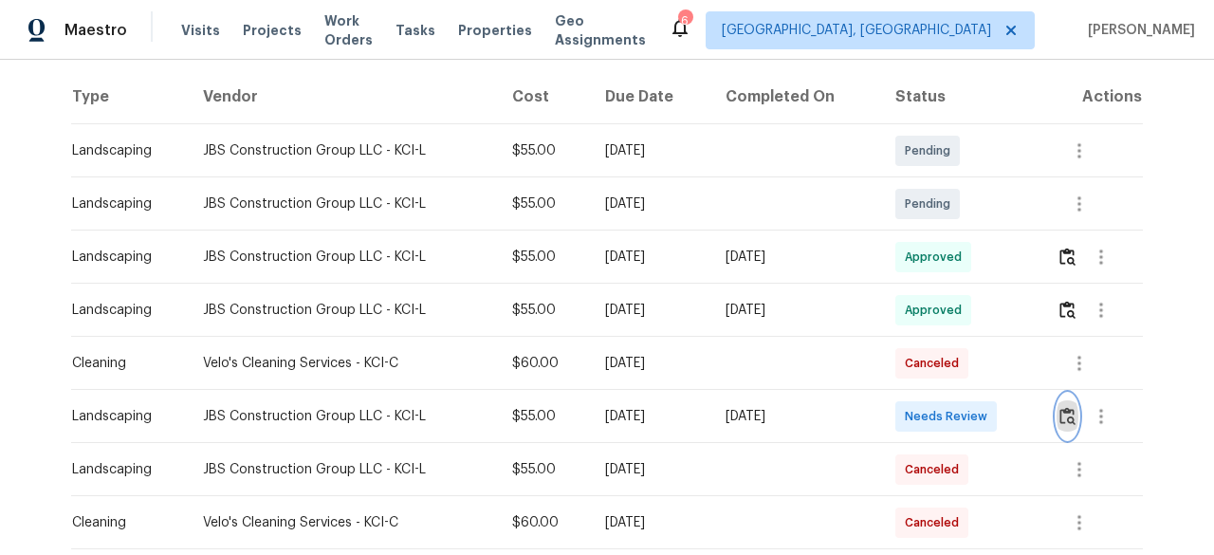
click at [1065, 417] on img "button" at bounding box center [1068, 416] width 16 height 18
click at [1061, 420] on img "button" at bounding box center [1068, 416] width 16 height 18
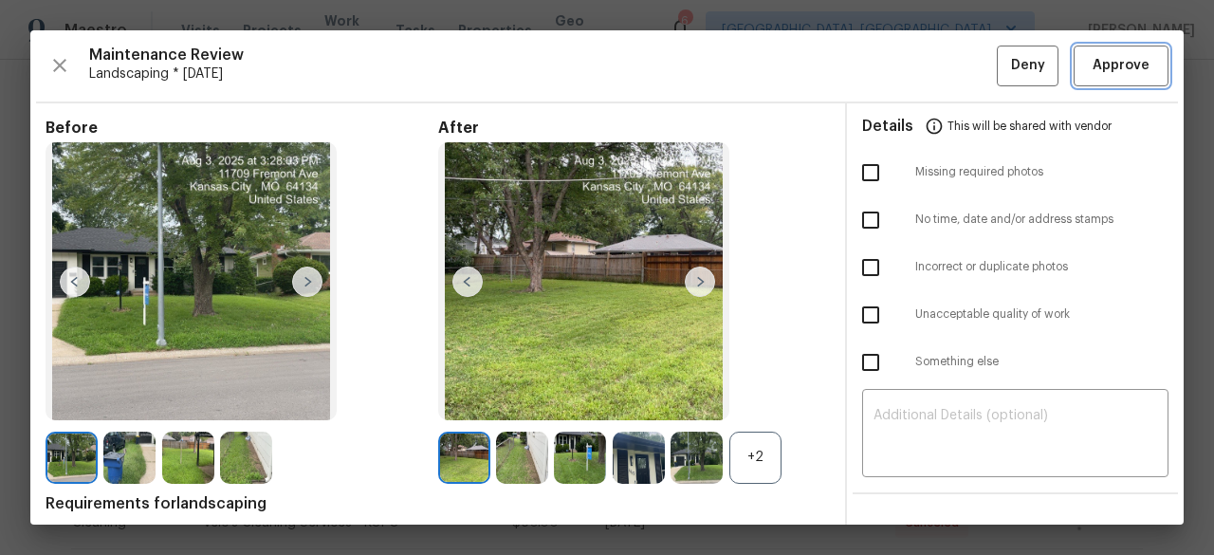
click at [1119, 55] on span "Approve" at bounding box center [1121, 66] width 57 height 24
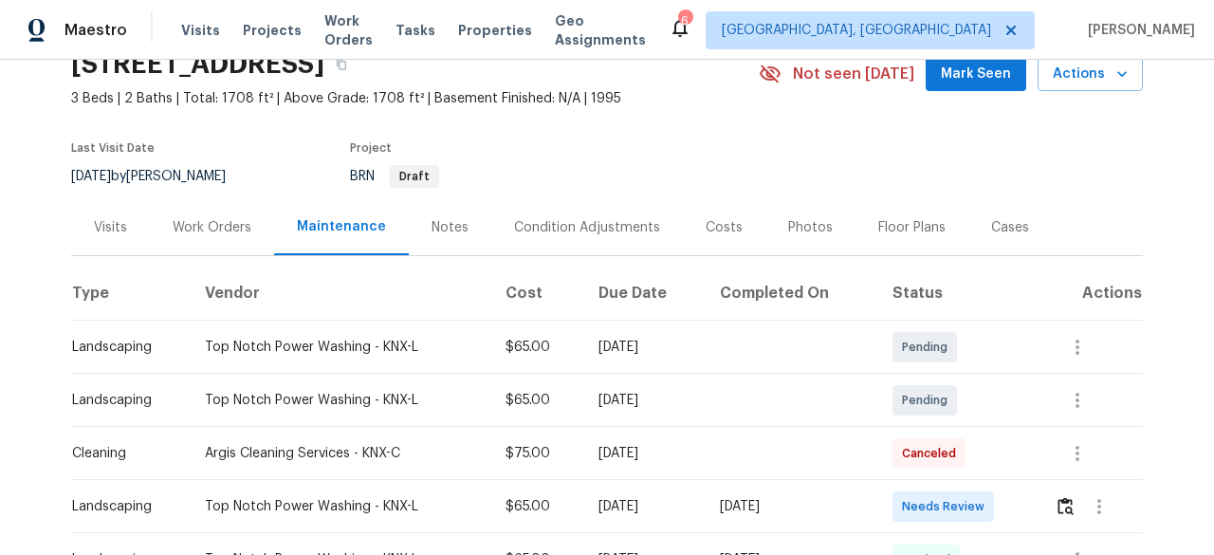
scroll to position [190, 0]
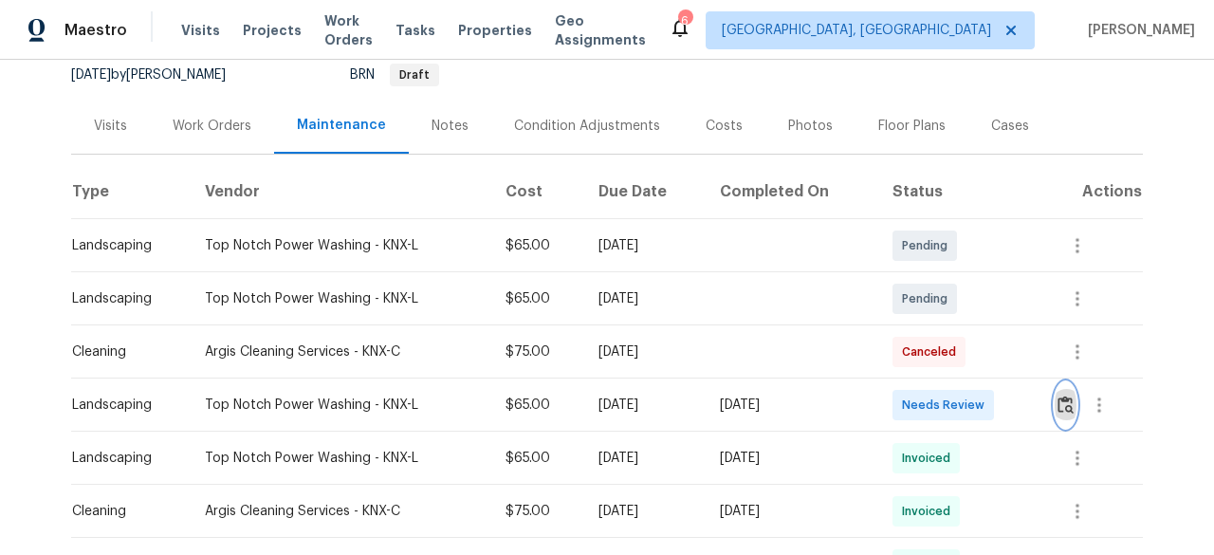
click at [1068, 407] on img "button" at bounding box center [1066, 405] width 16 height 18
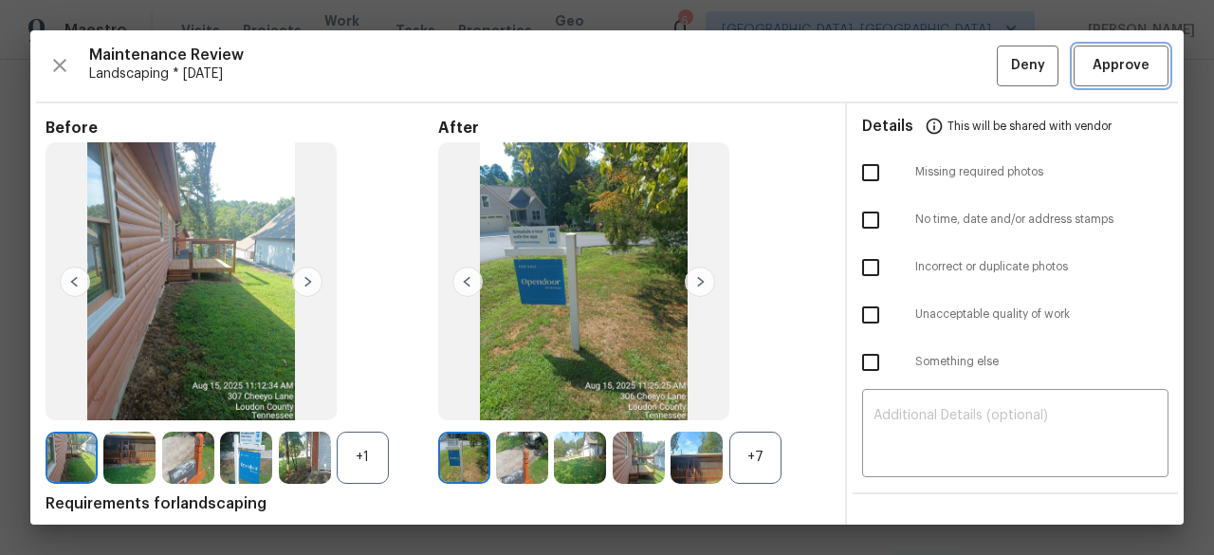
click at [1136, 65] on span "Approve" at bounding box center [1121, 66] width 65 height 24
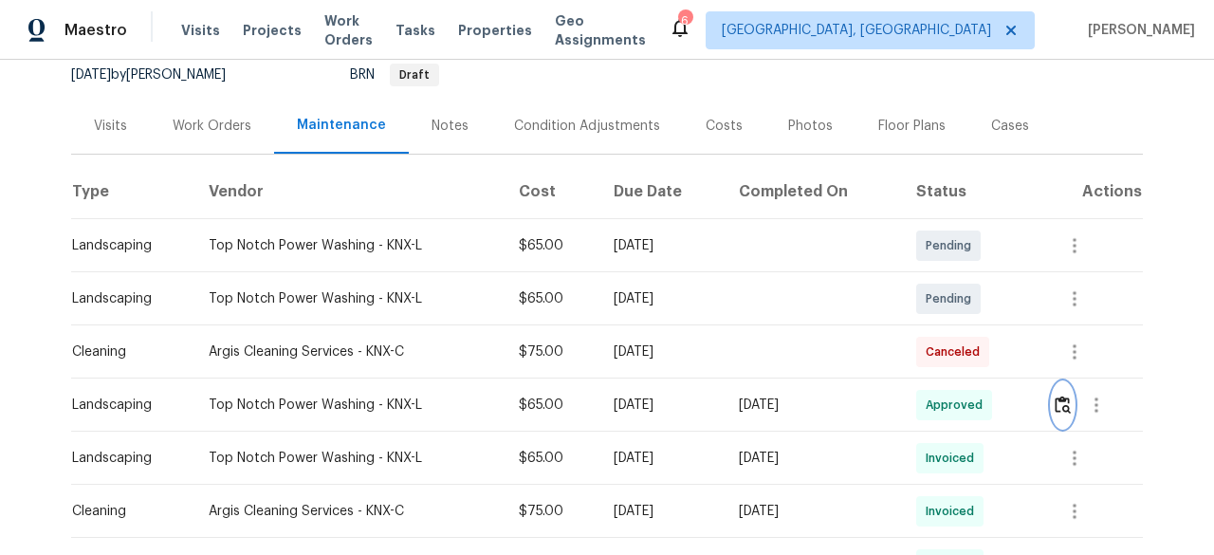
scroll to position [0, 0]
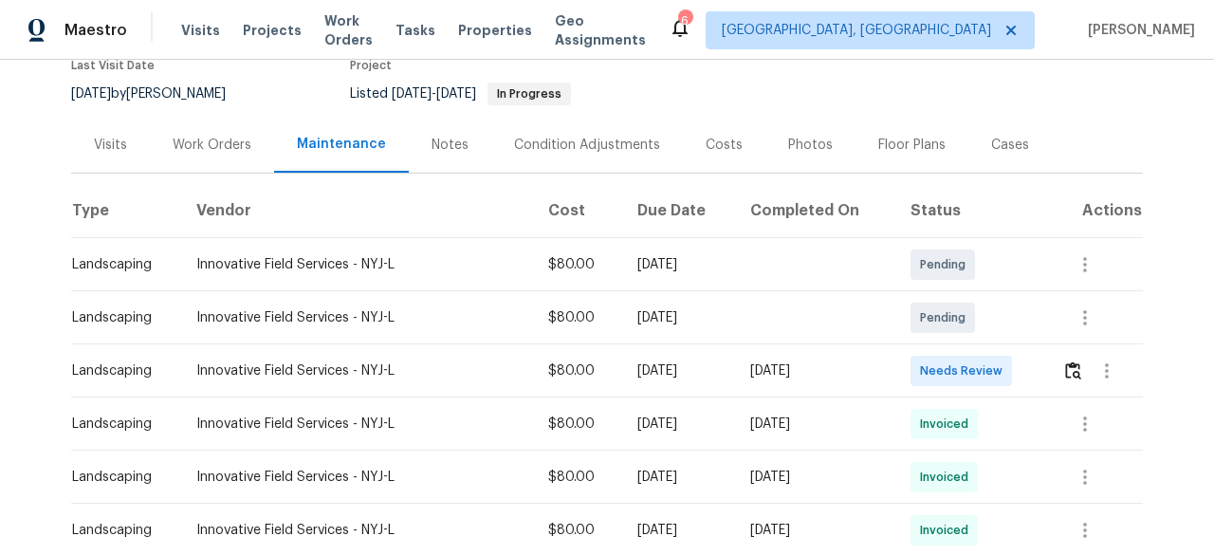
scroll to position [190, 0]
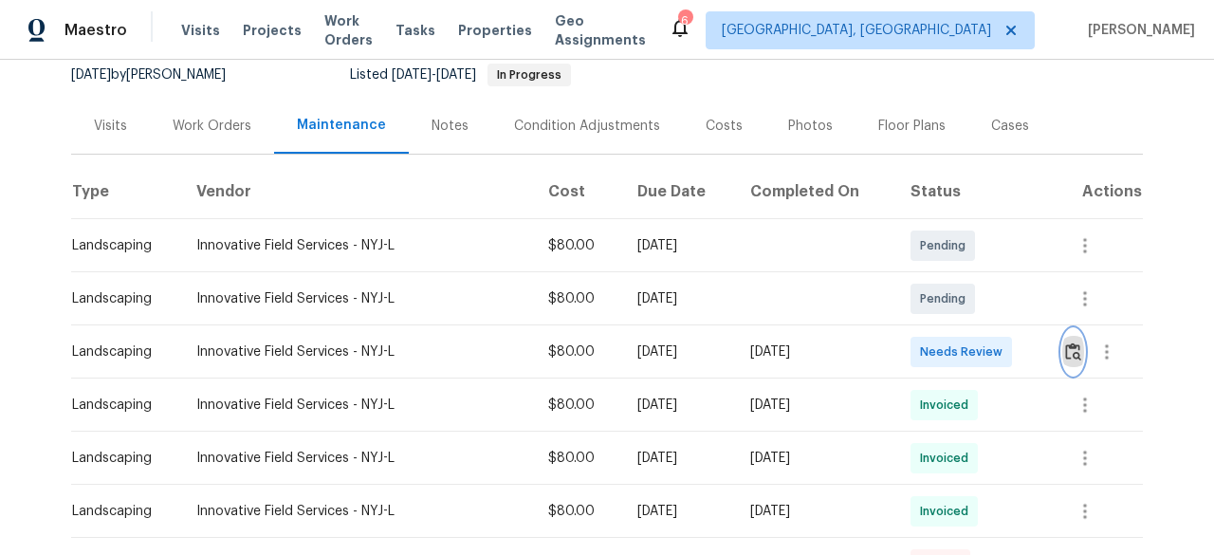
click at [1069, 346] on img "button" at bounding box center [1073, 351] width 16 height 18
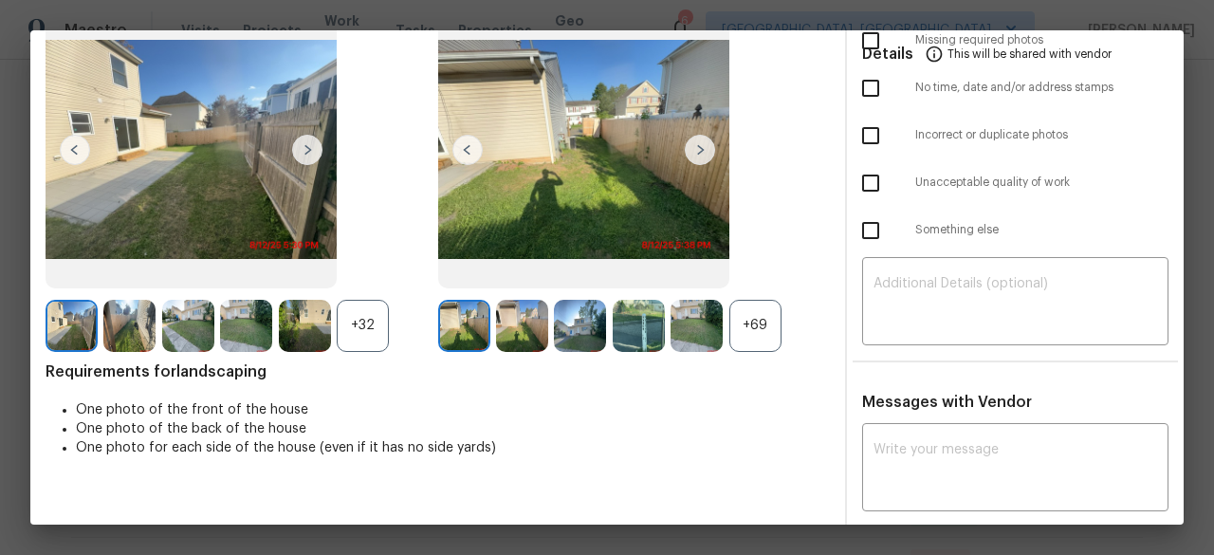
scroll to position [285, 0]
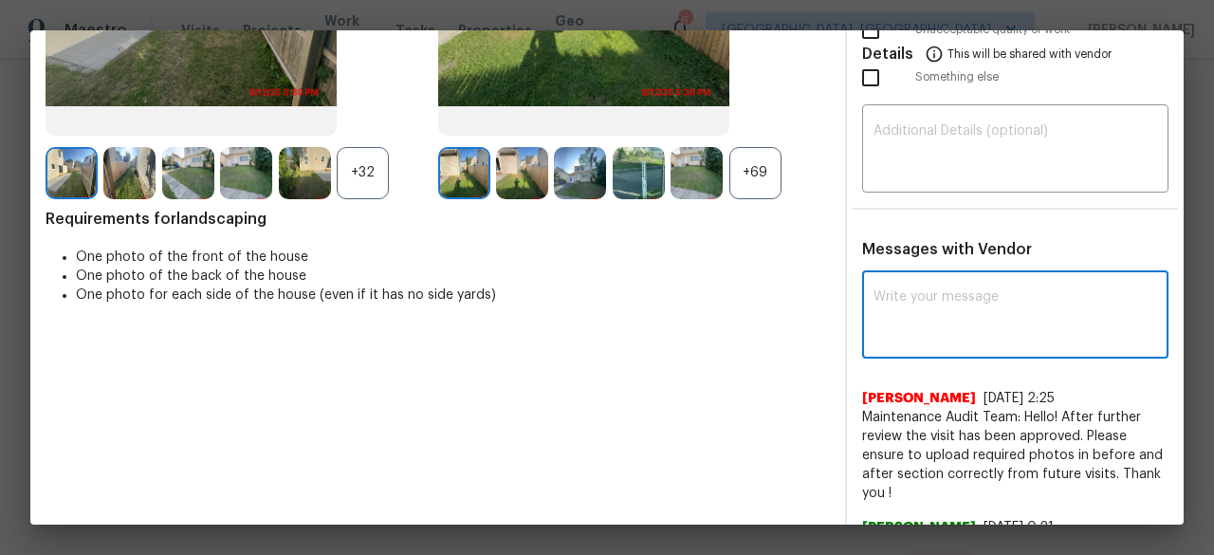
click at [894, 301] on textarea at bounding box center [1016, 316] width 284 height 53
paste textarea "Maintenance Audit Team: Hello! After further review the visit has been approved…"
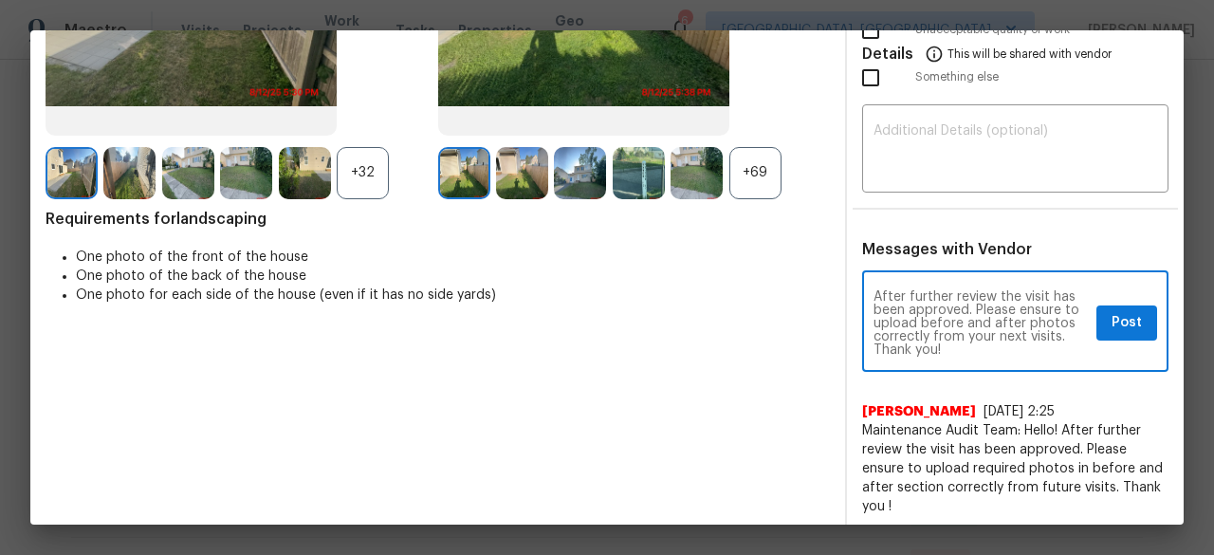
scroll to position [0, 0]
type textarea "Maintenance Audit Team: Hello! After further review the visit has been approved…"
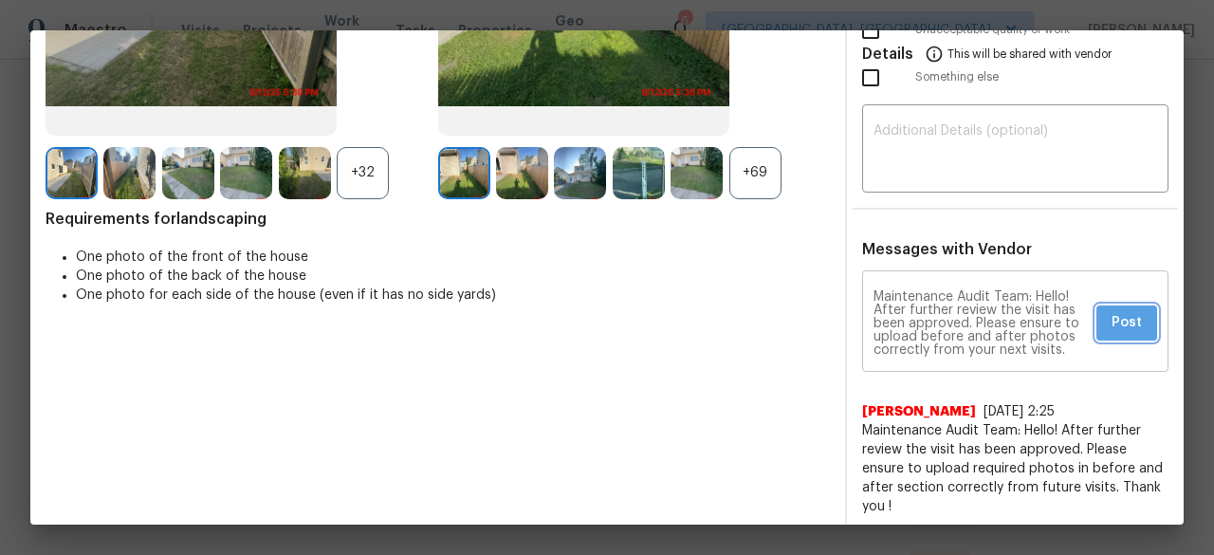
click at [1112, 323] on span "Post" at bounding box center [1127, 323] width 30 height 24
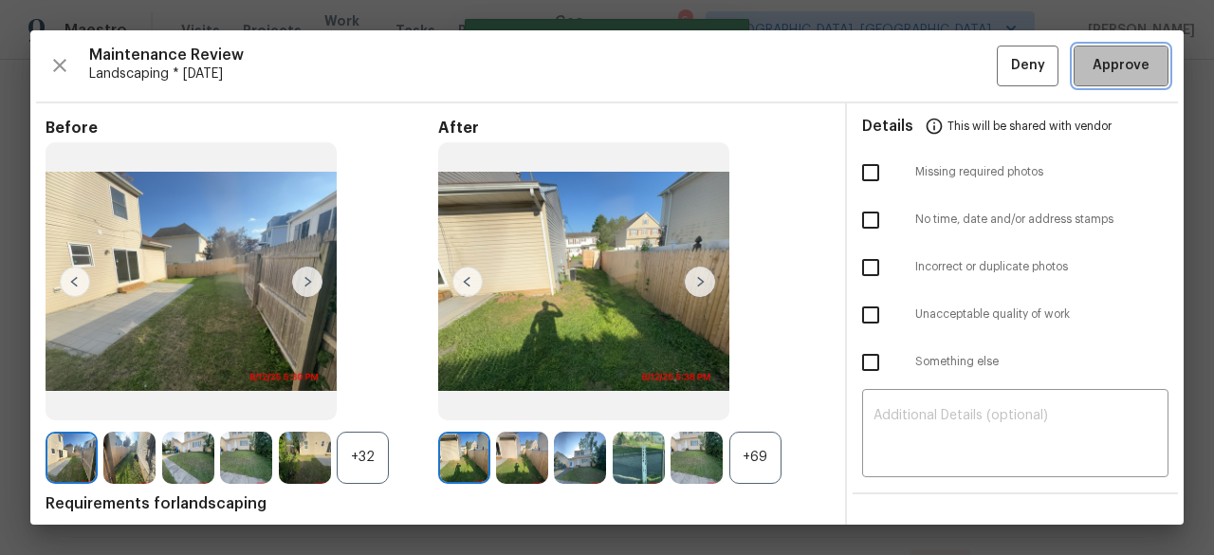
click at [1102, 83] on button "Approve" at bounding box center [1121, 66] width 95 height 41
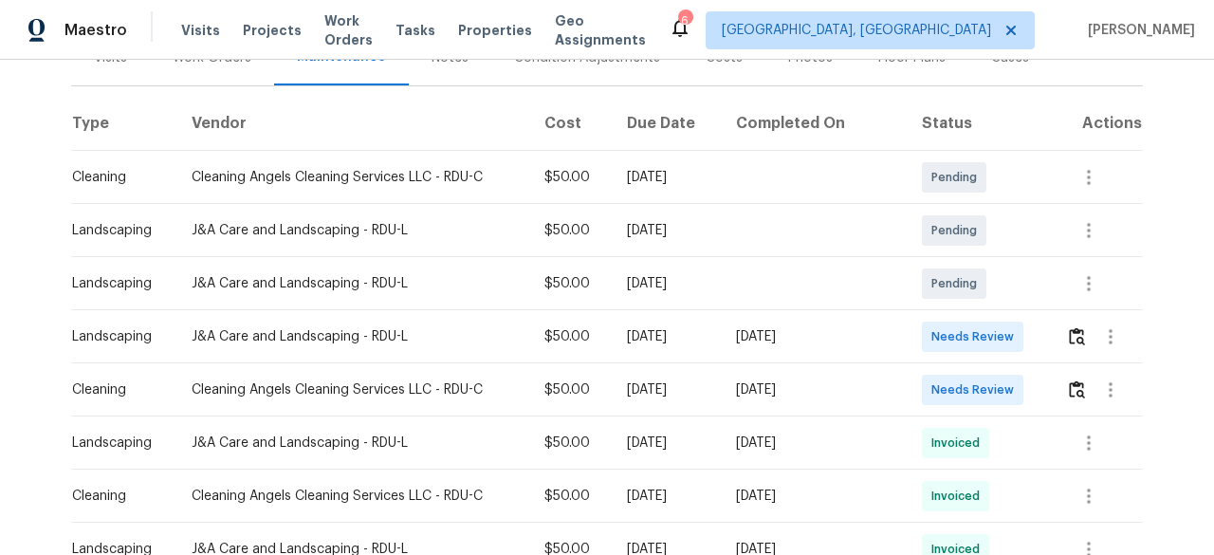
scroll to position [285, 0]
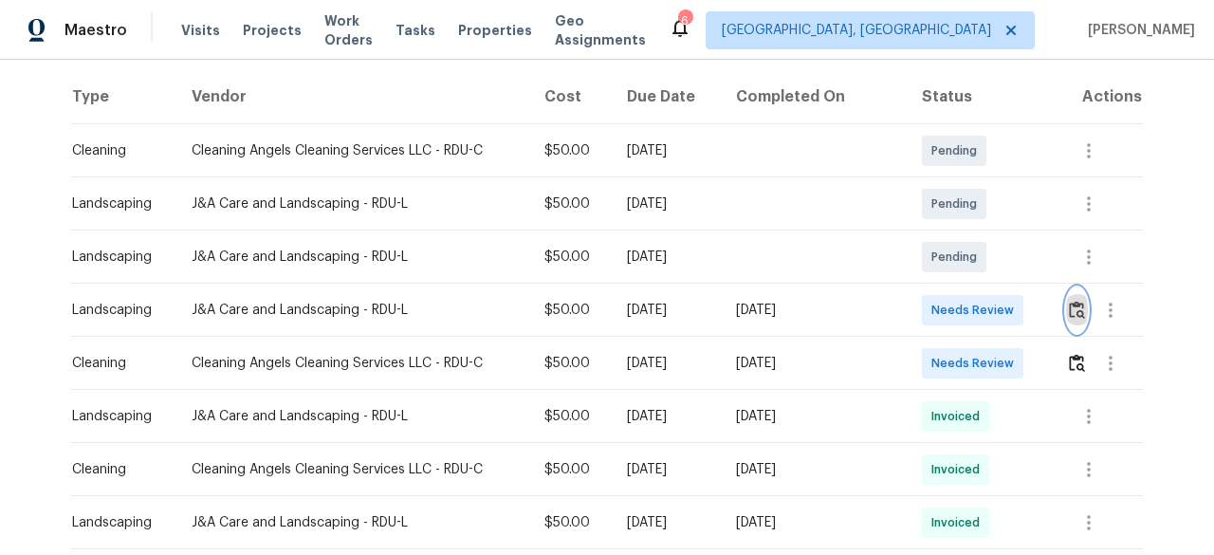
click at [1075, 314] on img "button" at bounding box center [1077, 310] width 16 height 18
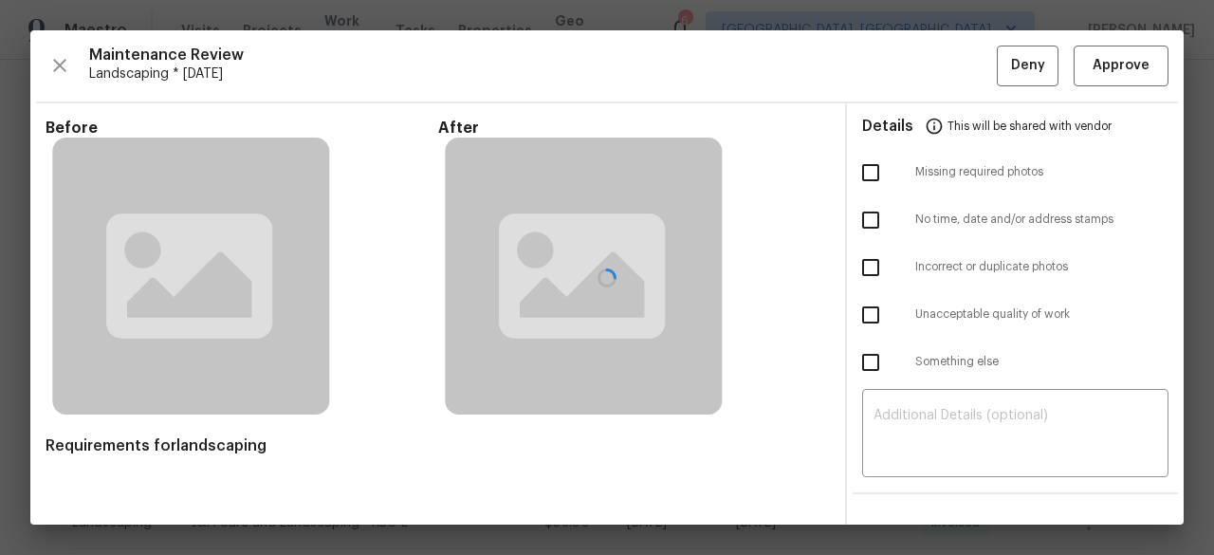
click at [1097, 79] on div at bounding box center [606, 277] width 1153 height 494
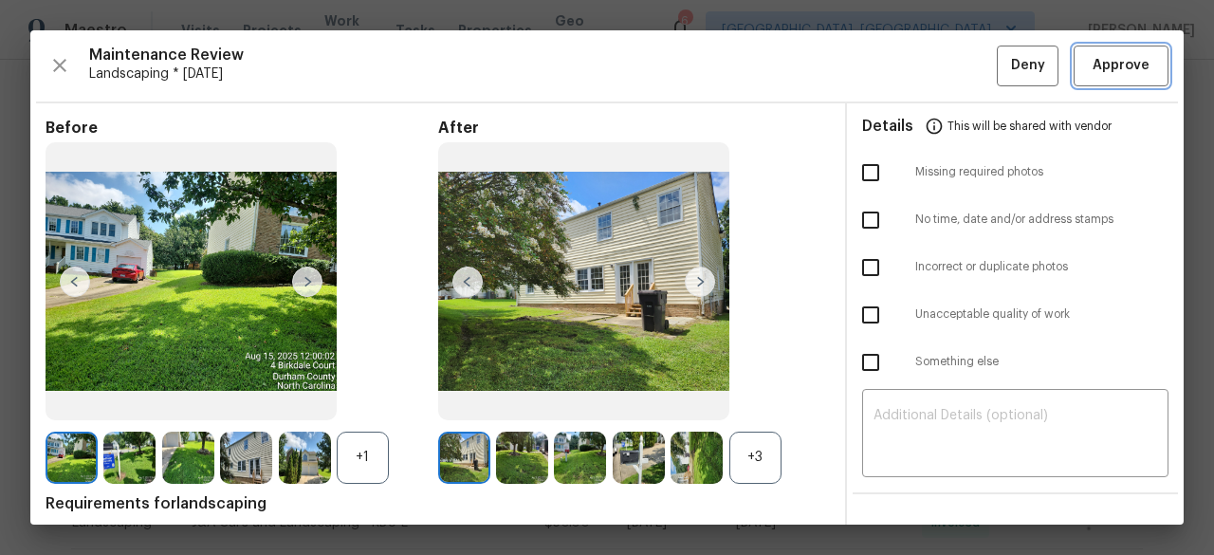
click at [1093, 70] on span "Approve" at bounding box center [1121, 66] width 57 height 24
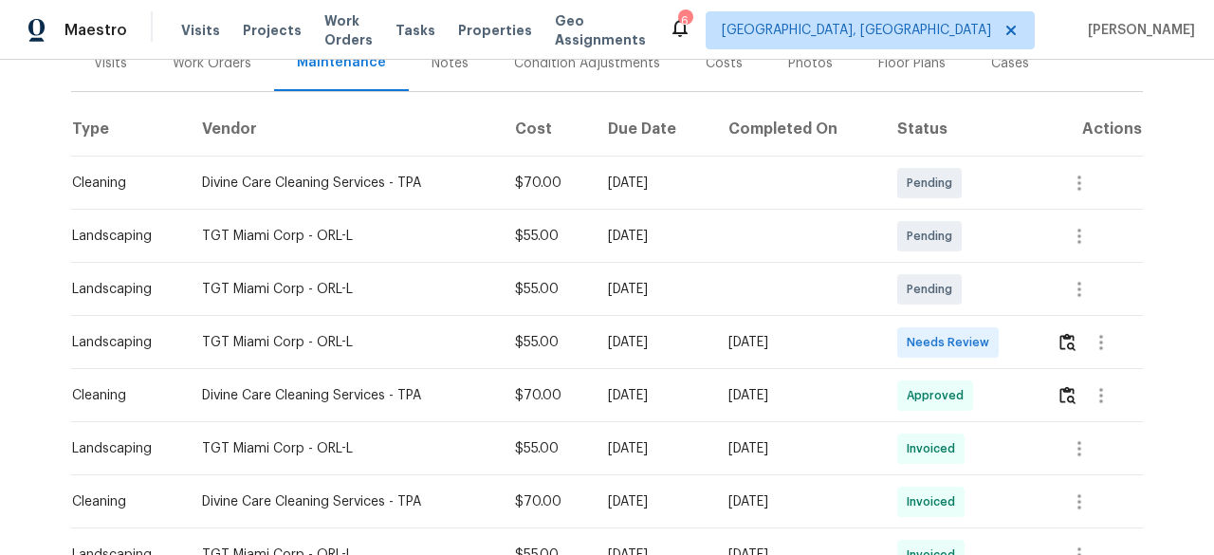
scroll to position [285, 0]
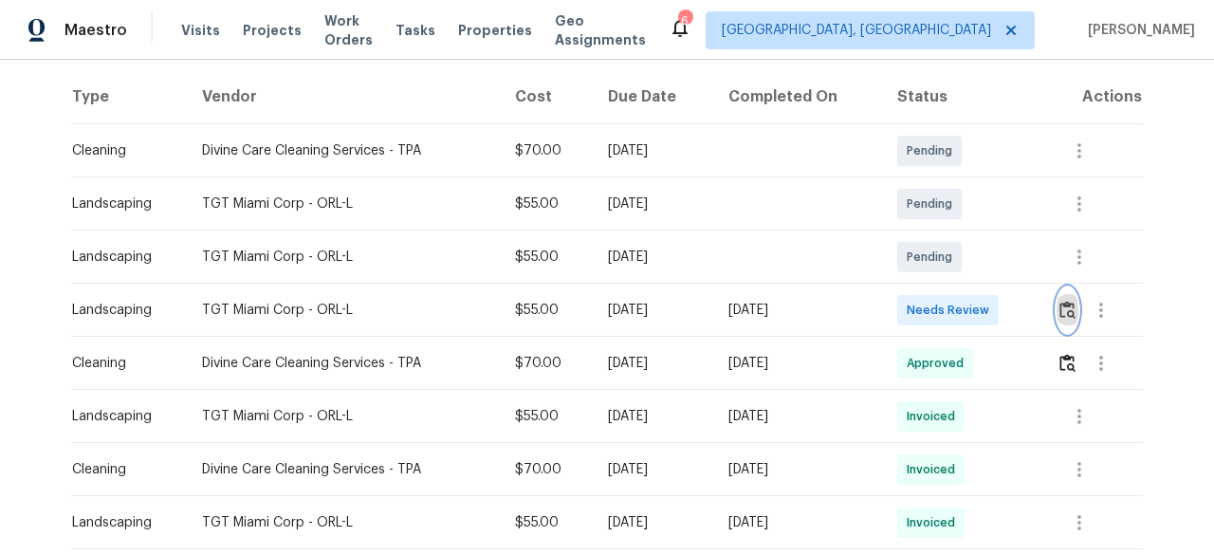
click at [1062, 304] on img "button" at bounding box center [1068, 310] width 16 height 18
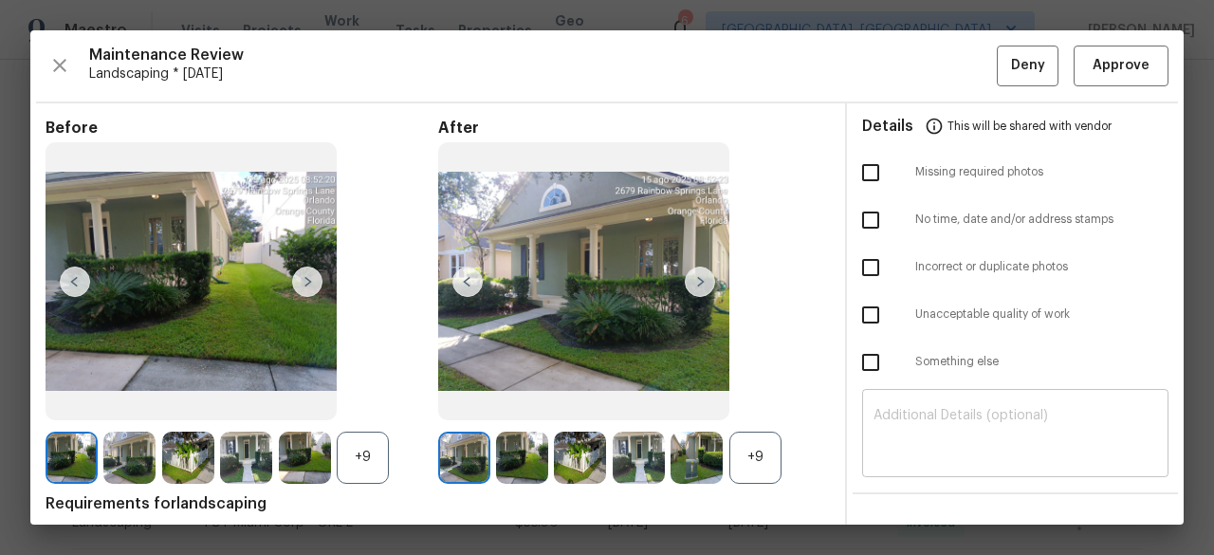
click at [898, 398] on div "​" at bounding box center [1015, 435] width 306 height 83
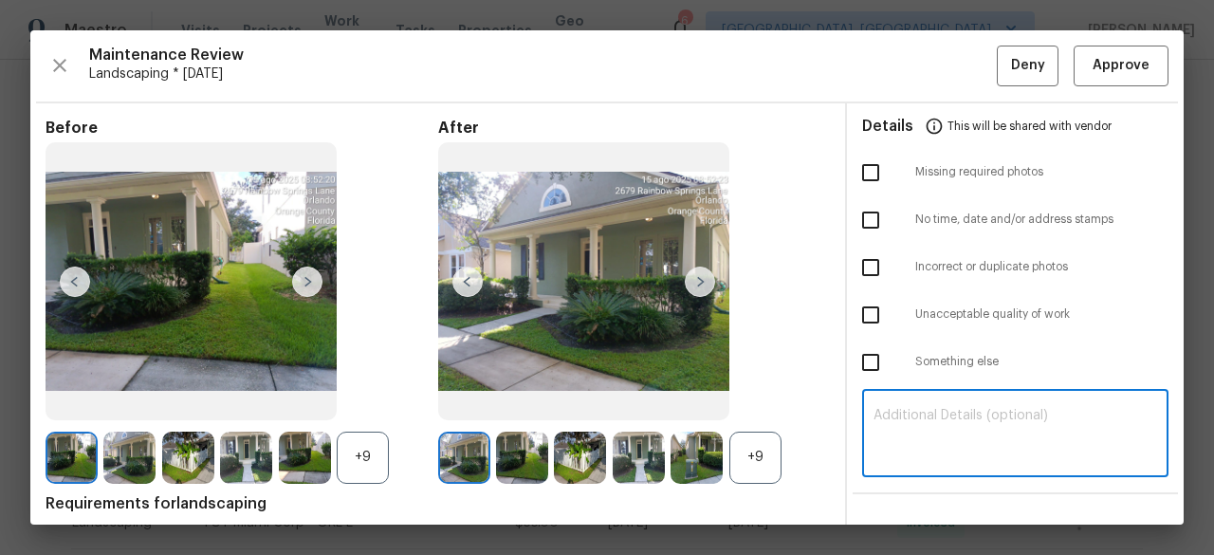
paste textarea "Maintenance Audit Team: Hello! After further review the visit has been approved…"
type textarea "Maintenance Audit Team: Hello! After further review the visit has been approved…"
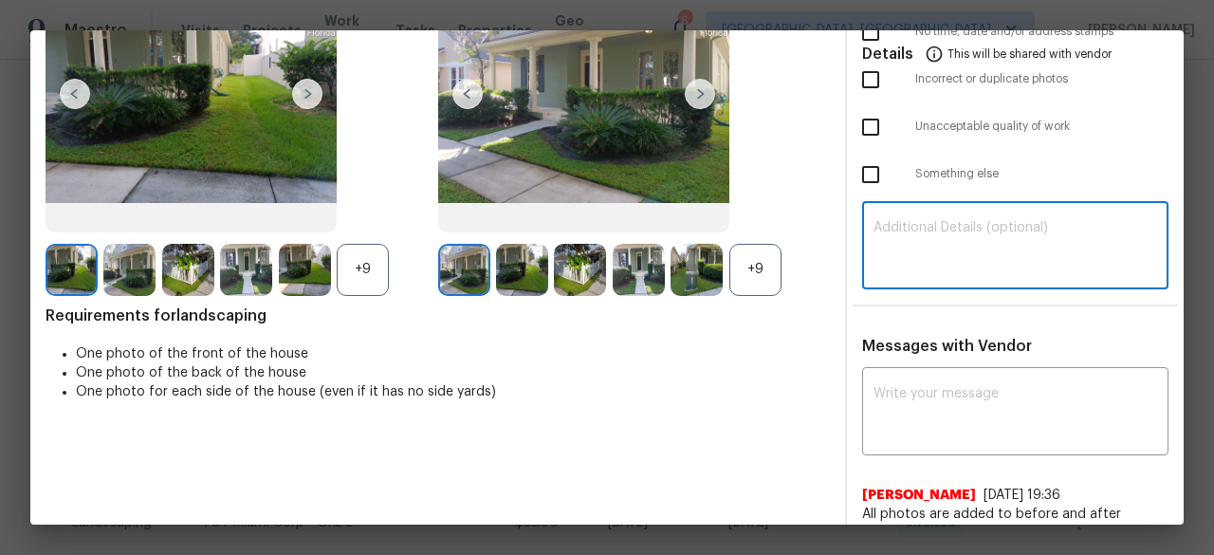
scroll to position [190, 0]
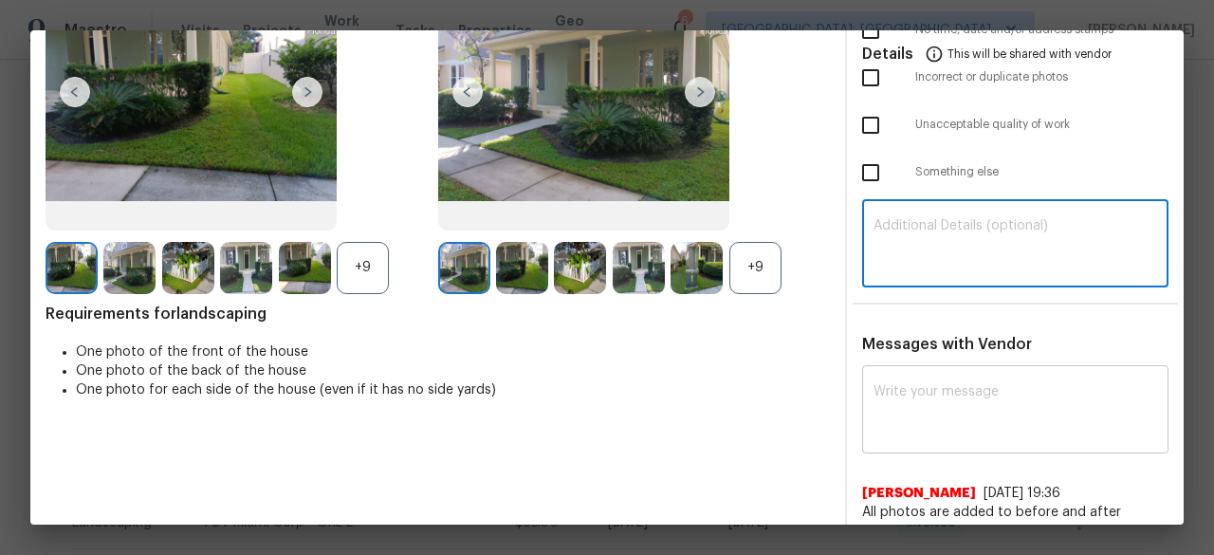
click at [916, 389] on textarea at bounding box center [1016, 411] width 284 height 53
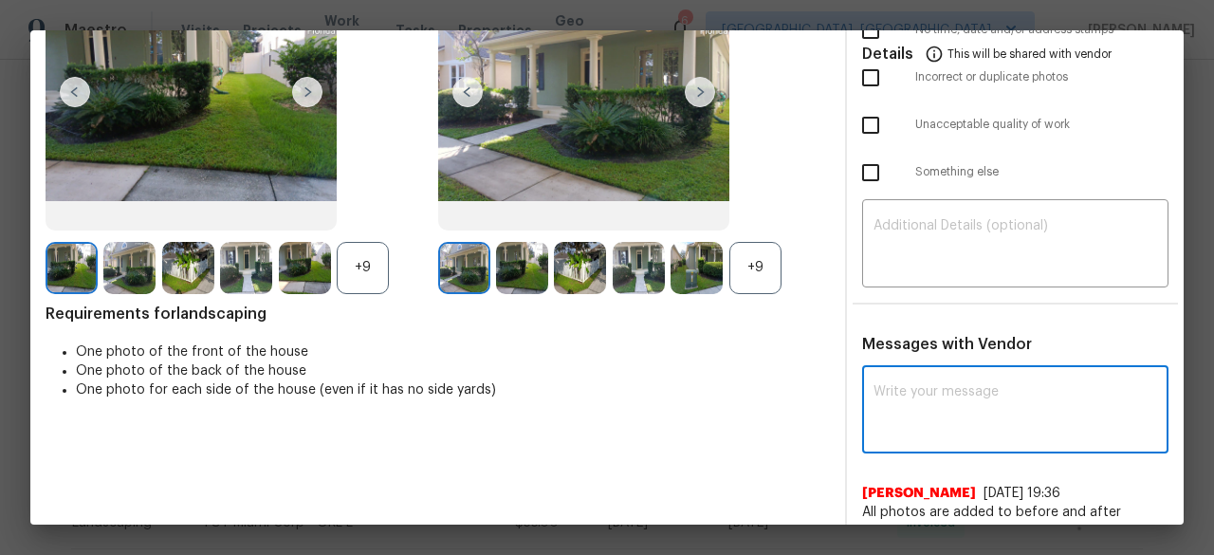
paste textarea "Maintenance Audit Team: Hello! After further review the visit has been approved…"
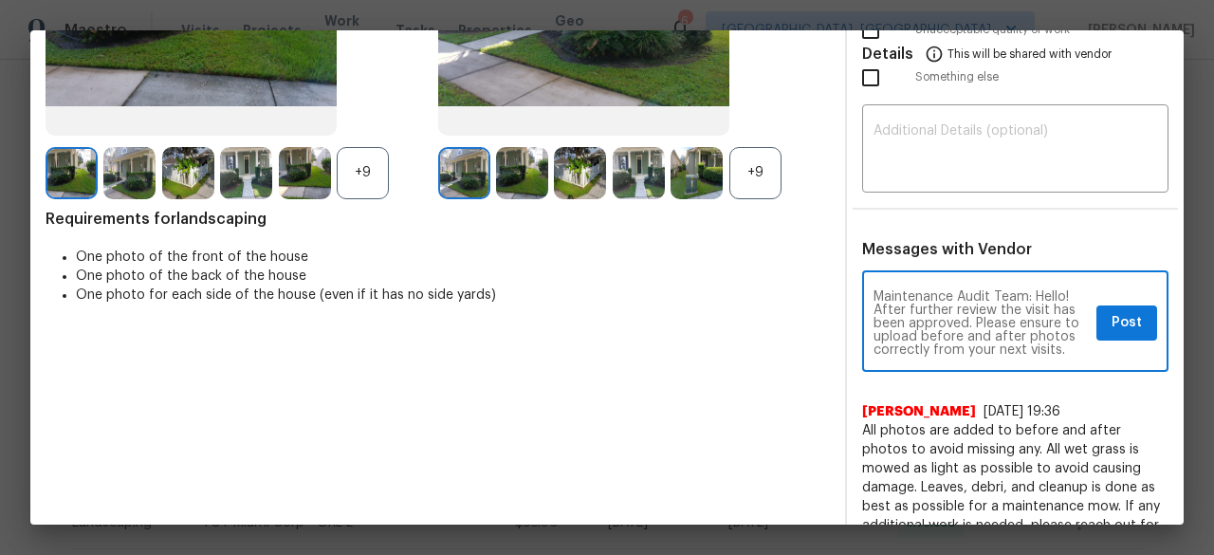
scroll to position [13, 0]
type textarea "Maintenance Audit Team: Hello! After further review the visit has been approved…"
click at [1112, 333] on span "Post" at bounding box center [1127, 323] width 30 height 24
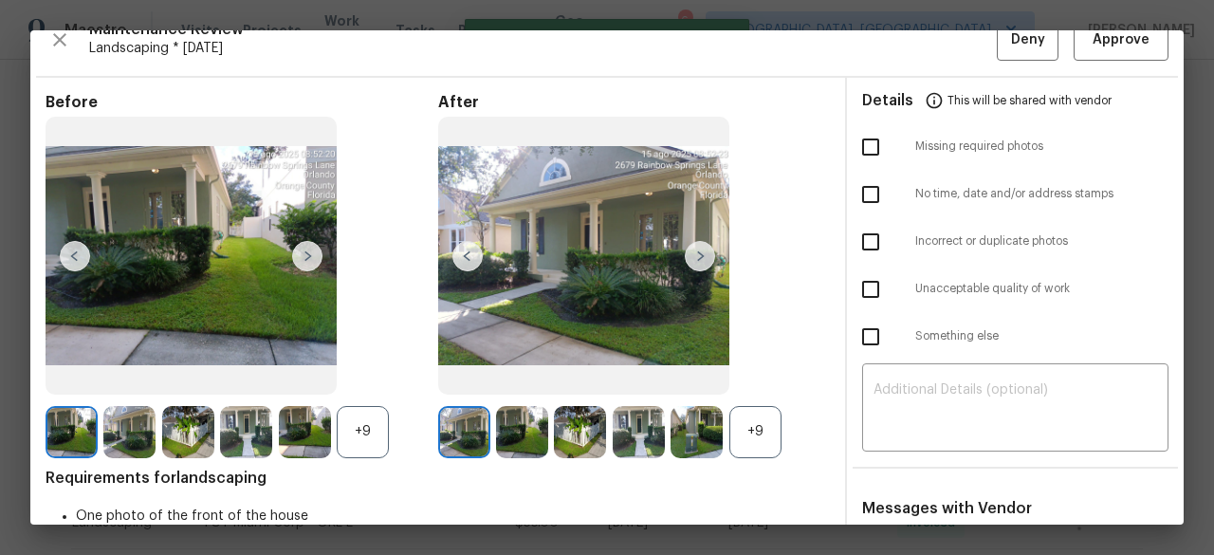
scroll to position [0, 0]
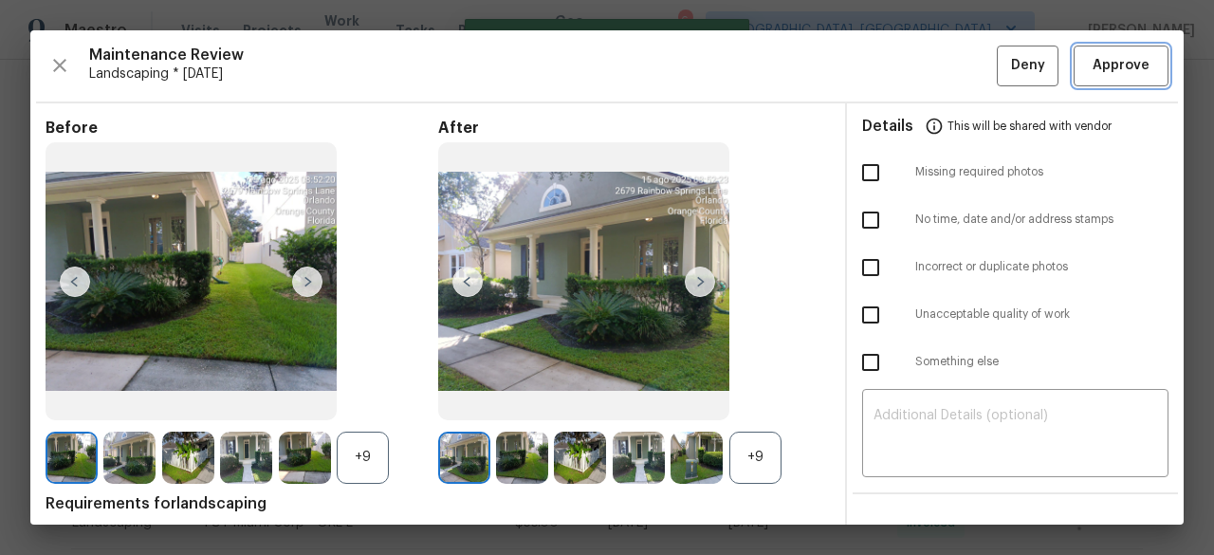
click at [1096, 76] on span "Approve" at bounding box center [1121, 66] width 57 height 24
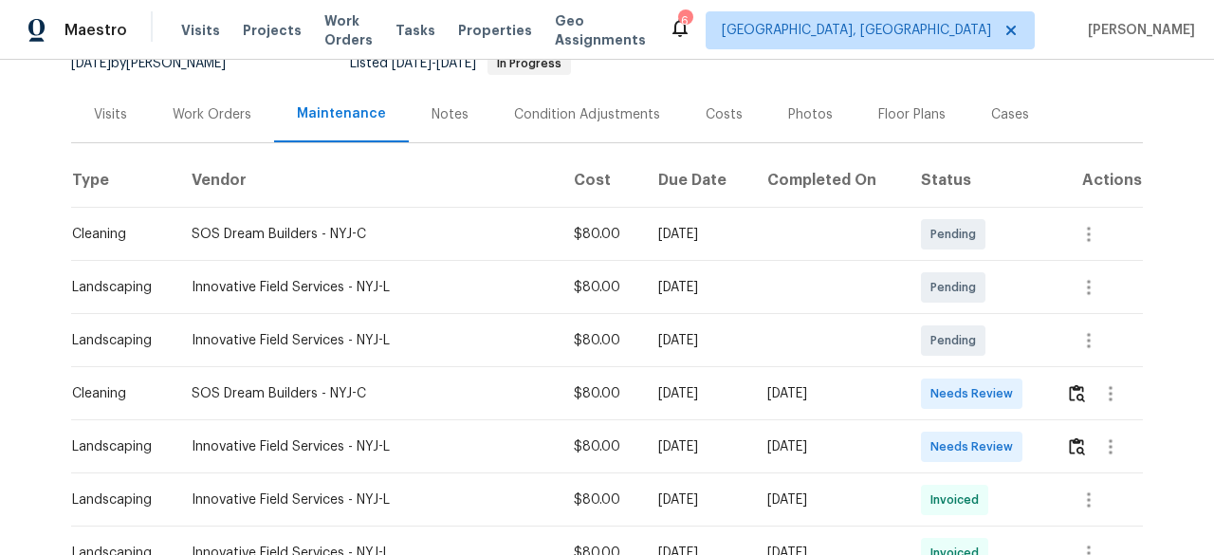
scroll to position [285, 0]
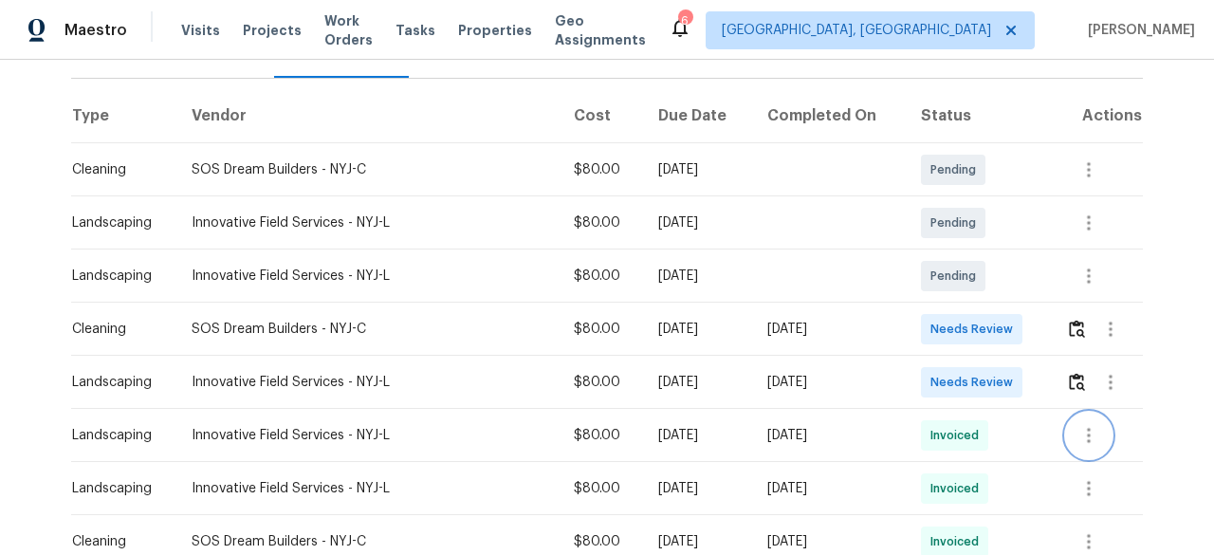
click at [1082, 424] on icon "button" at bounding box center [1089, 435] width 23 height 23
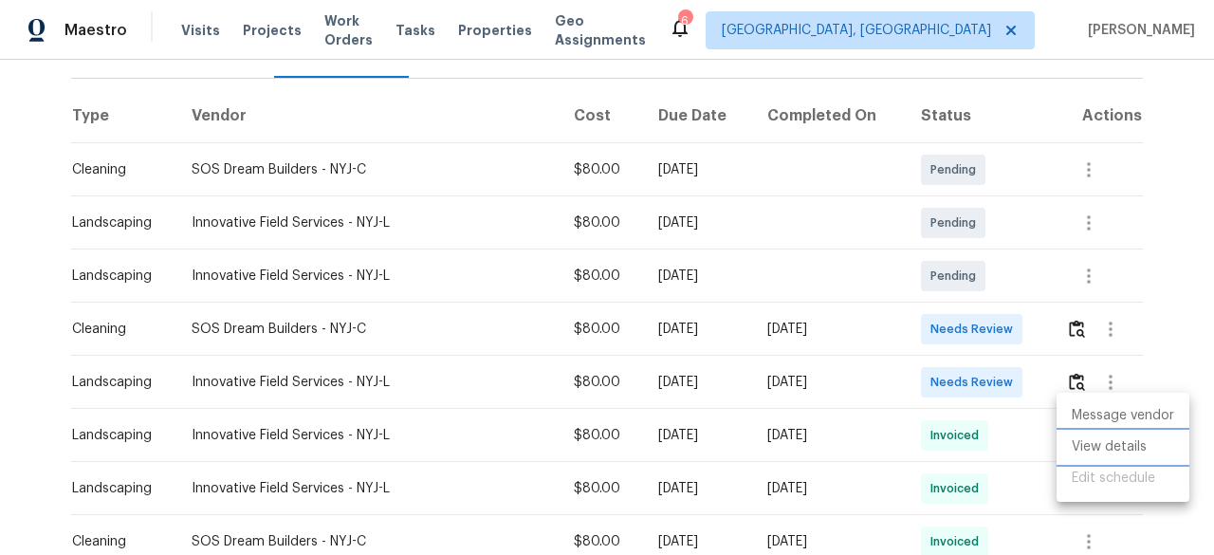
click at [1086, 449] on li "View details" at bounding box center [1123, 447] width 133 height 31
click at [1068, 363] on div at bounding box center [607, 277] width 1214 height 555
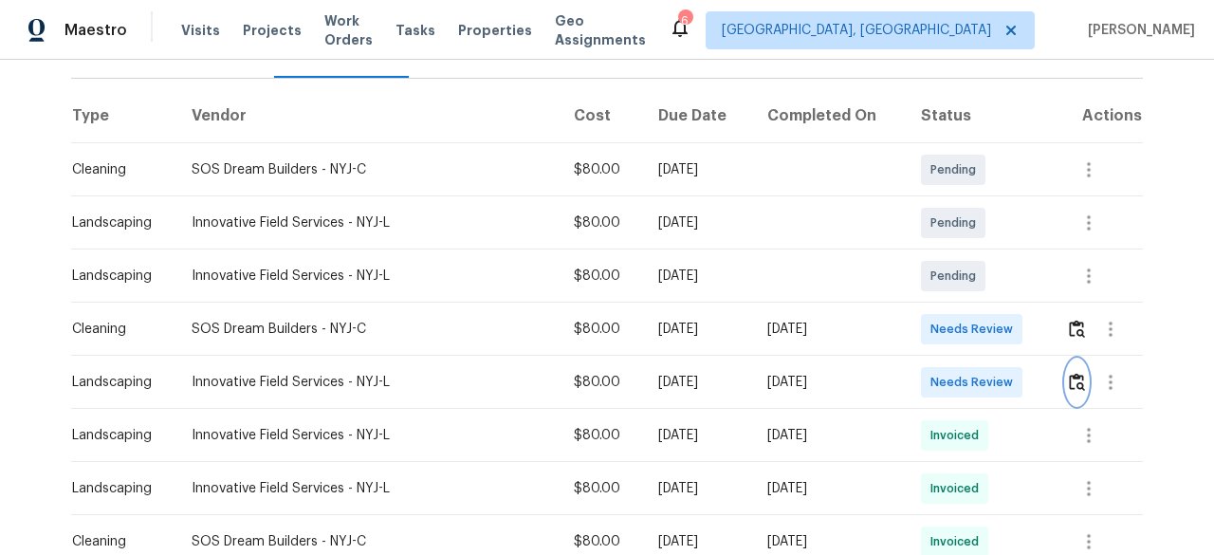
click at [1069, 373] on img "button" at bounding box center [1077, 382] width 16 height 18
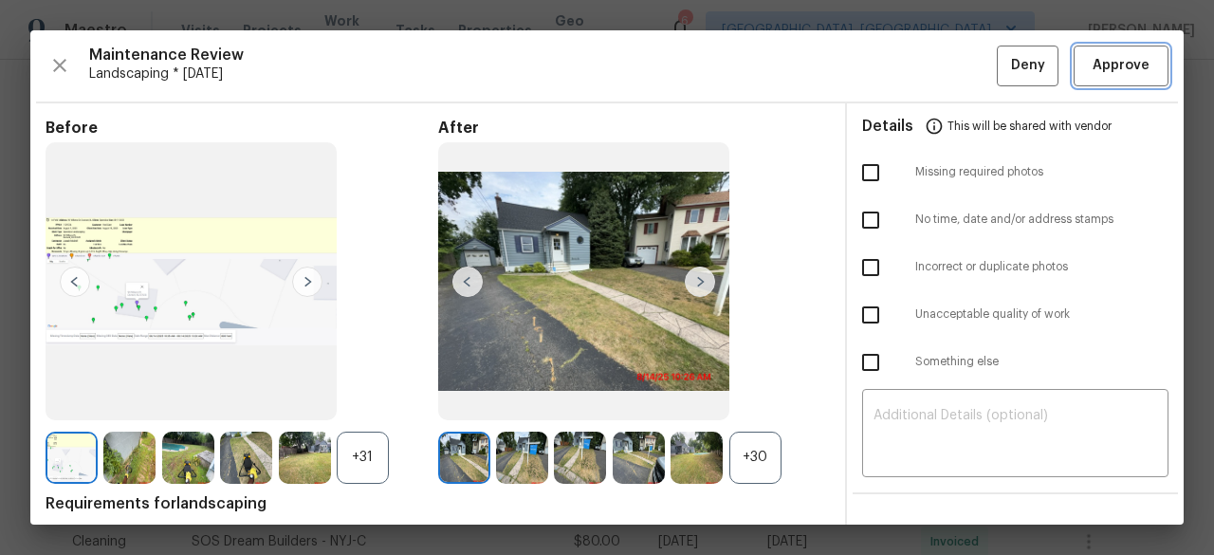
click at [1089, 78] on button "Approve" at bounding box center [1121, 66] width 95 height 41
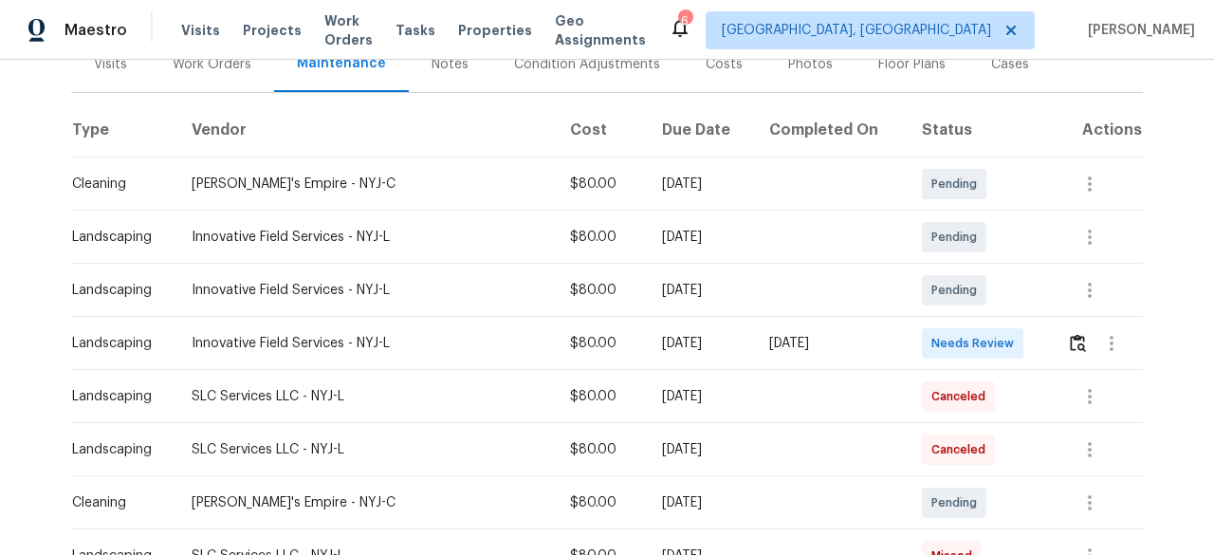
scroll to position [285, 0]
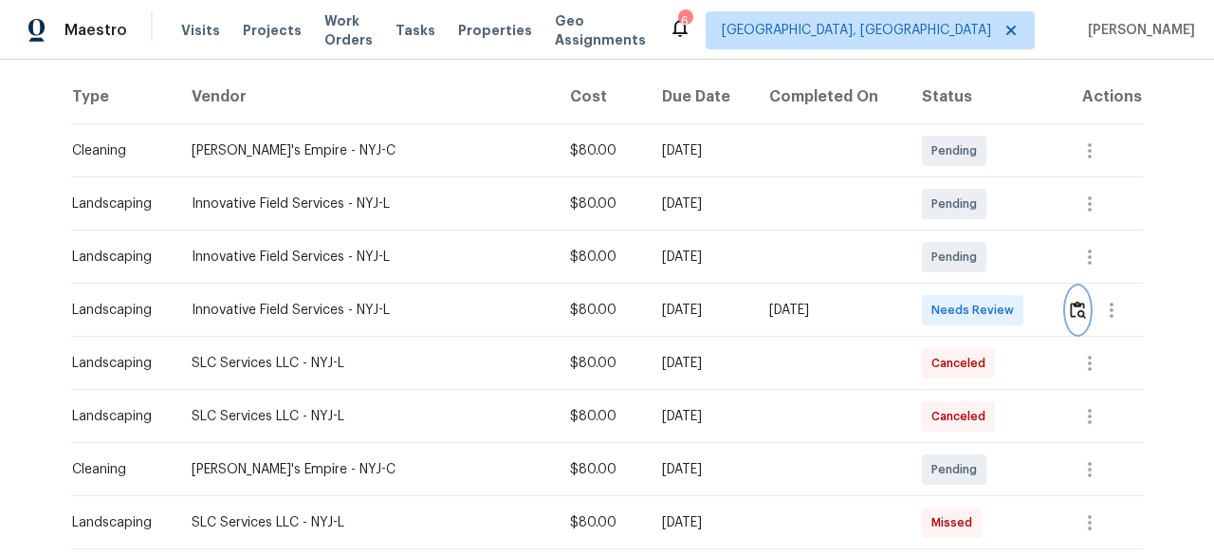
click at [1070, 314] on img "button" at bounding box center [1078, 310] width 16 height 18
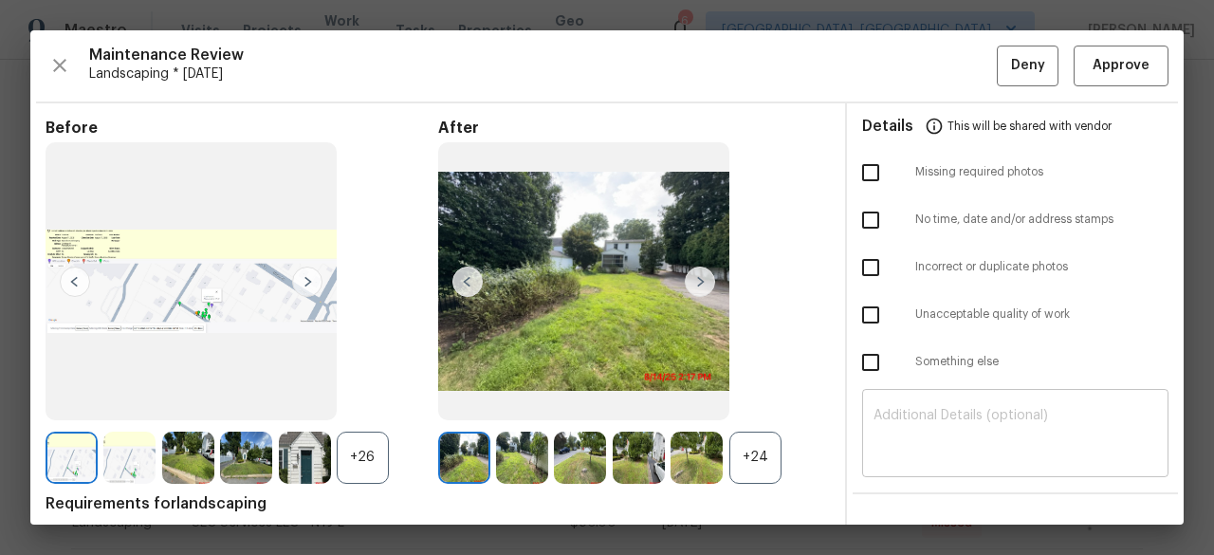
click at [897, 405] on div "​" at bounding box center [1015, 435] width 306 height 83
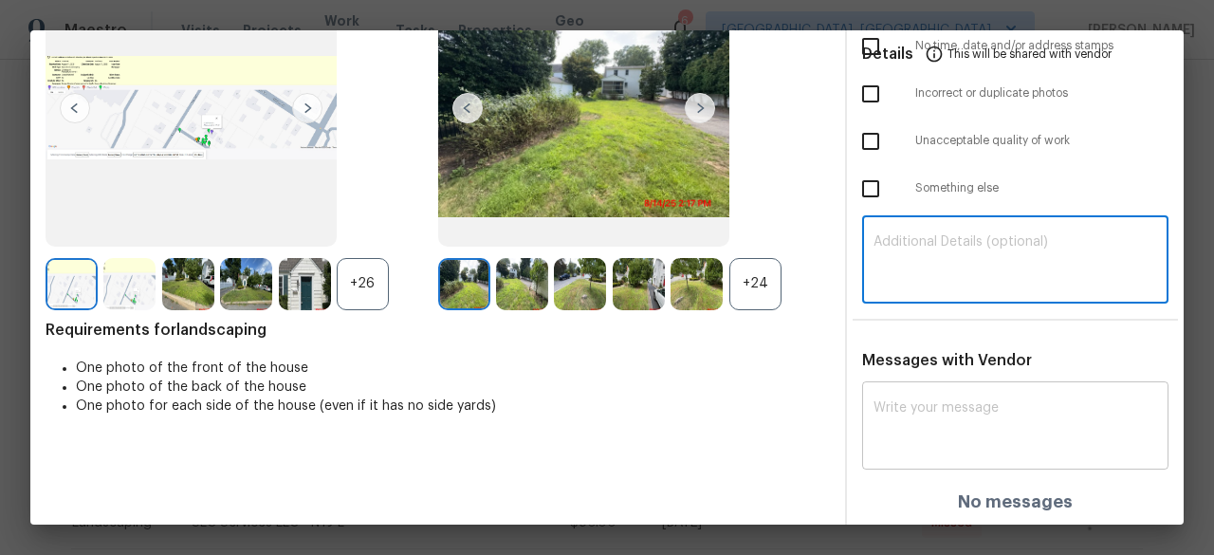
scroll to position [175, 0]
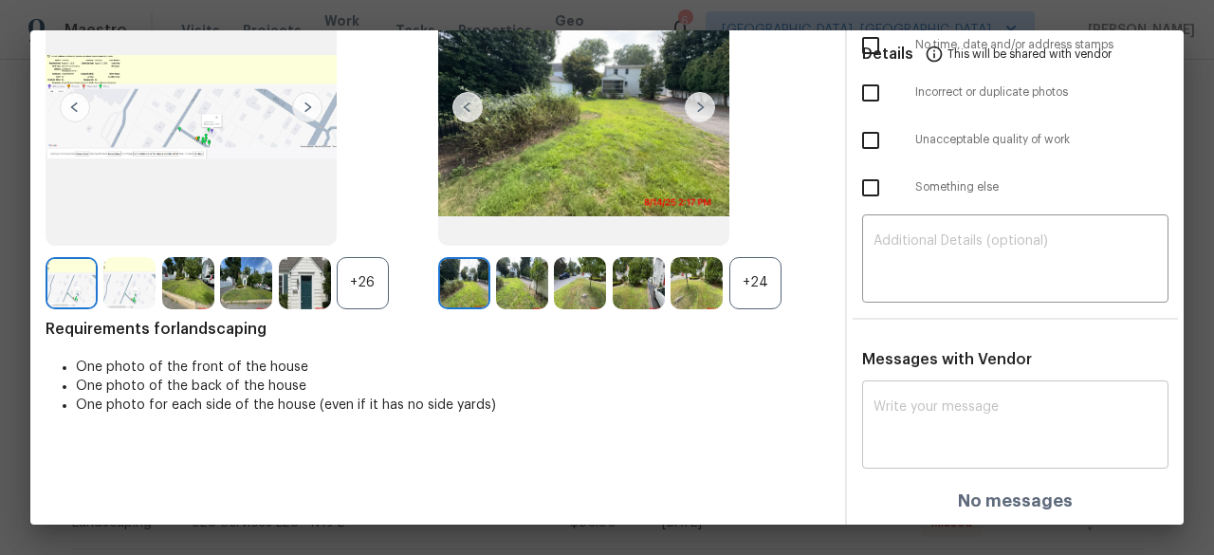
click at [901, 392] on div "x ​" at bounding box center [1015, 426] width 306 height 83
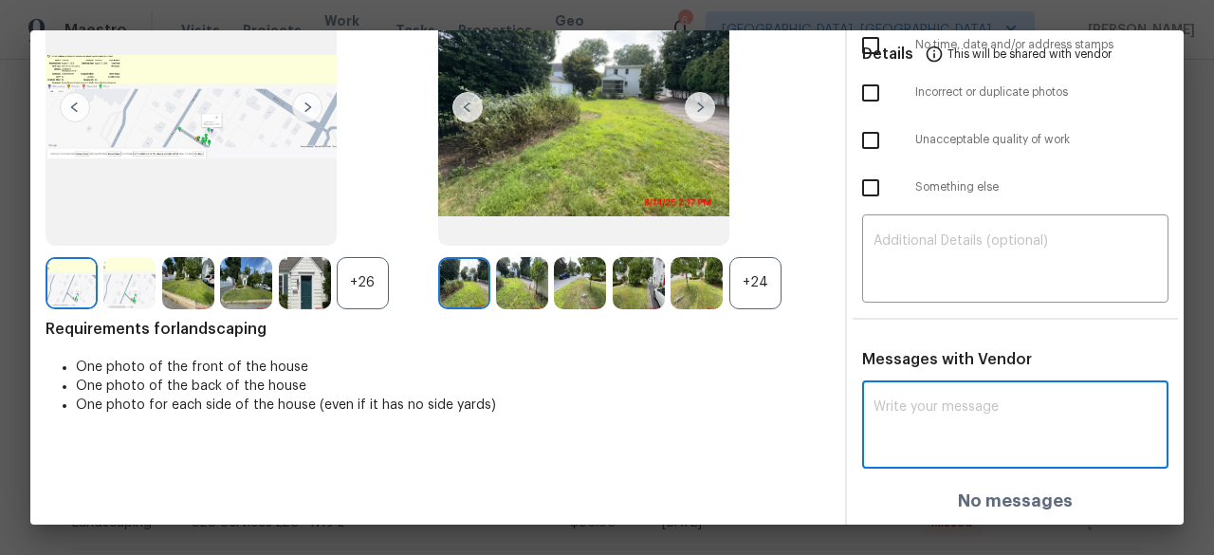
paste textarea "Maintenance Audit Team: Hello! After further review the visit has been approved…"
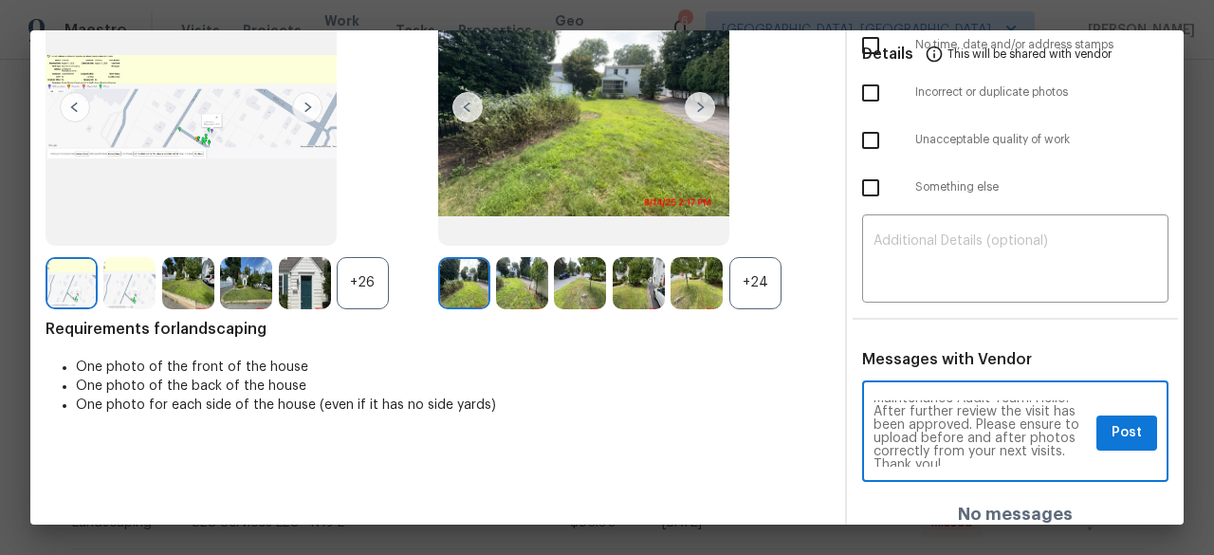
scroll to position [13, 0]
type textarea "Maintenance Audit Team: Hello! After further review the visit has been approved…"
click at [1120, 433] on span "Post" at bounding box center [1127, 433] width 30 height 24
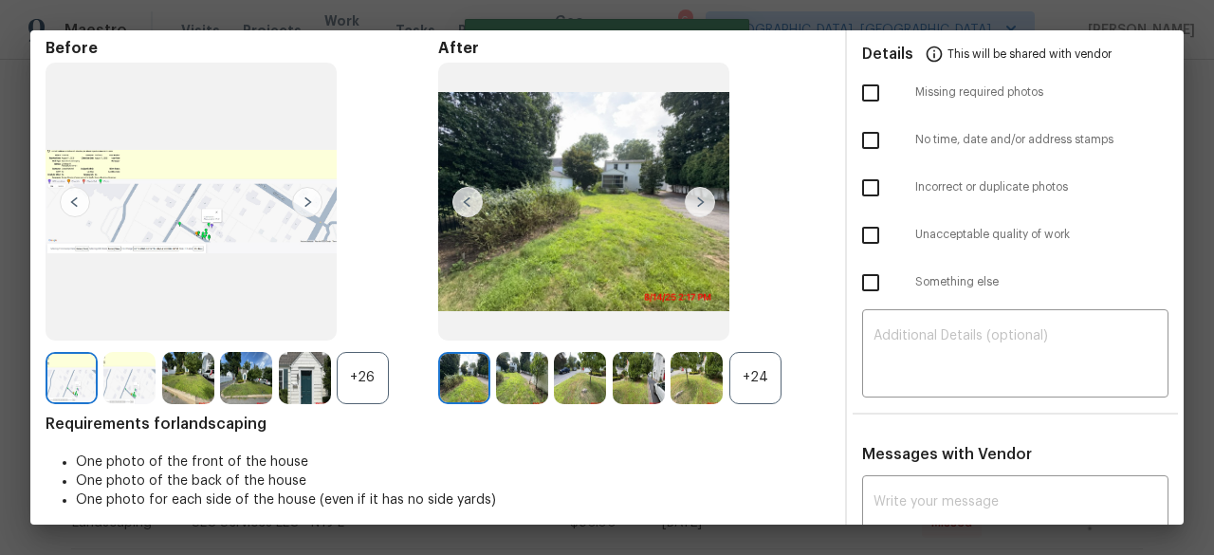
scroll to position [0, 0]
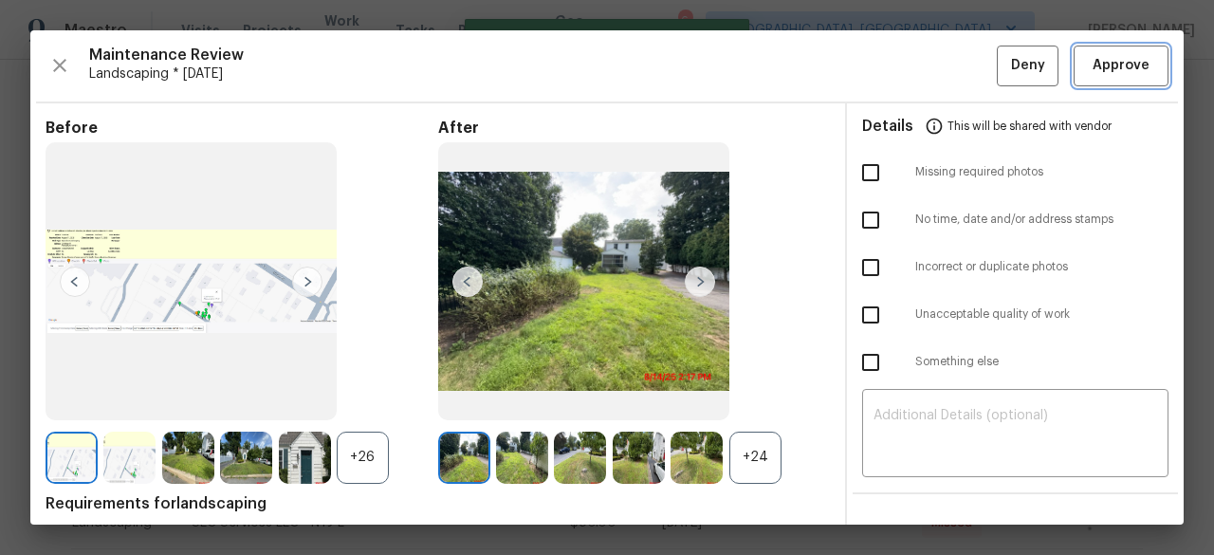
click at [1074, 69] on button "Approve" at bounding box center [1121, 66] width 95 height 41
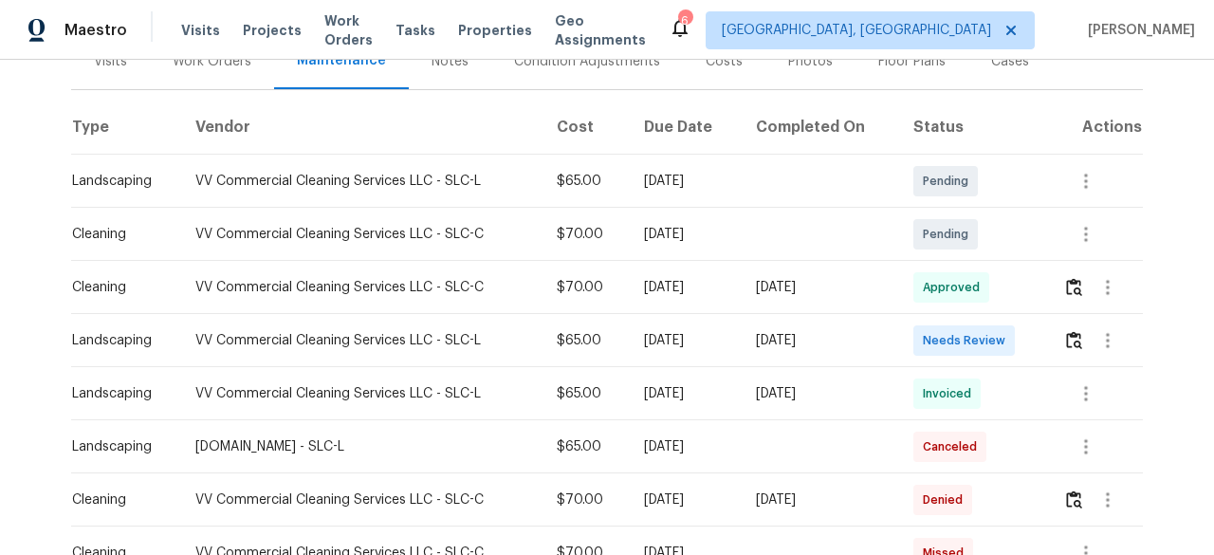
scroll to position [285, 0]
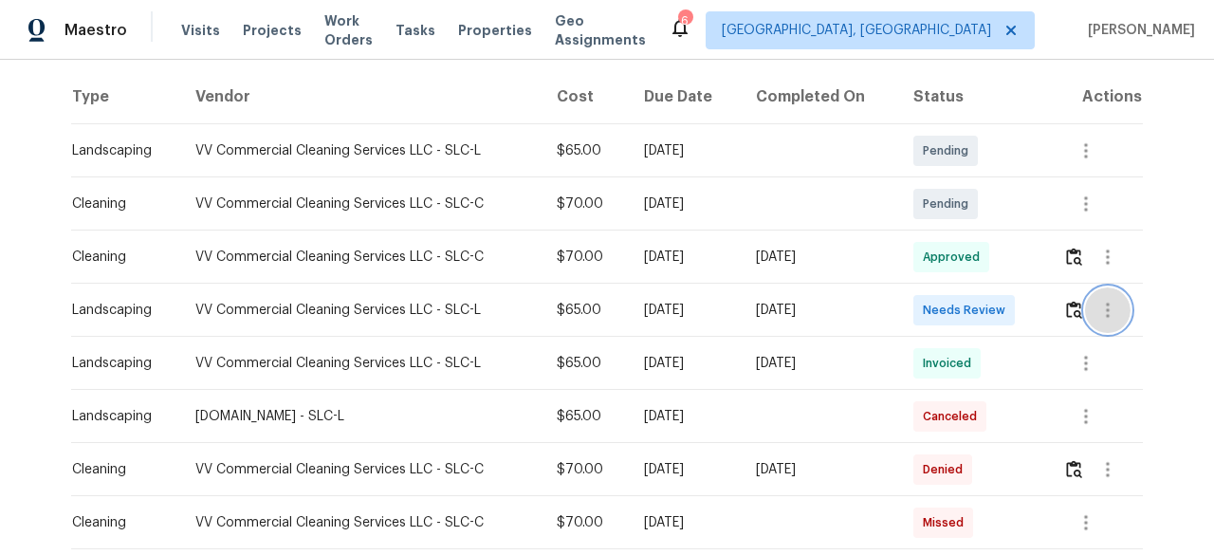
click at [1085, 310] on button "button" at bounding box center [1108, 310] width 46 height 46
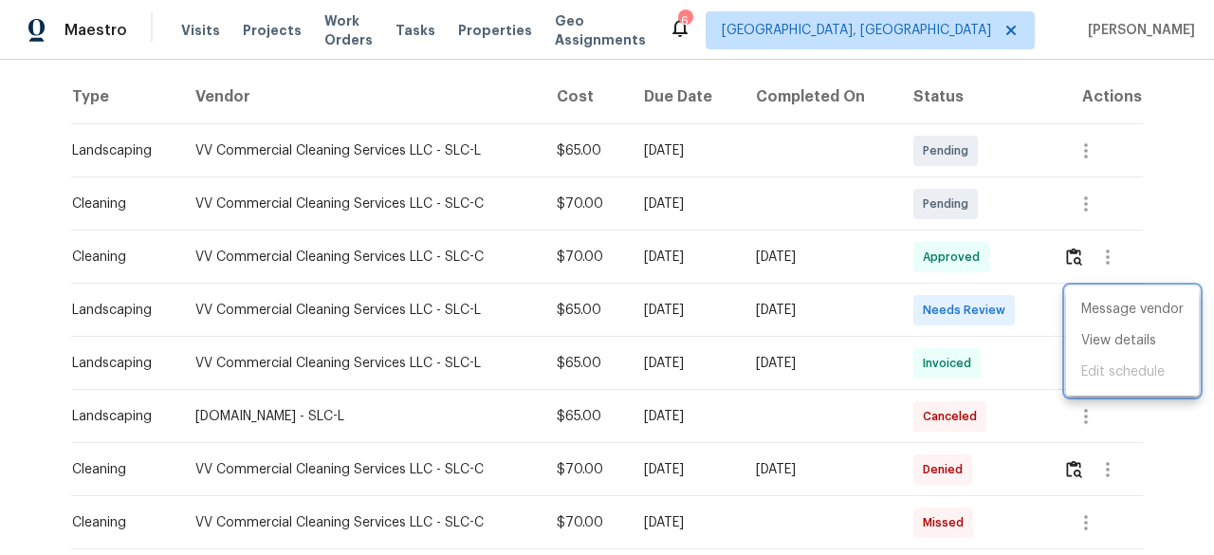
click at [1042, 292] on div at bounding box center [607, 277] width 1214 height 555
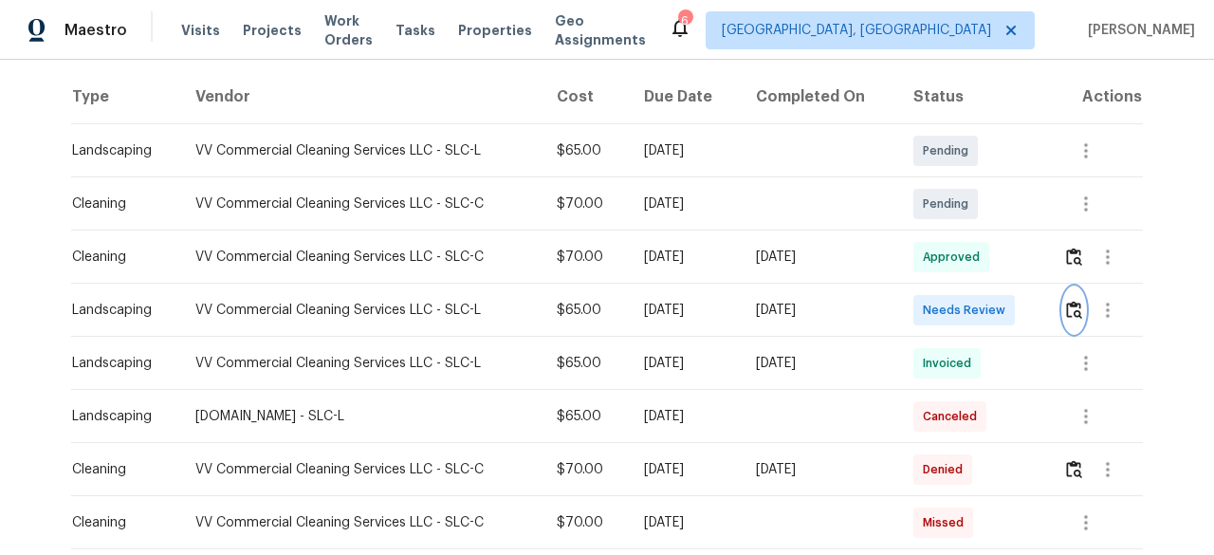
click at [1070, 305] on img "button" at bounding box center [1074, 310] width 16 height 18
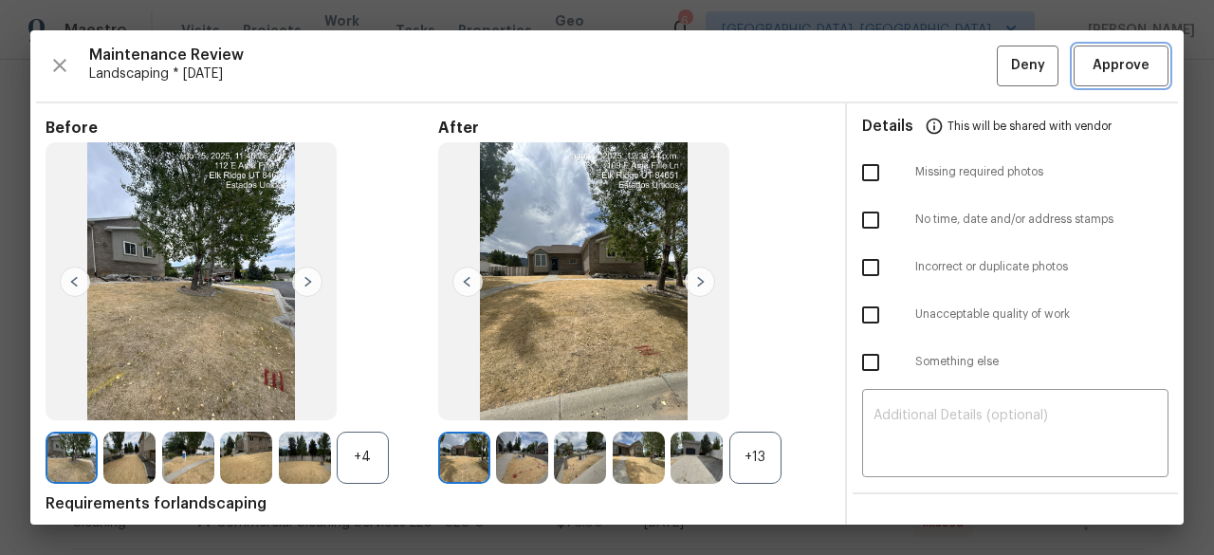
click at [1093, 67] on span "Approve" at bounding box center [1121, 66] width 57 height 24
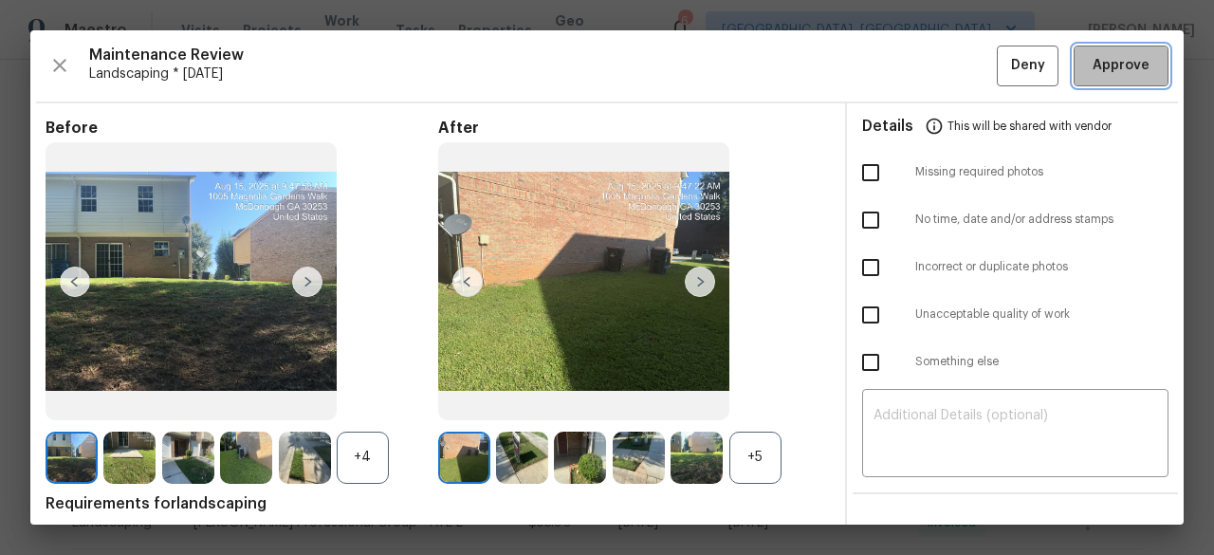
click at [1114, 67] on span "Approve" at bounding box center [1121, 66] width 57 height 24
